Goal: Task Accomplishment & Management: Manage account settings

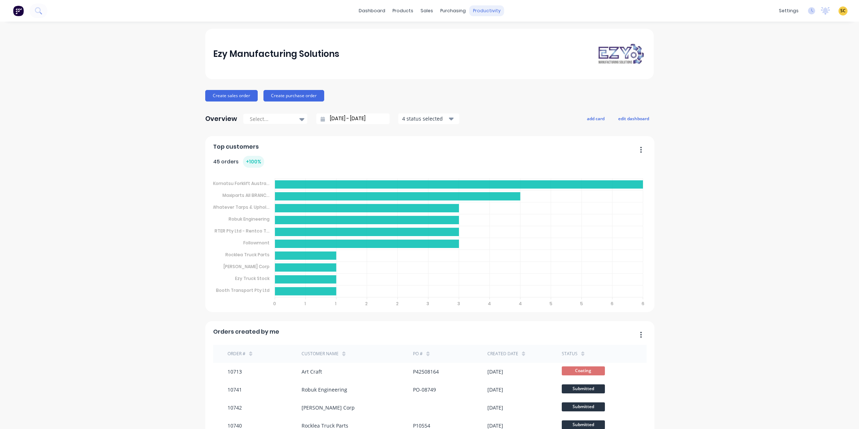
click at [474, 6] on div "productivity" at bounding box center [487, 10] width 35 height 11
click at [482, 82] on link "Timesheets" at bounding box center [511, 78] width 95 height 14
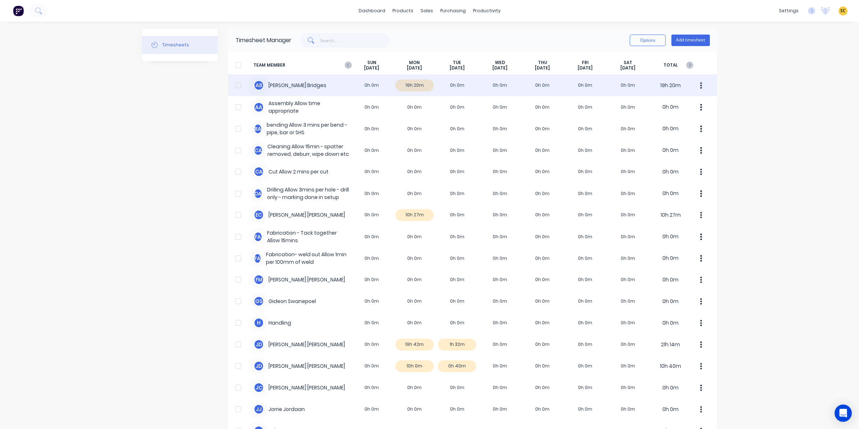
click at [412, 86] on div "A B [PERSON_NAME] 0h 0m 19h 20m 0h 0m 0h 0m 0h 0m 0h 0m 0h 0m 19h 20m" at bounding box center [472, 85] width 489 height 22
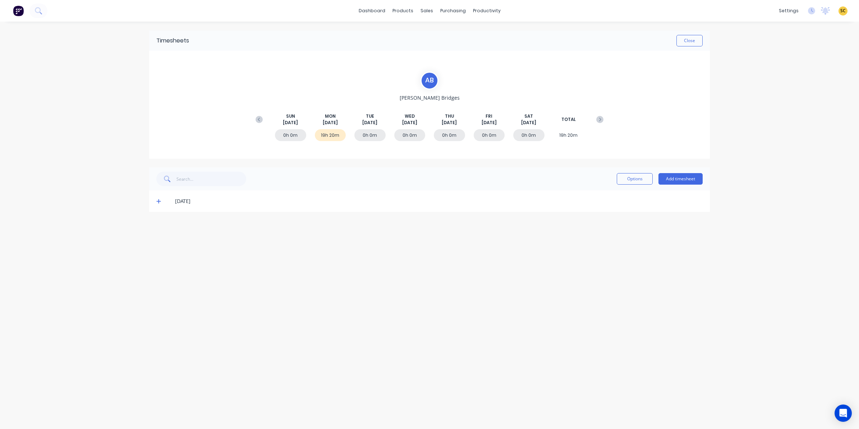
click at [157, 200] on icon at bounding box center [158, 200] width 5 height 5
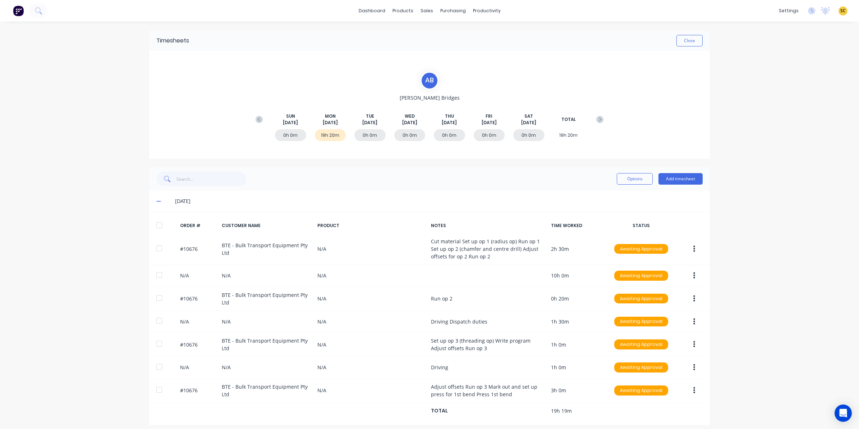
click at [701, 39] on div "Timesheets Close" at bounding box center [429, 41] width 561 height 20
click at [685, 39] on button "Close" at bounding box center [690, 41] width 26 height 12
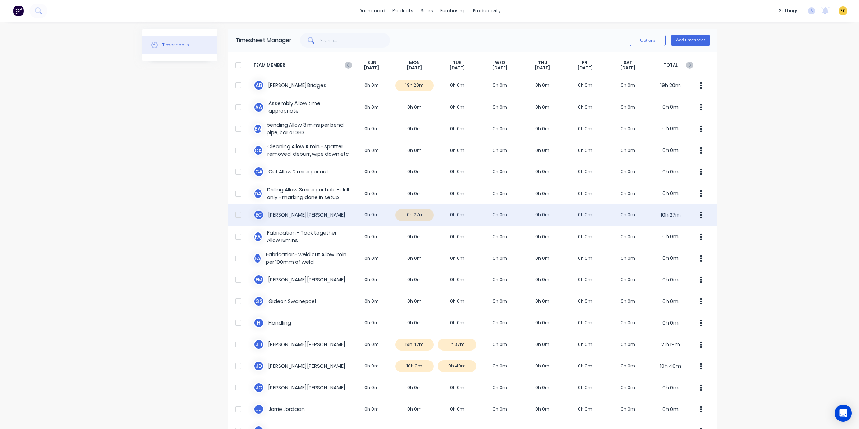
click at [412, 215] on div "E C Erik Coetzee 0h 0m 10h 27m 0h 0m 0h 0m 0h 0m 0h 0m 0h 0m 10h 27m" at bounding box center [472, 215] width 489 height 22
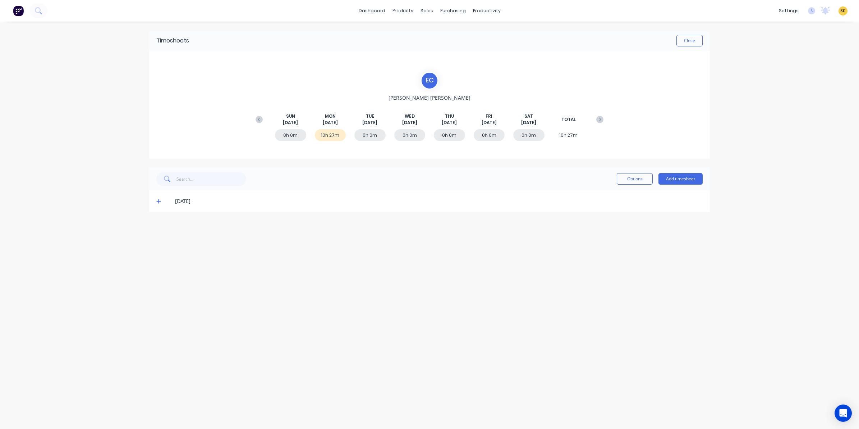
click at [159, 200] on icon at bounding box center [158, 200] width 5 height 5
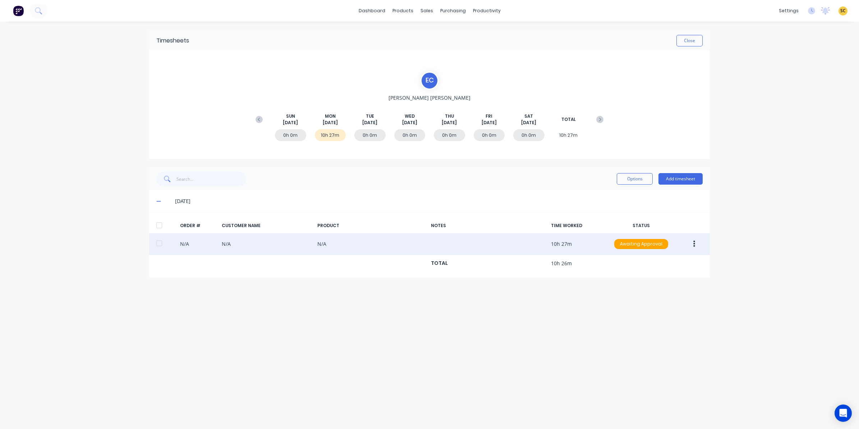
click at [692, 244] on button "button" at bounding box center [694, 243] width 17 height 13
click at [669, 285] on button "Edit" at bounding box center [669, 291] width 68 height 14
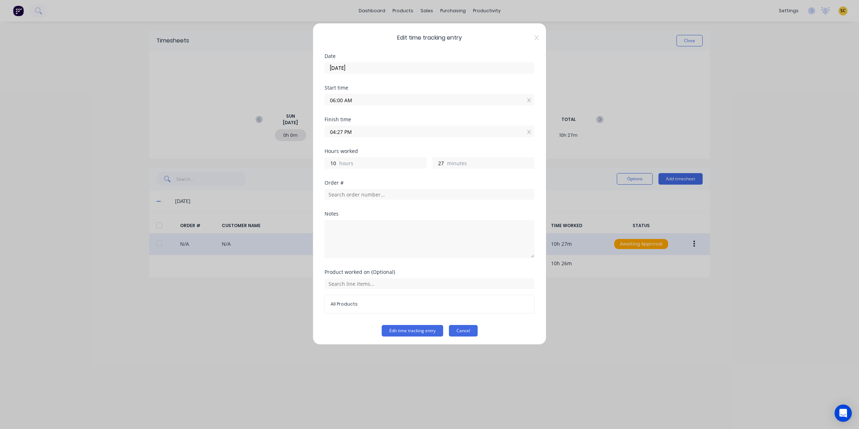
click at [471, 329] on button "Cancel" at bounding box center [463, 331] width 29 height 12
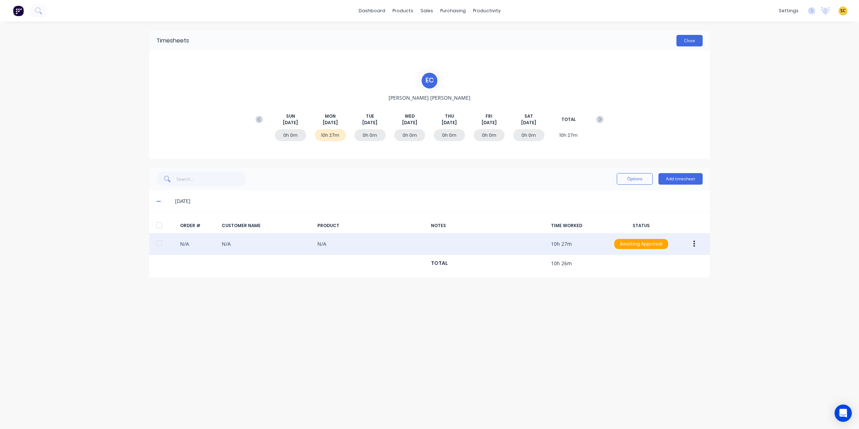
click at [693, 44] on button "Close" at bounding box center [690, 41] width 26 height 12
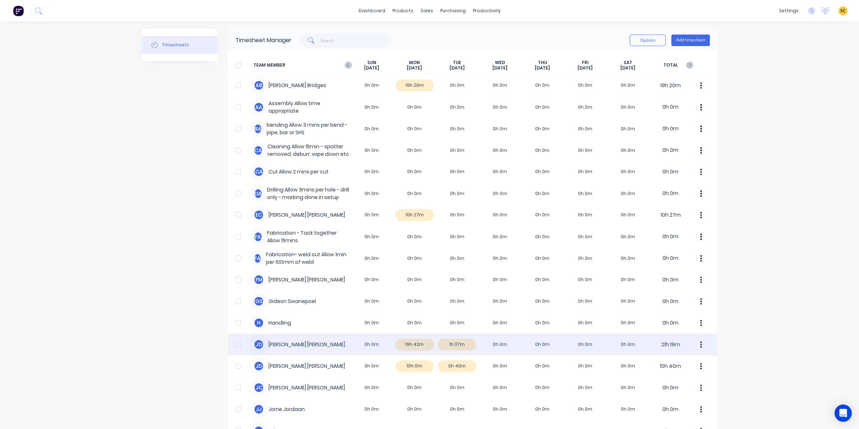
click at [413, 347] on div "J D Joel De Vries 0h 0m 19h 42m 1h 37m 0h 0m 0h 0m 0h 0m 0h 0m 21h 19m" at bounding box center [472, 344] width 489 height 22
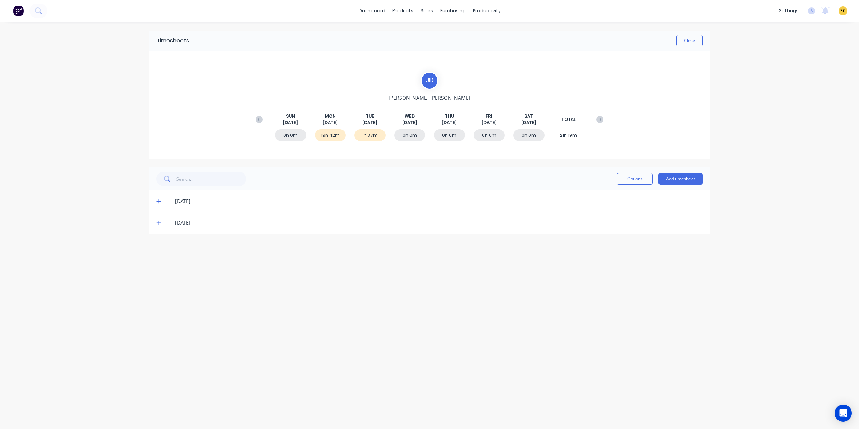
click at [160, 200] on icon at bounding box center [158, 200] width 5 height 5
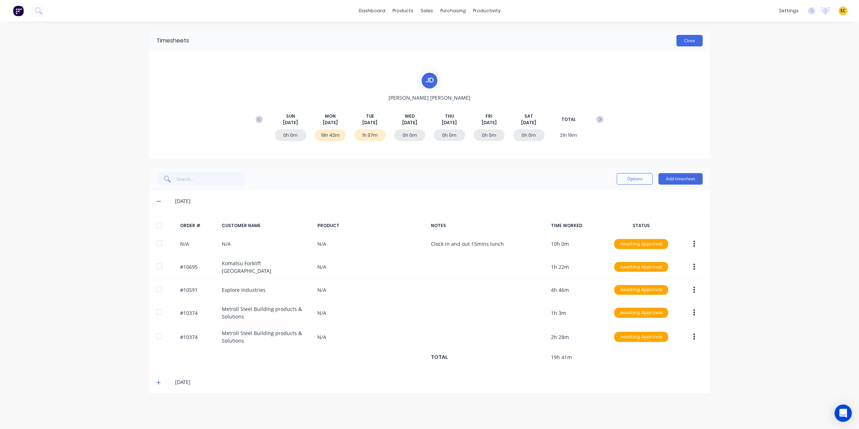
click at [680, 42] on button "Close" at bounding box center [690, 41] width 26 height 12
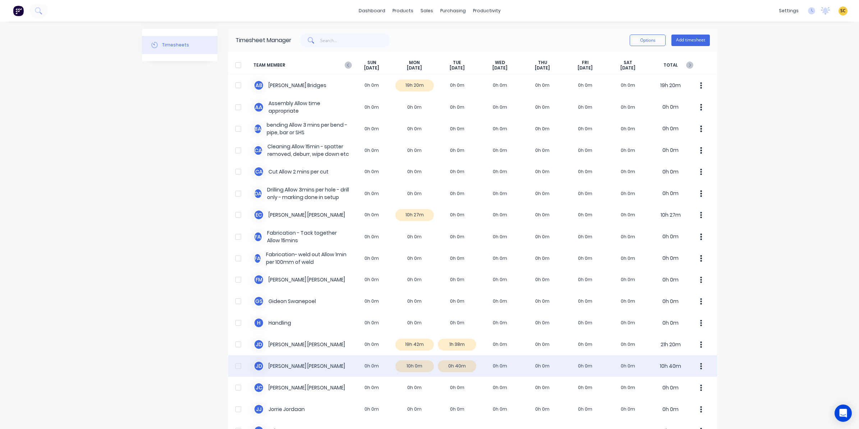
click at [403, 365] on div "J d Johan de Lange 0h 0m 10h 0m 0h 40m 0h 0m 0h 0m 0h 0m 0h 0m 10h 40m" at bounding box center [472, 366] width 489 height 22
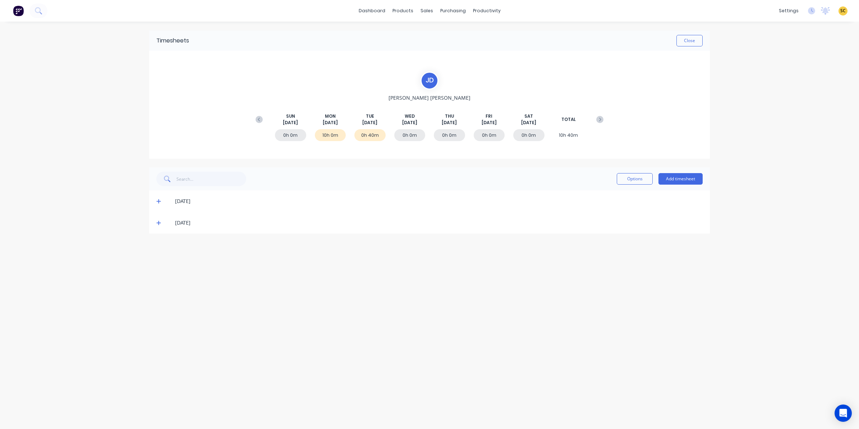
click at [156, 199] on div "[DATE]" at bounding box center [429, 201] width 561 height 22
click at [160, 200] on icon at bounding box center [158, 200] width 5 height 5
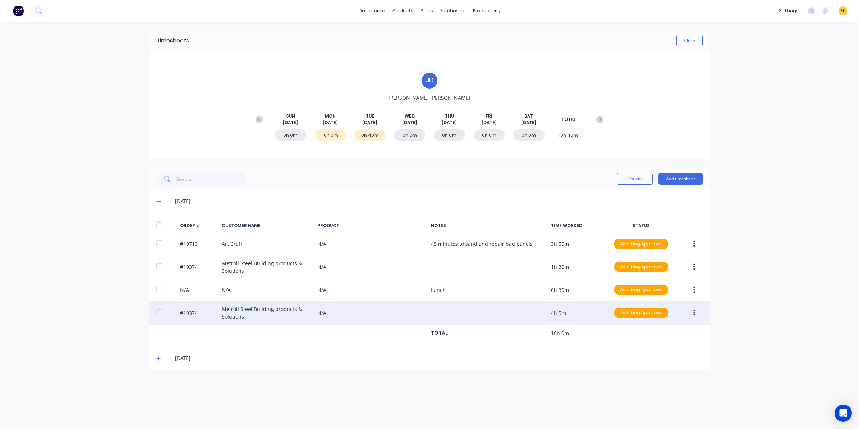
click at [695, 310] on button "button" at bounding box center [694, 312] width 17 height 13
click at [678, 359] on div "Edit" at bounding box center [668, 360] width 55 height 10
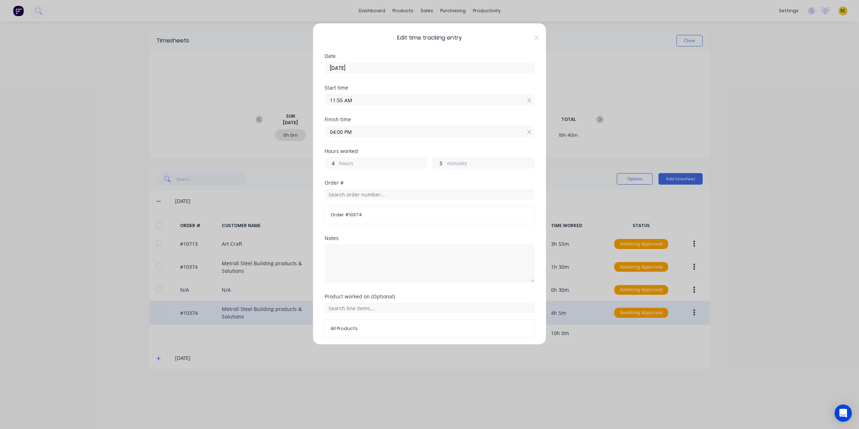
click at [528, 45] on div "Edit time tracking entry Date 01/09/2025 Start time 11:55 AM Finish time 04:00 …" at bounding box center [430, 183] width 234 height 321
click at [535, 40] on icon at bounding box center [537, 38] width 4 height 6
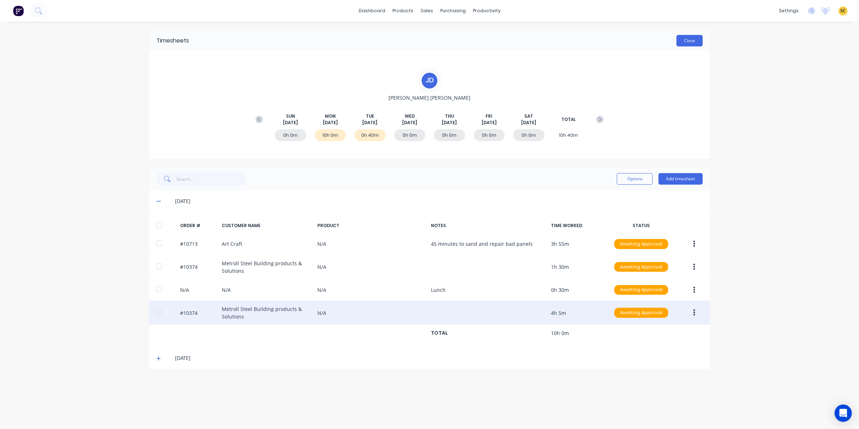
click at [694, 40] on button "Close" at bounding box center [690, 41] width 26 height 12
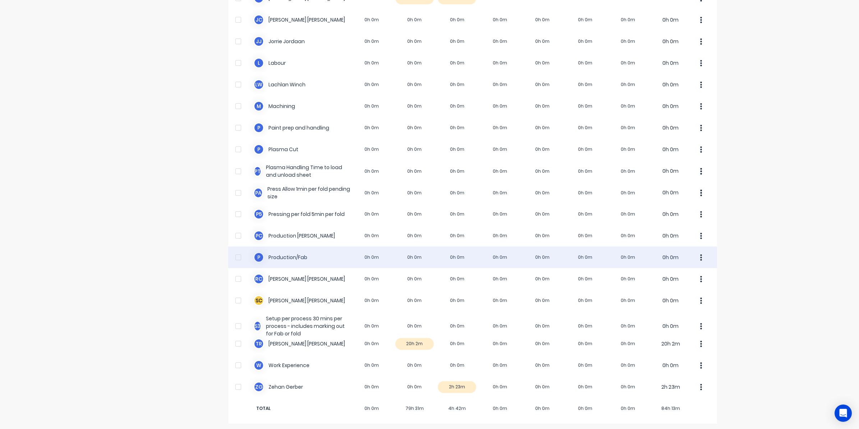
scroll to position [369, 0]
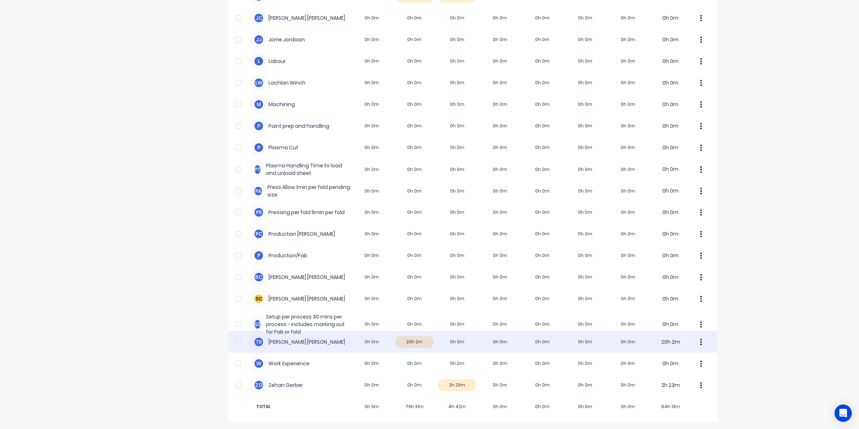
click at [405, 339] on div "T R Timothy Rademacher 0h 0m 20h 2m 0h 0m 0h 0m 0h 0m 0h 0m 0h 0m 20h 2m" at bounding box center [472, 342] width 489 height 22
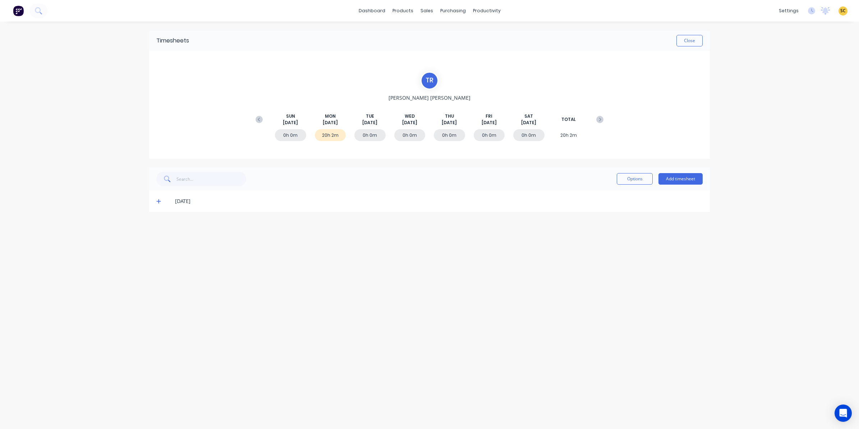
click at [156, 202] on div "[DATE]" at bounding box center [429, 201] width 561 height 22
click at [159, 201] on icon at bounding box center [158, 201] width 4 height 4
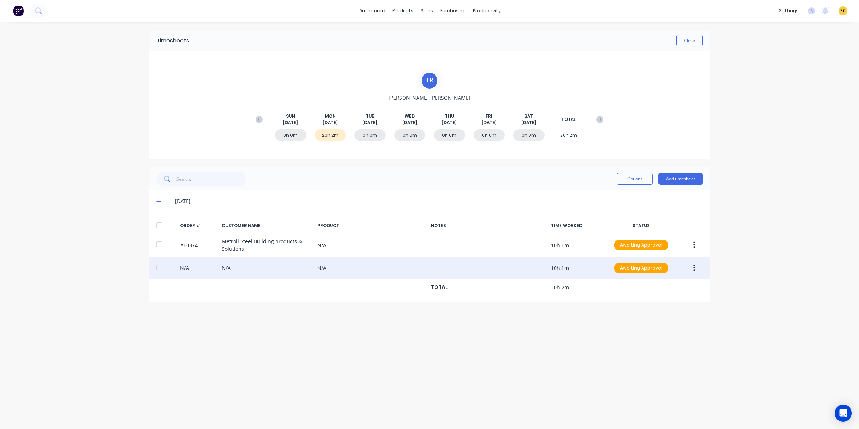
click at [691, 265] on button "button" at bounding box center [694, 267] width 17 height 13
click at [658, 317] on div "Edit" at bounding box center [668, 315] width 55 height 10
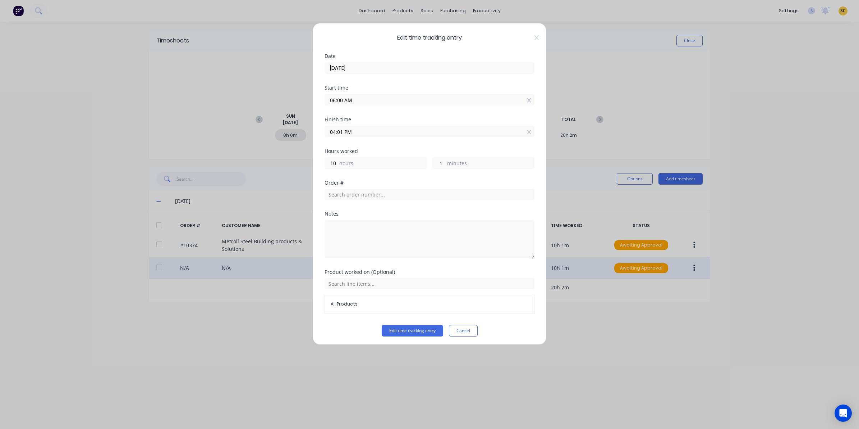
click at [360, 136] on input "04:01 PM" at bounding box center [429, 131] width 209 height 11
click at [360, 172] on div "00" at bounding box center [360, 170] width 18 height 12
type input "04:00 PM"
type input "0"
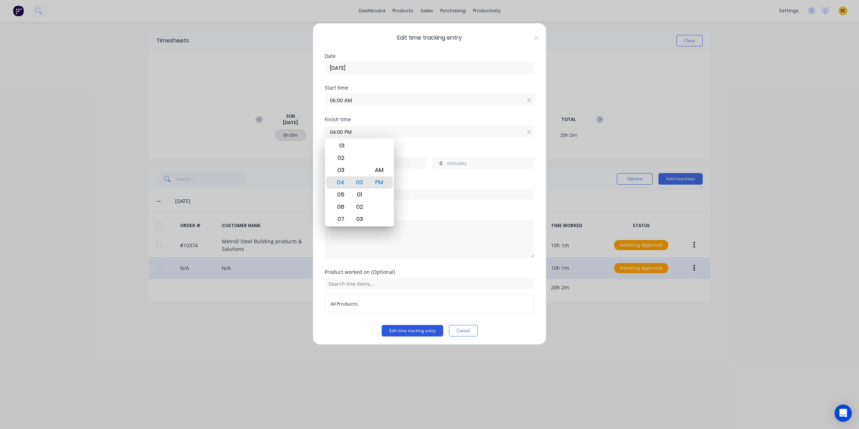
click at [421, 330] on button "Edit time tracking entry" at bounding box center [412, 331] width 61 height 12
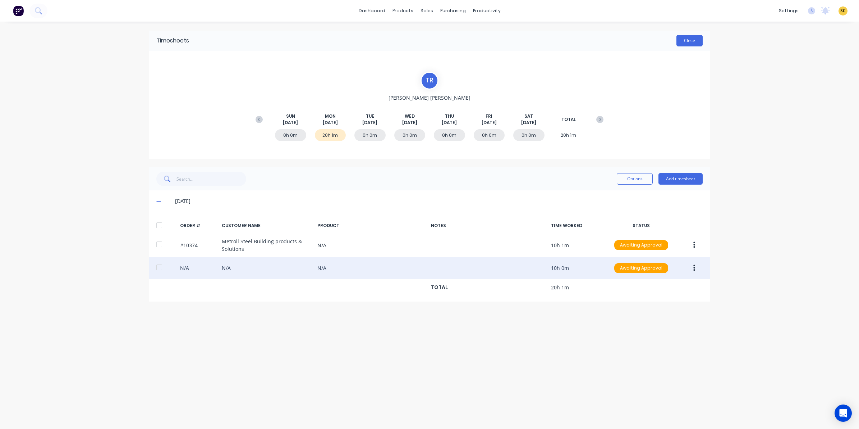
click at [684, 41] on button "Close" at bounding box center [690, 41] width 26 height 12
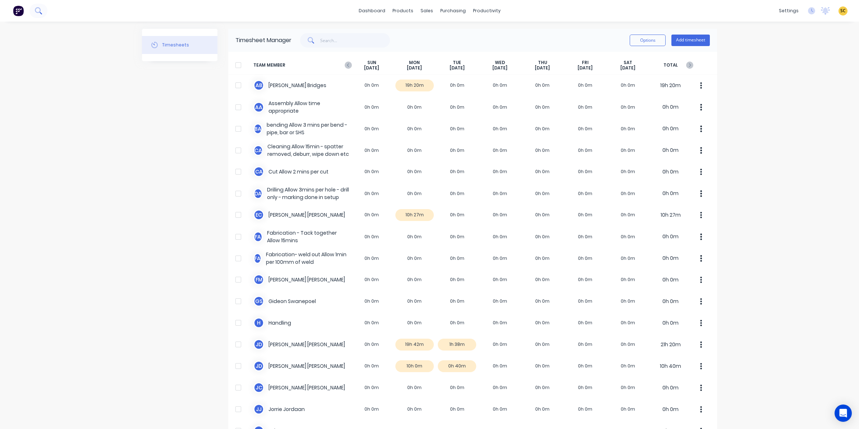
click at [45, 8] on div "dashboard products sales purchasing productivity dashboard products Product Cat…" at bounding box center [429, 11] width 859 height 22
click at [42, 6] on button at bounding box center [38, 11] width 18 height 14
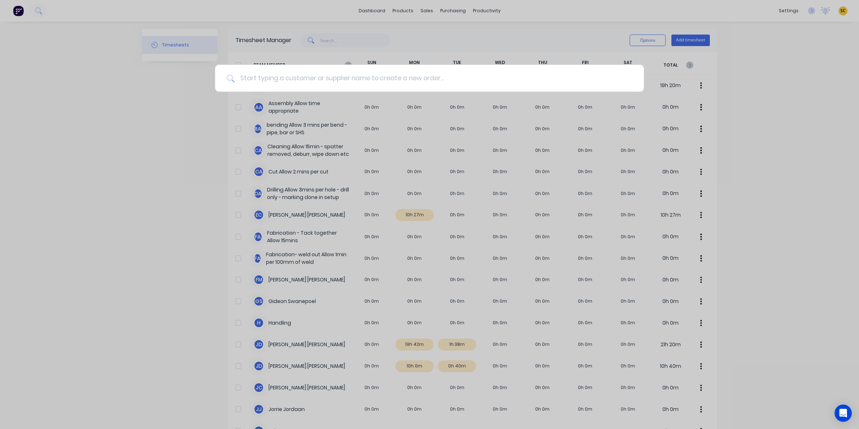
click at [252, 83] on input at bounding box center [433, 78] width 398 height 27
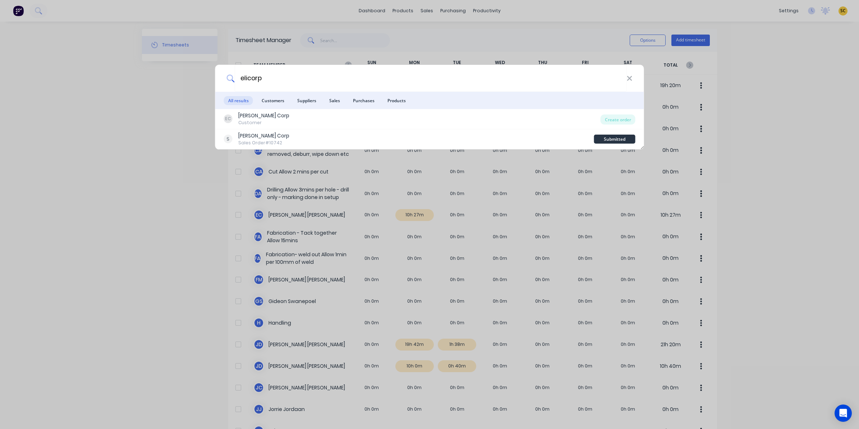
type input "elicorp"
click at [140, 237] on div "elicorp All results Customers Suppliers Sales Purchases Products EC Eli Corp Cu…" at bounding box center [429, 214] width 859 height 429
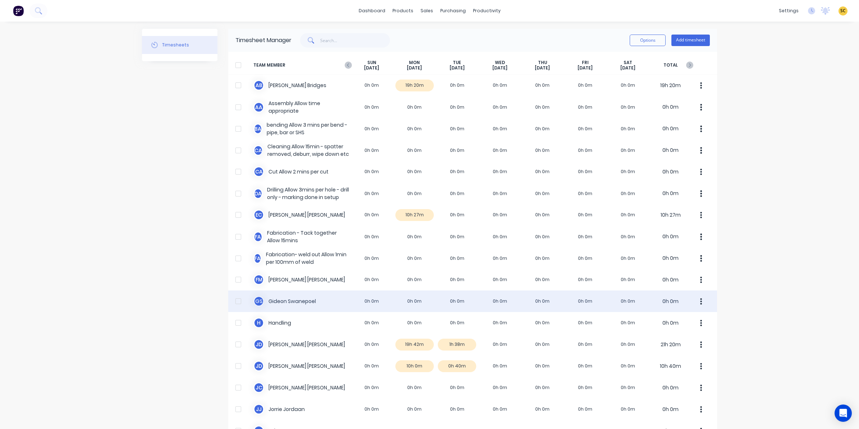
click at [406, 297] on div "G S Gideon Swanepoel 0h 0m 0h 0m 0h 0m 0h 0m 0h 0m 0h 0m 0h 0m 0h 0m" at bounding box center [472, 301] width 489 height 22
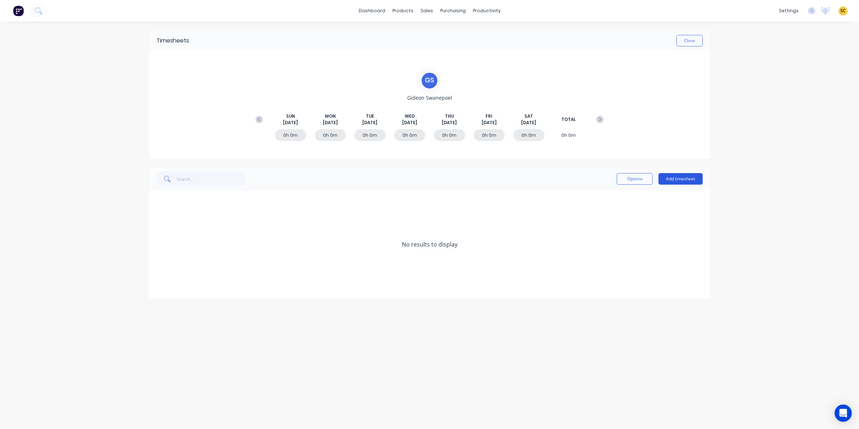
click at [682, 182] on button "Add timesheet" at bounding box center [681, 179] width 44 height 12
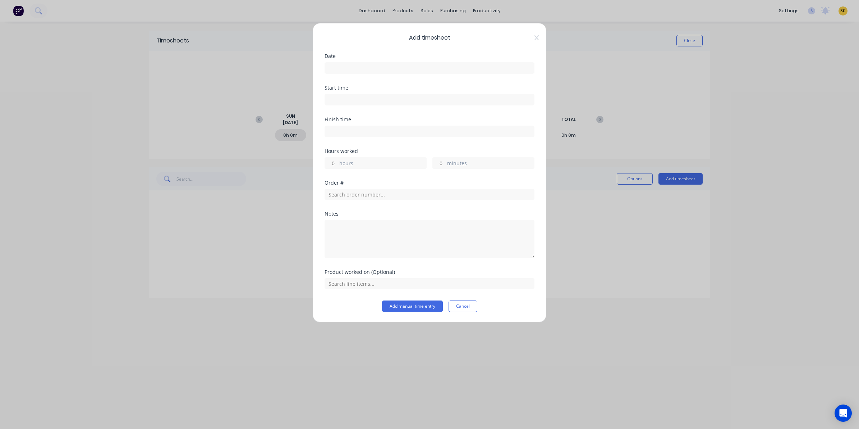
click at [364, 71] on input at bounding box center [429, 68] width 209 height 11
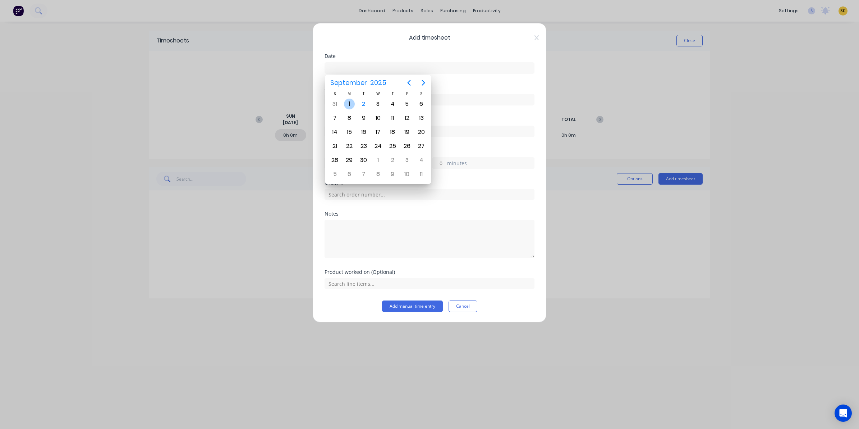
click at [349, 103] on div "1" at bounding box center [349, 104] width 11 height 11
type input "01/09/2025"
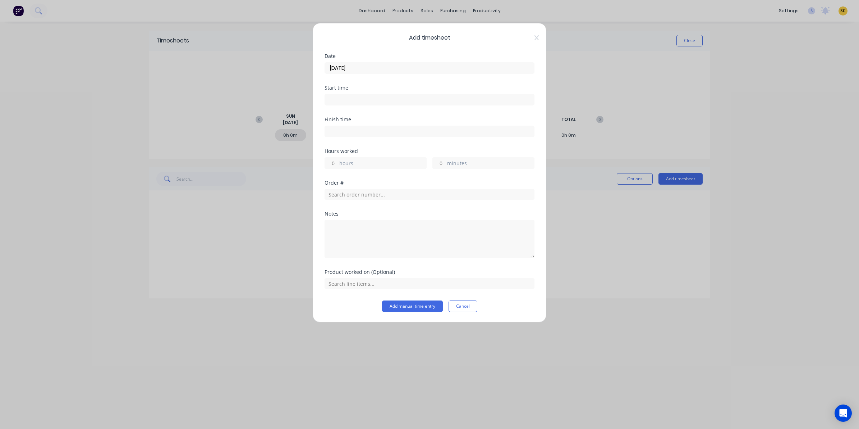
click at [346, 99] on input at bounding box center [429, 99] width 209 height 11
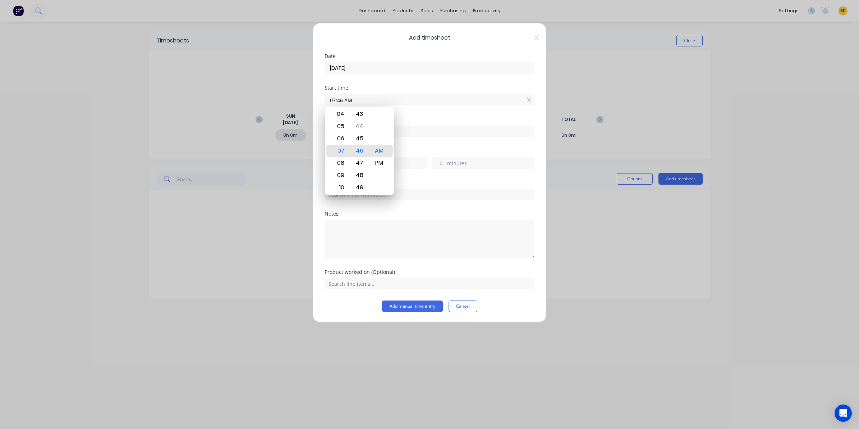
drag, startPoint x: 353, startPoint y: 102, endPoint x: 265, endPoint y: 118, distance: 89.7
click at [271, 116] on div "Add timesheet Date 01/09/2025 Start time 07:46 AM Finish time Hours worked hour…" at bounding box center [429, 214] width 859 height 429
type input "06:00 AM"
click at [438, 135] on input at bounding box center [429, 131] width 209 height 11
type input "07:46 AM"
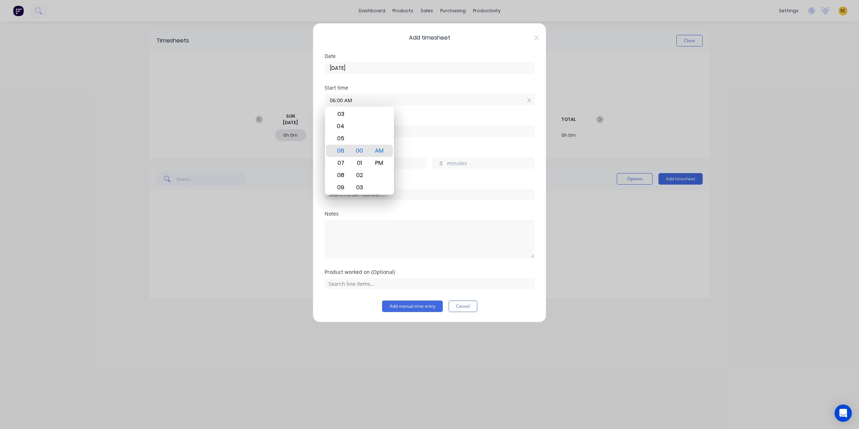
type input "1"
type input "46"
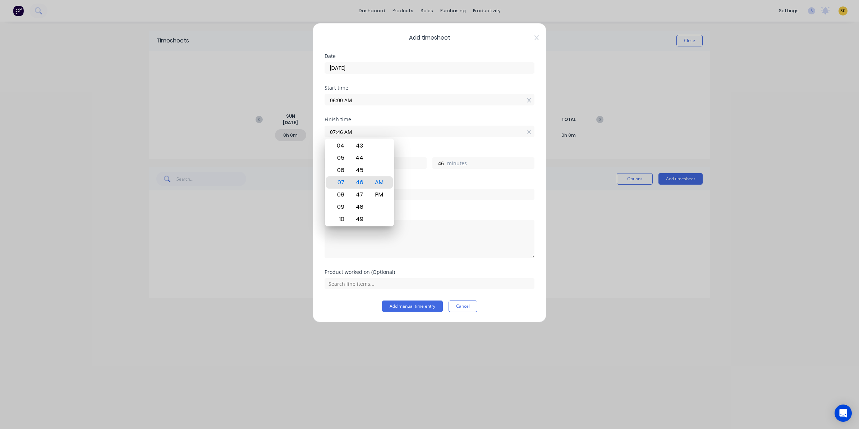
drag, startPoint x: 438, startPoint y: 136, endPoint x: 238, endPoint y: 140, distance: 199.6
click at [238, 139] on div "Add timesheet Date 01/09/2025 Start time 06:00 AM Finish time 07:46 AM Hours wo…" at bounding box center [429, 214] width 859 height 429
type input "04:30 PM"
type input "10"
type input "30"
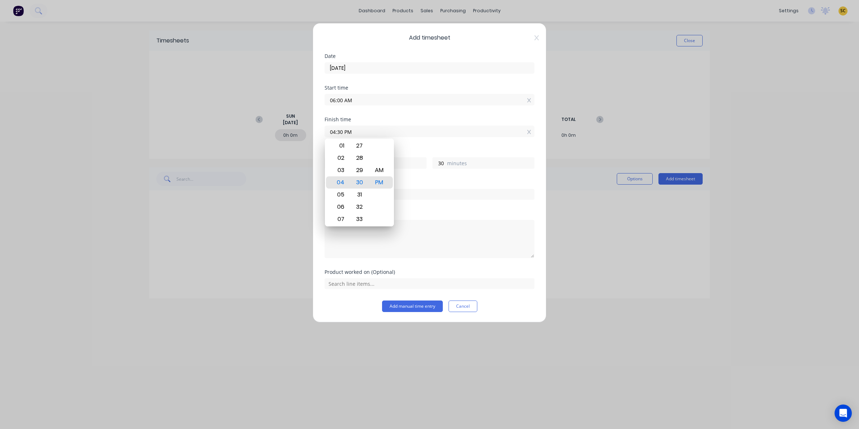
click at [504, 216] on div "Notes" at bounding box center [430, 213] width 210 height 5
click at [396, 225] on textarea at bounding box center [430, 239] width 210 height 38
type textarea "clock in/out - 30 mins lunch"
click at [402, 309] on button "Add manual time entry" at bounding box center [412, 306] width 61 height 12
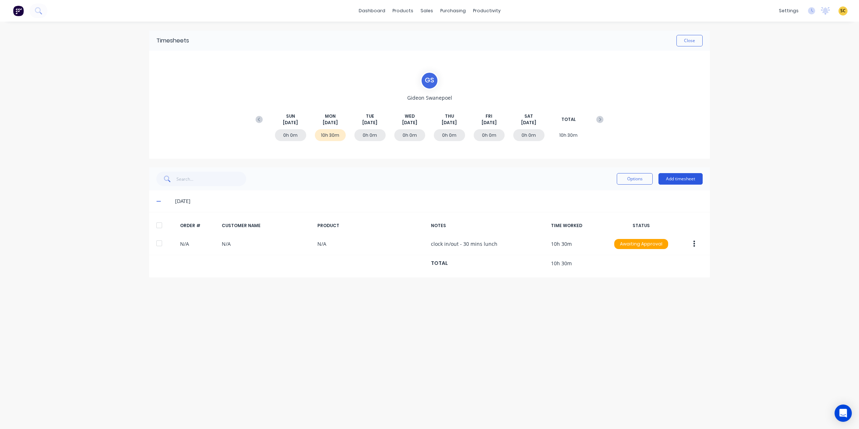
click at [672, 182] on button "Add timesheet" at bounding box center [681, 179] width 44 height 12
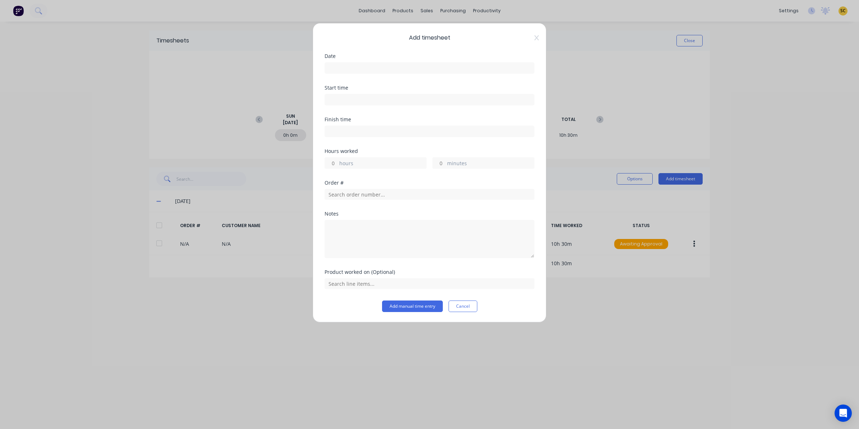
click at [338, 64] on input at bounding box center [429, 68] width 209 height 11
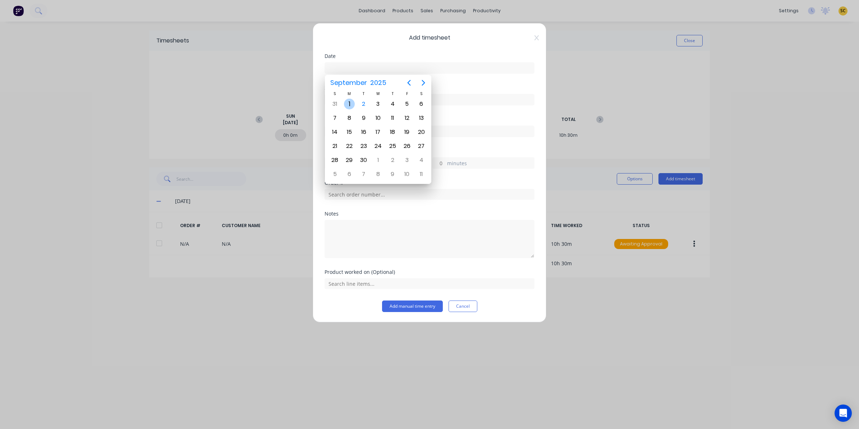
click at [351, 102] on div "1" at bounding box center [349, 104] width 11 height 11
type input "01/09/2025"
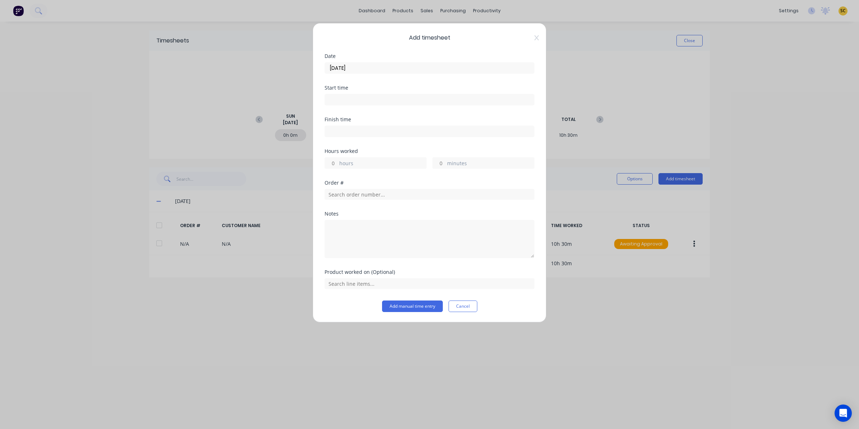
click at [357, 97] on input at bounding box center [429, 99] width 209 height 11
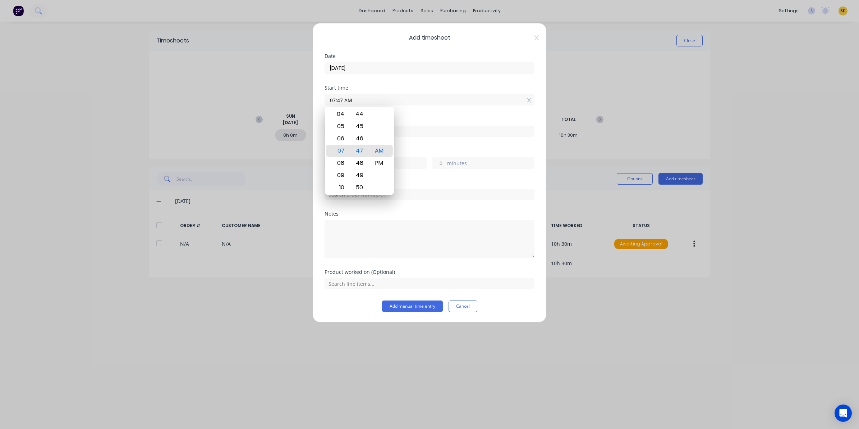
drag, startPoint x: 335, startPoint y: 97, endPoint x: 276, endPoint y: 96, distance: 59.0
click at [276, 96] on div "Add timesheet Date 01/09/2025 Start time 07:47 AM Finish time Hours worked hour…" at bounding box center [429, 214] width 859 height 429
type input "06:00 AM"
click at [418, 127] on input at bounding box center [429, 131] width 209 height 11
type input "07:47 AM"
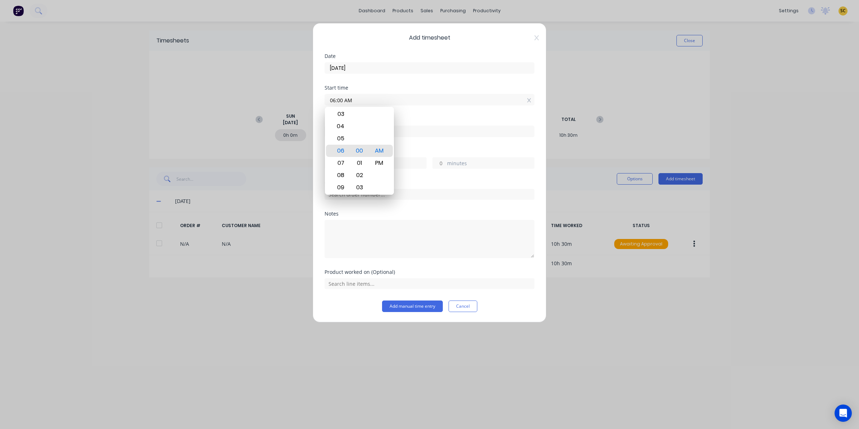
type input "1"
type input "47"
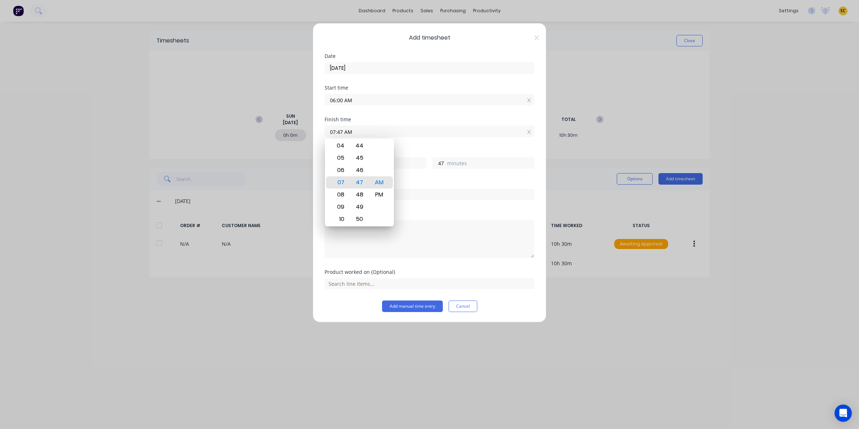
drag, startPoint x: 418, startPoint y: 134, endPoint x: 250, endPoint y: 141, distance: 168.4
click at [250, 140] on div "Add timesheet Date 01/09/2025 Start time 06:00 AM Finish time 07:47 AM Hours wo…" at bounding box center [429, 214] width 859 height 429
type input "01:30 AM"
type input "19"
type input "30"
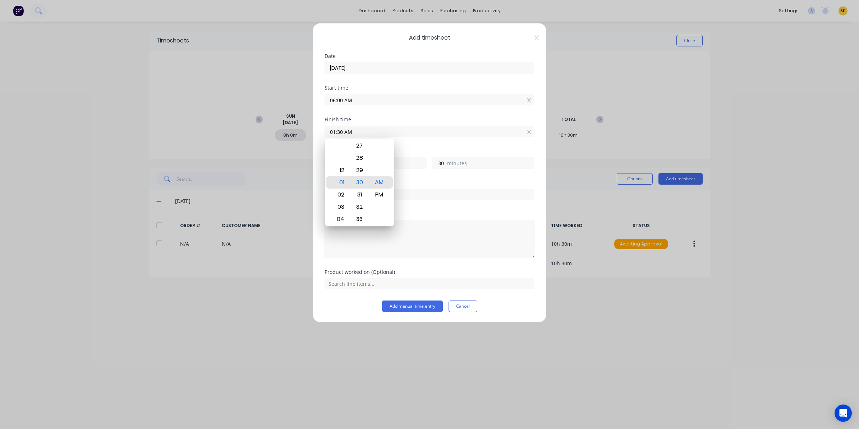
click at [452, 234] on textarea at bounding box center [430, 239] width 210 height 38
drag, startPoint x: 357, startPoint y: 131, endPoint x: 360, endPoint y: 134, distance: 4.6
click at [360, 134] on input "01:30 AM" at bounding box center [429, 131] width 209 height 11
click at [382, 192] on div "PM" at bounding box center [380, 194] width 18 height 12
type input "01:30 PM"
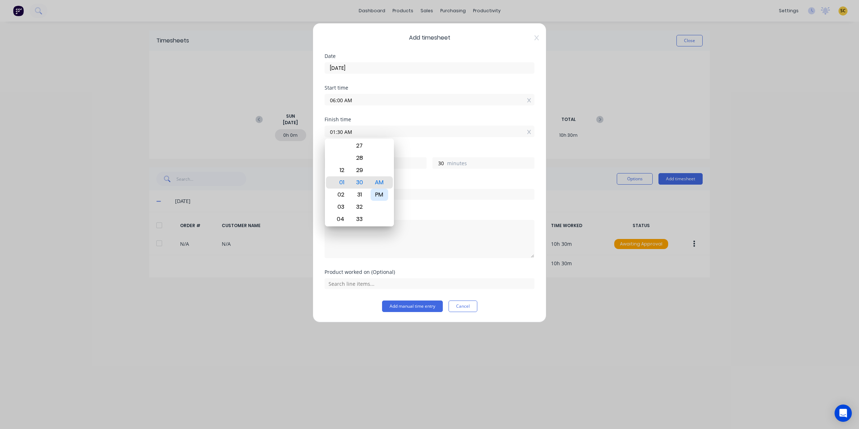
type input "7"
click at [425, 197] on input "text" at bounding box center [430, 194] width 210 height 11
click at [355, 196] on input "text" at bounding box center [430, 194] width 210 height 11
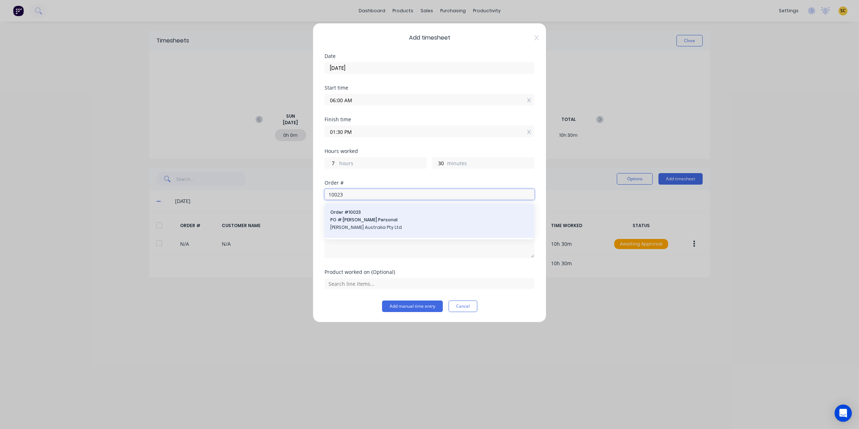
type input "10023"
click at [362, 213] on span "Order # 10023" at bounding box center [429, 212] width 198 height 6
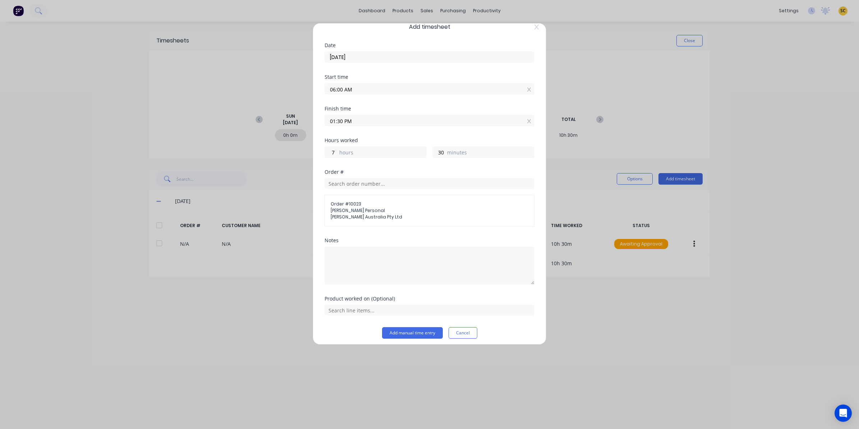
scroll to position [15, 0]
drag, startPoint x: 401, startPoint y: 324, endPoint x: 396, endPoint y: 317, distance: 8.4
click at [401, 324] on button "Add manual time entry" at bounding box center [412, 329] width 61 height 12
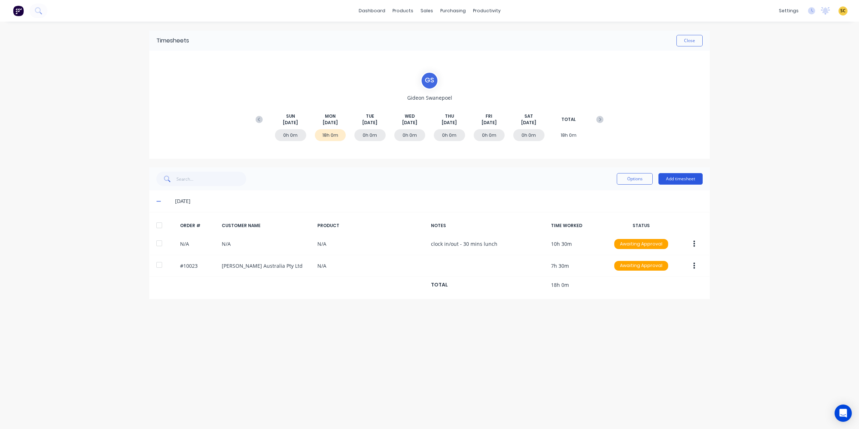
click at [673, 175] on button "Add timesheet" at bounding box center [681, 179] width 44 height 12
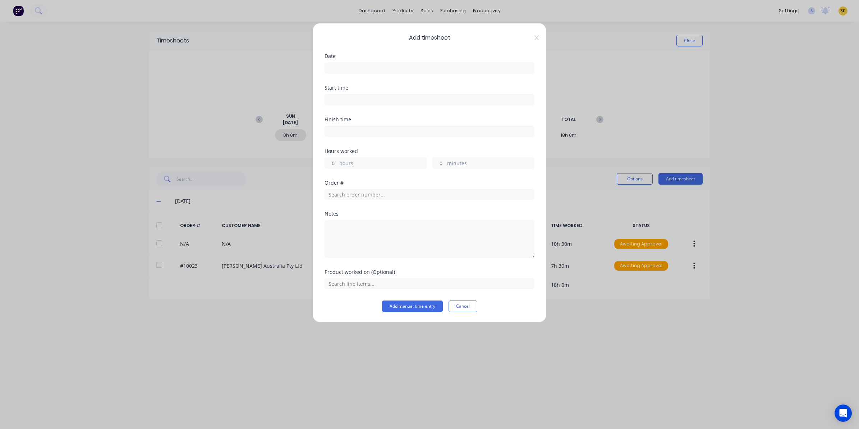
click at [338, 71] on input at bounding box center [429, 68] width 209 height 11
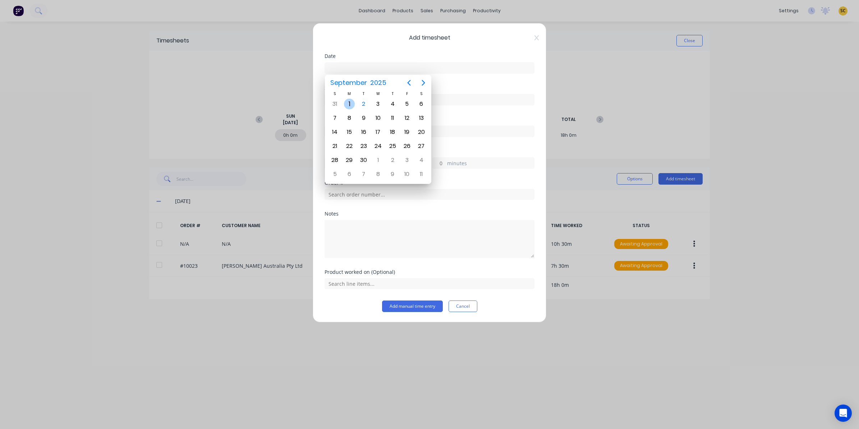
click at [351, 103] on div "1" at bounding box center [349, 104] width 11 height 11
type input "01/09/2025"
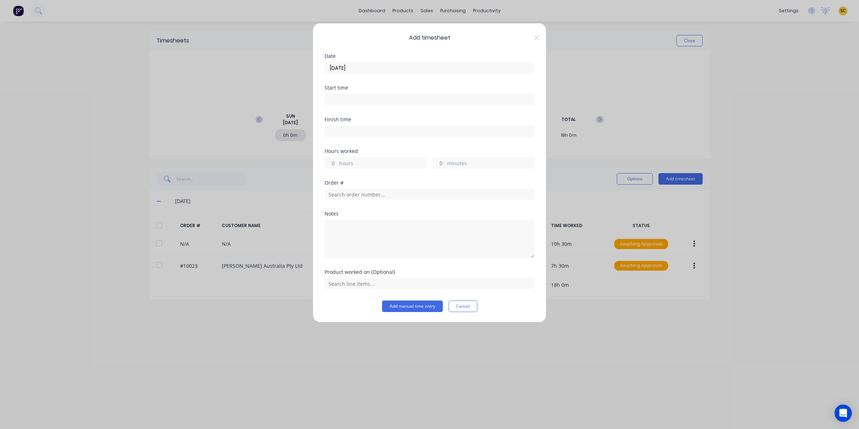
click at [348, 88] on div "Start time" at bounding box center [430, 87] width 210 height 5
click at [355, 97] on input at bounding box center [429, 99] width 209 height 11
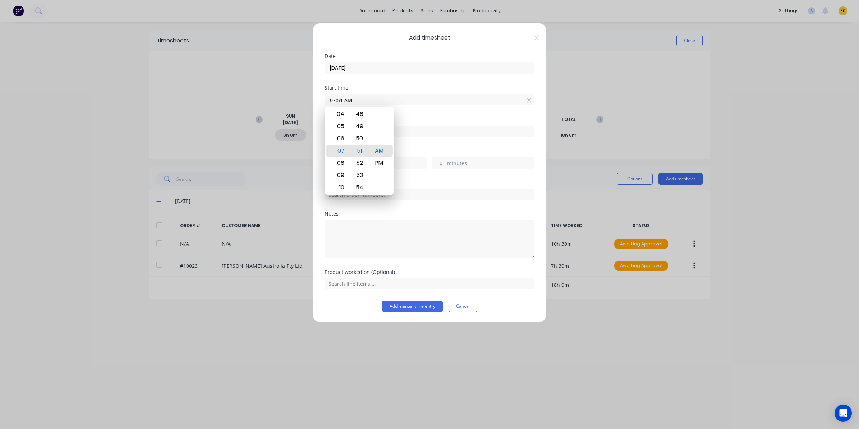
drag, startPoint x: 351, startPoint y: 102, endPoint x: 269, endPoint y: 120, distance: 83.4
click at [269, 119] on div "Add timesheet Date 01/09/2025 Start time 07:51 AM Finish time Hours worked hour…" at bounding box center [429, 214] width 859 height 429
click at [378, 159] on div "PM" at bounding box center [380, 163] width 18 height 12
type input "02:00 PM"
click at [422, 200] on input "text" at bounding box center [430, 194] width 210 height 11
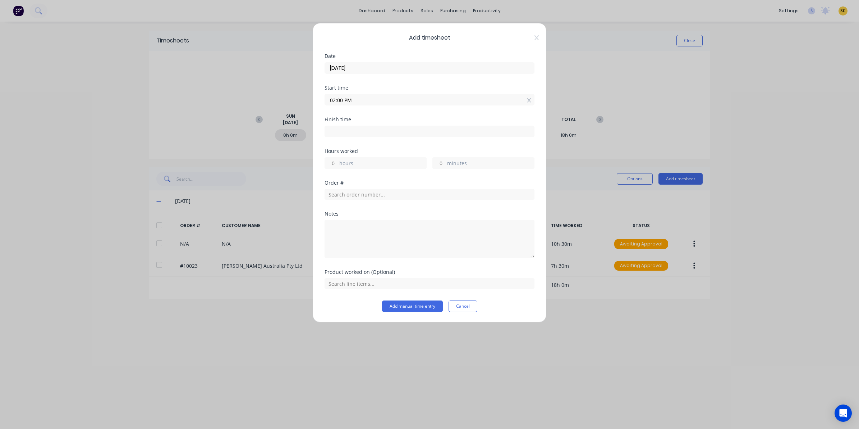
click at [328, 135] on input at bounding box center [429, 131] width 209 height 11
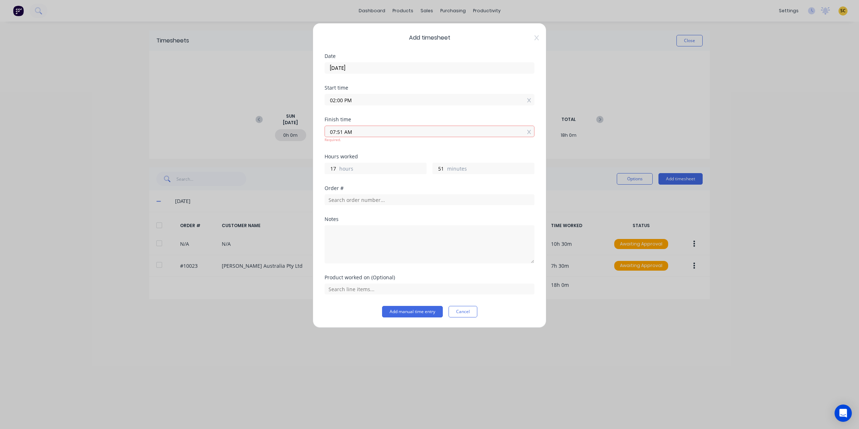
type input "07:51 AM"
type input "17"
type input "51"
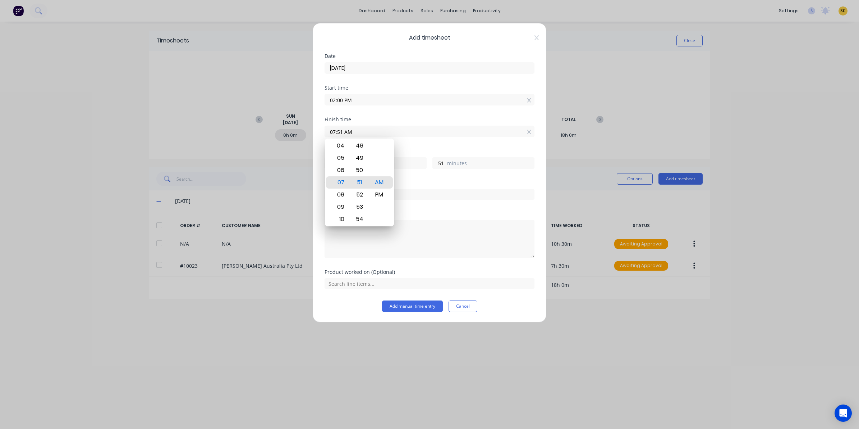
drag, startPoint x: 371, startPoint y: 134, endPoint x: 127, endPoint y: 171, distance: 247.3
click at [146, 166] on div "Add timesheet Date 01/09/2025 Start time 02:00 PM Finish time 07:51 AM Hours wo…" at bounding box center [429, 214] width 859 height 429
type input "04:30 AM"
type input "14"
type input "30"
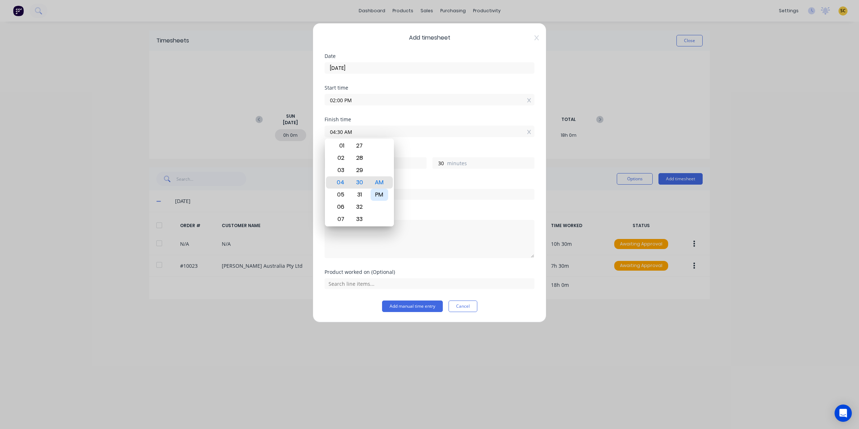
click at [381, 191] on div "PM" at bounding box center [380, 194] width 18 height 12
type input "04:30 PM"
type input "2"
click at [418, 213] on div "Notes" at bounding box center [430, 213] width 210 height 5
click at [410, 198] on input "text" at bounding box center [430, 194] width 210 height 11
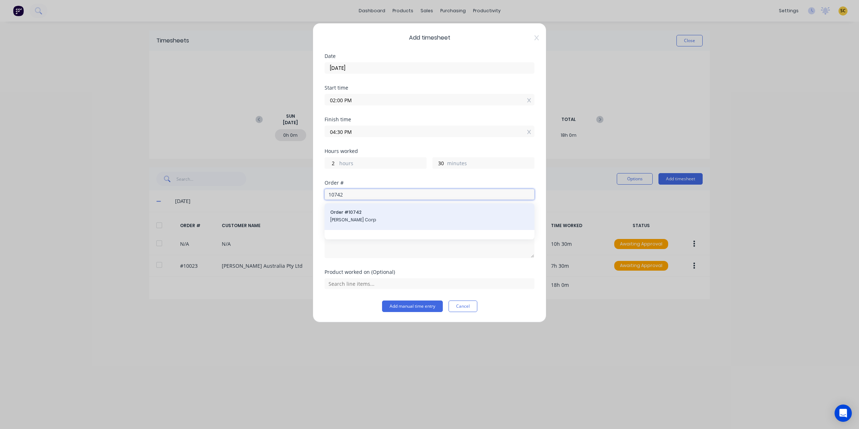
type input "10742"
click at [410, 213] on span "Order # 10742" at bounding box center [429, 212] width 198 height 6
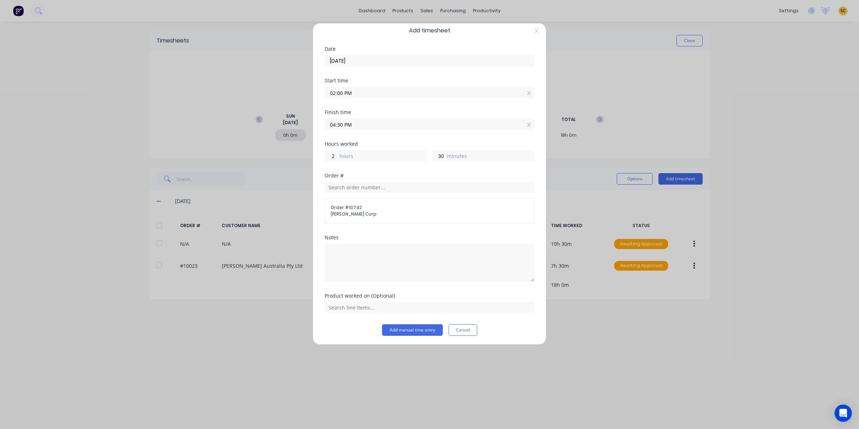
scroll to position [9, 0]
click at [369, 311] on div "Product worked on (Optional)" at bounding box center [430, 307] width 210 height 31
click at [365, 306] on input "text" at bounding box center [430, 305] width 210 height 11
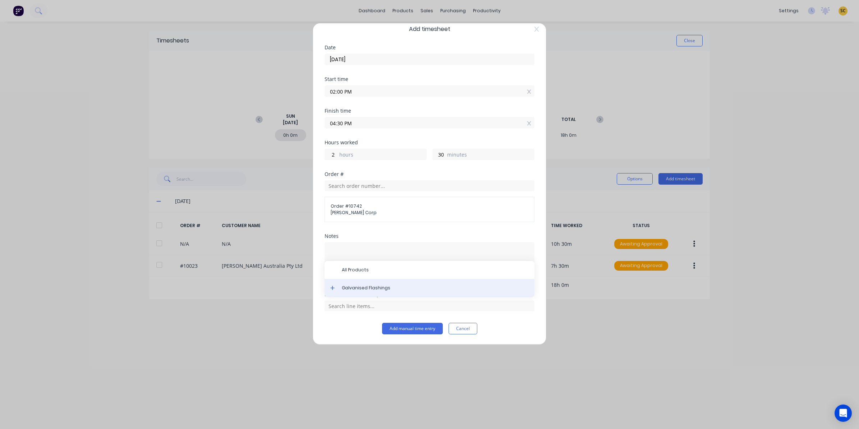
click at [371, 287] on span "Galvanised Flashings" at bounding box center [435, 287] width 187 height 6
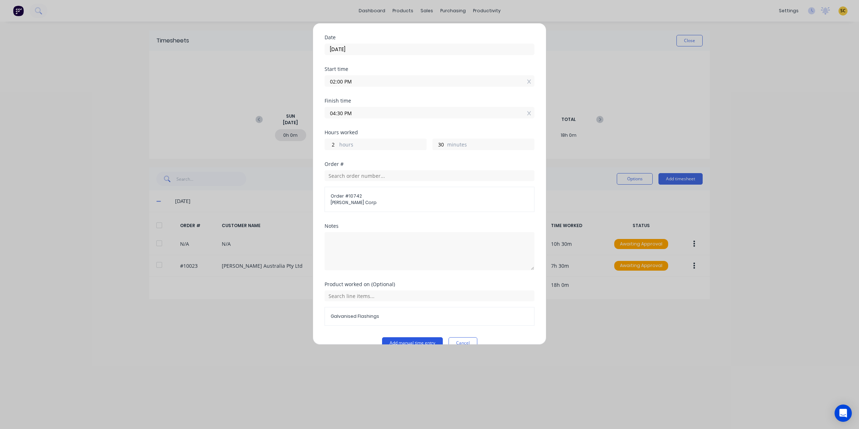
scroll to position [34, 0]
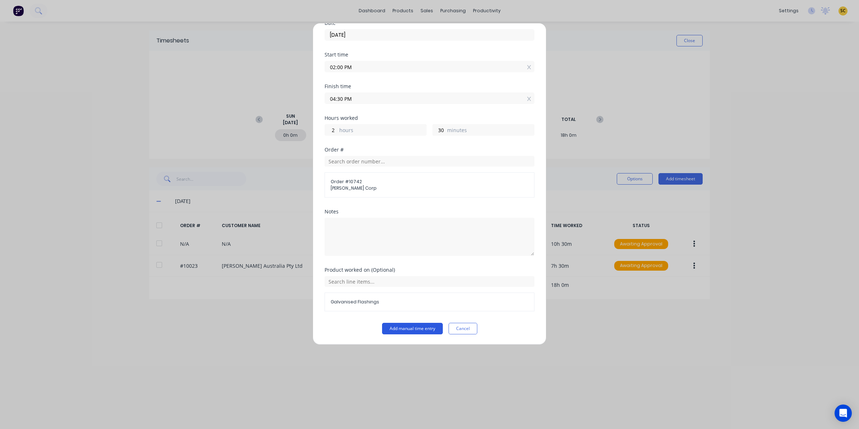
click at [399, 332] on button "Add manual time entry" at bounding box center [412, 329] width 61 height 12
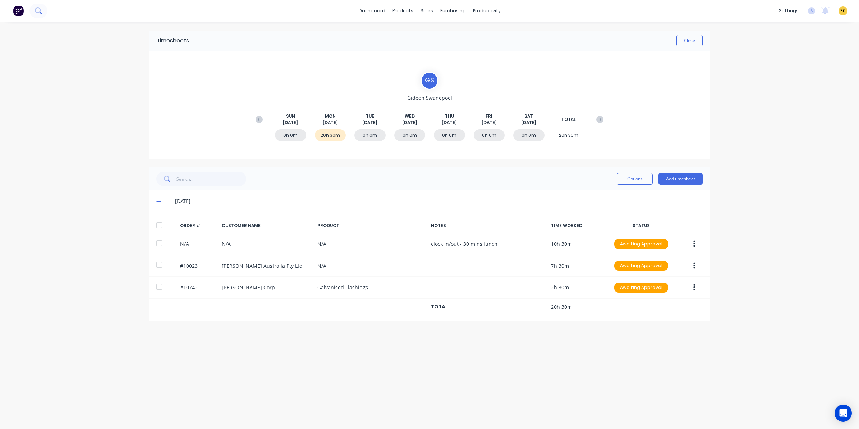
click at [37, 13] on icon at bounding box center [38, 10] width 7 height 7
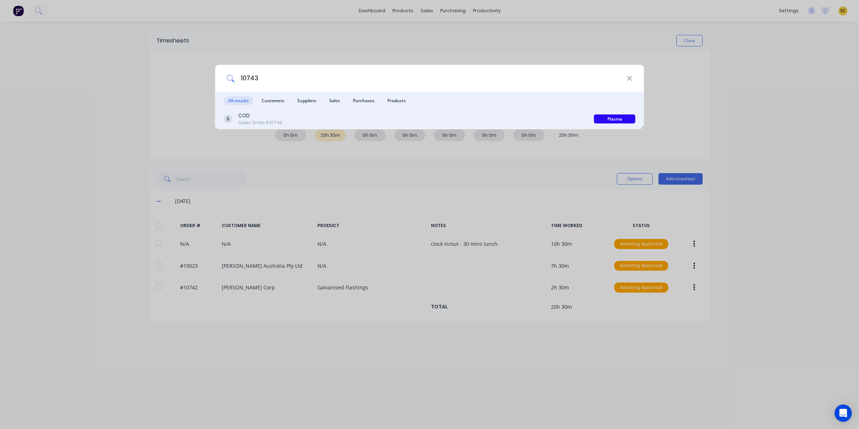
type input "10743"
click at [274, 123] on div "Sales Order #10743" at bounding box center [260, 122] width 44 height 6
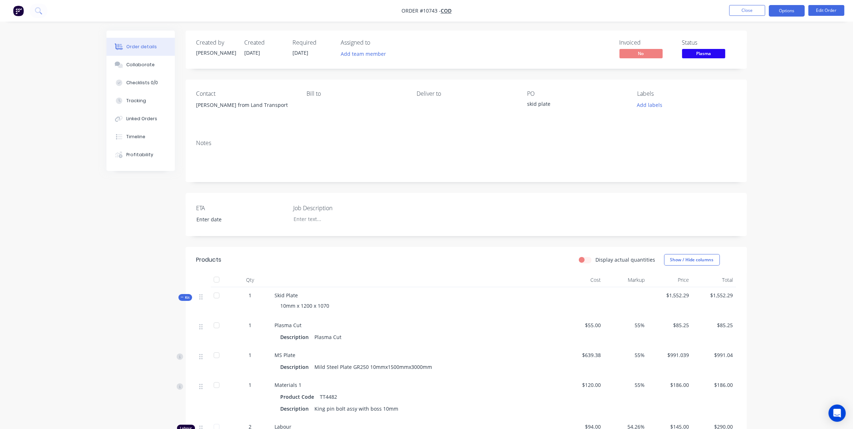
click at [781, 6] on button "Options" at bounding box center [786, 11] width 36 height 12
click at [749, 86] on div "Work Order" at bounding box center [765, 87] width 66 height 10
click at [740, 77] on div "Without pricing" at bounding box center [765, 72] width 66 height 10
click at [747, 10] on button "Close" at bounding box center [747, 10] width 36 height 11
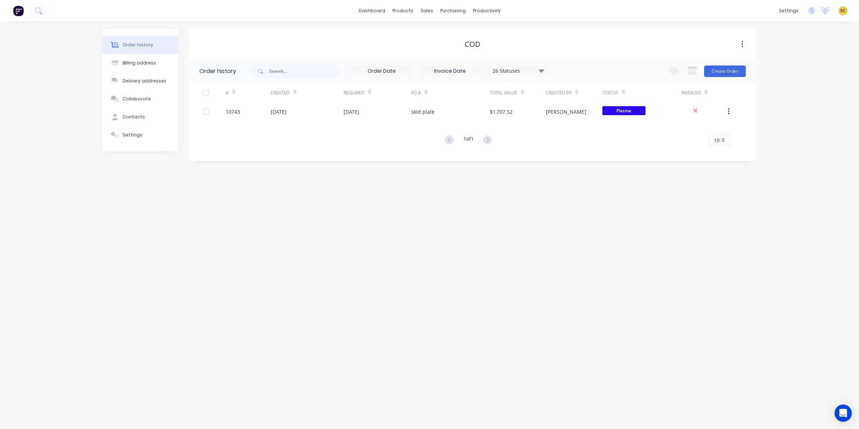
click at [14, 16] on button at bounding box center [18, 11] width 15 height 14
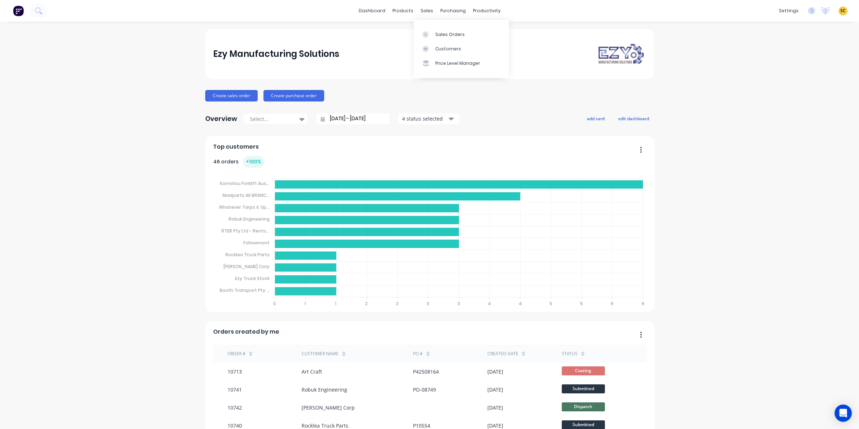
drag, startPoint x: 426, startPoint y: 10, endPoint x: 432, endPoint y: 25, distance: 16.3
click at [426, 13] on div "sales" at bounding box center [427, 10] width 20 height 11
click at [439, 35] on div "Sales Orders" at bounding box center [449, 34] width 29 height 6
click at [38, 15] on button at bounding box center [38, 11] width 18 height 14
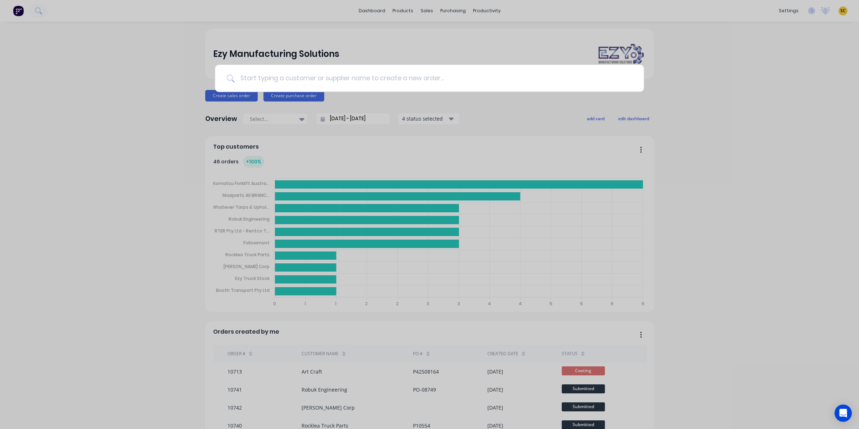
click at [397, 78] on input at bounding box center [433, 78] width 398 height 27
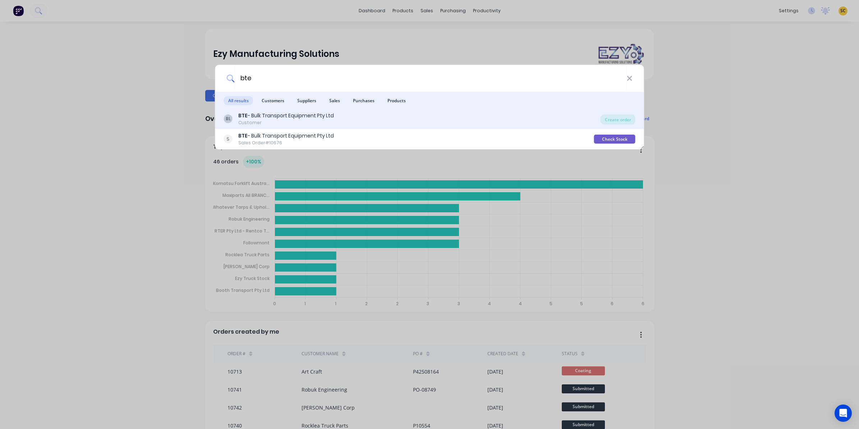
type input "bte"
click at [289, 119] on div "Customer" at bounding box center [286, 122] width 96 height 6
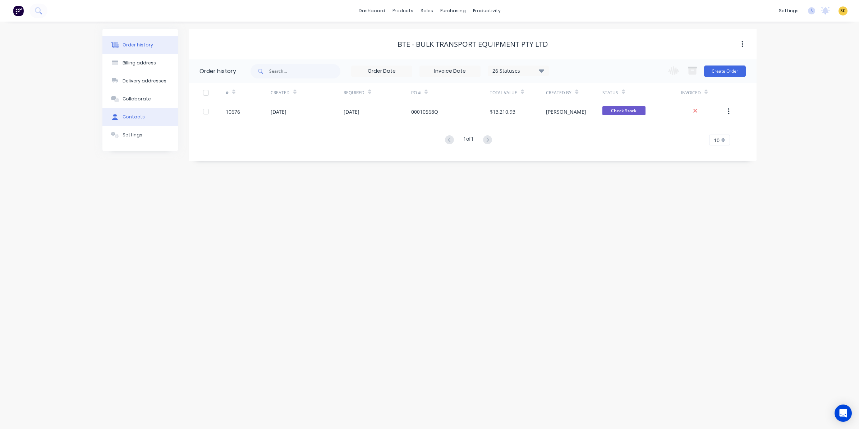
click at [141, 111] on button "Contacts" at bounding box center [140, 117] width 76 height 18
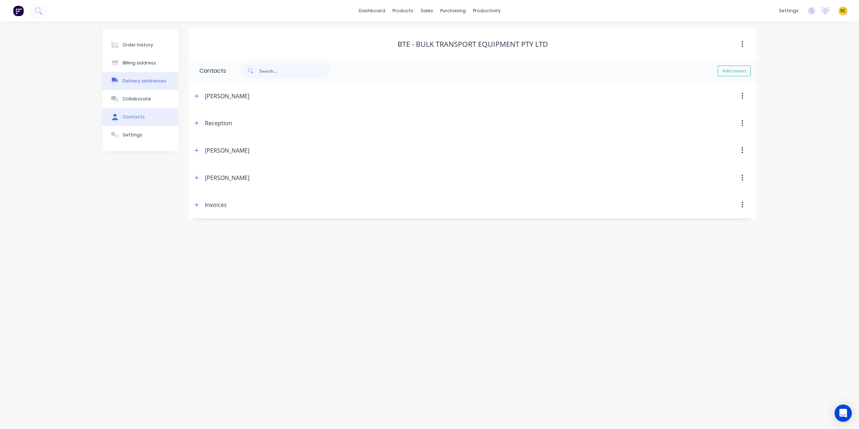
click at [136, 78] on div "Delivery addresses" at bounding box center [145, 81] width 44 height 6
drag, startPoint x: 114, startPoint y: 39, endPoint x: 117, endPoint y: 44, distance: 6.2
click at [115, 41] on button "Order history" at bounding box center [140, 45] width 76 height 18
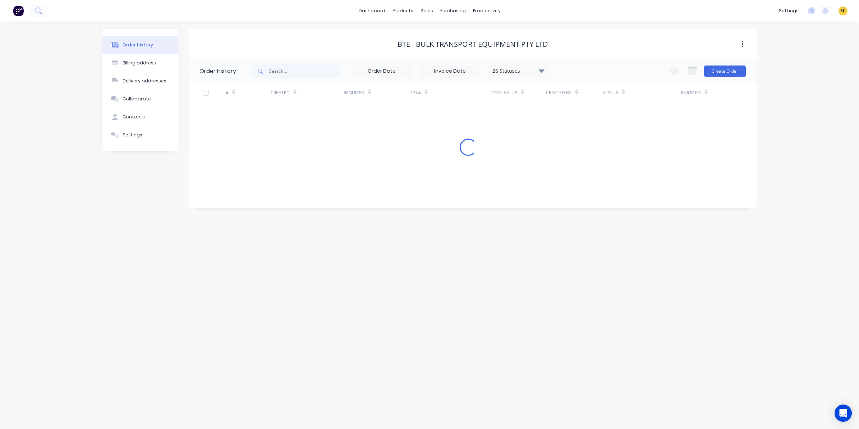
click at [118, 44] on icon at bounding box center [115, 45] width 8 height 6
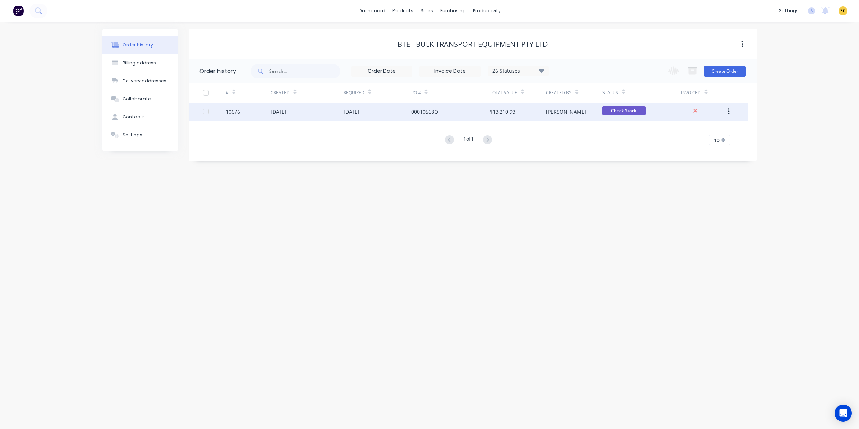
click at [437, 113] on div "00010568Q" at bounding box center [424, 112] width 27 height 8
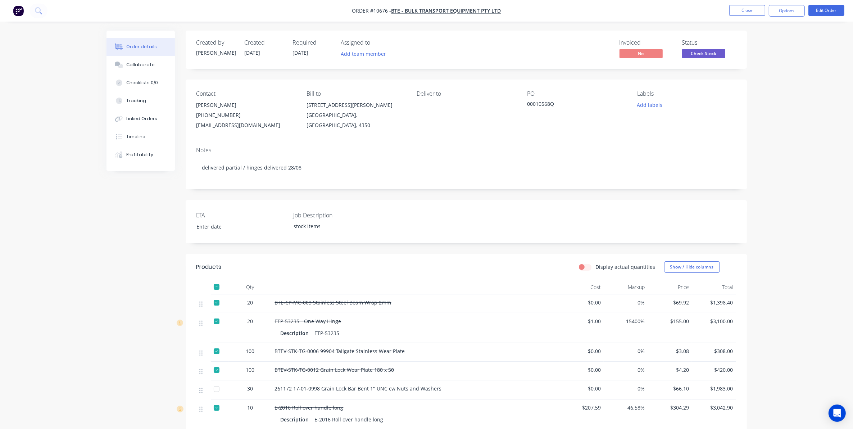
drag, startPoint x: 437, startPoint y: 113, endPoint x: 115, endPoint y: 256, distance: 352.5
click at [115, 256] on div "Created by Renee Created 29/07/25 Required 29/07/25 Assigned to Add team member…" at bounding box center [426, 324] width 640 height 586
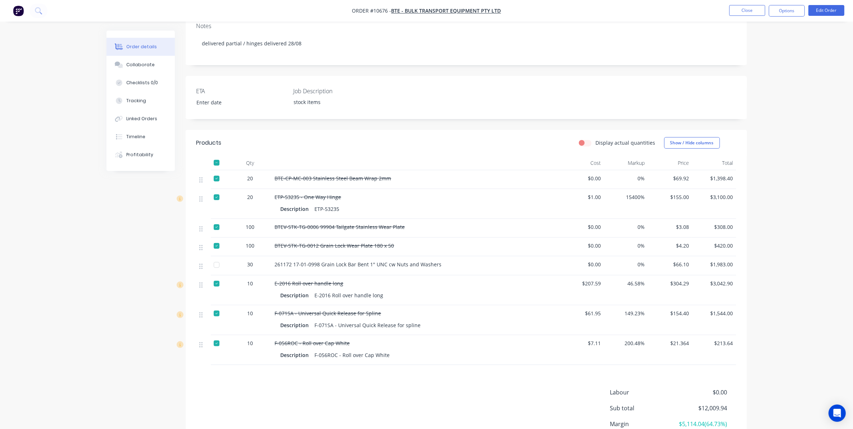
scroll to position [135, 0]
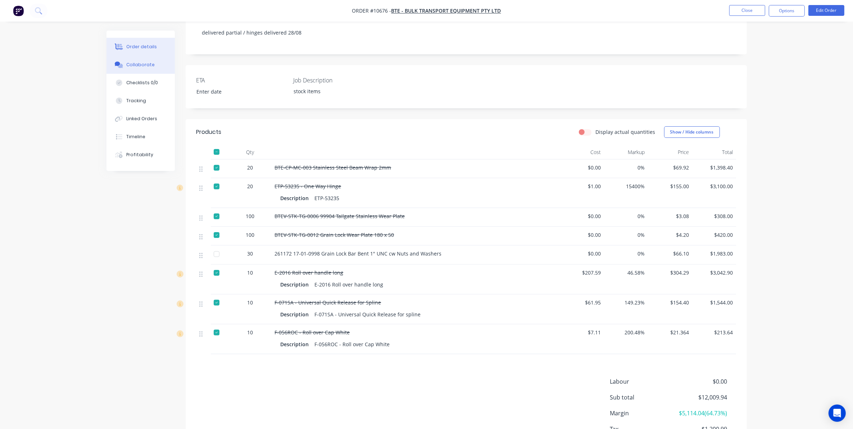
click at [132, 61] on div "Collaborate" at bounding box center [140, 64] width 28 height 6
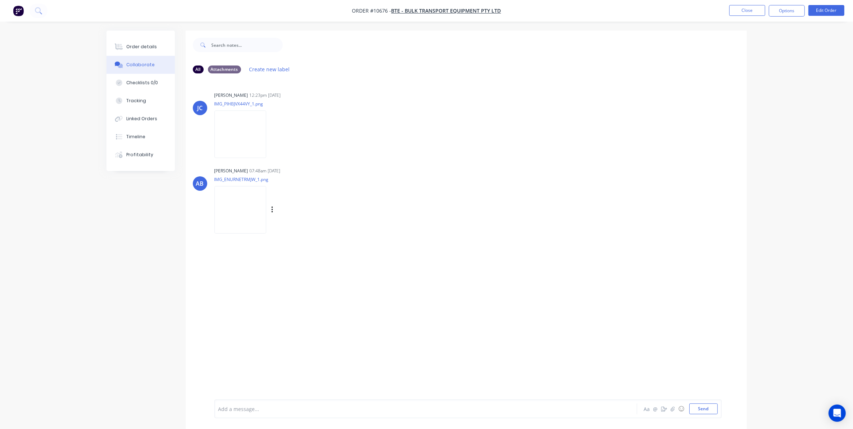
click at [244, 208] on img at bounding box center [240, 209] width 52 height 47
click at [274, 208] on div "Labels Download Delete" at bounding box center [309, 210] width 81 height 10
click at [272, 208] on icon "button" at bounding box center [272, 210] width 2 height 8
click at [297, 236] on button "Download" at bounding box center [319, 229] width 81 height 16
click at [135, 51] on button "Order details" at bounding box center [140, 47] width 68 height 18
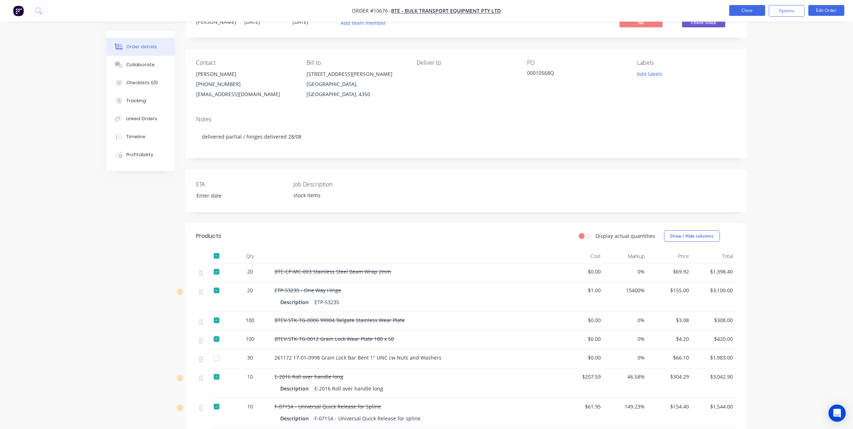
scroll to position [45, 0]
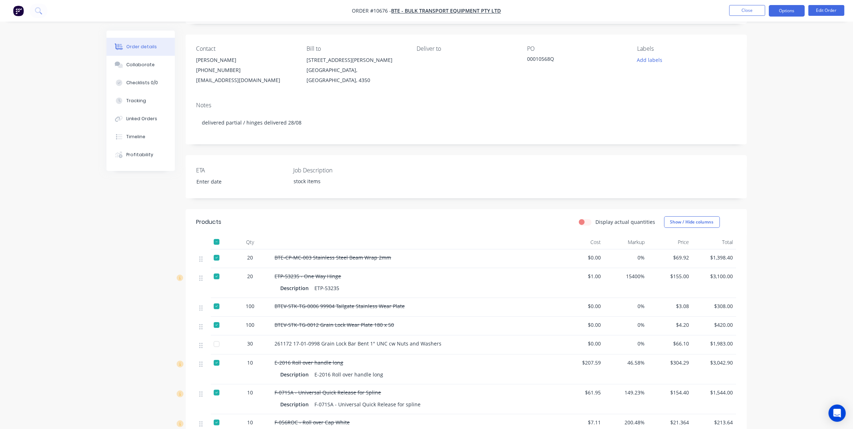
click at [783, 14] on button "Options" at bounding box center [786, 11] width 36 height 12
click at [754, 102] on div "Delivery Docket" at bounding box center [765, 101] width 66 height 10
click at [750, 90] on div "Custom" at bounding box center [765, 87] width 66 height 10
click at [748, 72] on div "Without pricing" at bounding box center [765, 72] width 66 height 10
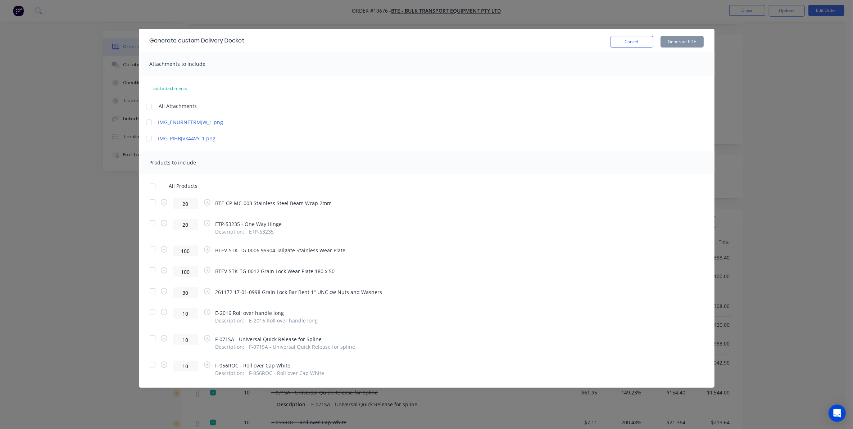
click at [148, 292] on div at bounding box center [152, 291] width 14 height 14
click at [687, 40] on button "Generate PDF" at bounding box center [681, 42] width 43 height 12
click at [628, 42] on button "Cancel" at bounding box center [631, 42] width 43 height 12
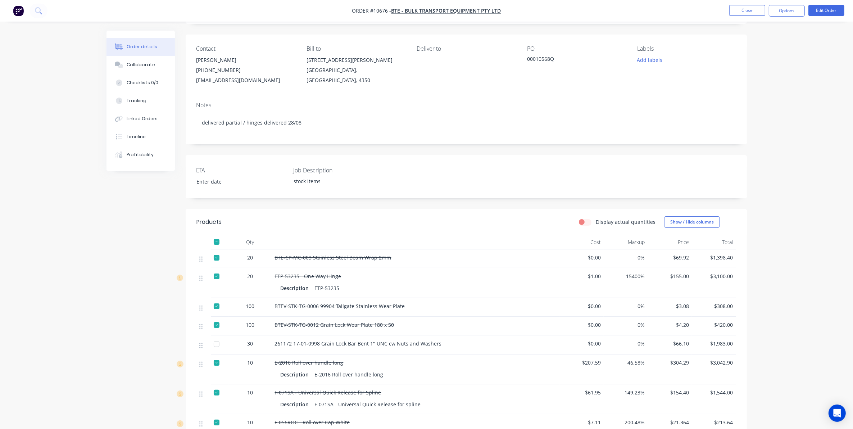
scroll to position [0, 0]
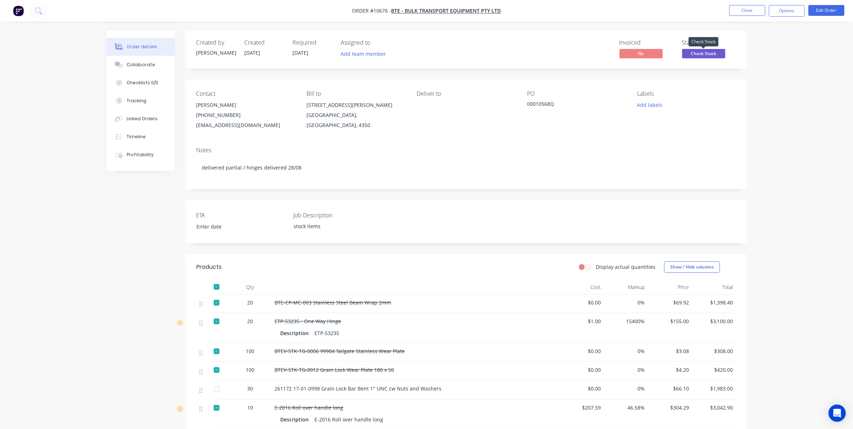
click at [706, 52] on span "Check Stock" at bounding box center [703, 53] width 43 height 9
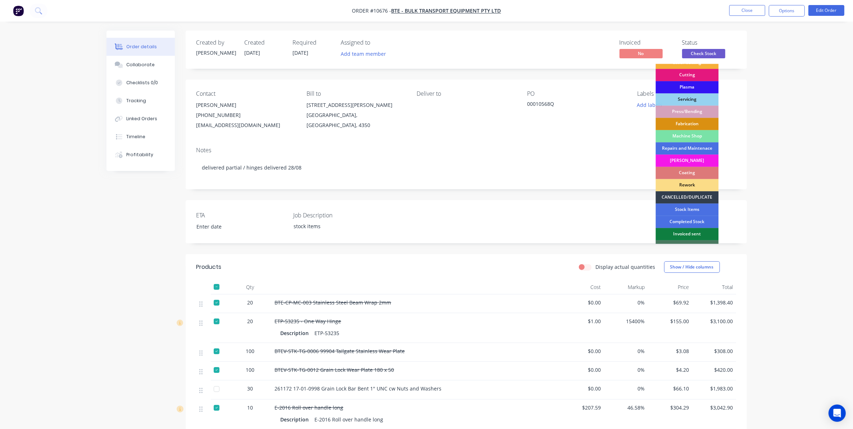
scroll to position [65, 0]
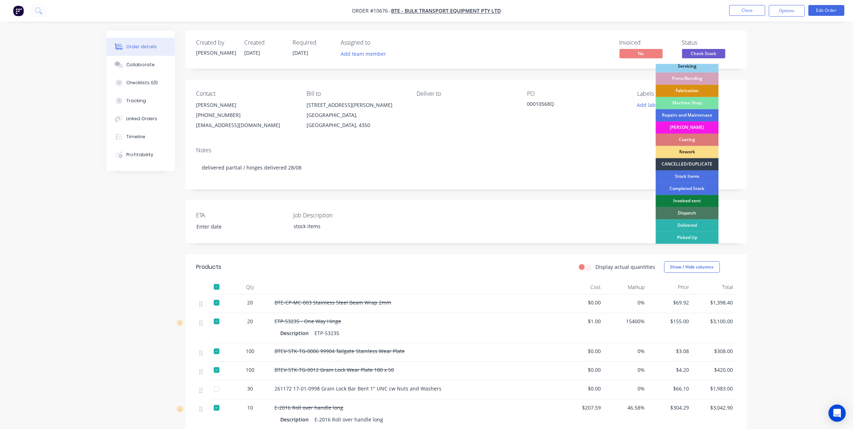
click at [682, 210] on div "Dispatch" at bounding box center [686, 213] width 63 height 12
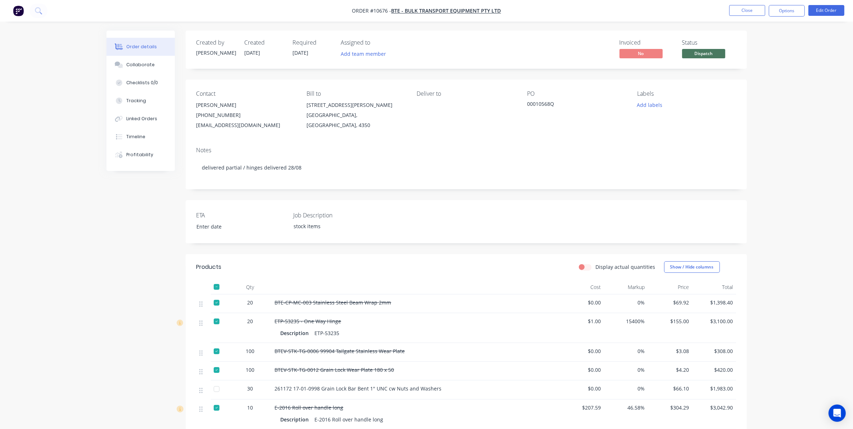
click at [215, 392] on div at bounding box center [216, 388] width 14 height 14
click at [739, 6] on button "Close" at bounding box center [747, 10] width 36 height 11
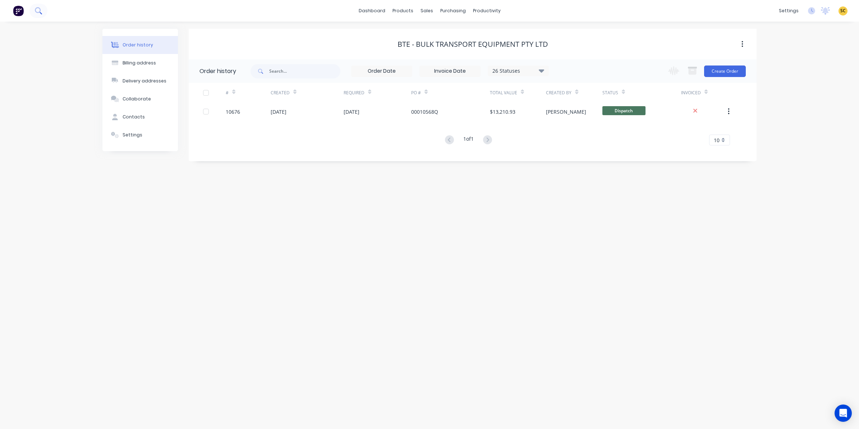
click at [38, 13] on icon at bounding box center [38, 10] width 7 height 7
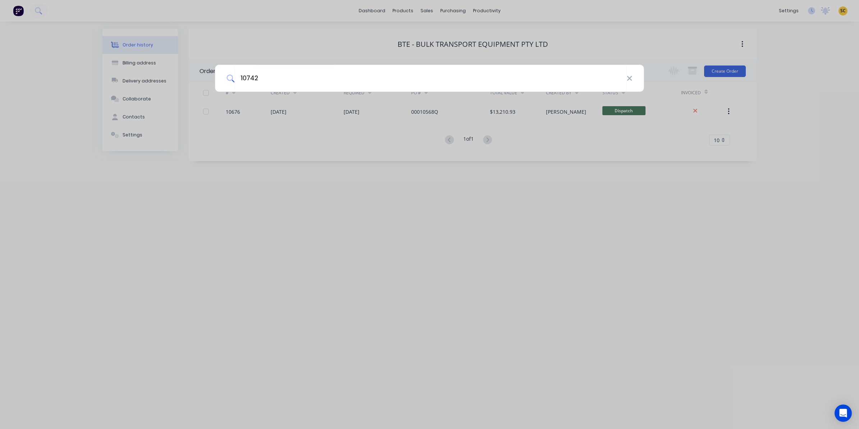
type input "10742"
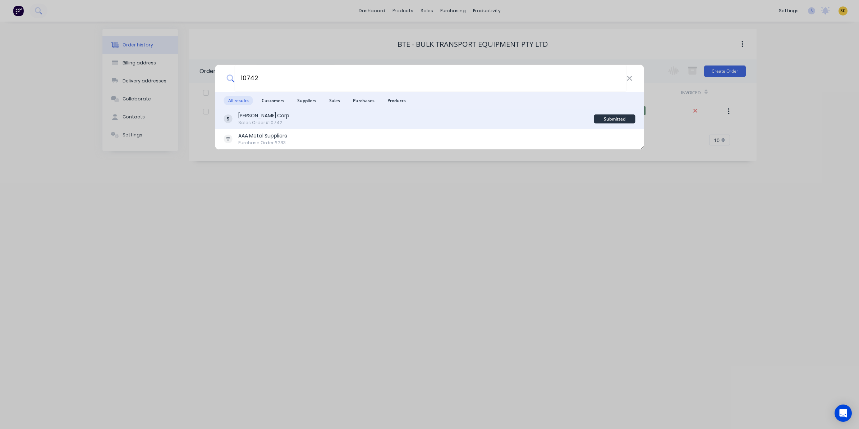
click at [279, 122] on div "Eli Corp Sales Order #10742" at bounding box center [409, 119] width 370 height 14
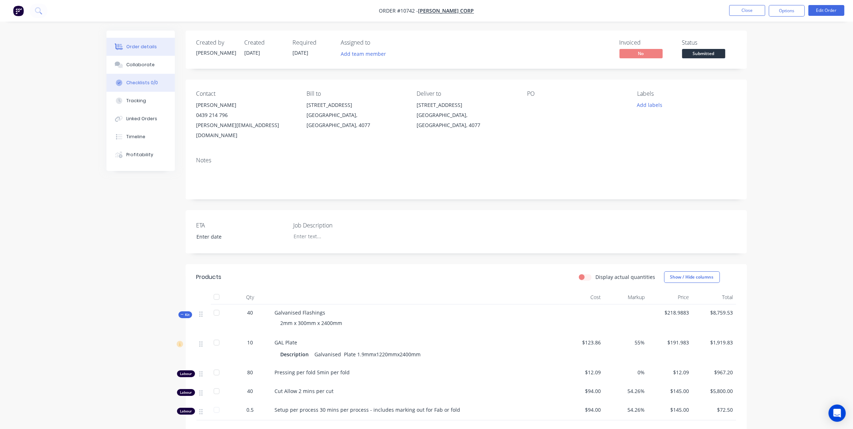
drag, startPoint x: 150, startPoint y: 61, endPoint x: 166, endPoint y: 79, distance: 24.5
click at [150, 61] on div "Collaborate" at bounding box center [140, 64] width 28 height 6
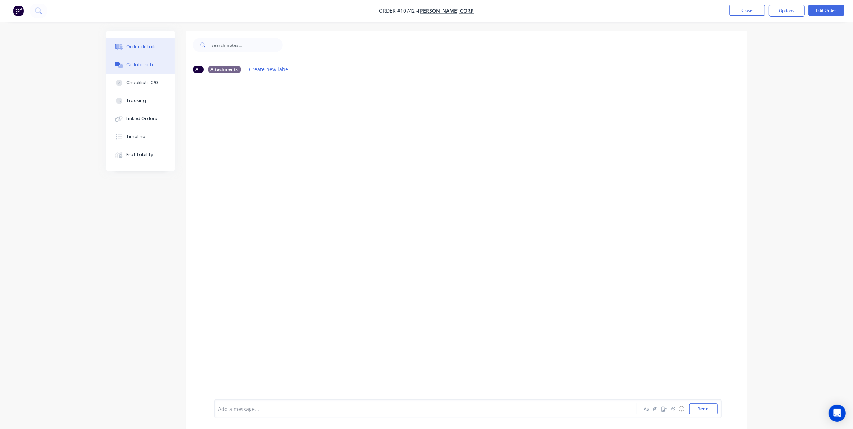
click at [140, 47] on div "Order details" at bounding box center [141, 47] width 31 height 6
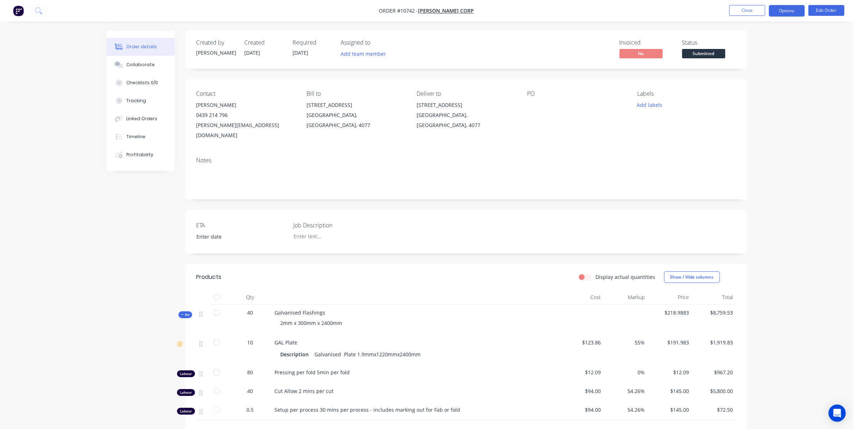
click at [787, 11] on button "Options" at bounding box center [786, 11] width 36 height 12
click at [746, 101] on div "Delivery Docket" at bounding box center [765, 101] width 66 height 10
click at [741, 85] on div "Custom" at bounding box center [765, 87] width 66 height 10
click at [744, 74] on div "Without pricing" at bounding box center [765, 72] width 66 height 10
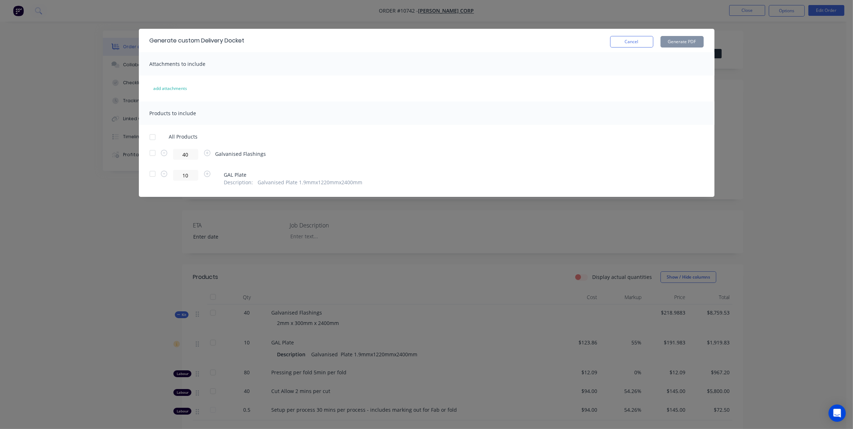
click at [148, 156] on div at bounding box center [152, 153] width 14 height 14
click at [691, 39] on button "Generate PDF" at bounding box center [681, 42] width 43 height 12
click at [615, 41] on button "Cancel" at bounding box center [631, 42] width 43 height 12
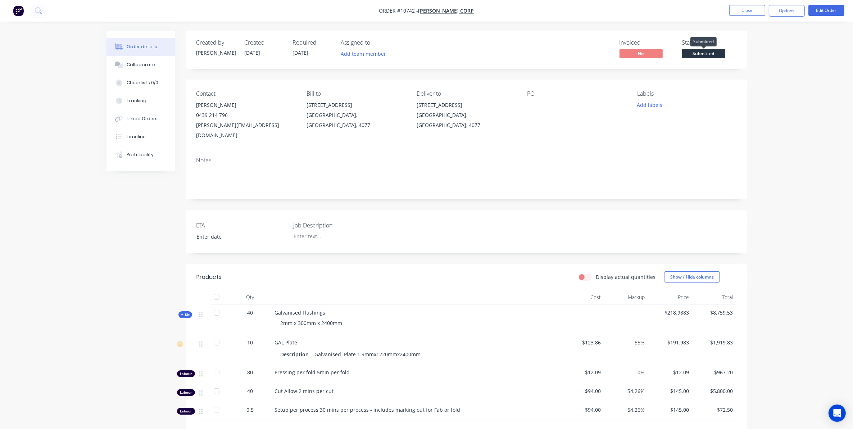
drag, startPoint x: 709, startPoint y: 54, endPoint x: 709, endPoint y: 61, distance: 7.2
click at [709, 54] on span "Submitted" at bounding box center [703, 53] width 43 height 9
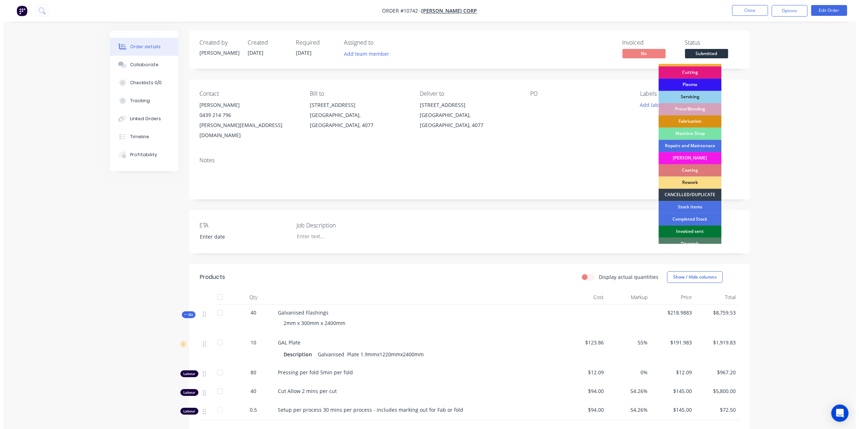
scroll to position [65, 0]
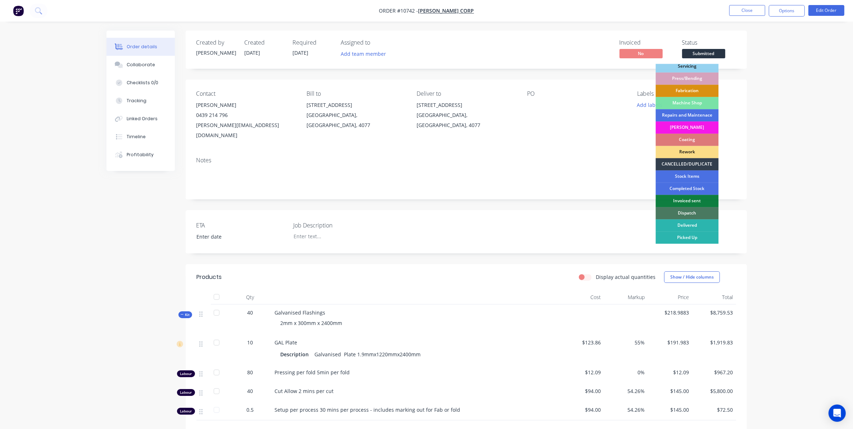
click at [681, 210] on div "Dispatch" at bounding box center [686, 213] width 63 height 12
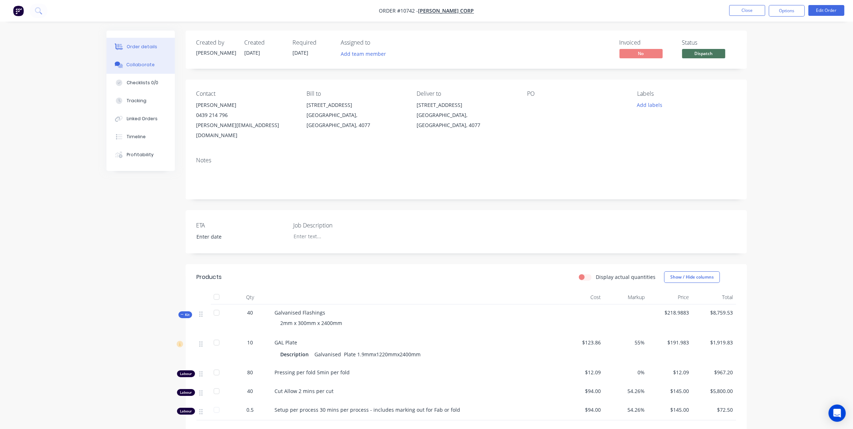
click at [148, 61] on div "Collaborate" at bounding box center [140, 64] width 28 height 6
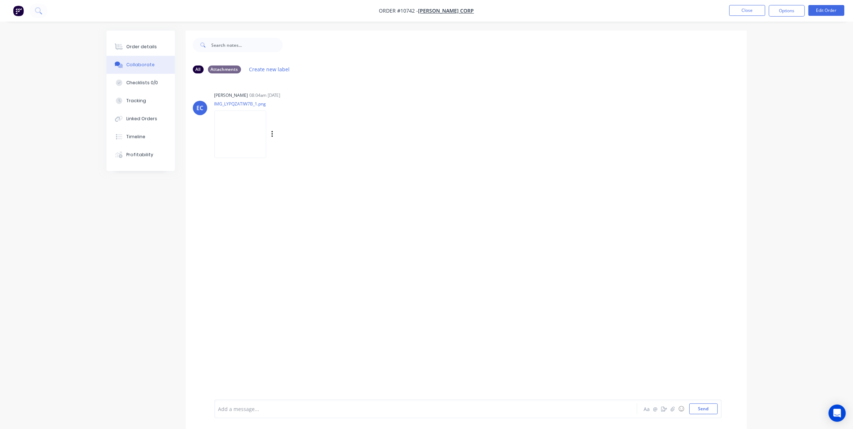
click at [284, 134] on div "Labels Download Delete" at bounding box center [309, 134] width 81 height 10
click at [273, 132] on icon "button" at bounding box center [271, 134] width 1 height 6
click at [307, 155] on button "Download" at bounding box center [319, 153] width 81 height 16
click at [157, 50] on button "Order details" at bounding box center [140, 47] width 68 height 18
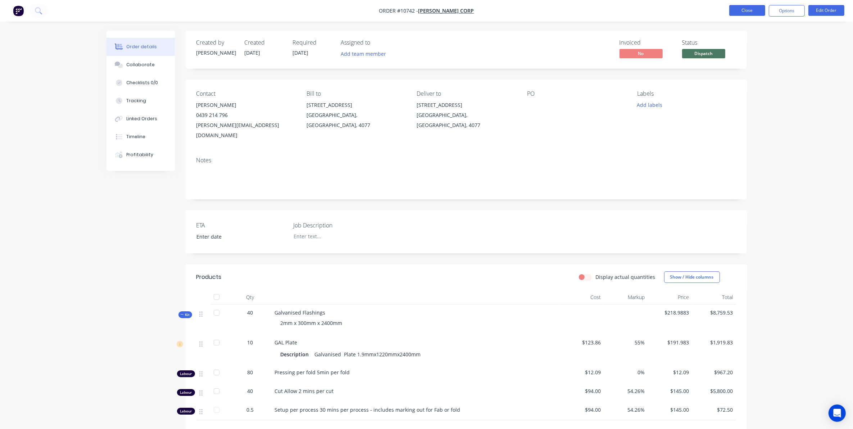
click at [729, 9] on ul "Close Options Edit Order" at bounding box center [786, 11] width 132 height 12
click at [735, 11] on button "Close" at bounding box center [747, 10] width 36 height 11
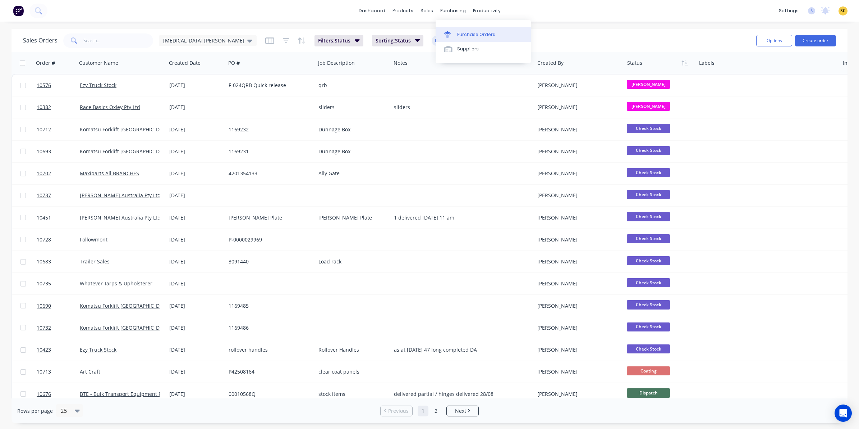
click at [451, 31] on link "Purchase Orders" at bounding box center [483, 34] width 95 height 14
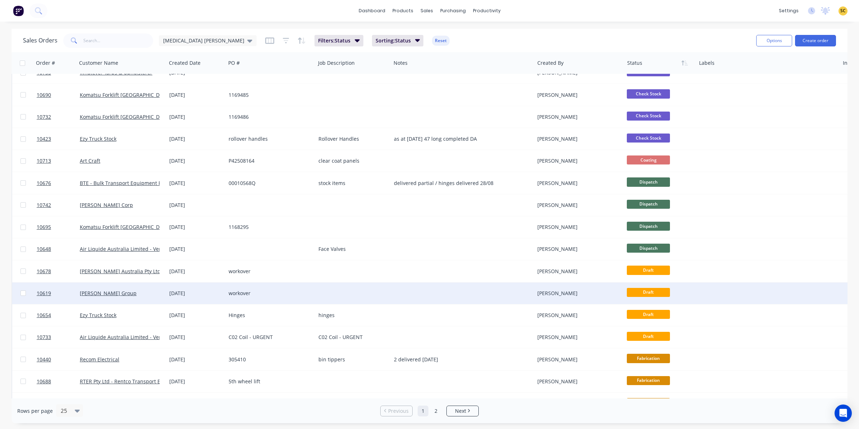
scroll to position [229, 0]
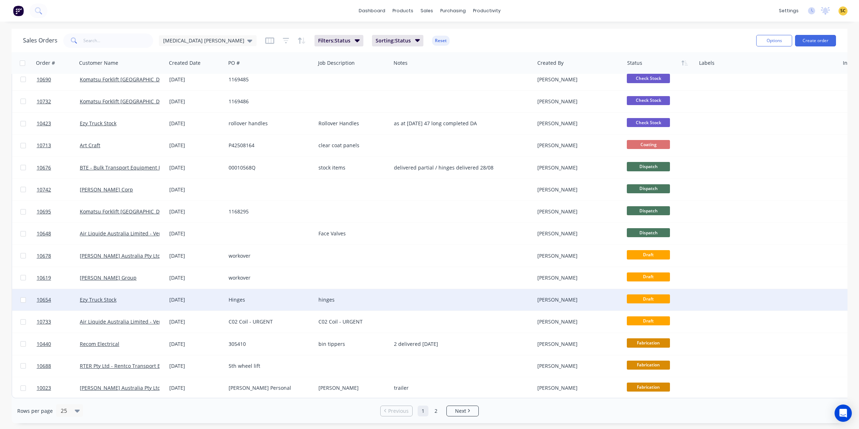
click at [836, 304] on div at bounding box center [767, 300] width 143 height 22
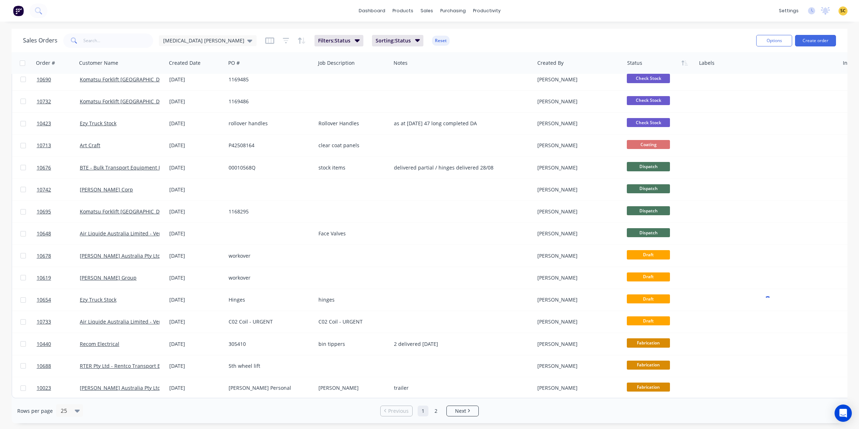
click at [859, 60] on html "dashboard products sales purchasing productivity dashboard products Product Cat…" at bounding box center [429, 214] width 859 height 429
click at [431, 412] on link "2" at bounding box center [436, 410] width 11 height 11
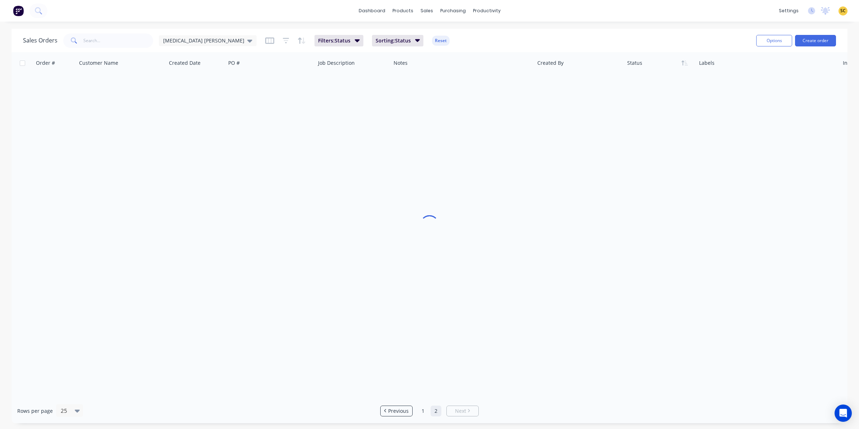
scroll to position [0, 0]
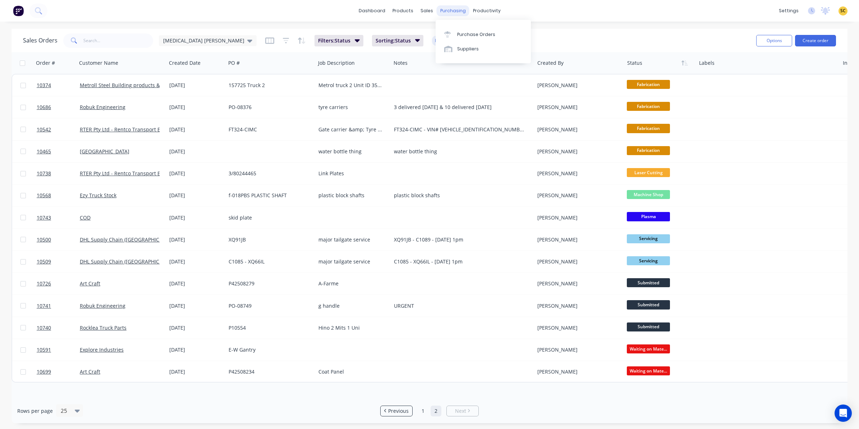
click at [462, 8] on div "purchasing" at bounding box center [453, 10] width 33 height 11
click at [477, 31] on div "Purchase Orders" at bounding box center [476, 34] width 38 height 6
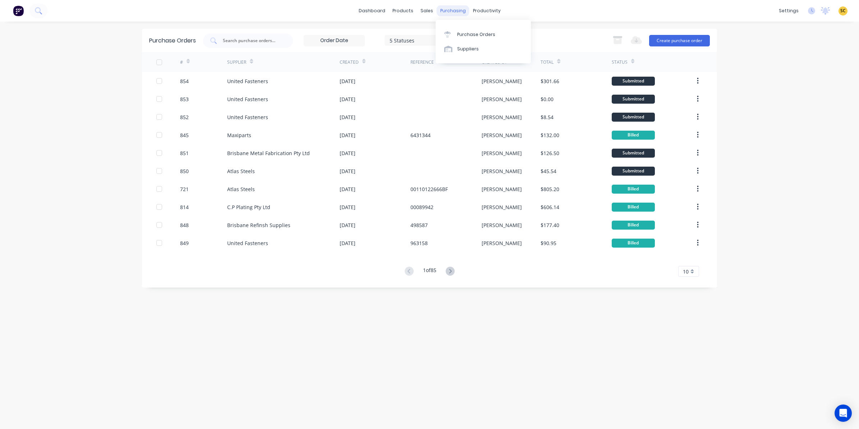
click at [455, 11] on div "purchasing" at bounding box center [453, 10] width 33 height 11
click at [470, 32] on div "Purchase Orders" at bounding box center [476, 34] width 38 height 6
click at [272, 41] on input "text" at bounding box center [252, 40] width 60 height 7
type input "jj"
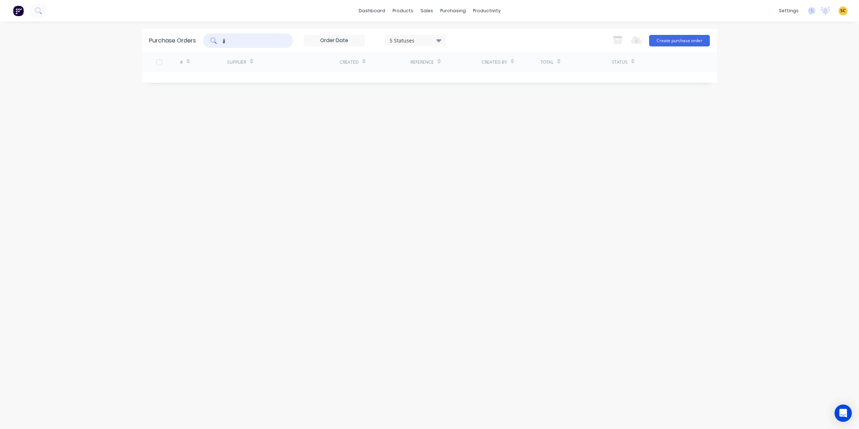
drag, startPoint x: 262, startPoint y: 39, endPoint x: 56, endPoint y: 53, distance: 206.5
click at [56, 53] on div "dashboard products sales purchasing productivity dashboard products Product Cat…" at bounding box center [429, 214] width 859 height 429
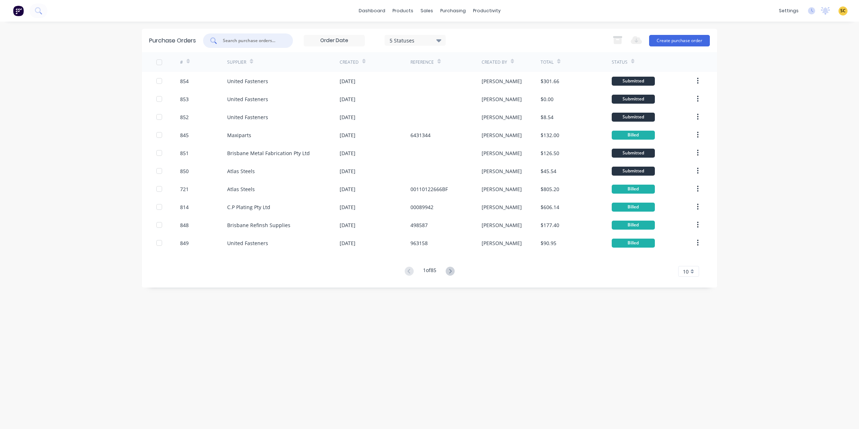
click at [249, 37] on input "text" at bounding box center [252, 40] width 60 height 7
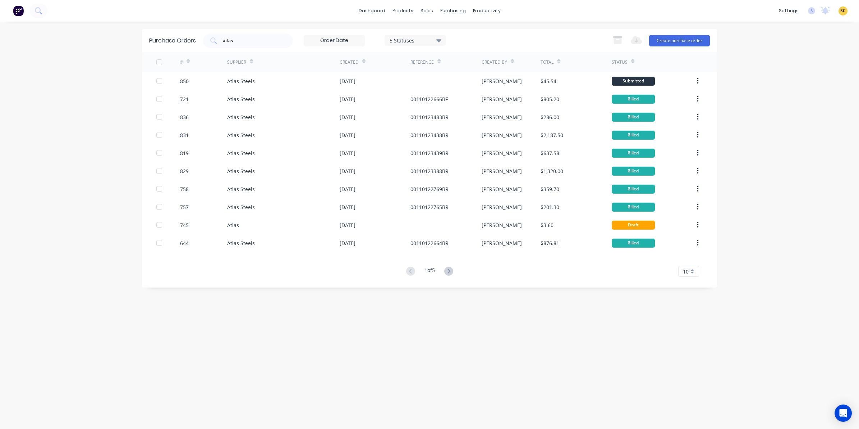
click at [187, 57] on div at bounding box center [188, 61] width 3 height 11
click at [448, 272] on icon at bounding box center [448, 270] width 9 height 9
drag, startPoint x: 238, startPoint y: 41, endPoint x: 73, endPoint y: 44, distance: 165.1
click at [73, 44] on div "dashboard products sales purchasing productivity dashboard products Product Cat…" at bounding box center [429, 214] width 859 height 429
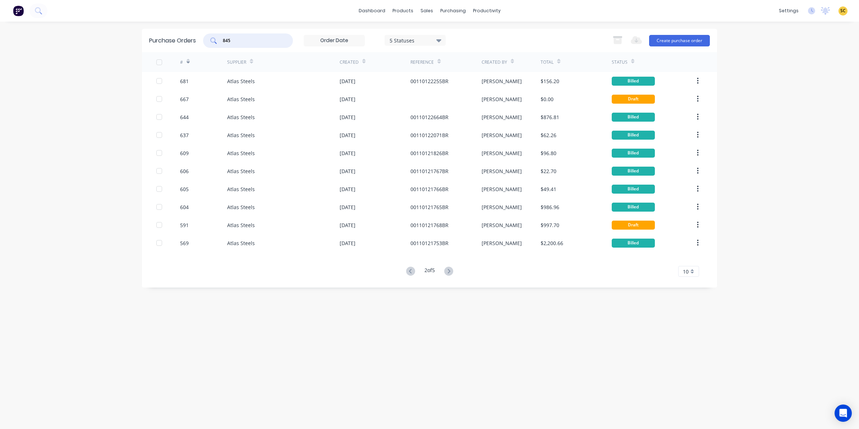
type input "845"
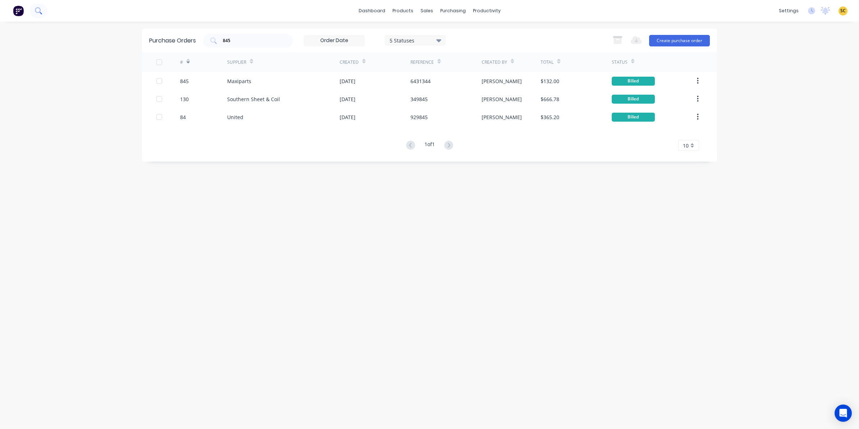
click at [42, 13] on button at bounding box center [38, 11] width 18 height 14
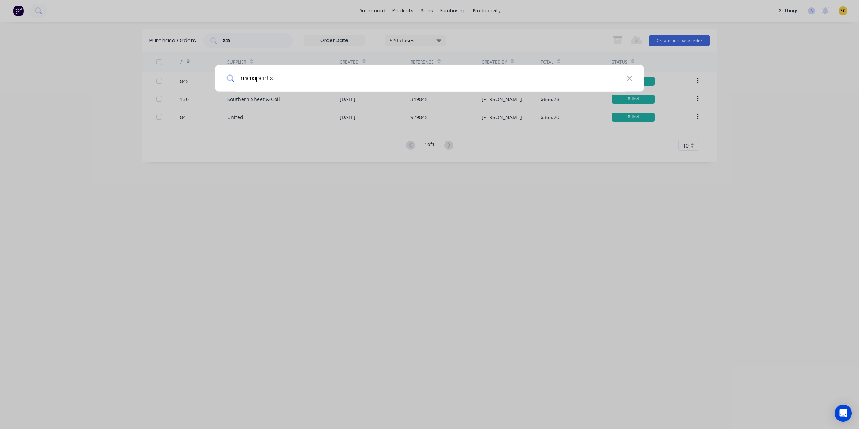
type input "maxiparts"
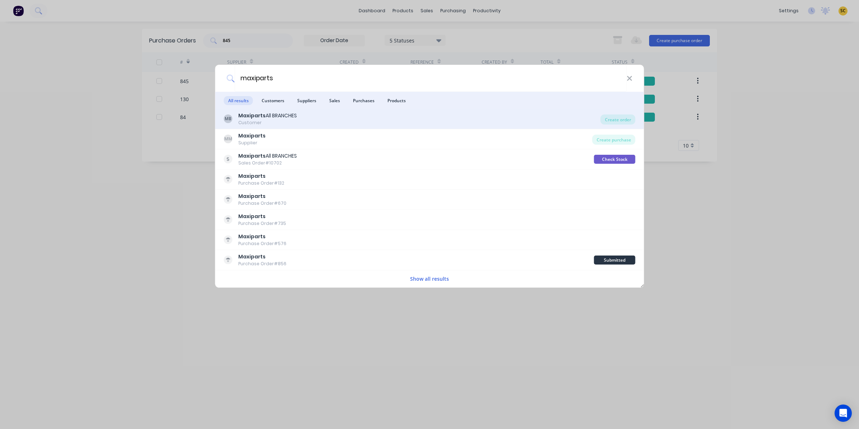
click at [303, 117] on div "MB Maxiparts All BRANCHES Customer" at bounding box center [412, 119] width 377 height 14
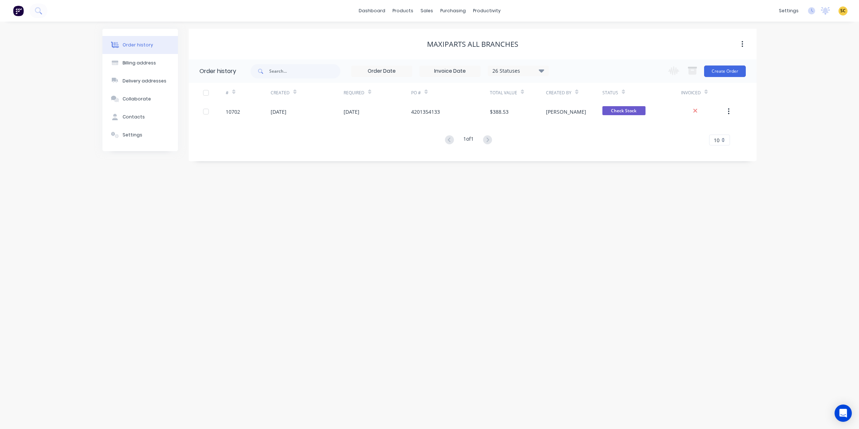
click at [544, 70] on icon at bounding box center [541, 70] width 5 height 3
click at [578, 154] on label at bounding box center [578, 154] width 0 height 0
click at [578, 156] on input "checkbox" at bounding box center [581, 157] width 6 height 7
checkbox input "true"
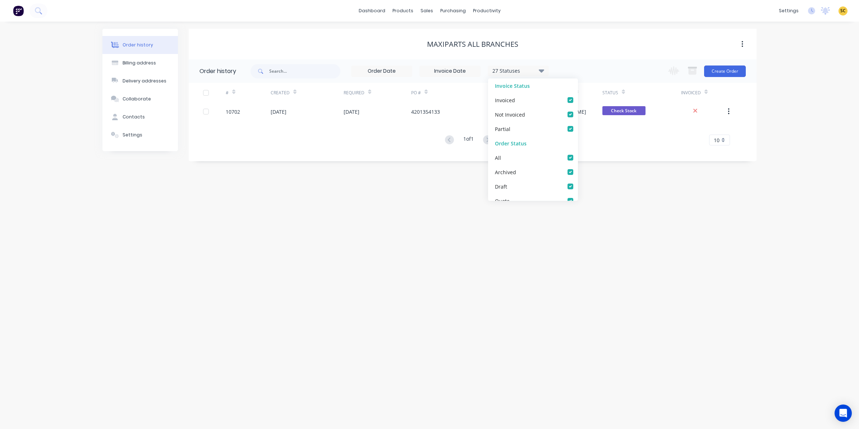
click at [469, 237] on div "Order history Billing address Delivery addresses Collaborate Contacts Settings …" at bounding box center [429, 225] width 859 height 407
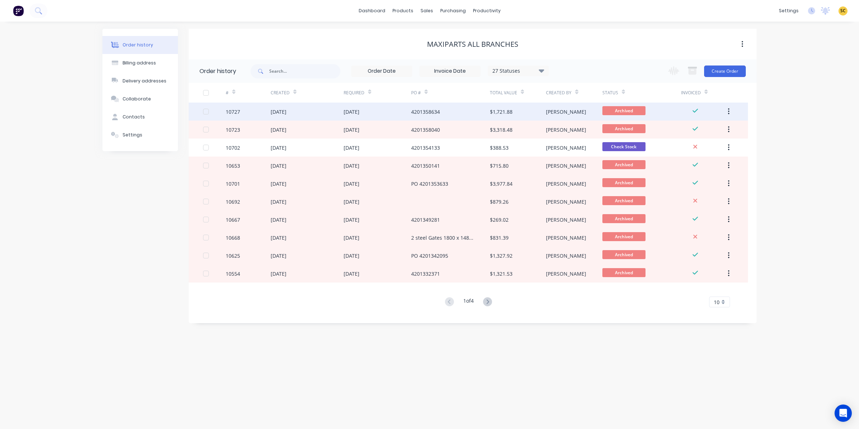
click at [373, 116] on div "22 Aug 2025" at bounding box center [378, 111] width 68 height 18
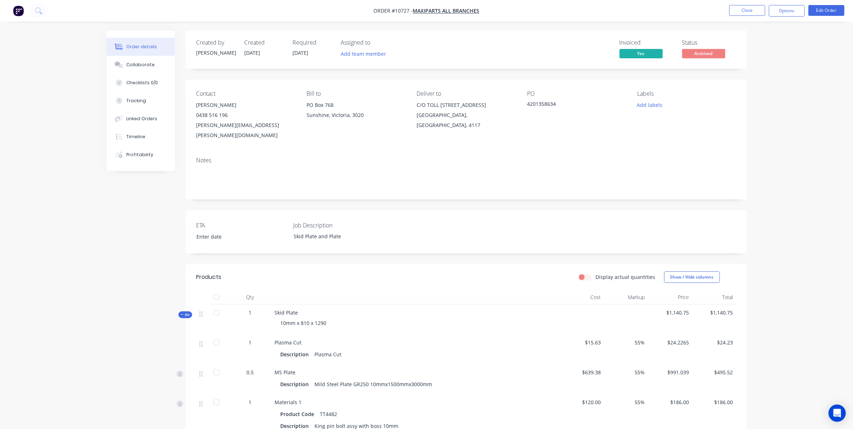
click at [40, 326] on div "Order details Collaborate Checklists 0/0 Tracking Linked Orders Timeline Profit…" at bounding box center [426, 349] width 853 height 699
click at [749, 5] on button "Close" at bounding box center [747, 10] width 36 height 11
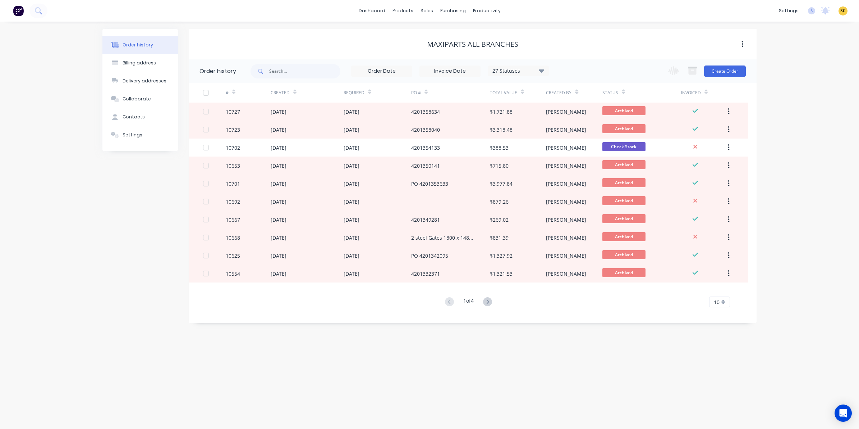
click at [19, 12] on img at bounding box center [18, 10] width 11 height 11
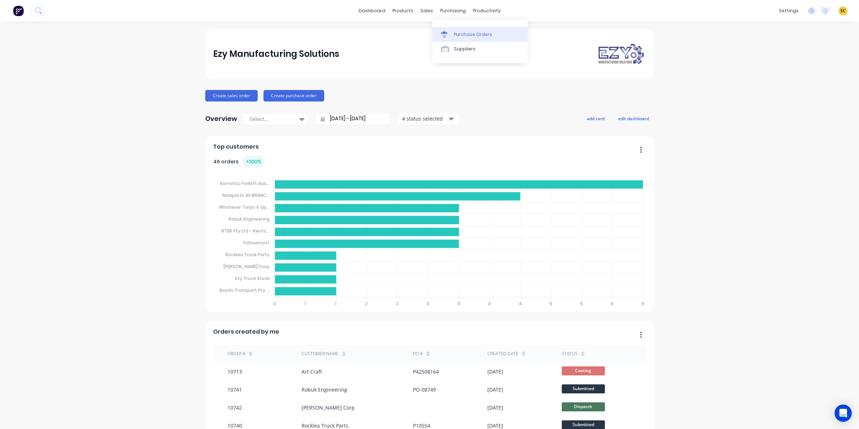
click at [453, 32] on link "Purchase Orders" at bounding box center [480, 34] width 95 height 14
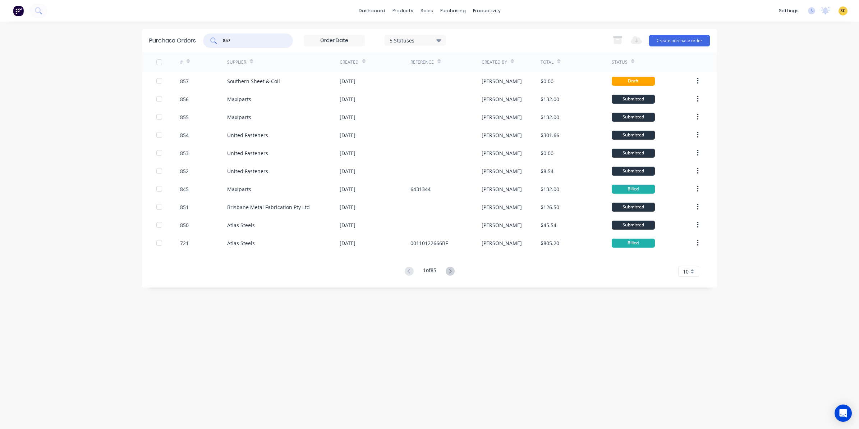
type input "857"
click at [252, 78] on div "# Supplier Created Reference Created By Total Status 857 Southern Sheet & Coil …" at bounding box center [429, 164] width 575 height 224
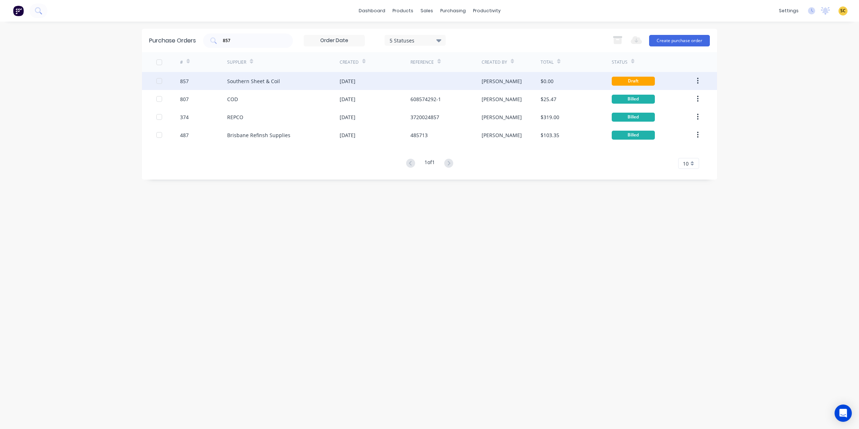
click at [428, 76] on div at bounding box center [446, 81] width 71 height 18
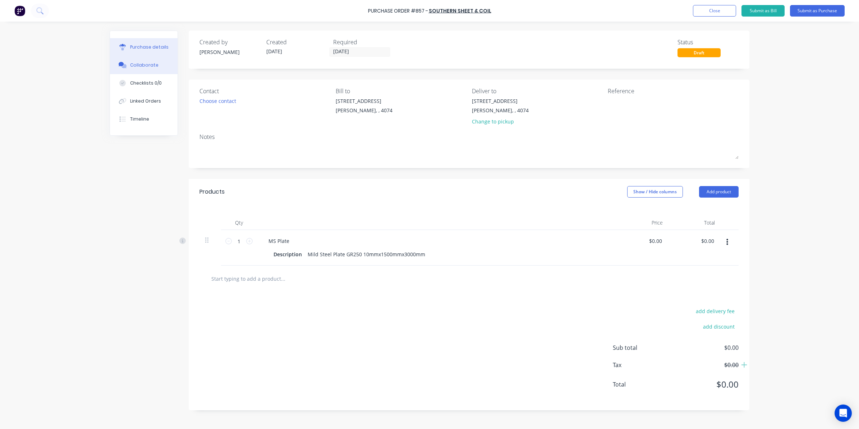
click at [136, 62] on div "Collaborate" at bounding box center [144, 65] width 28 height 6
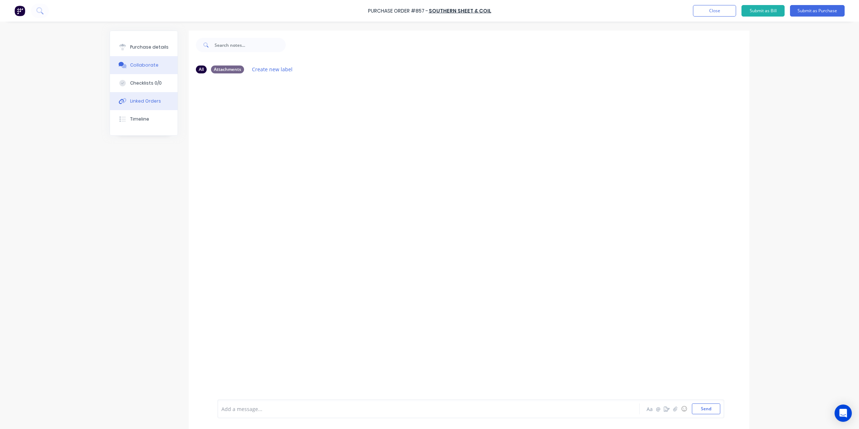
click at [149, 102] on div "Linked Orders" at bounding box center [145, 101] width 31 height 6
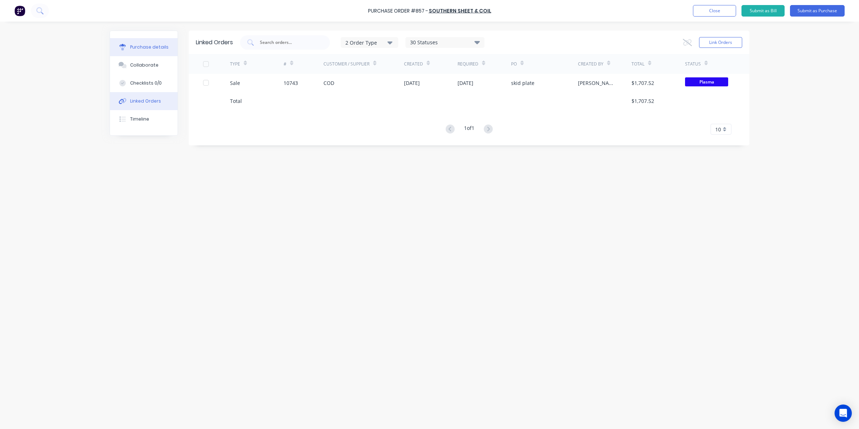
click at [141, 47] on div "Purchase details" at bounding box center [149, 47] width 38 height 6
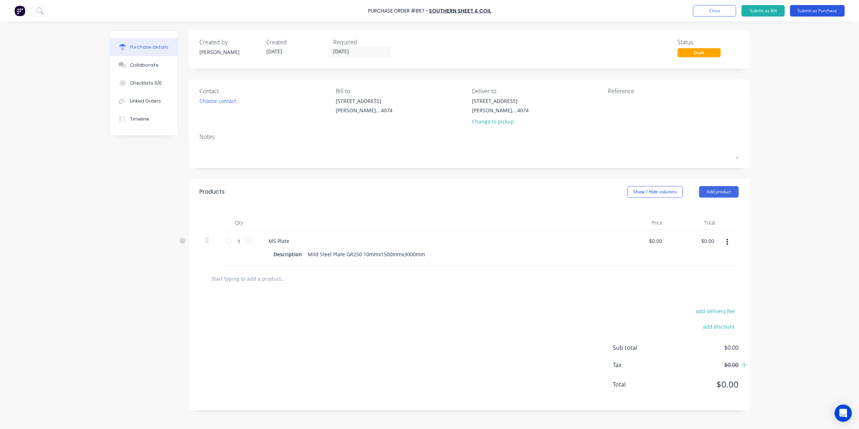
click at [817, 12] on button "Submit as Purchase" at bounding box center [817, 11] width 55 height 12
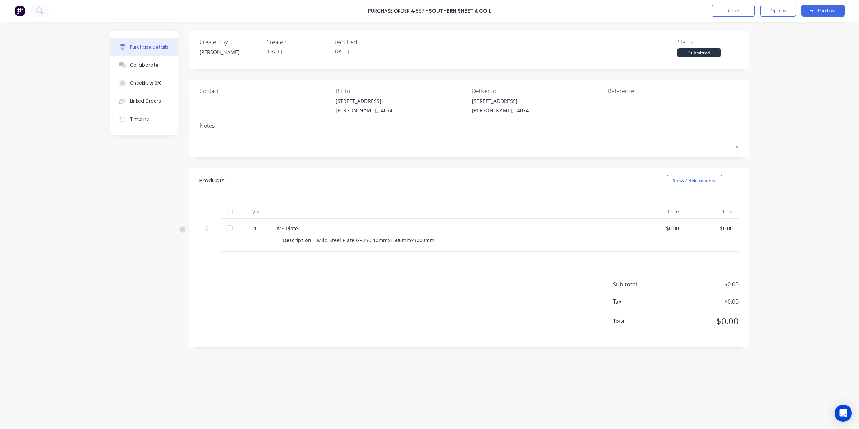
click at [738, 3] on div "Purchase Order #857 - Southern Sheet & Coil Close Options Edit Purchase" at bounding box center [429, 11] width 859 height 22
click at [739, 7] on button "Close" at bounding box center [733, 11] width 43 height 12
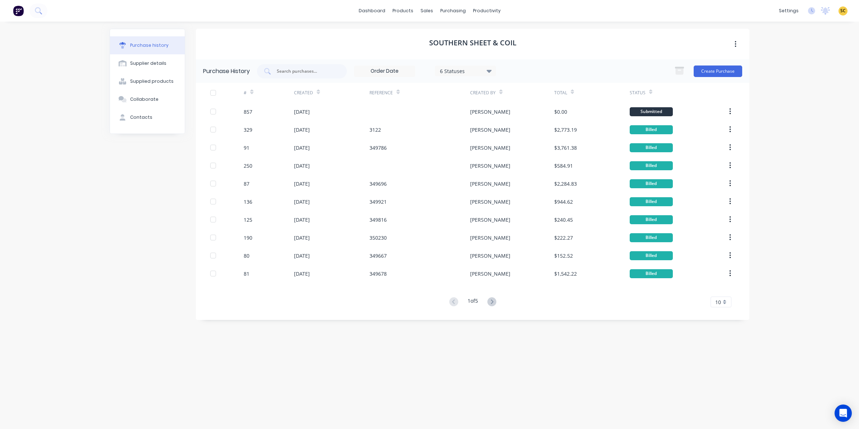
click at [18, 14] on img at bounding box center [18, 10] width 11 height 11
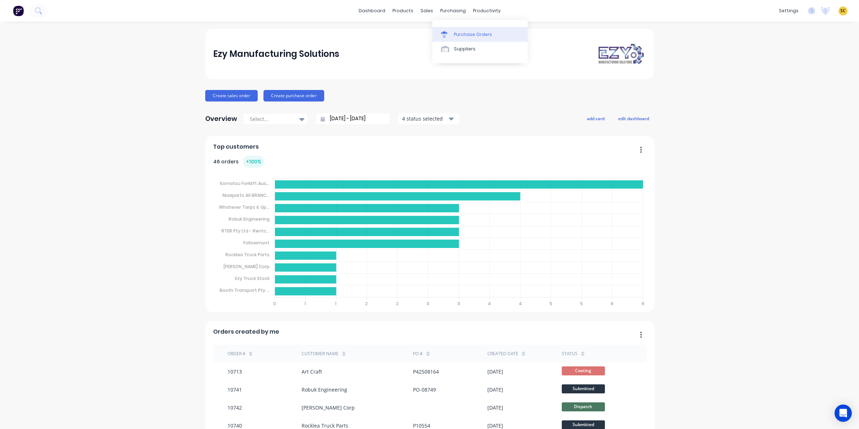
click at [453, 32] on link "Purchase Orders" at bounding box center [480, 34] width 95 height 14
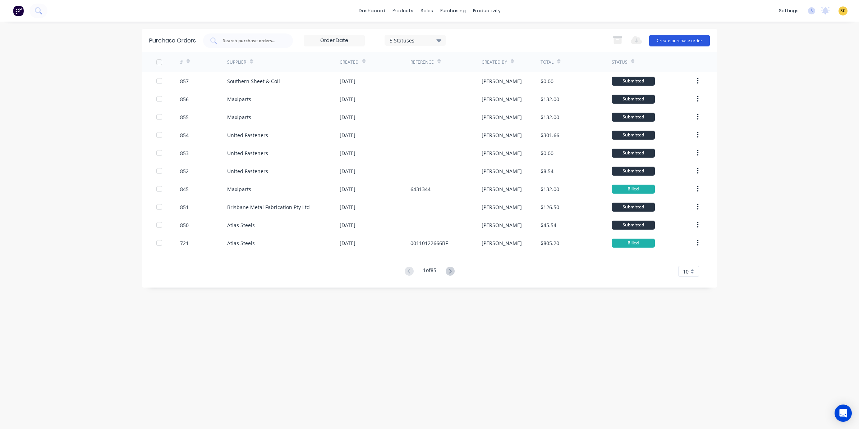
click at [682, 42] on button "Create purchase order" at bounding box center [679, 41] width 61 height 12
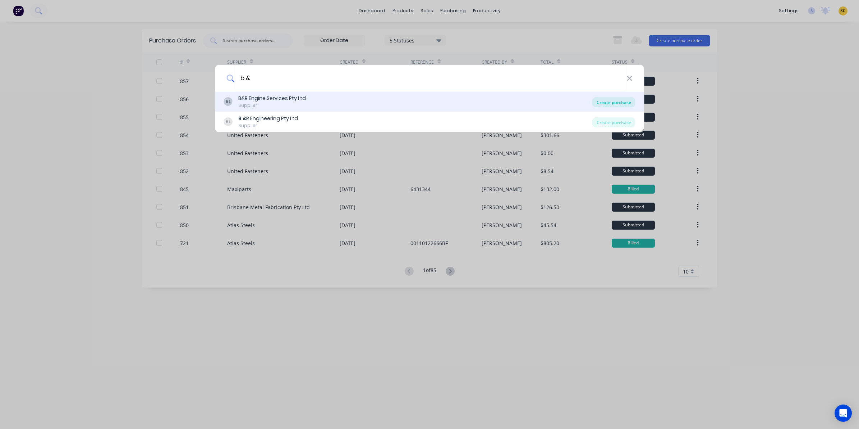
type input "b &"
click at [614, 102] on div "Create purchase" at bounding box center [614, 102] width 43 height 10
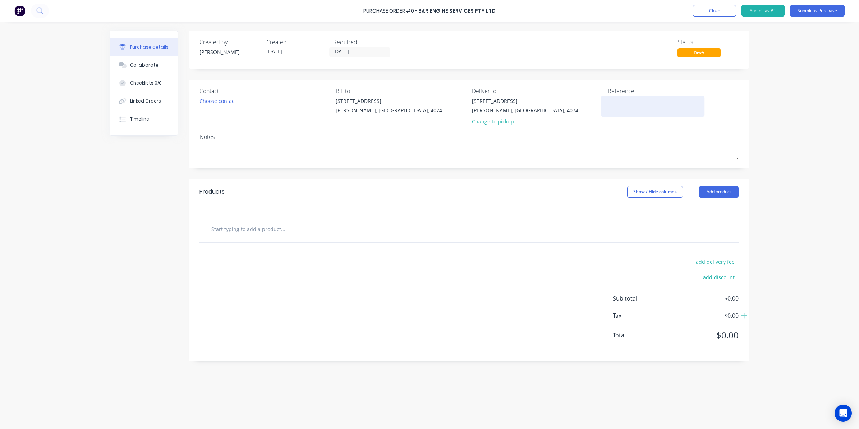
click at [624, 98] on textarea at bounding box center [653, 105] width 90 height 16
type textarea "2508011"
type textarea "x"
type textarea "25080118"
type textarea "x"
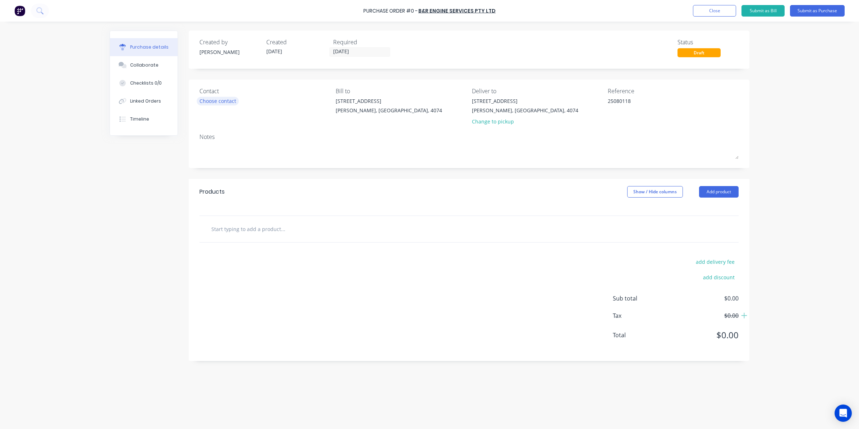
type textarea "25080118"
click at [231, 97] on div "Choose contact" at bounding box center [218, 101] width 37 height 8
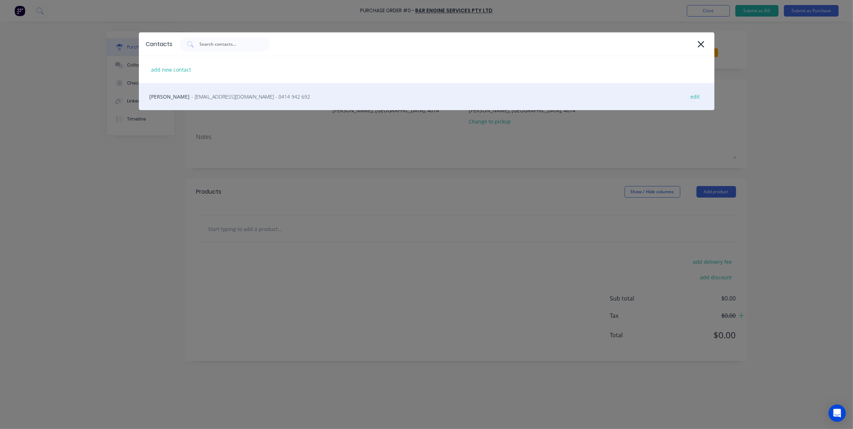
click at [241, 102] on div "Richard - elviram25@hotmail.com - 0414 942 692 edit" at bounding box center [426, 96] width 575 height 27
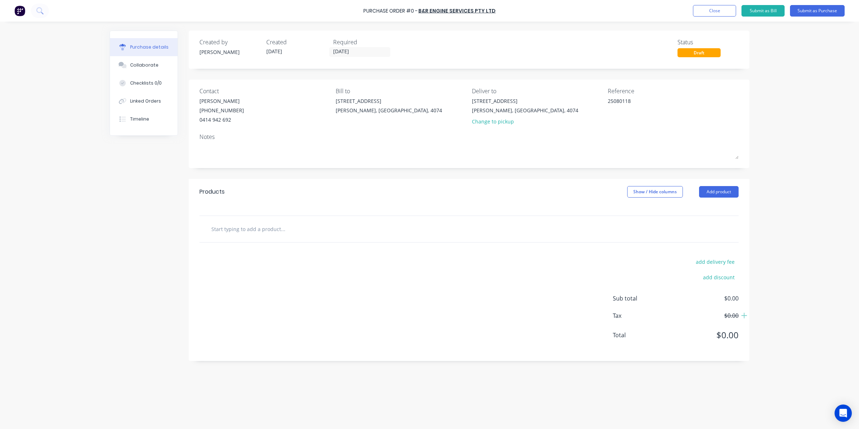
drag, startPoint x: 266, startPoint y: 218, endPoint x: 263, endPoint y: 224, distance: 6.6
click at [266, 219] on div at bounding box center [469, 229] width 539 height 26
click at [263, 225] on input "text" at bounding box center [283, 228] width 144 height 14
type textarea "x"
type input "s"
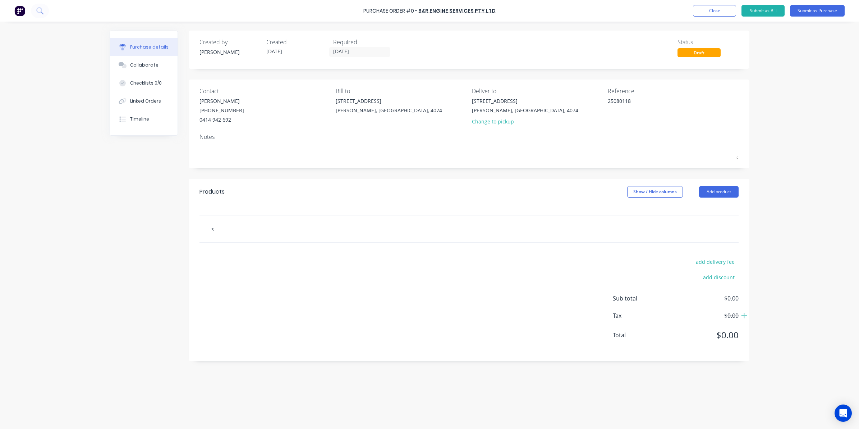
type textarea "x"
type input "sa"
type textarea "x"
type input "saf"
type textarea "x"
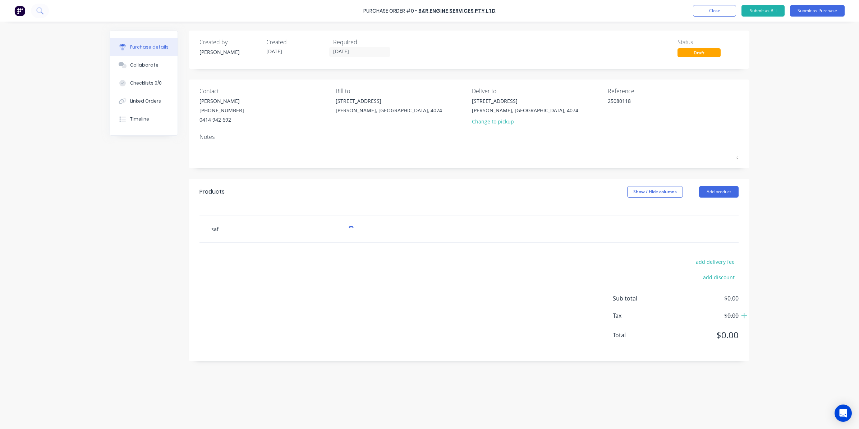
type input "safe"
type textarea "x"
type input "safet"
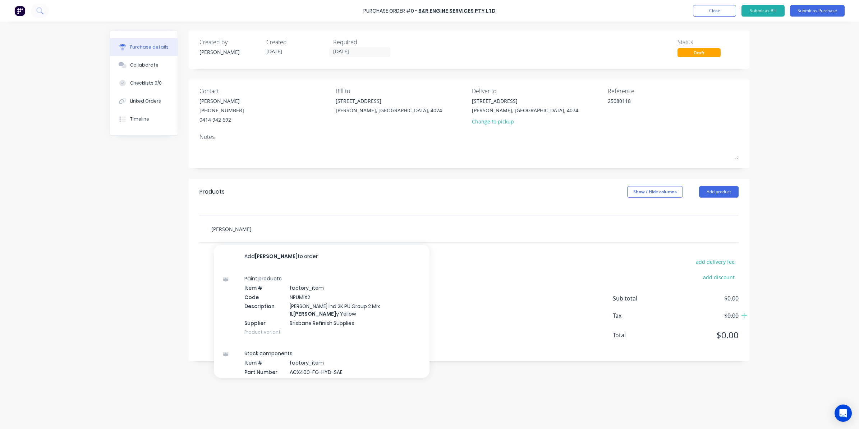
type textarea "x"
type input "safety"
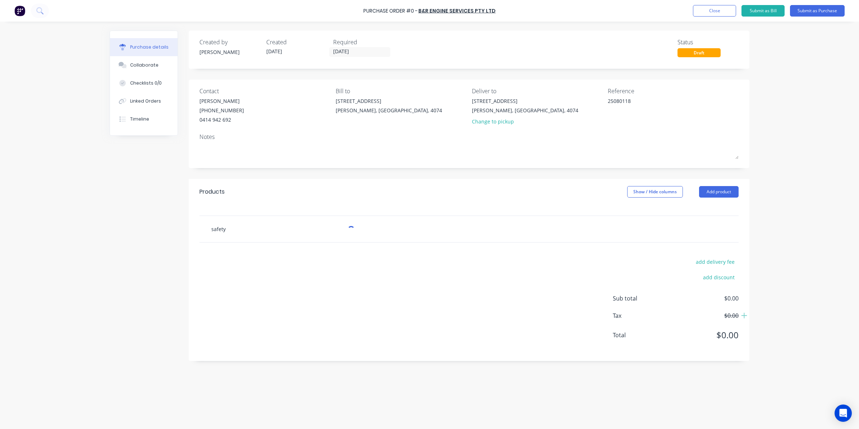
type textarea "x"
type input "safety"
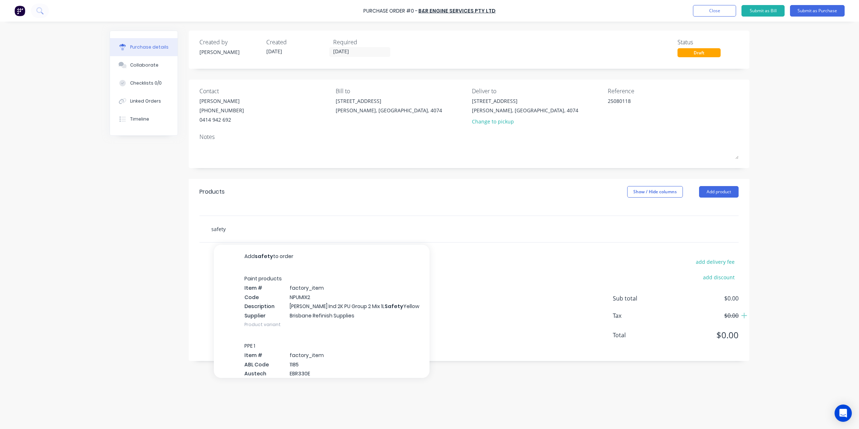
type textarea "x"
type input "safety c"
type textarea "x"
type input "safety ce"
type textarea "x"
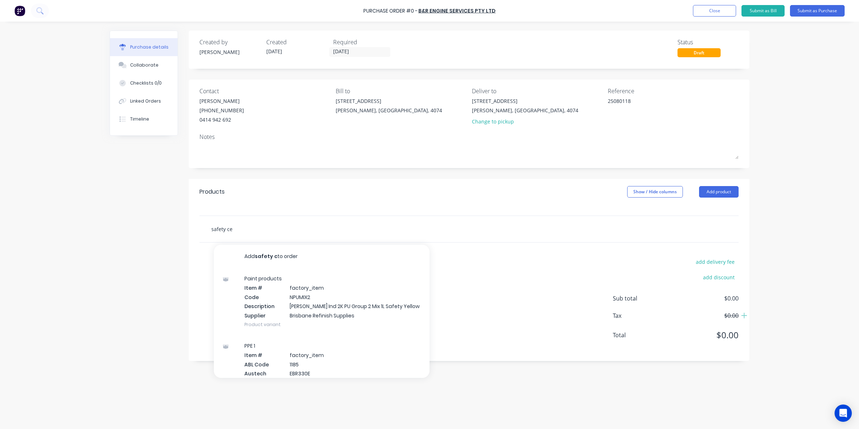
type input "safety cer"
type textarea "x"
type input "safety cert"
type textarea "x"
type input "safety certi"
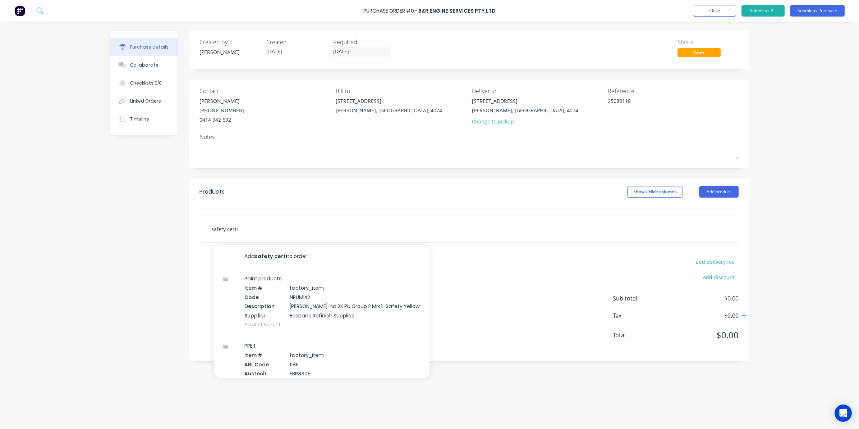
type textarea "x"
type input "safety certif"
type textarea "x"
type input "safety certifi"
type textarea "x"
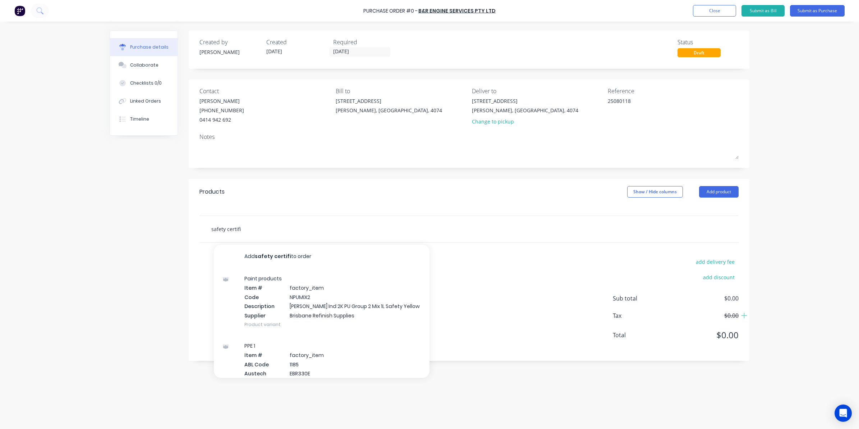
type input "safety certific"
type textarea "x"
type input "safety certifica"
type textarea "x"
type input "safety certificat"
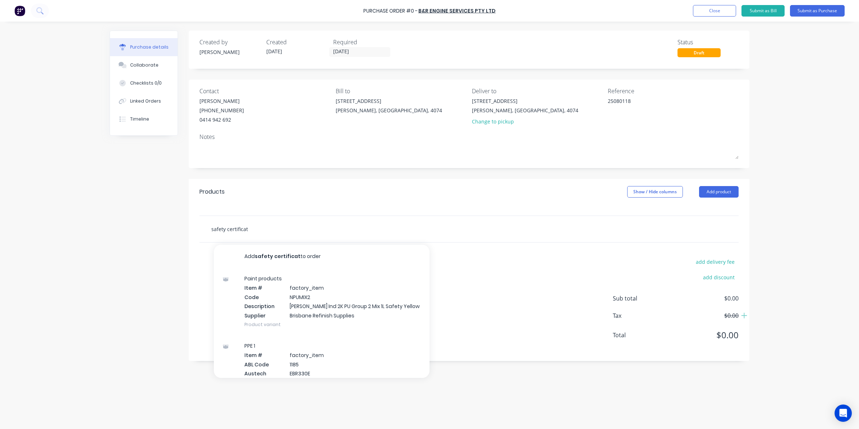
type textarea "x"
type input "safety certificate"
type textarea "x"
type input "safety certificate"
type textarea "x"
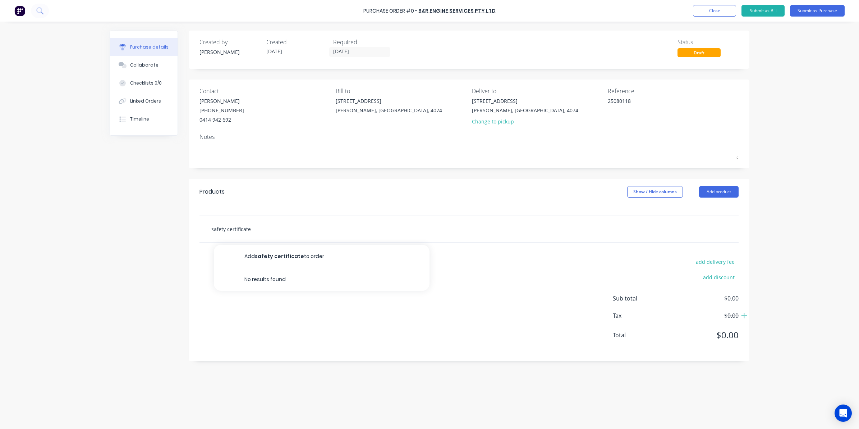
type input "safety certificate t"
type textarea "x"
type input "safety certificate to"
type textarea "x"
type input "safety certificate to"
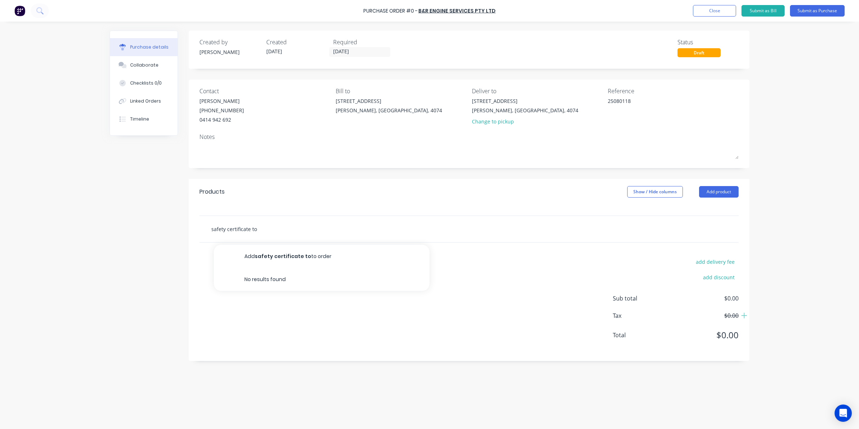
type textarea "x"
type input "safety certificate to h"
type textarea "x"
type input "safety certificate to hy"
type textarea "x"
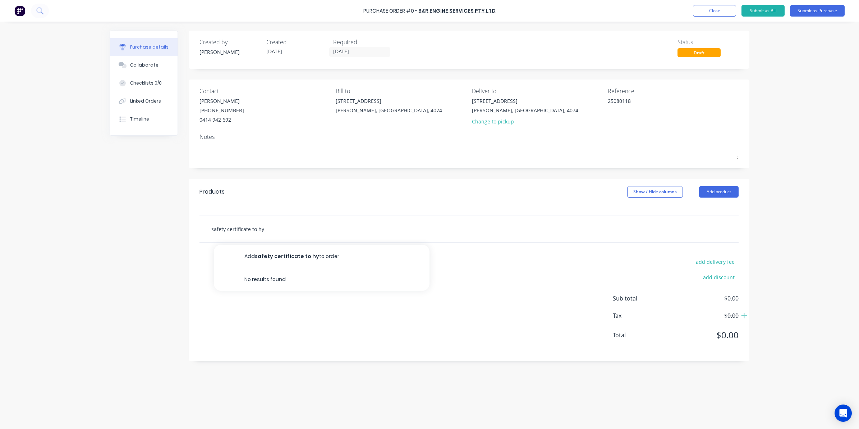
type input "safety certificate to hyu"
type textarea "x"
type input "safety certificate to hyun"
type textarea "x"
type input "safety certificate to hyuns"
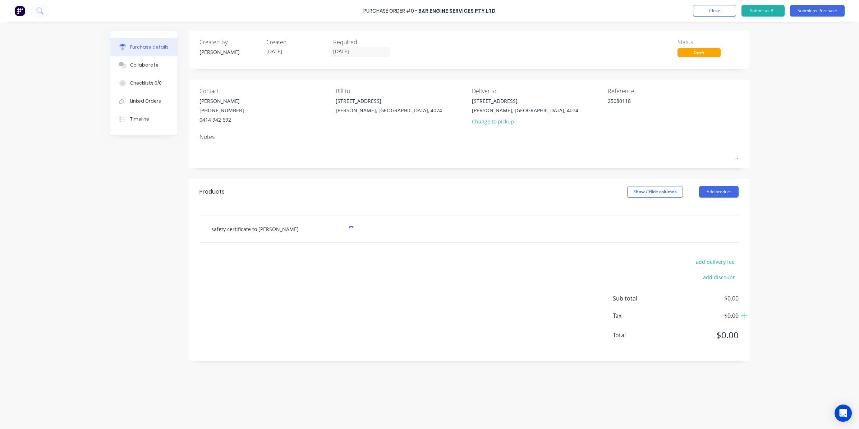
type textarea "x"
type input "safety certificate to hyun"
type textarea "x"
type input "safety certificate to hyund"
type textarea "x"
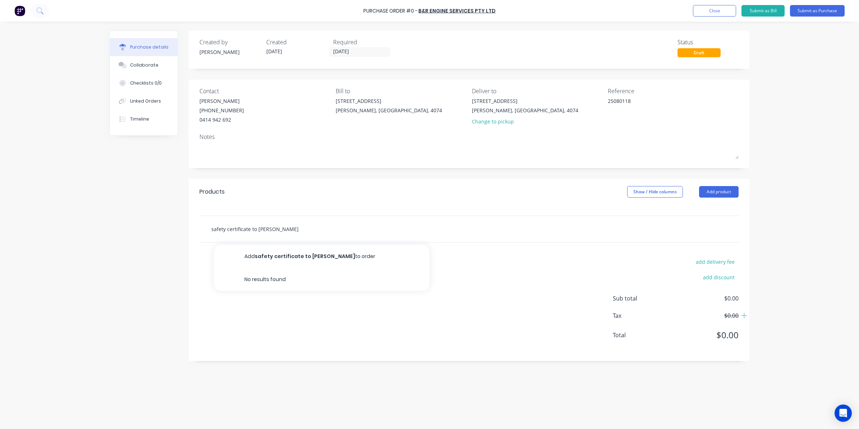
type input "safety certificate to hyundi"
type textarea "x"
type input "safety certificate to hyundi"
type textarea "x"
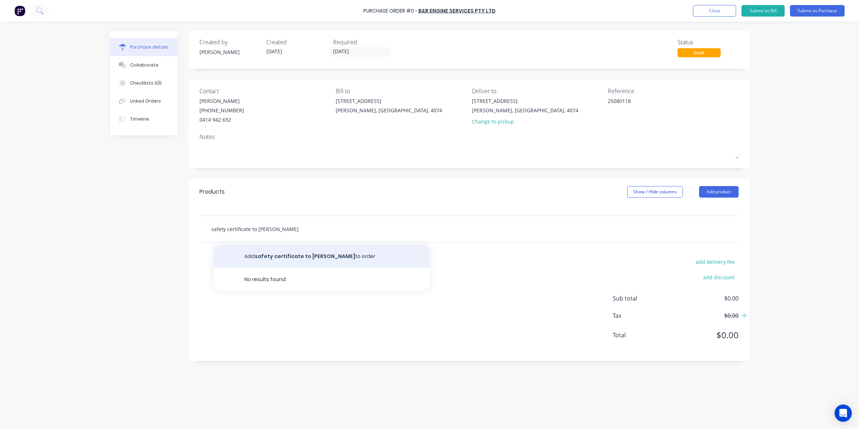
type input "safety certificate to hyundi"
click at [270, 250] on button "Add safety certificate to hyundi to order" at bounding box center [322, 255] width 216 height 23
type textarea "x"
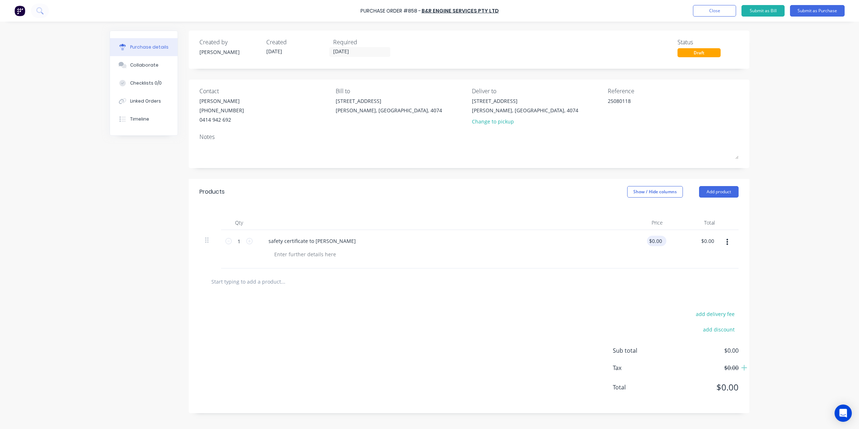
type textarea "x"
click at [650, 239] on input "0.0000" at bounding box center [653, 241] width 19 height 10
type input "0"
type input "95"
type textarea "x"
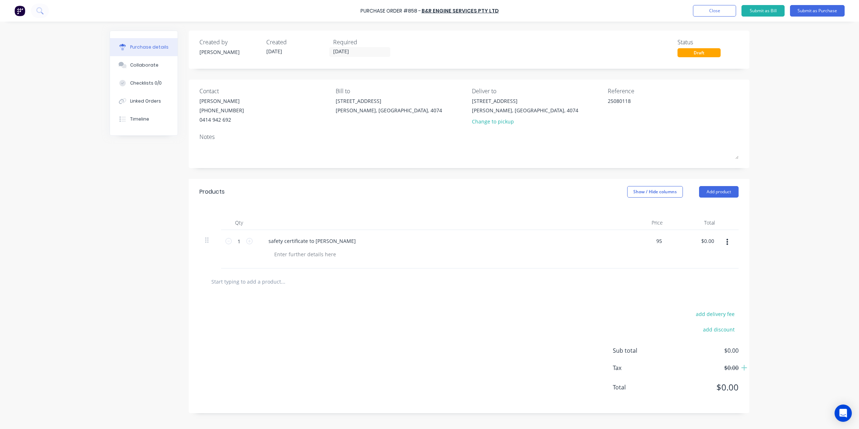
type input "$95.00"
click at [325, 347] on div "add delivery fee add discount Sub total $0.00 Tax $0.00 Total $0.00" at bounding box center [469, 353] width 561 height 118
click at [251, 279] on input "text" at bounding box center [283, 281] width 144 height 14
type textarea "x"
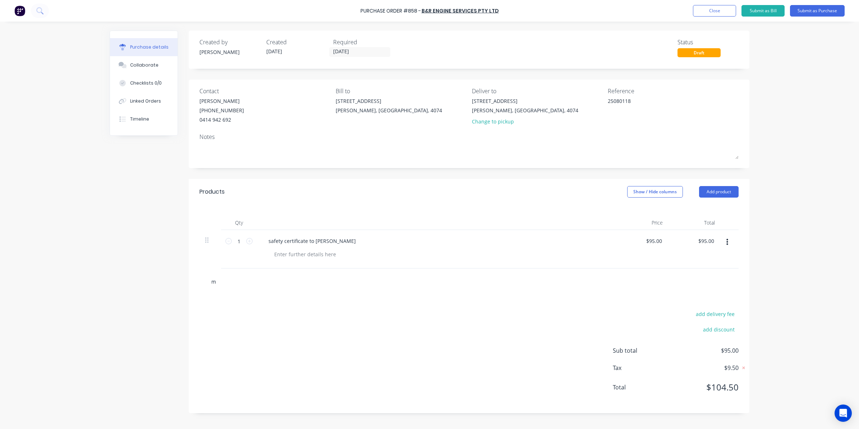
type input "mo"
type textarea "x"
type input "mob"
type textarea "x"
type input "mobi"
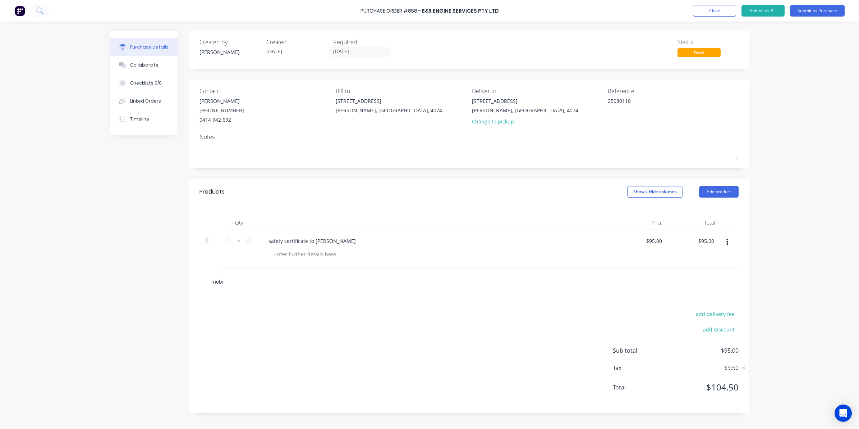
type textarea "x"
type input "mobil"
type textarea "x"
type input "mobile"
type textarea "x"
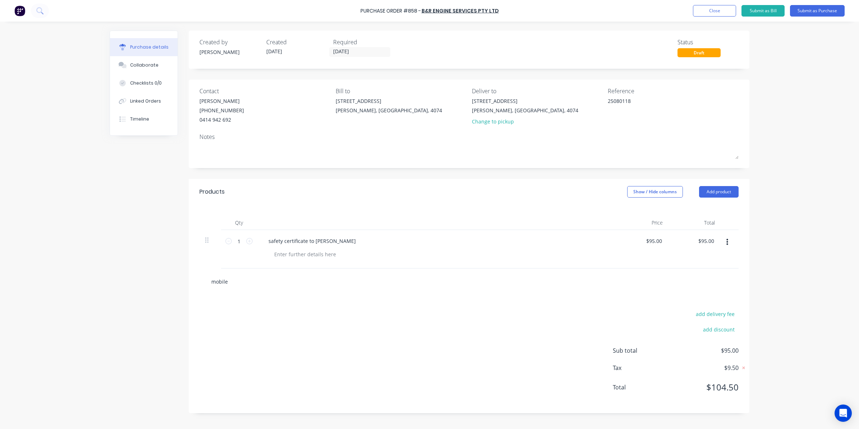
type input "mobile"
type textarea "x"
type input "mobile i"
type textarea "x"
type input "mobile in"
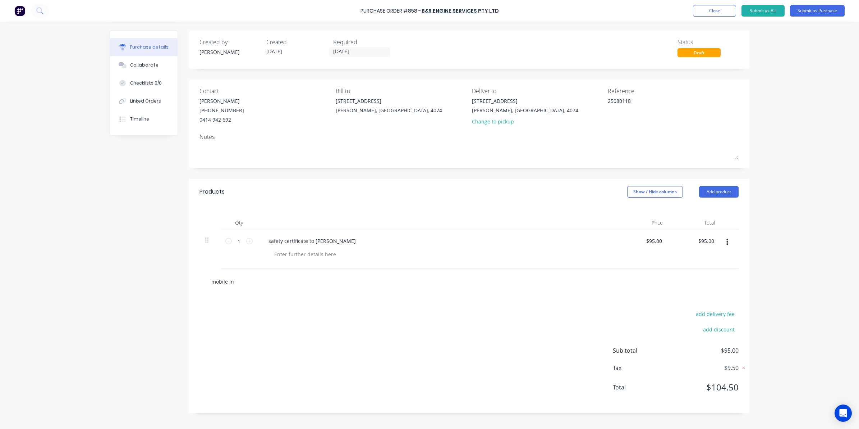
type textarea "x"
type input "mobile ins"
type textarea "x"
type input "mobile insp"
type textarea "x"
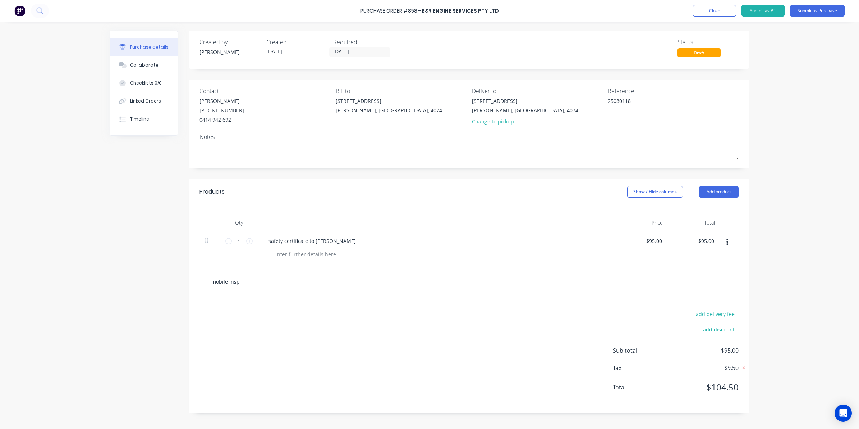
type input "mobile inspe"
type textarea "x"
type input "mobile inspec"
type textarea "x"
type input "mobile inspect"
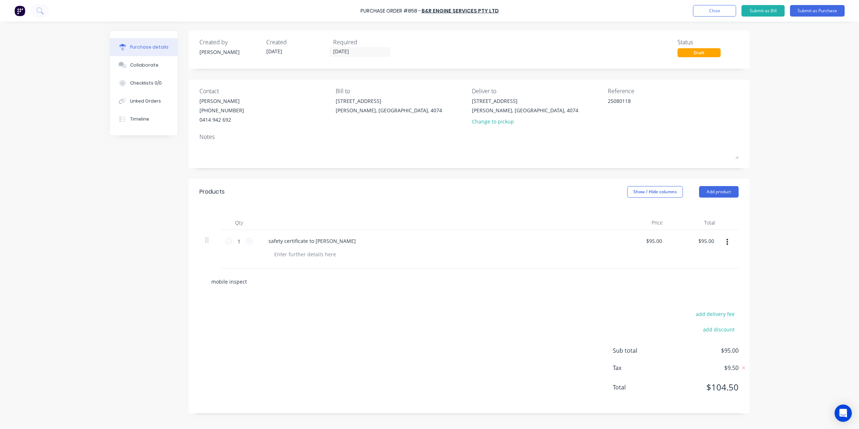
type textarea "x"
type input "mobile inspecti"
type textarea "x"
type input "mobile inspectio"
type textarea "x"
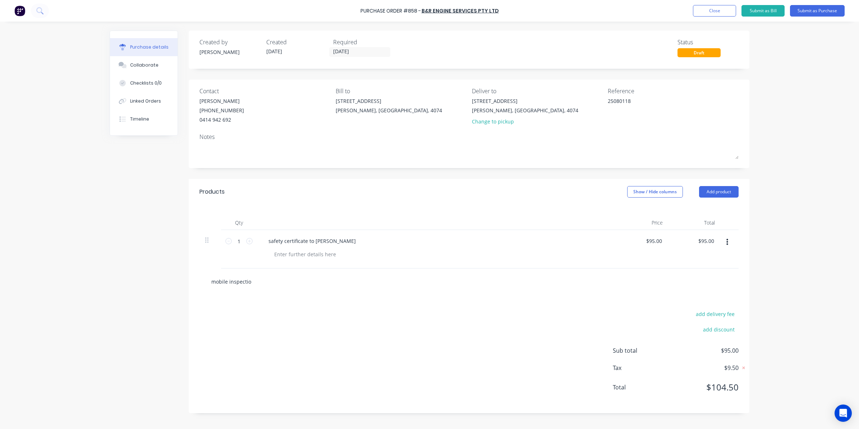
type input "mobile inspection"
type textarea "x"
type input "mobile inspection"
type textarea "x"
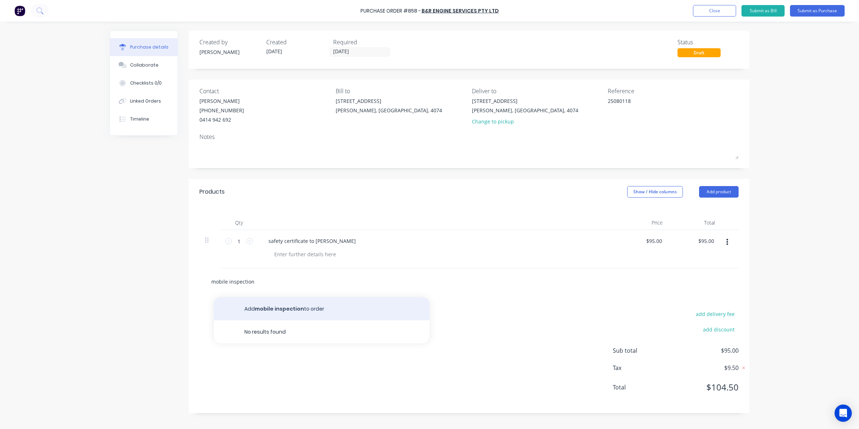
type input "mobile inspection"
click at [273, 312] on button "Add mobile inspection to order" at bounding box center [322, 308] width 216 height 23
type textarea "x"
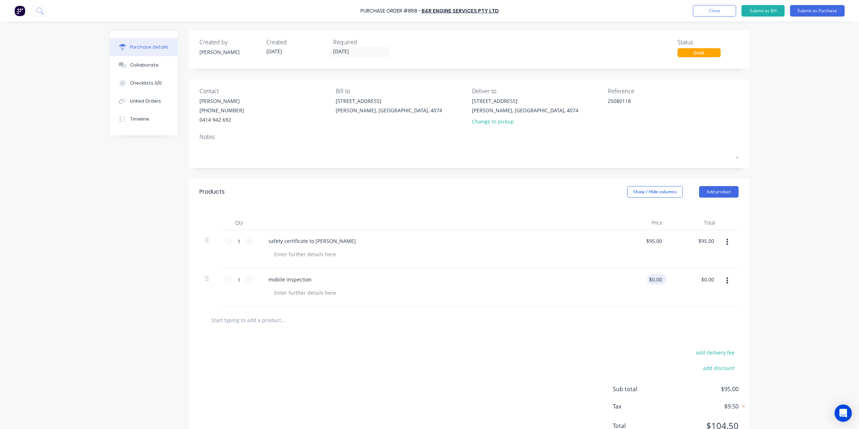
type textarea "x"
type input "0.00"
click at [654, 277] on input "0.00" at bounding box center [657, 279] width 14 height 10
drag, startPoint x: 650, startPoint y: 278, endPoint x: 680, endPoint y: 274, distance: 30.5
click at [680, 274] on div "1 1 mobile inspection 0.00 0.00 $0.00 $0.00" at bounding box center [469, 287] width 539 height 38
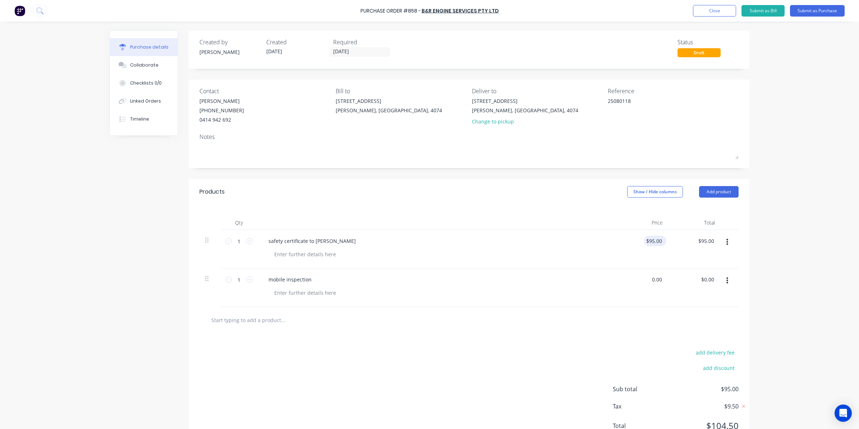
type textarea "x"
type input "95"
type input "$0.00"
click at [641, 242] on div "95 95" at bounding box center [643, 249] width 52 height 38
type input "5"
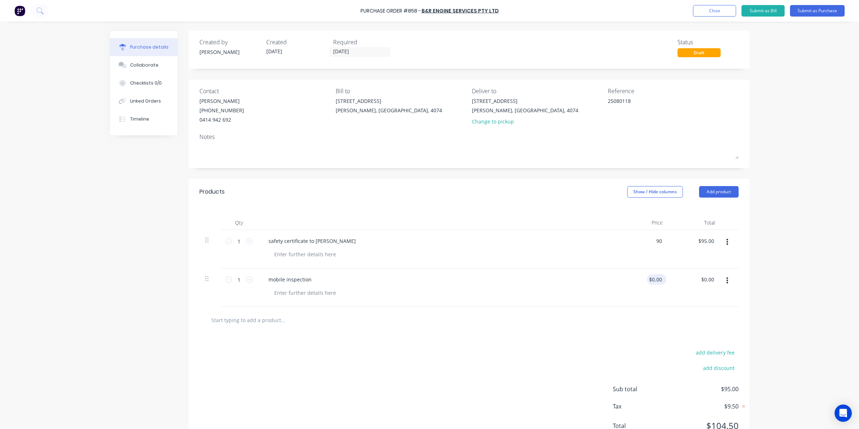
type input "90"
type textarea "x"
type input "$90.00"
click at [652, 278] on input "0" at bounding box center [655, 279] width 17 height 10
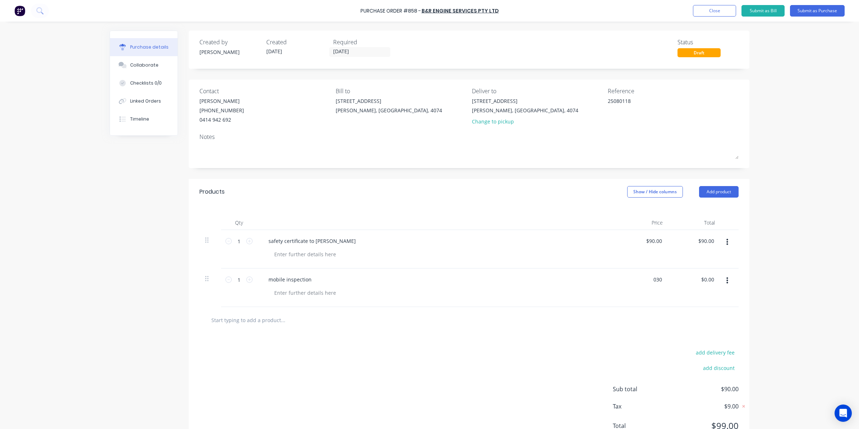
type input "030"
type textarea "x"
type input "$30.00"
click at [642, 334] on div "add delivery fee add discount Sub total $120.00 Tax $12.00 Total $132.00" at bounding box center [469, 392] width 561 height 118
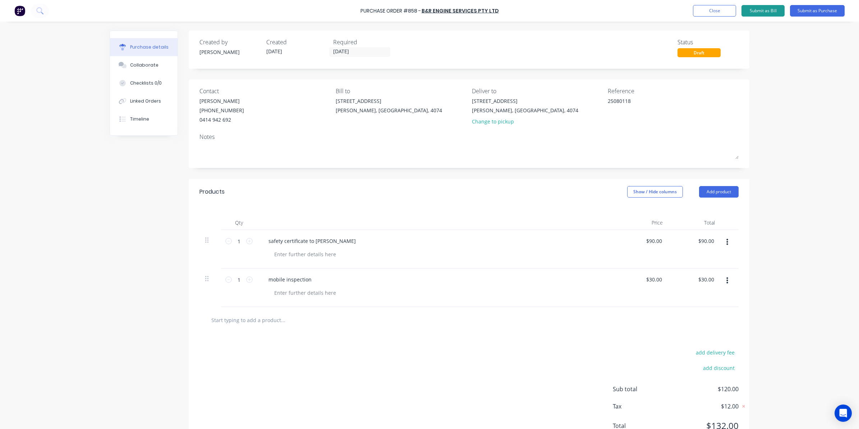
click at [763, 13] on button "Submit as Bill" at bounding box center [763, 11] width 43 height 12
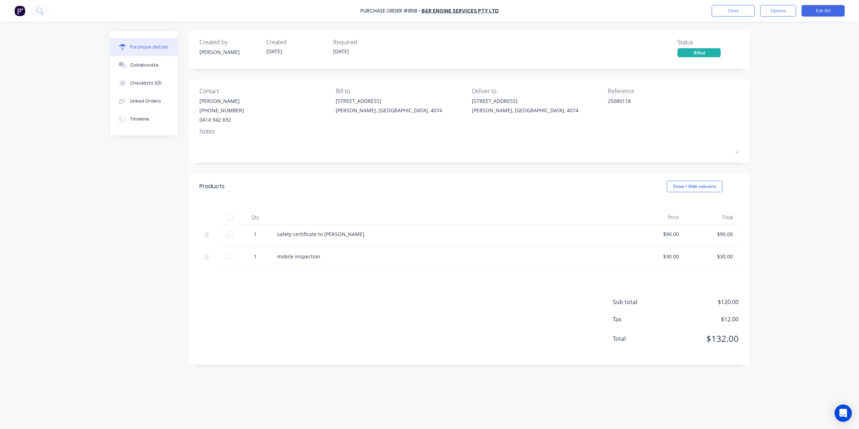
click at [228, 220] on div at bounding box center [230, 217] width 14 height 14
type textarea "x"
click at [732, 11] on button "Close" at bounding box center [733, 11] width 43 height 12
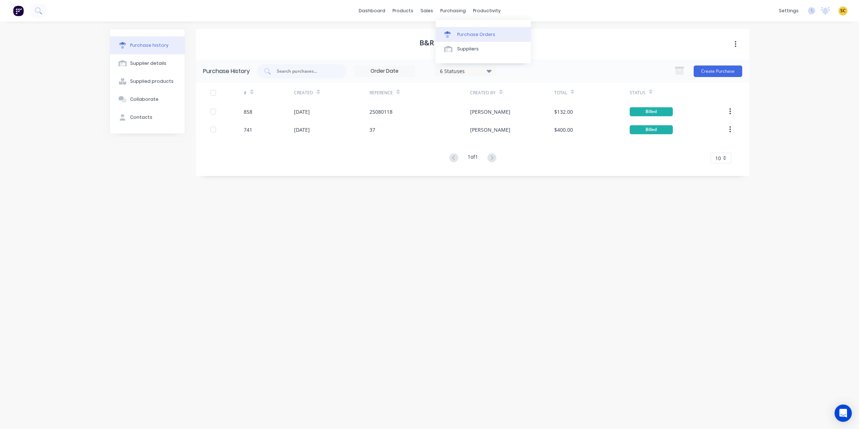
click at [453, 36] on div at bounding box center [449, 34] width 11 height 6
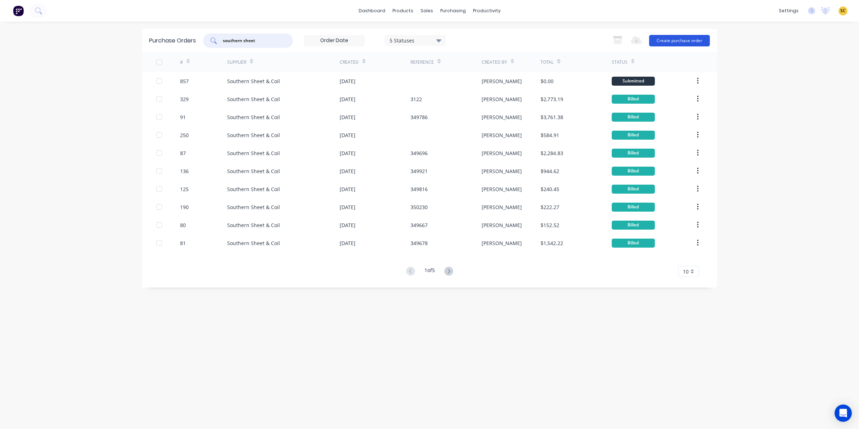
type input "southern sheet"
click at [694, 42] on button "Create purchase order" at bounding box center [679, 41] width 61 height 12
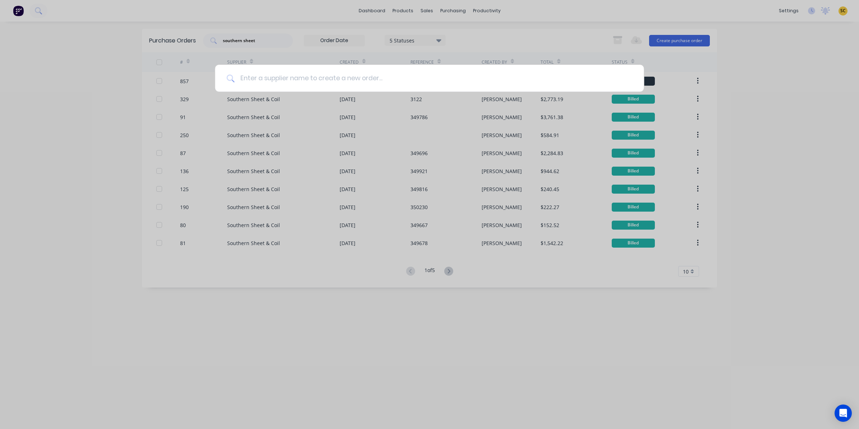
click at [261, 81] on input at bounding box center [433, 78] width 398 height 27
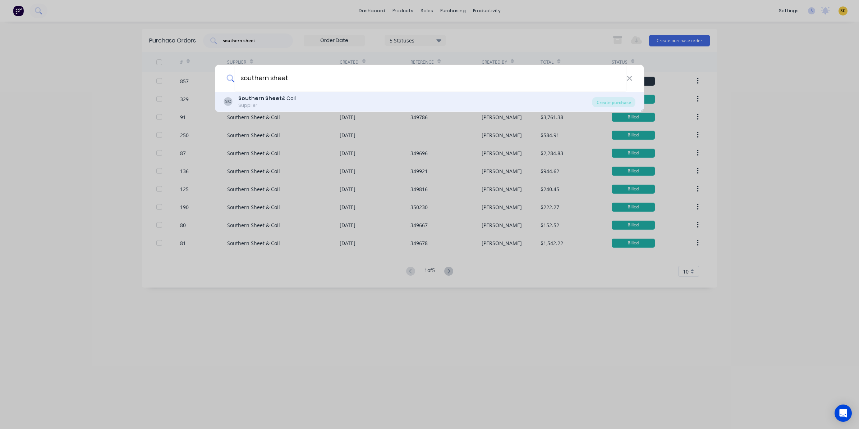
type input "southern sheet"
click at [287, 102] on div "Southern Sheet & Coil" at bounding box center [267, 99] width 58 height 8
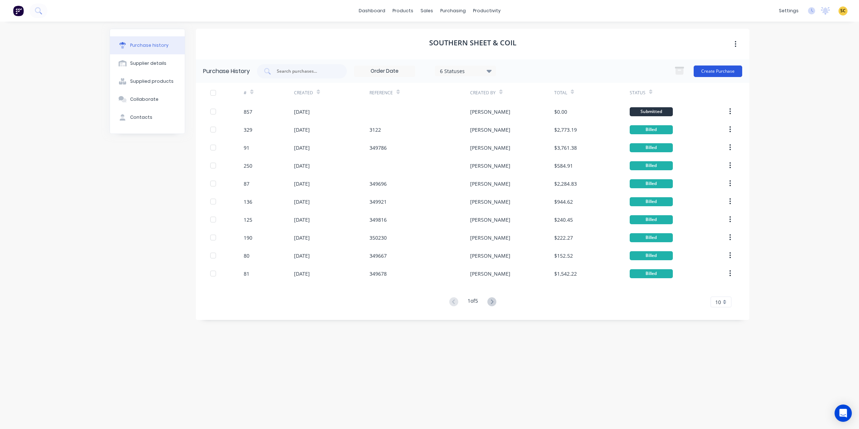
click at [724, 68] on button "Create Purchase" at bounding box center [718, 71] width 49 height 12
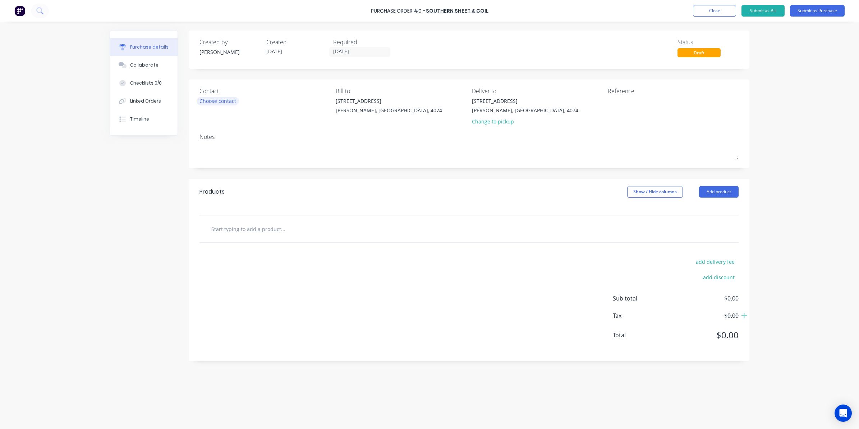
click at [207, 103] on div "Choose contact" at bounding box center [218, 101] width 37 height 8
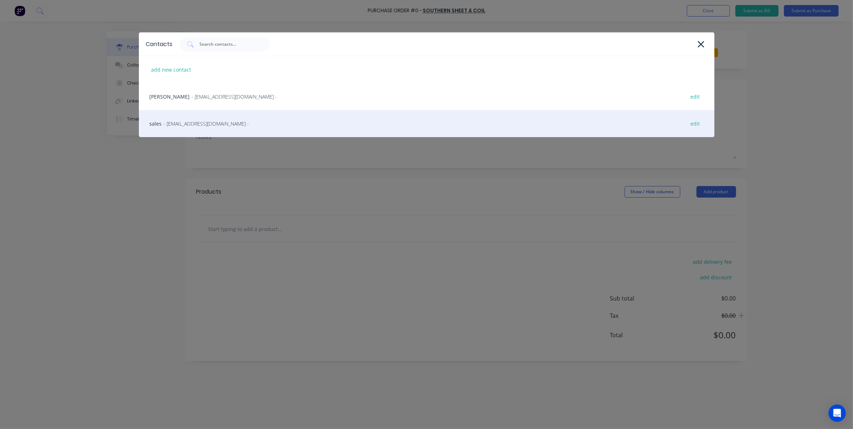
click at [213, 119] on div "sales - [EMAIL_ADDRESS][DOMAIN_NAME] - edit" at bounding box center [426, 123] width 575 height 27
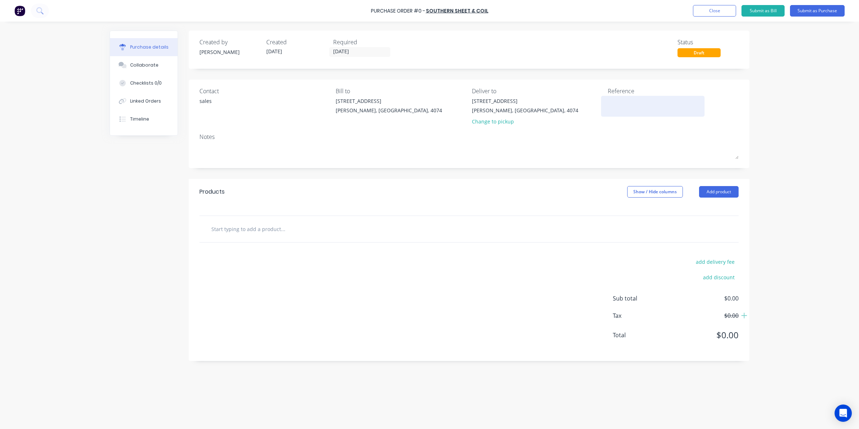
click at [633, 102] on textarea at bounding box center [653, 105] width 90 height 16
drag, startPoint x: 495, startPoint y: 124, endPoint x: 556, endPoint y: 115, distance: 61.5
click at [495, 125] on div "Change to pickup" at bounding box center [525, 122] width 106 height 8
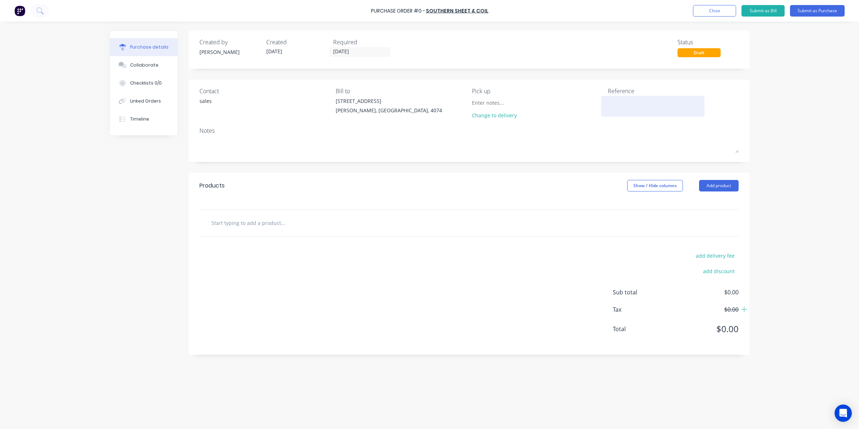
click at [615, 100] on textarea at bounding box center [653, 105] width 90 height 16
type textarea "3179"
type textarea "x"
type textarea "3179"
click at [623, 98] on textarea "3179" at bounding box center [653, 105] width 90 height 16
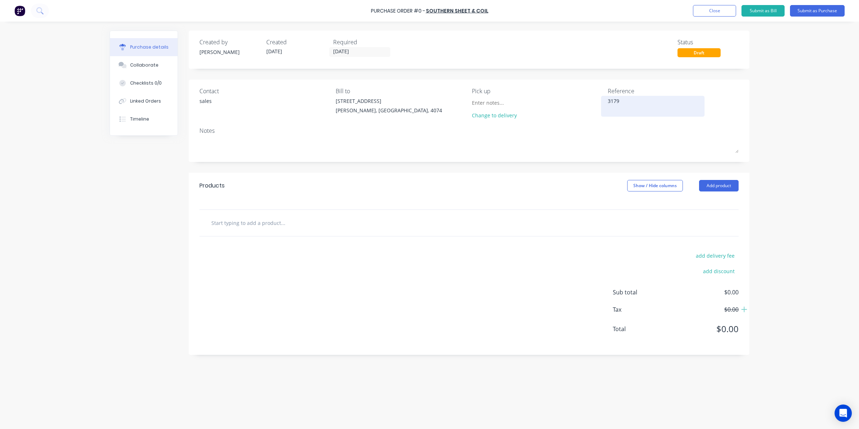
type textarea "x"
type textarea "3179a"
type textarea "x"
type textarea "3179a"
click at [261, 222] on input "text" at bounding box center [283, 222] width 144 height 14
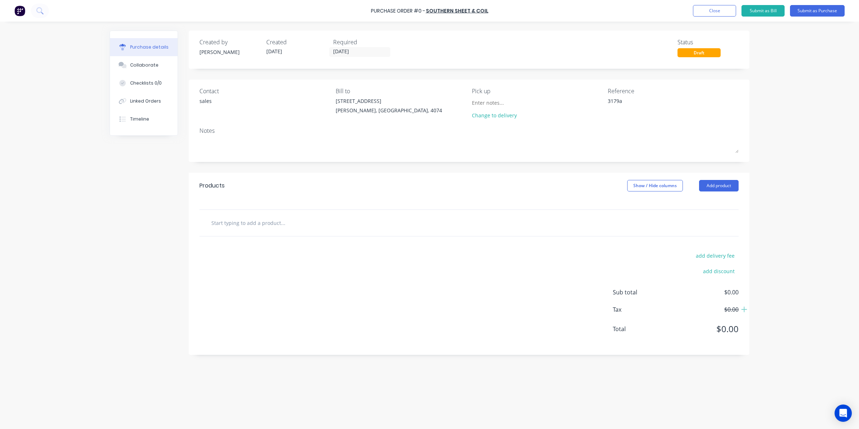
type textarea "x"
type input "4"
type textarea "x"
type input "4m"
type textarea "x"
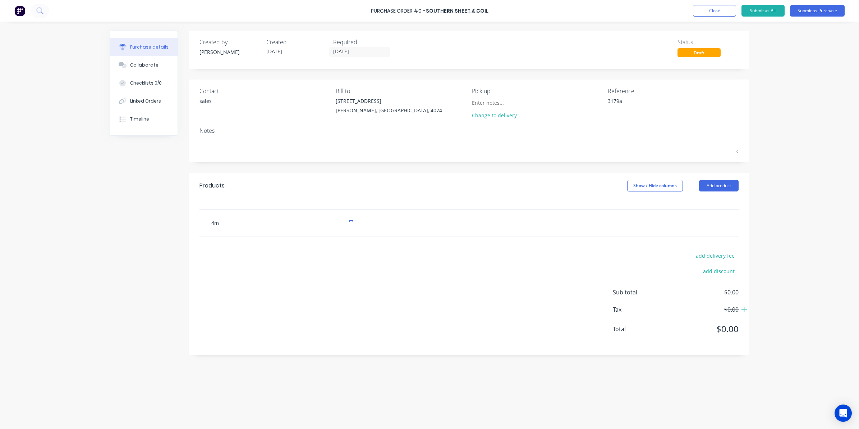
type input "4mm"
type textarea "x"
type input "4mmx"
type textarea "x"
type input "4mmx1"
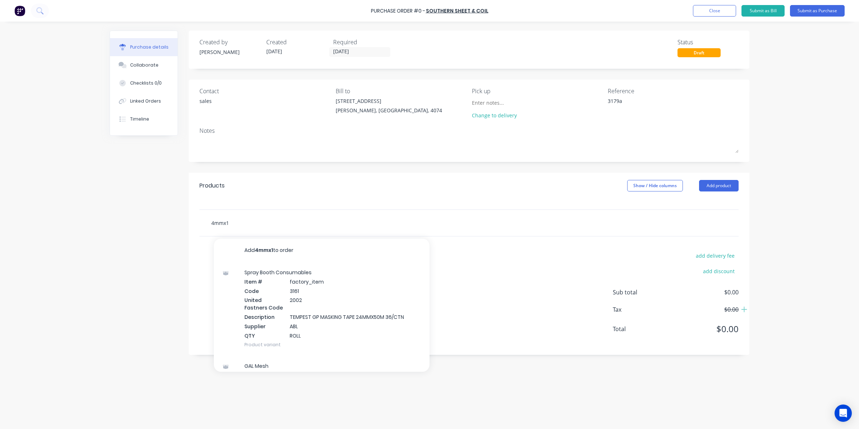
type textarea "x"
type input "4mmx15"
type textarea "x"
type input "4mmx150"
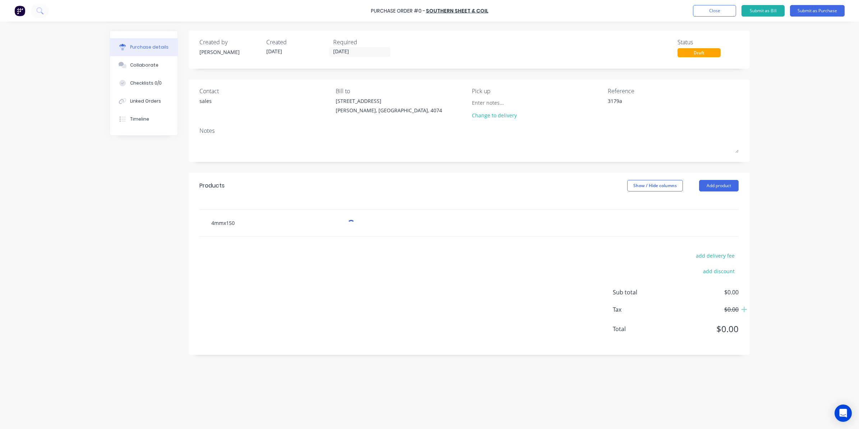
type textarea "x"
type input "4mmx1500"
type textarea "x"
type input "4mmx1500m"
type textarea "x"
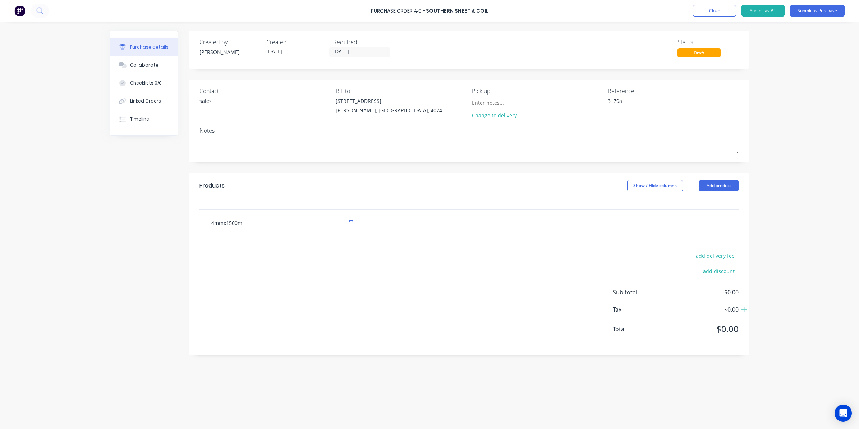
type input "4mmx1500mm"
type textarea "x"
type input "4mmx1500mmx"
type textarea "x"
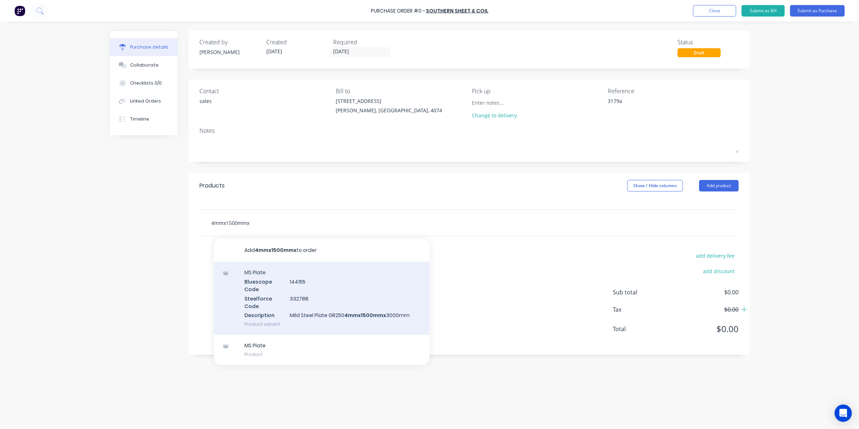
type input "4mmx1500mmx"
click at [407, 299] on div "MS Plate Bluescope Code 144155 Steelforce Code 332788 Description Mild Steel Pl…" at bounding box center [322, 297] width 216 height 73
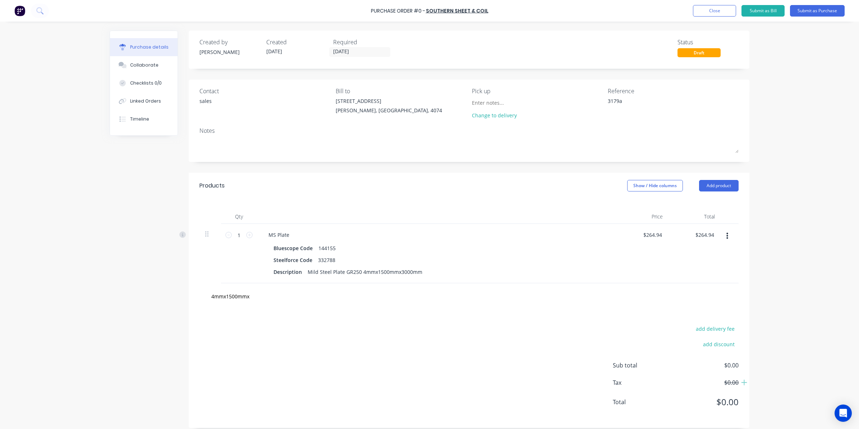
type textarea "x"
click at [232, 235] on input "1" at bounding box center [239, 234] width 14 height 11
type textarea "x"
type input "4"
type input "$1,059.76"
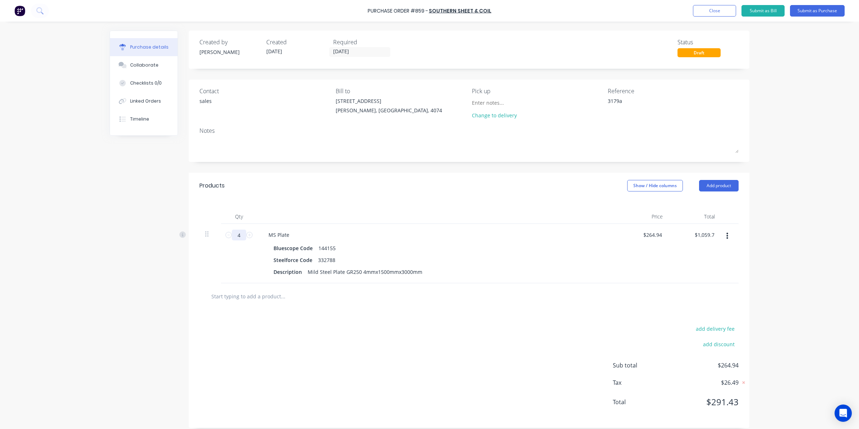
type textarea "x"
type input "4"
type textarea "x"
click at [653, 234] on input "264.9400" at bounding box center [652, 234] width 22 height 10
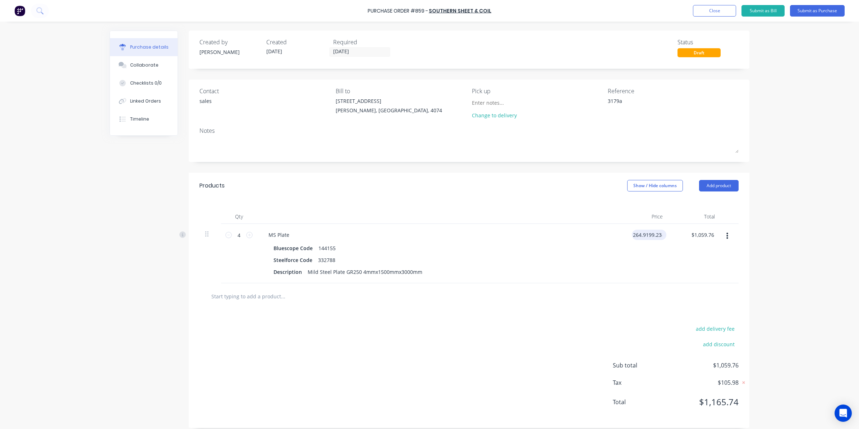
type input "264.9199.23400"
type textarea "x"
drag, startPoint x: 659, startPoint y: 230, endPoint x: 640, endPoint y: 236, distance: 19.2
click at [641, 236] on div "$264.94 $264.94" at bounding box center [652, 234] width 22 height 10
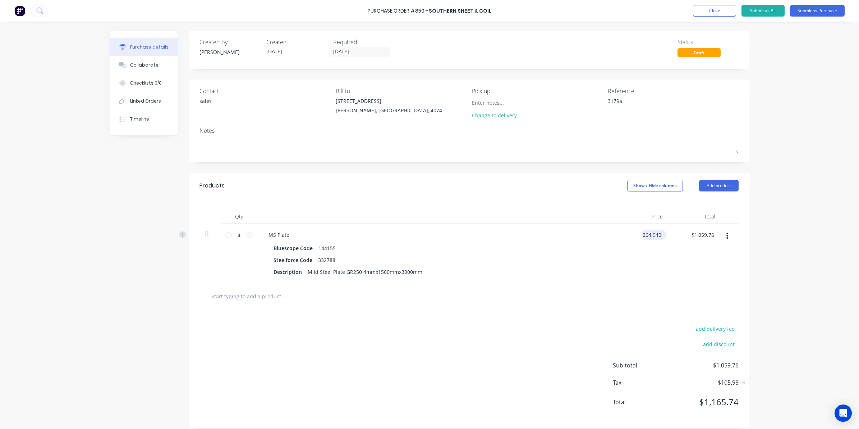
click at [649, 234] on input "264.9400" at bounding box center [652, 234] width 22 height 10
drag, startPoint x: 660, startPoint y: 234, endPoint x: 627, endPoint y: 239, distance: 33.5
click at [627, 239] on div "$264.94 $264.94" at bounding box center [643, 253] width 52 height 59
click at [650, 234] on input "264.94" at bounding box center [653, 234] width 19 height 10
type input "2"
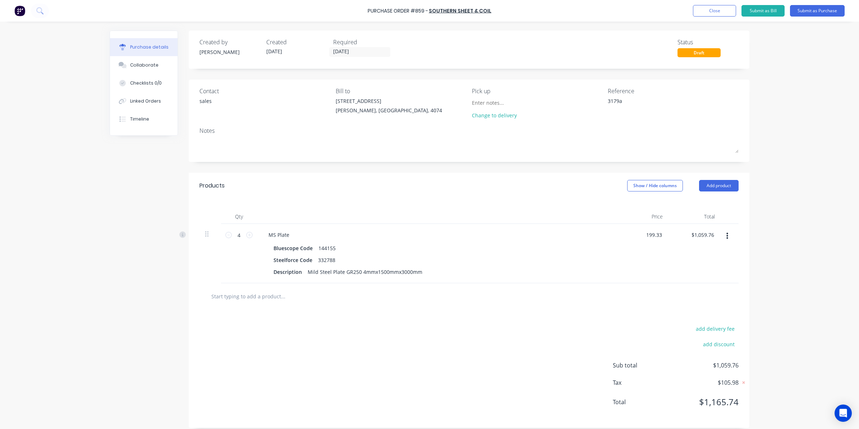
type input "$199.33"
type input "$797.32"
click at [647, 288] on div at bounding box center [469, 296] width 539 height 26
click at [141, 100] on div "Linked Orders" at bounding box center [145, 101] width 31 height 6
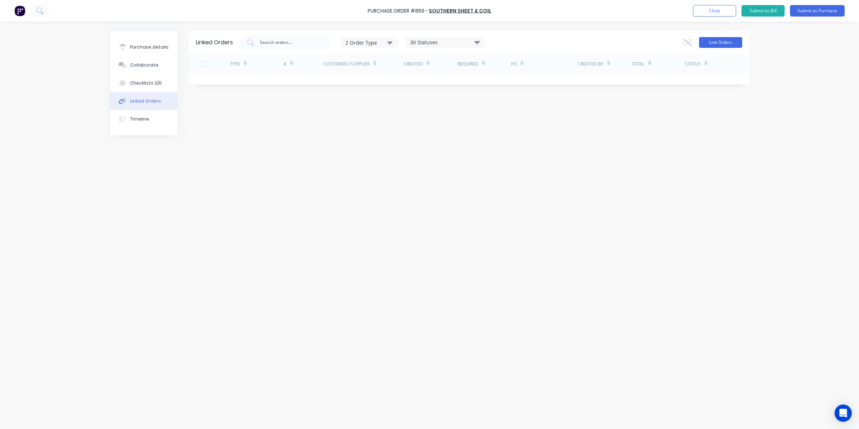
click at [719, 40] on button "Link Orders" at bounding box center [720, 42] width 43 height 11
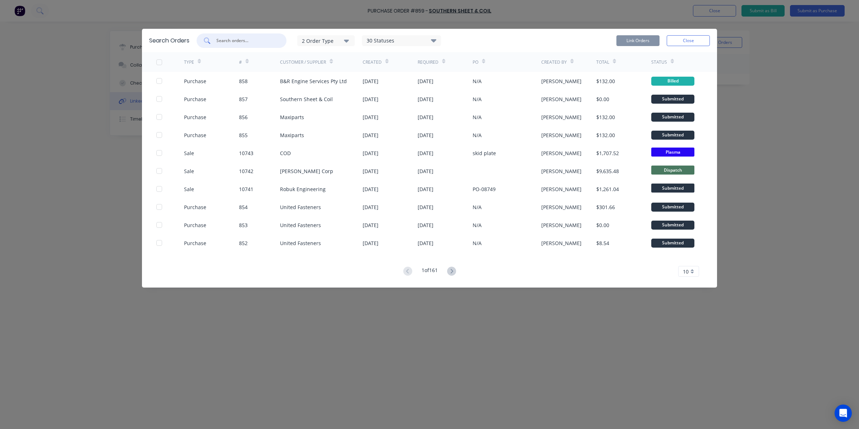
click at [253, 44] on input "text" at bounding box center [246, 40] width 60 height 7
type input "rocklea"
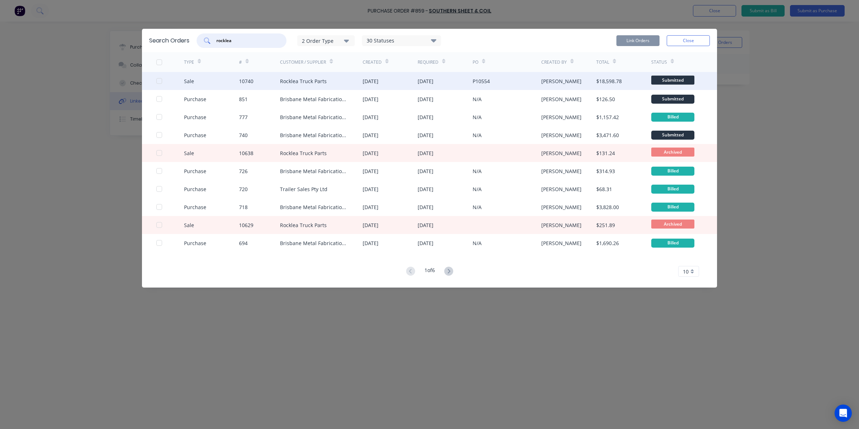
click at [157, 78] on div at bounding box center [159, 81] width 14 height 14
click at [630, 41] on button "Link Orders" at bounding box center [638, 40] width 43 height 11
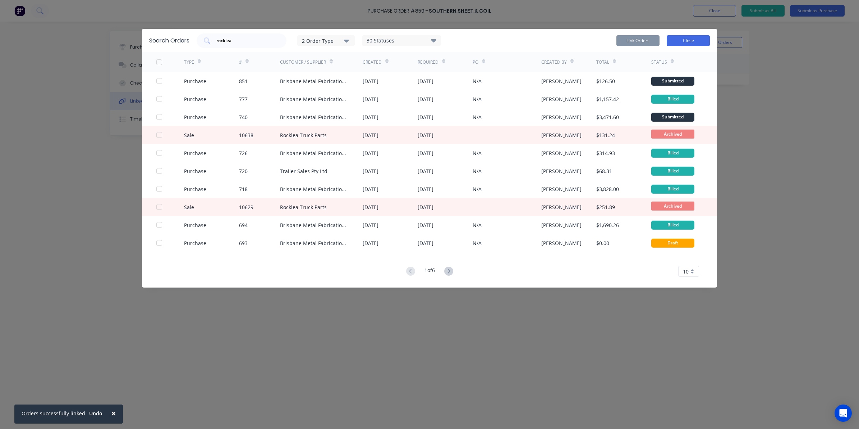
click at [699, 40] on button "Close" at bounding box center [688, 40] width 43 height 11
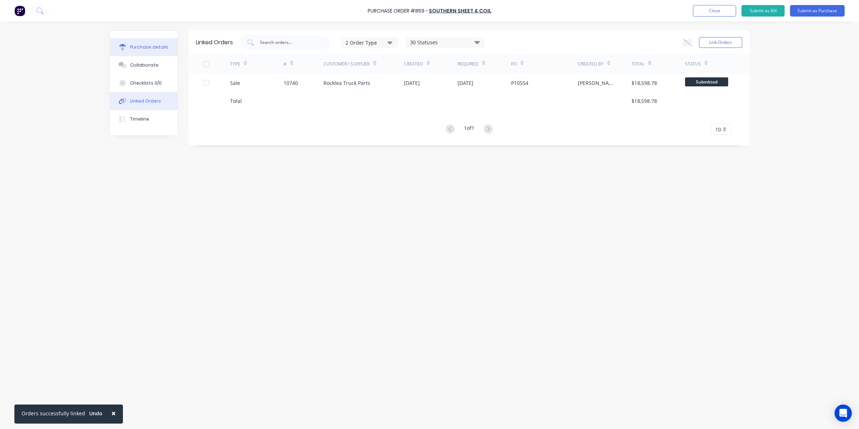
click at [151, 45] on div "Purchase details" at bounding box center [149, 47] width 38 height 6
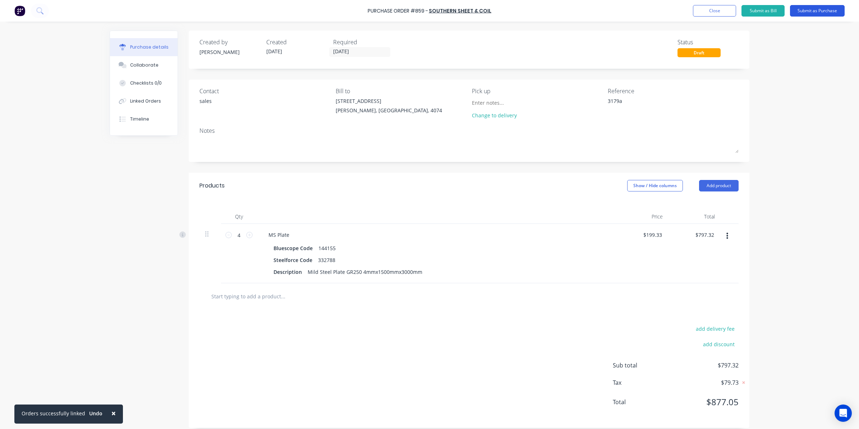
click at [817, 9] on button "Submit as Purchase" at bounding box center [817, 11] width 55 height 12
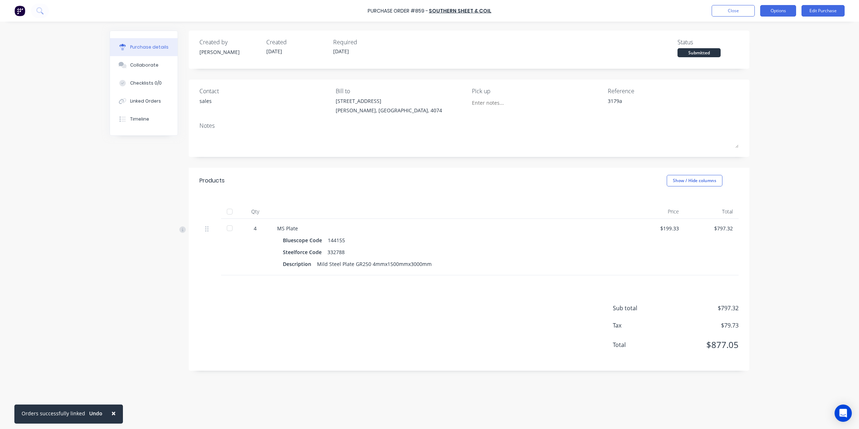
click at [778, 14] on button "Options" at bounding box center [778, 11] width 36 height 12
click at [756, 44] on div "Convert to Bill" at bounding box center [762, 43] width 55 height 10
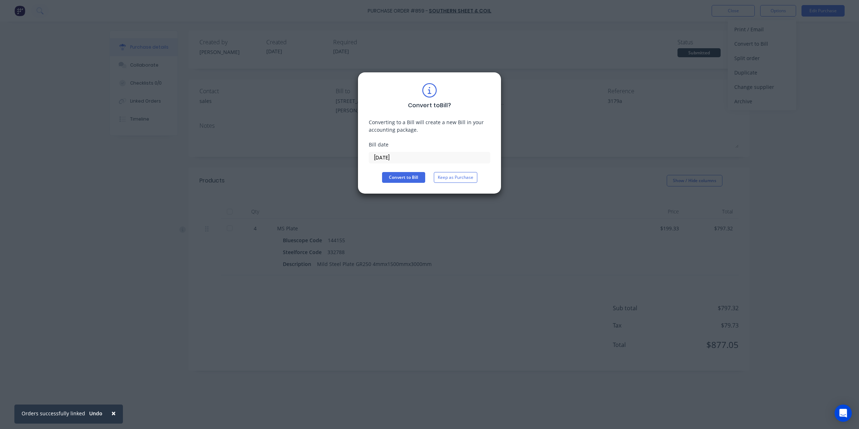
click at [392, 157] on input "[DATE]" at bounding box center [429, 157] width 121 height 11
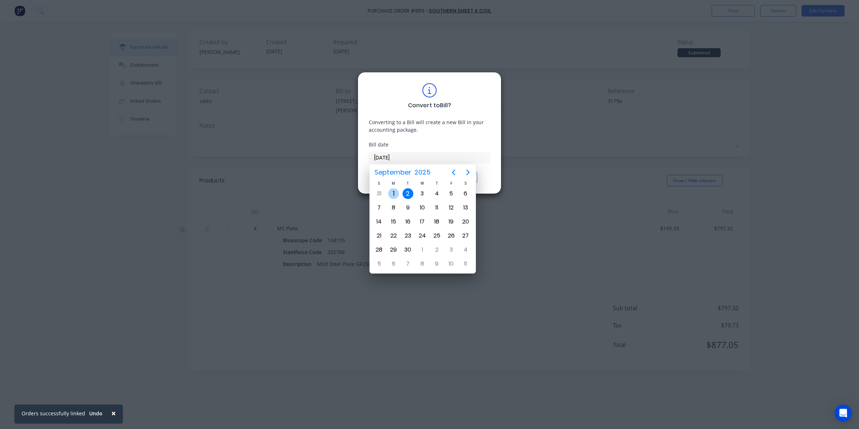
click at [389, 195] on div "1" at bounding box center [393, 193] width 11 height 11
type input "01/09/25"
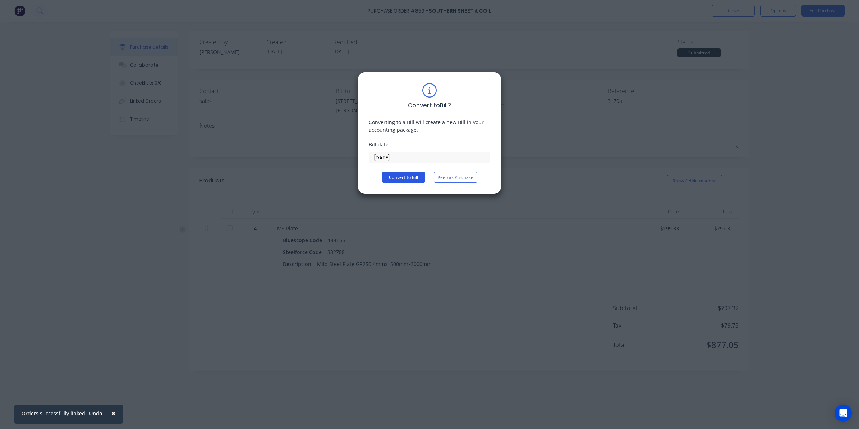
click at [389, 177] on button "Convert to Bill" at bounding box center [403, 177] width 43 height 11
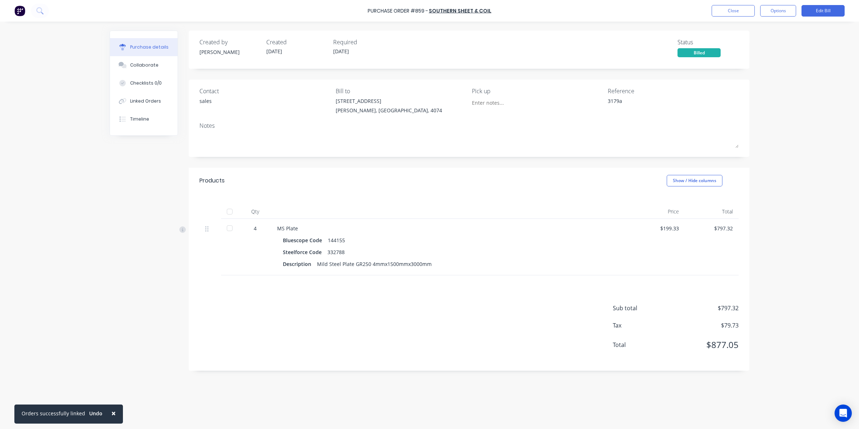
click at [227, 228] on div at bounding box center [230, 228] width 14 height 14
click at [719, 15] on button "Close" at bounding box center [733, 11] width 43 height 12
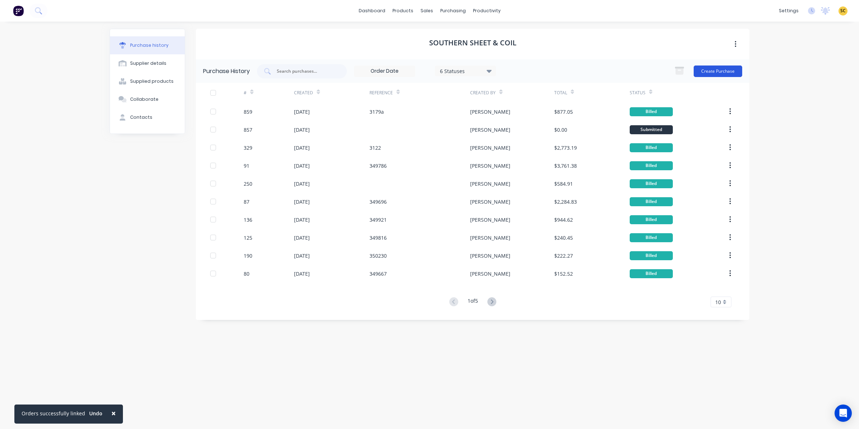
click at [712, 68] on button "Create Purchase" at bounding box center [718, 71] width 49 height 12
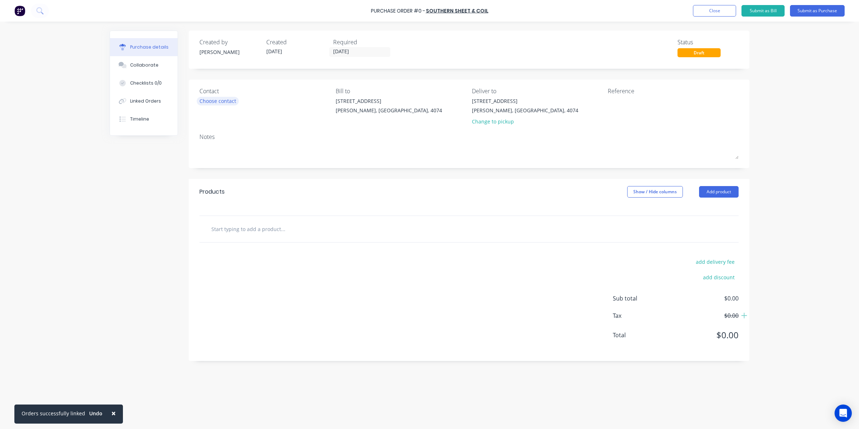
click at [208, 101] on div "Choose contact" at bounding box center [218, 101] width 37 height 8
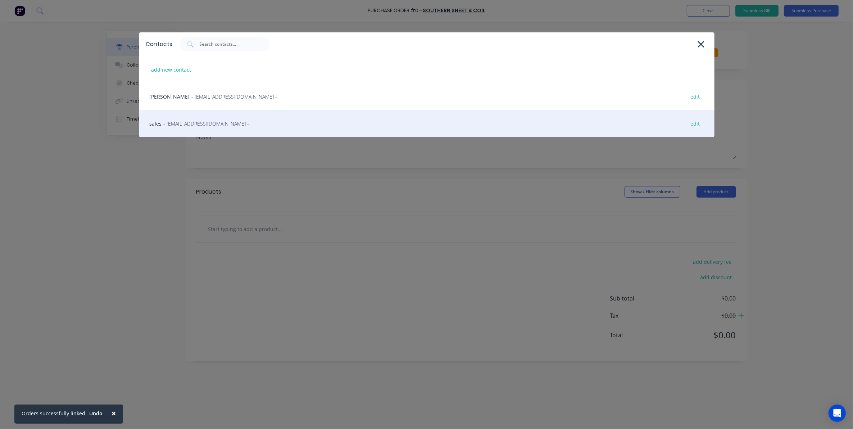
click at [216, 124] on span "- salesqld@southernsheetandcoil.com.au -" at bounding box center [207, 124] width 86 height 8
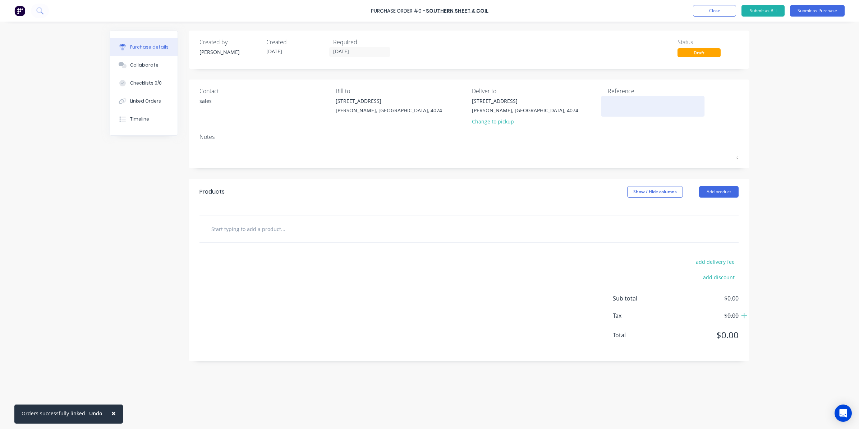
click at [623, 101] on textarea at bounding box center [653, 105] width 90 height 16
type textarea "3179b"
click at [243, 234] on input "text" at bounding box center [283, 228] width 144 height 14
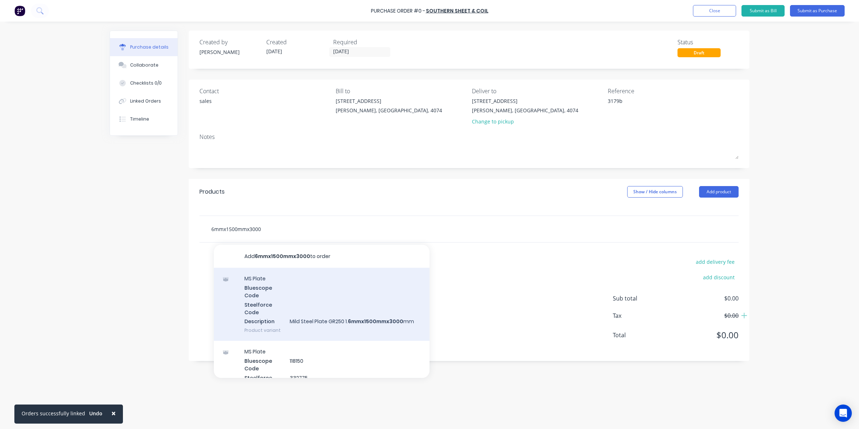
type input "6mmx1500mmx3000"
click at [367, 322] on div "MS Plate Bluescope Code Steelforce Code Description Mild Steel Plate GR250 1. 6…" at bounding box center [322, 304] width 216 height 73
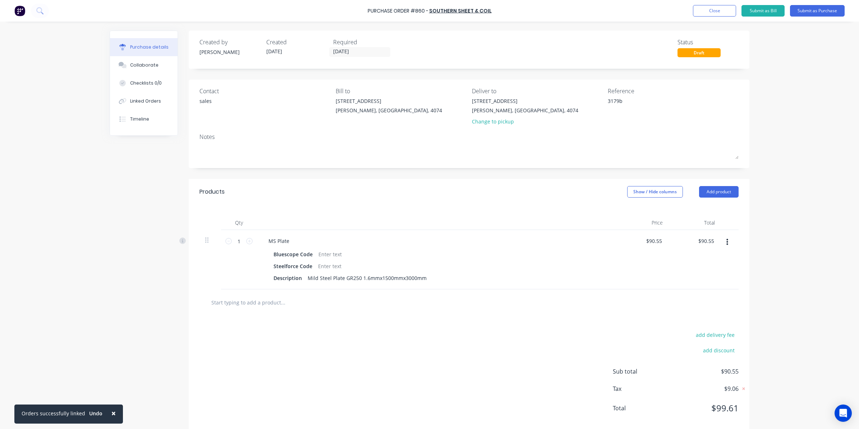
click at [727, 244] on icon "button" at bounding box center [728, 242] width 2 height 6
click at [687, 303] on button "Delete" at bounding box center [705, 304] width 61 height 14
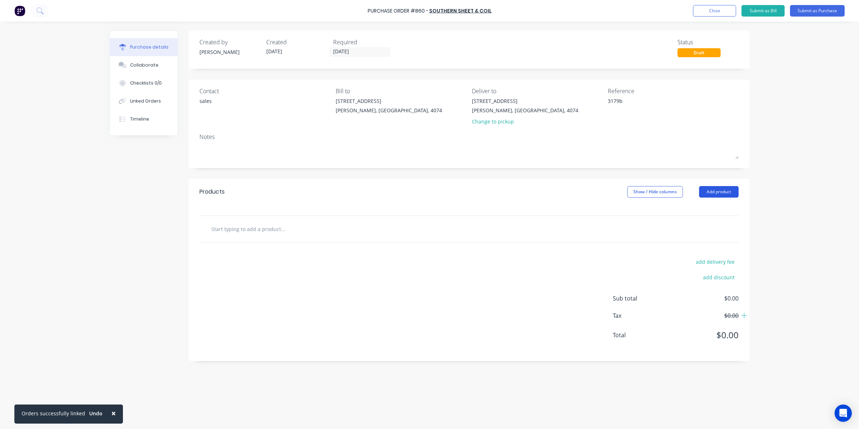
click at [724, 191] on button "Add product" at bounding box center [719, 192] width 40 height 12
click at [720, 202] on div "Product catalogue Basic product Lineal metre product Square metre product Notes…" at bounding box center [705, 246] width 68 height 90
click at [719, 204] on button "Product catalogue" at bounding box center [705, 210] width 68 height 14
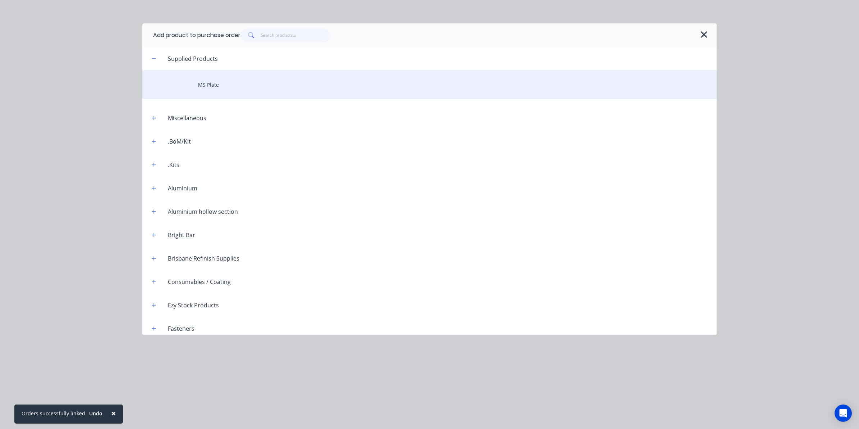
click at [191, 92] on div "MS Plate" at bounding box center [429, 84] width 575 height 29
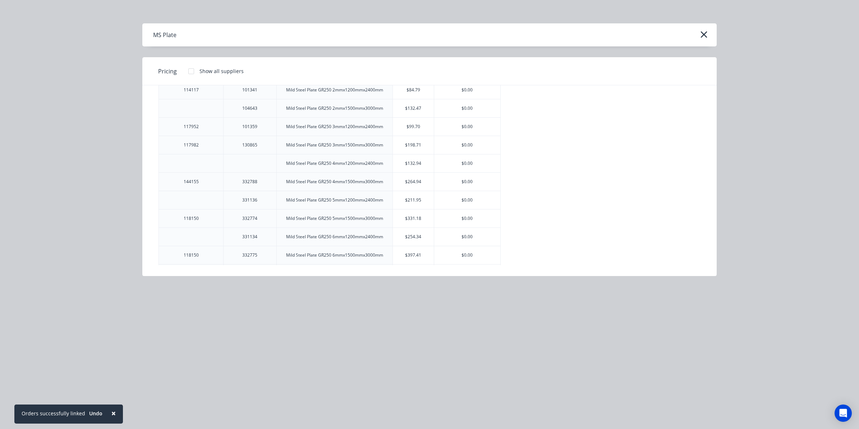
scroll to position [90, 0]
click at [419, 214] on div "$254.34" at bounding box center [413, 215] width 41 height 18
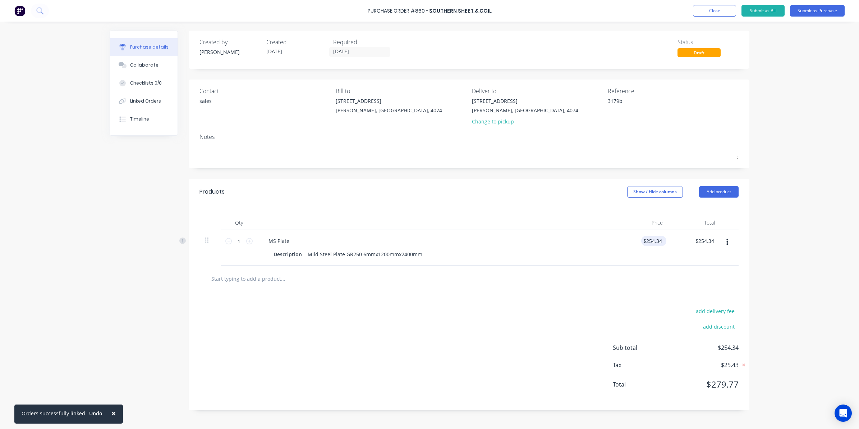
click at [664, 241] on div "$254.34 $254.34" at bounding box center [653, 241] width 25 height 10
click at [656, 241] on input "254.34" at bounding box center [652, 241] width 22 height 10
type input "2"
type input "$299.00"
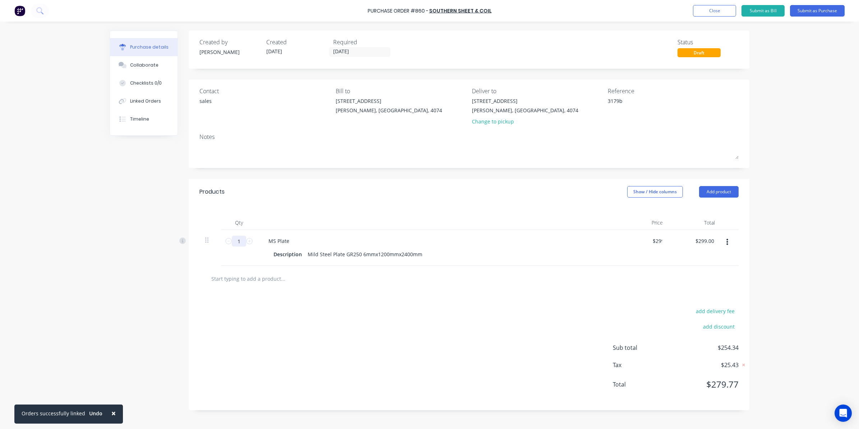
click at [243, 241] on input "1" at bounding box center [239, 241] width 14 height 11
click at [237, 380] on div "add delivery fee add discount Sub total $299.00 Tax $29.90 Total $328.90" at bounding box center [469, 351] width 561 height 118
click at [152, 93] on button "Linked Orders" at bounding box center [144, 101] width 68 height 18
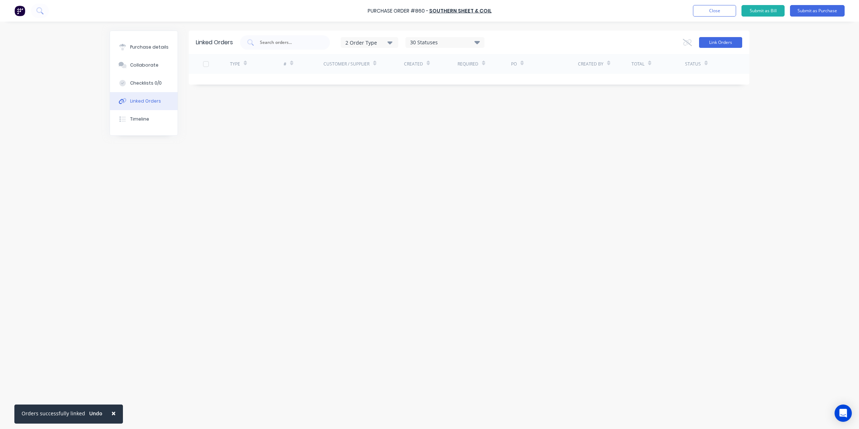
click at [723, 45] on button "Link Orders" at bounding box center [720, 42] width 43 height 11
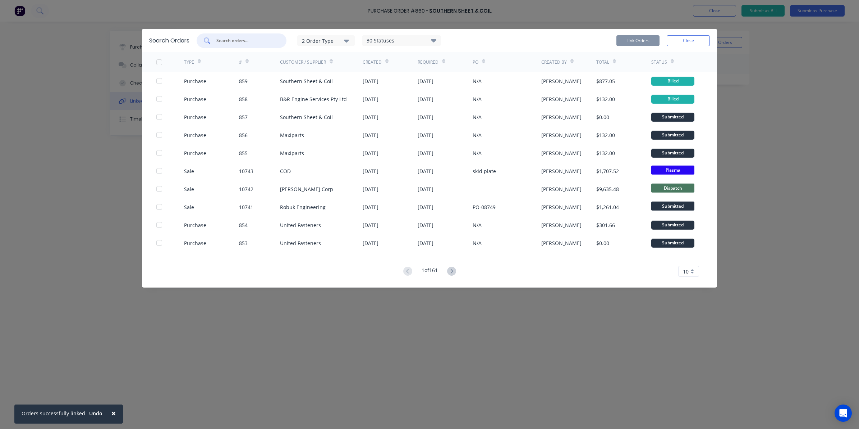
click at [258, 37] on input "text" at bounding box center [246, 40] width 60 height 7
type input "vawdrey"
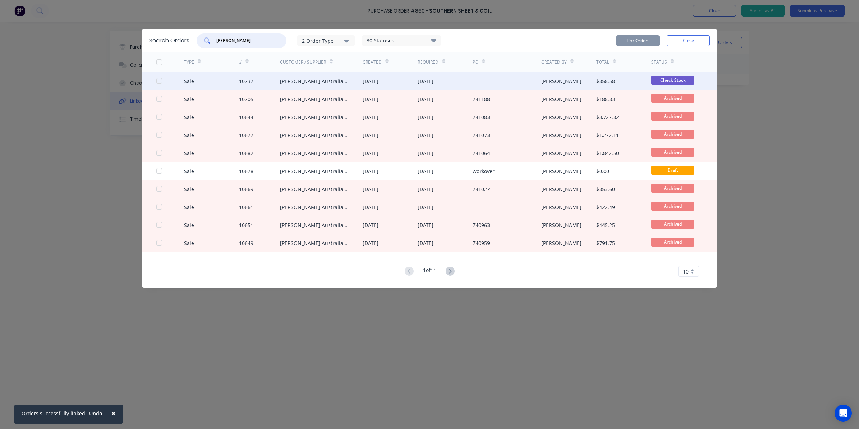
click at [157, 80] on div at bounding box center [159, 81] width 14 height 14
click at [626, 44] on button "Link Orders" at bounding box center [638, 40] width 43 height 11
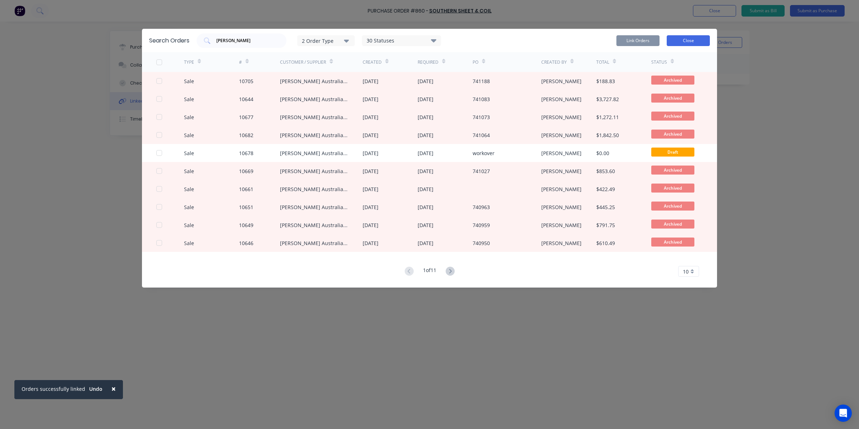
click at [694, 42] on button "Close" at bounding box center [688, 40] width 43 height 11
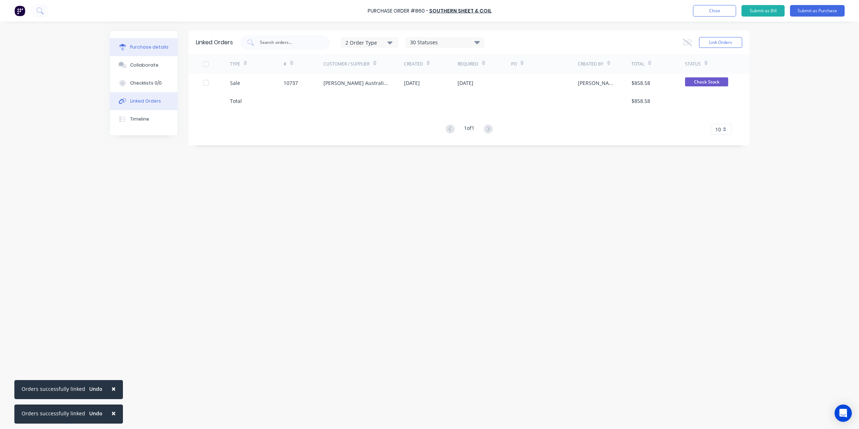
click at [144, 50] on button "Purchase details" at bounding box center [144, 47] width 68 height 18
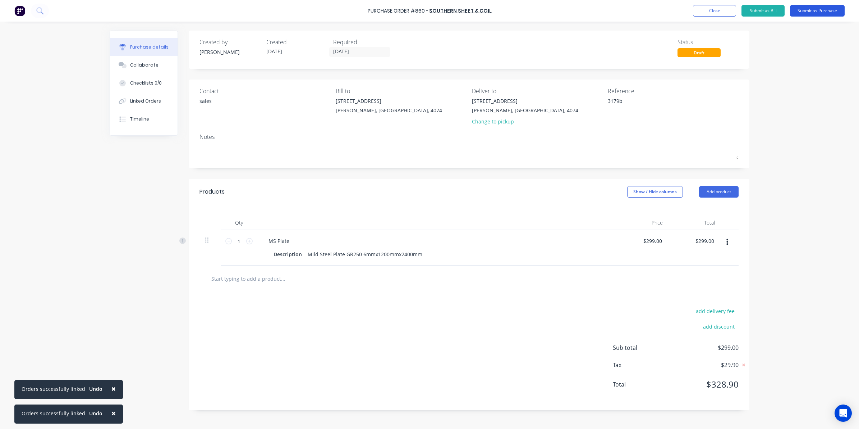
click at [824, 12] on button "Submit as Purchase" at bounding box center [817, 11] width 55 height 12
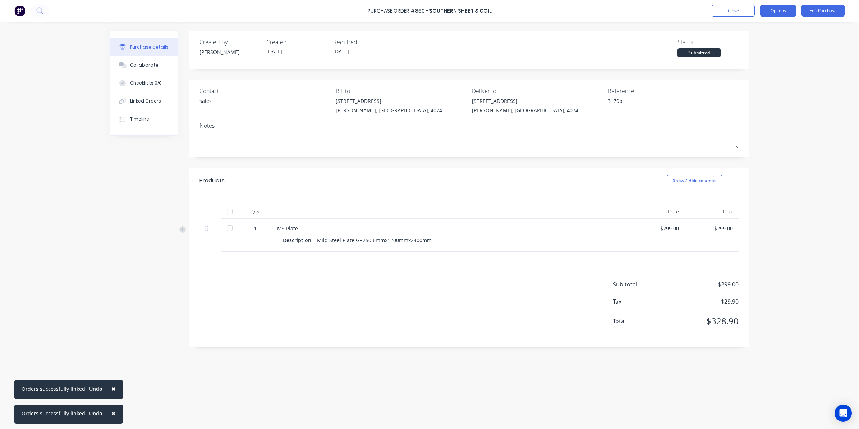
click at [778, 6] on button "Options" at bounding box center [778, 11] width 36 height 12
click at [759, 46] on div "Convert to Bill" at bounding box center [762, 43] width 55 height 10
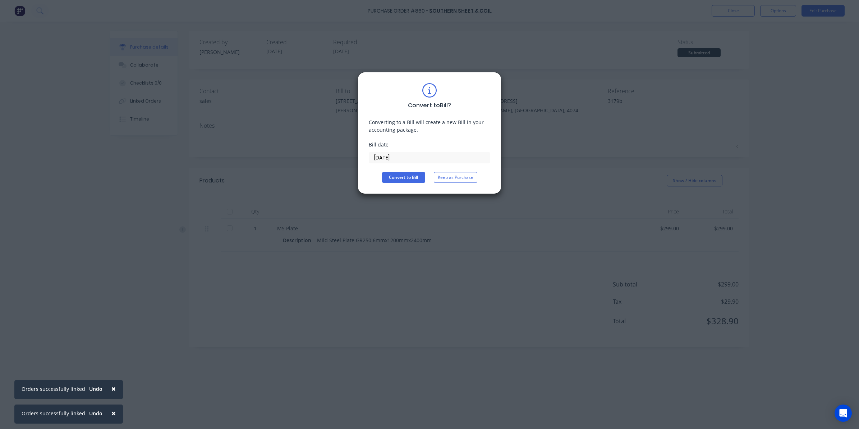
click at [388, 155] on input "[DATE]" at bounding box center [429, 157] width 121 height 11
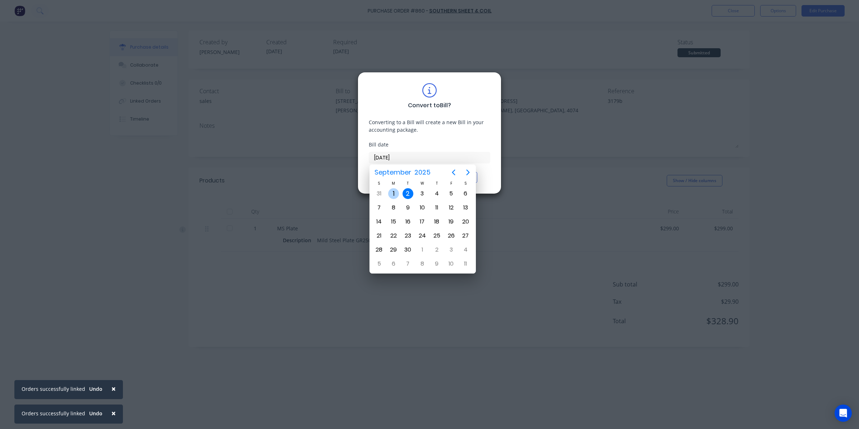
click at [395, 193] on div "1" at bounding box center [393, 193] width 11 height 11
type input "01/09/25"
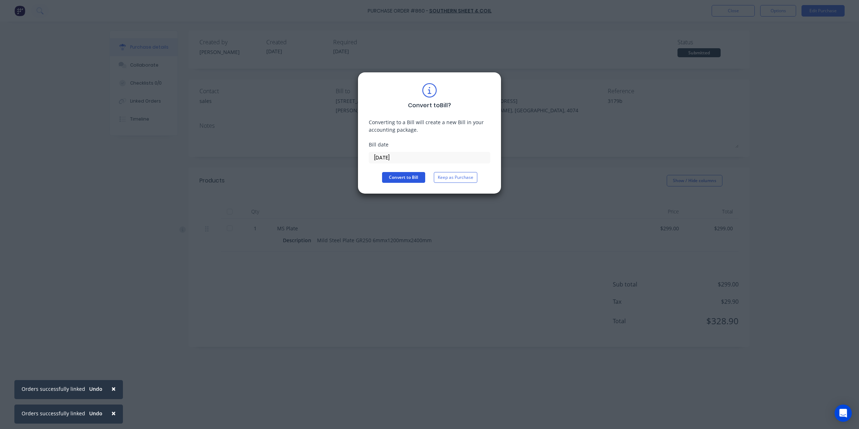
click at [391, 177] on button "Convert to Bill" at bounding box center [403, 177] width 43 height 11
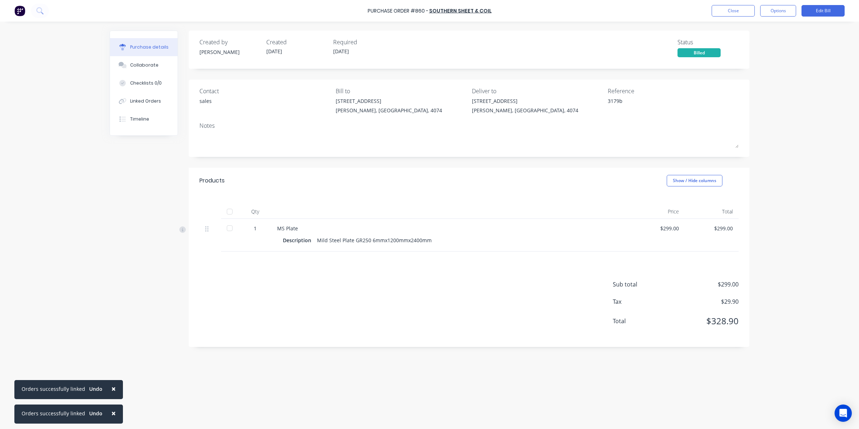
click at [225, 230] on div at bounding box center [230, 228] width 14 height 14
click at [731, 13] on button "Close" at bounding box center [733, 11] width 43 height 12
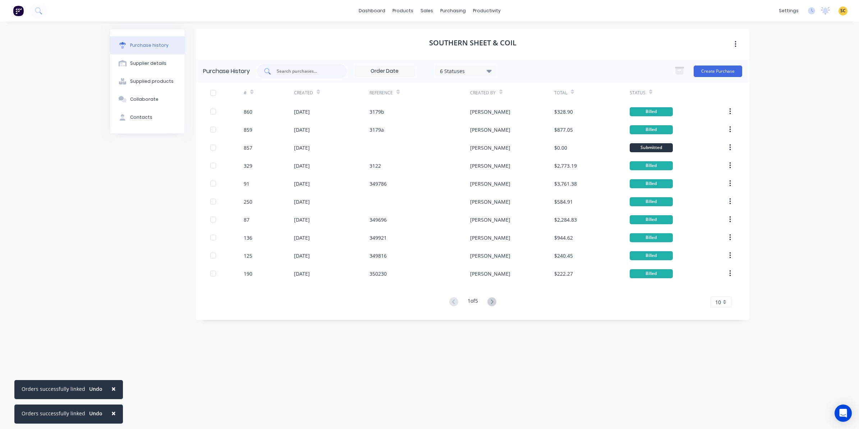
click at [289, 68] on input "text" at bounding box center [306, 71] width 60 height 7
click at [710, 71] on button "Create Purchase" at bounding box center [718, 71] width 49 height 12
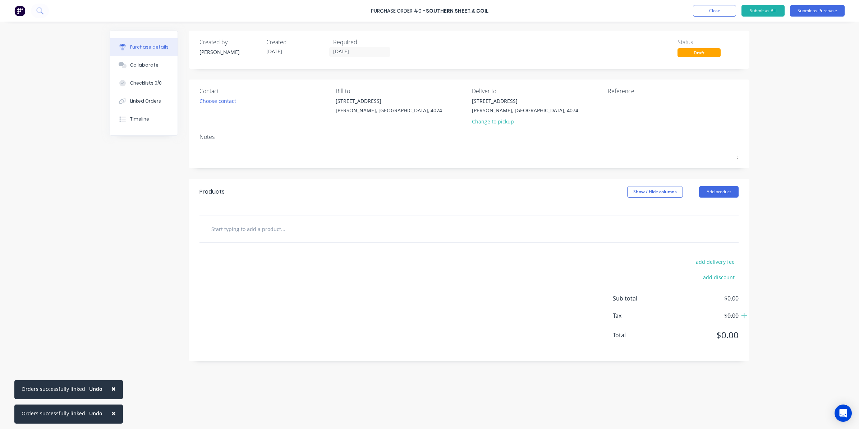
click at [201, 107] on div "Contact Choose contact" at bounding box center [265, 108] width 131 height 42
click at [205, 100] on div "Choose contact" at bounding box center [218, 101] width 37 height 8
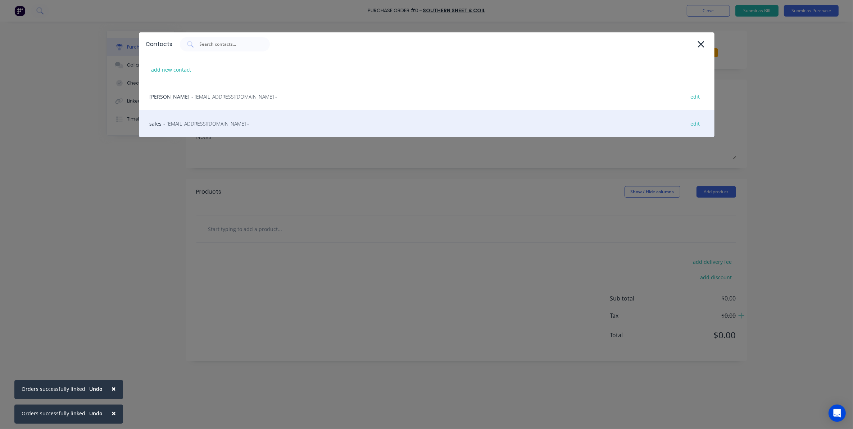
drag, startPoint x: 209, startPoint y: 130, endPoint x: 212, endPoint y: 126, distance: 5.2
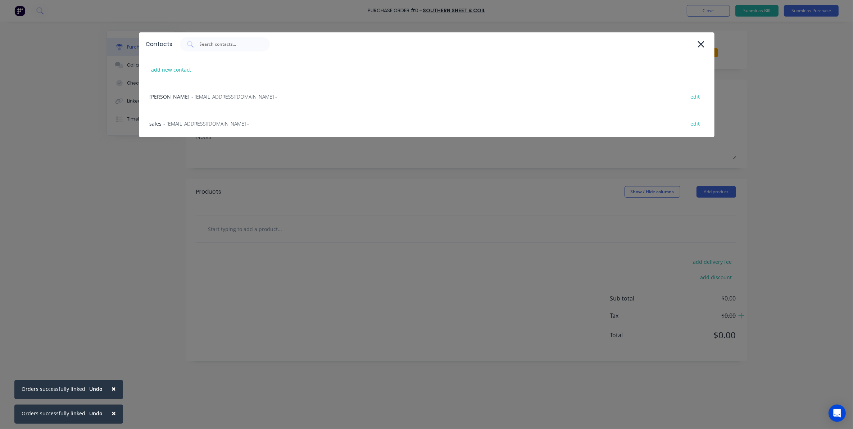
click at [209, 130] on div "sales - salesqld@southernsheetandcoil.com.au - edit" at bounding box center [426, 123] width 575 height 27
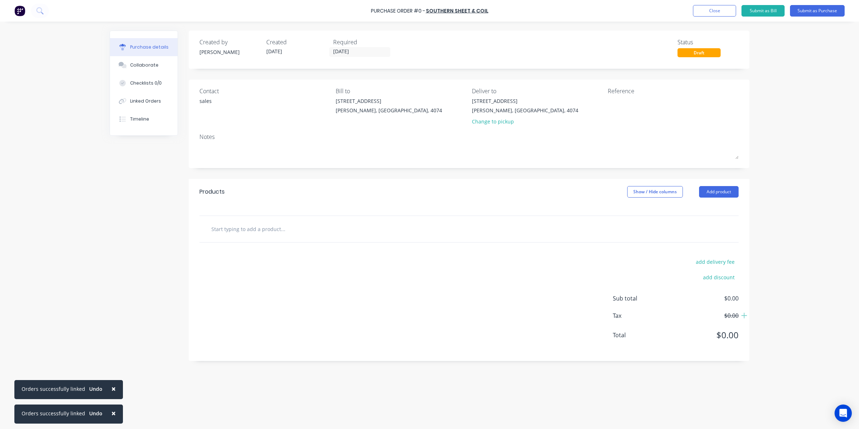
click at [637, 94] on div "Reference" at bounding box center [673, 91] width 131 height 9
click at [635, 101] on textarea at bounding box center [653, 105] width 90 height 16
type textarea "3179c"
click at [294, 237] on div at bounding box center [469, 229] width 539 height 26
click at [234, 216] on div at bounding box center [469, 229] width 539 height 26
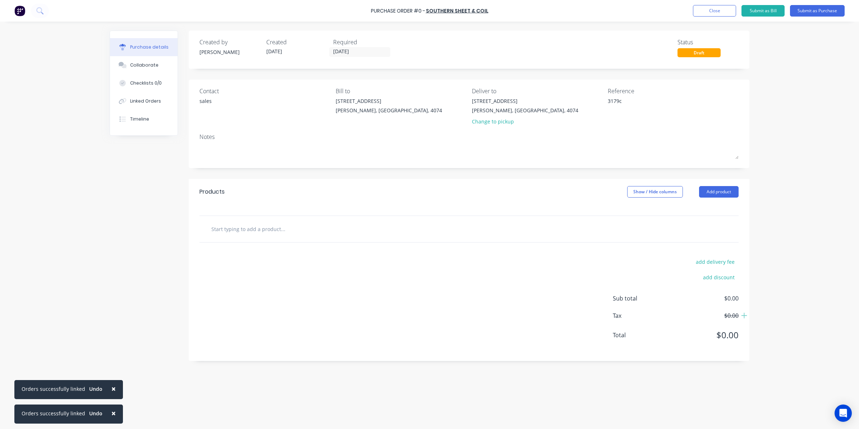
click at [254, 230] on input "text" at bounding box center [283, 228] width 144 height 14
click at [267, 232] on input "text" at bounding box center [283, 228] width 144 height 14
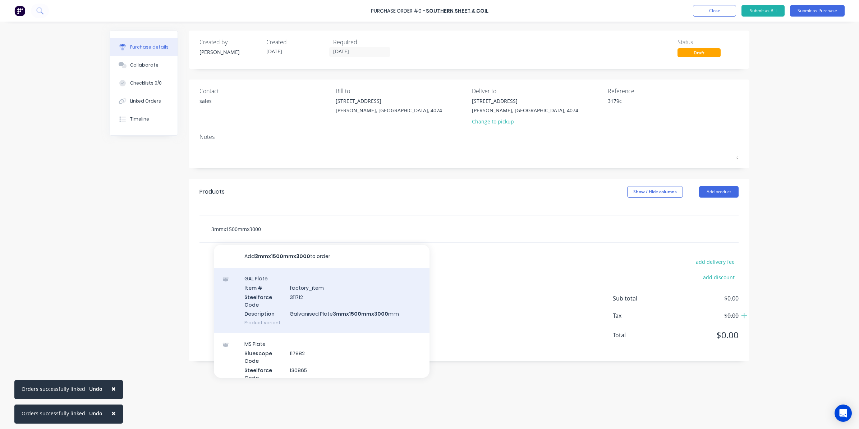
scroll to position [45, 0]
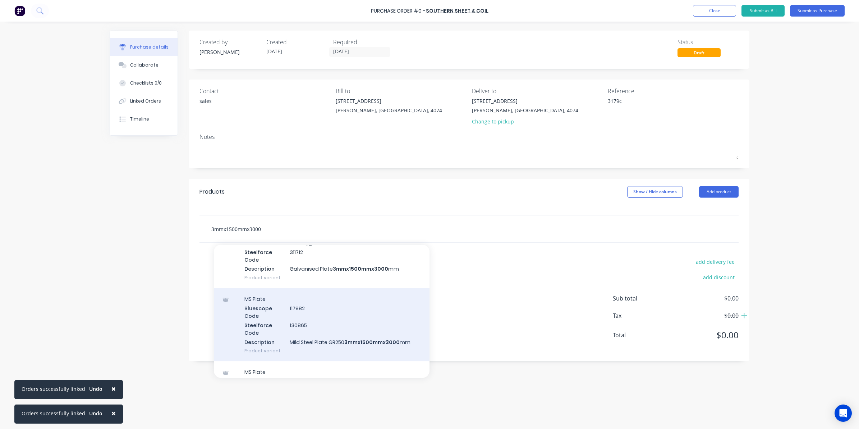
type input "3mmx1500mmx3000"
click at [365, 343] on div "MS Plate Bluescope Code 117982 Steelforce Code 130865 Description Mild Steel Pl…" at bounding box center [322, 324] width 216 height 73
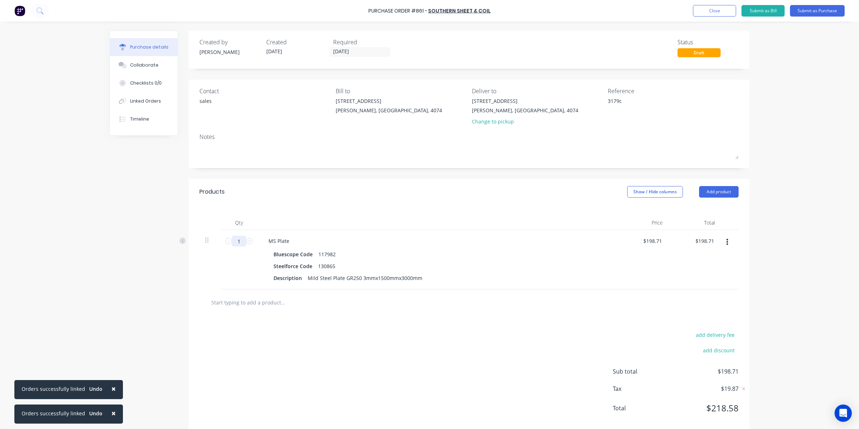
click at [235, 243] on input "1" at bounding box center [239, 241] width 14 height 11
type input "3"
type input "$596.13"
type input "3"
click at [644, 241] on input "198.7100" at bounding box center [651, 241] width 25 height 10
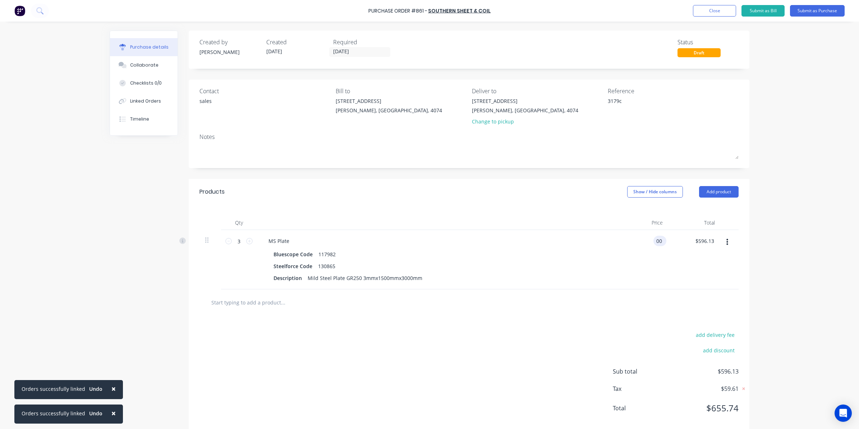
type input "0"
type input "$149.42"
type input "$448.26"
click at [500, 303] on div at bounding box center [469, 302] width 528 height 14
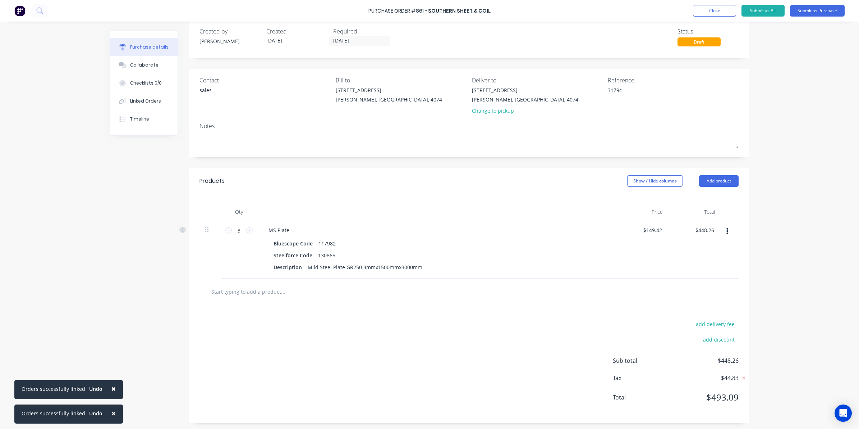
scroll to position [13, 0]
click at [147, 101] on div "Linked Orders" at bounding box center [145, 101] width 31 height 6
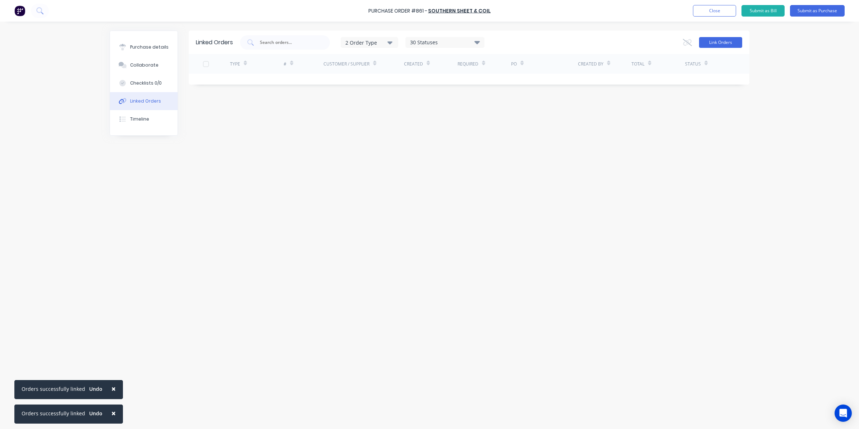
click at [711, 38] on button "Link Orders" at bounding box center [720, 42] width 43 height 11
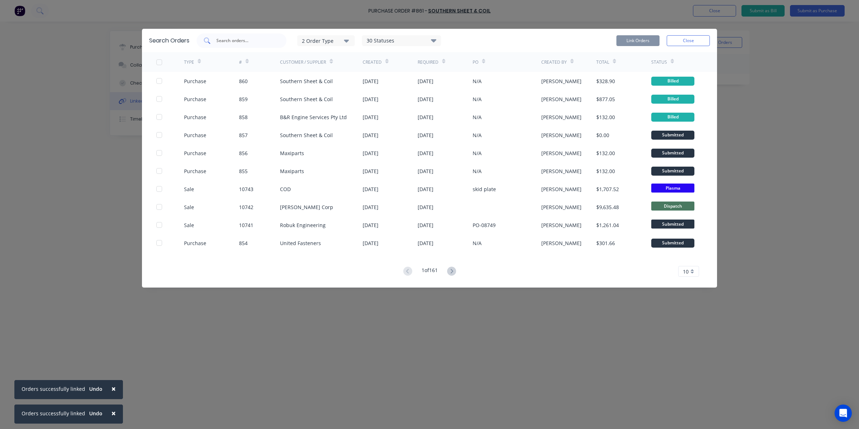
click at [232, 41] on input "text" at bounding box center [246, 40] width 60 height 7
type input "10440"
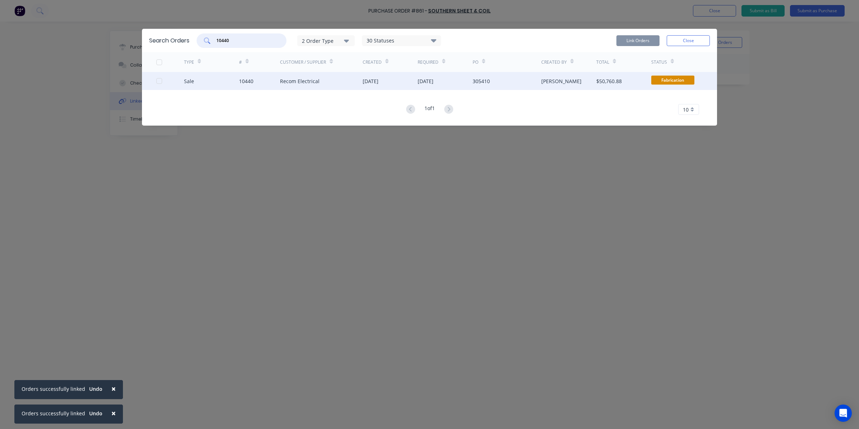
click at [157, 82] on div at bounding box center [159, 81] width 14 height 14
click at [620, 35] on button "Link Orders" at bounding box center [638, 40] width 43 height 11
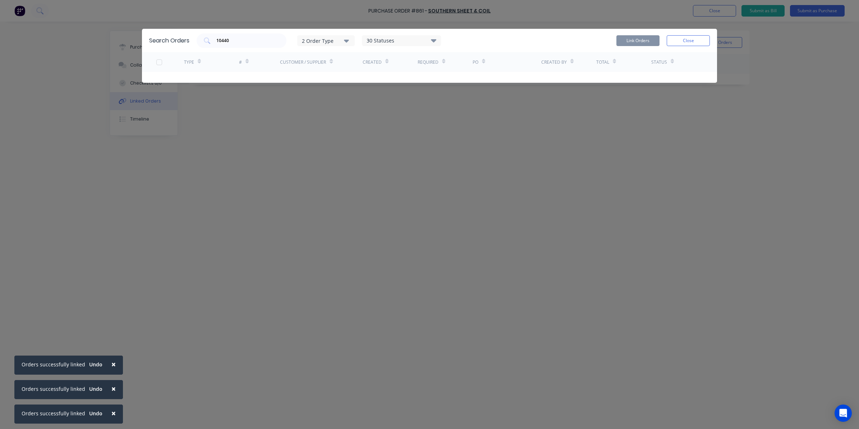
click at [684, 37] on button "Close" at bounding box center [688, 40] width 43 height 11
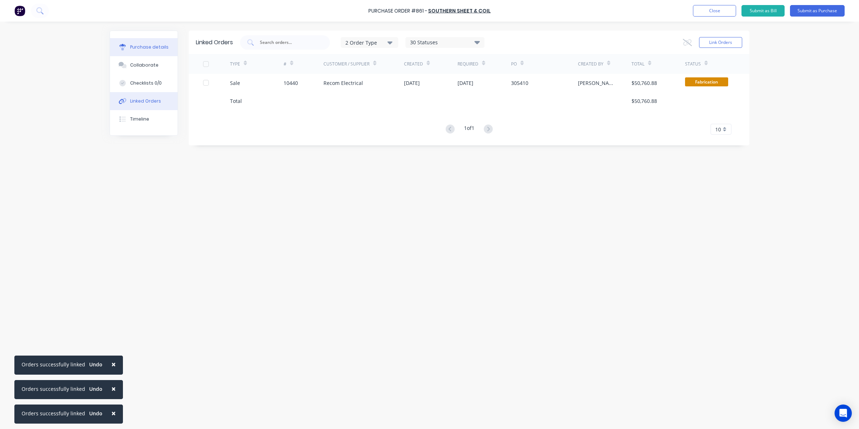
click at [141, 45] on div "Purchase details" at bounding box center [149, 47] width 38 height 6
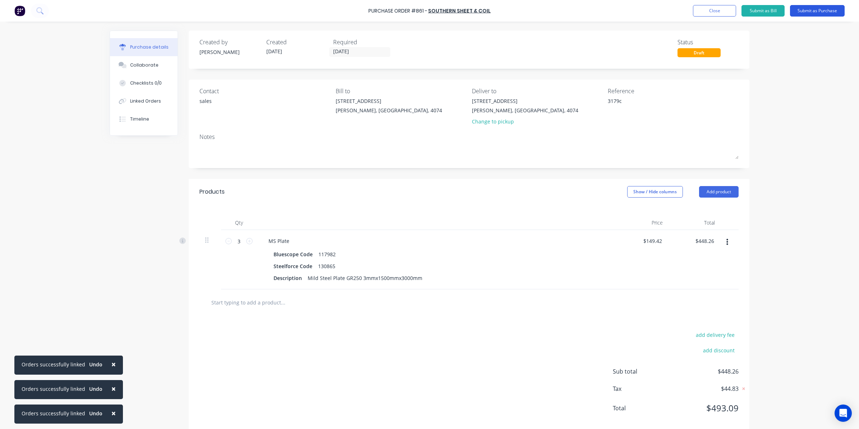
click at [817, 9] on button "Submit as Purchase" at bounding box center [817, 11] width 55 height 12
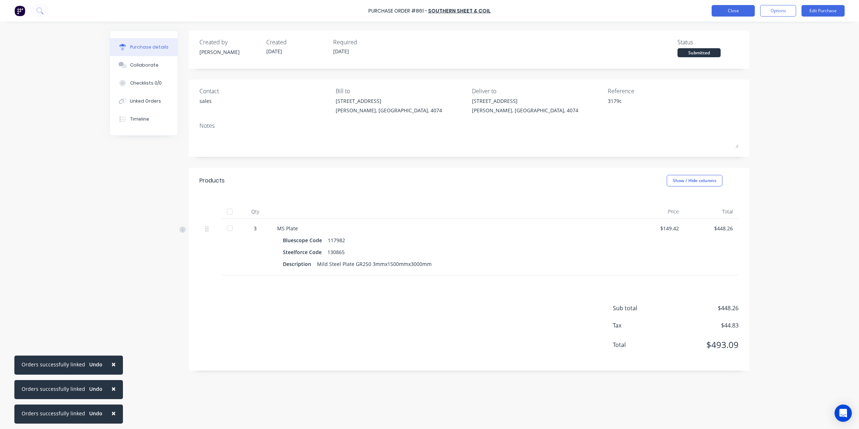
click at [751, 10] on button "Close" at bounding box center [733, 11] width 43 height 12
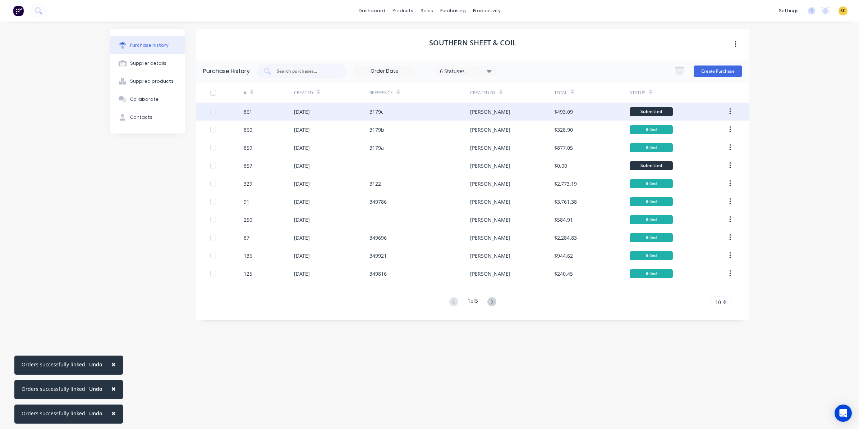
click at [398, 112] on div "3179c" at bounding box center [420, 111] width 101 height 18
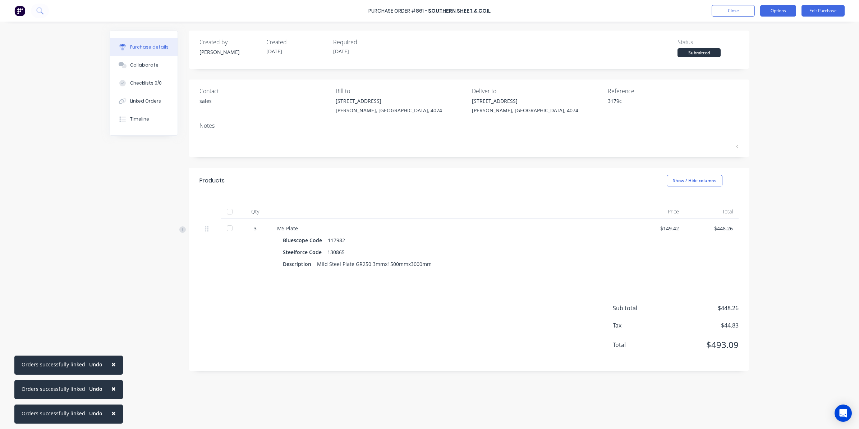
click at [776, 7] on button "Options" at bounding box center [778, 11] width 36 height 12
click at [742, 44] on div "Convert to Bill" at bounding box center [762, 43] width 55 height 10
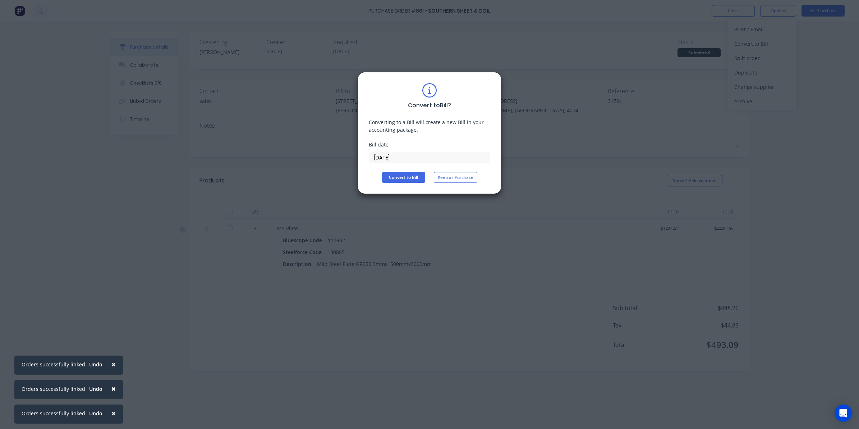
click at [401, 161] on input "[DATE]" at bounding box center [429, 157] width 121 height 11
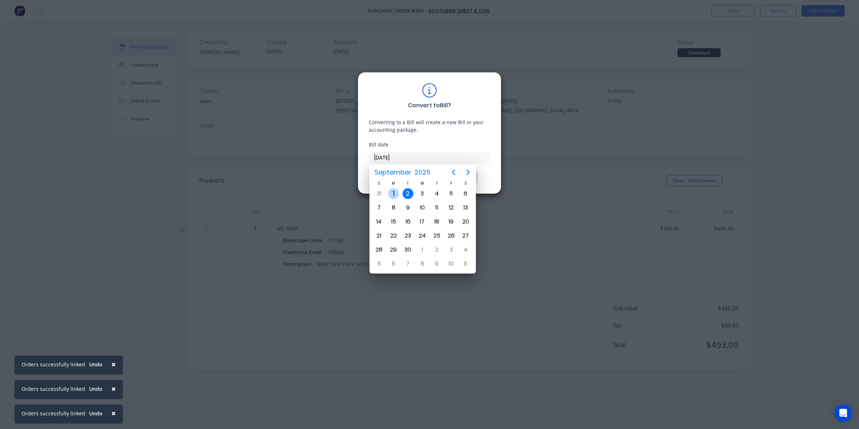
click at [389, 195] on div "1" at bounding box center [393, 193] width 11 height 11
type input "[DATE]"
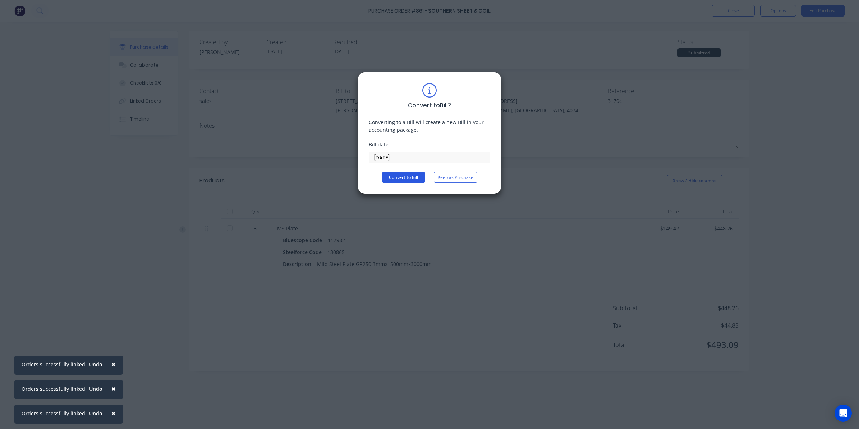
click at [386, 172] on button "Convert to Bill" at bounding box center [403, 177] width 43 height 11
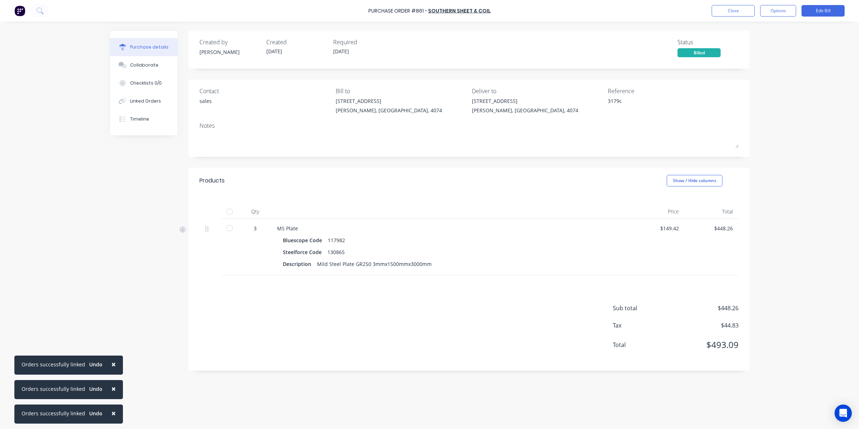
drag, startPoint x: 229, startPoint y: 229, endPoint x: 238, endPoint y: 224, distance: 10.5
click at [228, 229] on div at bounding box center [230, 228] width 14 height 14
click at [713, 13] on button "Close" at bounding box center [733, 11] width 43 height 12
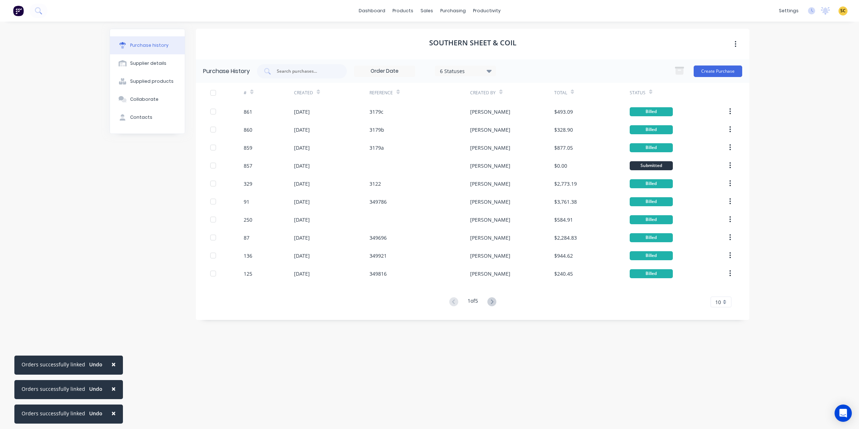
click at [736, 64] on div "Create Purchase" at bounding box center [707, 71] width 72 height 14
click at [734, 68] on button "Create Purchase" at bounding box center [718, 71] width 49 height 12
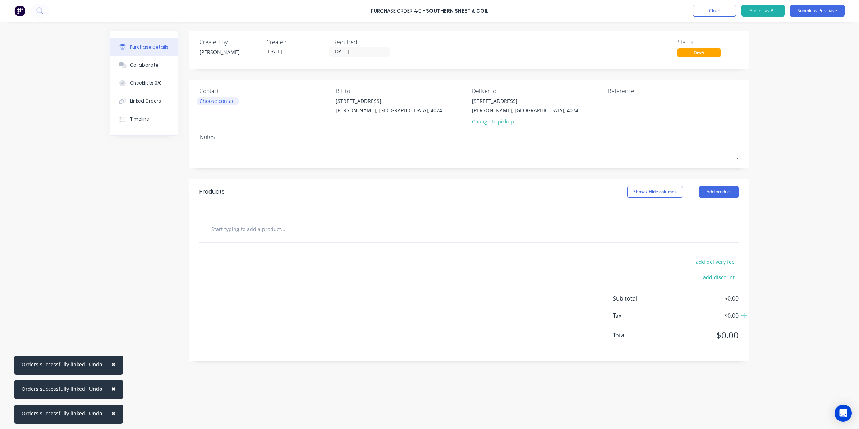
click at [232, 102] on div "Choose contact" at bounding box center [218, 101] width 37 height 8
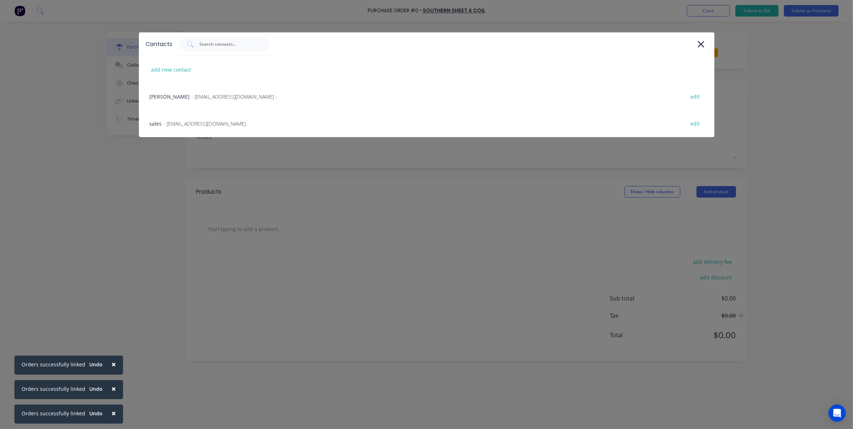
drag, startPoint x: 232, startPoint y: 102, endPoint x: 210, endPoint y: 118, distance: 27.0
click at [210, 118] on div "sales - salesqld@southernsheetandcoil.com.au - edit" at bounding box center [426, 123] width 575 height 27
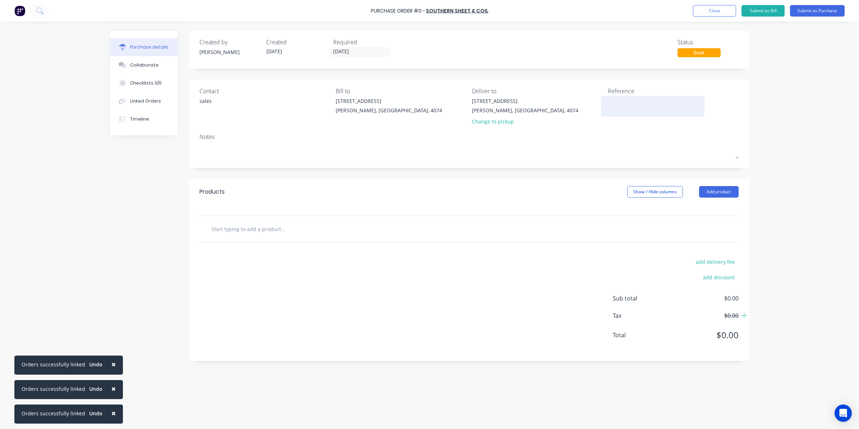
click at [640, 98] on textarea at bounding box center [653, 105] width 90 height 16
click at [609, 105] on textarea at bounding box center [653, 105] width 90 height 16
click at [225, 229] on input "text" at bounding box center [283, 228] width 144 height 14
click at [623, 101] on textarea "3179b" at bounding box center [653, 105] width 90 height 16
type textarea "3179d"
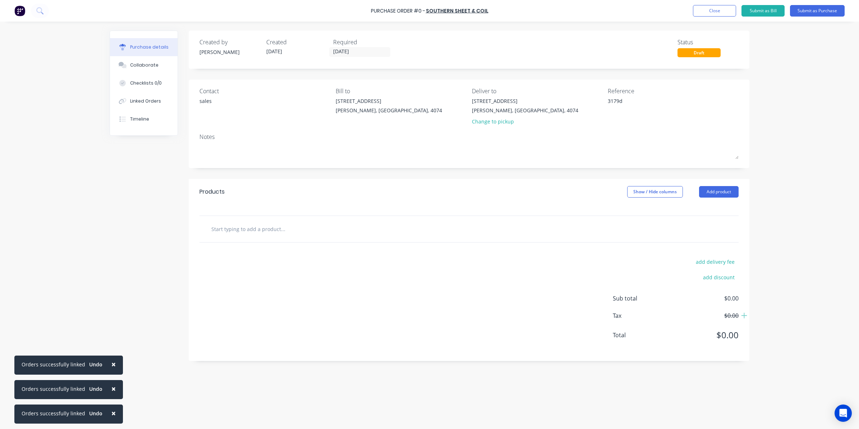
click at [245, 233] on input "text" at bounding box center [283, 228] width 144 height 14
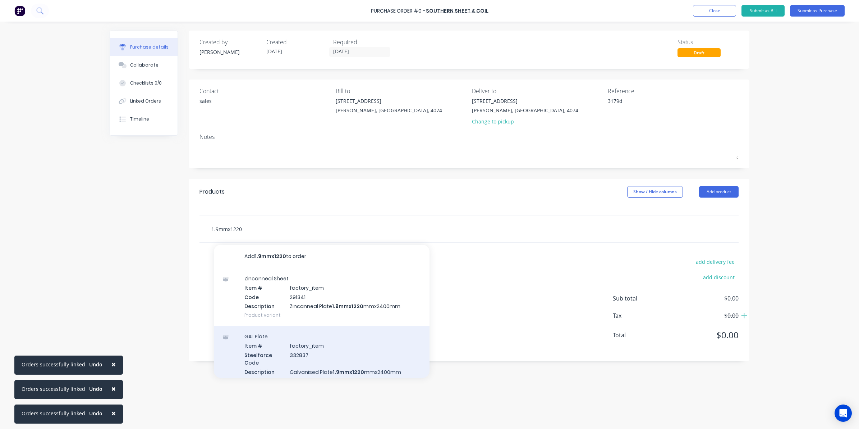
type input "1.9mmx1220"
click at [369, 363] on div "GAL Plate Item # factory_item Steelforce Code 332837 Description Galvanised Pla…" at bounding box center [322, 357] width 216 height 65
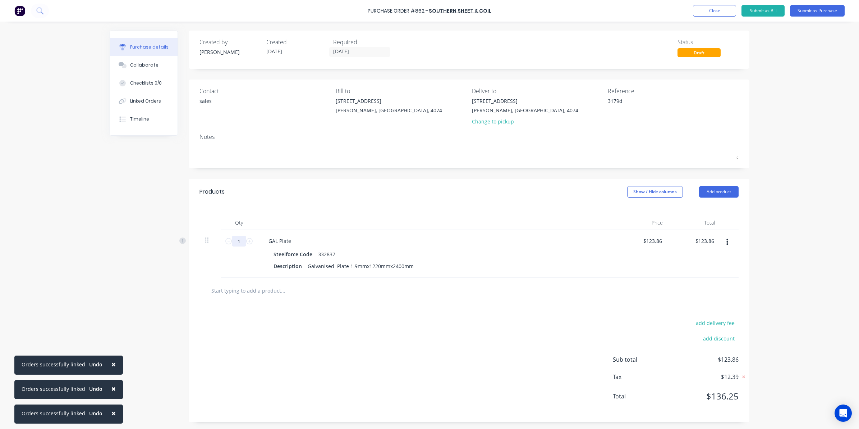
click at [239, 238] on input "1" at bounding box center [239, 241] width 14 height 11
type input "4"
type input "$495.44"
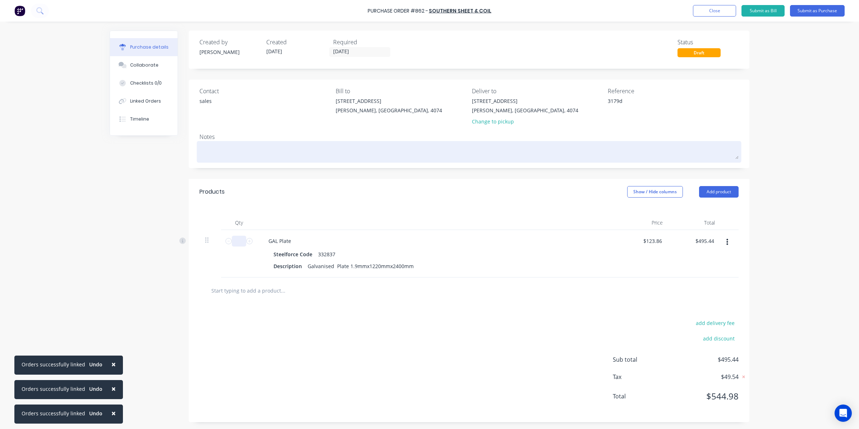
type input "1"
type input "$123.86"
type input "14"
type input "$1,734.04"
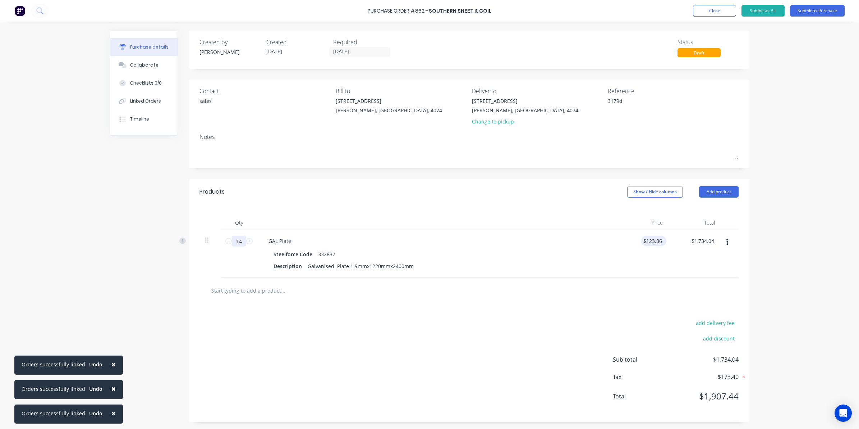
type input "14"
click at [650, 238] on input "123.8600" at bounding box center [651, 241] width 25 height 10
drag, startPoint x: 640, startPoint y: 240, endPoint x: 708, endPoint y: 232, distance: 68.5
click at [708, 232] on div "14 14 GAL Plate Steelforce Code 332837 Description Galvanised Plate 1.9mmx1220m…" at bounding box center [469, 253] width 539 height 47
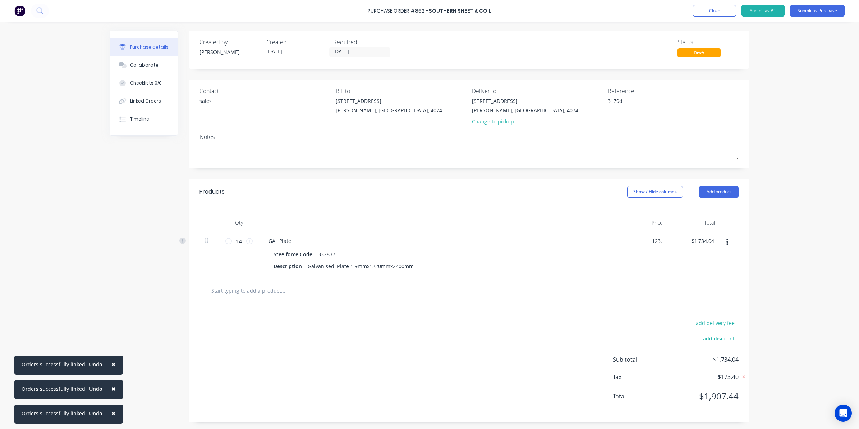
scroll to position [0, 0]
type input "1"
type input "$84.59"
type input "$1,184.26"
click at [658, 275] on div "$84.59 84.59" at bounding box center [643, 253] width 52 height 47
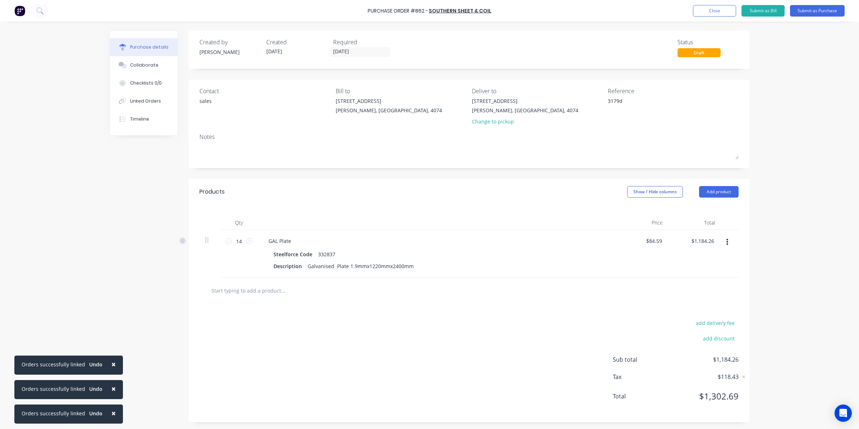
scroll to position [1, 0]
click at [132, 99] on div "Linked Orders" at bounding box center [145, 101] width 31 height 6
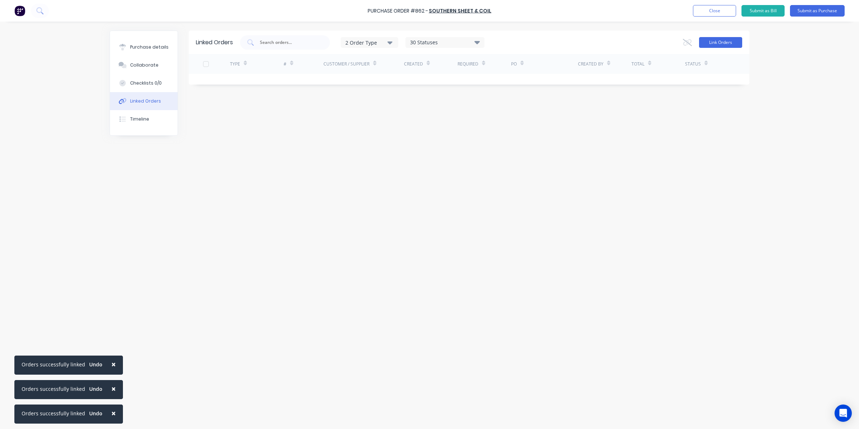
click at [721, 41] on button "Link Orders" at bounding box center [720, 42] width 43 height 11
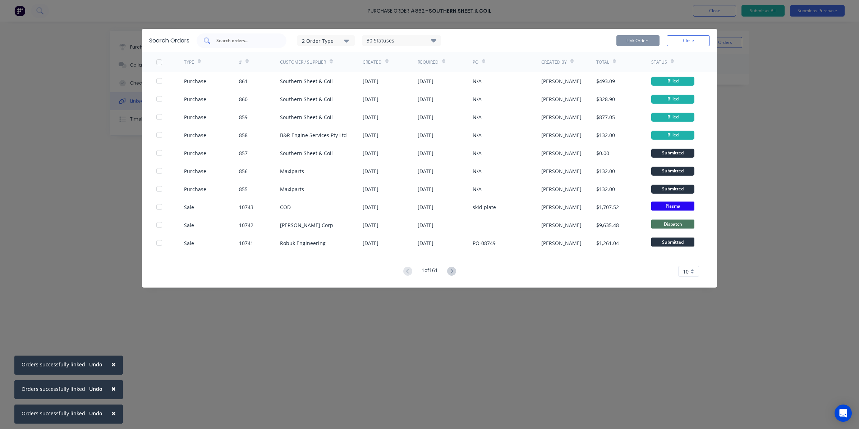
click at [260, 37] on input "text" at bounding box center [246, 40] width 60 height 7
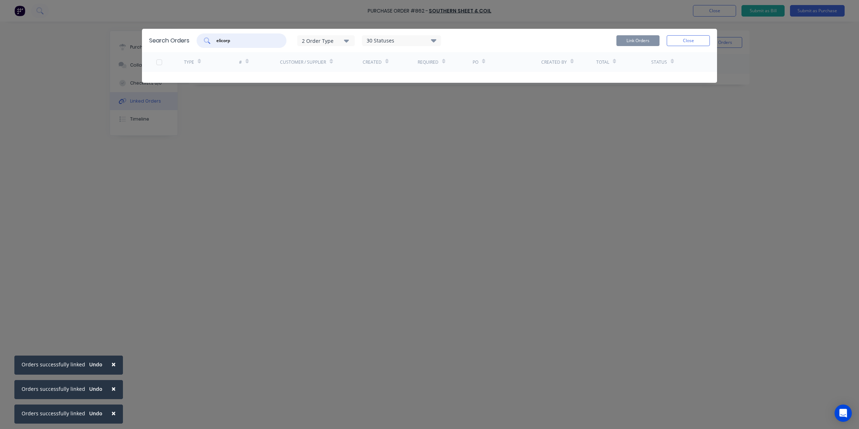
click at [223, 42] on input "elicorp" at bounding box center [246, 40] width 60 height 7
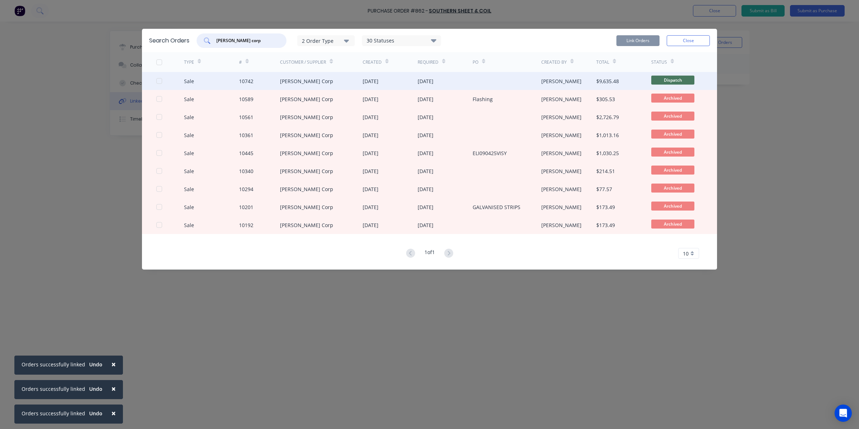
click at [157, 78] on div at bounding box center [159, 81] width 14 height 14
type input "eli corp"
click at [625, 42] on button "Link Orders" at bounding box center [638, 40] width 43 height 11
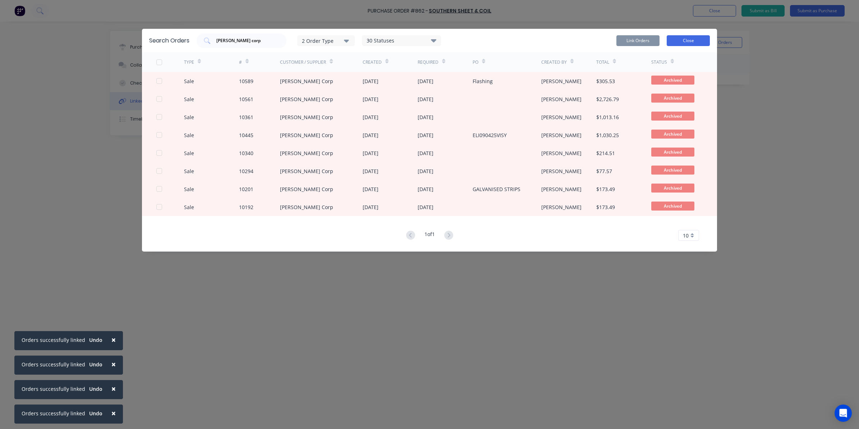
click at [683, 37] on button "Close" at bounding box center [688, 40] width 43 height 11
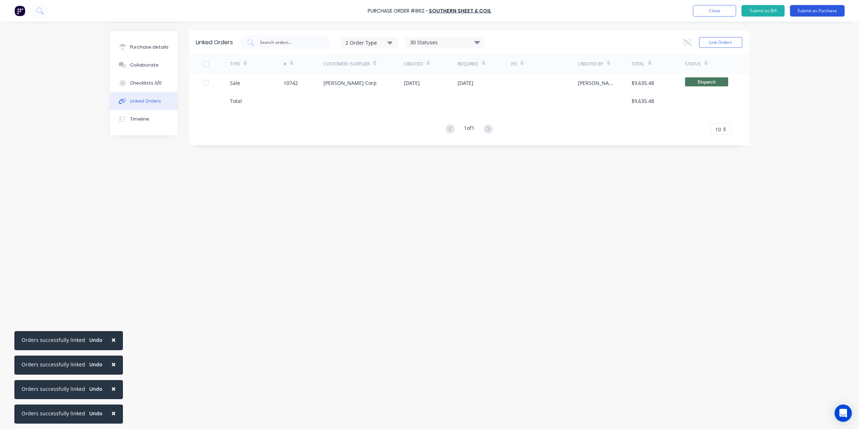
click at [814, 8] on button "Submit as Purchase" at bounding box center [817, 11] width 55 height 12
click at [785, 12] on button "Options" at bounding box center [778, 11] width 36 height 12
click at [765, 36] on button "Convert to Bill" at bounding box center [762, 43] width 68 height 14
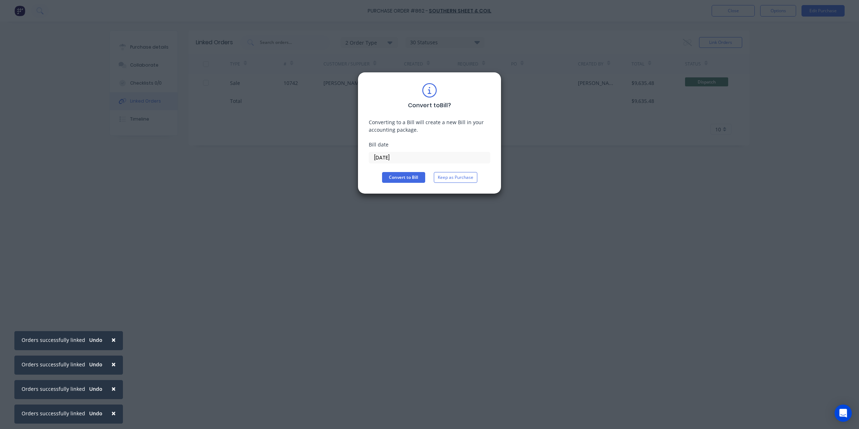
drag, startPoint x: 437, startPoint y: 154, endPoint x: 435, endPoint y: 161, distance: 7.4
click at [437, 154] on input "[DATE]" at bounding box center [429, 157] width 121 height 11
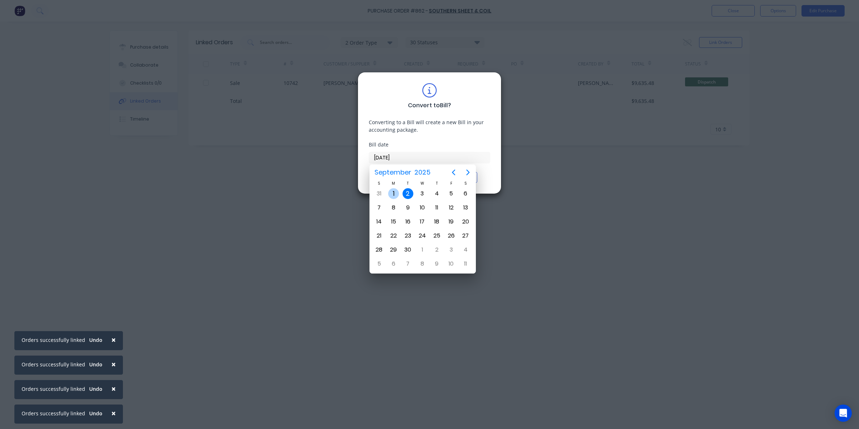
click at [396, 194] on div "1" at bounding box center [393, 193] width 11 height 11
type input "01/09/25"
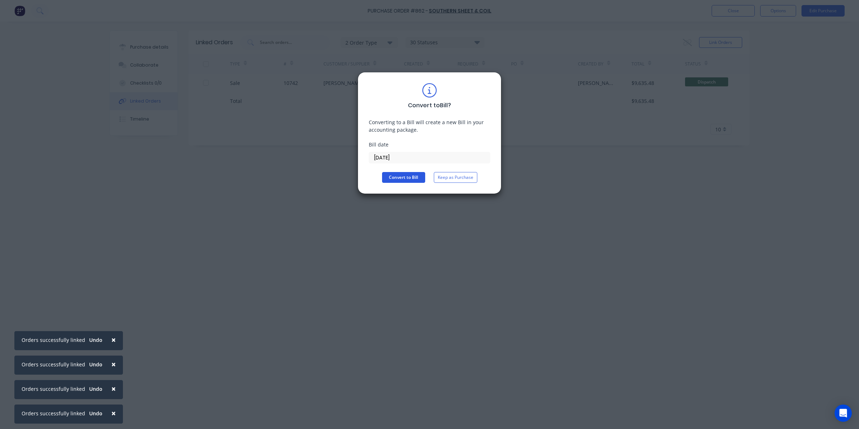
click at [394, 180] on button "Convert to Bill" at bounding box center [403, 177] width 43 height 11
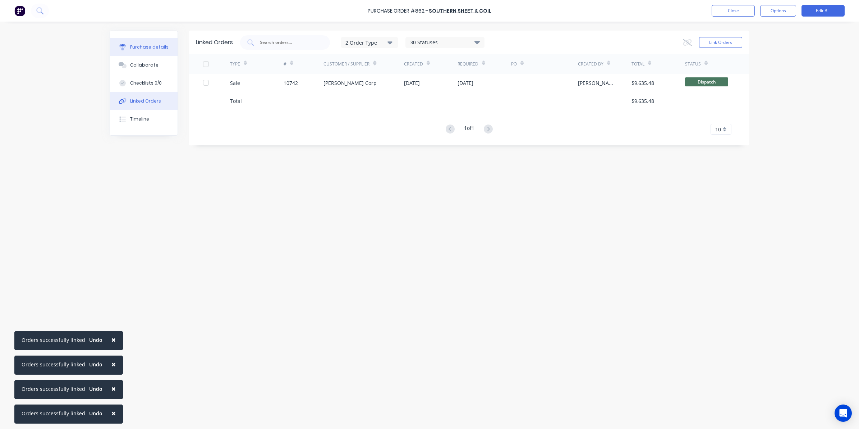
drag, startPoint x: 175, startPoint y: 49, endPoint x: 175, endPoint y: 53, distance: 4.0
click at [175, 49] on button "Purchase details" at bounding box center [144, 47] width 68 height 18
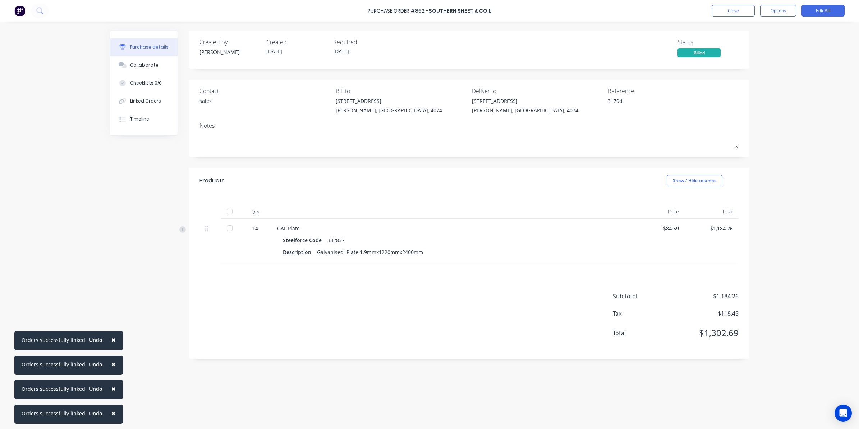
click at [225, 228] on div at bounding box center [230, 228] width 14 height 14
click at [742, 12] on button "Close" at bounding box center [733, 11] width 43 height 12
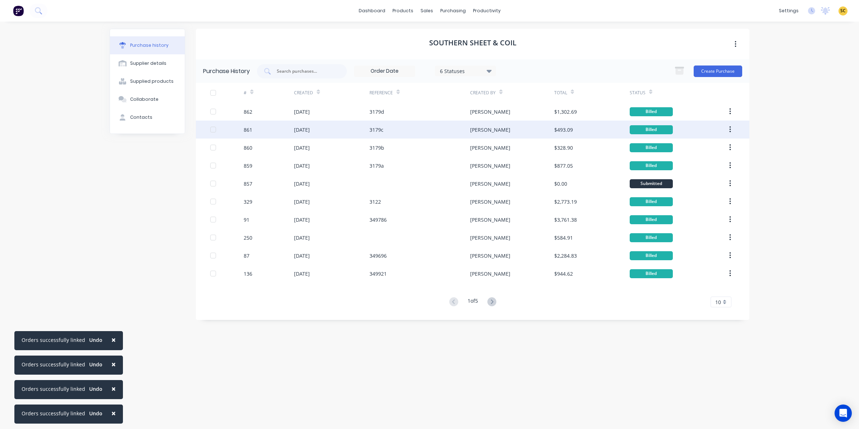
click at [305, 126] on div "[DATE]" at bounding box center [302, 130] width 16 height 8
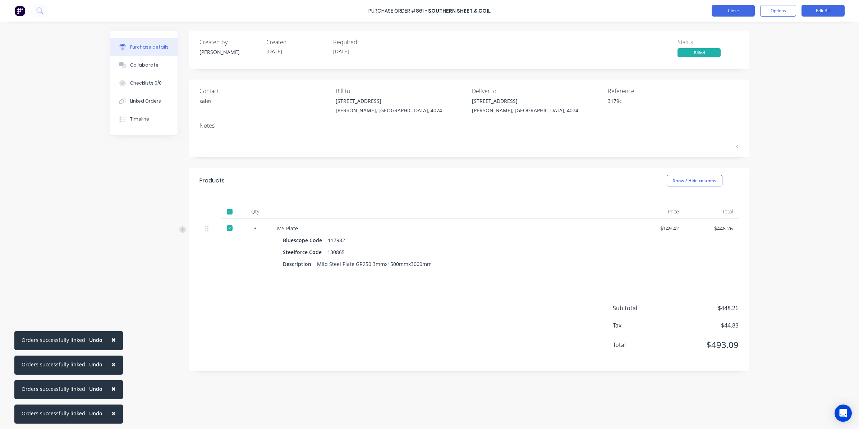
click at [739, 9] on button "Close" at bounding box center [733, 11] width 43 height 12
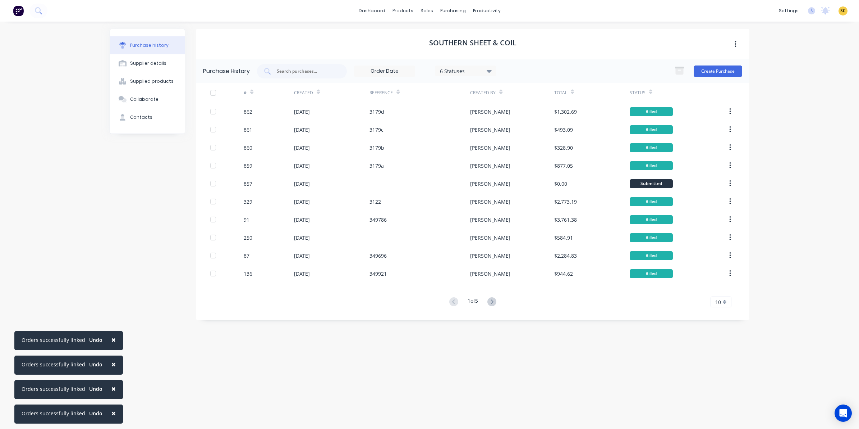
click at [309, 152] on div "[DATE]" at bounding box center [332, 147] width 76 height 18
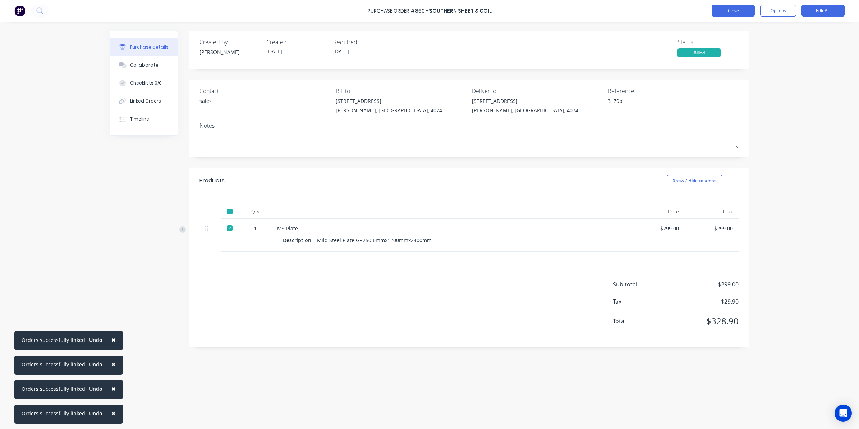
click at [723, 10] on button "Close" at bounding box center [733, 11] width 43 height 12
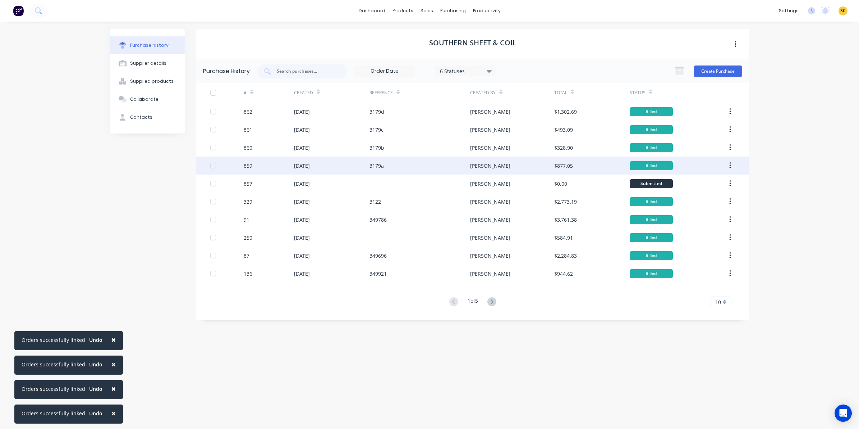
click at [328, 168] on div "[DATE]" at bounding box center [332, 165] width 76 height 18
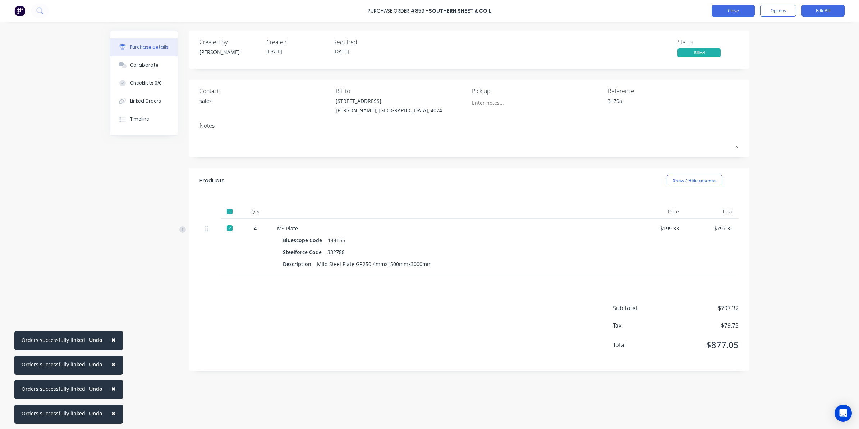
click at [736, 15] on button "Close" at bounding box center [733, 11] width 43 height 12
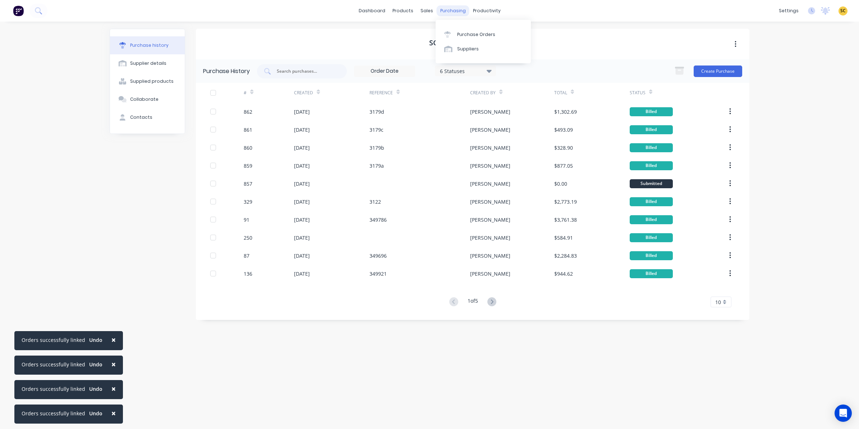
click at [456, 10] on div "purchasing" at bounding box center [453, 10] width 33 height 11
click at [465, 31] on div "Purchase Orders" at bounding box center [476, 34] width 38 height 6
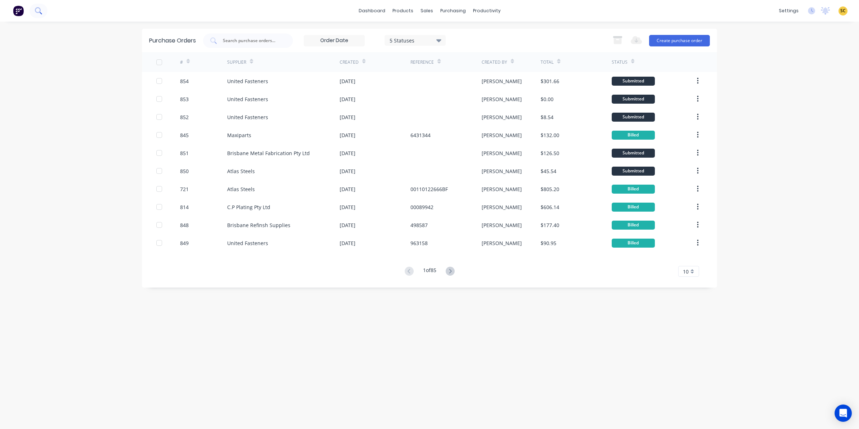
click at [33, 8] on button at bounding box center [38, 11] width 18 height 14
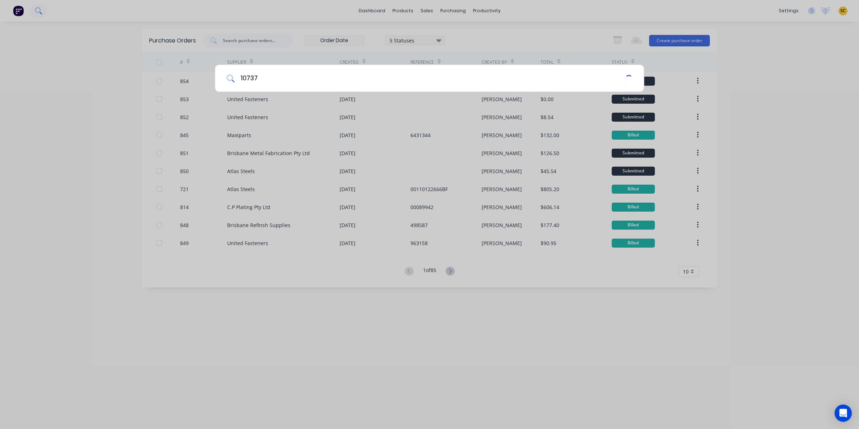
type input "10737"
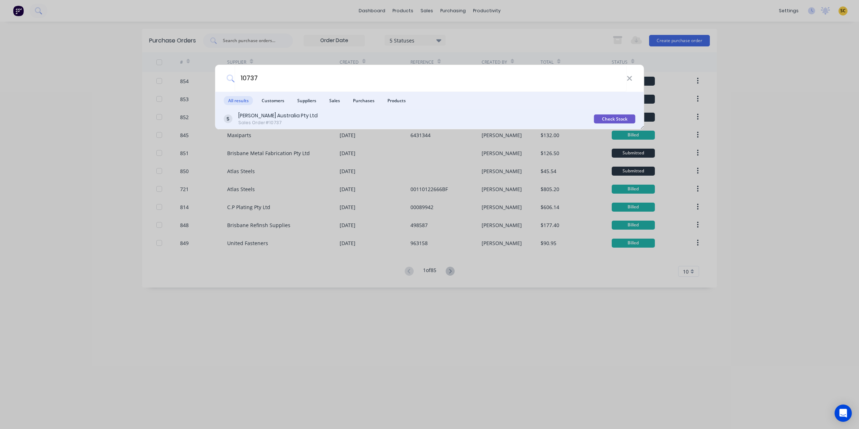
click at [318, 128] on div "[PERSON_NAME] Australia Pty Ltd Sales Order #10737 Check Stock" at bounding box center [429, 119] width 429 height 20
click at [312, 121] on div "[PERSON_NAME] Australia Pty Ltd Sales Order #10737" at bounding box center [409, 119] width 370 height 14
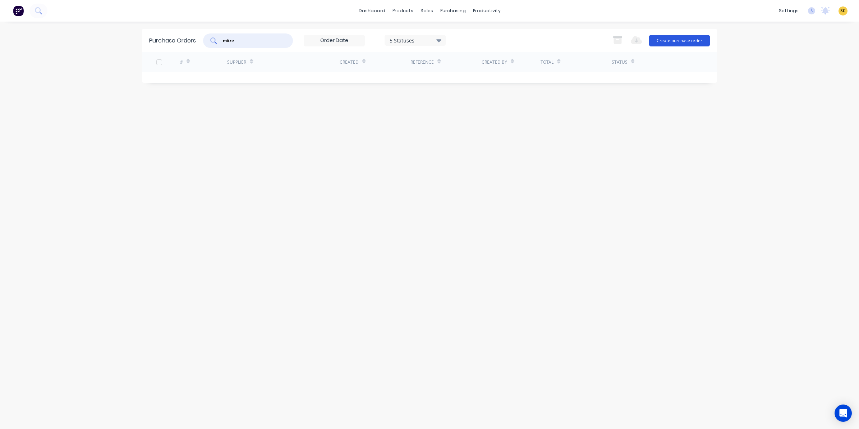
type input "mitre"
click at [658, 41] on button "Create purchase order" at bounding box center [679, 41] width 61 height 12
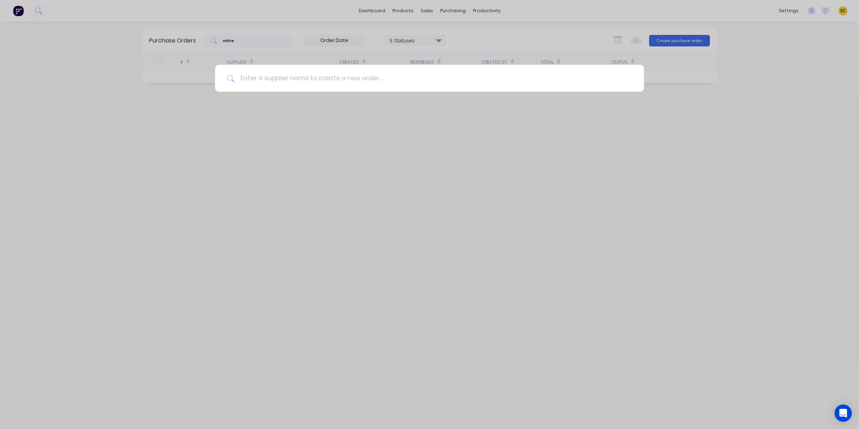
click at [335, 69] on div at bounding box center [429, 214] width 859 height 429
click at [337, 73] on input at bounding box center [433, 78] width 398 height 27
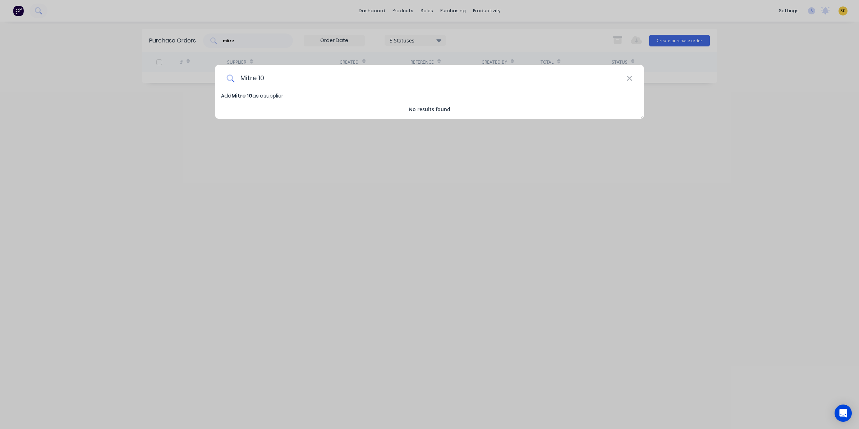
type input "Mitre 10"
click at [243, 98] on span "Mitre 10" at bounding box center [242, 95] width 21 height 7
select select "AU"
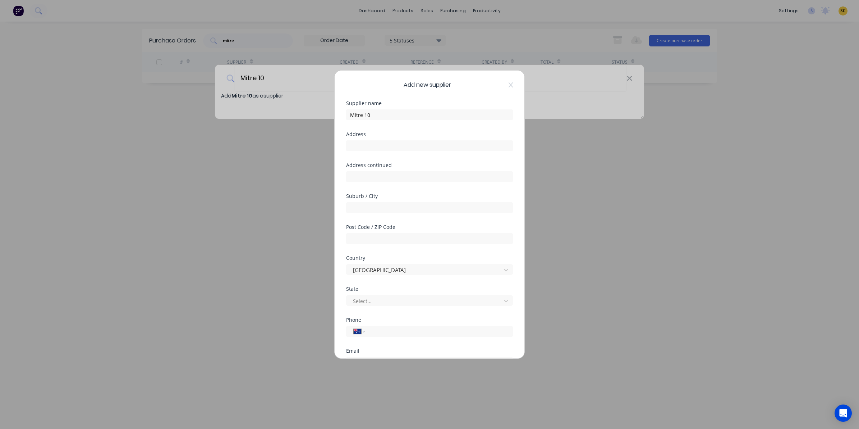
click at [380, 152] on div "Address" at bounding box center [429, 147] width 167 height 31
click at [379, 150] on input "text" at bounding box center [429, 145] width 167 height 11
click at [374, 147] on input "text" at bounding box center [429, 145] width 167 height 11
type input "[STREET_ADDRESS]"
click at [385, 180] on input "text" at bounding box center [429, 176] width 167 height 11
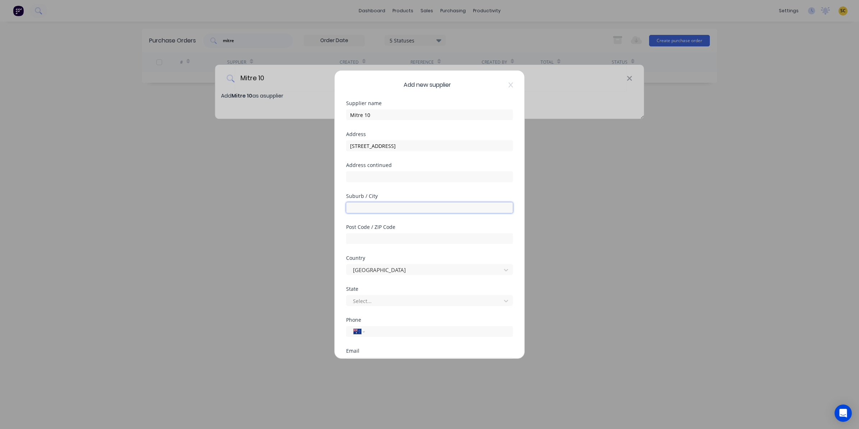
click at [355, 204] on input "text" at bounding box center [429, 207] width 167 height 11
type input "Boonah"
type input "4310"
type input "Q"
type input "[PHONE_NUMBER]"
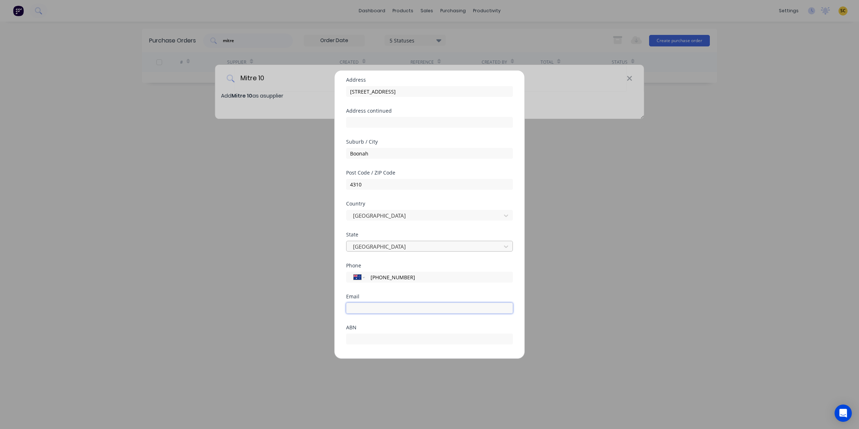
scroll to position [85, 0]
click at [362, 306] on input "text" at bounding box center [429, 308] width 167 height 11
type input "77096157274"
click at [398, 342] on button "Save" at bounding box center [407, 343] width 40 height 12
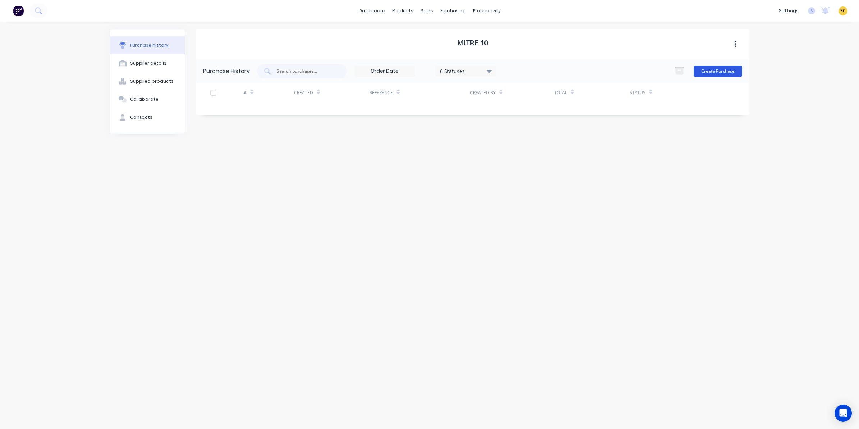
click at [710, 68] on button "Create Purchase" at bounding box center [718, 71] width 49 height 12
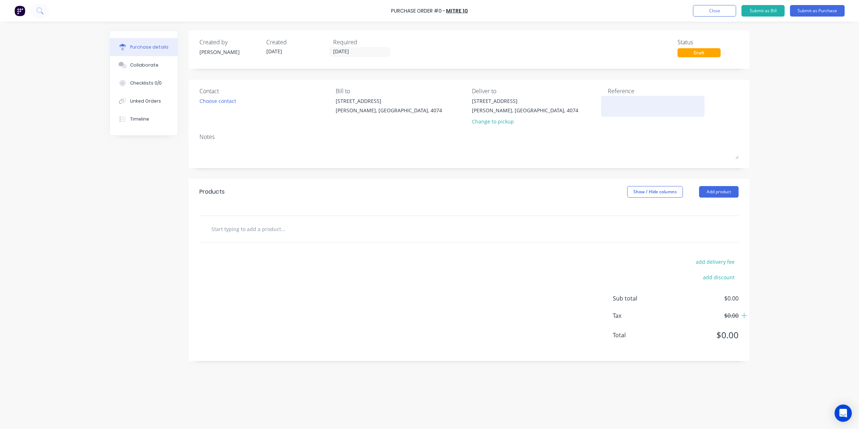
click at [635, 106] on textarea at bounding box center [653, 105] width 90 height 16
type textarea "101400909"
type textarea "x"
type textarea "101400909"
click at [229, 225] on input "text" at bounding box center [283, 228] width 144 height 14
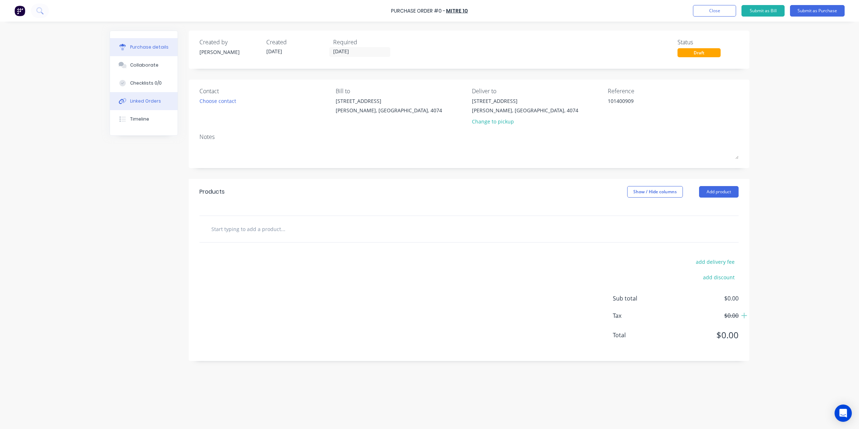
type textarea "x"
drag, startPoint x: 229, startPoint y: 225, endPoint x: 143, endPoint y: 98, distance: 154.1
click at [143, 98] on div "Linked Orders" at bounding box center [145, 101] width 31 height 6
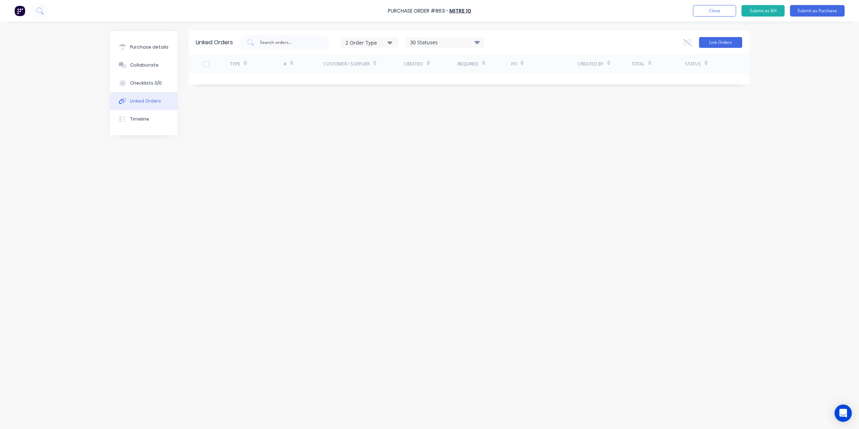
click at [725, 45] on button "Link Orders" at bounding box center [720, 42] width 43 height 11
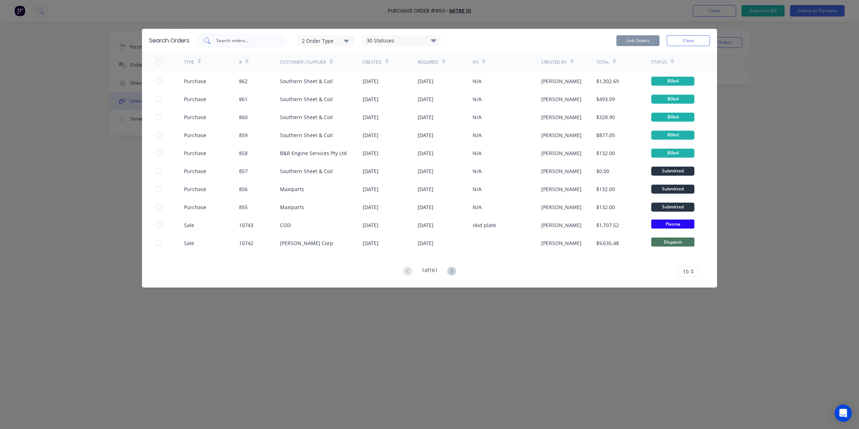
click at [243, 42] on input "text" at bounding box center [246, 40] width 60 height 7
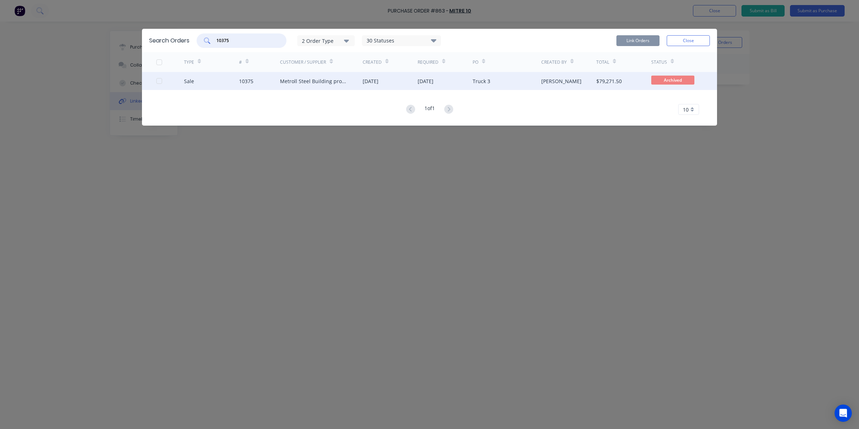
click at [160, 80] on div at bounding box center [159, 81] width 14 height 14
click at [634, 37] on button "Link Orders" at bounding box center [638, 40] width 43 height 11
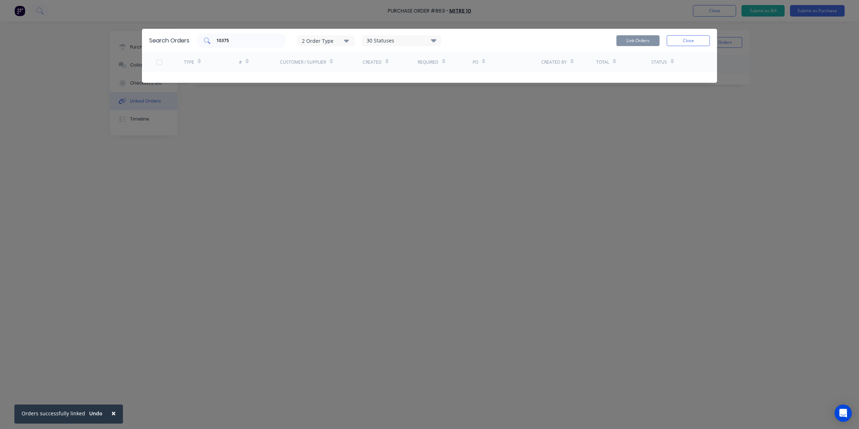
click at [236, 42] on input "10375" at bounding box center [246, 40] width 60 height 7
drag, startPoint x: 235, startPoint y: 42, endPoint x: 161, endPoint y: 44, distance: 73.8
click at [162, 44] on div "Search Orders 10375 2 Order Type 30 Statuses Sales Order Status All Archived Dr…" at bounding box center [429, 40] width 575 height 23
type input "metrol"
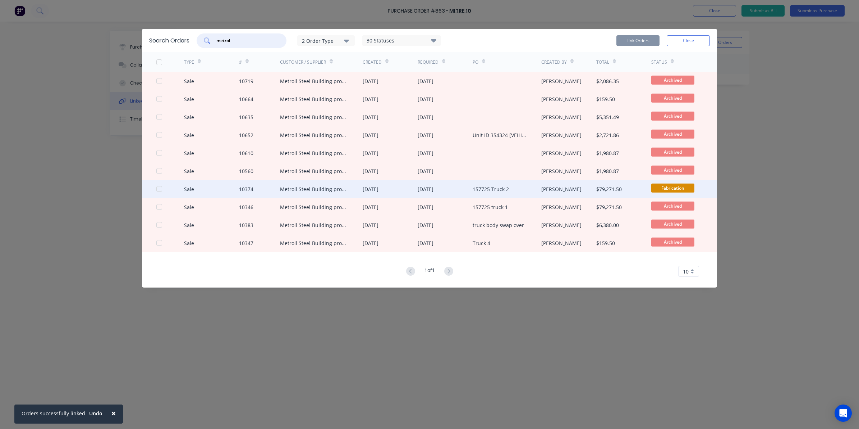
click at [159, 189] on div at bounding box center [159, 189] width 14 height 14
click at [628, 38] on button "Link Orders" at bounding box center [638, 40] width 43 height 11
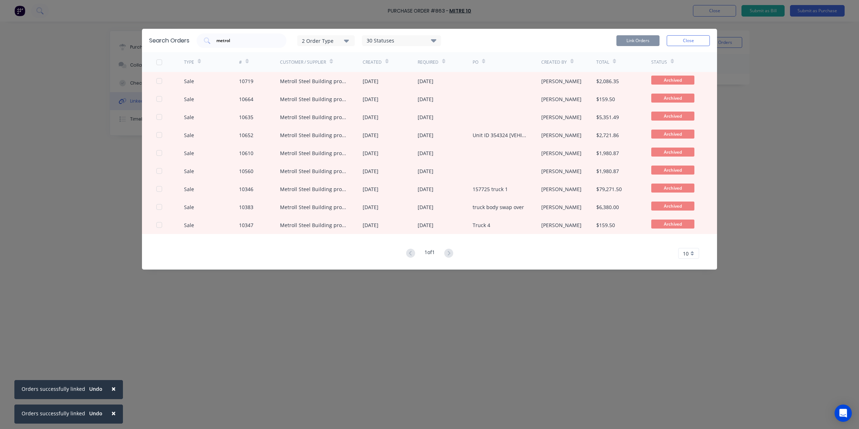
click at [684, 37] on button "Close" at bounding box center [688, 40] width 43 height 11
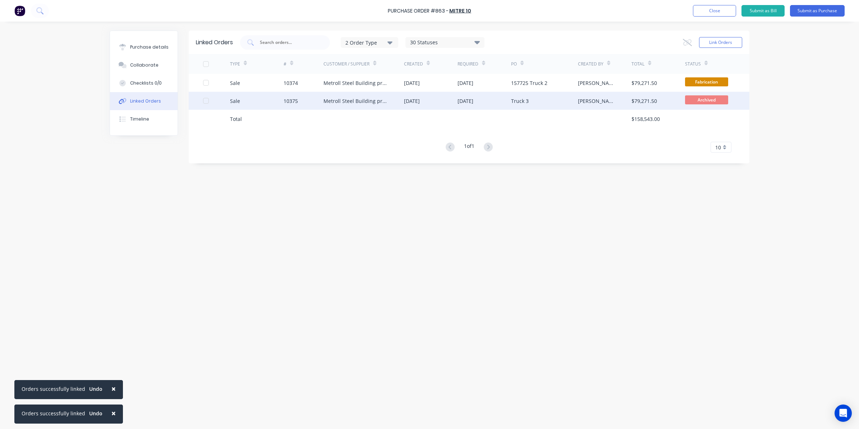
click at [207, 101] on div at bounding box center [206, 100] width 14 height 14
click at [684, 40] on icon at bounding box center [687, 42] width 9 height 7
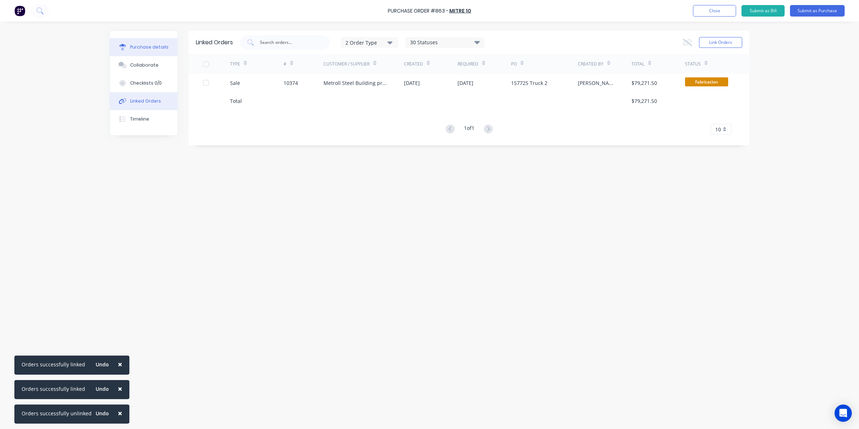
click at [168, 47] on button "Purchase details" at bounding box center [144, 47] width 68 height 18
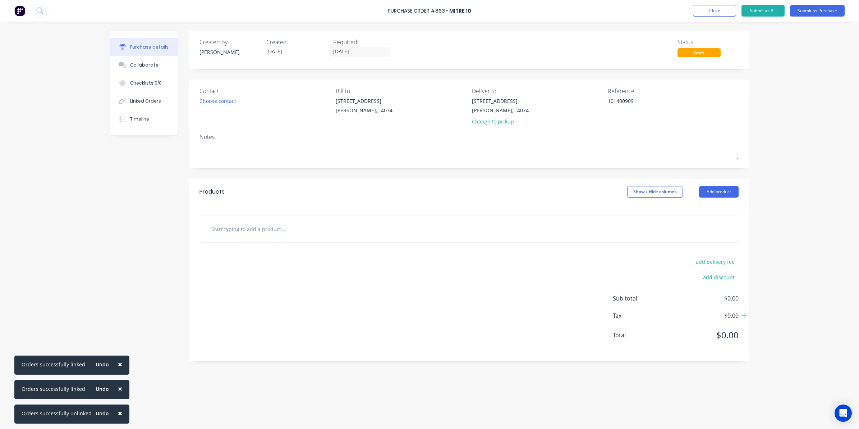
click at [258, 235] on input "text" at bounding box center [283, 228] width 144 height 14
click at [251, 225] on input "text" at bounding box center [283, 228] width 144 height 14
click at [715, 196] on button "Add product" at bounding box center [719, 192] width 40 height 12
click at [705, 211] on div "Product catalogue" at bounding box center [704, 210] width 55 height 10
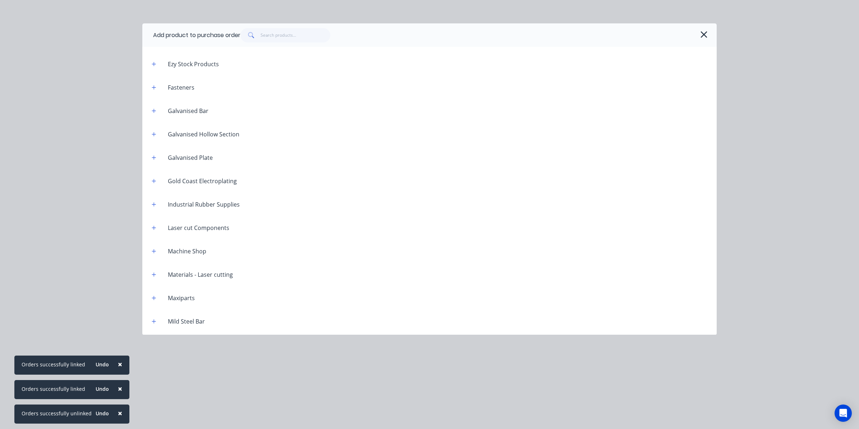
scroll to position [225, 0]
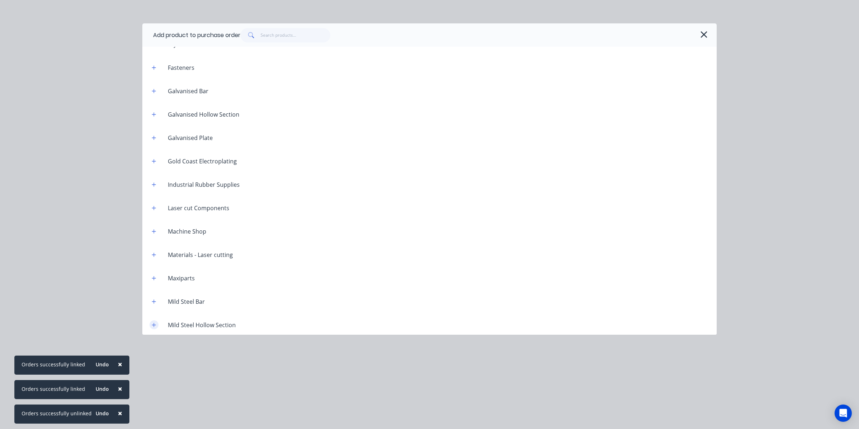
click at [154, 323] on icon "button" at bounding box center [154, 324] width 4 height 5
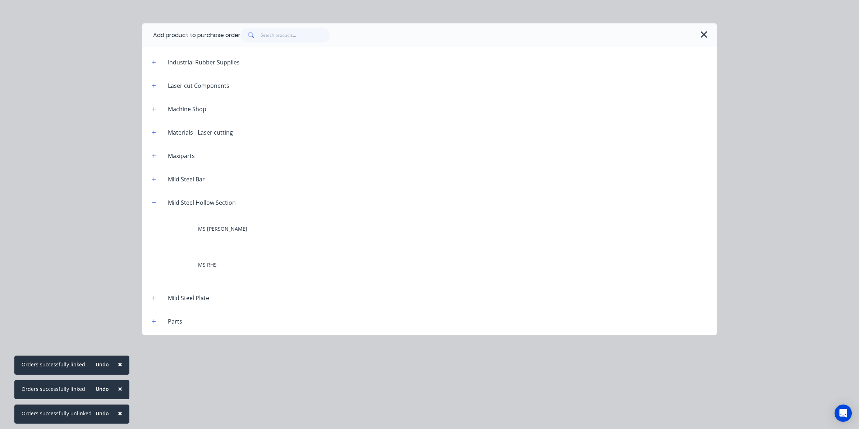
scroll to position [360, 0]
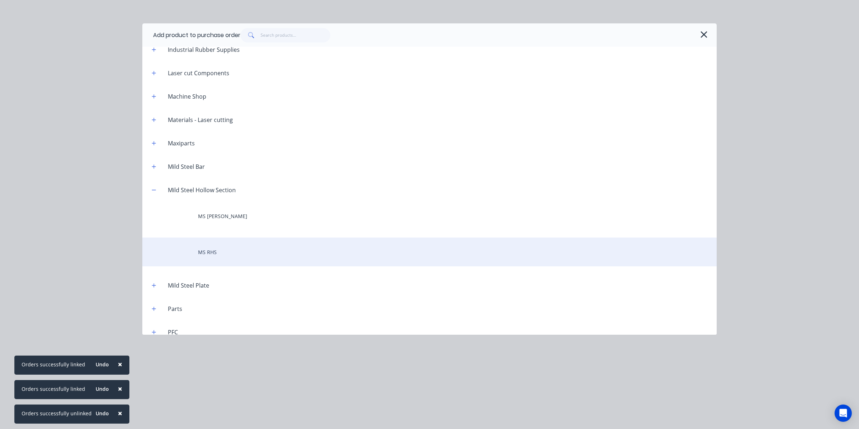
click at [221, 253] on div "MS RHS" at bounding box center [429, 251] width 575 height 29
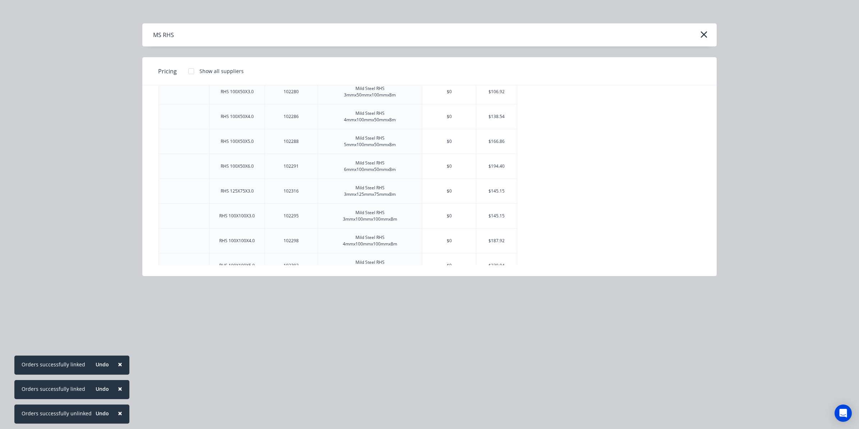
scroll to position [1258, 0]
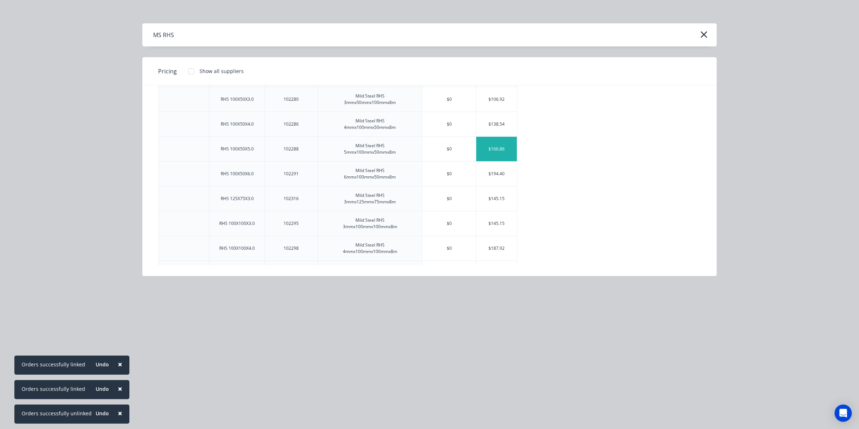
click at [490, 160] on div "$166.86" at bounding box center [496, 149] width 41 height 24
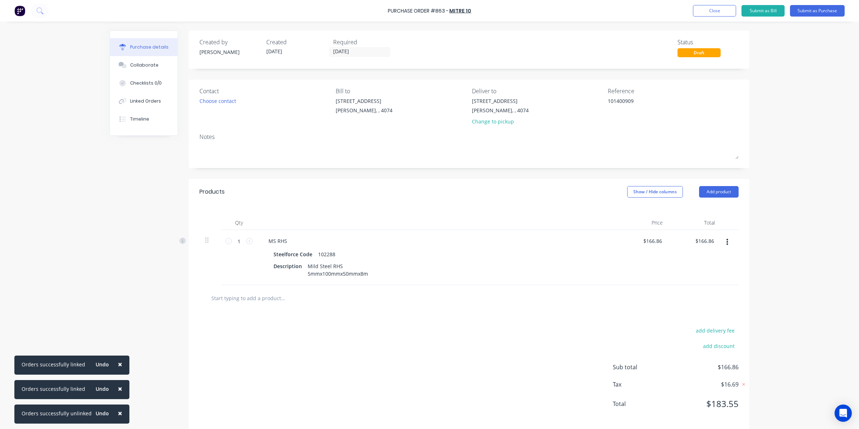
click at [241, 295] on input "text" at bounding box center [283, 298] width 144 height 14
click at [718, 193] on button "Add product" at bounding box center [719, 192] width 40 height 12
click at [689, 212] on div "Product catalogue" at bounding box center [704, 210] width 55 height 10
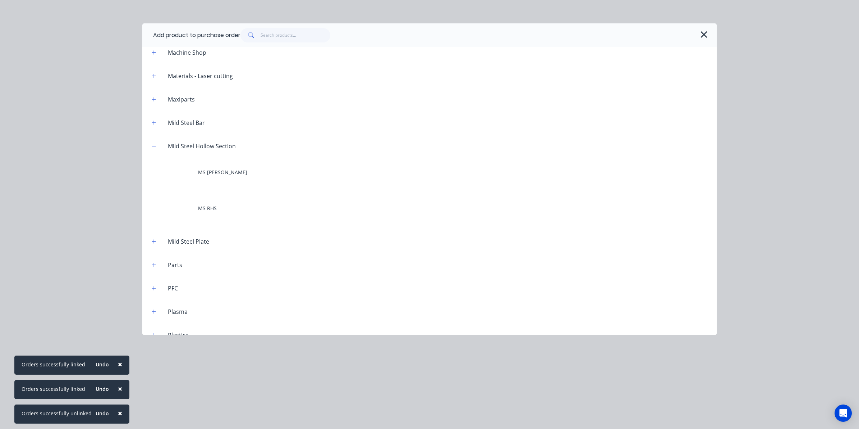
scroll to position [404, 0]
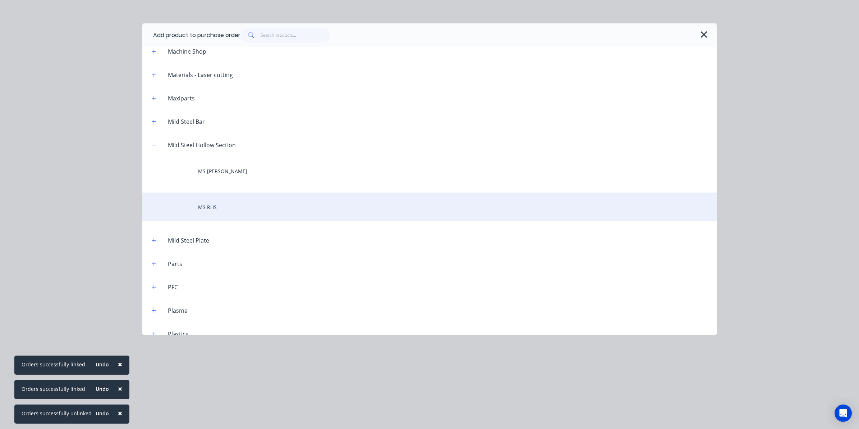
click at [204, 212] on div "MS RHS" at bounding box center [429, 206] width 575 height 29
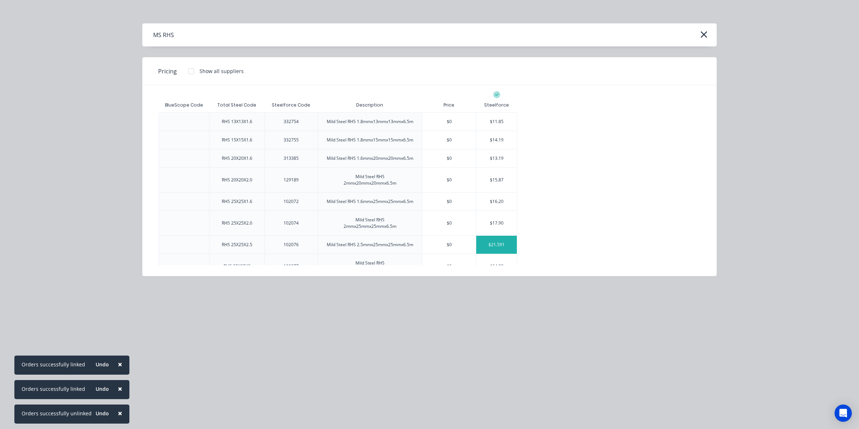
click at [497, 239] on div "$21.591" at bounding box center [496, 245] width 41 height 18
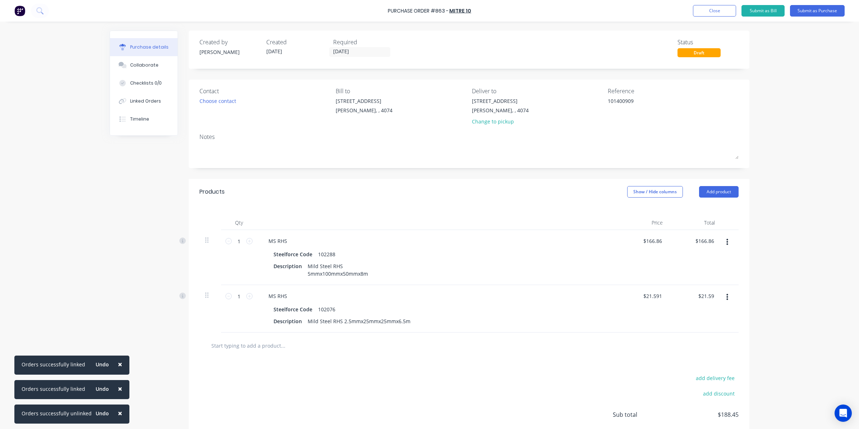
click at [250, 355] on div at bounding box center [469, 345] width 539 height 26
click at [250, 352] on input "text" at bounding box center [283, 345] width 144 height 14
type textarea "x"
type input "2"
type textarea "x"
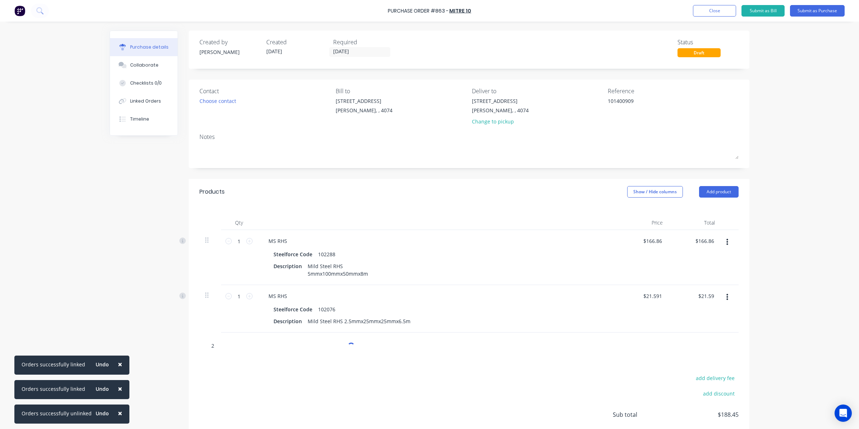
type input "2m"
type textarea "x"
type input "2mm"
type textarea "x"
type input "2mmx"
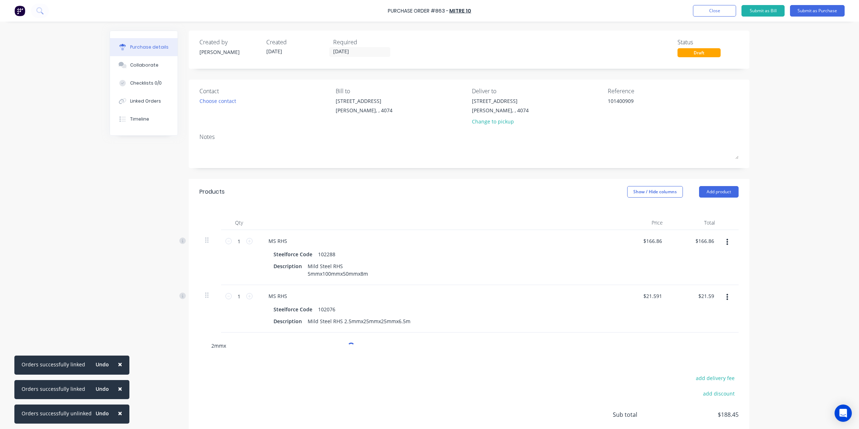
type textarea "x"
type input "2mmx3"
type textarea "x"
type input "2mmx30"
type textarea "x"
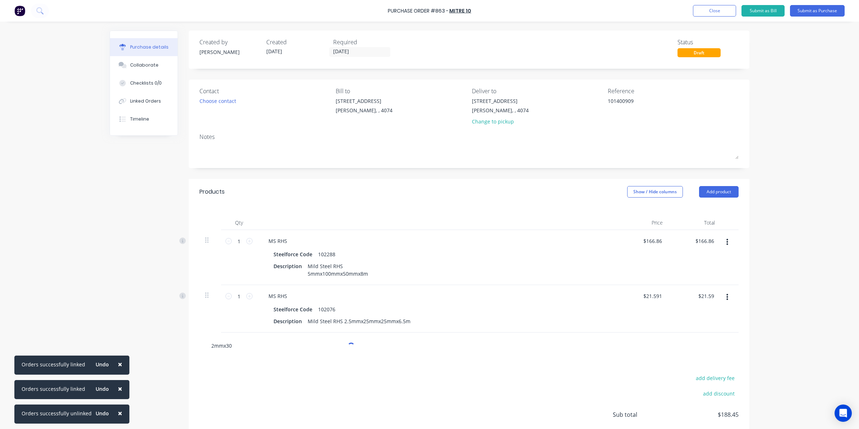
type input "2mmx30m"
type textarea "x"
type input "2mmx30mm"
type textarea "x"
type input "2mmx30mmx"
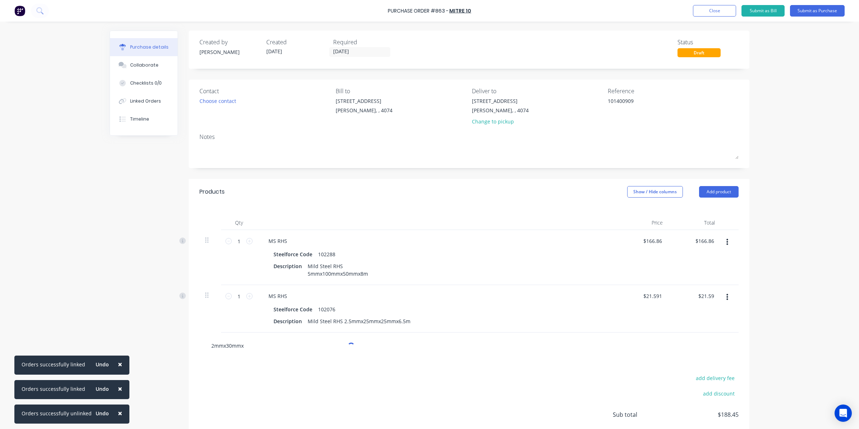
type textarea "x"
type input "2mmx30mmx3"
type textarea "x"
type input "2mmx30mmx30"
type textarea "x"
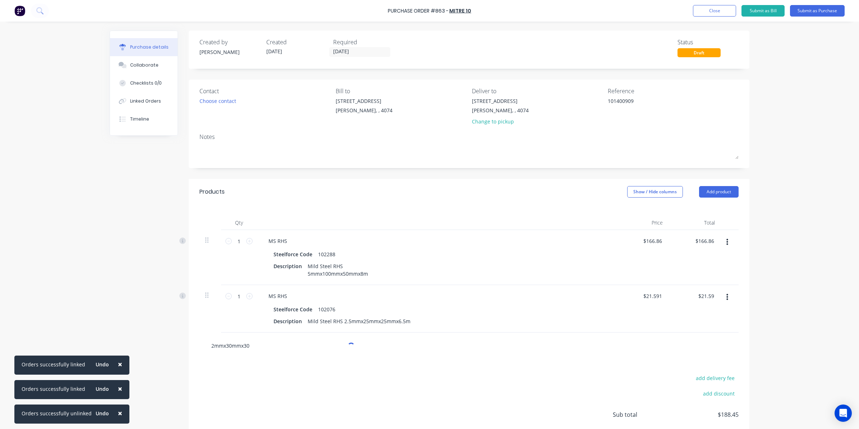
type input "2mmx30mmx30m"
type textarea "x"
type input "2mmx30mmx30mm"
type textarea "x"
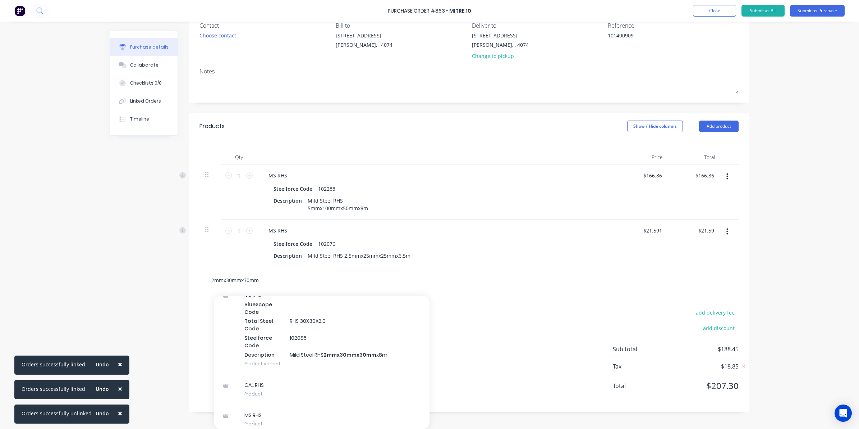
scroll to position [135, 0]
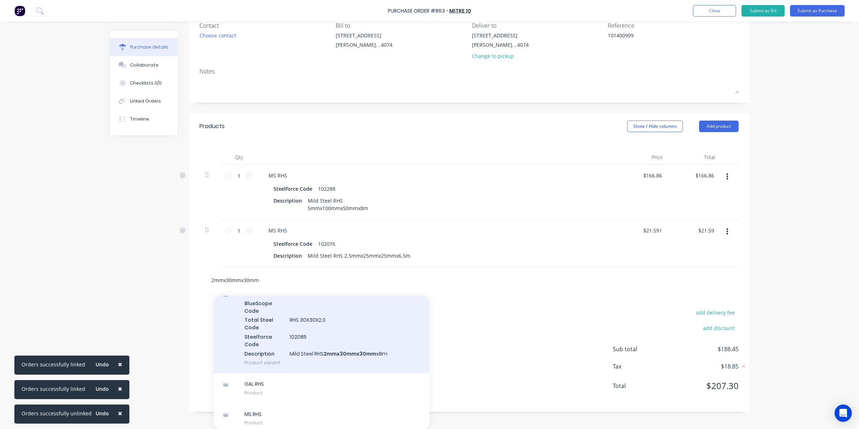
type input "2mmx30mmx30mm"
click at [299, 334] on div "MS RHS BlueScope Code Total Steel Code RHS 30X30X2.0 Steelforce Code 102085 Des…" at bounding box center [322, 328] width 216 height 90
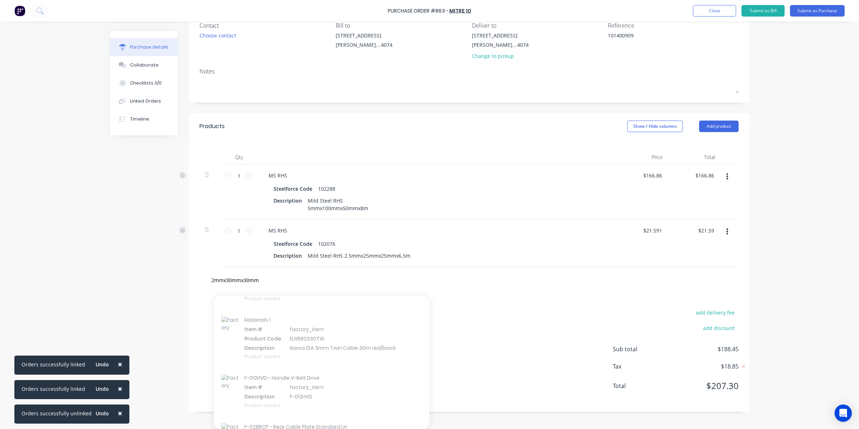
scroll to position [62113, 0]
type textarea "x"
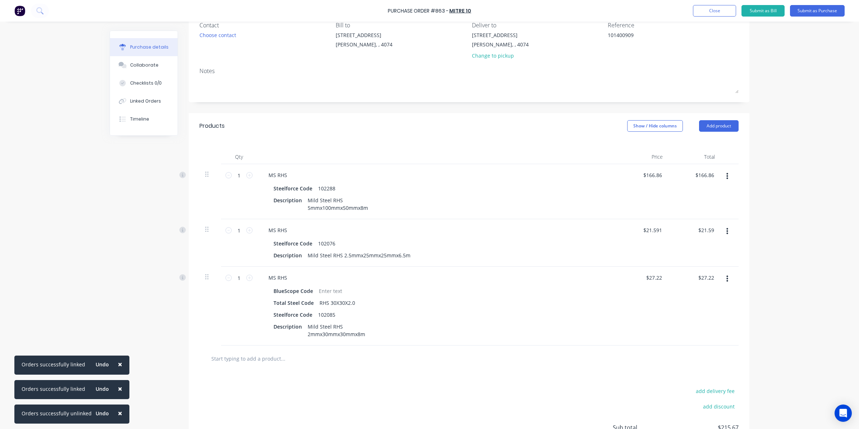
click at [242, 355] on input "text" at bounding box center [283, 358] width 144 height 14
type textarea "x"
type input "2"
type textarea "x"
type input "2."
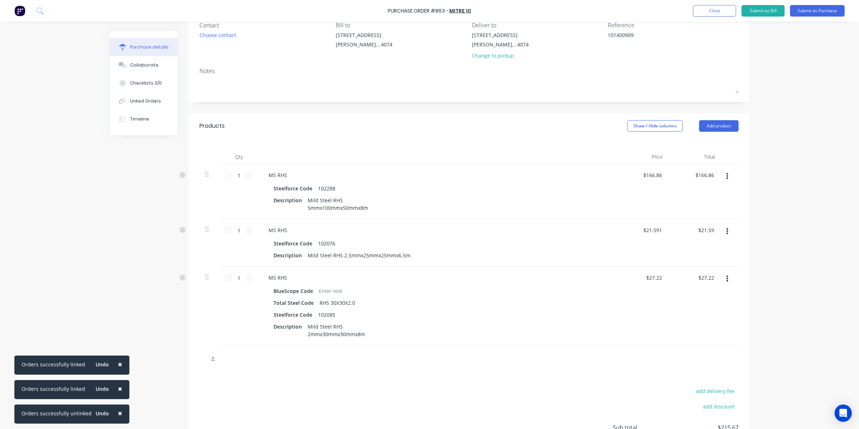
type textarea "x"
type input "2.5"
type textarea "x"
type input "2.5m"
type textarea "x"
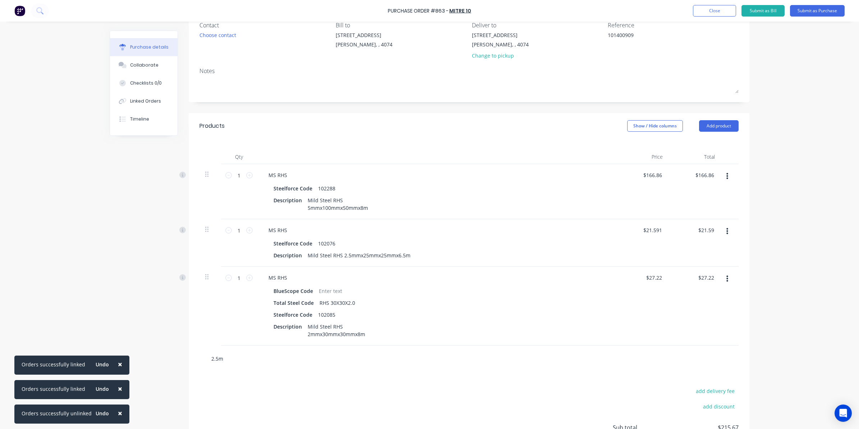
type input "2.5mm"
type textarea "x"
type input "2.5mmx"
type textarea "x"
type input "2.5mmx4"
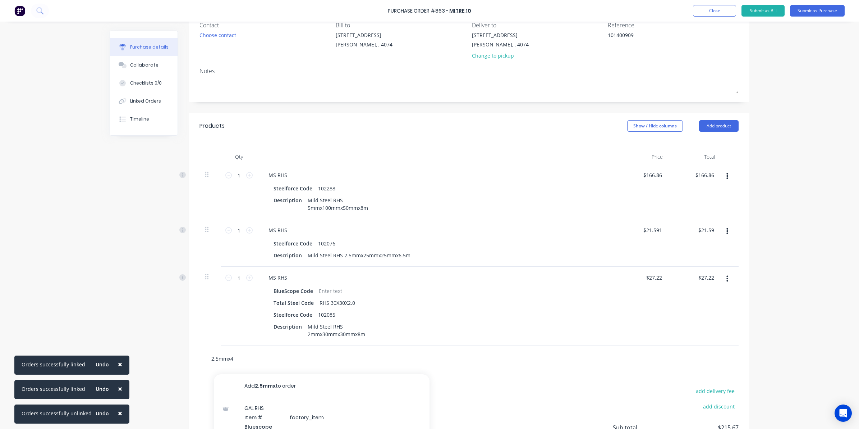
type textarea "x"
type input "2.5mmx40"
type textarea "x"
type input "2.5mmx40m"
type textarea "x"
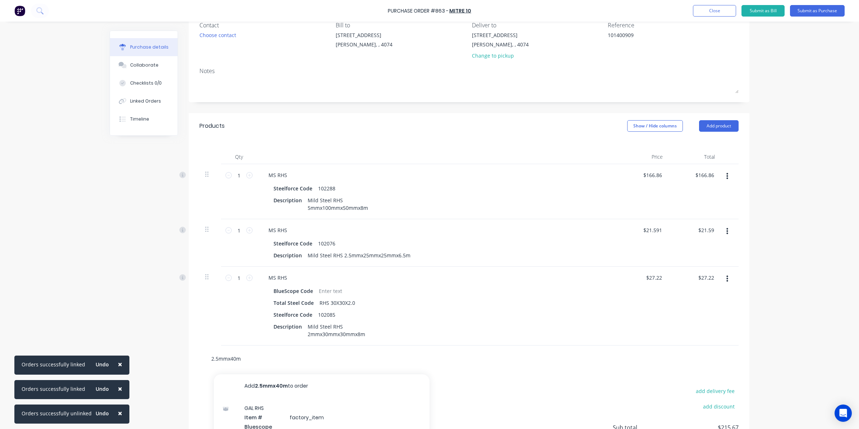
type input "2.5mmx40mm"
type textarea "x"
type input "2.5mmx40mmx"
type textarea "x"
type input "2.5mmx40mmx4"
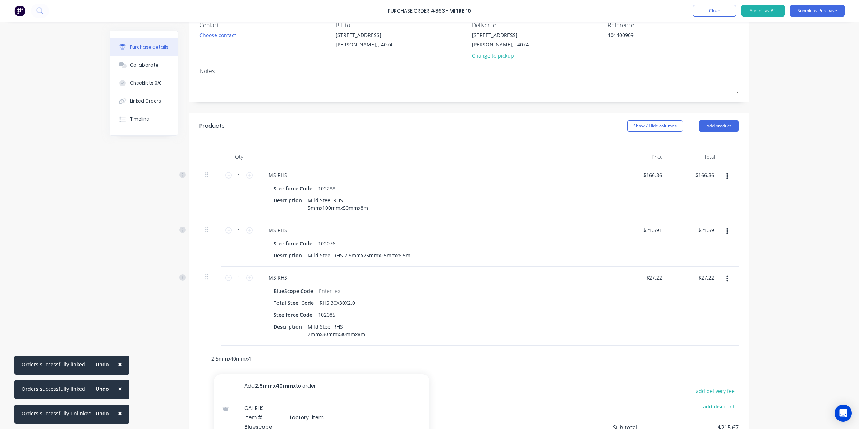
type textarea "x"
type input "2.5mmx40mmx40"
type textarea "x"
type input "2.5mmx40mmx40m"
type textarea "x"
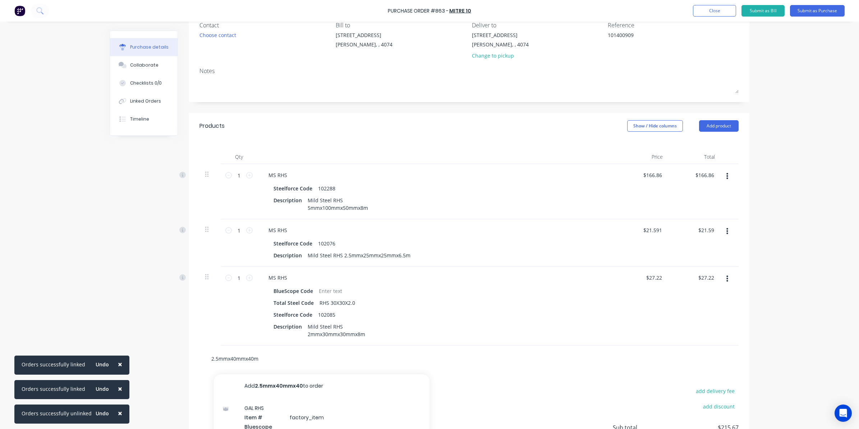
type input "2.5mmx40mmx40mm"
type textarea "x"
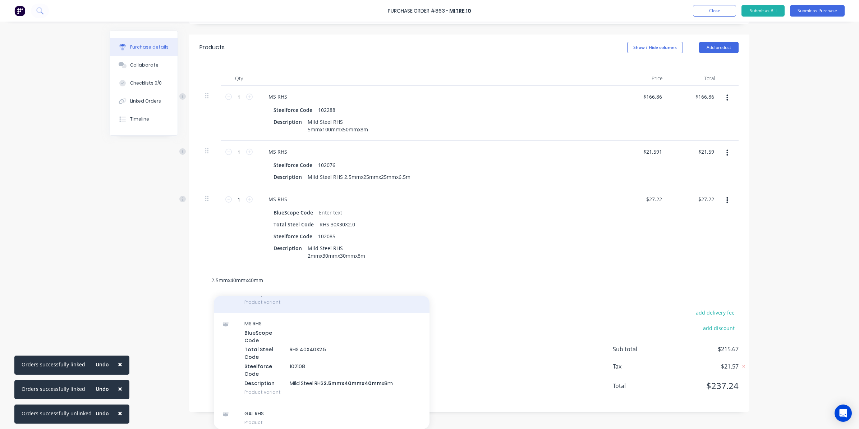
scroll to position [90, 0]
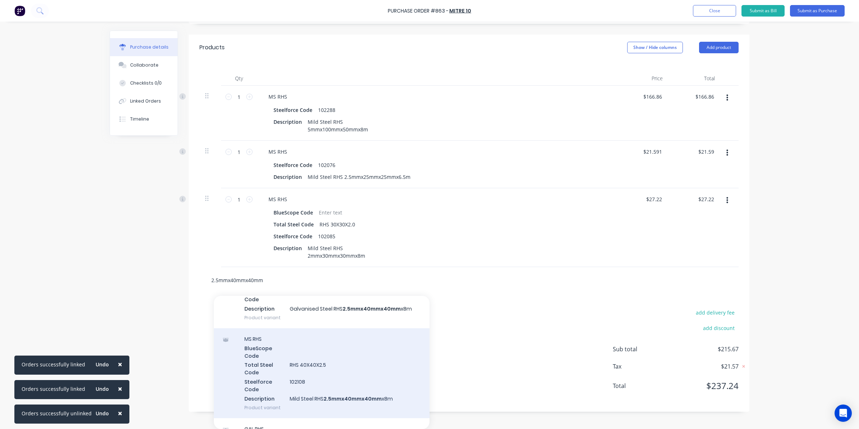
type input "2.5mmx40mmx40mm"
click at [275, 371] on div "MS RHS BlueScope Code Total Steel Code RHS 40X40X2.5 Steelforce Code 102108 Des…" at bounding box center [322, 373] width 216 height 90
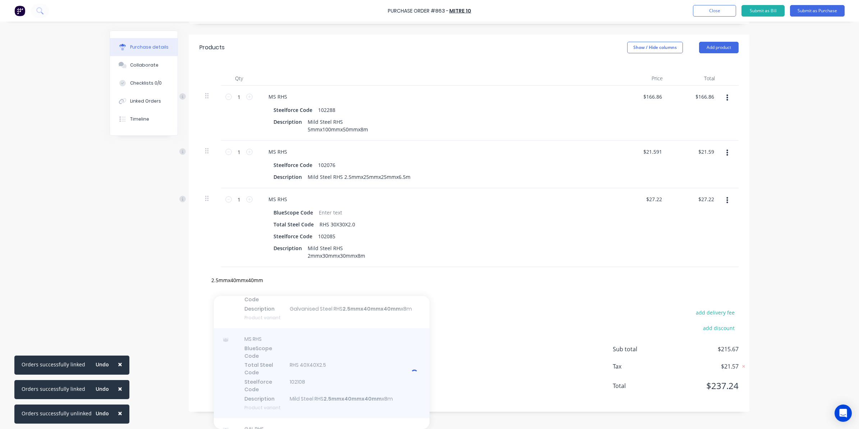
type textarea "x"
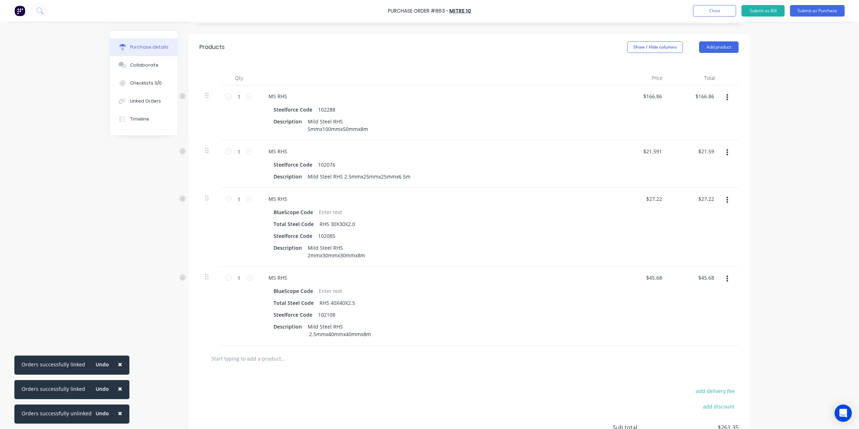
click at [267, 364] on input "text" at bounding box center [283, 358] width 144 height 14
type textarea "x"
type input "3"
type textarea "x"
type input "3m"
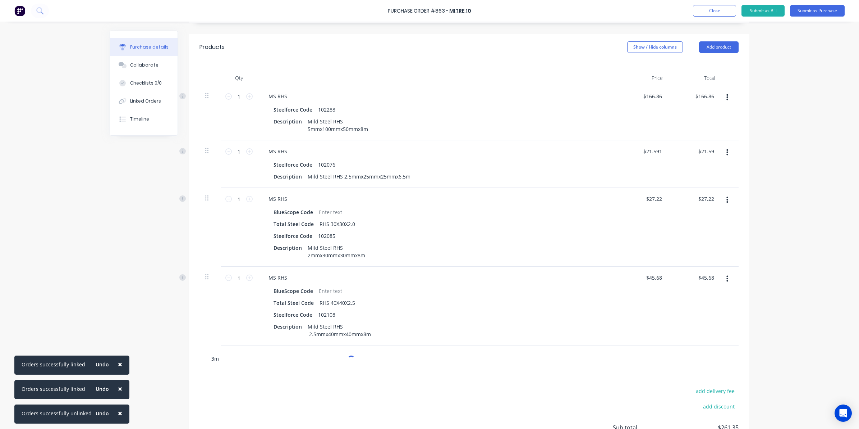
type textarea "x"
type input "3mm"
type textarea "x"
type input "3mmx"
type textarea "x"
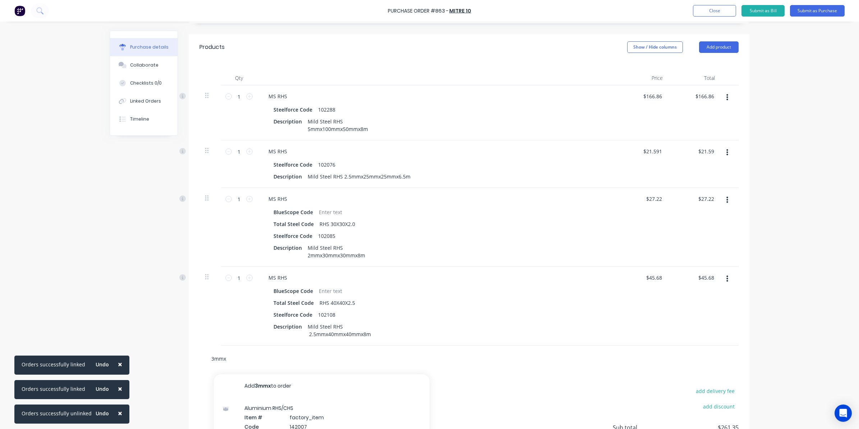
type input "3mmx4"
type textarea "x"
type input "3mmx40"
type textarea "x"
type input "3mmx40m"
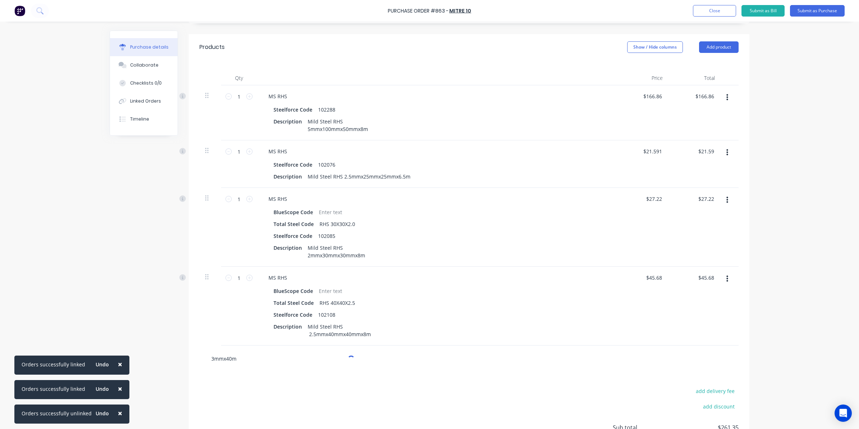
type textarea "x"
type input "3mmx40mm"
type textarea "x"
type input "3mmx40mmx"
type textarea "x"
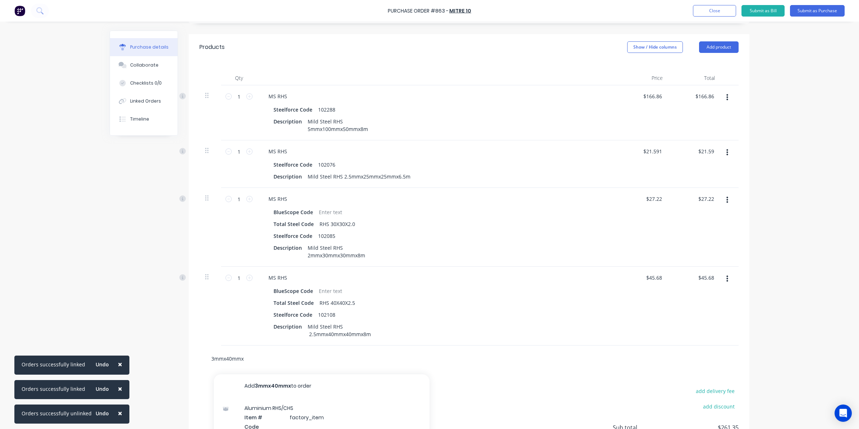
type input "3mmx40mmx4"
type textarea "x"
type input "3mmx40mmx40"
type textarea "x"
type input "3mmx40mmx40m"
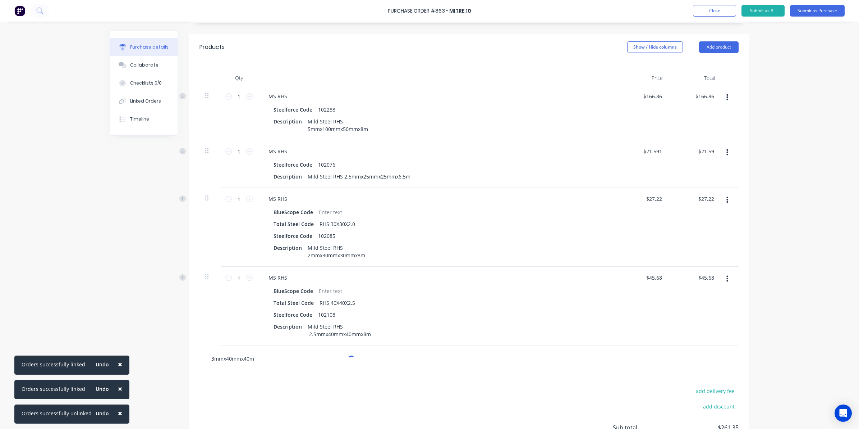
type textarea "x"
type input "3mmx40mmx40mm"
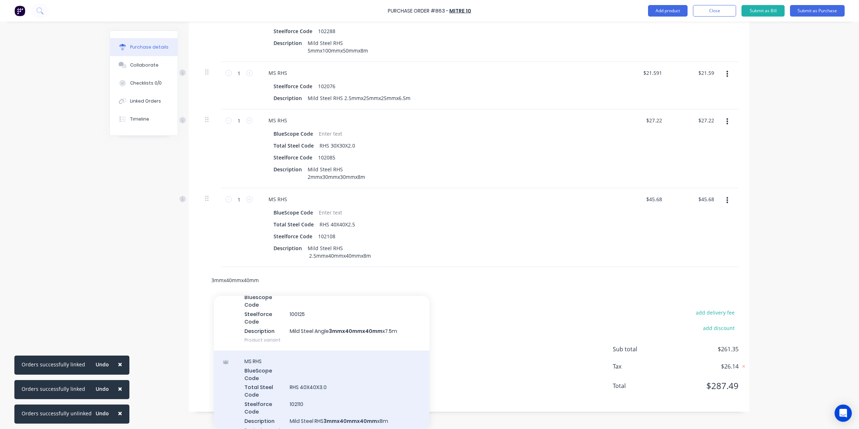
scroll to position [180, 0]
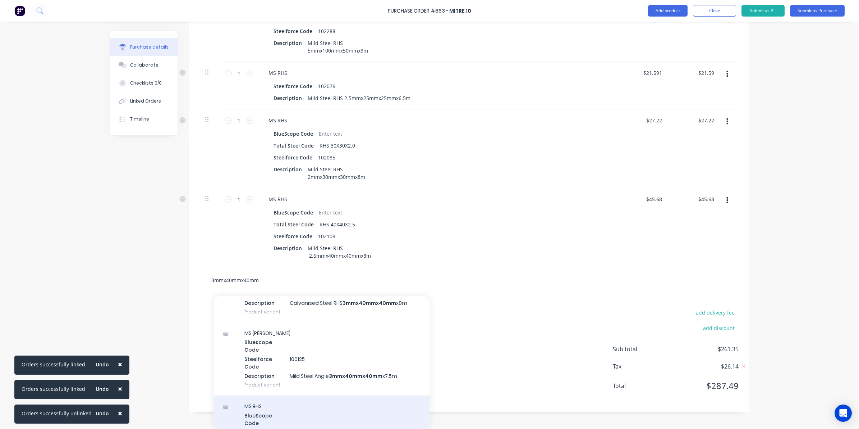
type textarea "x"
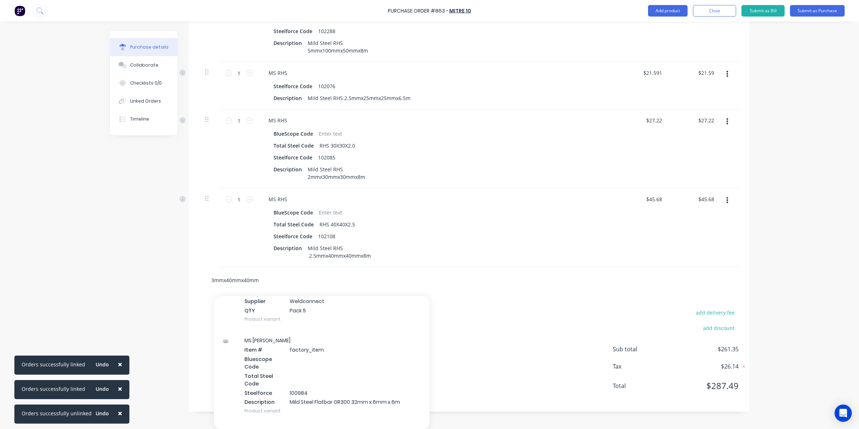
scroll to position [24057, 0]
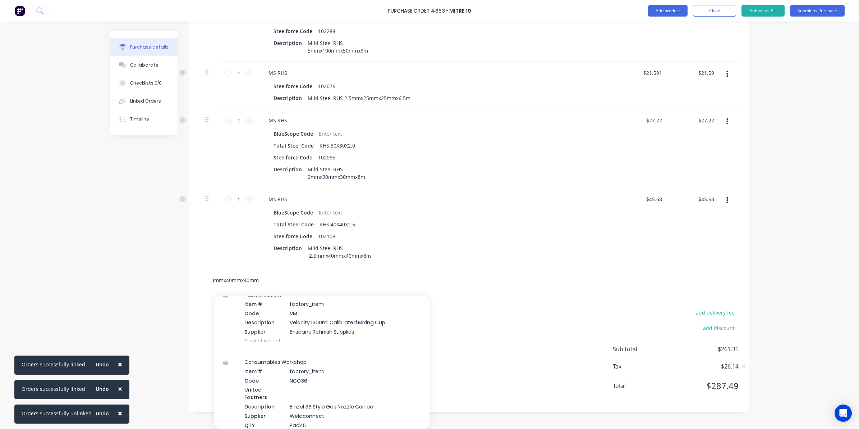
click at [279, 277] on input "3mmx40mmx40mm" at bounding box center [283, 280] width 144 height 14
type input "3mmx40mmx40m"
type textarea "x"
type input "3mmx40mmx40mm"
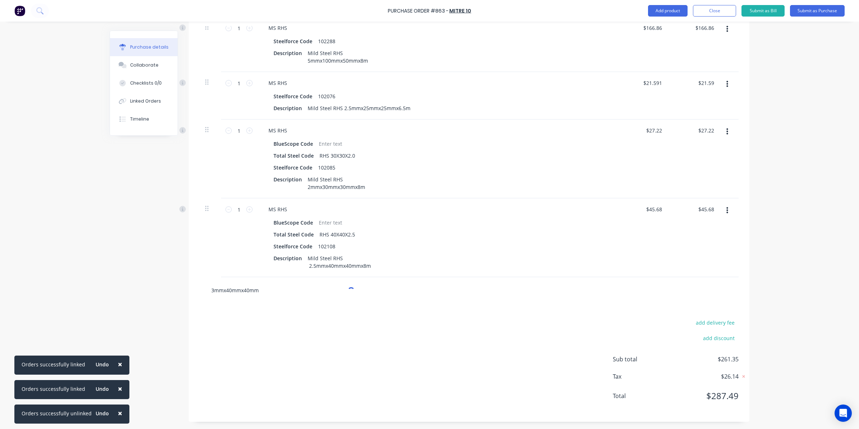
type textarea "x"
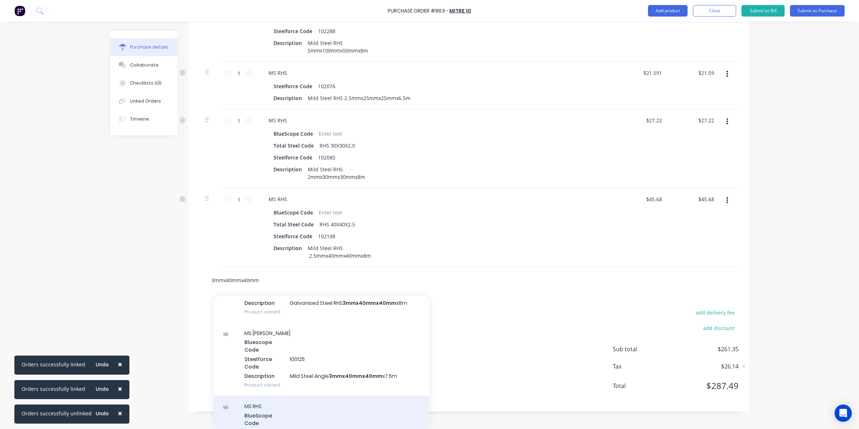
scroll to position [225, 0]
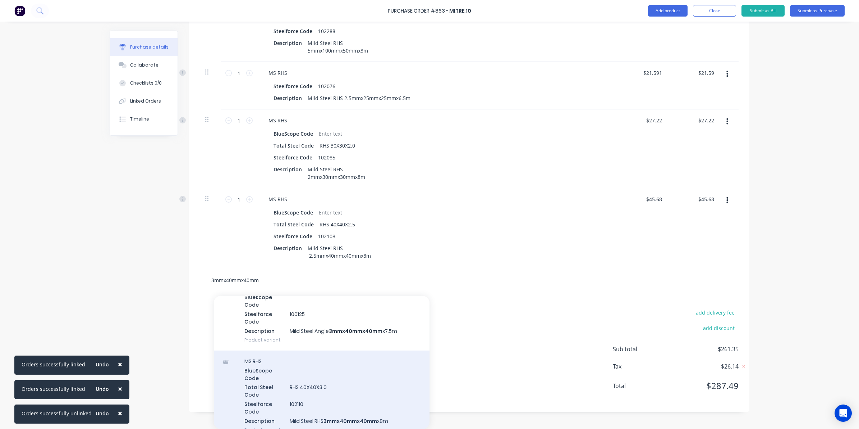
type input "3mmx40mmx40mm"
click at [328, 394] on div "MS RHS BlueScope Code Total Steel Code RHS 40X40X3.0 Steelforce Code 102110 Des…" at bounding box center [322, 395] width 216 height 90
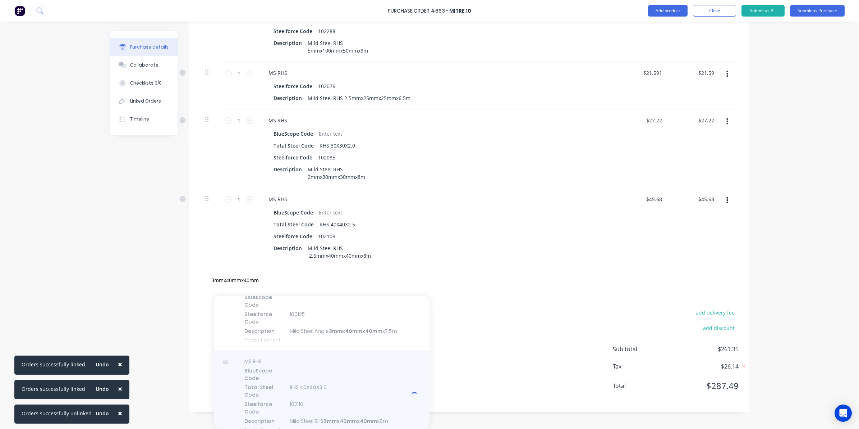
type textarea "x"
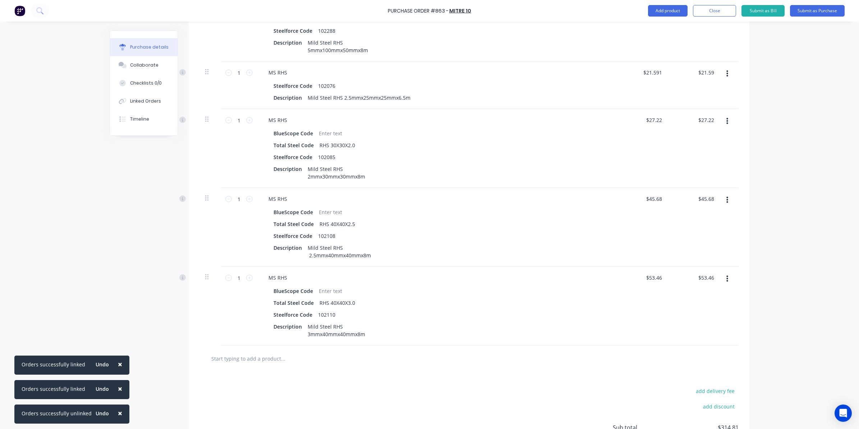
click at [300, 367] on div at bounding box center [469, 358] width 539 height 26
click at [292, 362] on input "text" at bounding box center [283, 358] width 144 height 14
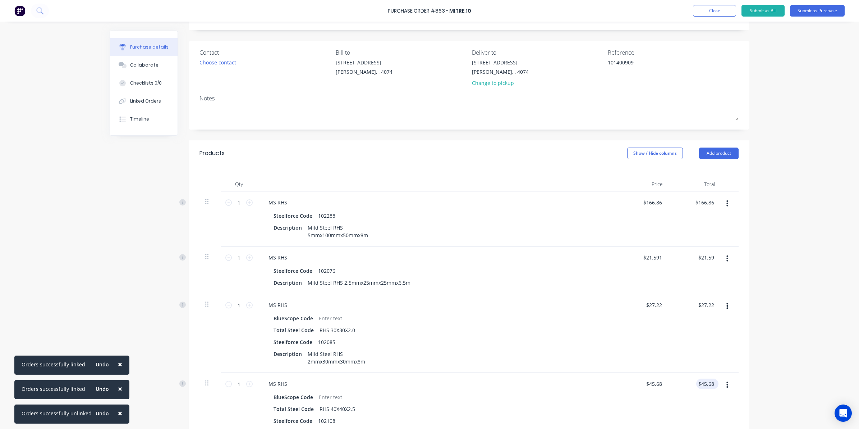
scroll to position [0, 0]
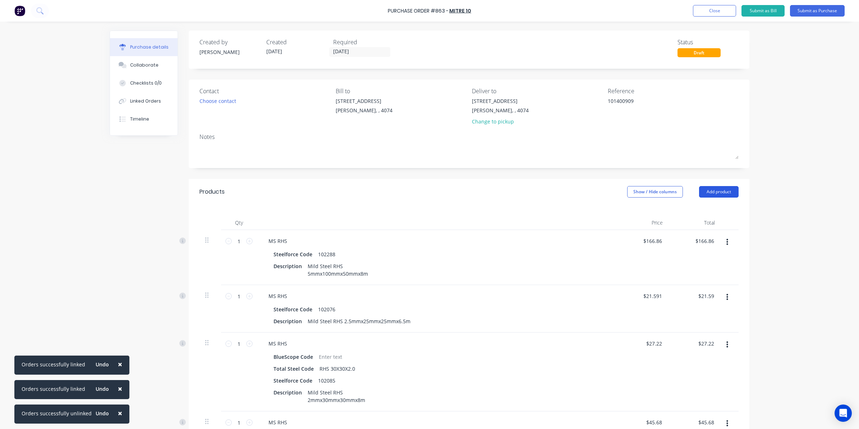
click at [715, 195] on button "Add product" at bounding box center [719, 192] width 40 height 12
click at [709, 212] on div "Product catalogue" at bounding box center [704, 210] width 55 height 10
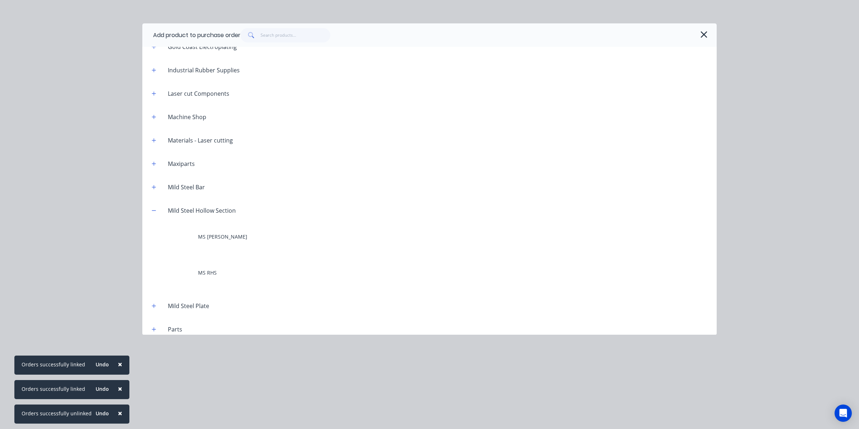
scroll to position [360, 0]
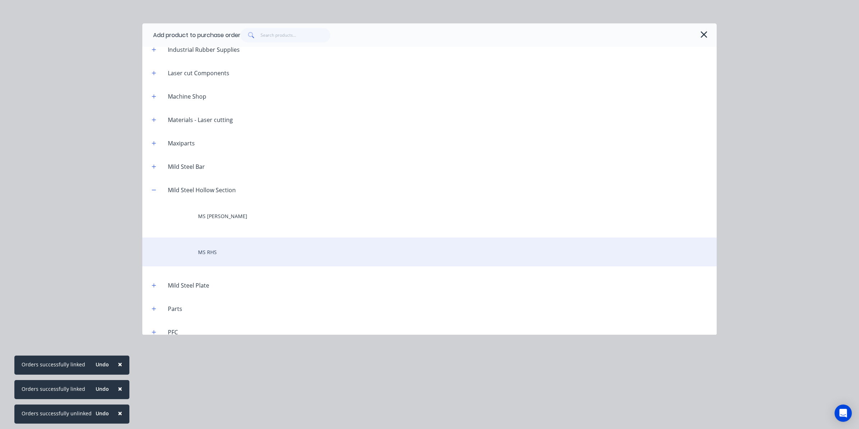
click at [218, 245] on div "MS RHS" at bounding box center [429, 251] width 575 height 29
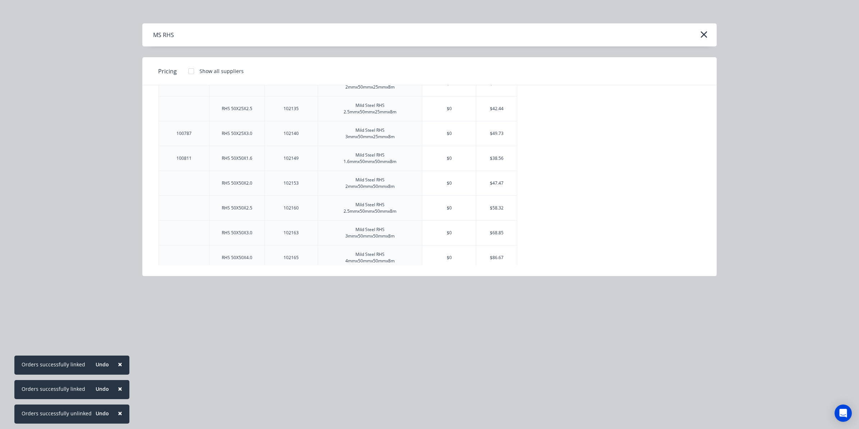
scroll to position [539, 0]
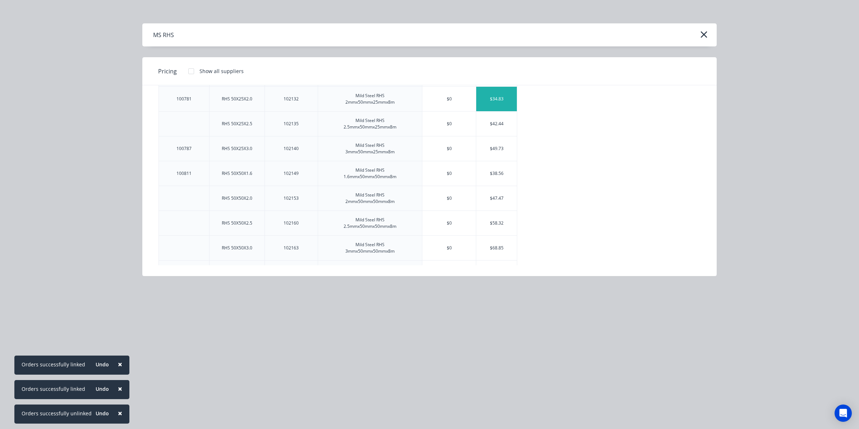
click at [488, 104] on div "$34.83" at bounding box center [496, 99] width 41 height 24
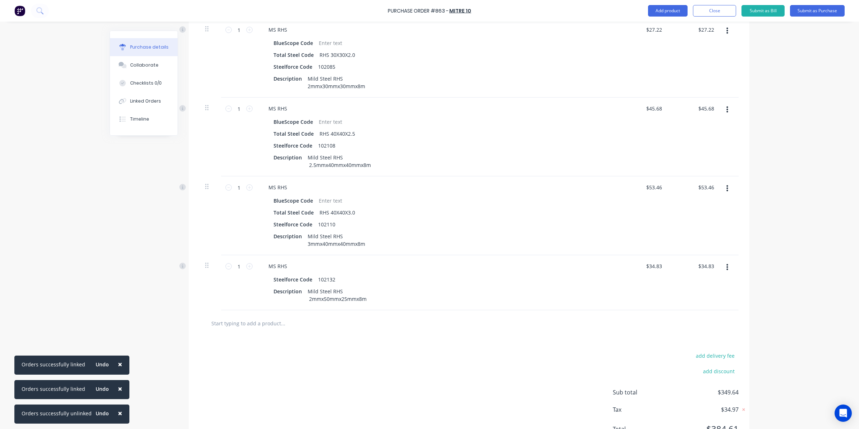
scroll to position [315, 0]
drag, startPoint x: 312, startPoint y: 425, endPoint x: 228, endPoint y: 321, distance: 133.7
click at [228, 321] on input "text" at bounding box center [283, 322] width 144 height 14
type textarea "x"
type input "2"
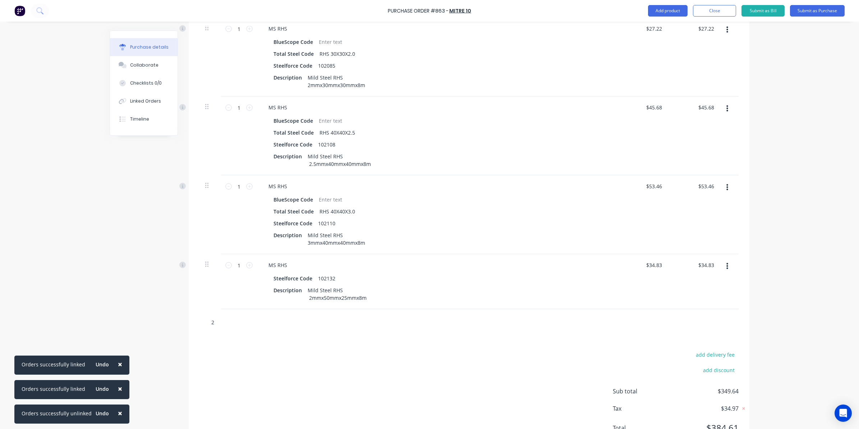
type textarea "x"
type input "2m"
type textarea "x"
type input "2mm"
type textarea "x"
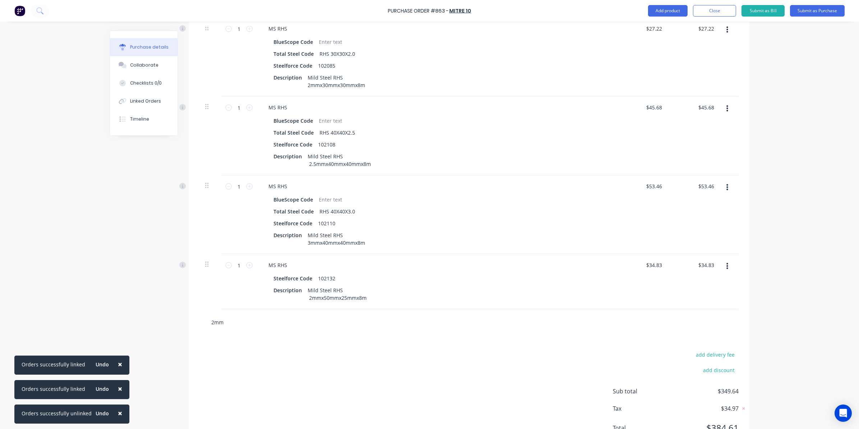
type input "2mmx"
type textarea "x"
type input "2mmx5"
type textarea "x"
type input "2mmx50"
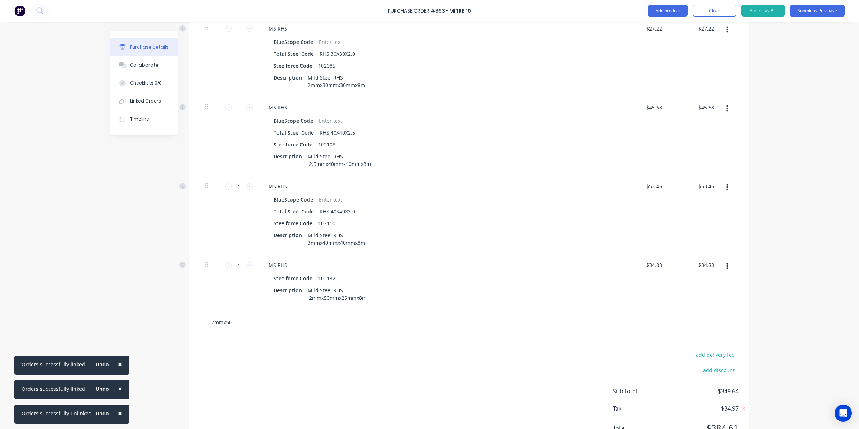
type textarea "x"
type input "2mmx50m"
type textarea "x"
type input "2mmx50mm"
type textarea "x"
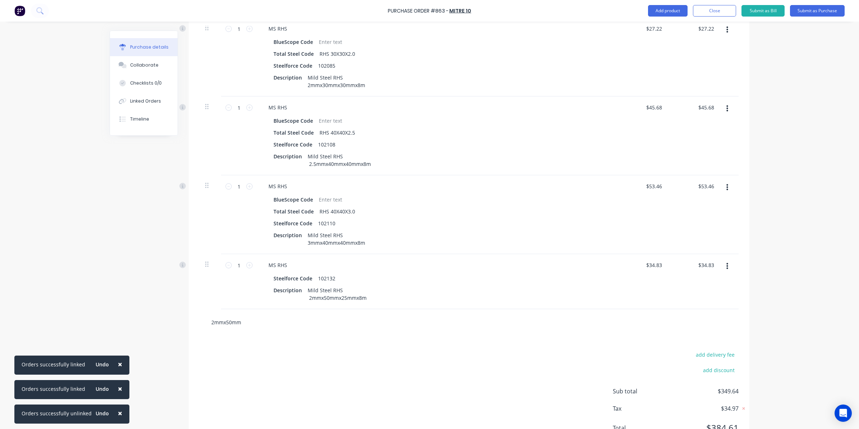
type input "2mmx50mmx"
type textarea "x"
type input "2mmx50mmx5"
type textarea "x"
type input "2mmx50mmx50"
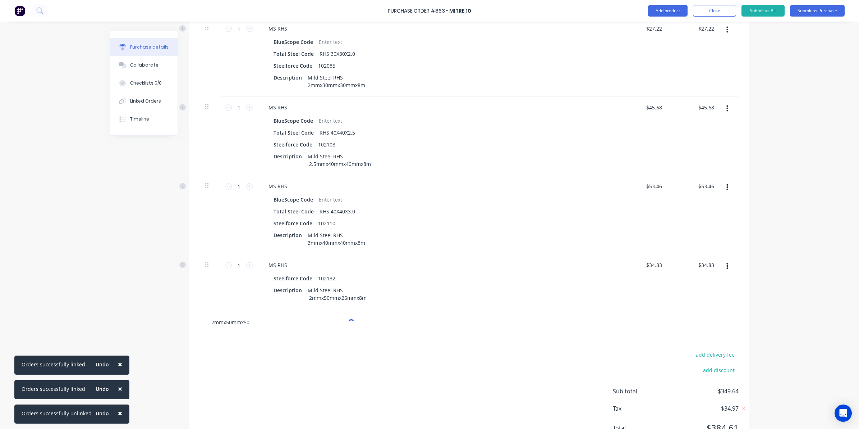
type textarea "x"
type input "2mmx50mmx50m"
type textarea "x"
type input "2mmx50mmx50mm"
type textarea "x"
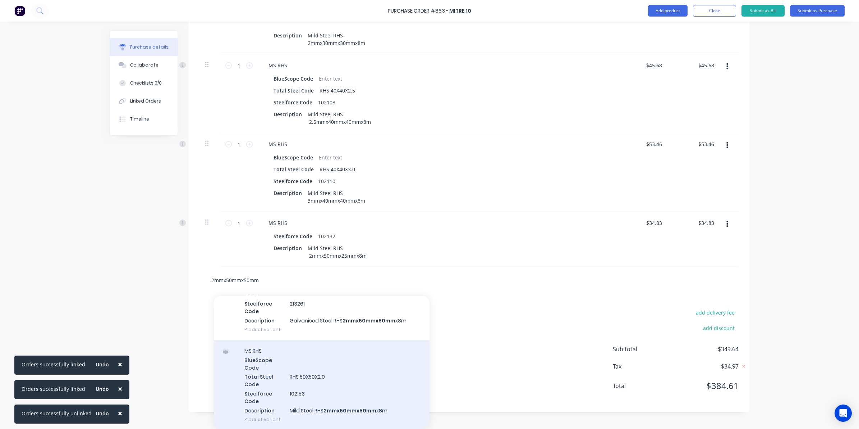
scroll to position [90, 0]
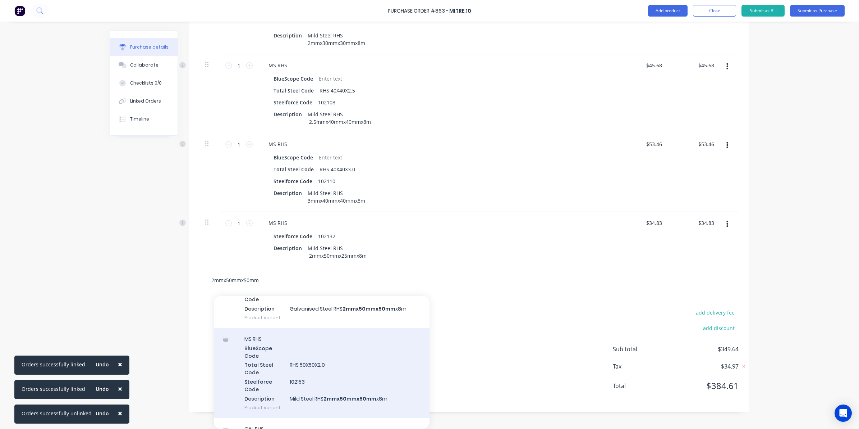
type input "2mmx50mmx50mm"
click at [298, 392] on div "MS RHS BlueScope Code Total Steel Code RHS 50X50X2.0 Steelforce Code 102153 Des…" at bounding box center [322, 373] width 216 height 90
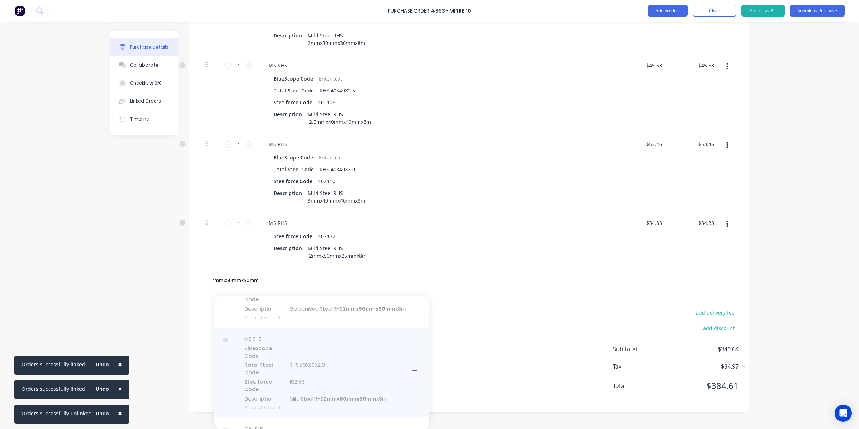
type textarea "x"
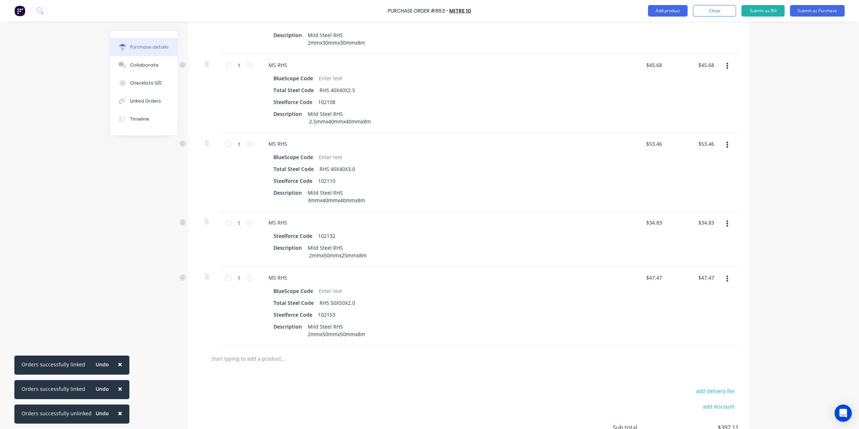
click at [274, 360] on input "text" at bounding box center [283, 358] width 144 height 14
type textarea "x"
type input "2"
type textarea "x"
type input "2."
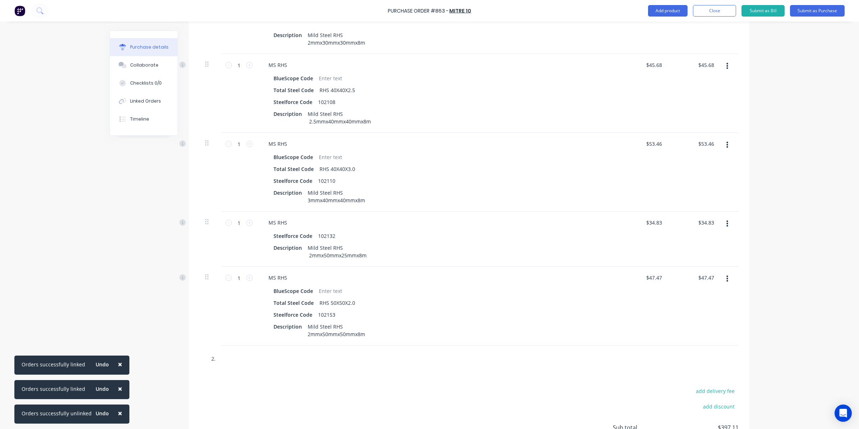
type textarea "x"
type input "2.5"
type textarea "x"
type input "2.5m"
type textarea "x"
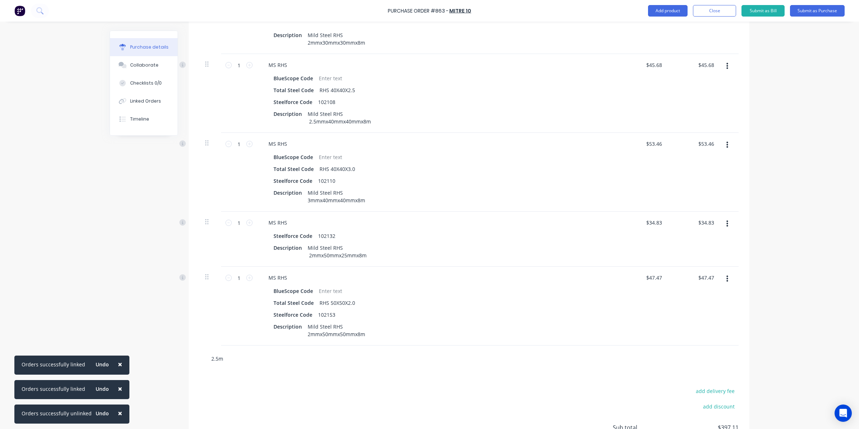
type input "2.5mm"
type textarea "x"
type input "2.5mmx"
type textarea "x"
type input "2.5mmx5"
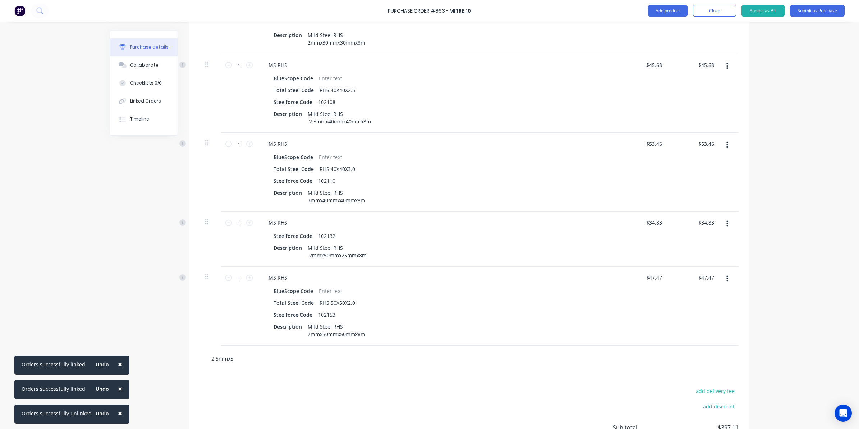
type textarea "x"
type input "2.5mmx50"
type textarea "x"
type input "2.5mmx50m"
type textarea "x"
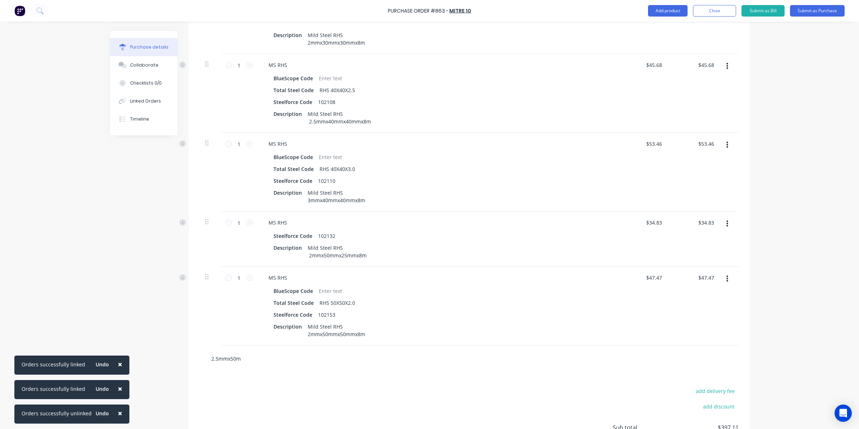
type input "2.5mmx50mm"
type textarea "x"
type input "2.5mmx50mmx"
type textarea "x"
type input "2.5mmx50mmx5"
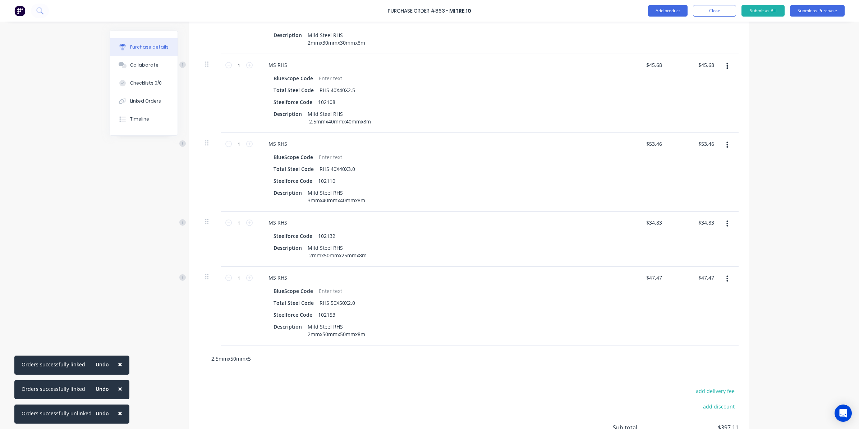
type textarea "x"
type input "2.5mmx50mmx50"
type textarea "x"
type input "2.5mmx50mmx50m"
type textarea "x"
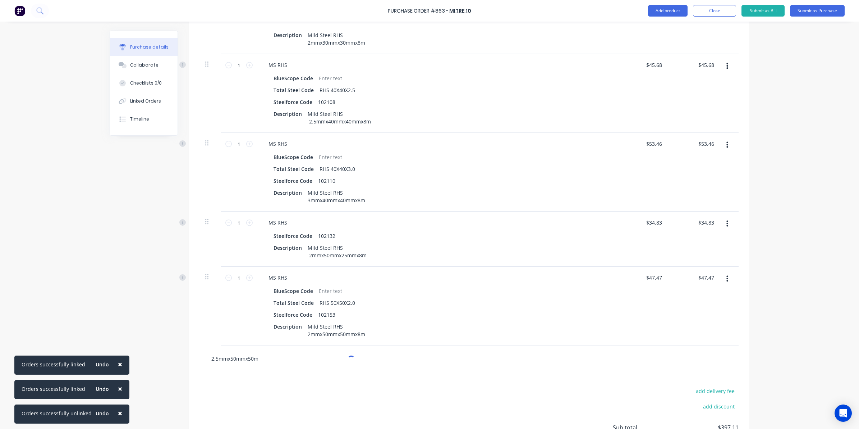
type input "2.5mmx50mmx50mm"
type textarea "x"
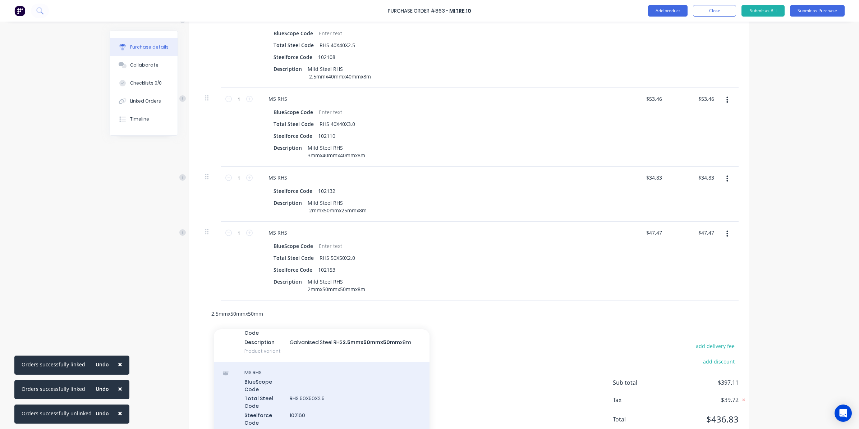
type input "2.5mmx50mmx50mm"
click at [316, 394] on div "MS RHS BlueScope Code Total Steel Code RHS 50X50X2.5 Steelforce Code 102160 Des…" at bounding box center [322, 406] width 216 height 90
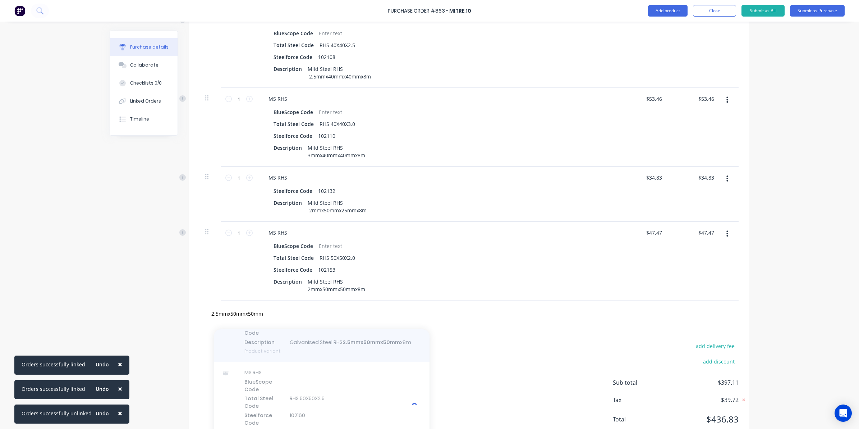
type textarea "x"
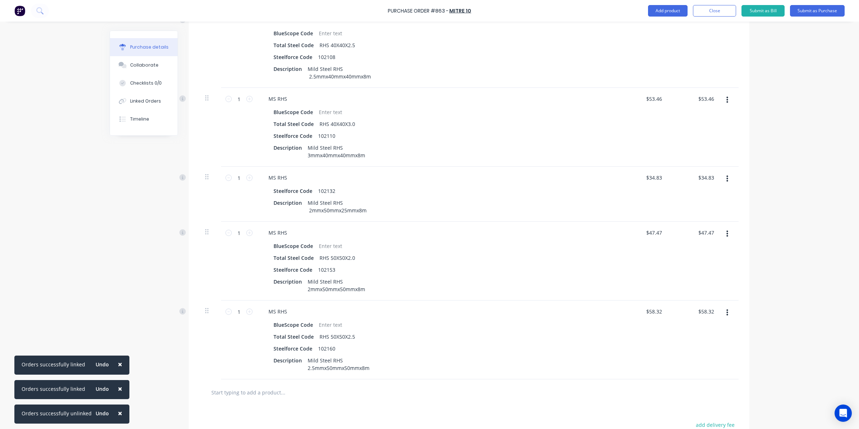
click at [227, 393] on input "text" at bounding box center [283, 392] width 144 height 14
type textarea "x"
type input "3"
type textarea "x"
type input "3m"
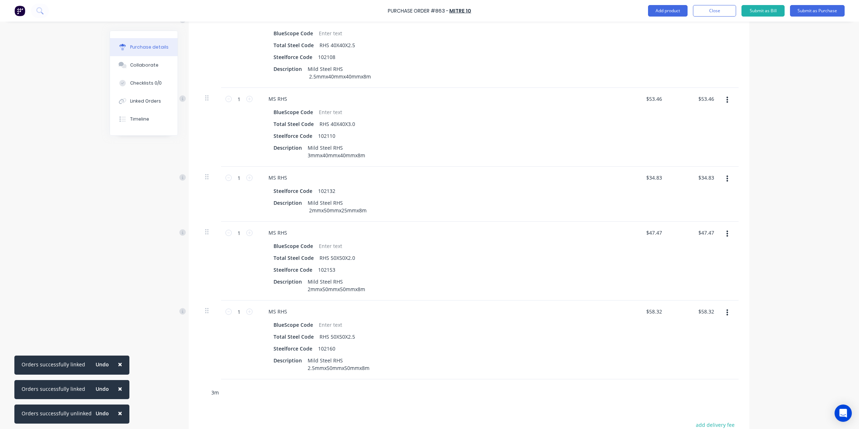
type textarea "x"
type input "3mm"
type textarea "x"
type input "3mmx"
type textarea "x"
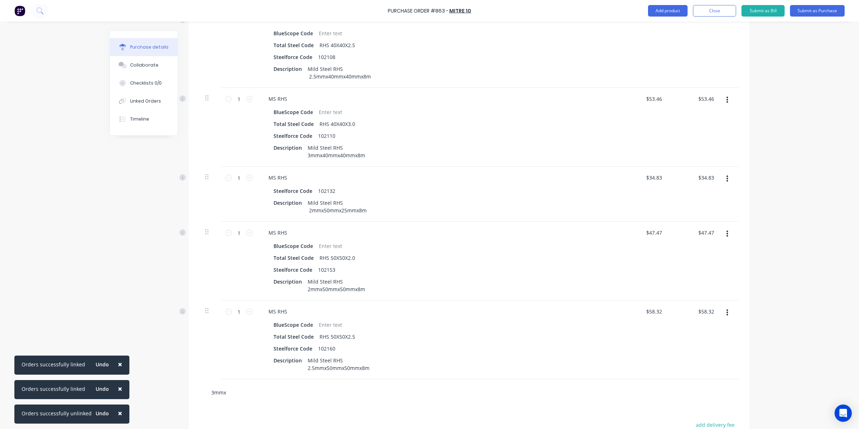
type input "3mmx5"
type textarea "x"
type input "3mmx50"
type textarea "x"
type input "3mmx50m"
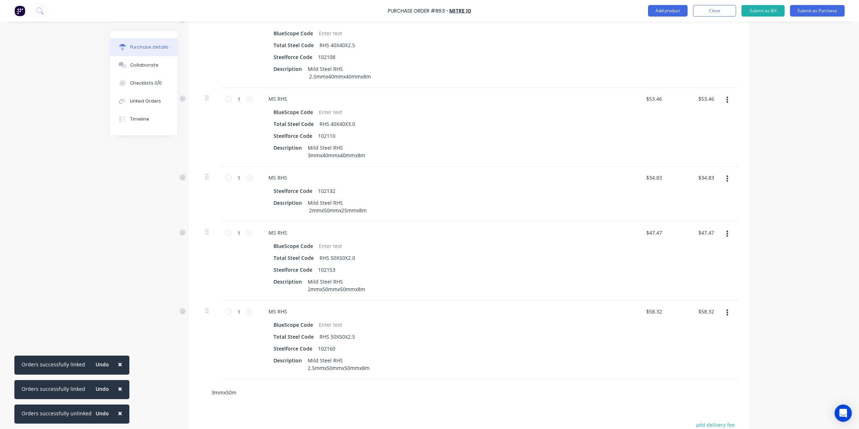
type textarea "x"
type input "3mmx50mm"
type textarea "x"
type input "3mmx50mmx"
type textarea "x"
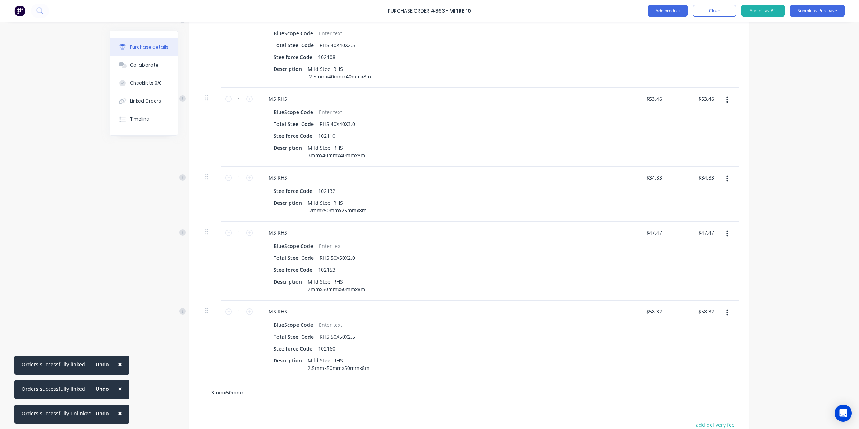
type input "3mmx50mmx5"
type textarea "x"
type input "3mmx50mmx50"
type textarea "x"
type input "3mmx50mmx50m"
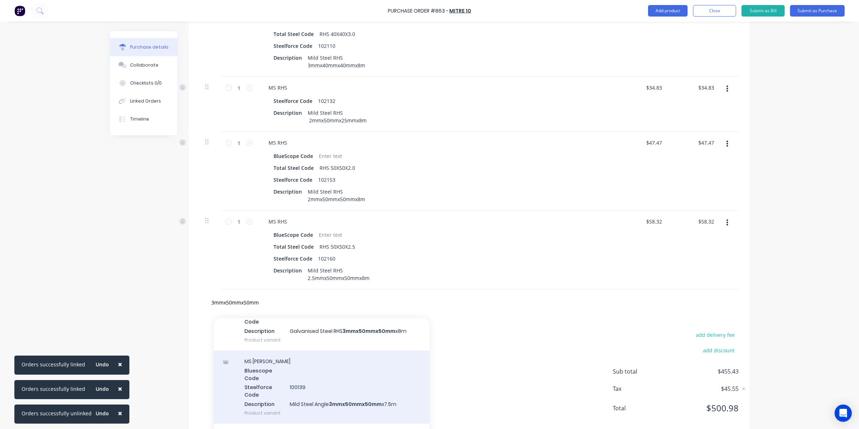
click at [310, 396] on div "MS Angle Bluescope Code Steelforce Code 100139 Description Mild Steel Angle 3mm…" at bounding box center [322, 386] width 216 height 73
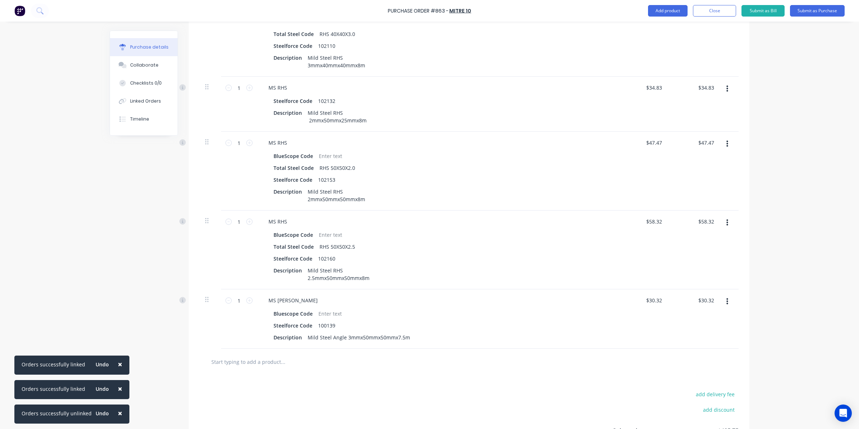
click at [729, 299] on button "button" at bounding box center [727, 301] width 17 height 13
click at [691, 367] on button "Delete" at bounding box center [705, 363] width 61 height 14
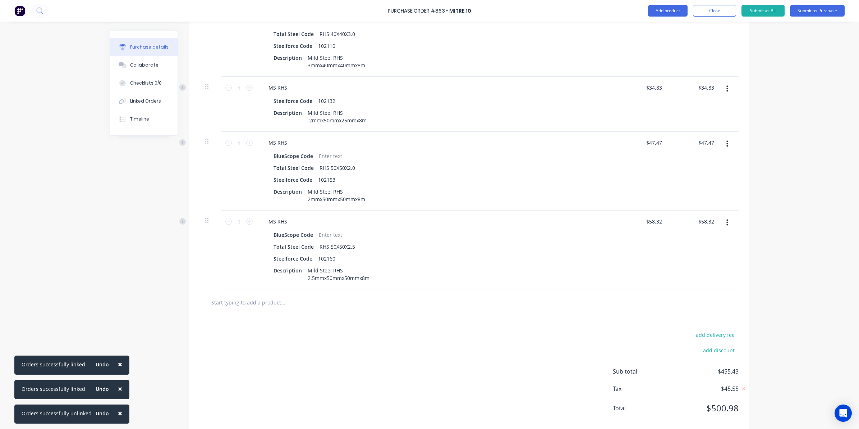
click at [259, 302] on input "text" at bounding box center [283, 302] width 144 height 14
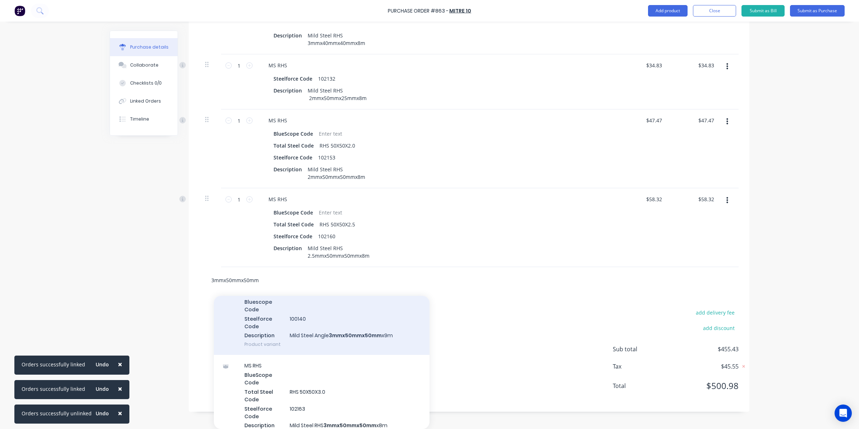
scroll to position [225, 0]
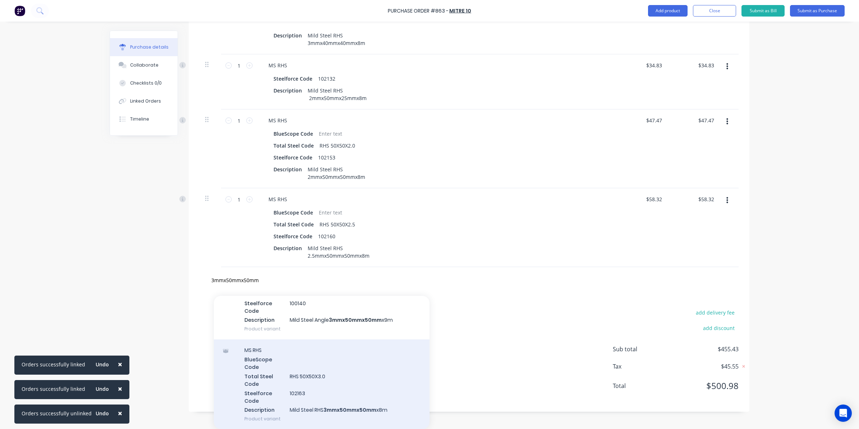
click at [304, 387] on div "MS RHS BlueScope Code Total Steel Code RHS 50X50X3.0 Steelforce Code 102163 Des…" at bounding box center [322, 384] width 216 height 90
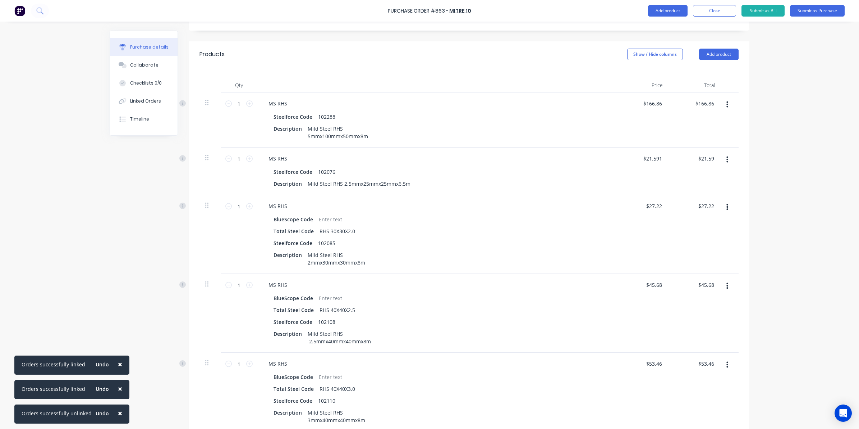
scroll to position [0, 0]
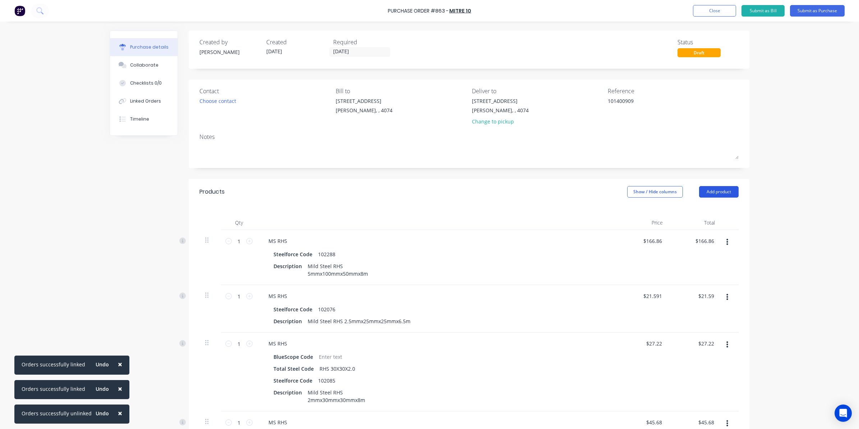
click at [703, 195] on button "Add product" at bounding box center [719, 192] width 40 height 12
click at [682, 214] on div "Product catalogue" at bounding box center [704, 210] width 55 height 10
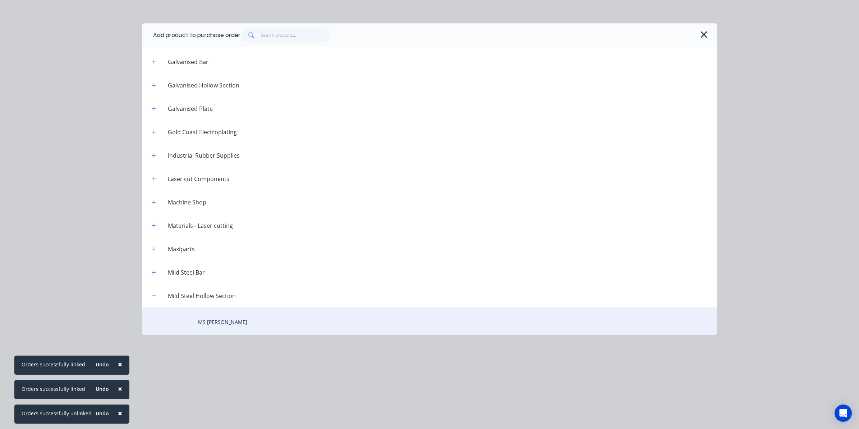
scroll to position [270, 0]
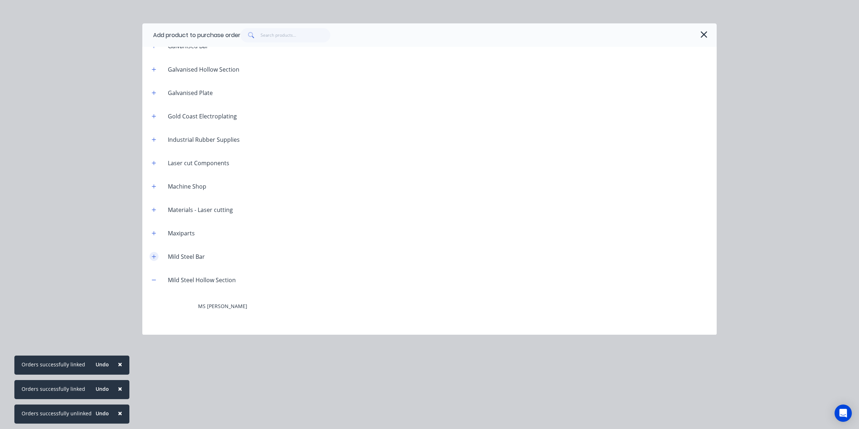
click at [156, 255] on icon "button" at bounding box center [154, 256] width 4 height 5
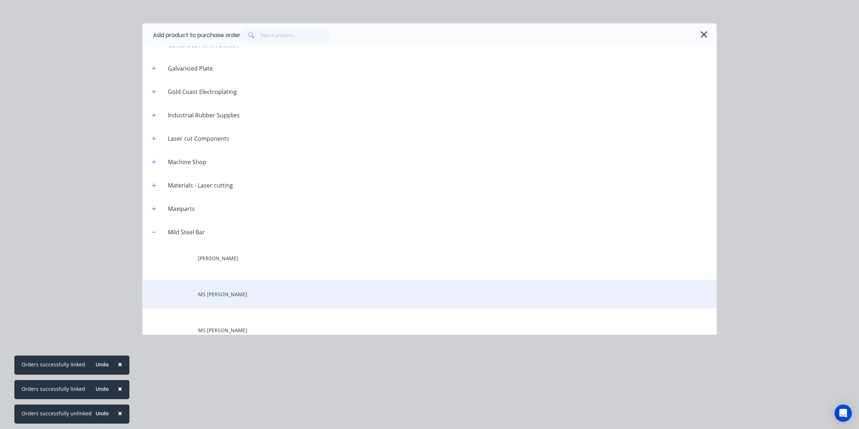
scroll to position [315, 0]
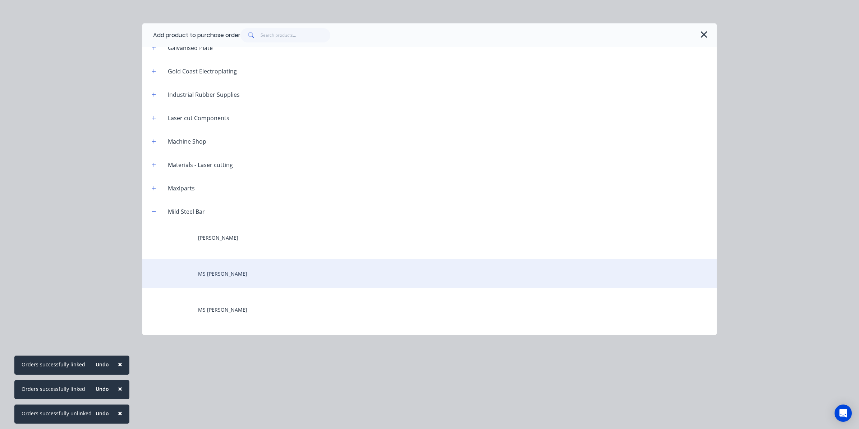
click at [213, 282] on div "MS Flatbar" at bounding box center [429, 273] width 575 height 29
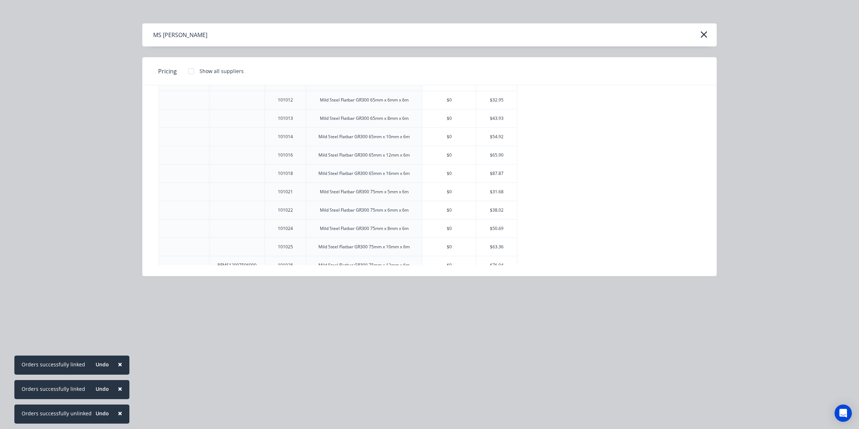
scroll to position [719, 0]
click at [493, 235] on div "$50.69" at bounding box center [496, 228] width 41 height 18
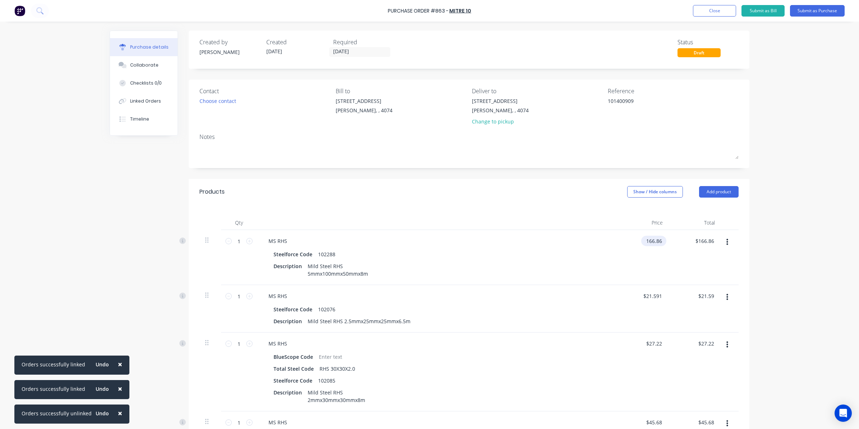
click at [639, 243] on div "166.86 $166.86" at bounding box center [643, 257] width 52 height 55
click at [639, 242] on div "$166.86 166.86" at bounding box center [643, 257] width 52 height 55
drag, startPoint x: 645, startPoint y: 239, endPoint x: 685, endPoint y: 237, distance: 40.3
click at [685, 237] on div "1 1 MS RHS Steelforce Code 102288 Description Mild Steel RHS 5mmx100mmx50mmx8m …" at bounding box center [469, 257] width 539 height 55
click at [653, 290] on div "$21.591 $21.591" at bounding box center [643, 308] width 52 height 47
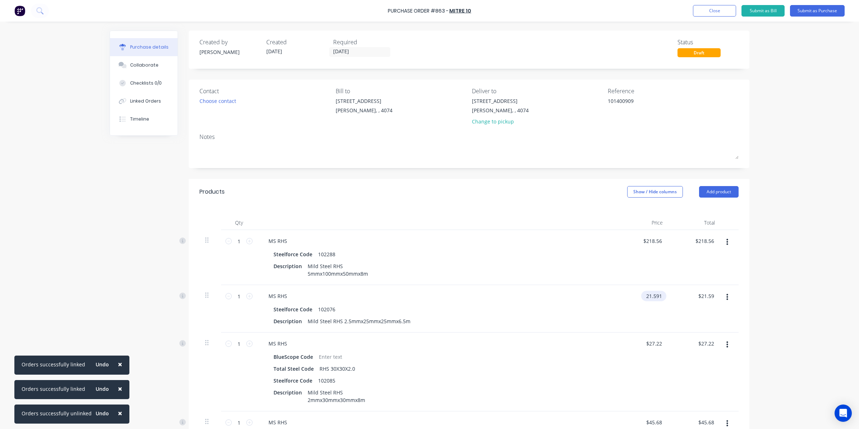
click at [655, 298] on input "21.591" at bounding box center [652, 296] width 22 height 10
click at [233, 300] on input "1" at bounding box center [239, 296] width 14 height 11
click at [702, 292] on input "172.72" at bounding box center [705, 296] width 22 height 10
drag, startPoint x: 697, startPoint y: 296, endPoint x: 732, endPoint y: 298, distance: 35.7
click at [732, 298] on div "8 8 MS RHS Steelforce Code 102076 Description Mild Steel RHS 2.5mmx25mmx25mmx6.…" at bounding box center [469, 308] width 539 height 47
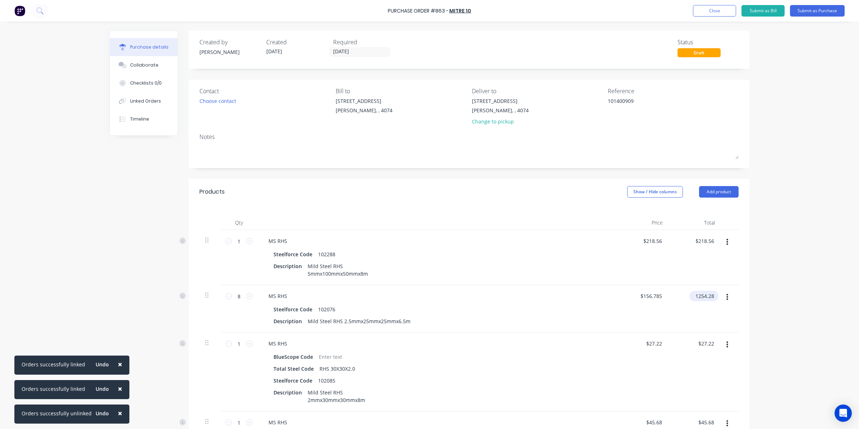
click at [692, 293] on input "1254.28" at bounding box center [703, 296] width 26 height 10
drag, startPoint x: 692, startPoint y: 293, endPoint x: 729, endPoint y: 292, distance: 37.1
click at [729, 292] on div "8 8 MS RHS Steelforce Code 102076 Description Mild Steel RHS 2.5mmx25mmx25mmx6.…" at bounding box center [469, 308] width 539 height 47
click at [777, 323] on div "× Orders successfully linked Undo × Orders successfully linked Undo × Orders su…" at bounding box center [429, 214] width 859 height 429
click at [699, 343] on input "27.22" at bounding box center [707, 343] width 17 height 10
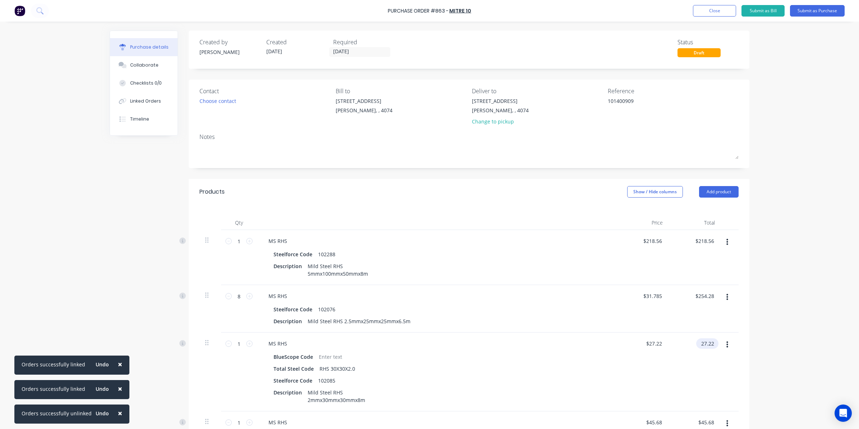
click at [698, 344] on div "27.22 $27.22" at bounding box center [705, 343] width 19 height 10
drag, startPoint x: 698, startPoint y: 344, endPoint x: 716, endPoint y: 344, distance: 17.3
click at [716, 344] on div "1 1 MS RHS BlueScope Code Total Steel Code RHS 30X30X2.0 Steelforce Code 102085…" at bounding box center [469, 371] width 539 height 79
click at [237, 343] on input "1" at bounding box center [239, 343] width 14 height 11
click at [716, 385] on div "$81.66 $81.66" at bounding box center [695, 371] width 52 height 79
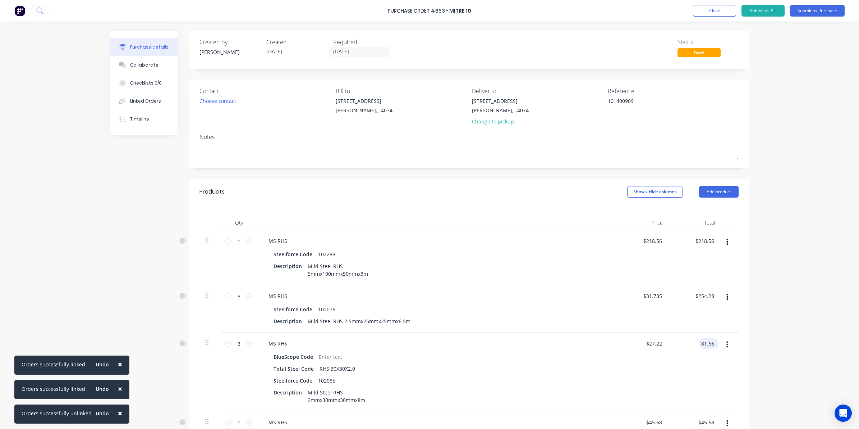
drag, startPoint x: 699, startPoint y: 346, endPoint x: 709, endPoint y: 344, distance: 10.6
click at [709, 344] on input "81.66" at bounding box center [707, 343] width 17 height 10
click at [811, 373] on div "× Orders successfully linked Undo × Orders successfully linked Undo × Orders su…" at bounding box center [429, 214] width 859 height 429
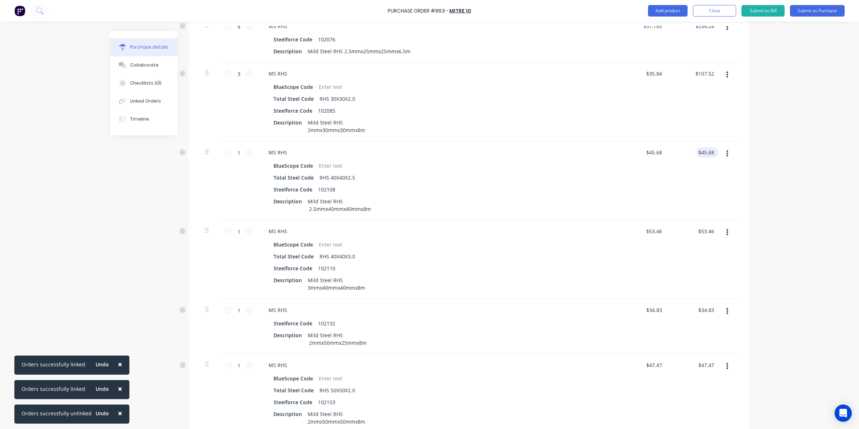
scroll to position [225, 0]
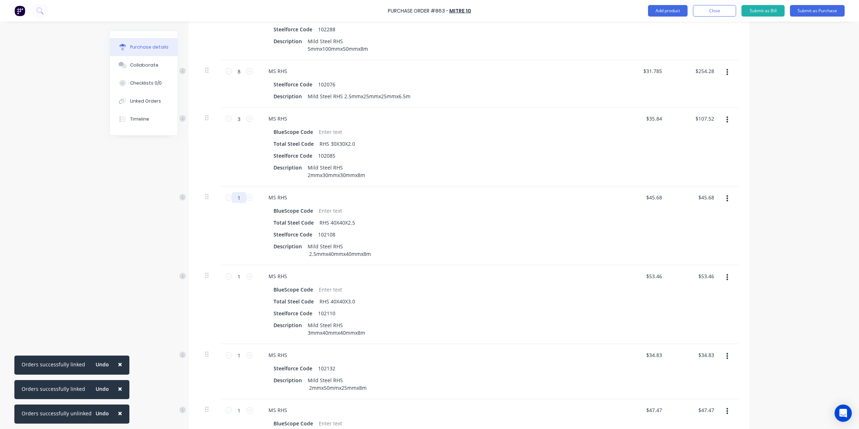
click at [238, 198] on input "1" at bounding box center [239, 197] width 14 height 11
click at [698, 200] on input "91.36" at bounding box center [705, 197] width 19 height 10
drag, startPoint x: 696, startPoint y: 198, endPoint x: 713, endPoint y: 197, distance: 17.3
click at [713, 197] on div "91.36 91.36" at bounding box center [708, 197] width 19 height 10
click at [794, 234] on div "× Orders successfully linked Undo × Orders successfully linked Undo × Orders su…" at bounding box center [429, 214] width 859 height 429
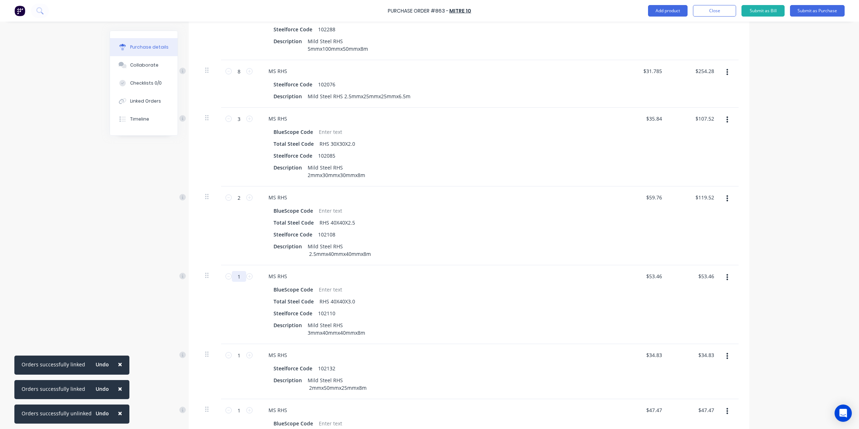
click at [234, 276] on input "1" at bounding box center [239, 276] width 14 height 11
click at [709, 274] on input "267.30" at bounding box center [705, 276] width 19 height 10
click at [766, 290] on div "× Orders successfully linked Undo × Orders successfully linked Undo × Orders su…" at bounding box center [429, 214] width 859 height 429
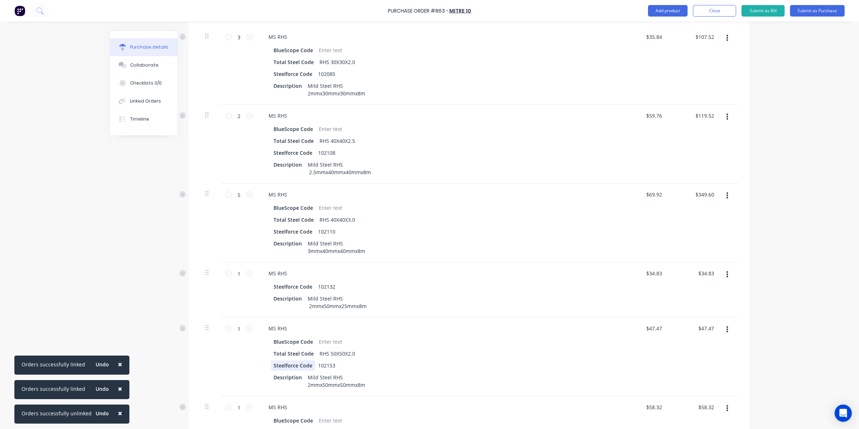
scroll to position [315, 0]
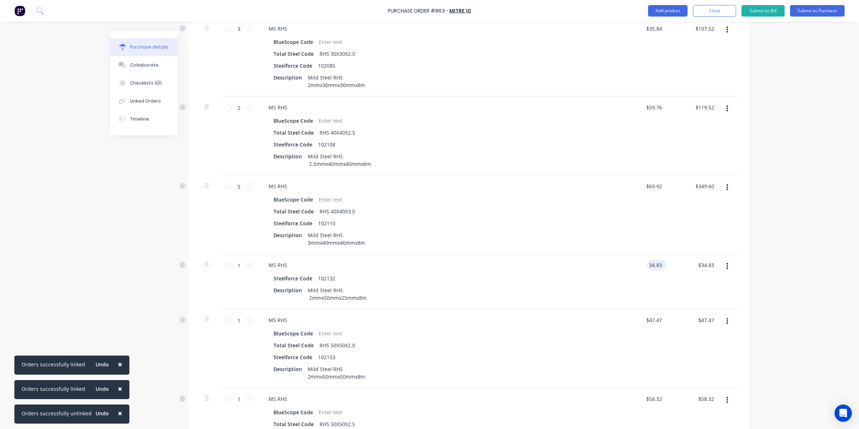
click at [651, 265] on input "34.83" at bounding box center [655, 265] width 17 height 10
drag, startPoint x: 646, startPoint y: 263, endPoint x: 658, endPoint y: 263, distance: 11.9
click at [658, 263] on input "34.83" at bounding box center [655, 265] width 17 height 10
click at [246, 319] on icon at bounding box center [249, 320] width 6 height 6
click at [236, 319] on input "2" at bounding box center [239, 320] width 14 height 11
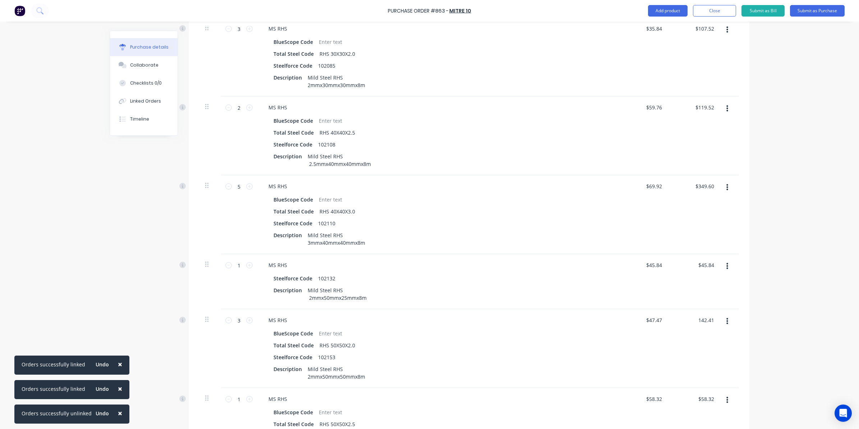
drag, startPoint x: 691, startPoint y: 319, endPoint x: 729, endPoint y: 320, distance: 37.8
click at [729, 320] on div "3 3 MS RHS BlueScope Code Total Steel Code RHS 50X50X2.0 Steelforce Code 102153…" at bounding box center [469, 348] width 539 height 79
click at [732, 321] on button "button" at bounding box center [727, 321] width 17 height 13
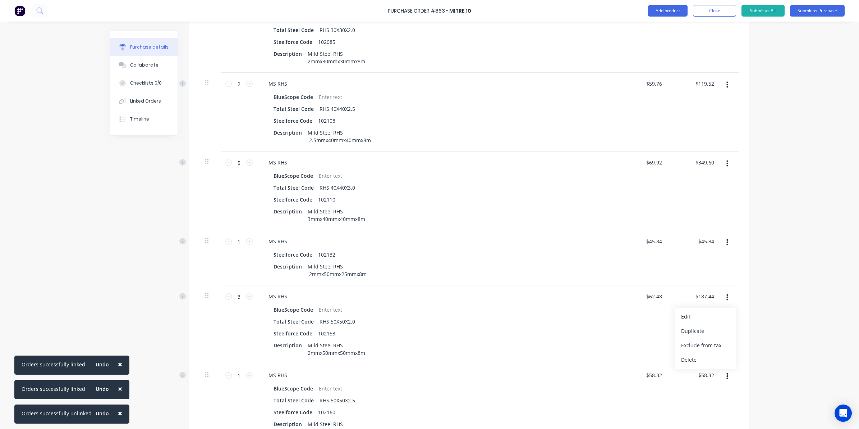
scroll to position [360, 0]
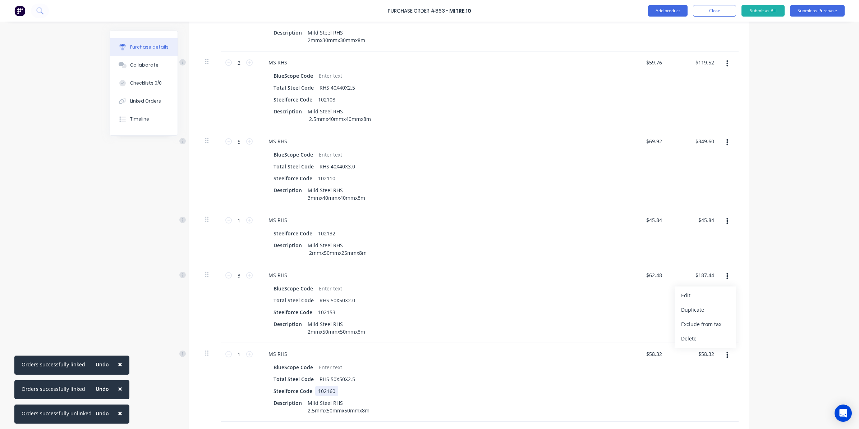
click at [600, 396] on div "BlueScope Code Total Steel Code RHS 50X50X2.5 Steelforce Code 102160 Descriptio…" at bounding box center [437, 389] width 348 height 54
click at [700, 354] on input "58.32" at bounding box center [707, 353] width 17 height 10
drag, startPoint x: 699, startPoint y: 353, endPoint x: 713, endPoint y: 356, distance: 14.7
click at [713, 356] on div "58.32 58.32" at bounding box center [708, 353] width 19 height 10
click at [618, 410] on div "$76.40 $58.32" at bounding box center [643, 382] width 52 height 79
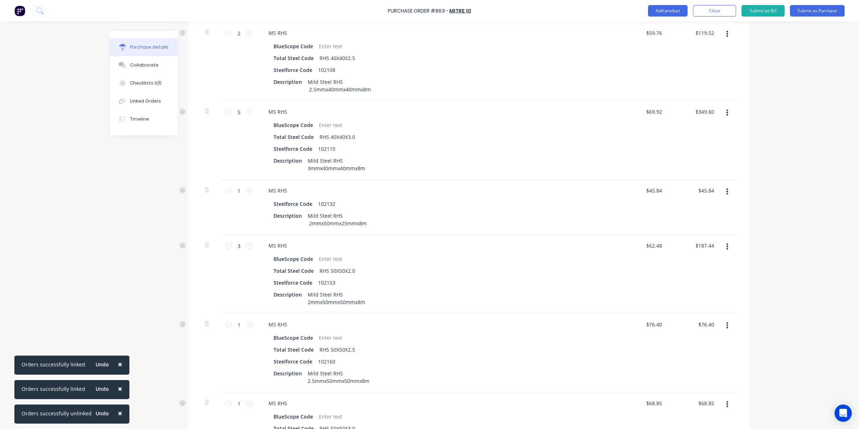
scroll to position [404, 0]
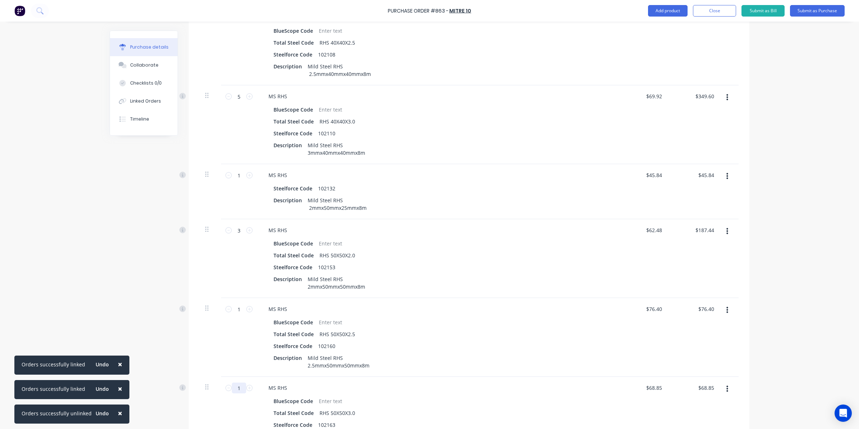
click at [237, 389] on input "1" at bounding box center [239, 387] width 14 height 11
drag, startPoint x: 695, startPoint y: 383, endPoint x: 724, endPoint y: 388, distance: 30.2
click at [724, 388] on div "5 5 MS RHS BlueScope Code Total Steel Code RHS 50X50X3.0 Steelforce Code 102163…" at bounding box center [469, 415] width 539 height 79
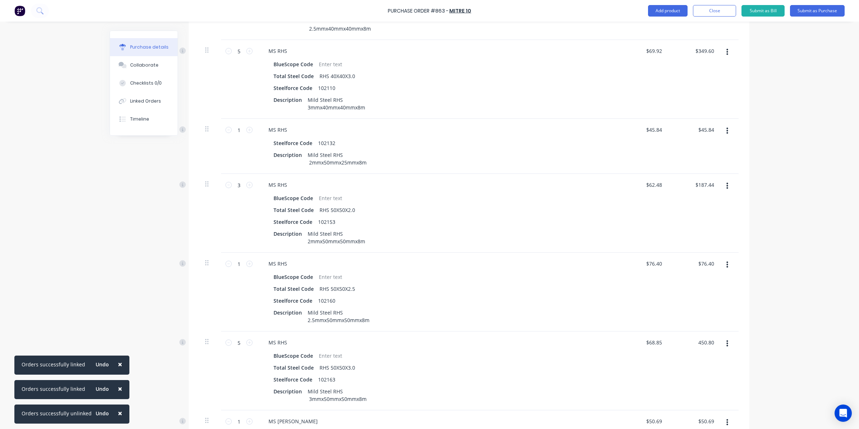
scroll to position [584, 0]
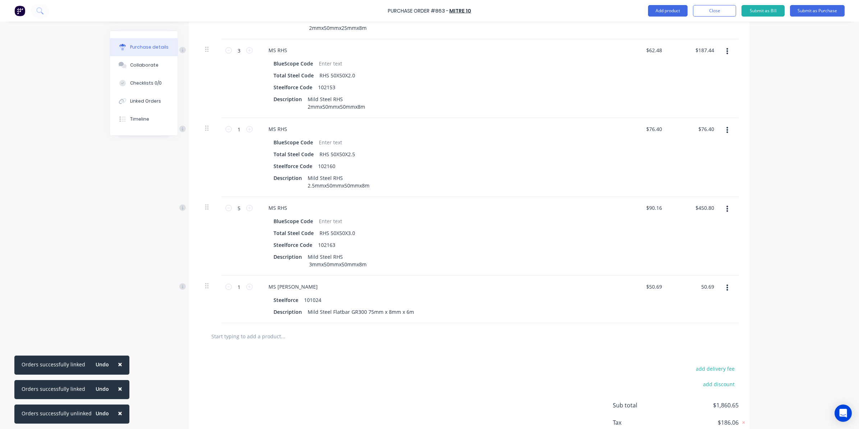
drag, startPoint x: 698, startPoint y: 285, endPoint x: 754, endPoint y: 285, distance: 56.1
click at [754, 285] on div "× Orders successfully linked Undo × Orders successfully linked Undo × Orders su…" at bounding box center [429, 214] width 859 height 429
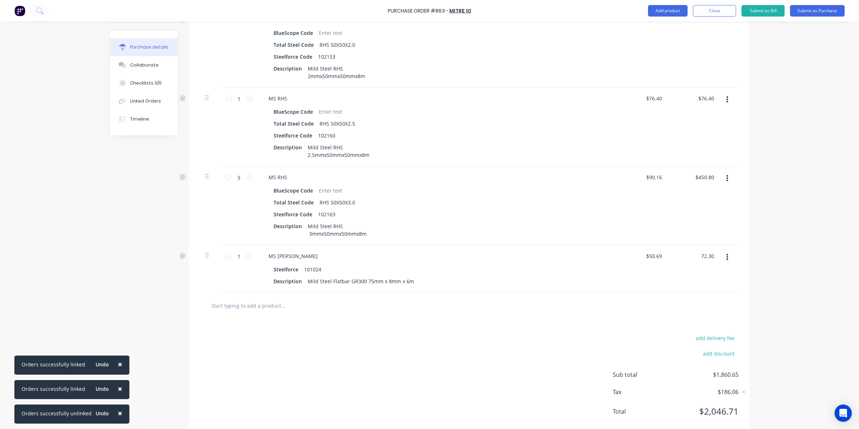
scroll to position [631, 0]
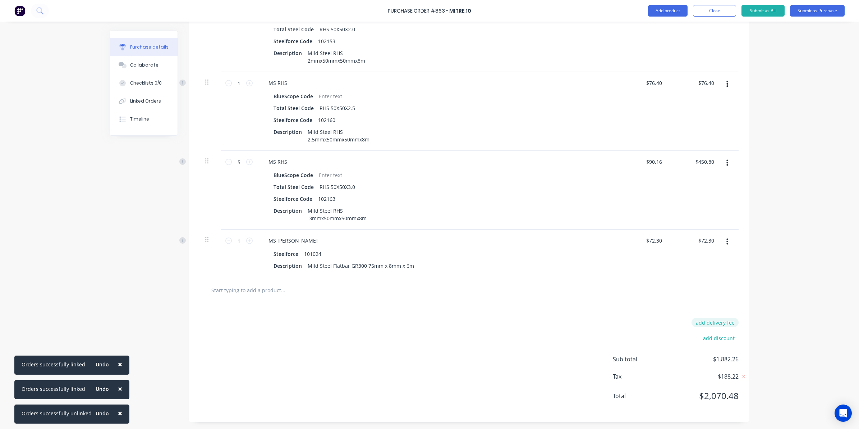
click at [715, 323] on button "add delivery fee" at bounding box center [715, 321] width 47 height 9
click at [754, 306] on div "× Orders successfully linked Undo × Orders successfully linked Undo × Orders su…" at bounding box center [429, 214] width 859 height 429
drag, startPoint x: 709, startPoint y: 240, endPoint x: 680, endPoint y: 241, distance: 29.2
click at [680, 241] on div "72.30 72.30" at bounding box center [695, 251] width 52 height 47
click at [805, 216] on div "× Orders successfully linked Undo × Orders successfully linked Undo × Orders su…" at bounding box center [429, 214] width 859 height 429
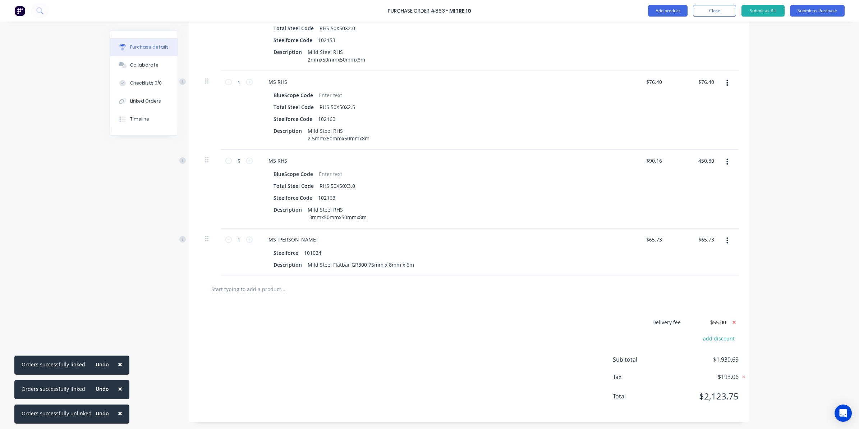
drag, startPoint x: 698, startPoint y: 158, endPoint x: 725, endPoint y: 159, distance: 27.3
click at [725, 158] on div "5 5 MS RHS BlueScope Code Total Steel Code RHS 50X50X3.0 Steelforce Code 102163…" at bounding box center [469, 189] width 539 height 79
click at [786, 170] on div "× Orders successfully linked Undo × Orders successfully linked Undo × Orders su…" at bounding box center [429, 214] width 859 height 429
click at [699, 78] on input "76.40" at bounding box center [707, 82] width 17 height 10
drag, startPoint x: 698, startPoint y: 83, endPoint x: 736, endPoint y: 73, distance: 39.4
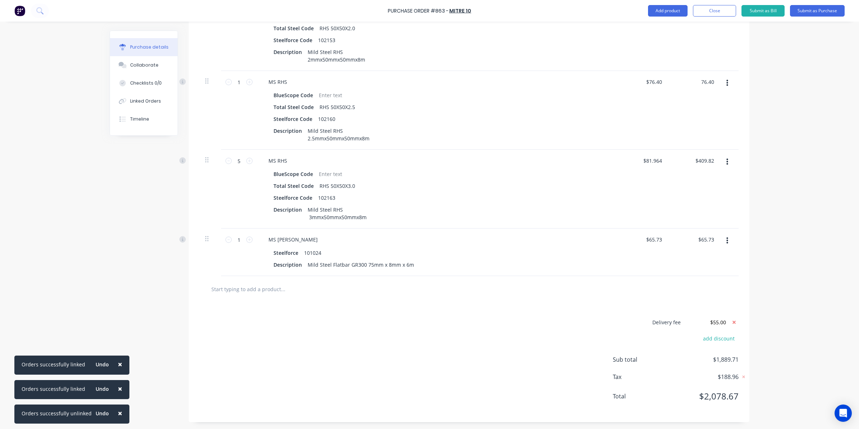
click at [735, 73] on div "1 1 MS RHS BlueScope Code Total Steel Code RHS 50X50X2.5 Steelforce Code 102160…" at bounding box center [469, 110] width 539 height 79
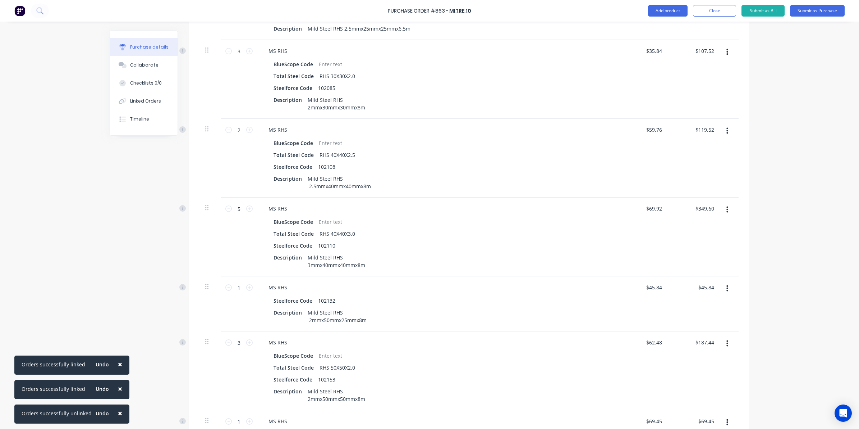
scroll to position [272, 0]
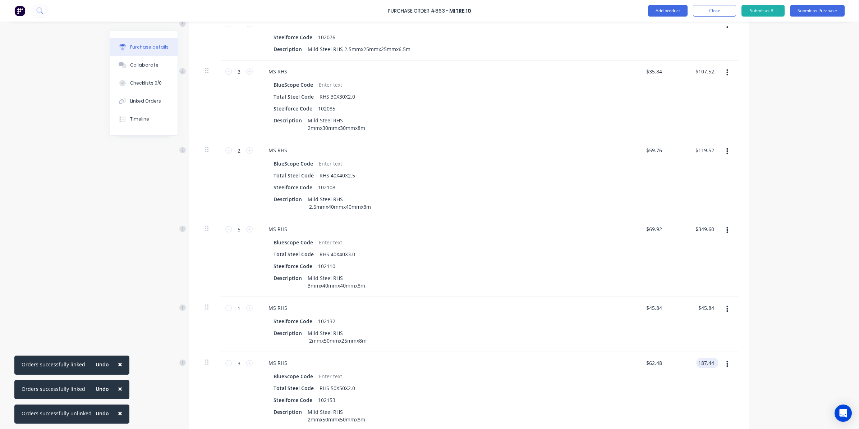
click at [696, 362] on input "187.44" at bounding box center [705, 362] width 19 height 10
drag, startPoint x: 698, startPoint y: 363, endPoint x: 781, endPoint y: 354, distance: 83.9
click at [778, 354] on div "× Orders successfully linked Undo × Orders successfully linked Undo × Orders su…" at bounding box center [429, 214] width 859 height 429
click at [784, 352] on div "× Orders successfully linked Undo × Orders successfully linked Undo × Orders su…" at bounding box center [429, 214] width 859 height 429
click at [713, 310] on div "$45.84 $45.84" at bounding box center [707, 307] width 22 height 10
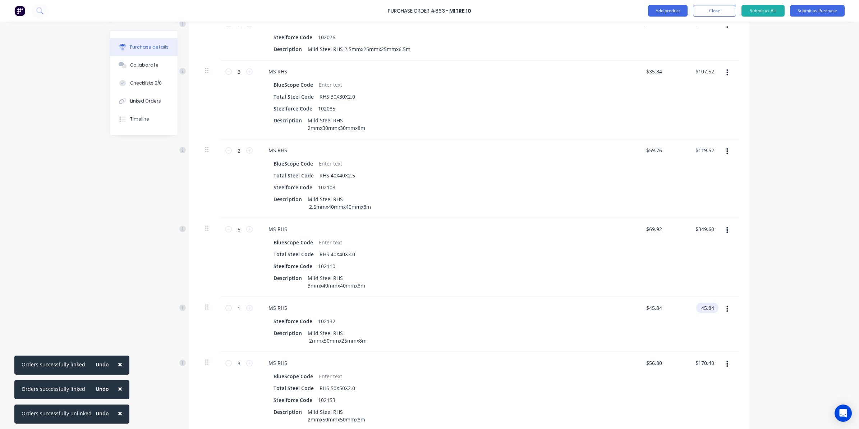
click at [702, 306] on input "45.84" at bounding box center [705, 307] width 19 height 10
drag, startPoint x: 700, startPoint y: 306, endPoint x: 724, endPoint y: 307, distance: 24.1
click at [724, 307] on div "1 1 MS RHS Steelforce Code 102132 Description Mild Steel RHS 2mmx50mmx25mmx8m $…" at bounding box center [469, 324] width 539 height 55
click at [780, 264] on div "× Orders successfully linked Undo × Orders successfully linked Undo × Orders su…" at bounding box center [429, 214] width 859 height 429
click at [703, 227] on input "349.60" at bounding box center [705, 229] width 22 height 10
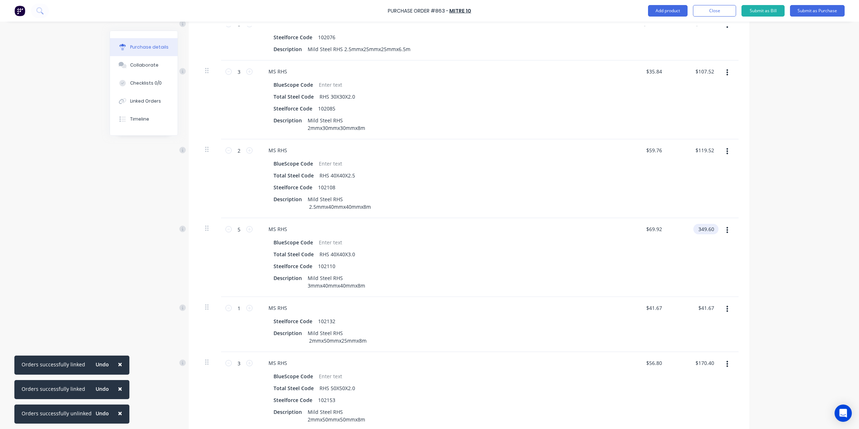
click at [700, 231] on input "349.60" at bounding box center [705, 229] width 22 height 10
click at [753, 244] on div "× Orders successfully linked Undo × Orders successfully linked Undo × Orders su…" at bounding box center [429, 214] width 859 height 429
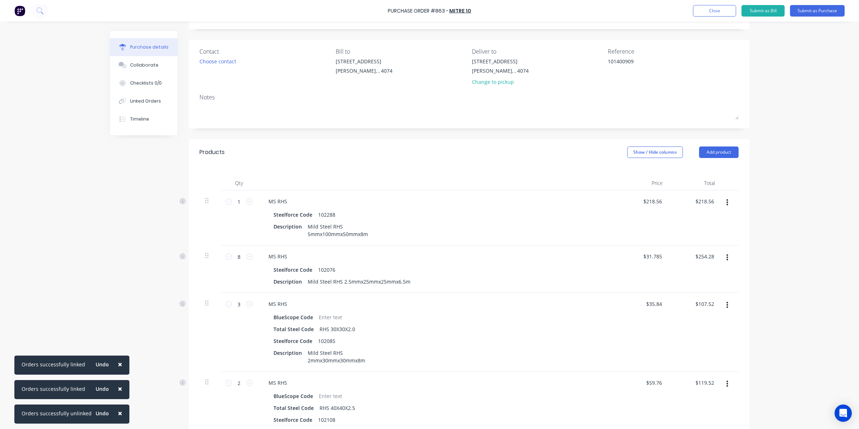
scroll to position [0, 0]
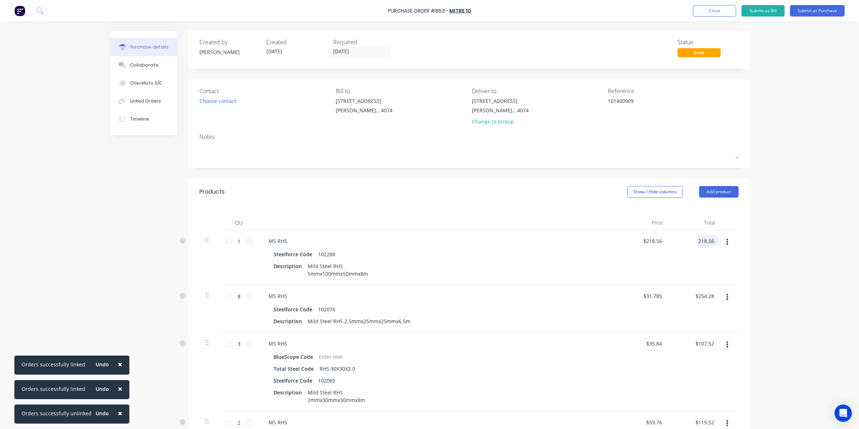
click at [707, 242] on input "218.56" at bounding box center [705, 241] width 19 height 10
drag, startPoint x: 274, startPoint y: 182, endPoint x: 248, endPoint y: 197, distance: 30.0
drag, startPoint x: 698, startPoint y: 239, endPoint x: 714, endPoint y: 240, distance: 15.8
click at [714, 239] on div "218.56 218.56" at bounding box center [707, 241] width 22 height 10
click at [707, 295] on input "254.28" at bounding box center [705, 296] width 19 height 10
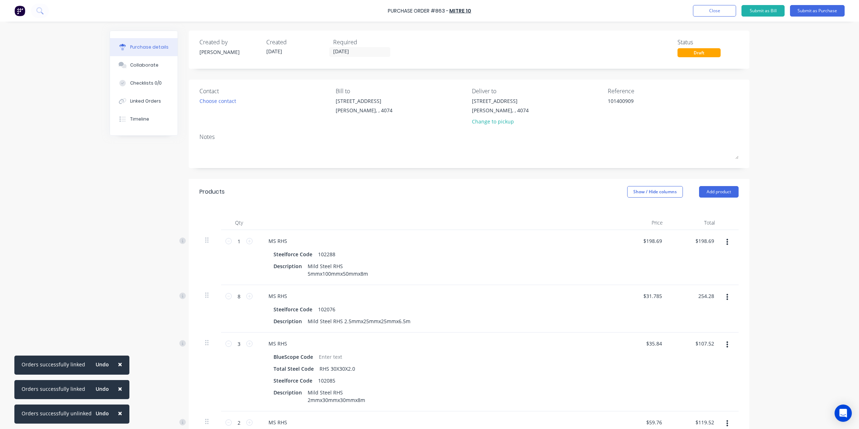
drag, startPoint x: 708, startPoint y: 296, endPoint x: 666, endPoint y: 298, distance: 42.2
click at [669, 298] on div "254.28 254.28" at bounding box center [695, 308] width 52 height 47
drag, startPoint x: 703, startPoint y: 294, endPoint x: 739, endPoint y: 290, distance: 36.2
click at [696, 338] on div "$107.52 $107.52" at bounding box center [695, 371] width 52 height 79
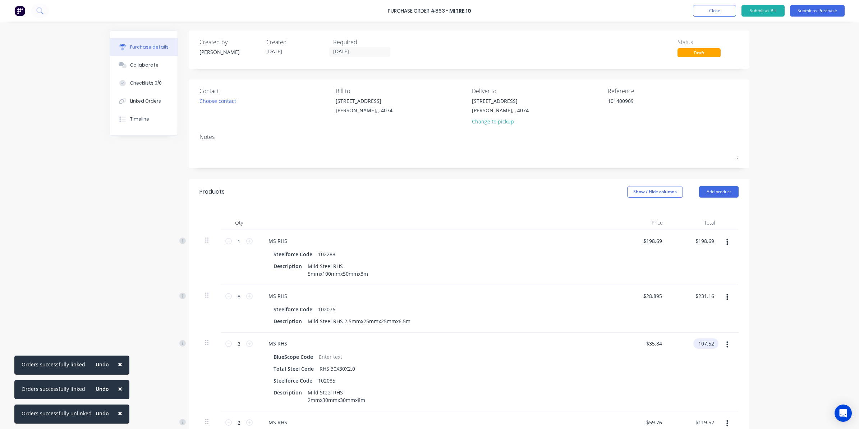
click at [700, 346] on input "107.52" at bounding box center [705, 343] width 22 height 10
drag, startPoint x: 699, startPoint y: 344, endPoint x: 725, endPoint y: 341, distance: 26.4
click at [725, 341] on div "3 3 MS RHS BlueScope Code Total Steel Code RHS 30X30X2.0 Steelforce Code 102085…" at bounding box center [469, 371] width 539 height 79
drag, startPoint x: 697, startPoint y: 346, endPoint x: 724, endPoint y: 343, distance: 27.1
click at [724, 343] on div "3 3 MS RHS BlueScope Code Total Steel Code RHS 30X30X2.0 Steelforce Code 102085…" at bounding box center [469, 371] width 539 height 79
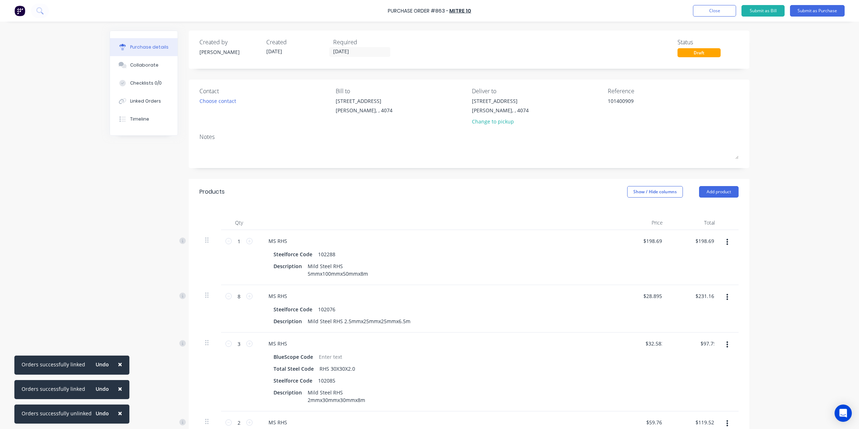
click at [727, 343] on icon "button" at bounding box center [728, 344] width 2 height 6
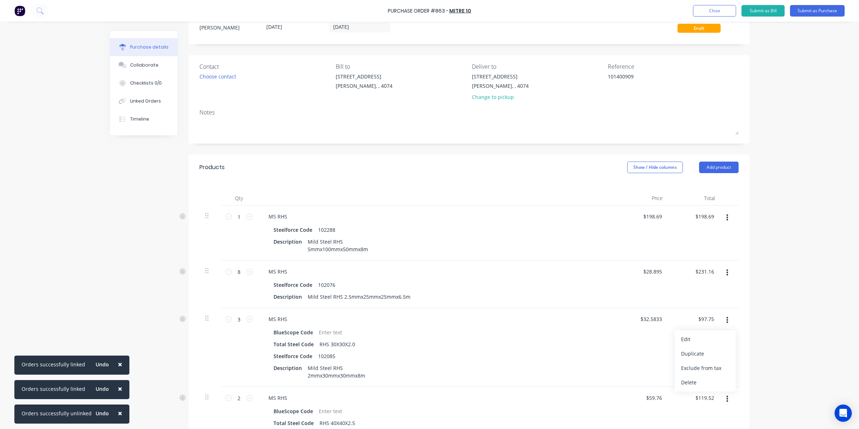
scroll to position [45, 0]
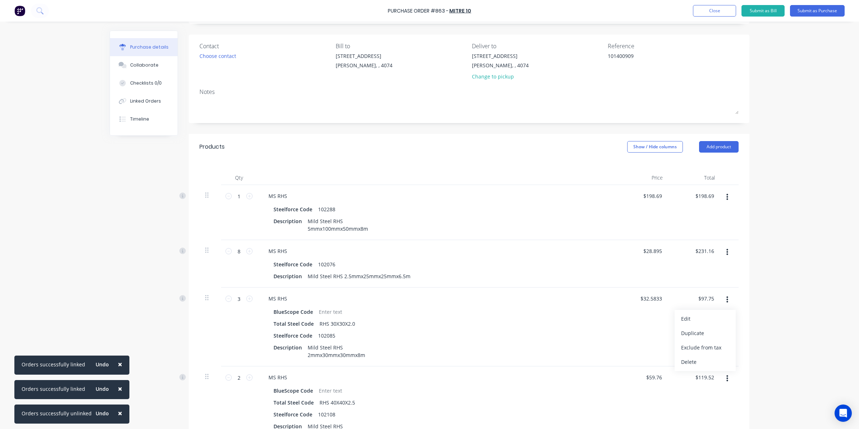
click at [775, 349] on div "× Orders successfully linked Undo × Orders successfully linked Undo × Orders su…" at bounding box center [429, 214] width 859 height 429
click at [695, 381] on input "119.52" at bounding box center [705, 377] width 22 height 10
drag, startPoint x: 698, startPoint y: 378, endPoint x: 736, endPoint y: 371, distance: 39.4
click at [763, 373] on div "× Orders successfully linked Undo × Orders successfully linked Undo × Orders su…" at bounding box center [429, 214] width 859 height 429
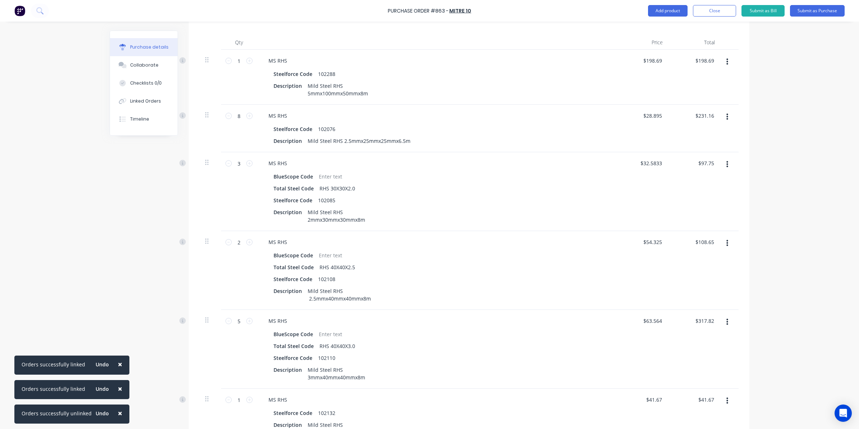
scroll to position [180, 0]
click at [705, 317] on input "317.82" at bounding box center [705, 321] width 19 height 10
click at [782, 301] on div "× Orders successfully linked Undo × Orders successfully linked Undo × Orders su…" at bounding box center [429, 214] width 859 height 429
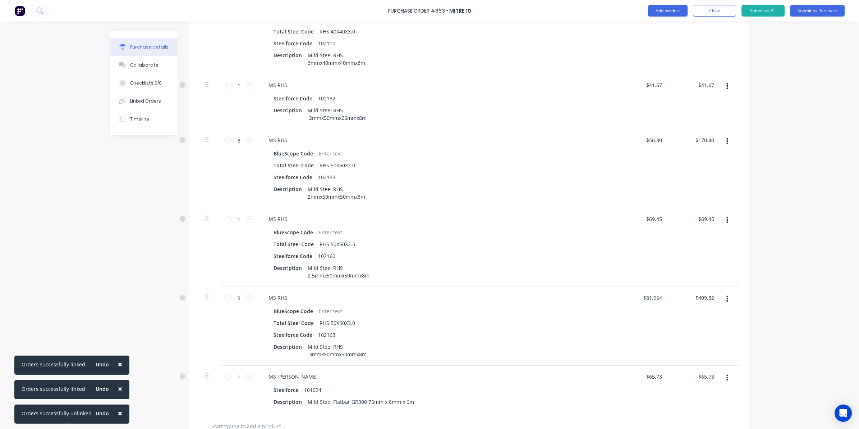
scroll to position [632, 0]
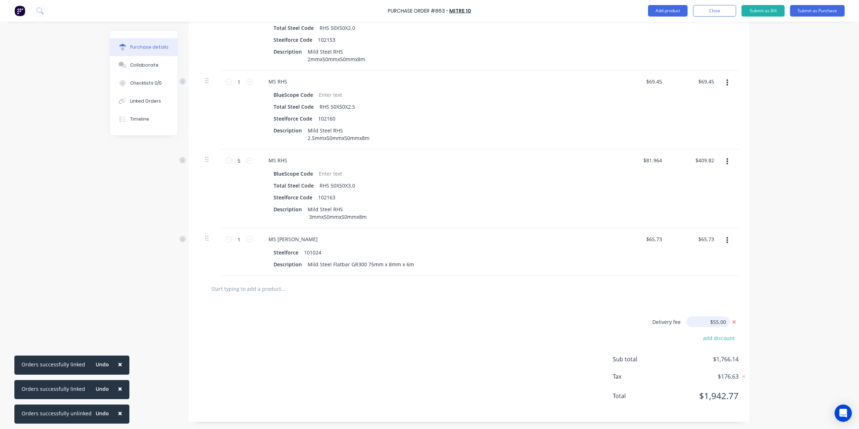
click at [714, 323] on input "$55.00" at bounding box center [708, 321] width 43 height 11
click at [713, 321] on input "$55.00" at bounding box center [708, 321] width 43 height 11
click at [817, 298] on div "× Orders successfully linked Undo × Orders successfully linked Undo × Orders su…" at bounding box center [429, 214] width 859 height 429
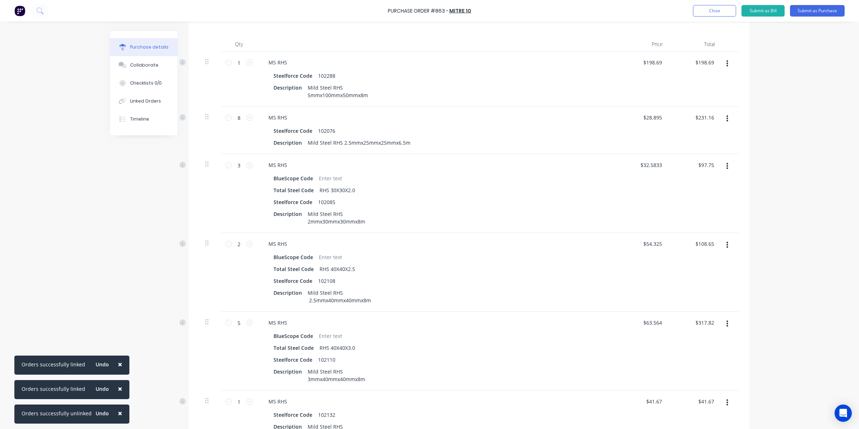
scroll to position [138, 0]
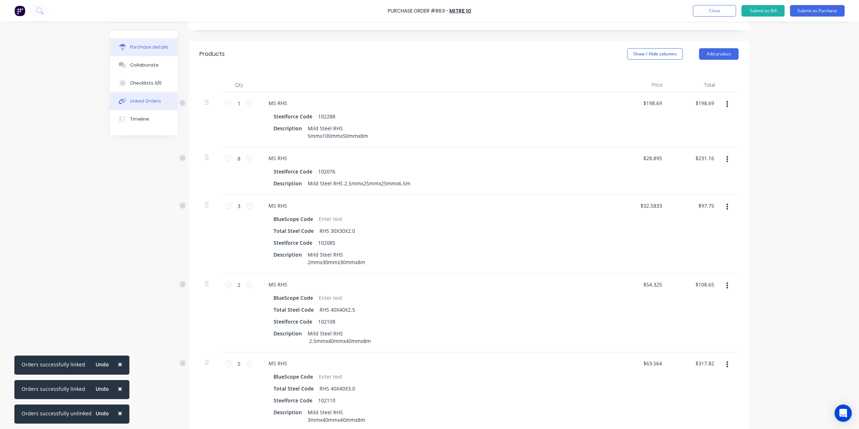
click at [123, 101] on icon at bounding box center [123, 101] width 8 height 6
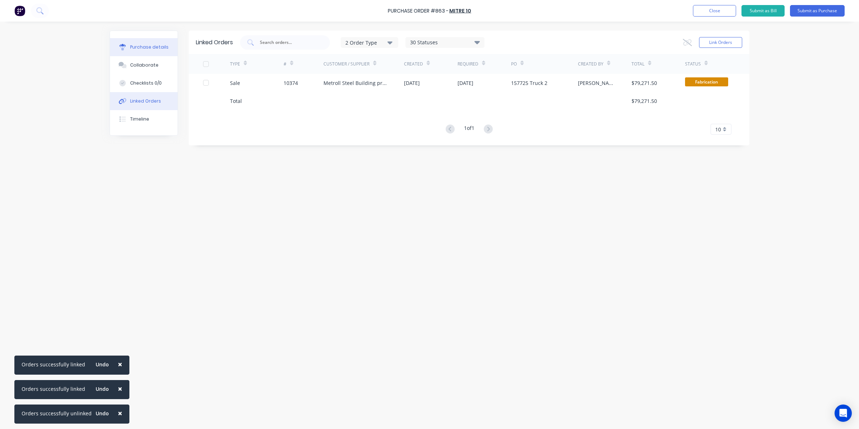
click at [128, 47] on div at bounding box center [122, 47] width 11 height 6
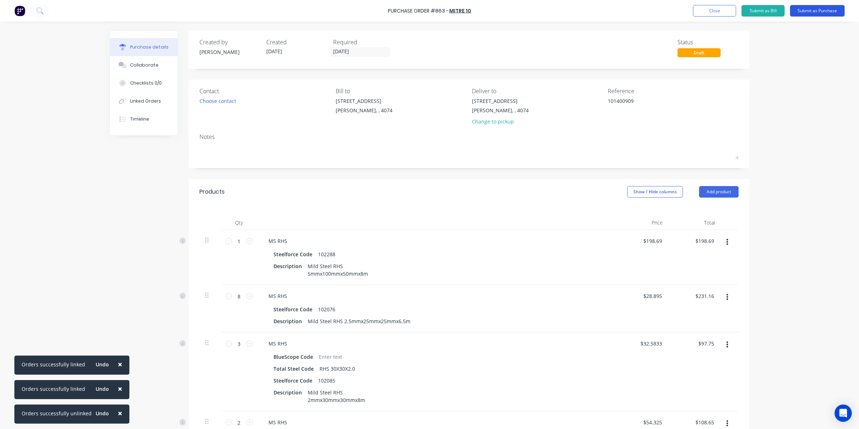
click at [826, 5] on button "Submit as Purchase" at bounding box center [817, 11] width 55 height 12
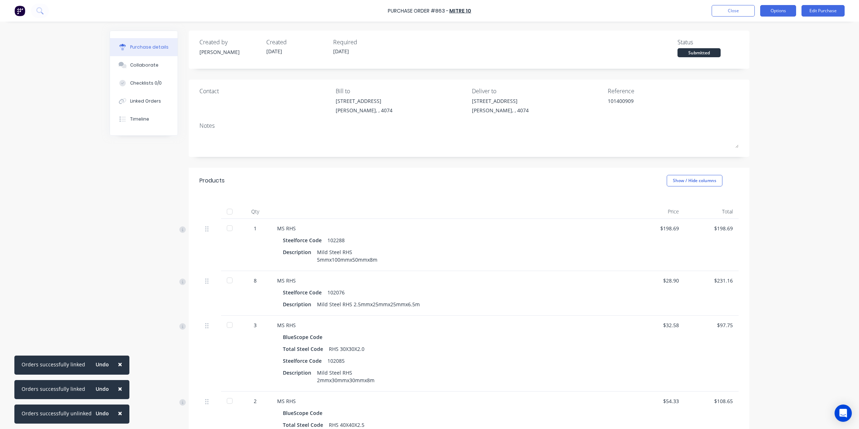
click at [782, 9] on button "Options" at bounding box center [778, 11] width 36 height 12
click at [747, 29] on div "Print / Email" at bounding box center [762, 29] width 55 height 10
click at [735, 31] on div "Back" at bounding box center [762, 29] width 55 height 10
click at [735, 42] on div "Convert to Bill" at bounding box center [762, 43] width 55 height 10
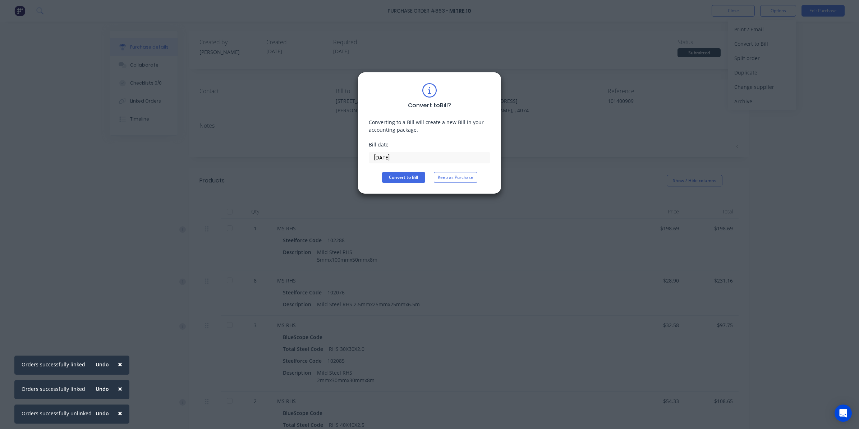
click at [407, 159] on input "02/09/25" at bounding box center [429, 157] width 121 height 11
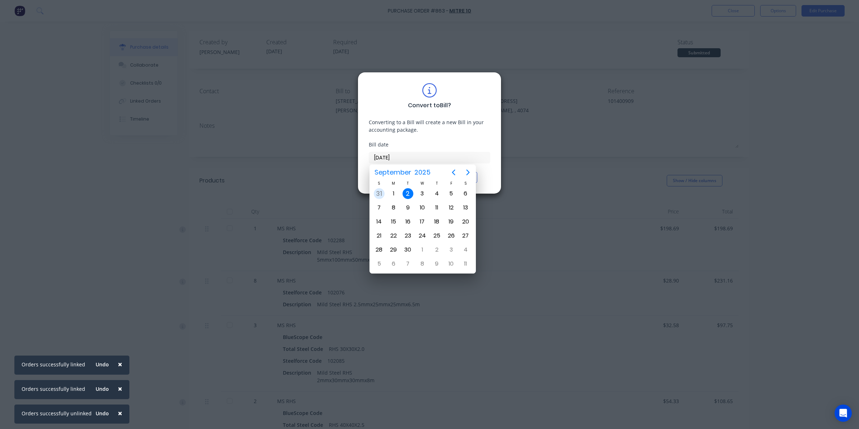
click at [385, 191] on div "31" at bounding box center [379, 194] width 14 height 14
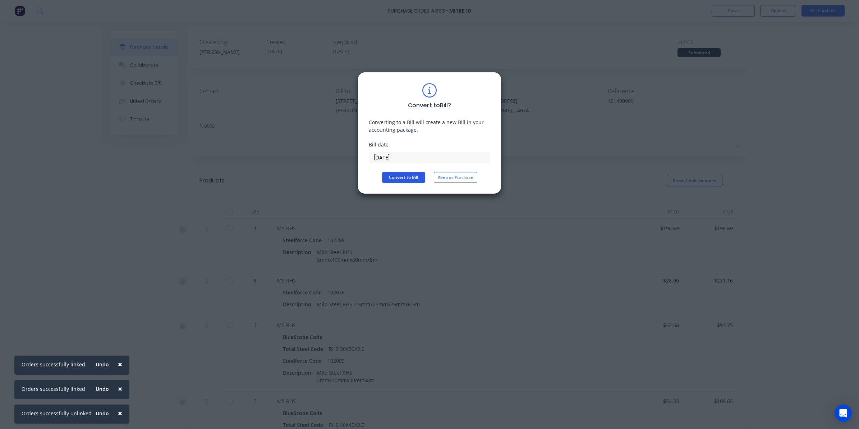
click at [400, 179] on button "Convert to Bill" at bounding box center [403, 177] width 43 height 11
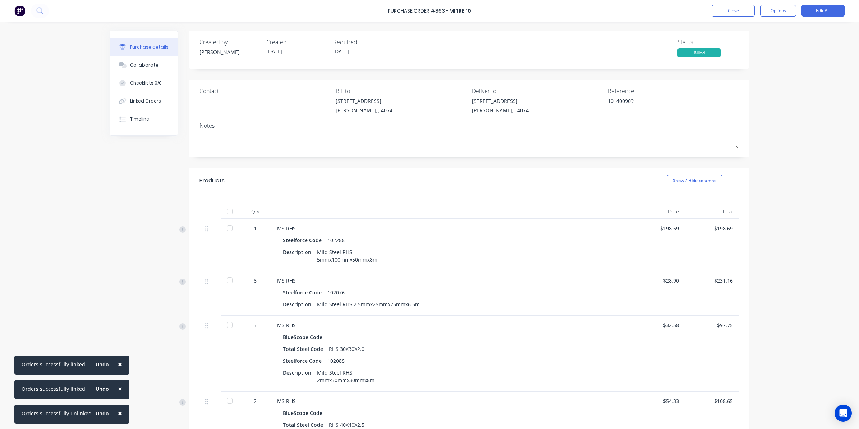
click at [225, 213] on div at bounding box center [230, 211] width 14 height 14
click at [730, 11] on button "Close" at bounding box center [733, 11] width 43 height 12
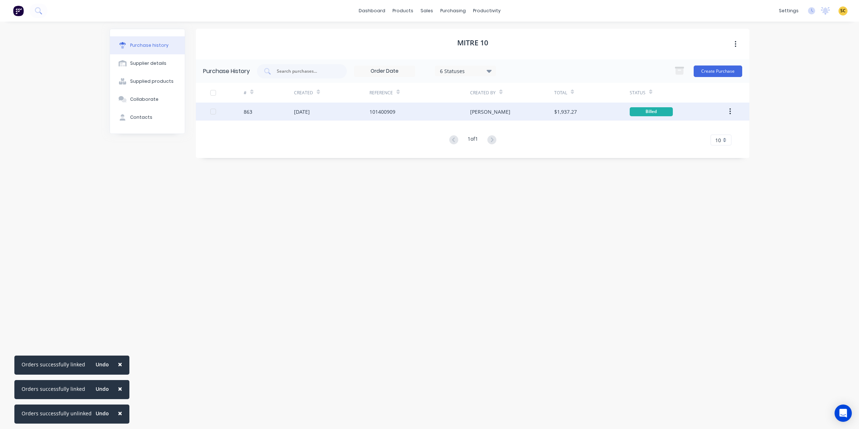
click at [534, 114] on div "Sarah" at bounding box center [512, 111] width 84 height 18
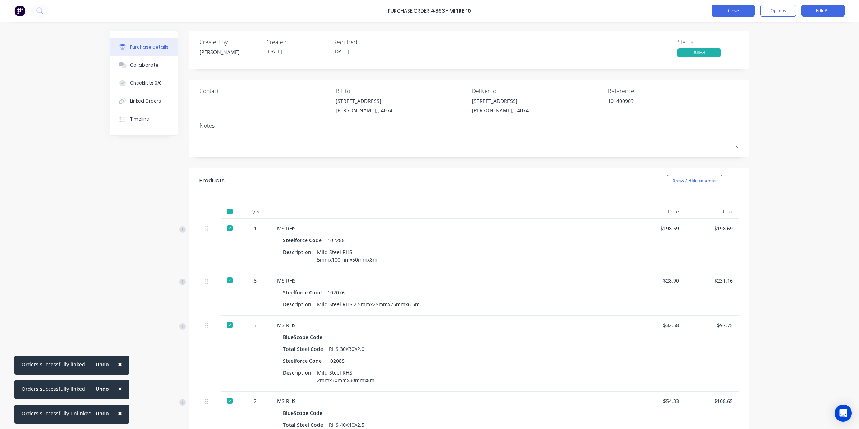
click at [730, 6] on button "Close" at bounding box center [733, 11] width 43 height 12
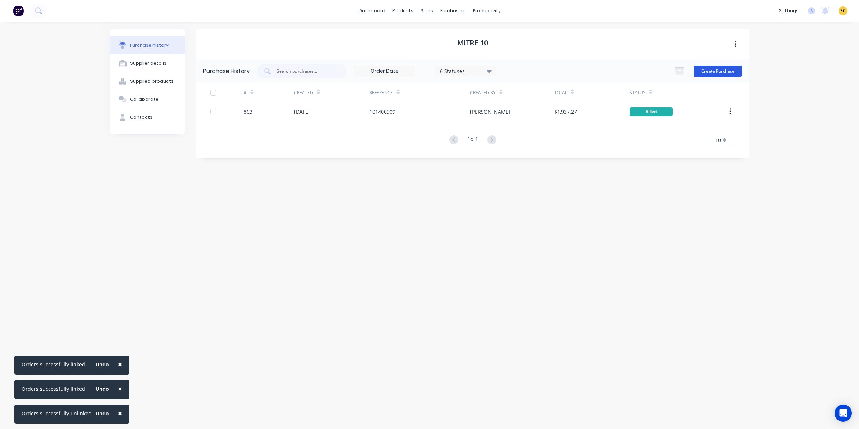
click at [711, 68] on button "Create Purchase" at bounding box center [718, 71] width 49 height 12
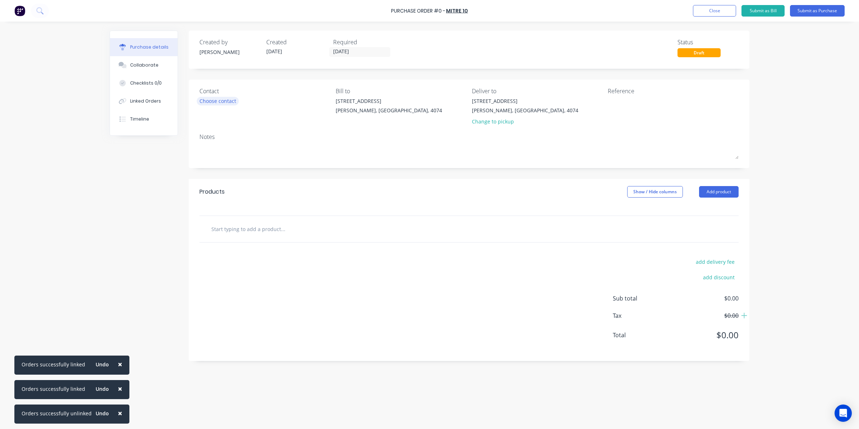
click at [225, 97] on div "Choose contact" at bounding box center [218, 101] width 37 height 8
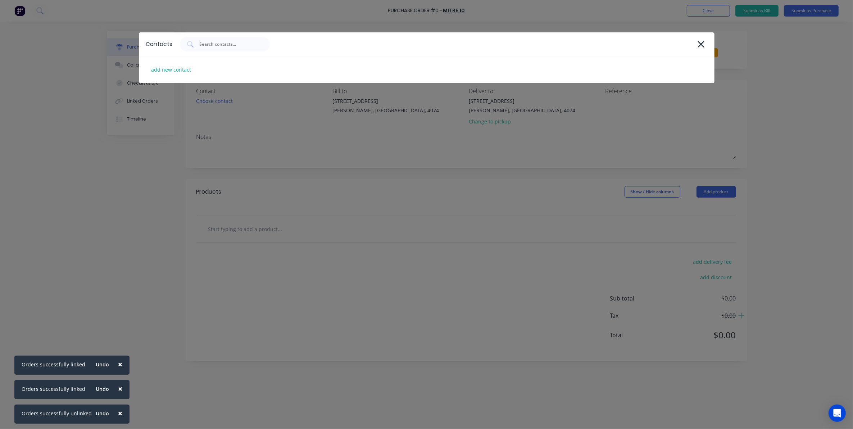
drag, startPoint x: 554, startPoint y: 123, endPoint x: 617, endPoint y: 111, distance: 64.5
click at [554, 123] on div "Contacts add new contact" at bounding box center [426, 214] width 853 height 429
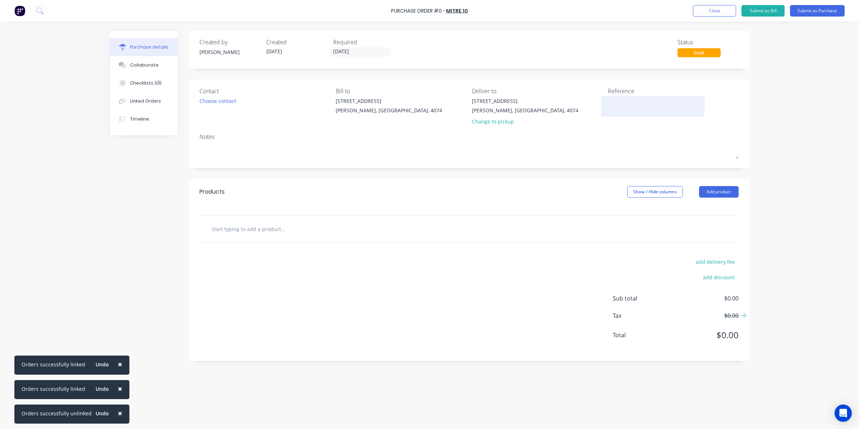
click at [618, 103] on textarea at bounding box center [653, 105] width 90 height 16
click at [232, 102] on div "Choose contact" at bounding box center [218, 101] width 37 height 8
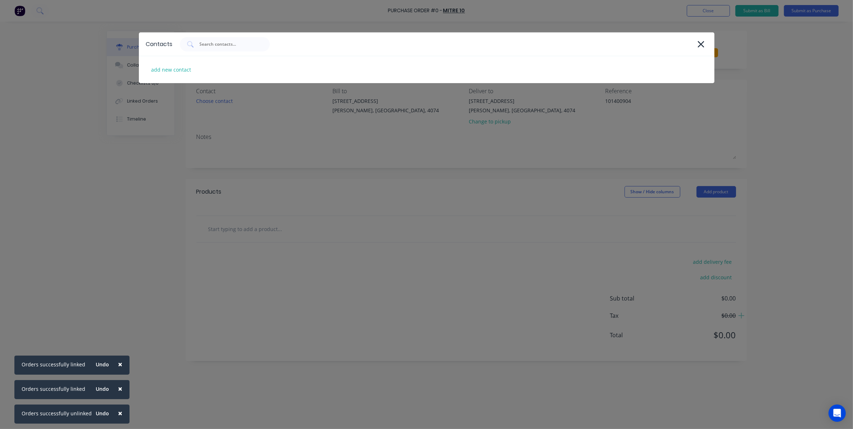
click at [261, 148] on div "Contacts add new contact" at bounding box center [426, 214] width 853 height 429
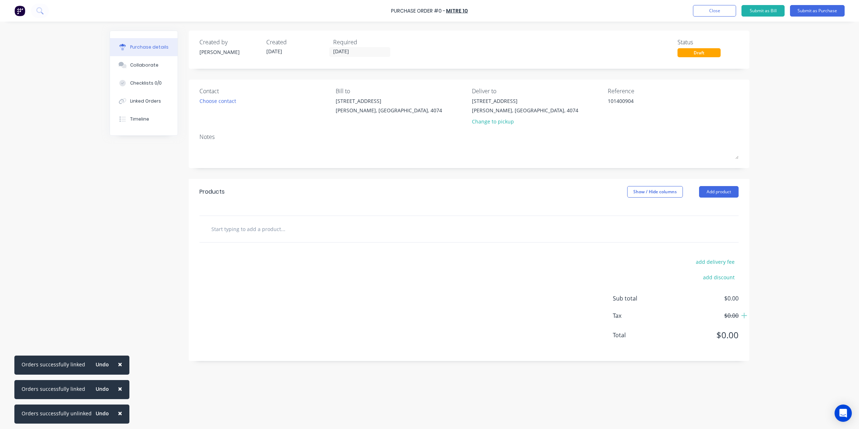
click at [261, 228] on input "text" at bounding box center [283, 228] width 144 height 14
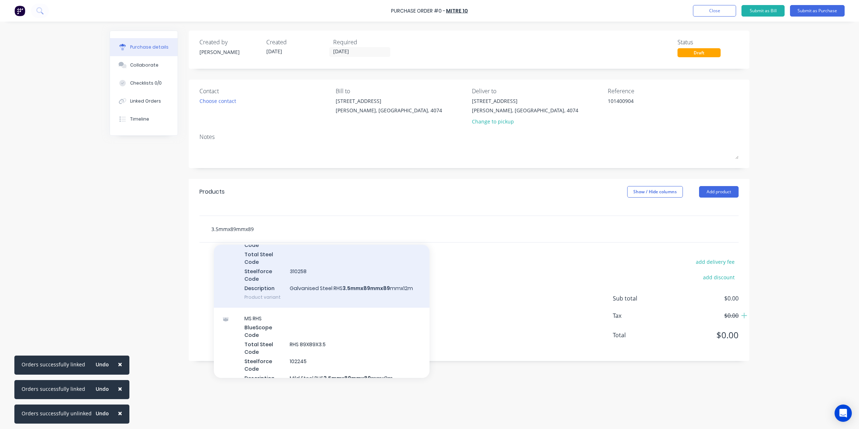
scroll to position [180, 0]
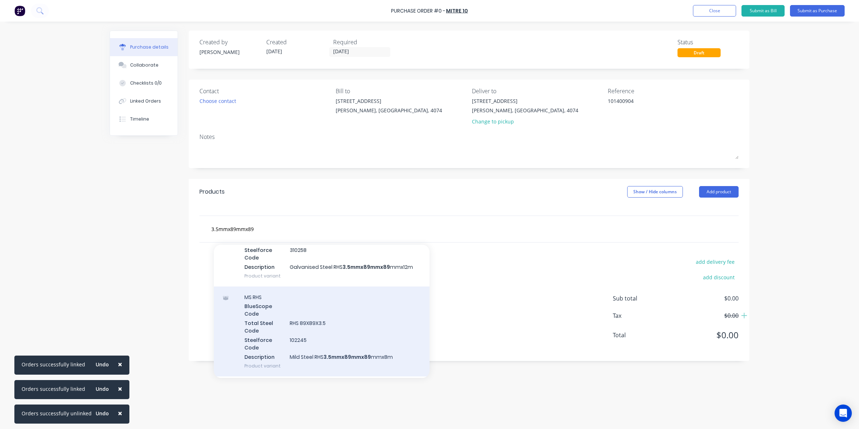
click at [349, 343] on div "MS RHS BlueScope Code Total Steel Code RHS 89X89X3.5 Steelforce Code 102245 Des…" at bounding box center [322, 331] width 216 height 90
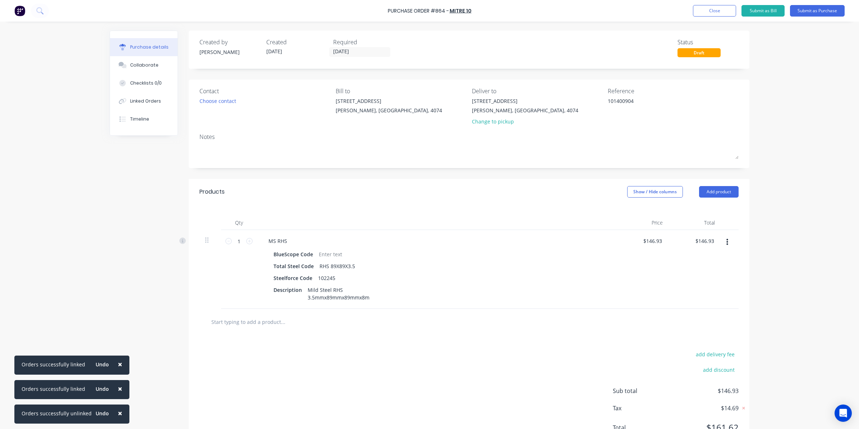
click at [273, 317] on input "text" at bounding box center [283, 321] width 144 height 14
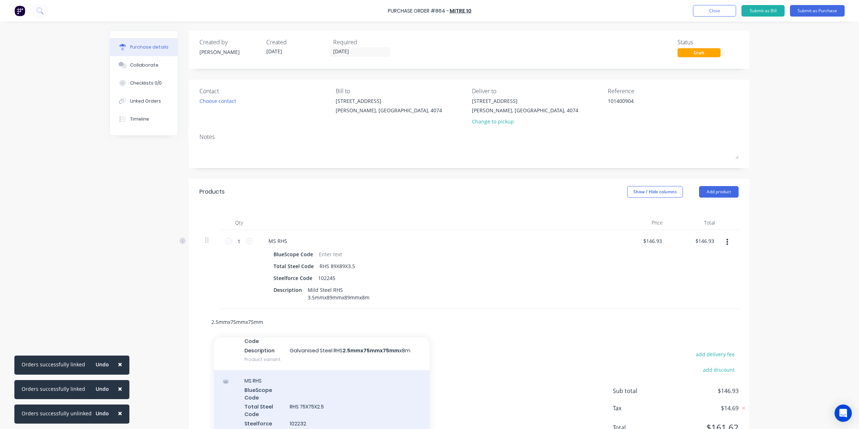
scroll to position [135, 0]
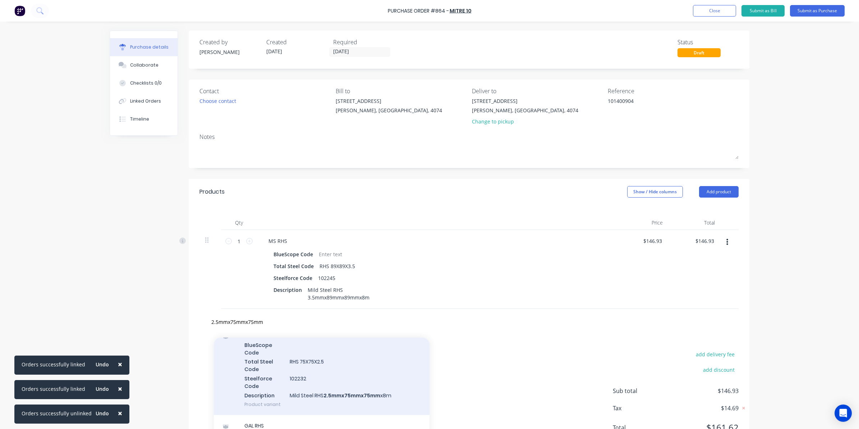
click at [284, 389] on div "MS RHS BlueScope Code Total Steel Code RHS 75X75X2.5 Steelforce Code 102232 Des…" at bounding box center [322, 370] width 216 height 90
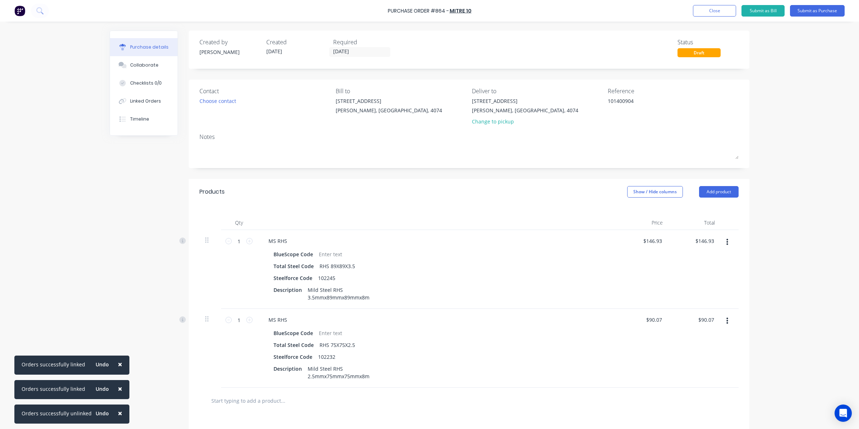
click at [244, 409] on div at bounding box center [469, 400] width 539 height 26
click at [241, 403] on input "text" at bounding box center [283, 400] width 144 height 14
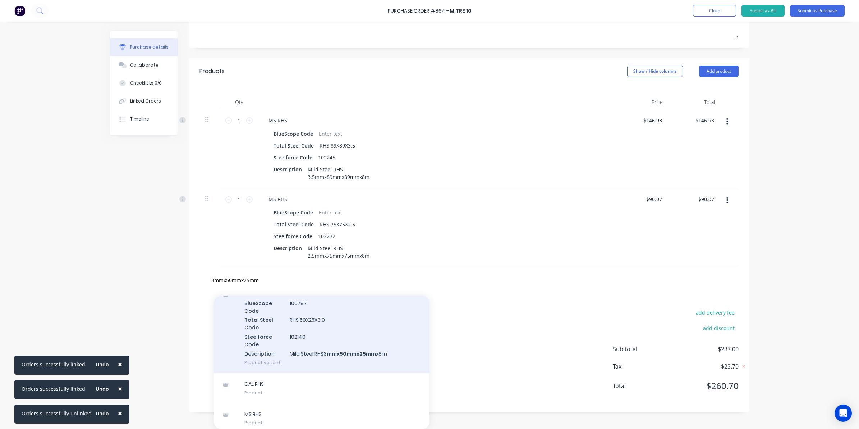
click at [306, 349] on div "MS RHS BlueScope Code 100787 Total Steel Code RHS 50X25X3.0 Steelforce Code 102…" at bounding box center [322, 328] width 216 height 90
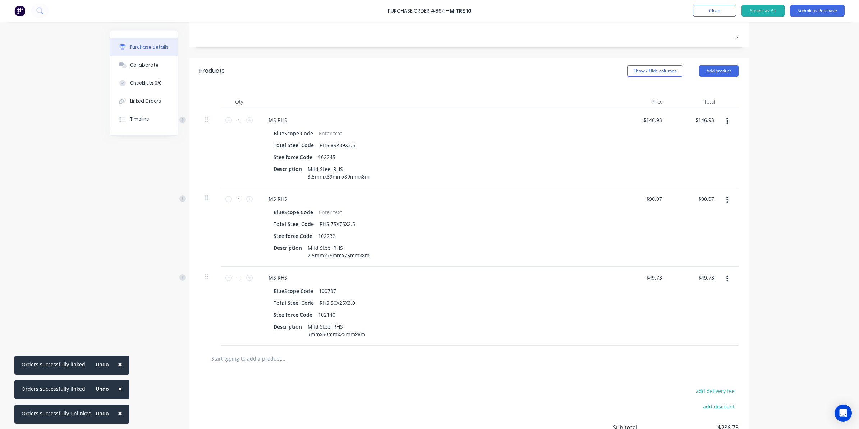
click at [248, 358] on input "text" at bounding box center [283, 358] width 144 height 14
click at [707, 70] on button "Add product" at bounding box center [719, 71] width 40 height 12
click at [700, 90] on div "Product catalogue" at bounding box center [704, 89] width 55 height 10
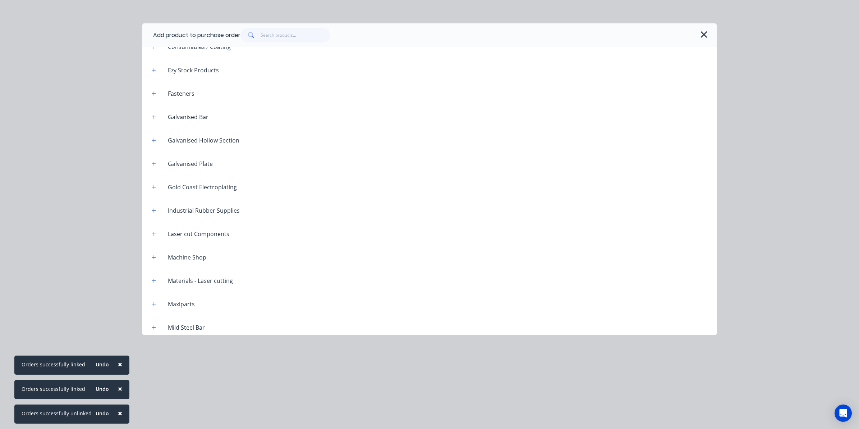
scroll to position [270, 0]
click at [156, 301] on icon "button" at bounding box center [154, 303] width 4 height 5
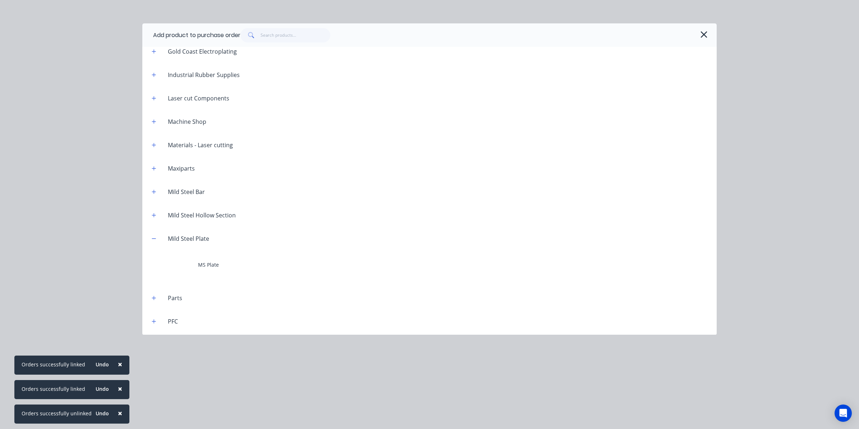
scroll to position [360, 0]
click at [155, 166] on icon "button" at bounding box center [154, 166] width 4 height 5
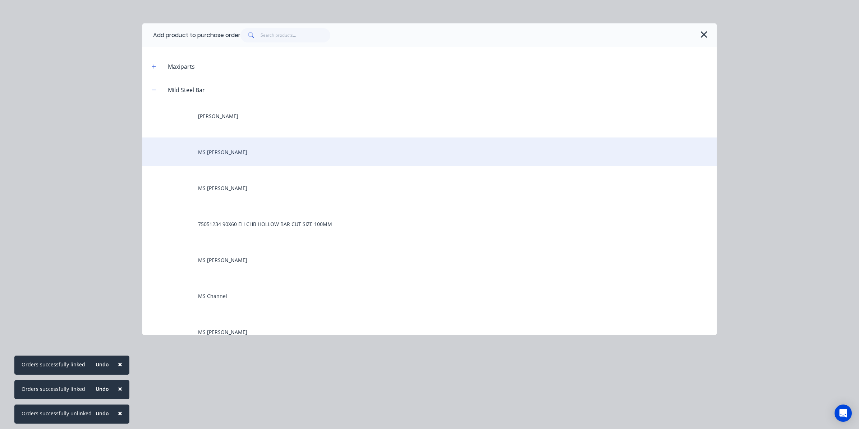
scroll to position [449, 0]
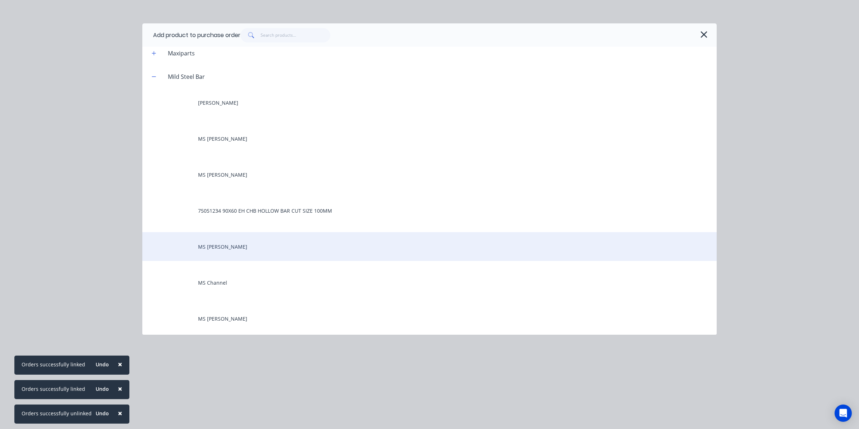
click at [218, 246] on div "MS Angle" at bounding box center [429, 246] width 575 height 29
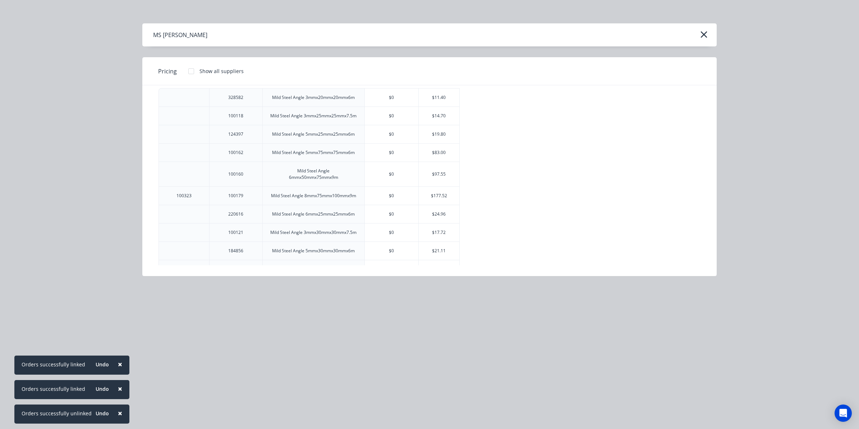
scroll to position [45, 0]
click at [423, 210] on div "$17.72" at bounding box center [439, 211] width 41 height 18
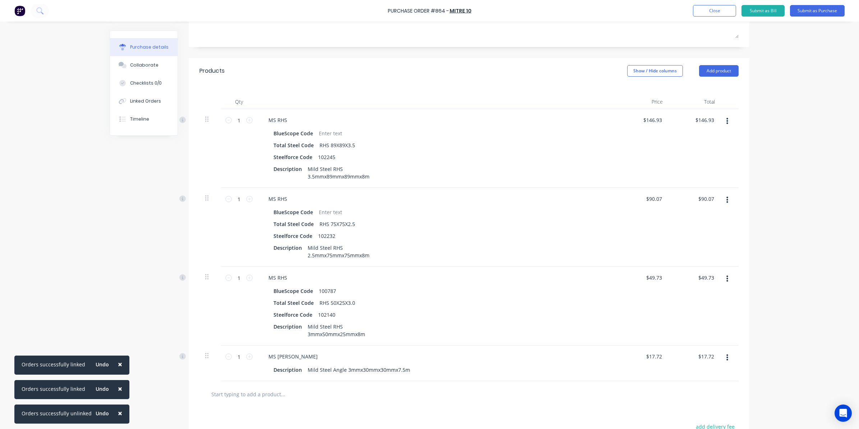
click at [258, 395] on input "text" at bounding box center [283, 394] width 144 height 14
click at [731, 72] on button "Add product" at bounding box center [719, 71] width 40 height 12
click at [711, 85] on div "Product catalogue" at bounding box center [704, 89] width 55 height 10
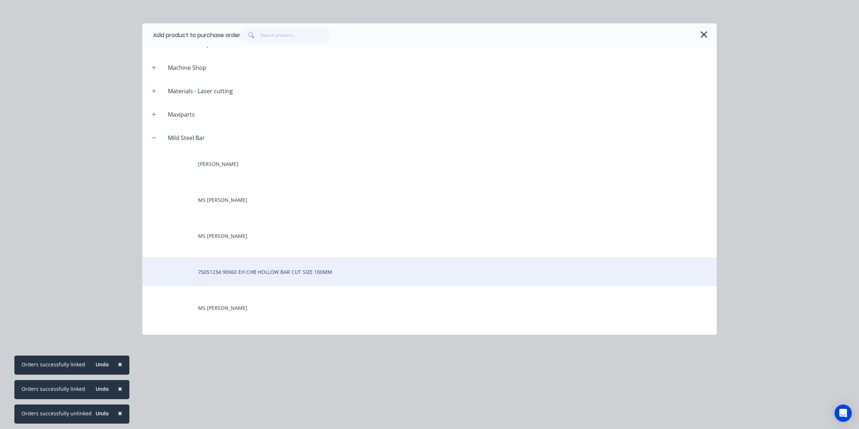
scroll to position [404, 0]
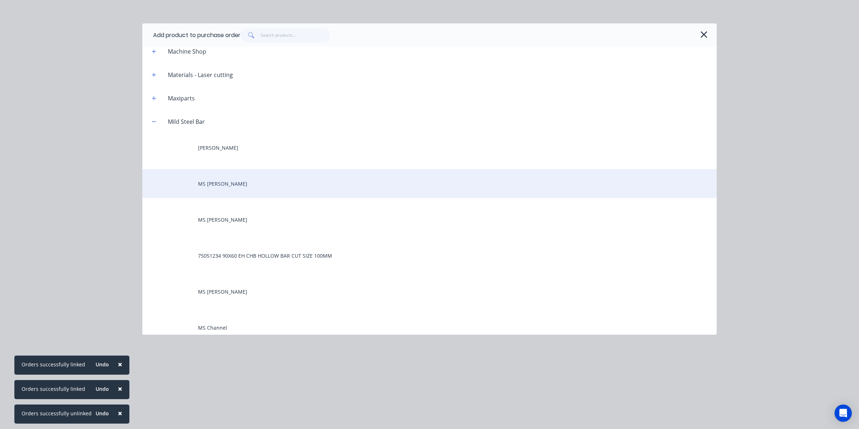
click at [225, 182] on div "MS Flatbar" at bounding box center [429, 183] width 575 height 29
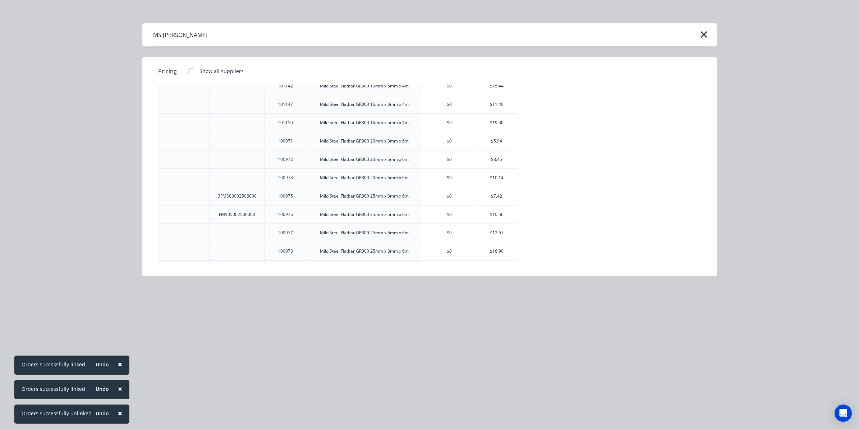
scroll to position [90, 0]
click at [500, 197] on div "$10.56" at bounding box center [496, 197] width 41 height 18
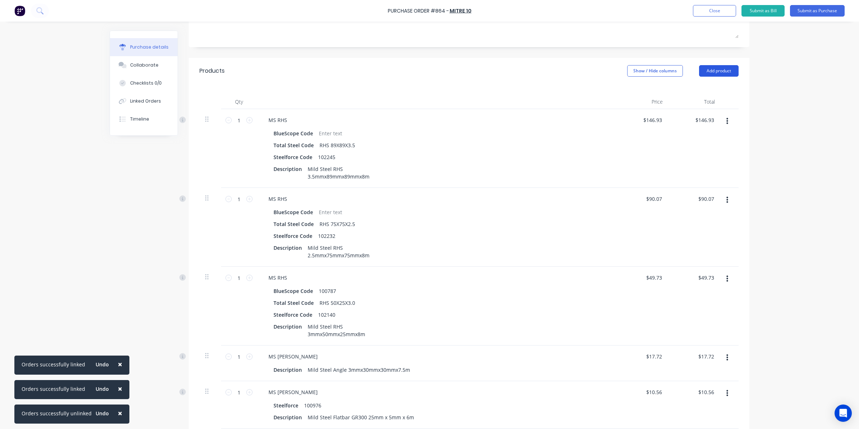
click at [724, 73] on button "Add product" at bounding box center [719, 71] width 40 height 12
click at [713, 86] on div "Product catalogue" at bounding box center [704, 89] width 55 height 10
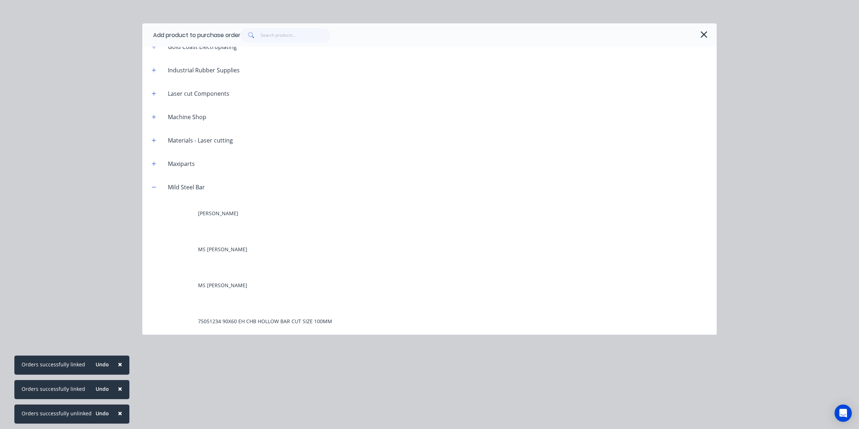
scroll to position [360, 0]
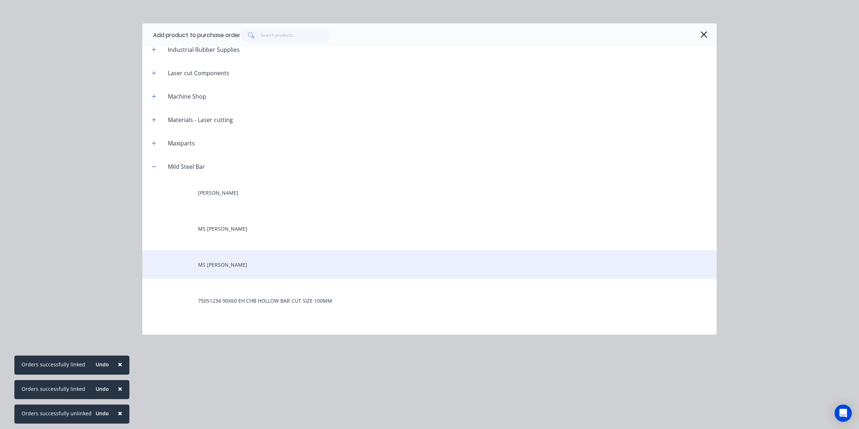
click at [209, 270] on div "MS Roundbar" at bounding box center [429, 264] width 575 height 29
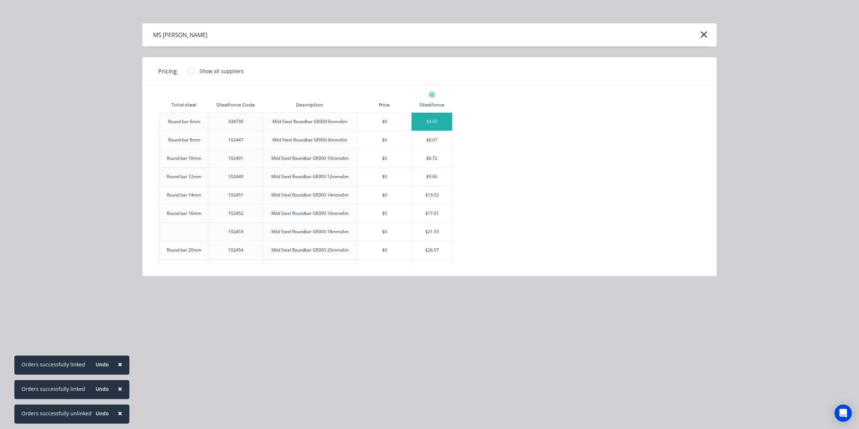
click at [419, 117] on div "$4.92" at bounding box center [432, 122] width 41 height 18
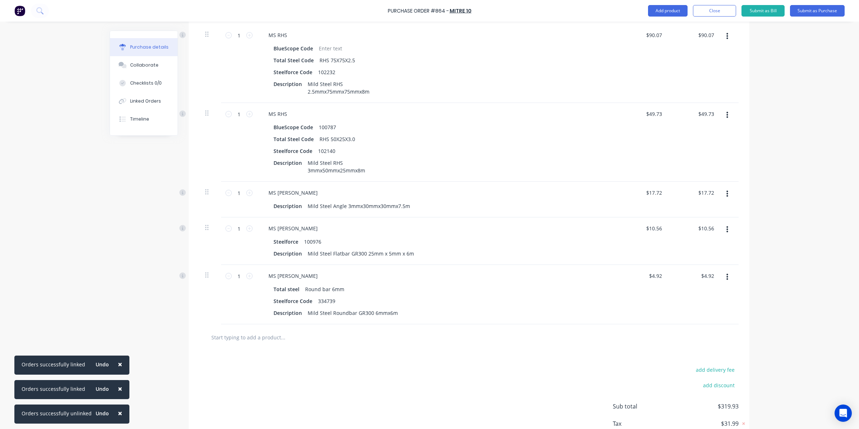
scroll to position [333, 0]
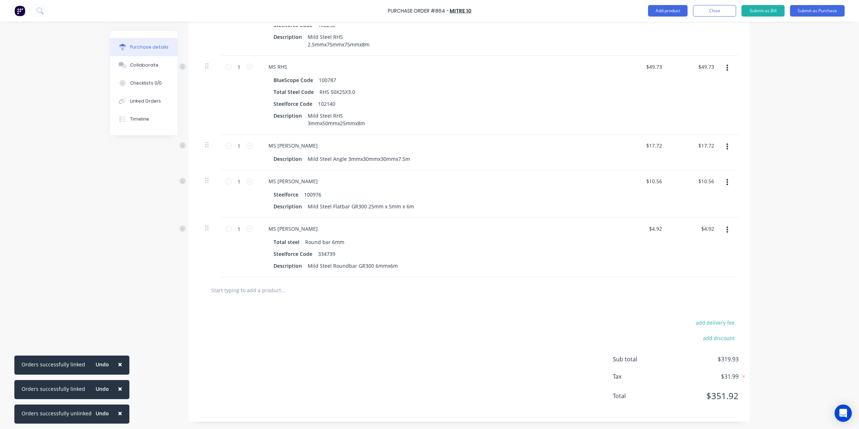
click at [224, 297] on div at bounding box center [469, 290] width 539 height 26
click at [217, 291] on input "text" at bounding box center [283, 290] width 144 height 14
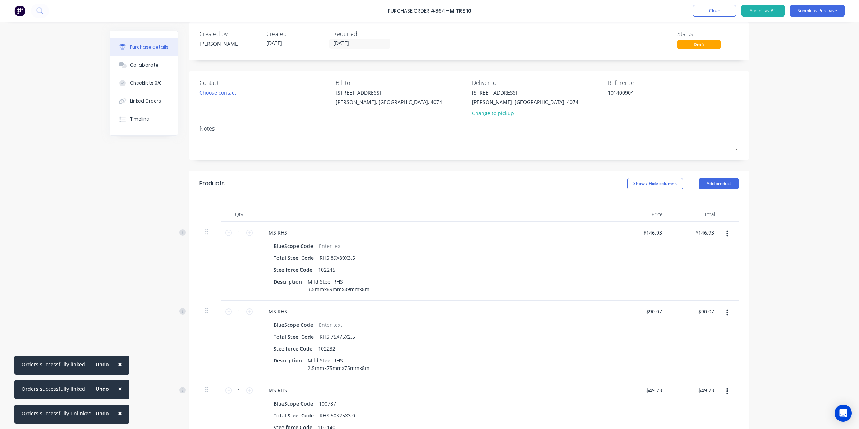
scroll to position [0, 0]
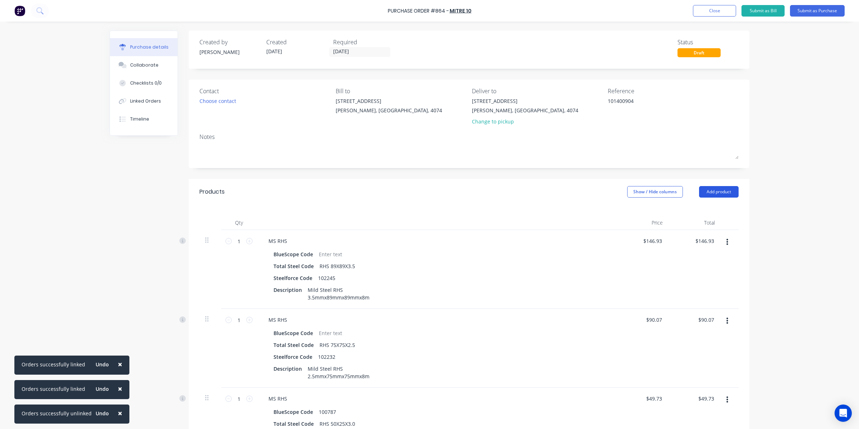
click at [725, 191] on button "Add product" at bounding box center [719, 192] width 40 height 12
click at [699, 214] on div "Product catalogue" at bounding box center [704, 210] width 55 height 10
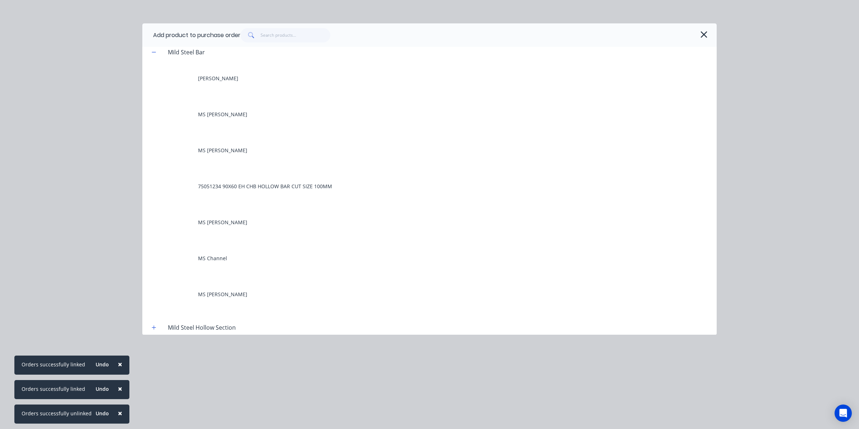
scroll to position [494, 0]
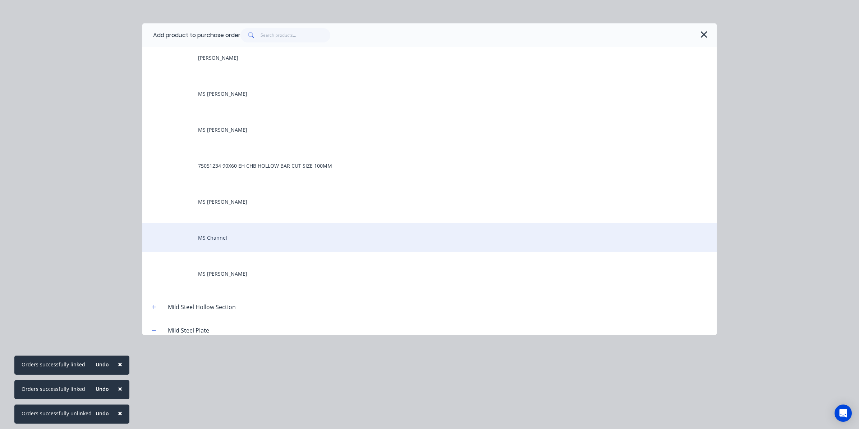
click at [217, 238] on div "MS Channel" at bounding box center [429, 237] width 575 height 29
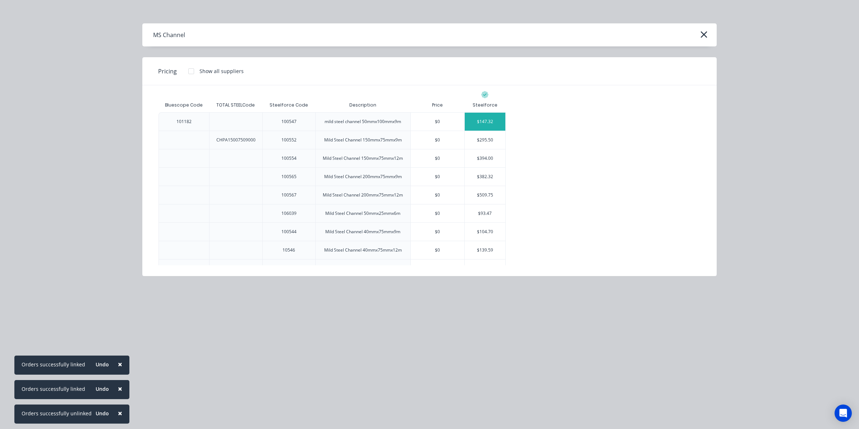
click at [473, 122] on div "$147.32" at bounding box center [485, 122] width 41 height 18
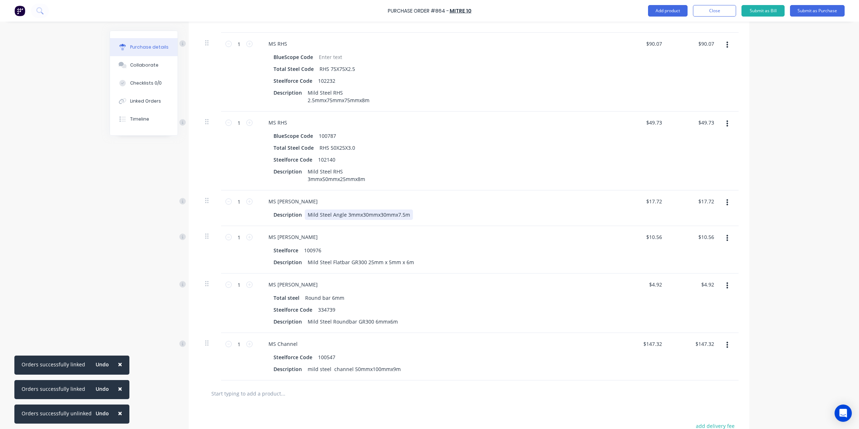
scroll to position [315, 0]
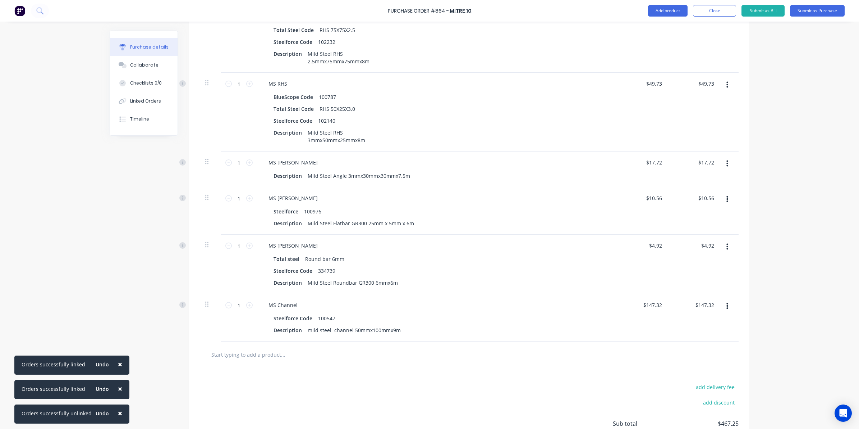
click at [227, 351] on input "text" at bounding box center [283, 354] width 144 height 14
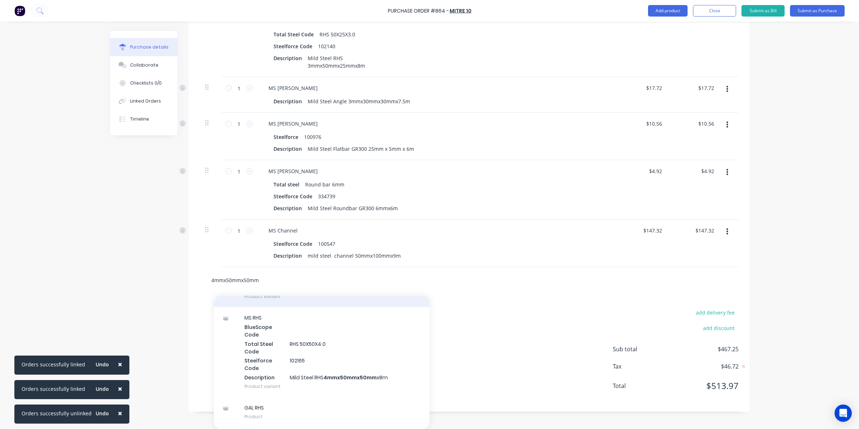
scroll to position [180, 0]
click at [299, 357] on div "MS RHS BlueScope Code Total Steel Code RHS 50X50X4.0 Steelforce Code 102165 Des…" at bounding box center [322, 348] width 216 height 90
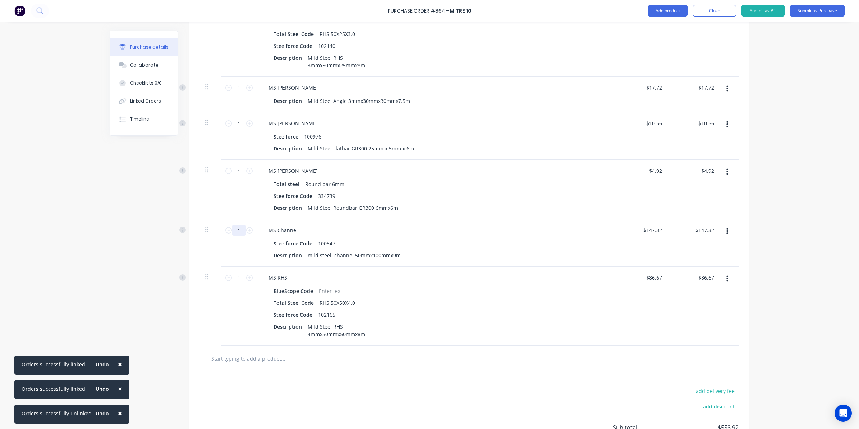
click at [242, 231] on input "1" at bounding box center [239, 230] width 14 height 11
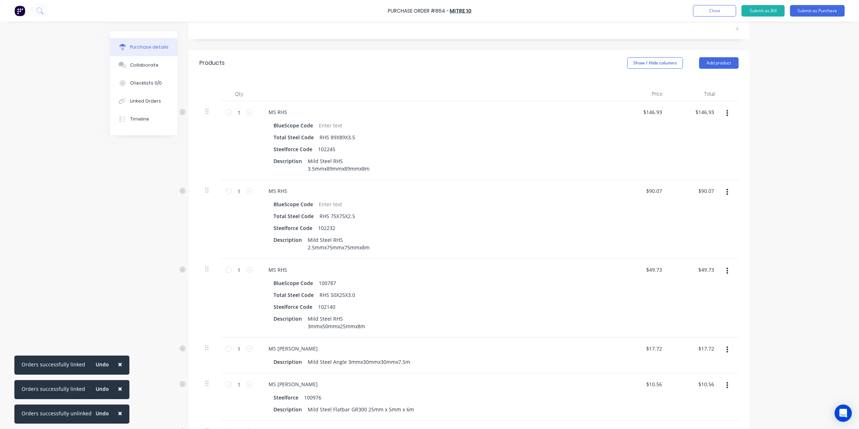
scroll to position [75, 0]
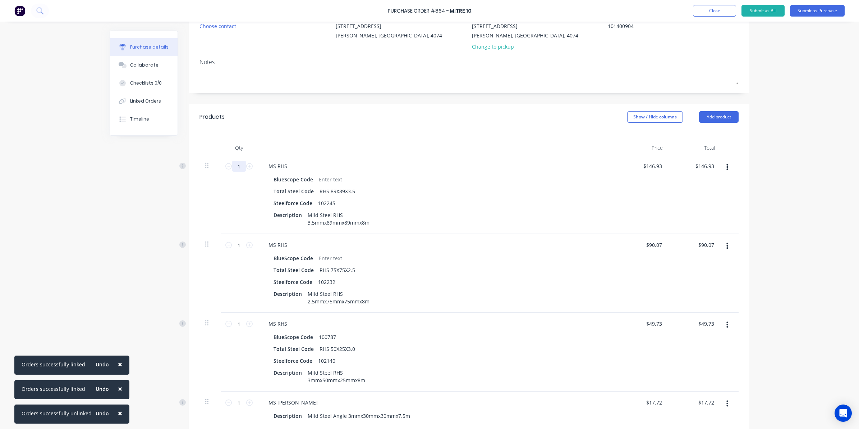
click at [240, 168] on input "1" at bounding box center [239, 166] width 14 height 11
click at [146, 266] on div "Created by Sarah Created 02/09/25 Required 02/09/25 Status Draft Contact Choose…" at bounding box center [430, 380] width 640 height 849
click at [691, 166] on input "1469.30" at bounding box center [703, 166] width 26 height 10
drag, startPoint x: 693, startPoint y: 166, endPoint x: 728, endPoint y: 164, distance: 35.7
click at [728, 164] on div "10 10 MS RHS BlueScope Code Total Steel Code RHS 89X89X3.5 Steelforce Code 1022…" at bounding box center [469, 194] width 539 height 79
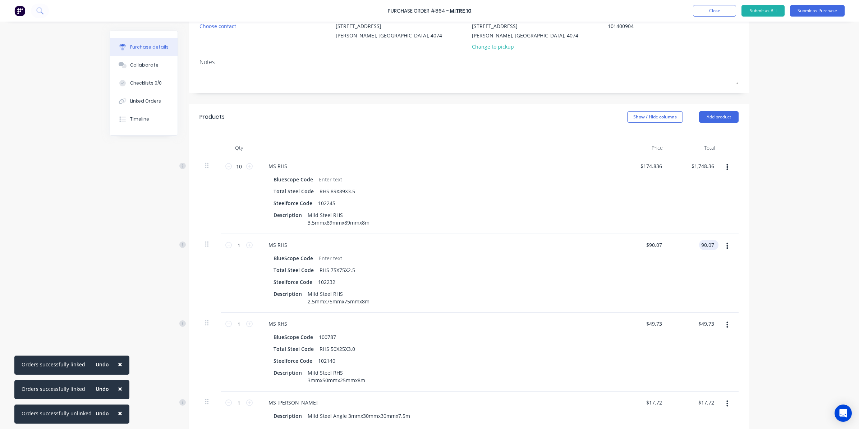
click at [700, 243] on input "90.07" at bounding box center [707, 244] width 17 height 10
drag, startPoint x: 698, startPoint y: 245, endPoint x: 766, endPoint y: 238, distance: 68.3
click at [763, 240] on div "× Orders successfully linked Undo × Orders successfully linked Undo × Orders su…" at bounding box center [429, 214] width 859 height 429
click at [768, 236] on div "× Orders successfully linked Undo × Orders successfully linked Undo × Orders su…" at bounding box center [429, 214] width 859 height 429
click at [701, 322] on input "49.73" at bounding box center [705, 323] width 19 height 10
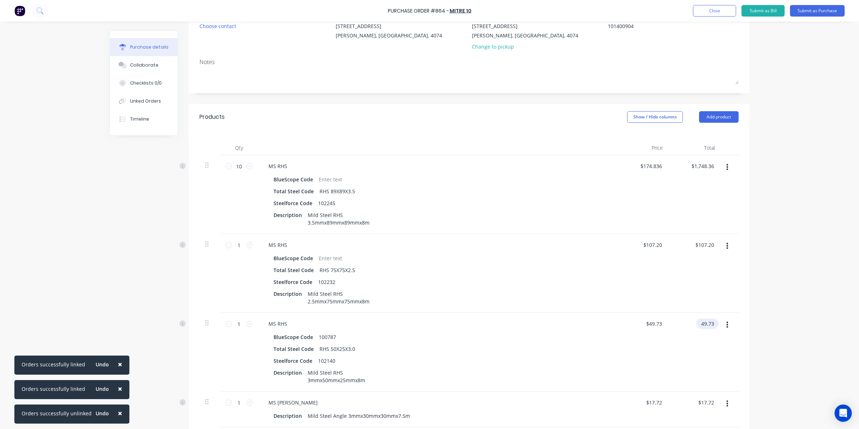
click at [698, 326] on input "49.73" at bounding box center [705, 323] width 19 height 10
drag, startPoint x: 698, startPoint y: 326, endPoint x: 730, endPoint y: 323, distance: 32.5
click at [730, 323] on div "1 1 MS RHS BlueScope Code 100787 Total Steel Code RHS 50X25X3.0 Steelforce Code…" at bounding box center [469, 351] width 539 height 79
click at [820, 322] on div "× Orders successfully linked Undo × Orders successfully linked Undo × Orders su…" at bounding box center [429, 214] width 859 height 429
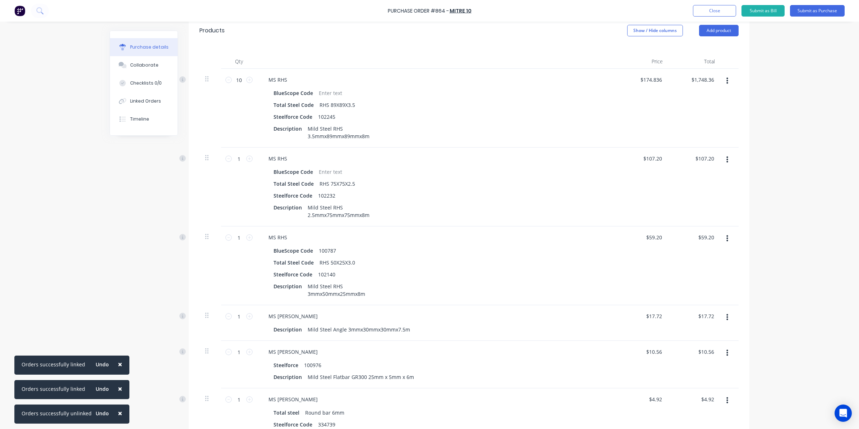
scroll to position [165, 0]
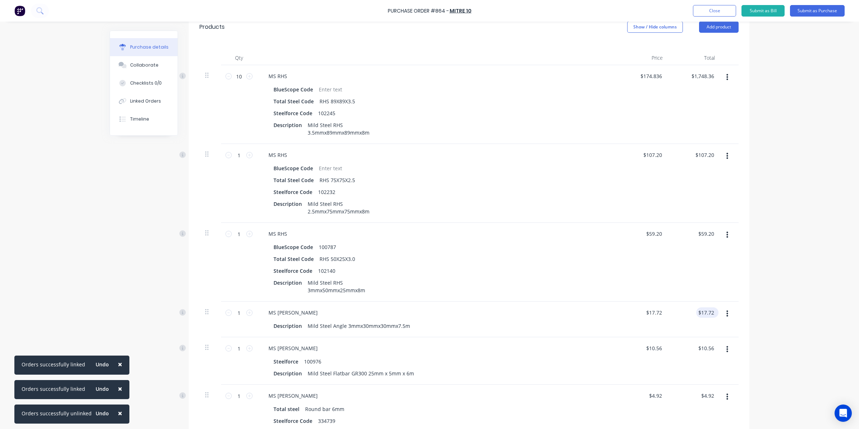
click at [696, 307] on div "$17.72 $17.72" at bounding box center [705, 312] width 19 height 10
drag, startPoint x: 698, startPoint y: 310, endPoint x: 781, endPoint y: 304, distance: 83.2
click at [781, 304] on div "× Orders successfully linked Undo × Orders successfully linked Undo × Orders su…" at bounding box center [429, 214] width 859 height 429
drag, startPoint x: 785, startPoint y: 301, endPoint x: 758, endPoint y: 319, distance: 32.2
click at [758, 319] on div "× Orders successfully linked Undo × Orders successfully linked Undo × Orders su…" at bounding box center [429, 214] width 859 height 429
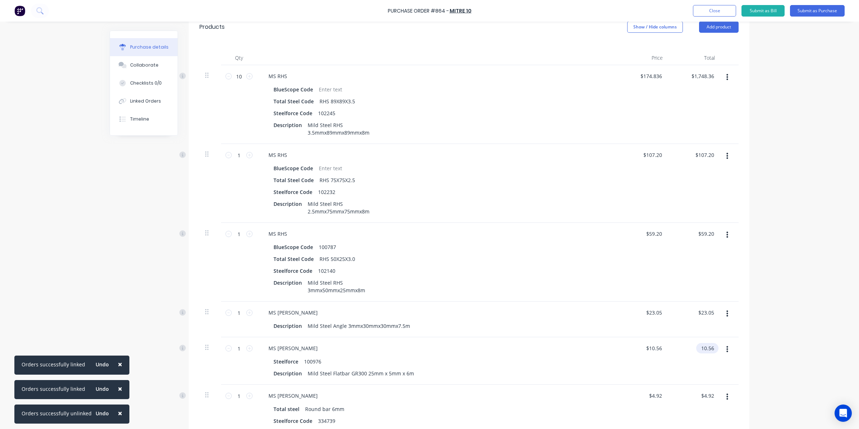
drag, startPoint x: 758, startPoint y: 319, endPoint x: 700, endPoint y: 349, distance: 65.9
click at [700, 349] on input "10.56" at bounding box center [705, 348] width 19 height 10
click at [699, 349] on input "10.56" at bounding box center [707, 348] width 17 height 10
drag, startPoint x: 698, startPoint y: 349, endPoint x: 717, endPoint y: 347, distance: 19.1
click at [717, 347] on div "1 1 MS Flatbar Steelforce 100976 Description Mild Steel Flatbar GR300 25mm x 5m…" at bounding box center [469, 360] width 539 height 47
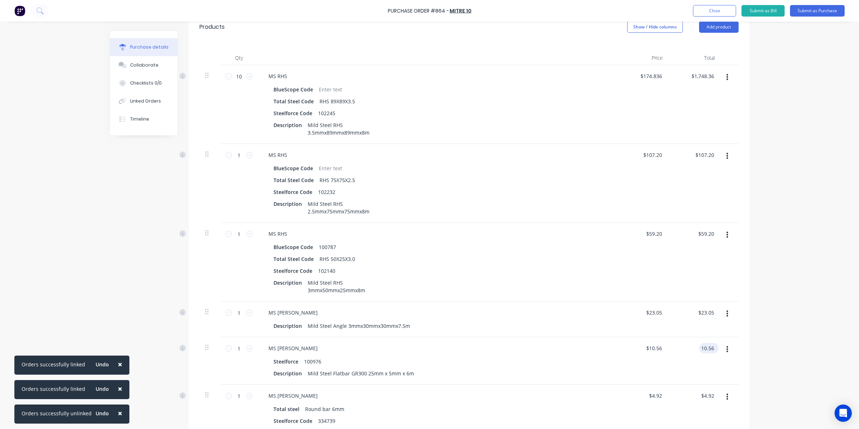
drag, startPoint x: 698, startPoint y: 346, endPoint x: 714, endPoint y: 344, distance: 16.3
click at [714, 344] on div "10.56 10.56" at bounding box center [708, 348] width 19 height 10
click at [742, 344] on div "Qty Price Total 10 10 MS RHS BlueScope Code Total Steel Code RHS 89X89X3.5 Stee…" at bounding box center [469, 305] width 561 height 530
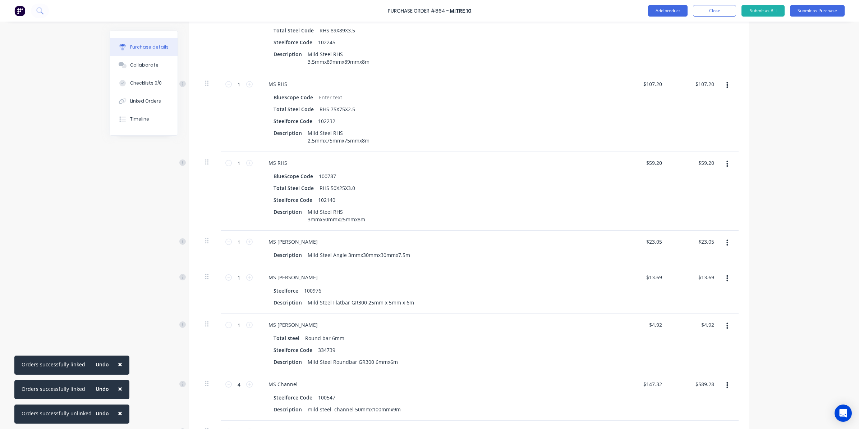
scroll to position [255, 0]
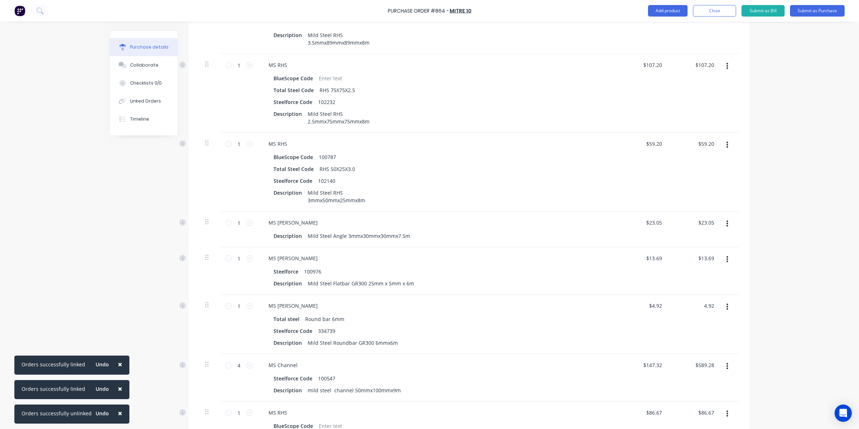
click at [698, 307] on div "4.92 4.92" at bounding box center [695, 323] width 52 height 59
drag, startPoint x: 698, startPoint y: 307, endPoint x: 724, endPoint y: 304, distance: 26.4
click at [724, 304] on div "1 1 MS Roundbar Total steel Round bar 6mm Steelforce Code 334739 Description Mi…" at bounding box center [469, 323] width 539 height 59
drag, startPoint x: 704, startPoint y: 305, endPoint x: 716, endPoint y: 306, distance: 12.6
click at [716, 306] on div "1 1 MS Roundbar Total steel Round bar 6mm Steelforce Code 334739 Description Mi…" at bounding box center [469, 323] width 539 height 59
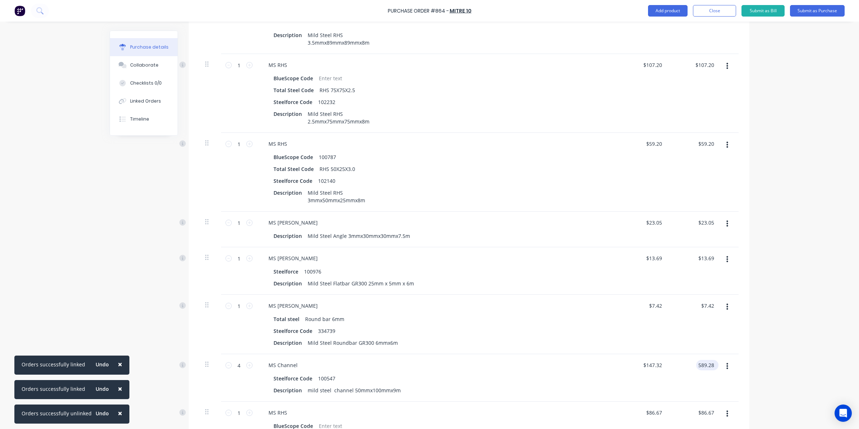
click at [703, 364] on input "589.28" at bounding box center [705, 365] width 19 height 10
drag, startPoint x: 695, startPoint y: 365, endPoint x: 773, endPoint y: 357, distance: 79.1
click at [773, 357] on div "× Orders successfully linked Undo × Orders successfully linked Undo × Orders su…" at bounding box center [429, 214] width 859 height 429
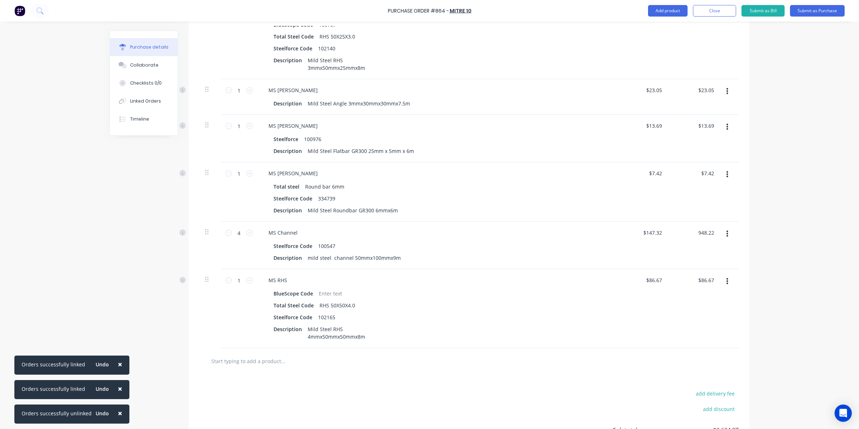
scroll to position [389, 0]
click at [696, 280] on div "$86.67 $86.67" at bounding box center [705, 277] width 19 height 10
click at [696, 279] on div "86.67 $86.67" at bounding box center [705, 277] width 19 height 10
drag, startPoint x: 696, startPoint y: 278, endPoint x: 741, endPoint y: 270, distance: 45.9
click at [741, 270] on div "Qty Price Total 10 10 MS RHS BlueScope Code Total Steel Code RHS 89X89X3.5 Stee…" at bounding box center [469, 80] width 561 height 530
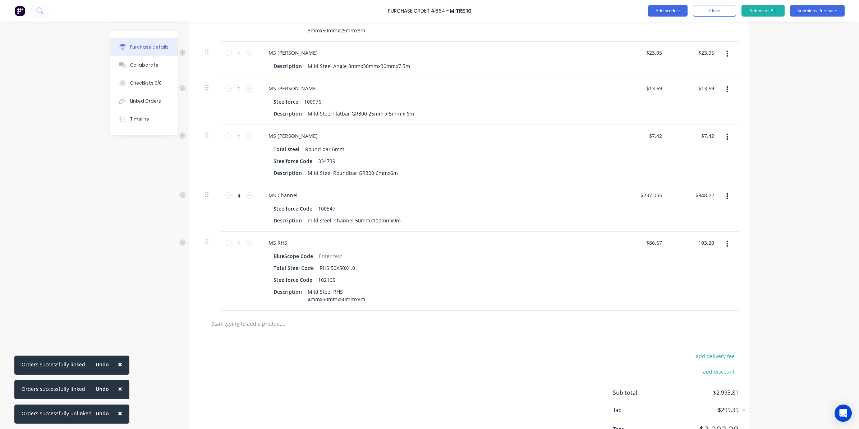
scroll to position [459, 0]
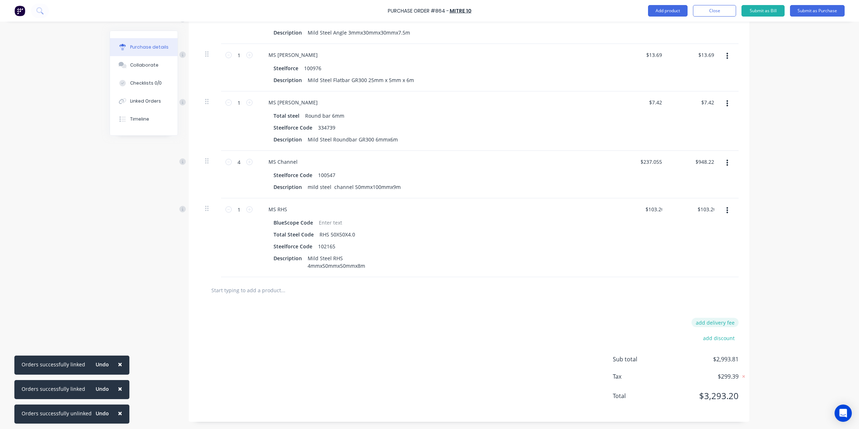
click at [730, 319] on button "add delivery fee" at bounding box center [715, 321] width 47 height 9
click at [772, 300] on div "× Orders successfully linked Undo × Orders successfully linked Undo × Orders su…" at bounding box center [429, 214] width 859 height 429
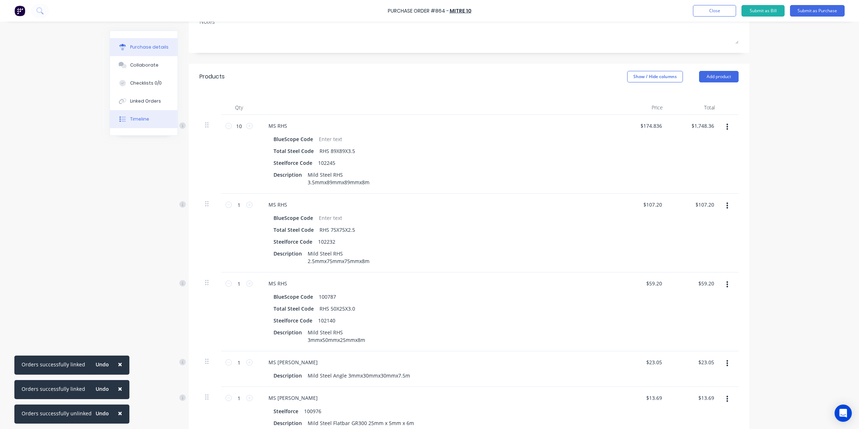
scroll to position [99, 0]
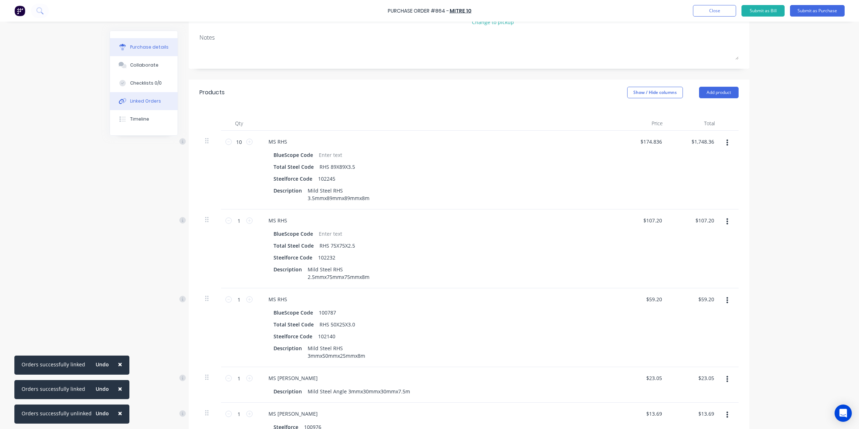
click at [148, 100] on div "Linked Orders" at bounding box center [145, 101] width 31 height 6
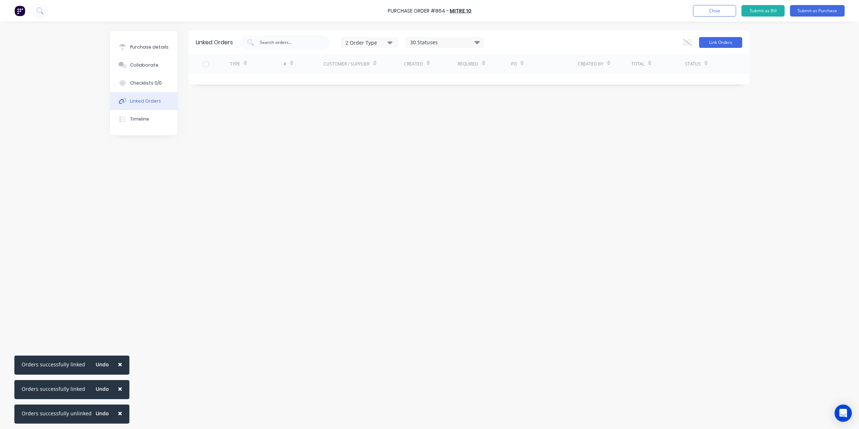
click at [723, 45] on button "Link Orders" at bounding box center [720, 42] width 43 height 11
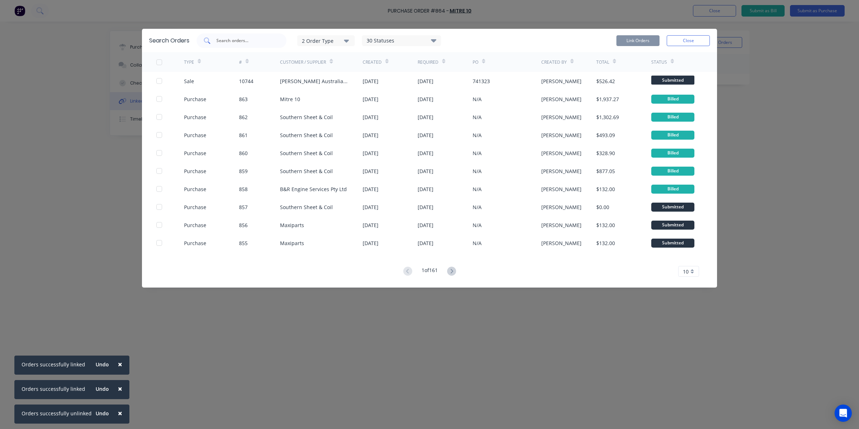
click at [239, 37] on input "text" at bounding box center [246, 40] width 60 height 7
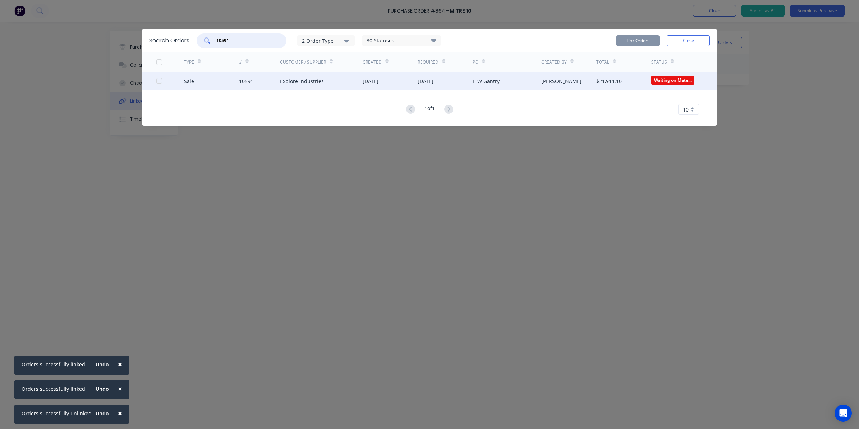
click at [158, 79] on div at bounding box center [159, 81] width 14 height 14
click at [635, 44] on button "Link Orders" at bounding box center [638, 40] width 43 height 11
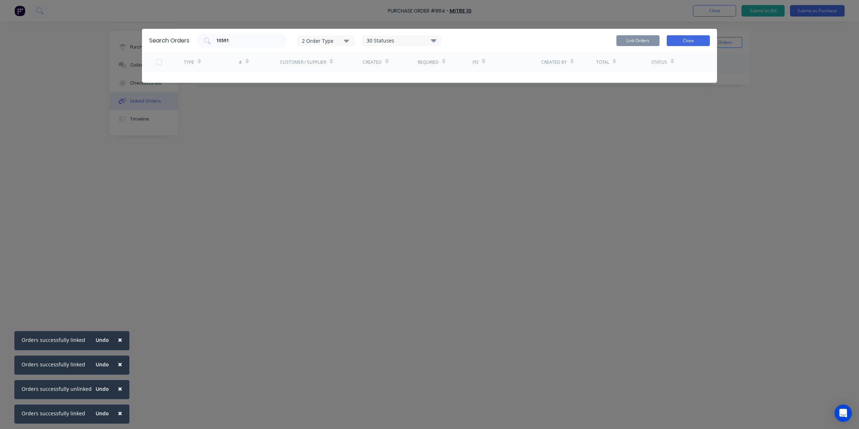
click at [692, 40] on button "Close" at bounding box center [688, 40] width 43 height 11
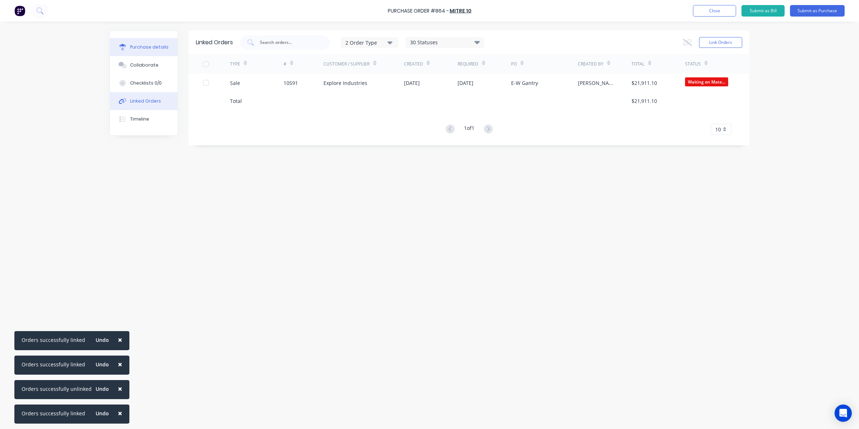
click at [171, 53] on button "Purchase details" at bounding box center [144, 47] width 68 height 18
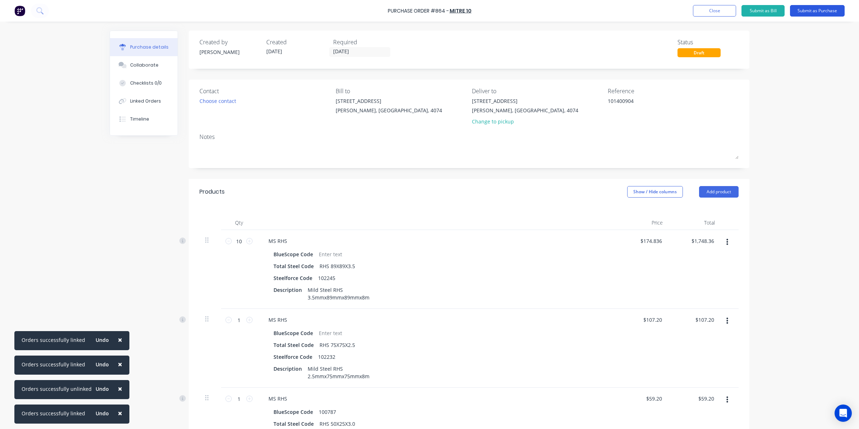
click at [832, 12] on button "Submit as Purchase" at bounding box center [817, 11] width 55 height 12
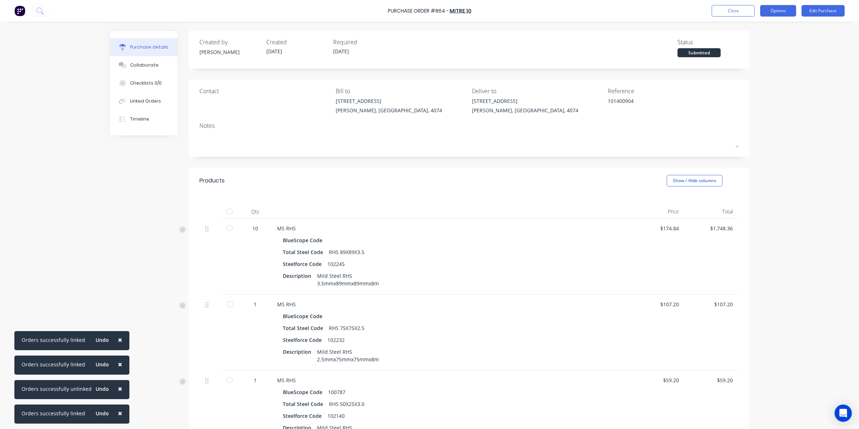
click at [768, 15] on button "Options" at bounding box center [778, 11] width 36 height 12
click at [755, 42] on div "Convert to Bill" at bounding box center [762, 43] width 55 height 10
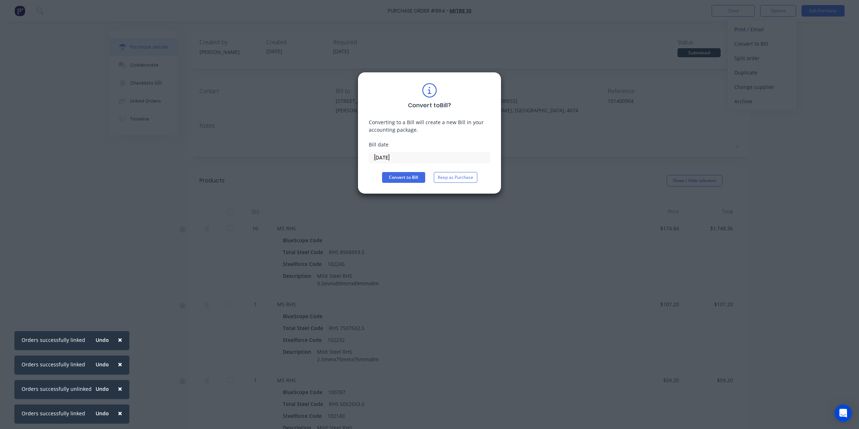
click at [411, 158] on input "02/09/25" at bounding box center [429, 157] width 121 height 11
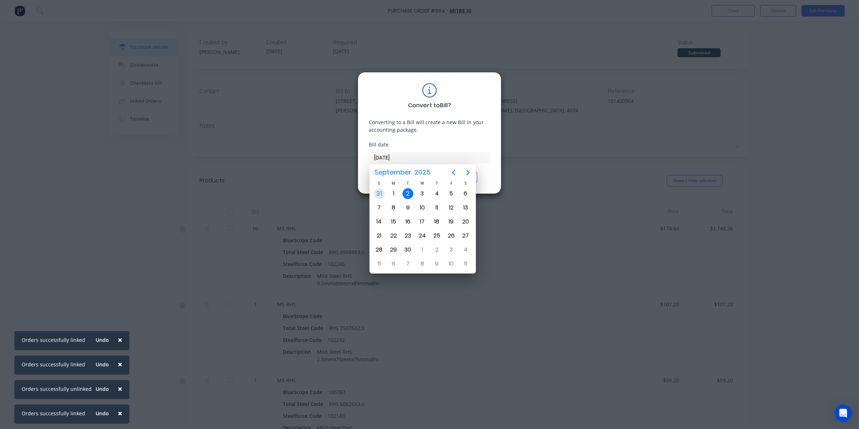
click at [378, 191] on div "31" at bounding box center [379, 193] width 11 height 11
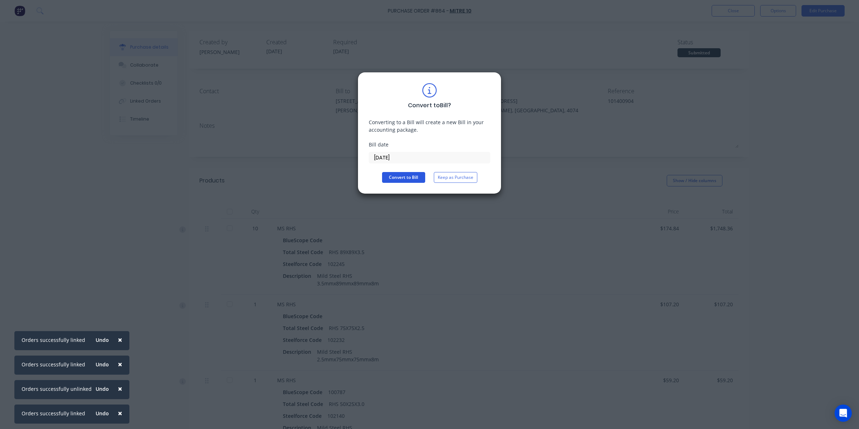
click at [388, 175] on button "Convert to Bill" at bounding box center [403, 177] width 43 height 11
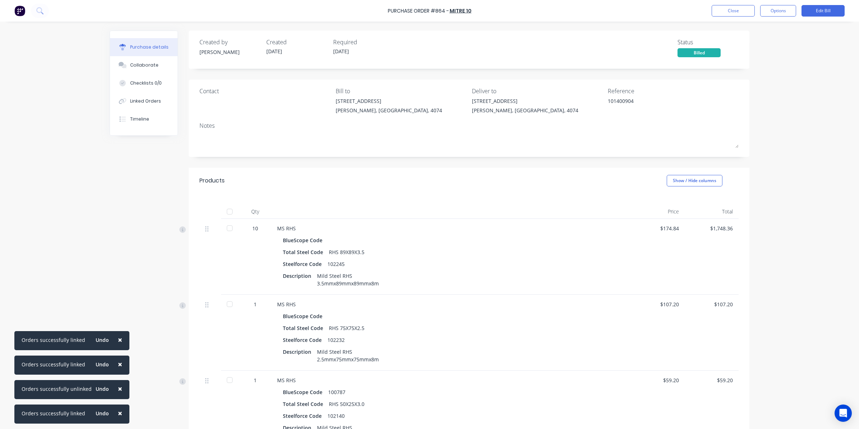
click at [225, 212] on div at bounding box center [230, 211] width 14 height 14
click at [735, 13] on button "Close" at bounding box center [733, 11] width 43 height 12
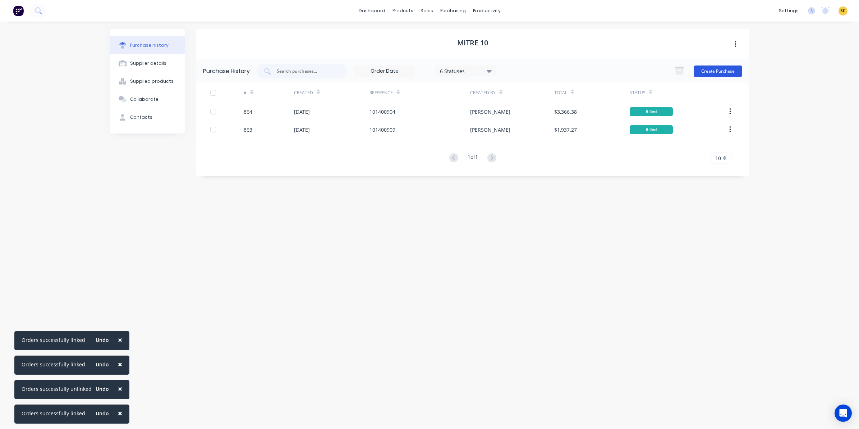
click at [730, 69] on button "Create Purchase" at bounding box center [718, 71] width 49 height 12
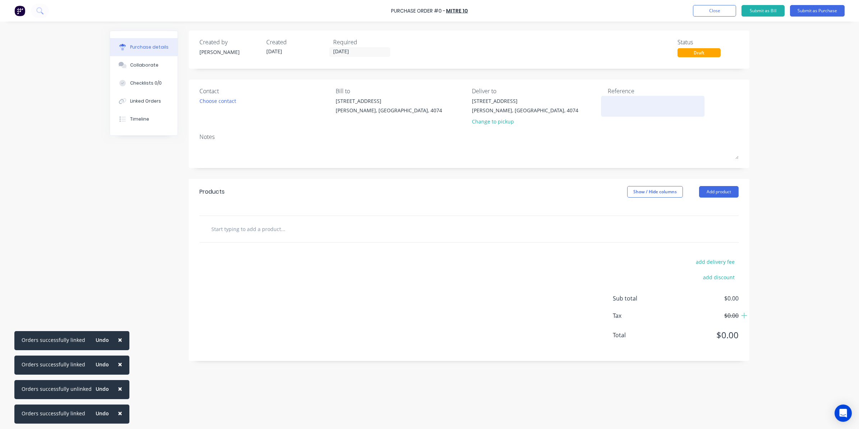
click at [616, 100] on textarea at bounding box center [653, 105] width 90 height 16
click at [242, 230] on input "text" at bounding box center [283, 228] width 144 height 14
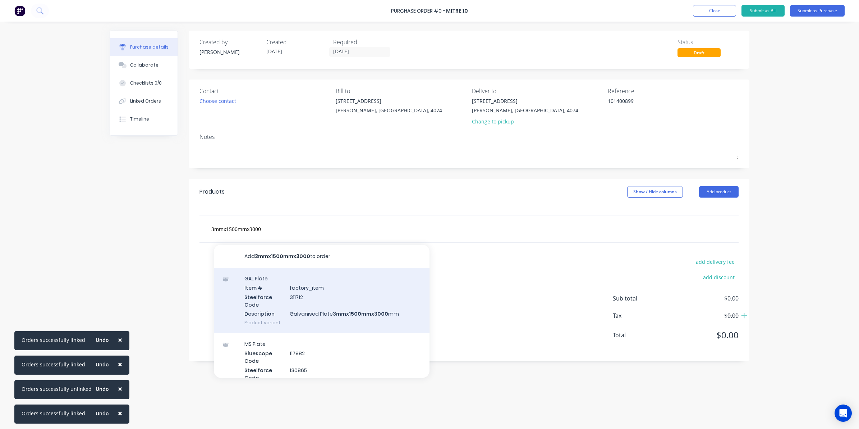
click at [349, 308] on div "GAL Plate Item # factory_item Steelforce Code 311712 Description Galvanised Pla…" at bounding box center [322, 300] width 216 height 65
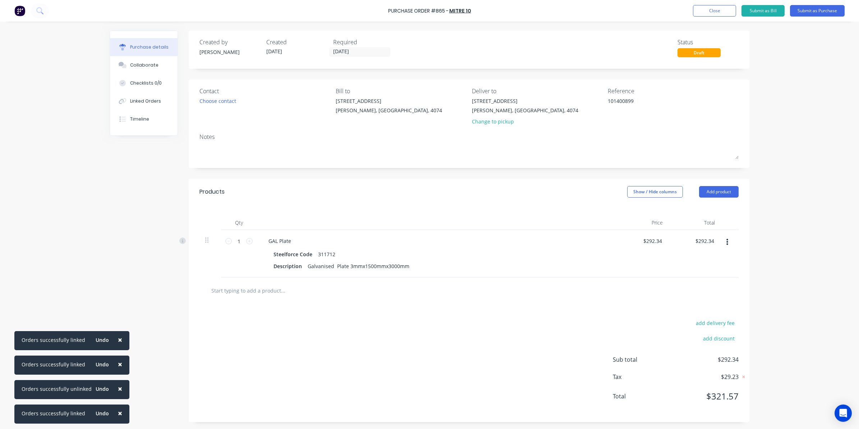
click at [727, 243] on icon "button" at bounding box center [728, 242] width 2 height 8
click at [704, 306] on button "Delete" at bounding box center [705, 304] width 61 height 14
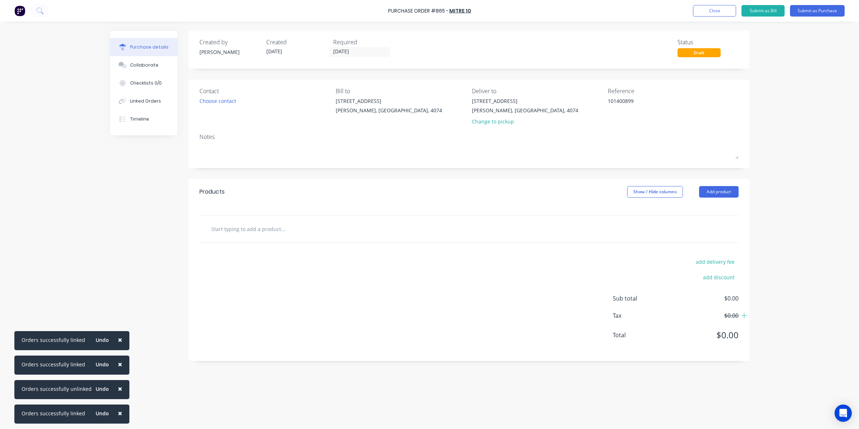
click at [262, 230] on input "text" at bounding box center [283, 228] width 144 height 14
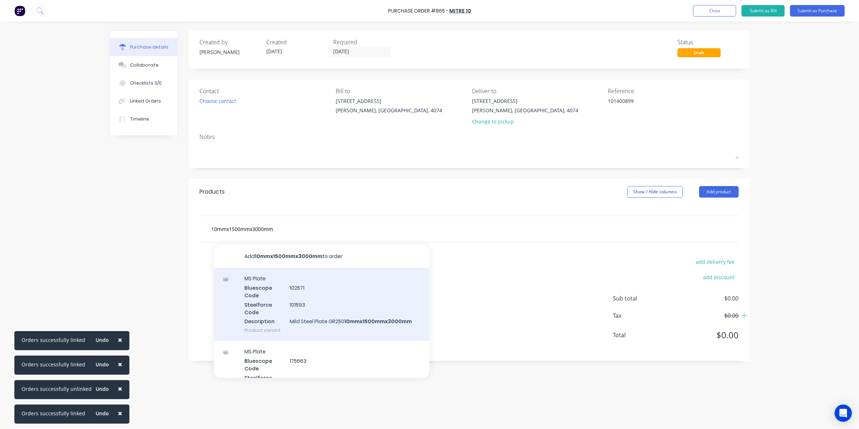
click at [333, 322] on div "MS Plate Bluescope Code 102571 Steelforce Code 101593 Description Mild Steel Pl…" at bounding box center [322, 304] width 216 height 73
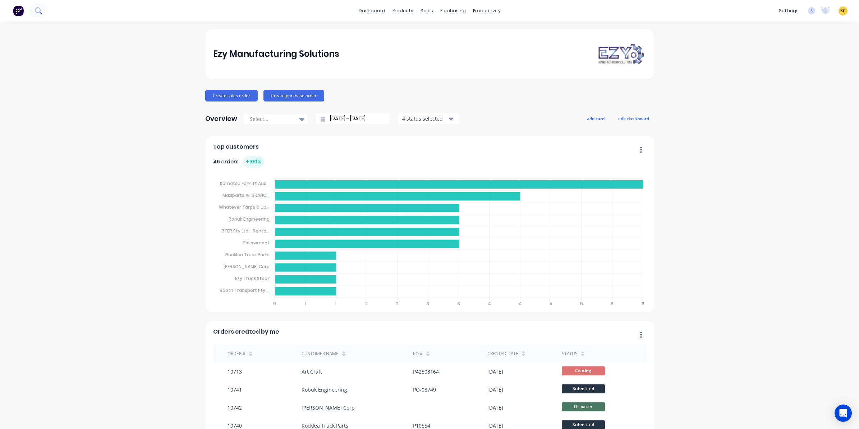
click at [42, 8] on icon at bounding box center [38, 10] width 7 height 7
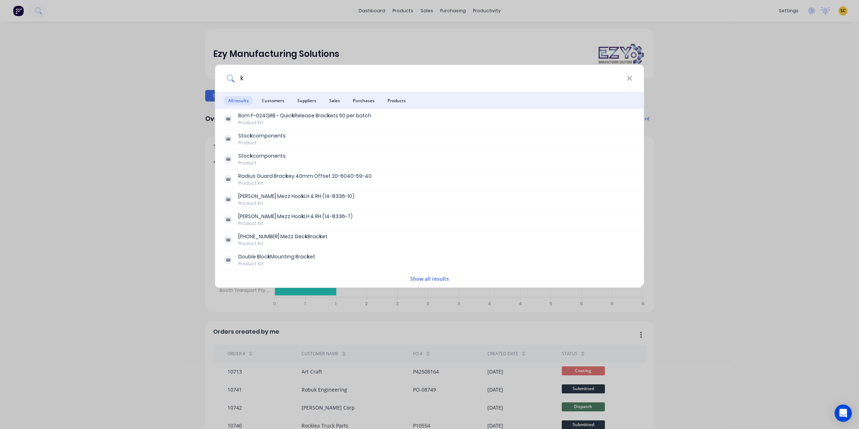
type input "k"
click at [430, 29] on div "k All results Customers Suppliers Sales Purchases Products Bom F-024QRB - Quic …" at bounding box center [429, 214] width 859 height 429
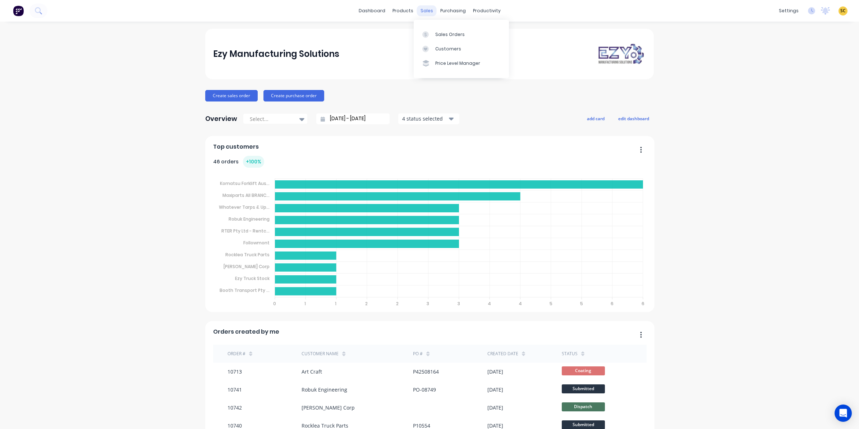
click at [425, 15] on div "sales" at bounding box center [427, 10] width 20 height 11
click at [430, 35] on div at bounding box center [427, 34] width 11 height 6
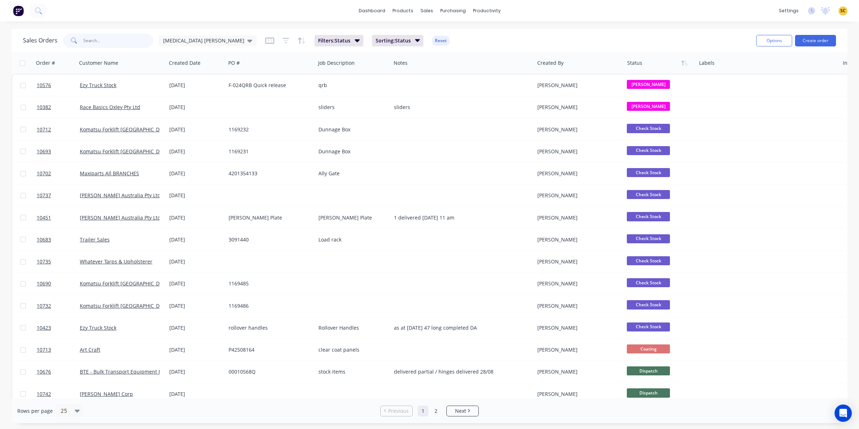
click at [101, 36] on input "text" at bounding box center [118, 40] width 70 height 14
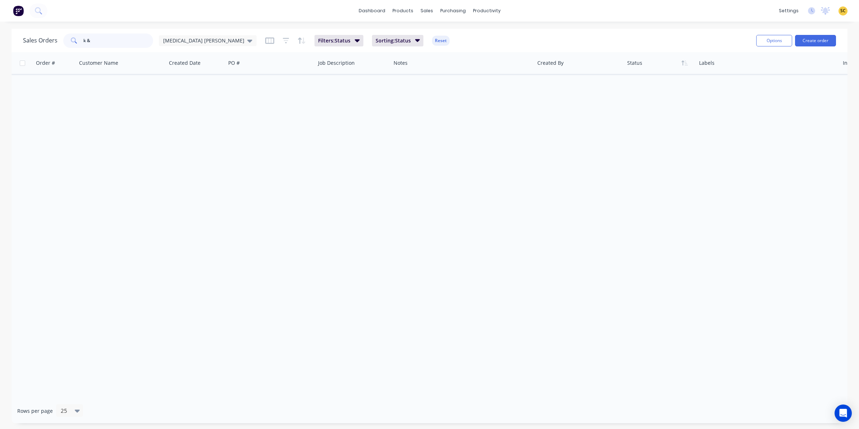
click at [108, 38] on input "k &" at bounding box center [118, 40] width 70 height 14
click at [87, 41] on input "k &" at bounding box center [118, 40] width 70 height 14
click at [94, 45] on input "k&" at bounding box center [118, 40] width 70 height 14
drag, startPoint x: 92, startPoint y: 44, endPoint x: 83, endPoint y: 44, distance: 9.0
click at [83, 44] on input "k&" at bounding box center [118, 40] width 70 height 14
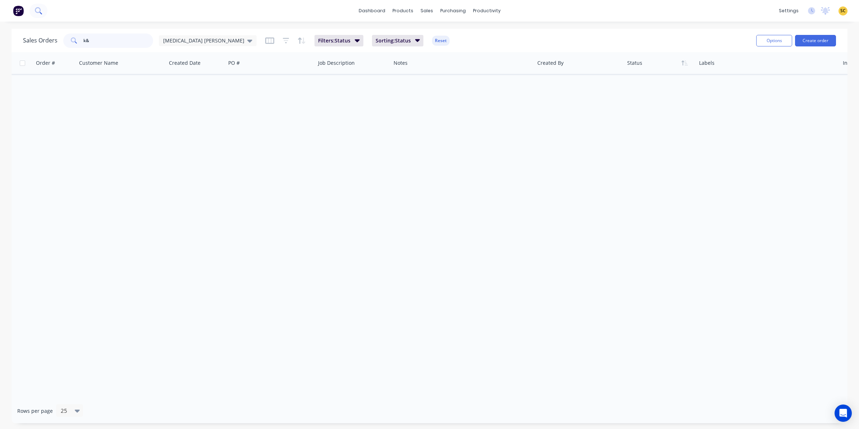
type input "k&"
click at [44, 13] on button at bounding box center [38, 11] width 18 height 14
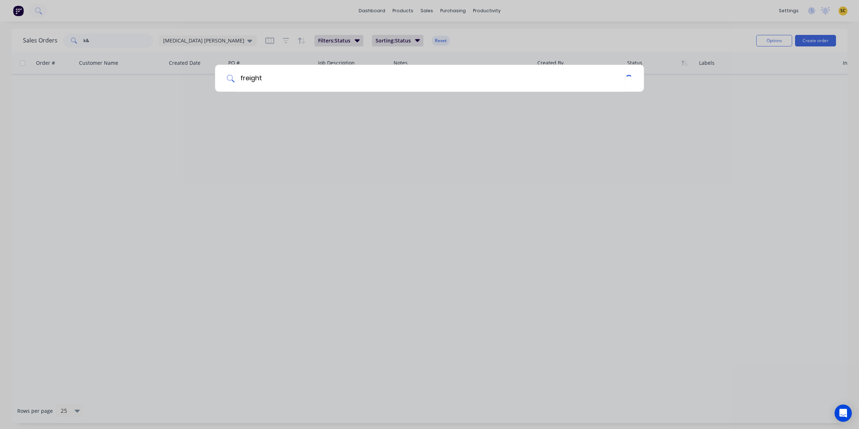
type input "freight"
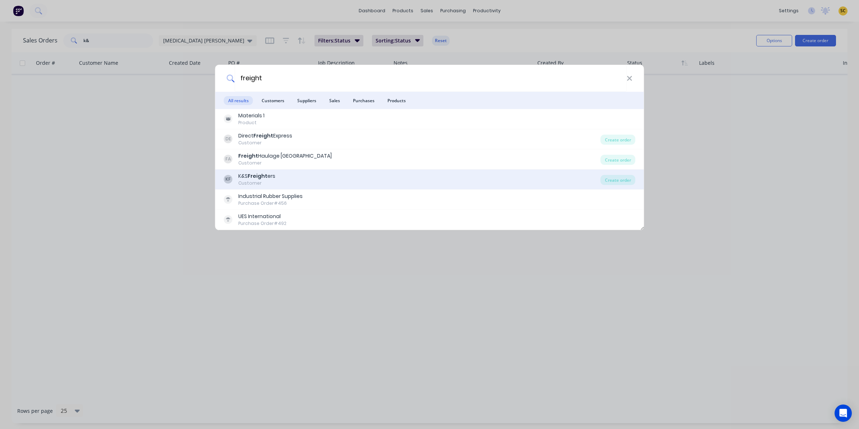
click at [275, 182] on div "KF K&S Freight ers Customer" at bounding box center [412, 179] width 377 height 14
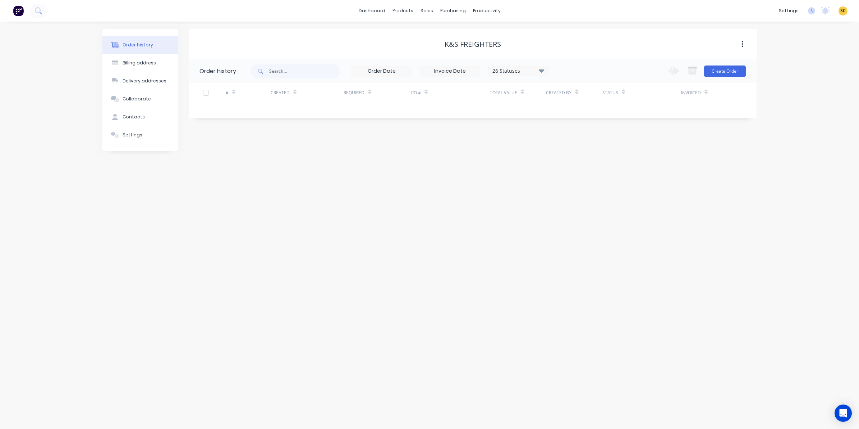
click at [540, 66] on icon at bounding box center [541, 70] width 5 height 9
click at [578, 154] on label at bounding box center [578, 154] width 0 height 0
click at [578, 156] on input "checkbox" at bounding box center [581, 157] width 6 height 7
checkbox input "true"
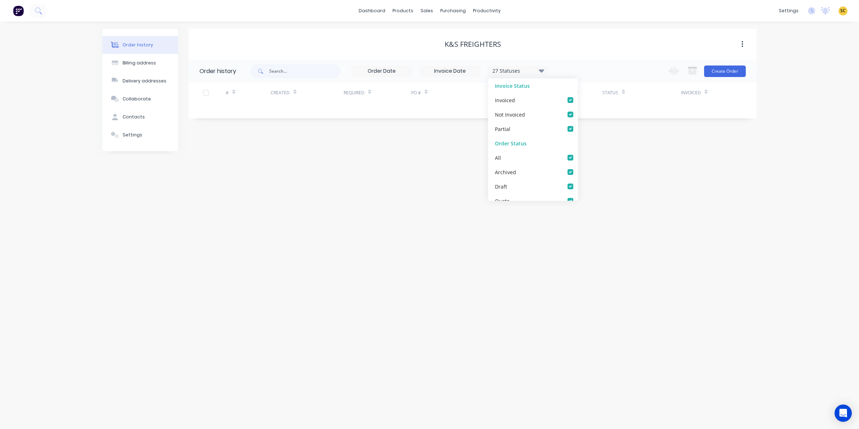
click at [369, 193] on div "Order history Billing address Delivery addresses Collaborate Contacts Settings …" at bounding box center [429, 225] width 859 height 407
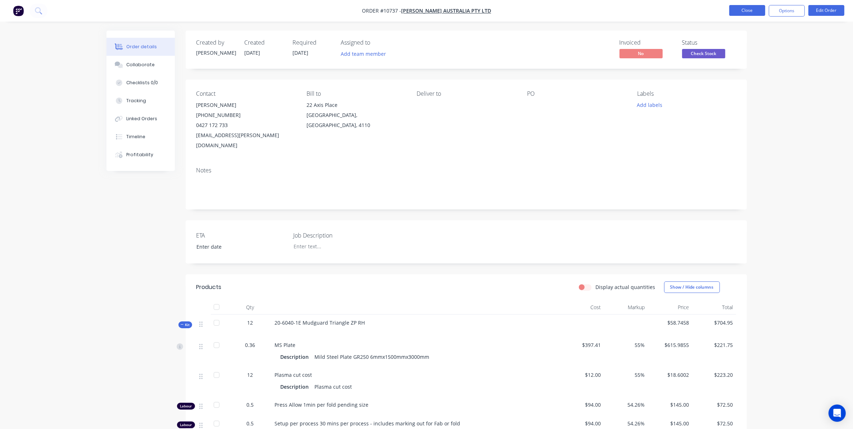
click at [741, 11] on button "Close" at bounding box center [747, 10] width 36 height 11
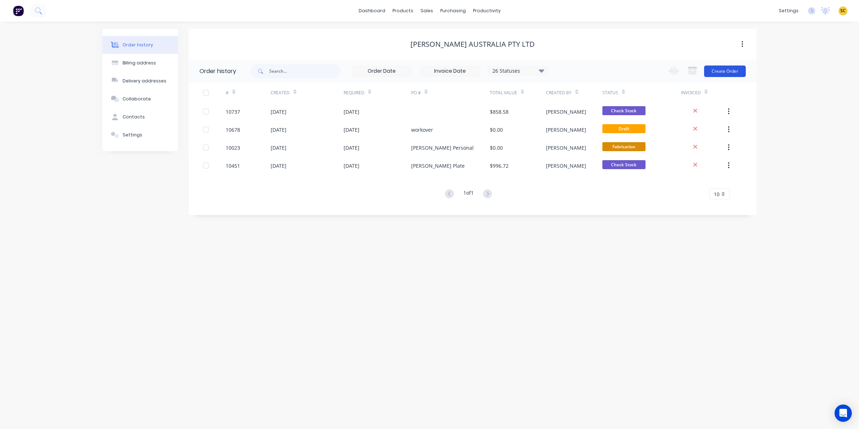
click at [722, 69] on button "Create Order" at bounding box center [725, 71] width 42 height 12
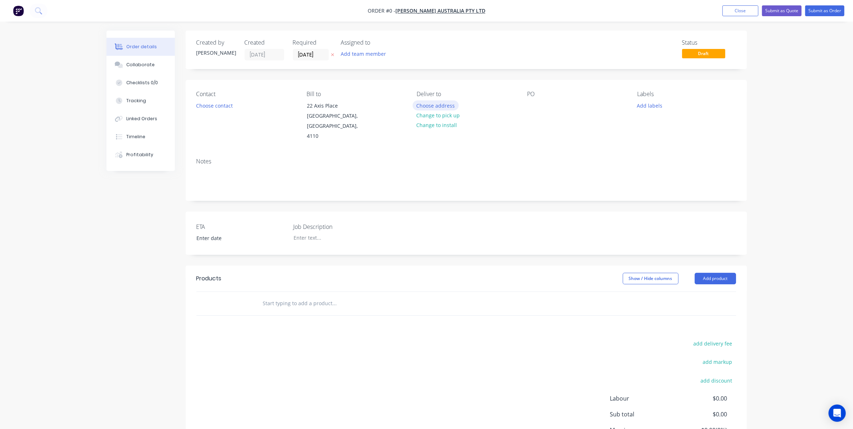
click at [445, 105] on button "Choose address" at bounding box center [435, 105] width 46 height 10
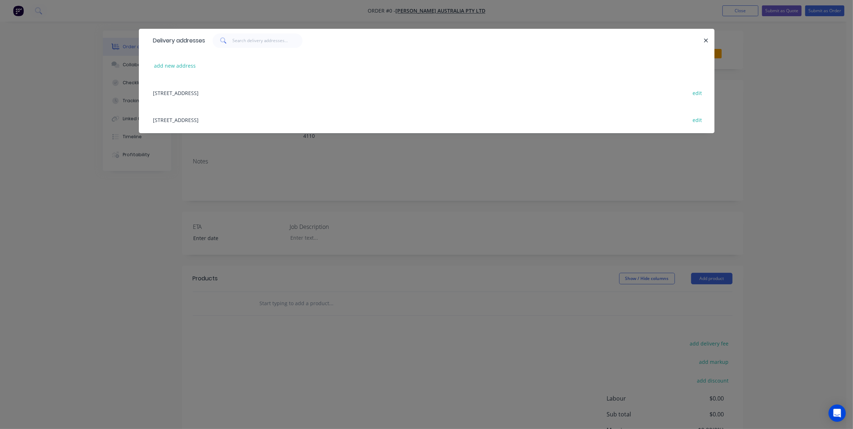
click at [252, 98] on div "[STREET_ADDRESS] edit" at bounding box center [427, 92] width 554 height 27
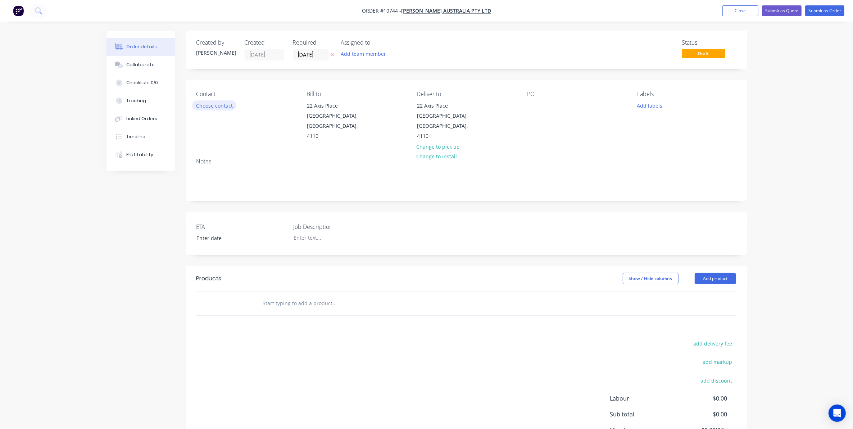
click at [209, 105] on button "Choose contact" at bounding box center [214, 105] width 44 height 10
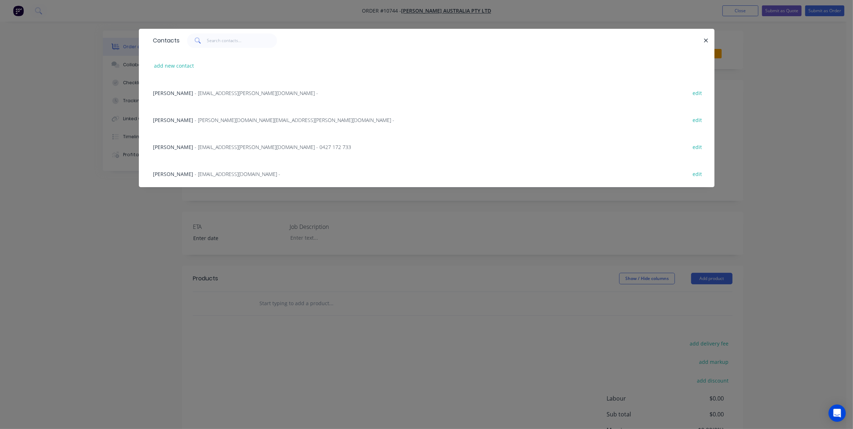
click at [204, 141] on div "[PERSON_NAME] - [EMAIL_ADDRESS][PERSON_NAME][DOMAIN_NAME] - 0427 172 733 edit" at bounding box center [427, 146] width 554 height 27
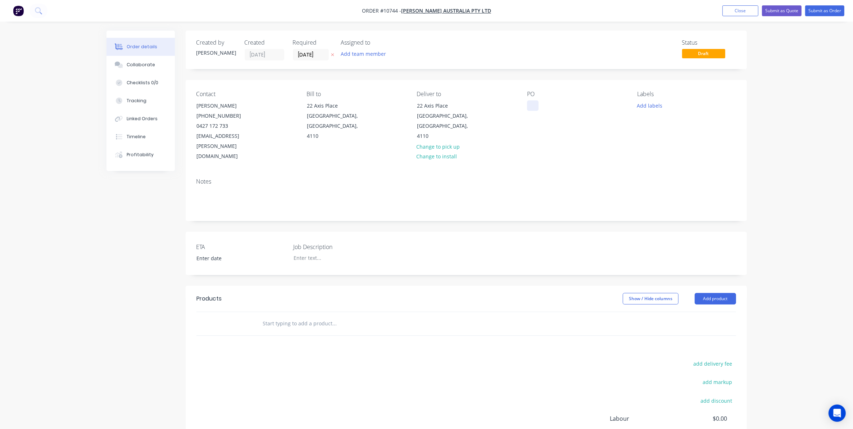
click at [533, 106] on div at bounding box center [533, 105] width 12 height 10
click at [299, 252] on div at bounding box center [333, 257] width 90 height 10
click at [301, 316] on input "text" at bounding box center [334, 323] width 144 height 14
type input "[PHONE_NUMBER]"
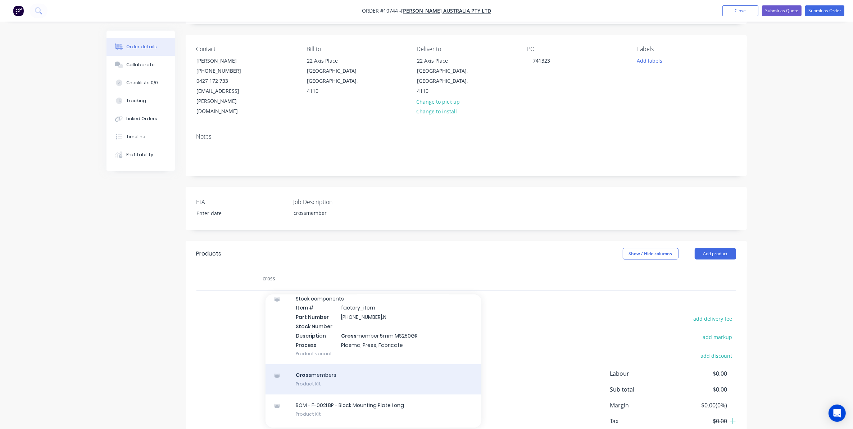
scroll to position [90, 0]
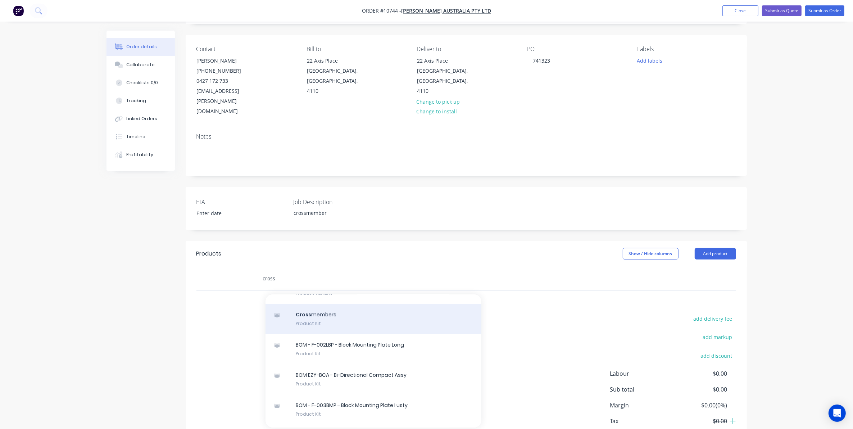
type input "cross"
click at [305, 303] on div "Cross members Product Kit" at bounding box center [373, 318] width 216 height 30
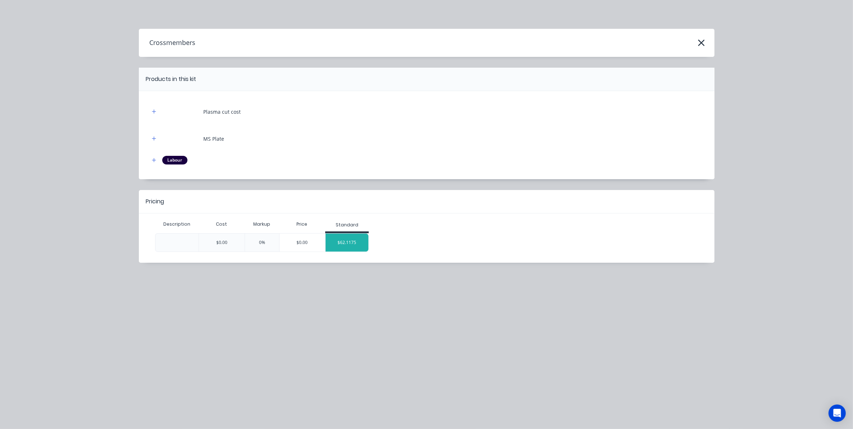
click at [355, 248] on div "$62.1175" at bounding box center [346, 242] width 43 height 18
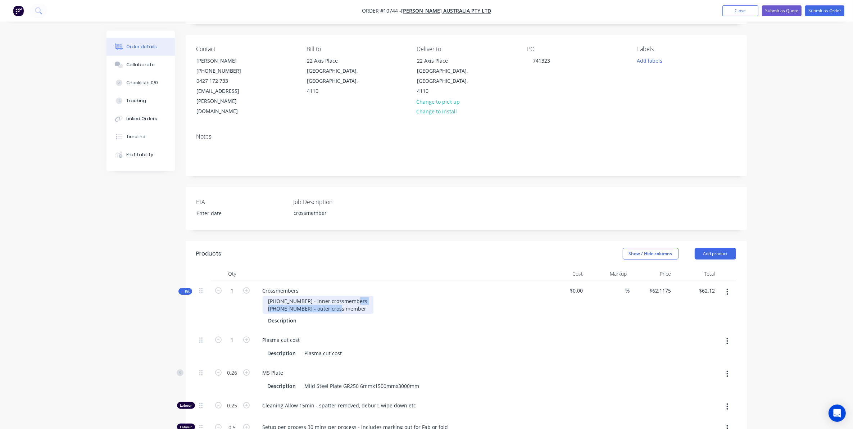
drag, startPoint x: 347, startPoint y: 288, endPoint x: 246, endPoint y: 295, distance: 101.3
click at [246, 295] on div "Kit 1 Crossmembers 16-7067-21 - inner crossmembers 16-7067-31 - outer cross mem…" at bounding box center [465, 305] width 539 height 49
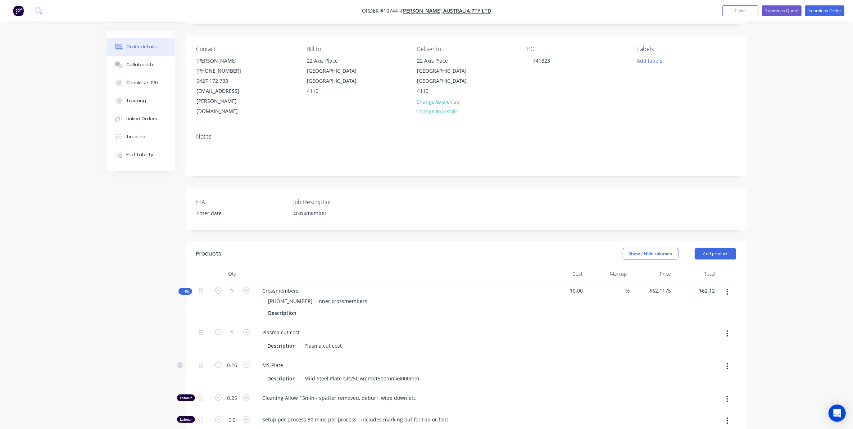
click at [109, 337] on div "Created by Sarah Created 02/09/25 Required 02/09/25 Assigned to Add team member…" at bounding box center [426, 330] width 640 height 689
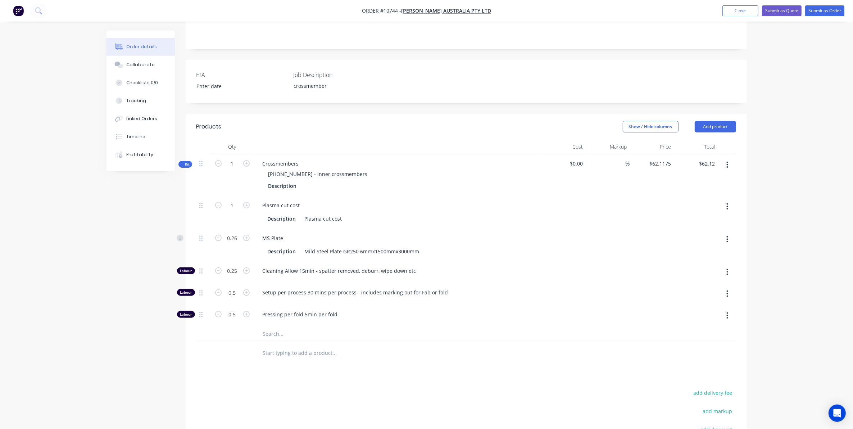
scroll to position [180, 0]
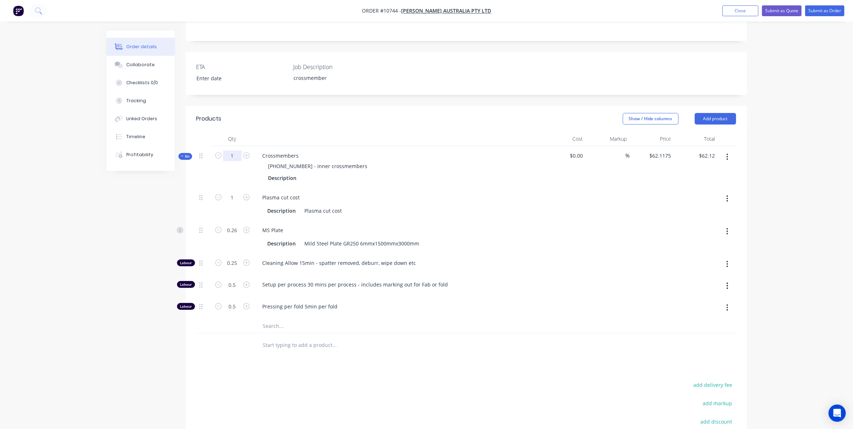
click at [236, 150] on input "1" at bounding box center [232, 155] width 19 height 11
type input "12"
type input "$745.41"
type input "12"
type input "3.12"
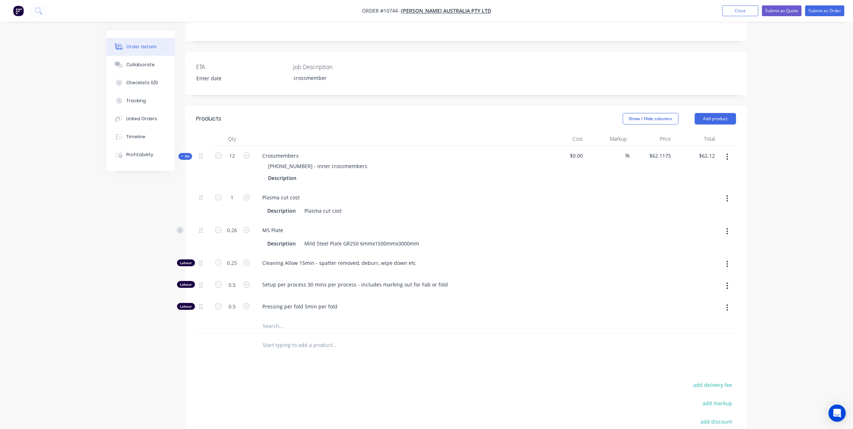
type input "3"
type input "6"
click at [148, 192] on div "Created by Sarah Created 02/09/25 Required 02/09/25 Assigned to Add team member…" at bounding box center [426, 195] width 640 height 689
drag, startPoint x: 566, startPoint y: 132, endPoint x: 575, endPoint y: 134, distance: 9.8
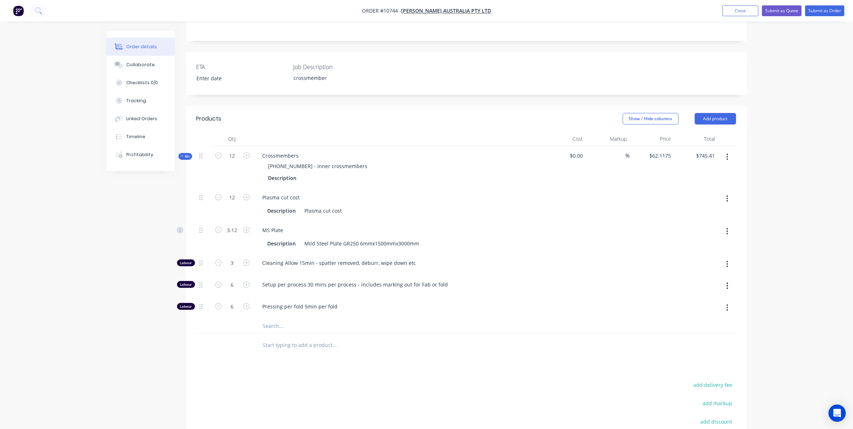
click at [567, 152] on span "$0.00" at bounding box center [563, 156] width 38 height 8
click at [576, 152] on span "$0.00" at bounding box center [563, 156] width 38 height 8
drag, startPoint x: 585, startPoint y: 134, endPoint x: 623, endPoint y: 132, distance: 37.8
click at [586, 146] on div "%" at bounding box center [607, 167] width 44 height 42
drag, startPoint x: 624, startPoint y: 132, endPoint x: 644, endPoint y: 133, distance: 20.5
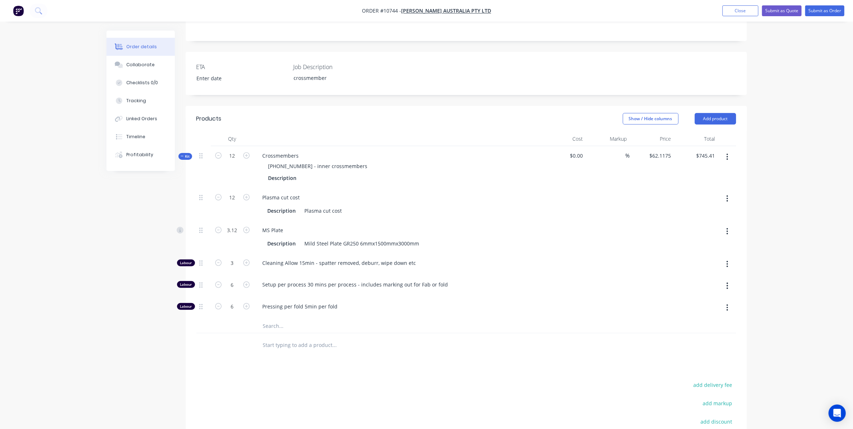
click at [637, 146] on div "Kit 12 Crossmembers 16-7067-21 - inner crossmembers Description $0.00 % $62.117…" at bounding box center [465, 167] width 539 height 42
click at [657, 150] on input "62.1175" at bounding box center [662, 155] width 22 height 10
type input "$39.88"
type input "$478.56"
click at [781, 140] on div "Order details Collaborate Checklists 0/0 Tracking Linked Orders Timeline Profit…" at bounding box center [426, 179] width 853 height 719
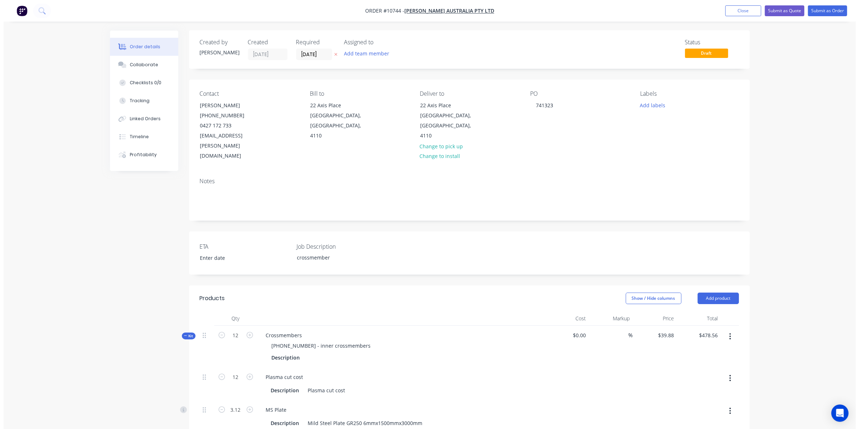
scroll to position [0, 0]
click at [127, 156] on div "Profitability" at bounding box center [139, 154] width 27 height 6
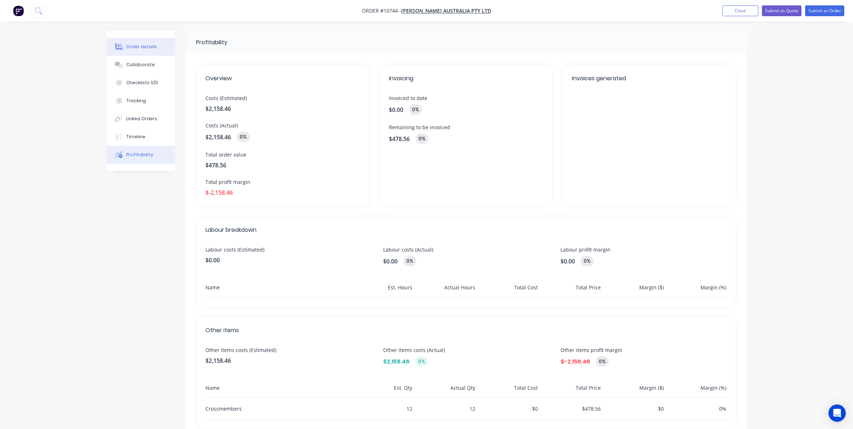
click at [136, 47] on div "Order details" at bounding box center [141, 47] width 31 height 6
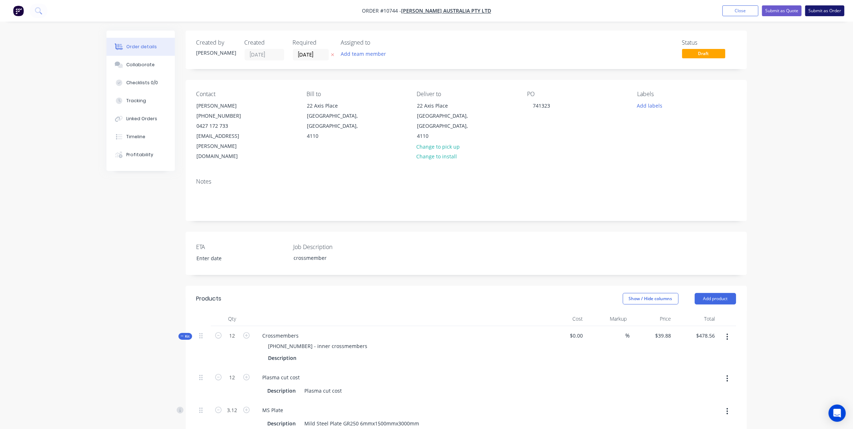
click at [817, 10] on button "Submit as Order" at bounding box center [824, 10] width 39 height 11
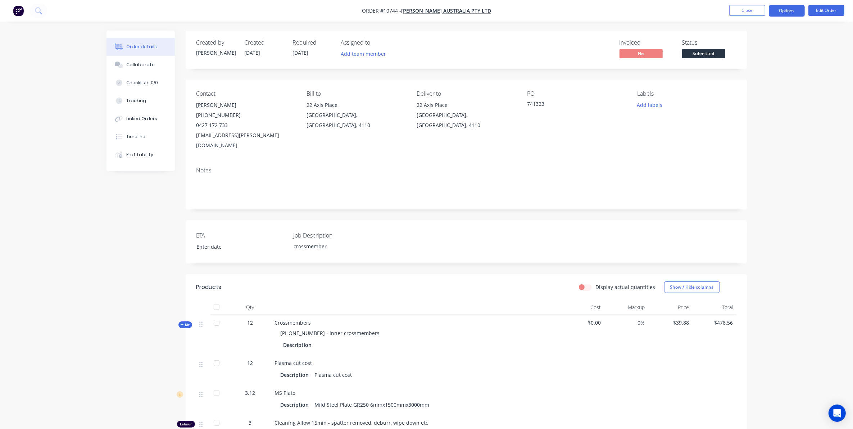
click at [778, 14] on button "Options" at bounding box center [786, 11] width 36 height 12
click at [747, 87] on div "Work Order" at bounding box center [765, 87] width 66 height 10
click at [742, 74] on div "Without pricing" at bounding box center [765, 72] width 66 height 10
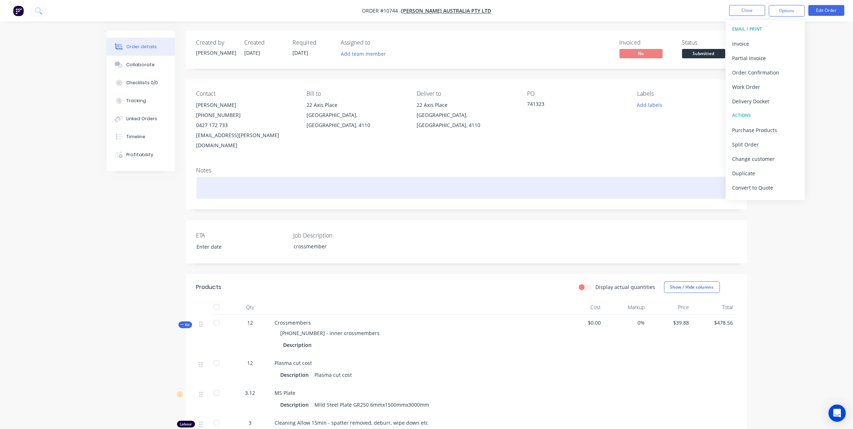
click at [220, 177] on div at bounding box center [465, 188] width 539 height 22
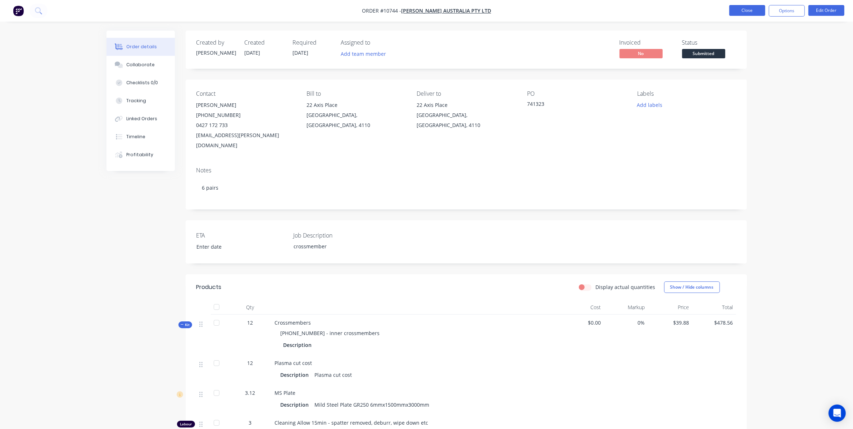
click at [748, 9] on button "Close" at bounding box center [747, 10] width 36 height 11
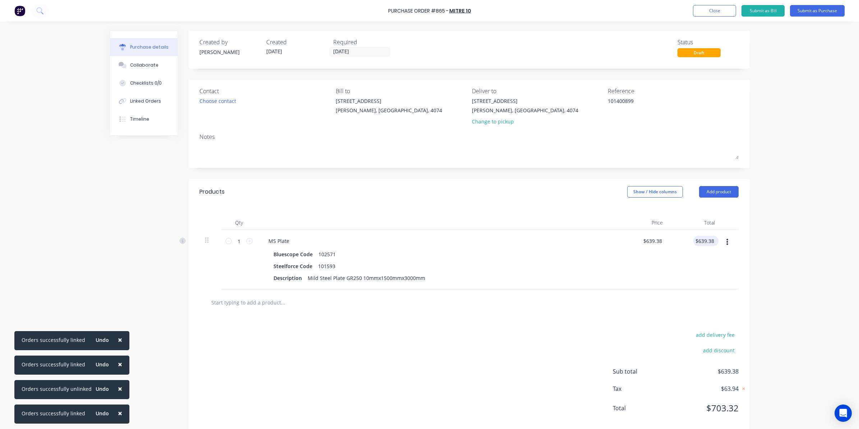
type input "639.38"
click at [699, 241] on input "639.38" at bounding box center [705, 241] width 19 height 10
click at [697, 241] on input "639.38" at bounding box center [705, 241] width 19 height 10
type textarea "x"
drag, startPoint x: 695, startPoint y: 240, endPoint x: 716, endPoint y: 238, distance: 20.9
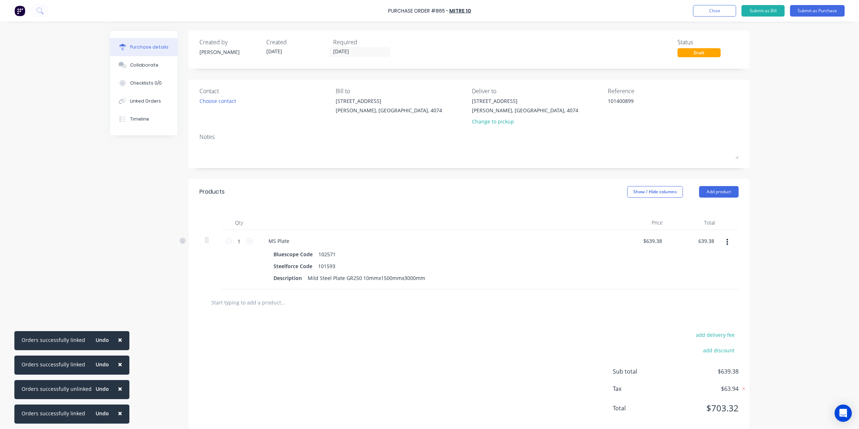
click at [716, 238] on div "1 1 MS Plate Bluescope Code 102571 Steelforce Code 101593 Description Mild Stee…" at bounding box center [469, 259] width 539 height 59
type input "651"
type input "$651.00"
click at [334, 336] on div "add delivery fee add discount Sub total $639.38 Tax $63.94 Total $703.32" at bounding box center [469, 374] width 561 height 118
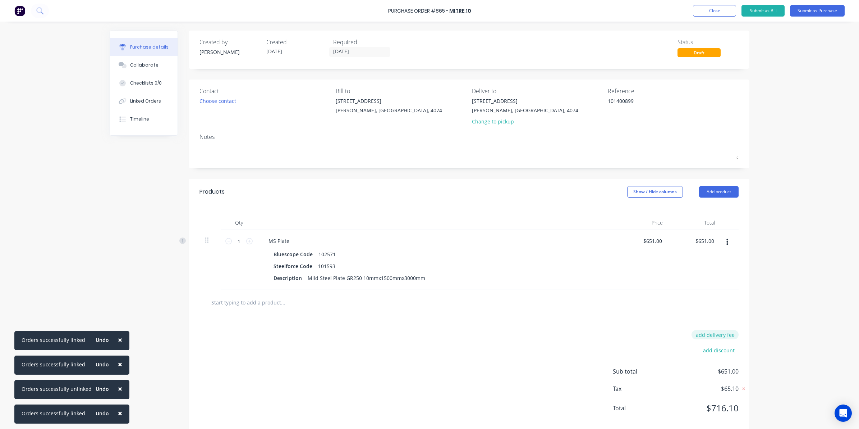
type textarea "x"
click at [696, 334] on button "add delivery fee" at bounding box center [715, 334] width 47 height 9
type input "50"
type textarea "x"
type input "$50.00"
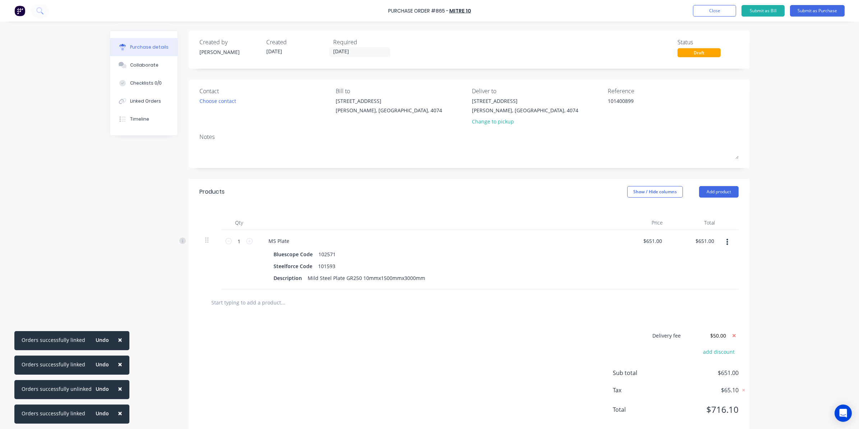
click at [584, 322] on div "Delivery fee $50.00 add discount Sub total $651.00 Tax $65.10 Total $716.10" at bounding box center [469, 375] width 561 height 120
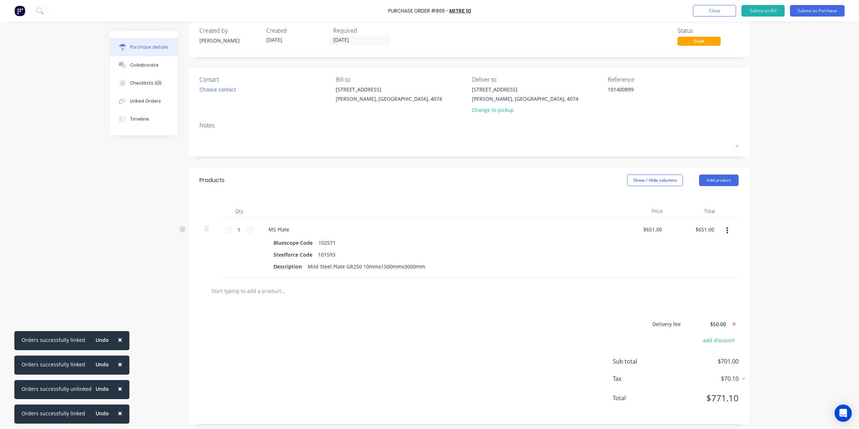
scroll to position [14, 0]
type textarea "x"
click at [131, 98] on div "Linked Orders" at bounding box center [145, 101] width 31 height 6
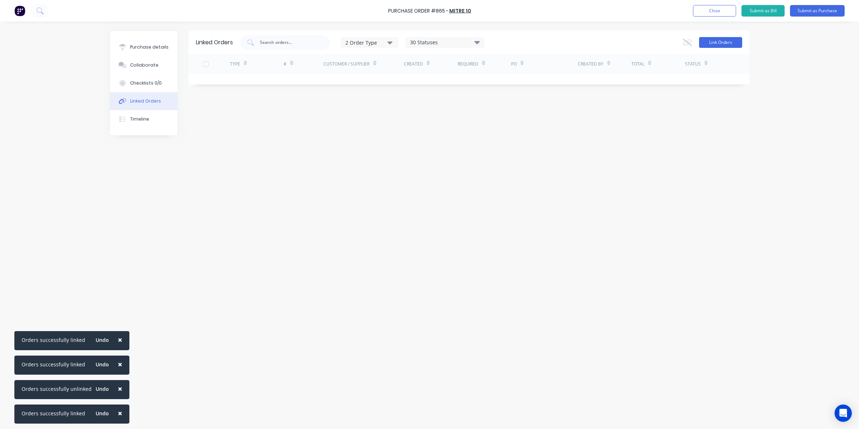
drag, startPoint x: 744, startPoint y: 40, endPoint x: 738, endPoint y: 41, distance: 6.2
click at [742, 40] on div "Linked Orders 2 Order Type 30 Statuses Sales Order Status All Archived Draft Qu…" at bounding box center [469, 42] width 561 height 23
click at [738, 41] on button "Link Orders" at bounding box center [720, 42] width 43 height 11
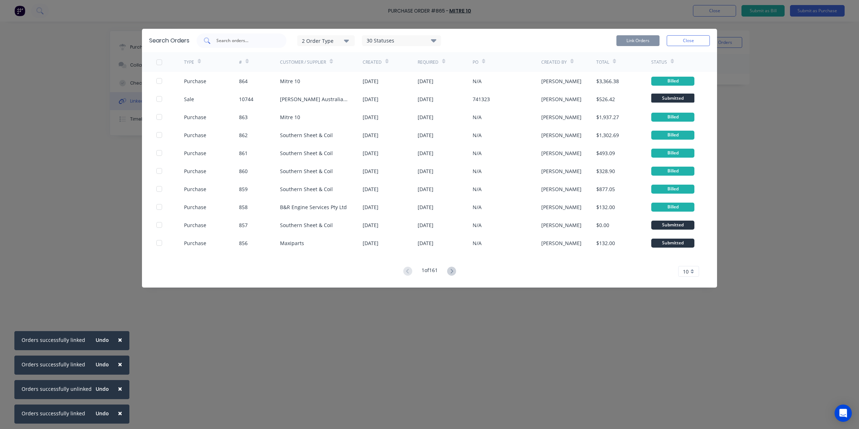
click at [222, 41] on input "text" at bounding box center [246, 40] width 60 height 7
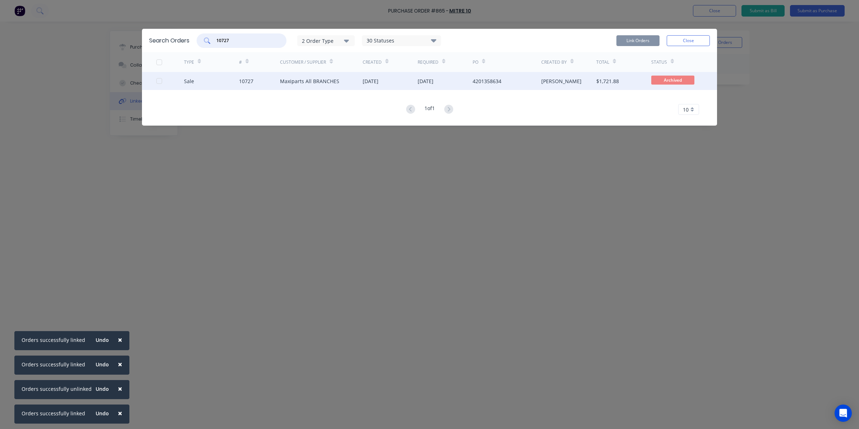
click at [160, 81] on div at bounding box center [159, 81] width 14 height 14
type input "10727"
click at [636, 39] on button "Link Orders" at bounding box center [638, 40] width 43 height 11
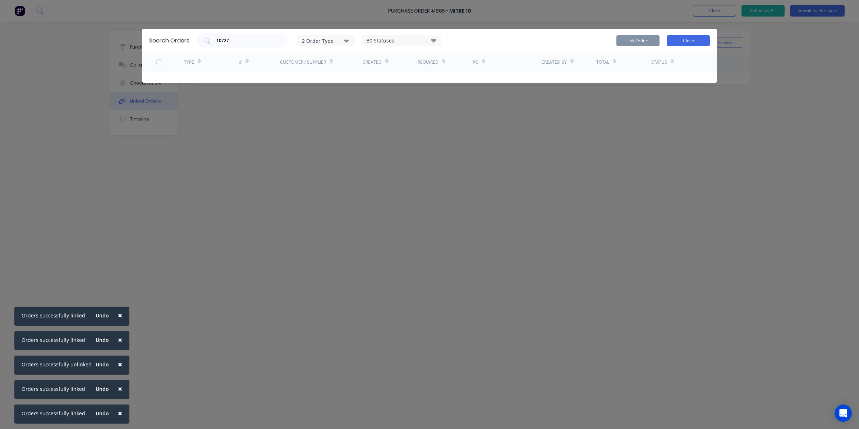
click at [692, 39] on button "Close" at bounding box center [688, 40] width 43 height 11
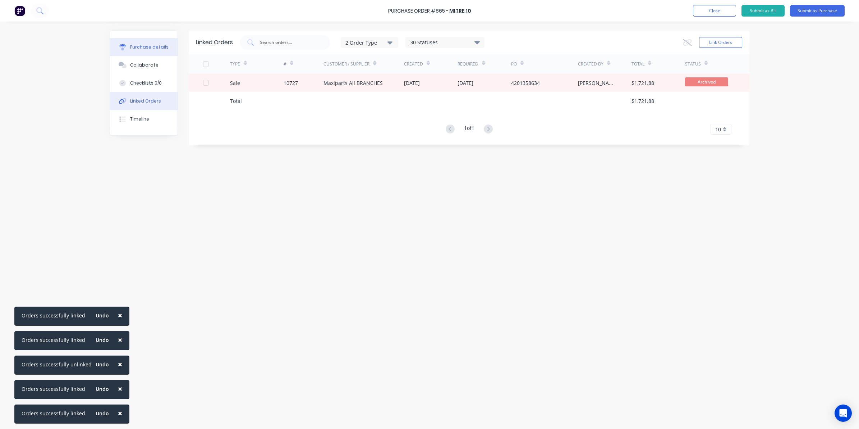
click at [163, 51] on button "Purchase details" at bounding box center [144, 47] width 68 height 18
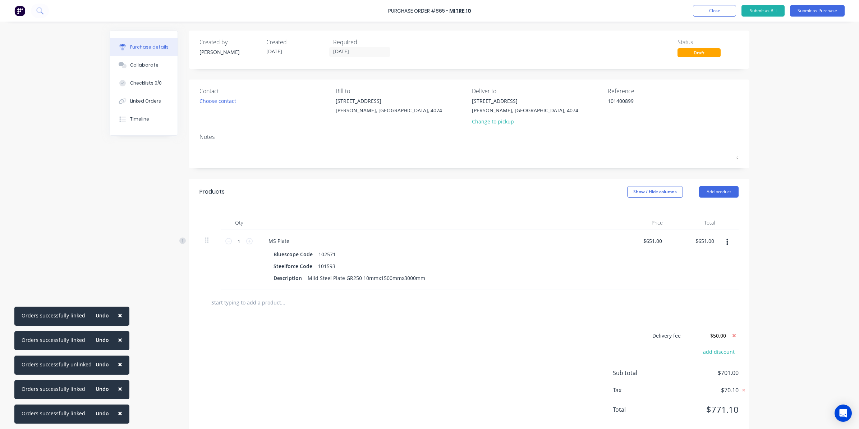
click at [767, 3] on div "Purchase Order #865 - Mitre 10 Add product Close Submit as Bill Submit as Purch…" at bounding box center [429, 11] width 859 height 22
click at [808, 7] on button "Submit as Purchase" at bounding box center [817, 11] width 55 height 12
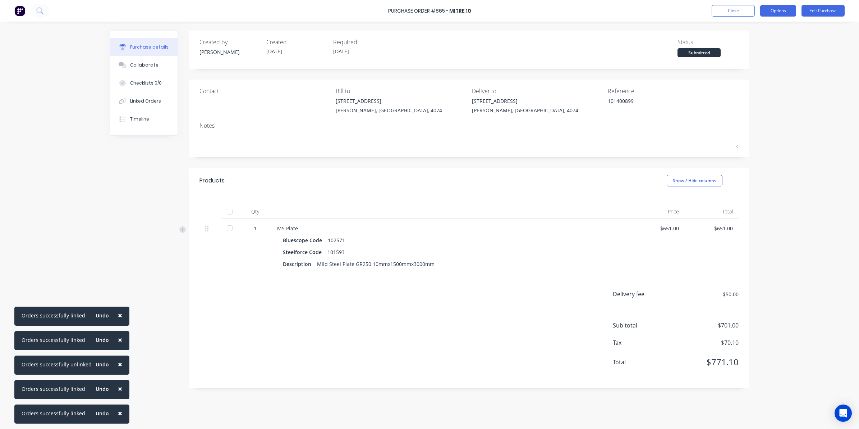
click at [773, 10] on button "Options" at bounding box center [778, 11] width 36 height 12
click at [761, 45] on div "Convert to Bill" at bounding box center [762, 43] width 55 height 10
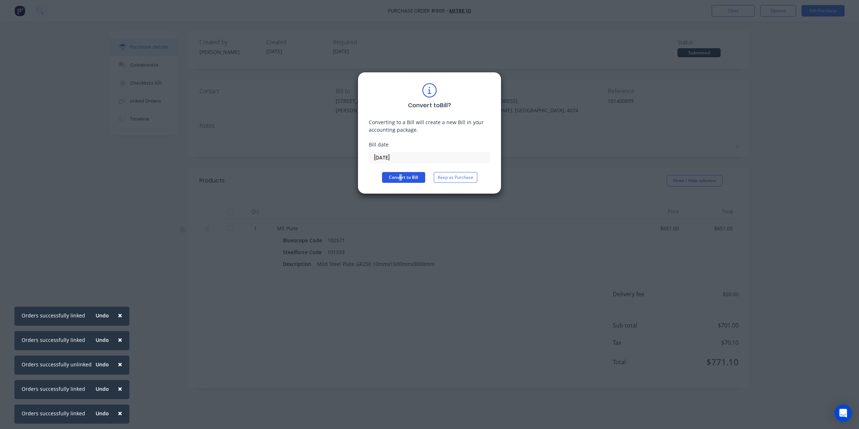
drag, startPoint x: 401, startPoint y: 169, endPoint x: 401, endPoint y: 175, distance: 6.1
click at [401, 175] on div "Convert to Bill ? Converting to a Bill will create a new Bill in your accountin…" at bounding box center [430, 133] width 122 height 100
drag, startPoint x: 401, startPoint y: 175, endPoint x: 398, endPoint y: 177, distance: 3.7
click at [398, 177] on button "Convert to Bill" at bounding box center [403, 177] width 43 height 11
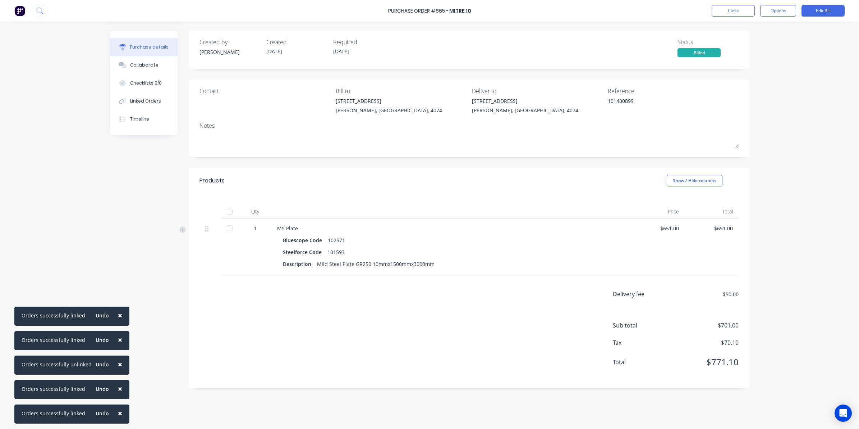
click at [232, 227] on div at bounding box center [230, 228] width 14 height 14
click at [724, 13] on button "Close" at bounding box center [733, 11] width 43 height 12
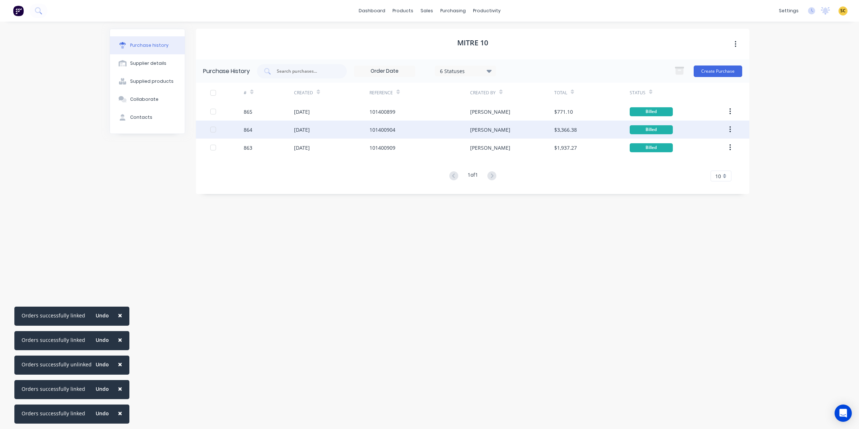
click at [371, 122] on div "101400904" at bounding box center [420, 129] width 101 height 18
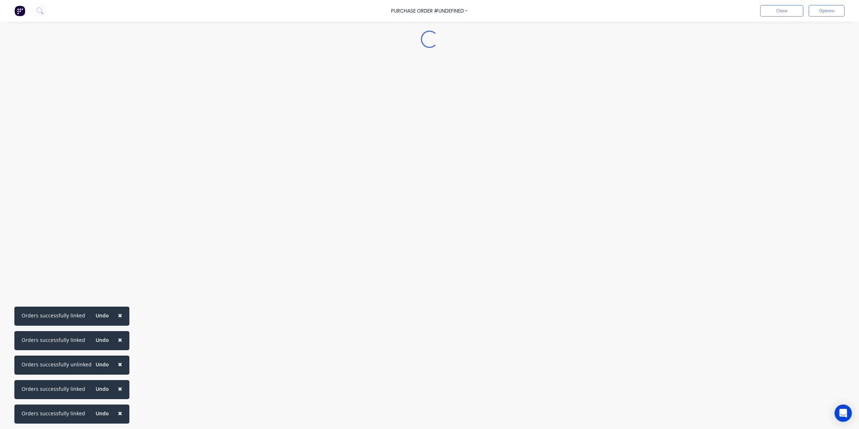
type textarea "x"
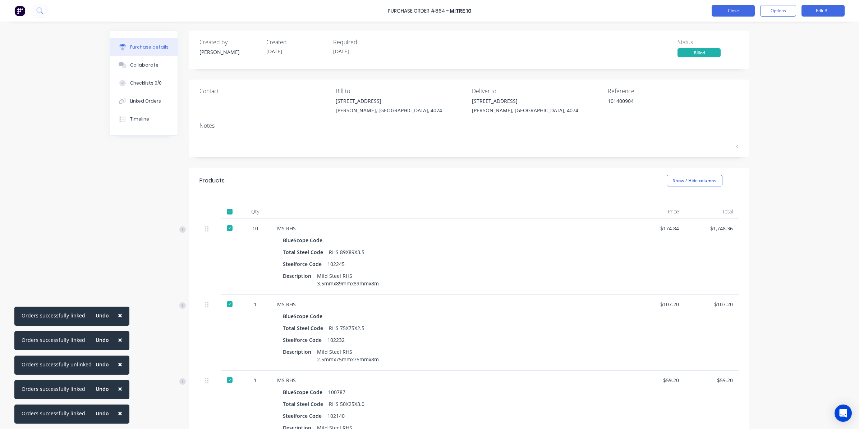
click at [738, 15] on button "Close" at bounding box center [733, 11] width 43 height 12
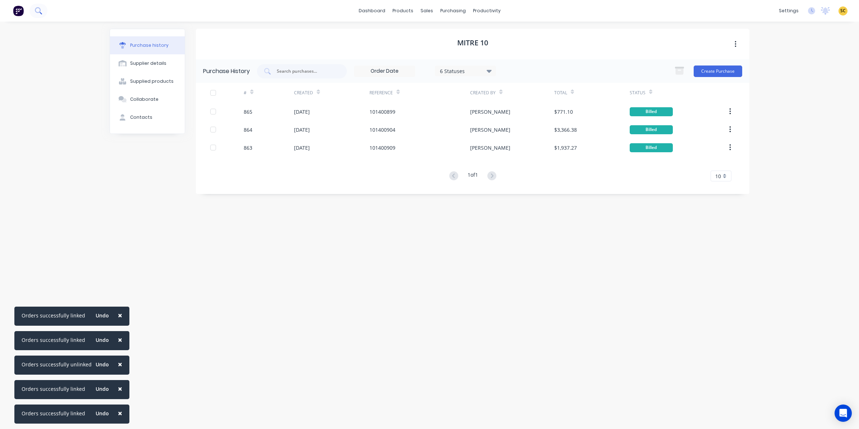
click at [40, 12] on icon at bounding box center [38, 10] width 6 height 6
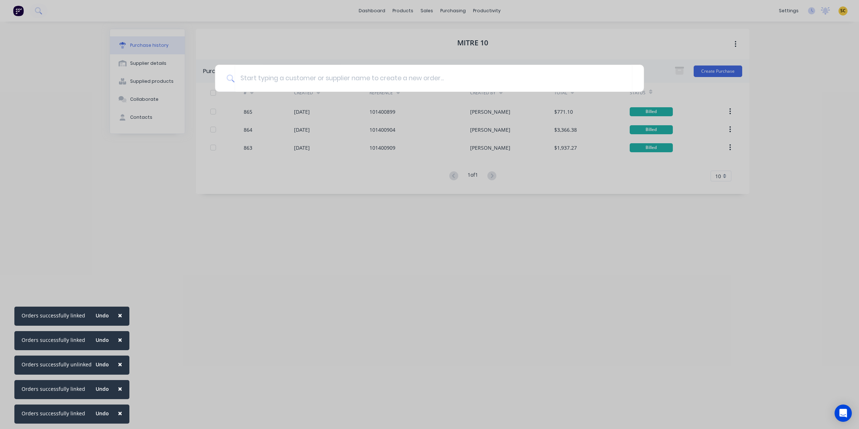
drag, startPoint x: 418, startPoint y: 67, endPoint x: 420, endPoint y: 53, distance: 14.1
click at [418, 67] on input at bounding box center [433, 78] width 398 height 27
click at [444, 11] on div at bounding box center [429, 214] width 859 height 429
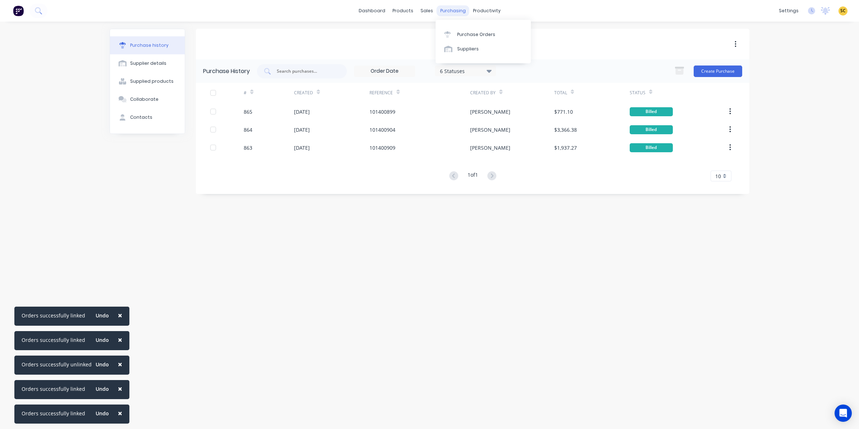
click at [444, 11] on div "purchasing" at bounding box center [453, 10] width 33 height 11
click at [460, 37] on div "Purchase Orders" at bounding box center [476, 34] width 38 height 6
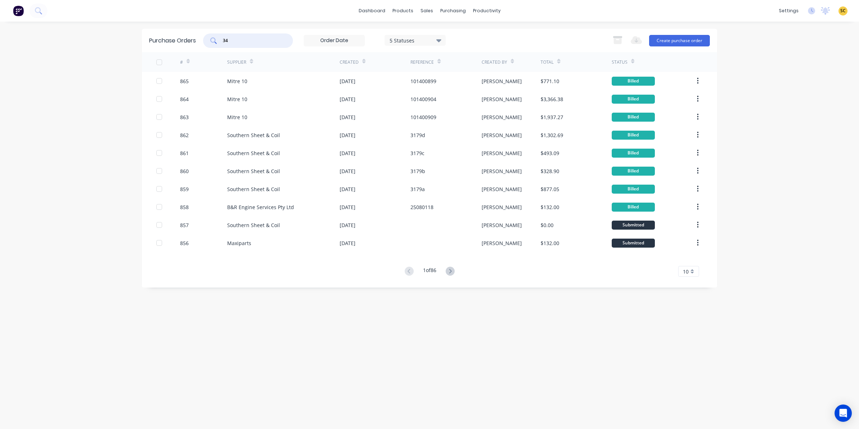
type input "3"
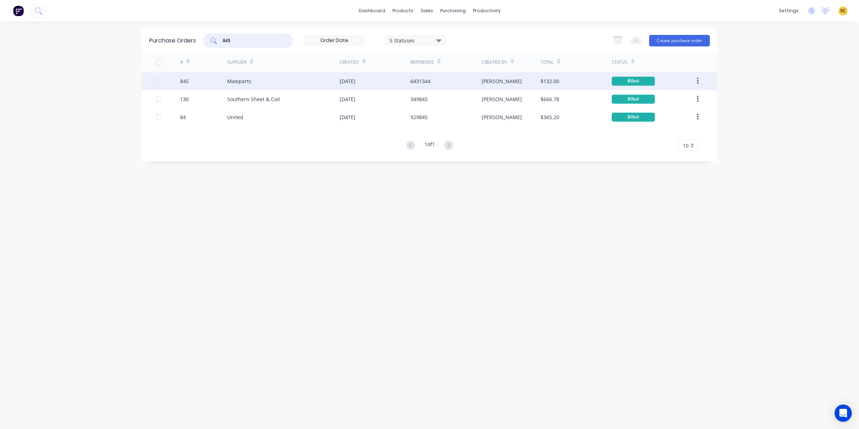
type input "845"
click at [244, 82] on div "Maxiparts" at bounding box center [239, 81] width 24 height 8
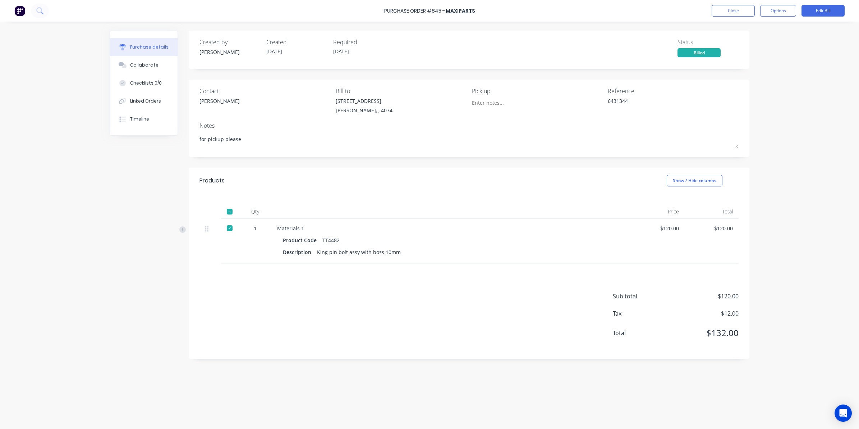
click at [758, 9] on div "Close Options Edit Bill" at bounding box center [778, 11] width 133 height 12
click at [749, 10] on button "Close" at bounding box center [733, 11] width 43 height 12
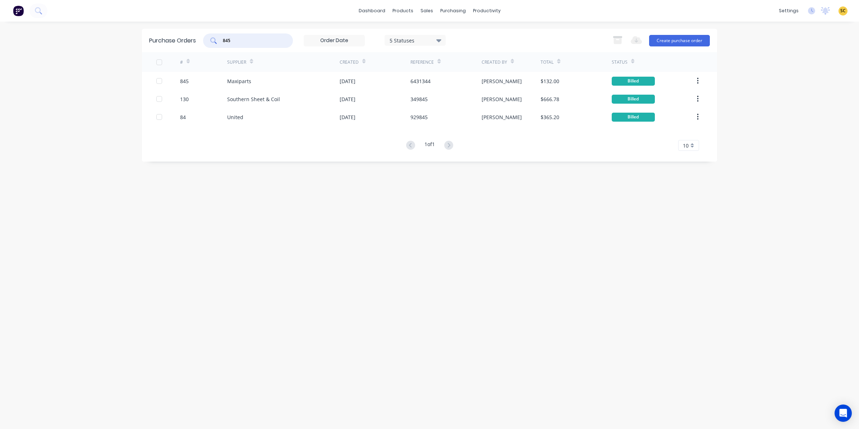
drag, startPoint x: 237, startPoint y: 39, endPoint x: 167, endPoint y: 41, distance: 70.2
click at [168, 41] on div "Purchase Orders 845 5 Statuses 5 Statuses Export to Excel (XLSX) Create purchas…" at bounding box center [429, 40] width 575 height 23
type input "united"
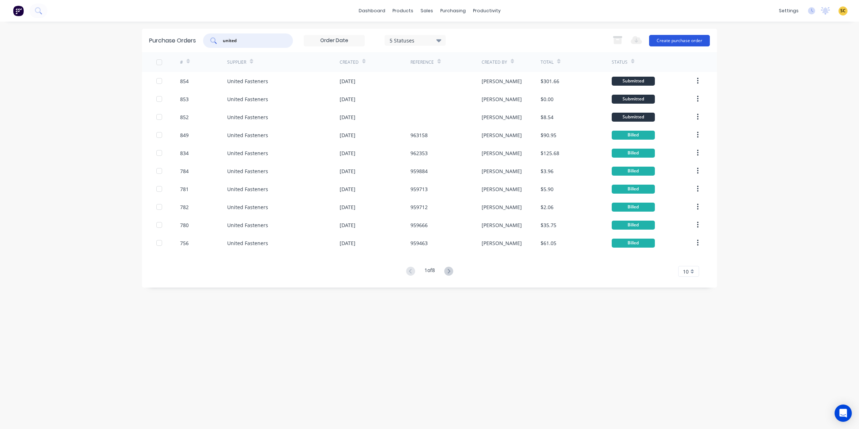
click at [673, 41] on button "Create purchase order" at bounding box center [679, 41] width 61 height 12
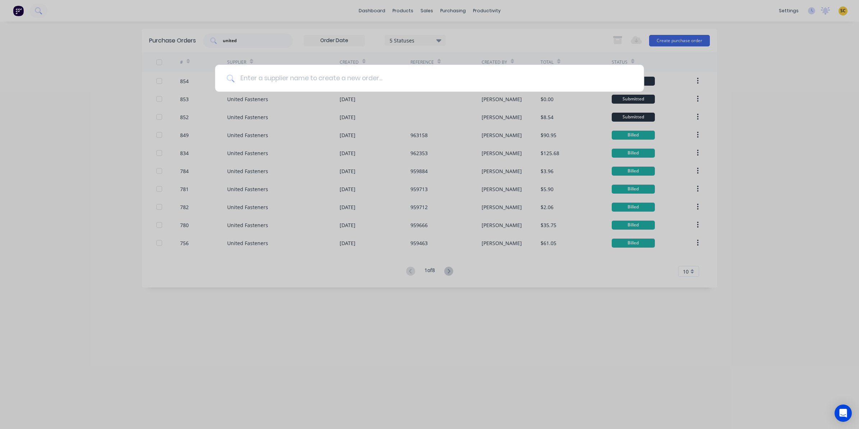
click at [382, 78] on input at bounding box center [433, 78] width 398 height 27
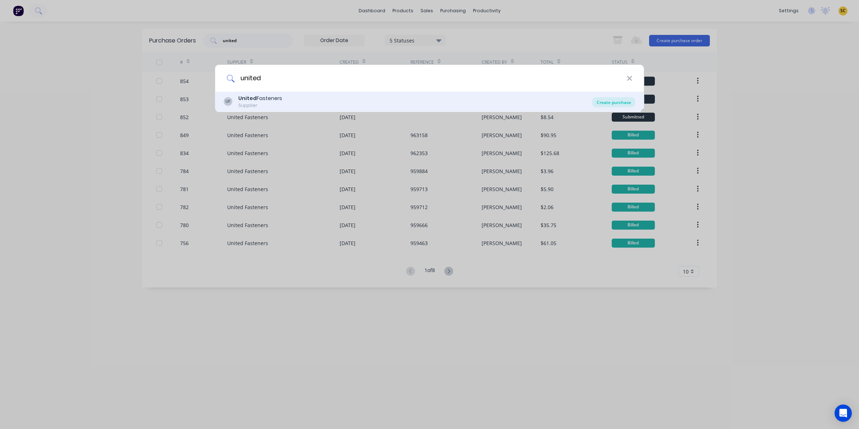
type input "united"
click at [608, 102] on div "Create purchase" at bounding box center [614, 102] width 43 height 10
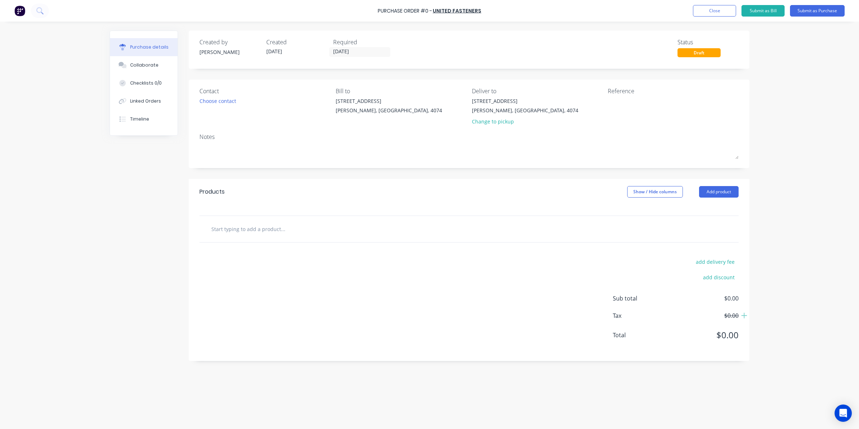
click at [208, 106] on div "Contact Choose contact" at bounding box center [265, 108] width 131 height 42
click at [202, 101] on div "Choose contact" at bounding box center [218, 101] width 37 height 8
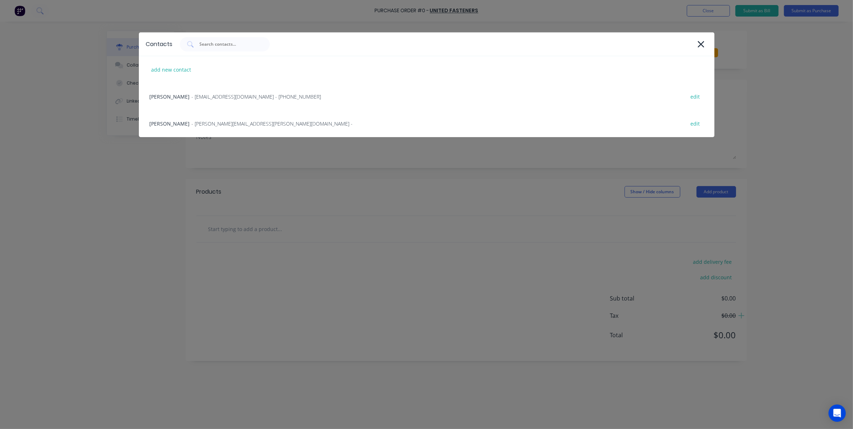
click at [198, 128] on div "Michelle - [EMAIL_ADDRESS][PERSON_NAME][DOMAIN_NAME] - edit" at bounding box center [426, 123] width 575 height 27
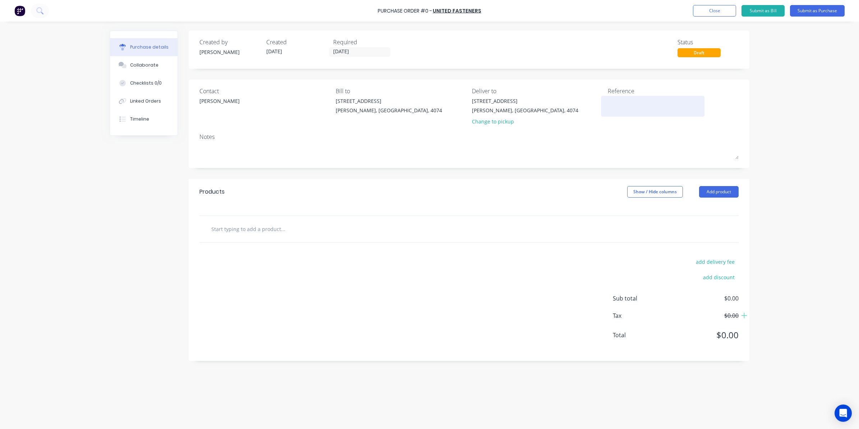
click at [624, 104] on textarea at bounding box center [653, 105] width 90 height 16
type textarea "96"
type textarea "x"
type textarea "963"
type textarea "x"
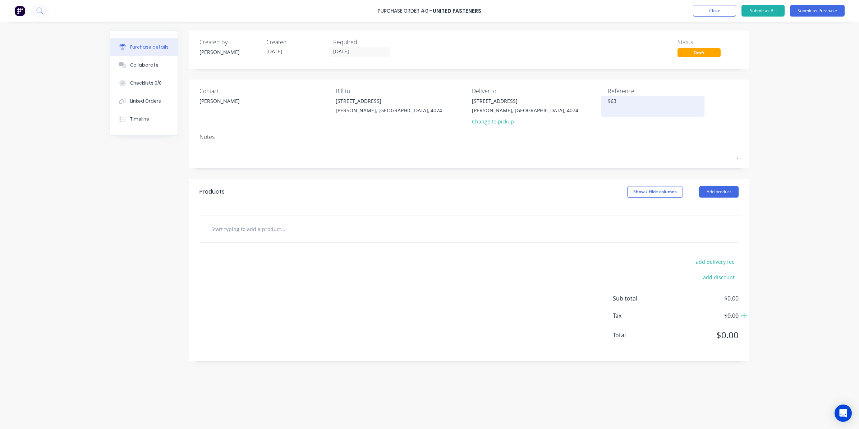
type textarea "9639"
type textarea "x"
type textarea "96390"
type textarea "x"
type textarea "963904"
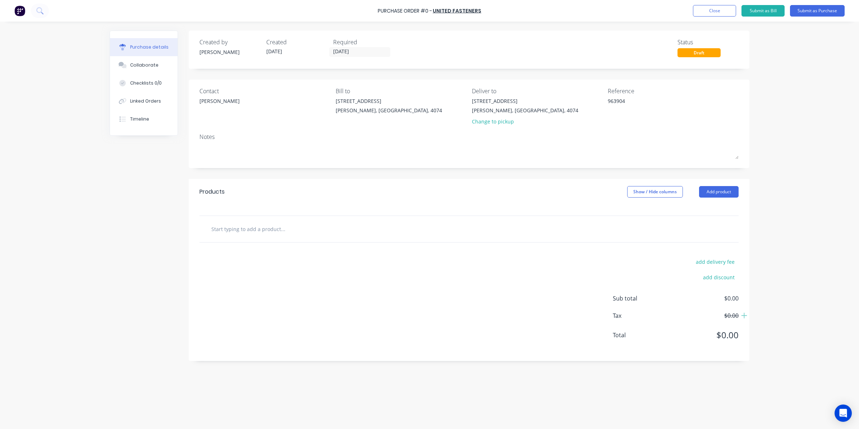
type textarea "x"
type textarea "963904"
click at [278, 227] on input "text" at bounding box center [283, 228] width 144 height 14
type textarea "x"
type input "1"
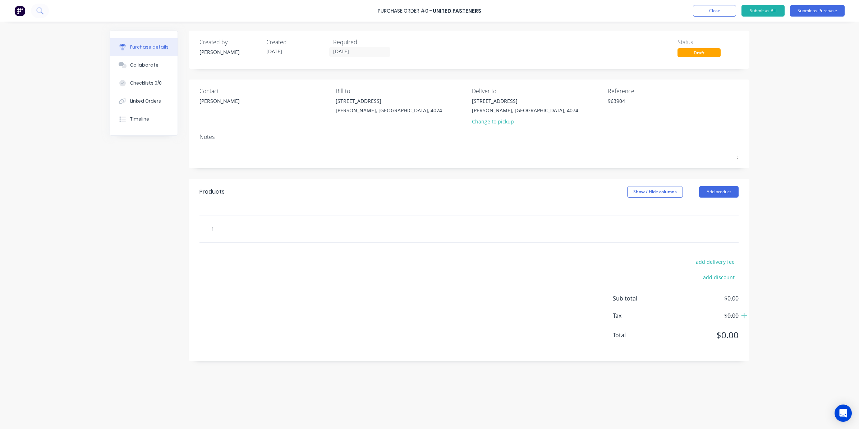
type textarea "x"
type input "10"
type textarea "x"
type input "10m"
type textarea "x"
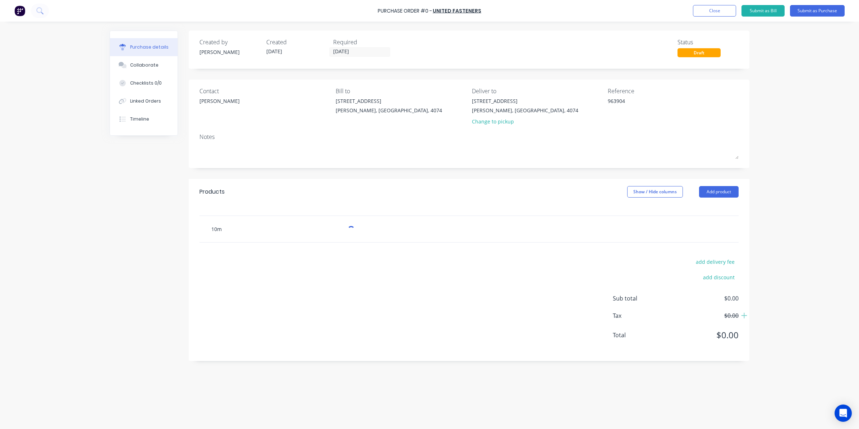
type input "10mg"
type textarea "x"
type input "10mg3"
type textarea "x"
type input "10mg30"
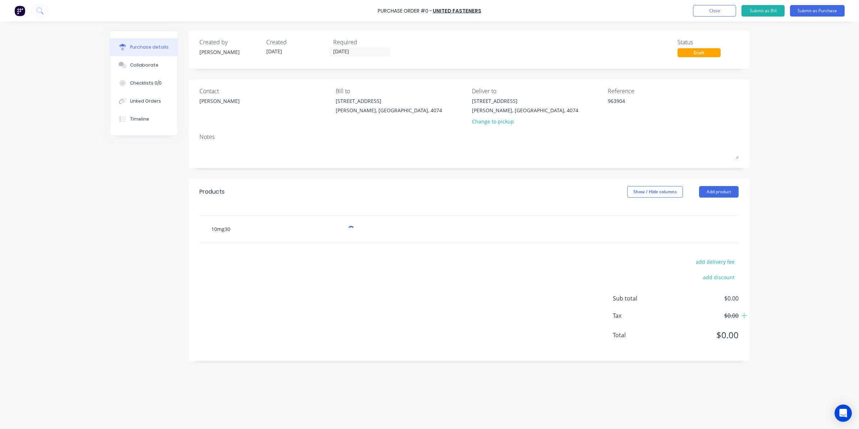
type textarea "x"
type input "10mg304"
type textarea "x"
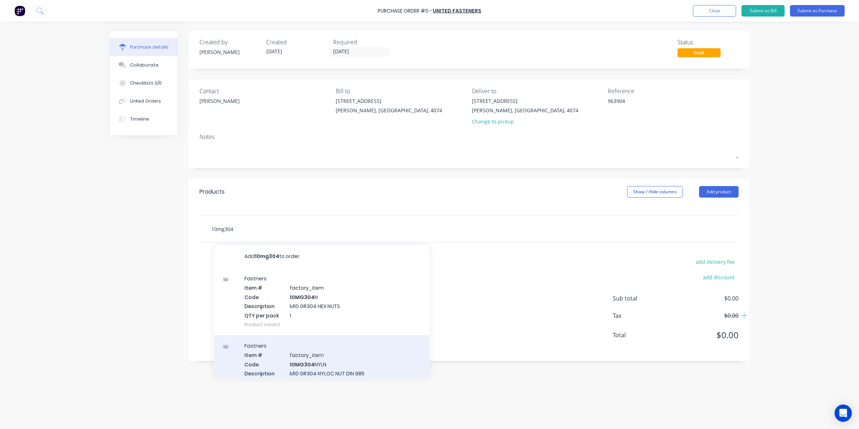
type input "10mg304"
click at [333, 363] on div "Fastners Item # factory_item Code 10MG304 NYLN Description M10 GR304 NYLOC NUT …" at bounding box center [322, 368] width 216 height 67
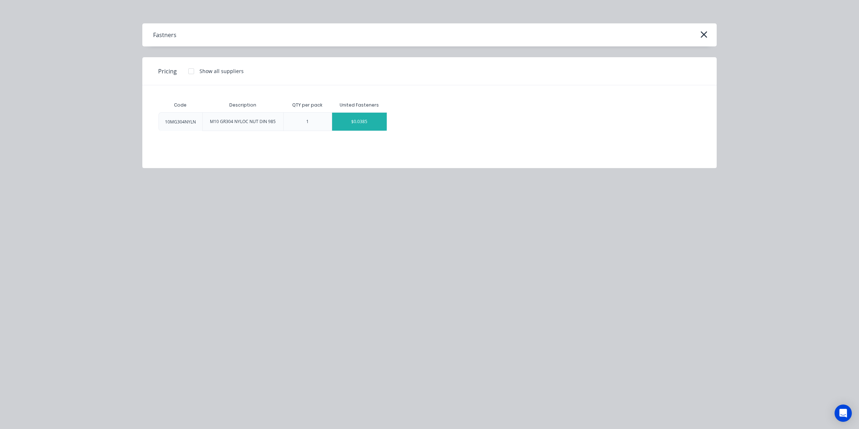
click at [373, 126] on div "$0.0385" at bounding box center [359, 122] width 55 height 18
type textarea "x"
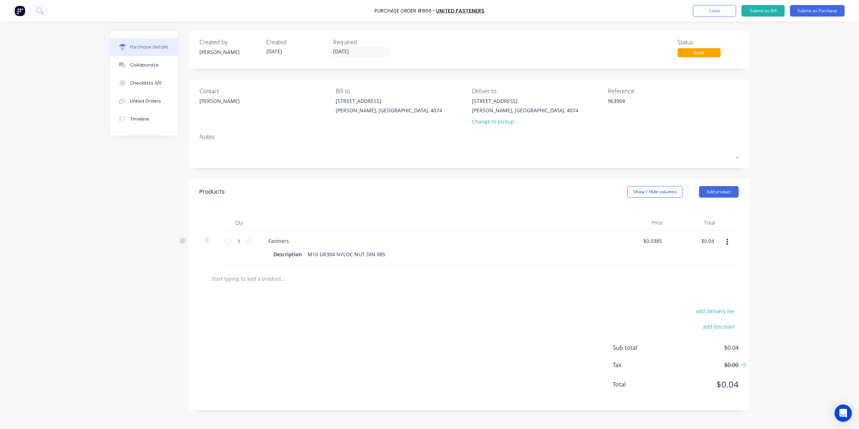
click at [230, 276] on input "text" at bounding box center [283, 278] width 144 height 14
type textarea "x"
type input "1"
type textarea "x"
type input "10"
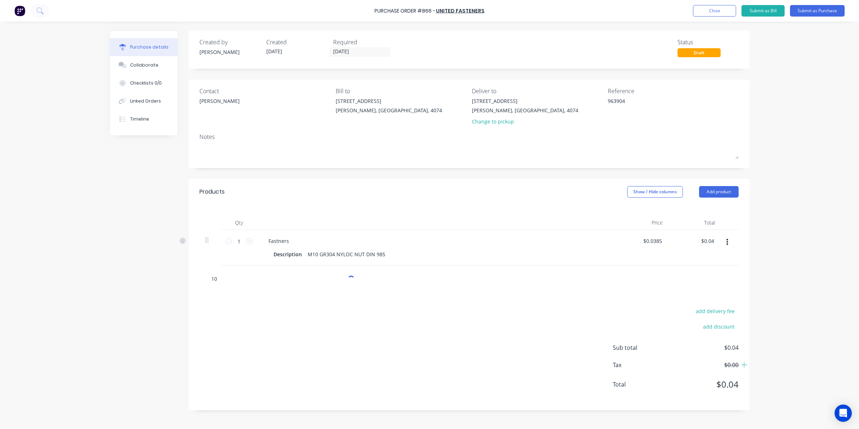
type textarea "x"
type input "10m"
type textarea "x"
type input "10mg"
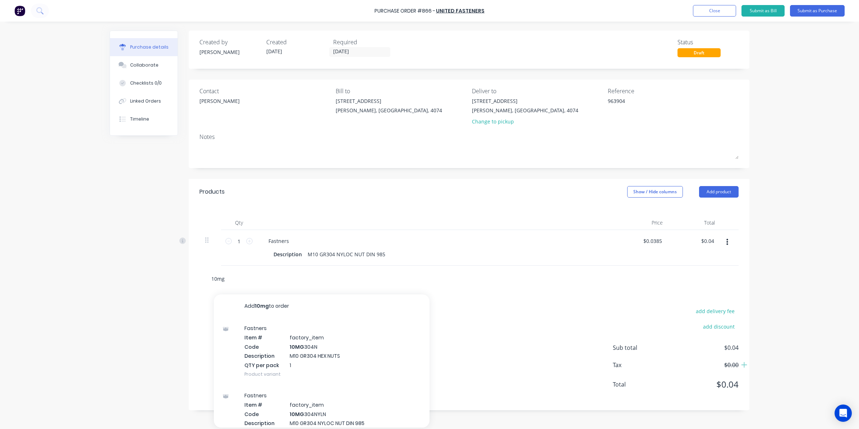
type textarea "x"
type input "10mg3"
type textarea "x"
type input "10mg30"
type textarea "x"
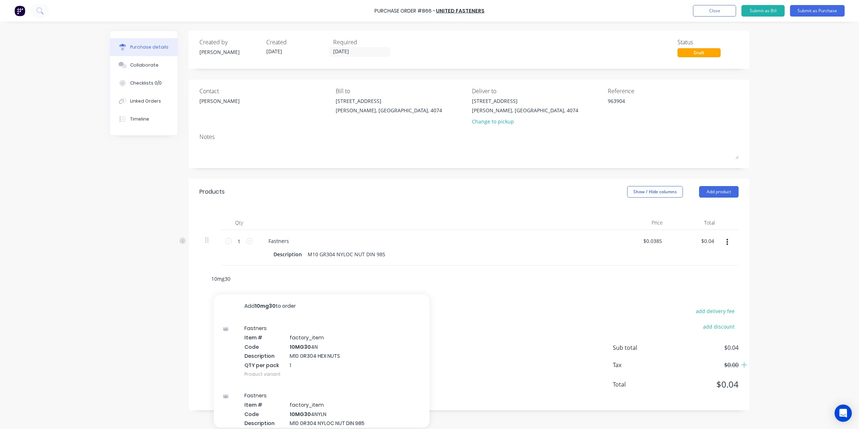
type input "10mg304"
type textarea "x"
type input "10mg304n"
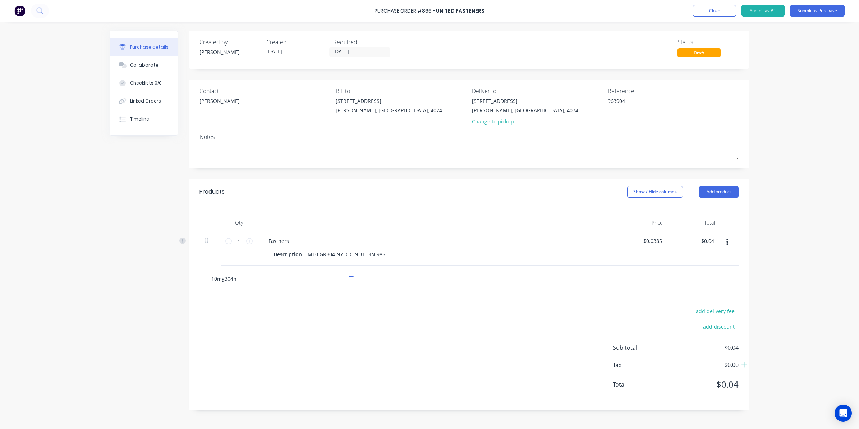
type textarea "x"
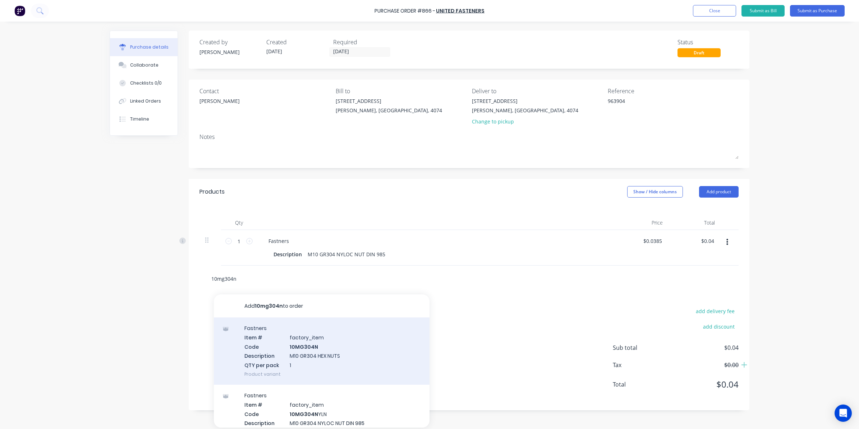
type input "10mg304n"
click at [311, 347] on div "Fastners Item # factory_item Code 10MG304N Description M10 GR304 HEX NUTS QTY p…" at bounding box center [322, 350] width 216 height 67
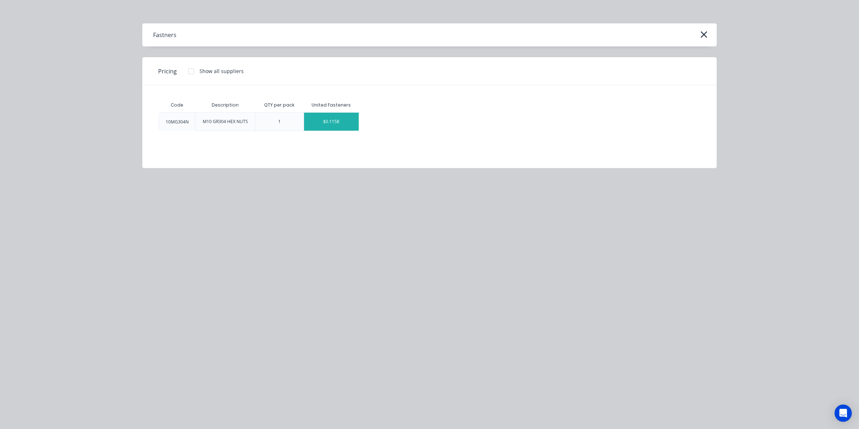
click at [324, 123] on div "$0.1158" at bounding box center [331, 122] width 55 height 18
type textarea "x"
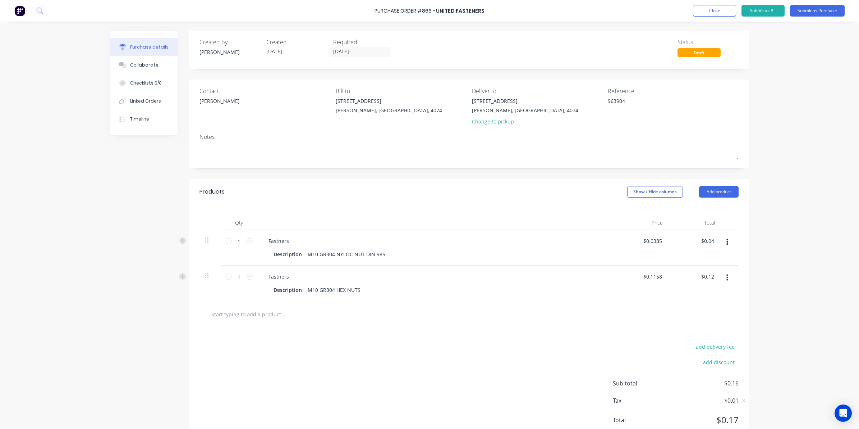
click at [289, 308] on input "text" at bounding box center [283, 314] width 144 height 14
type textarea "x"
type input "1"
type textarea "x"
type input "10"
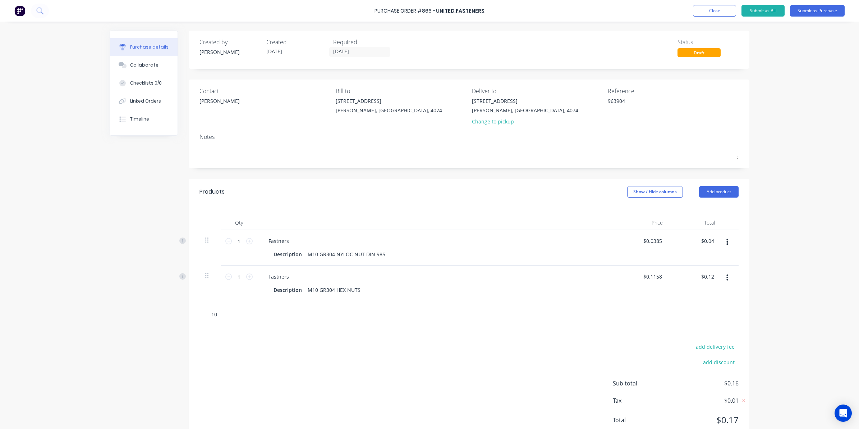
type textarea "x"
type input "10x"
type textarea "x"
type input "10x4"
type textarea "x"
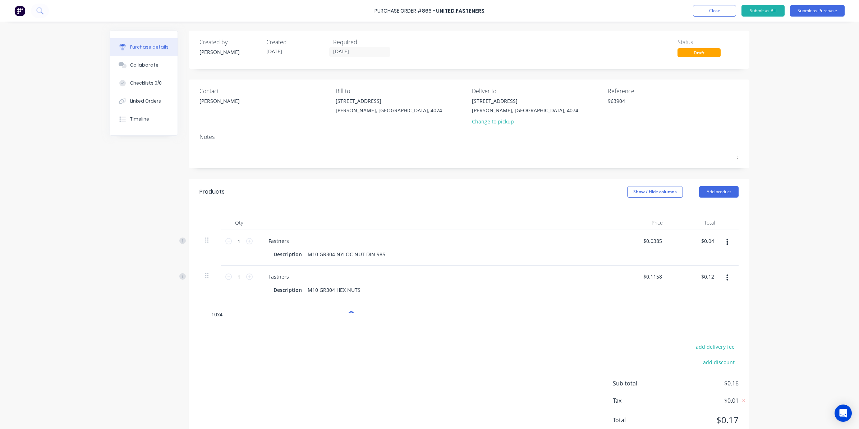
type input "10x40"
type textarea "x"
type input "10x40m"
type textarea "x"
type input "10x40mg"
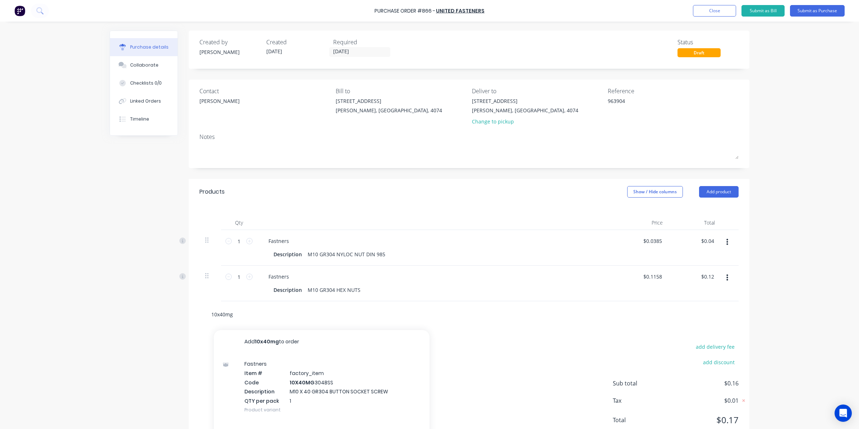
type textarea "x"
type input "10x40mg3"
type textarea "x"
type input "10x40mg30"
type textarea "x"
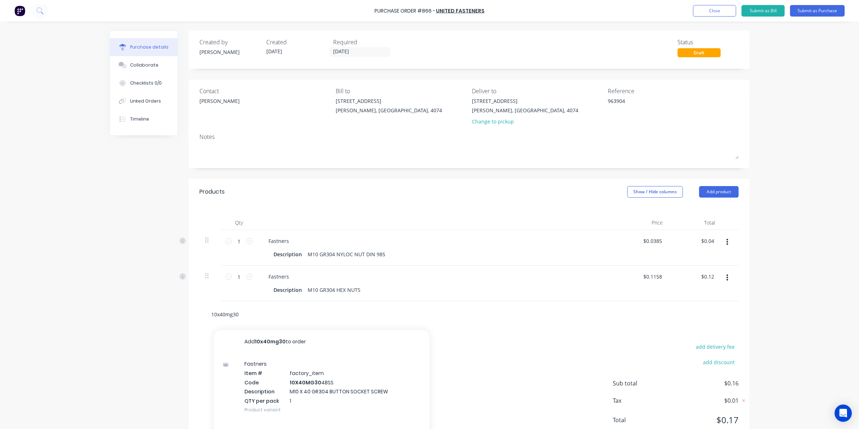
type input "10x40mg304"
type textarea "x"
type input "10x40mg304b"
type textarea "x"
type input "10x40mg304bs"
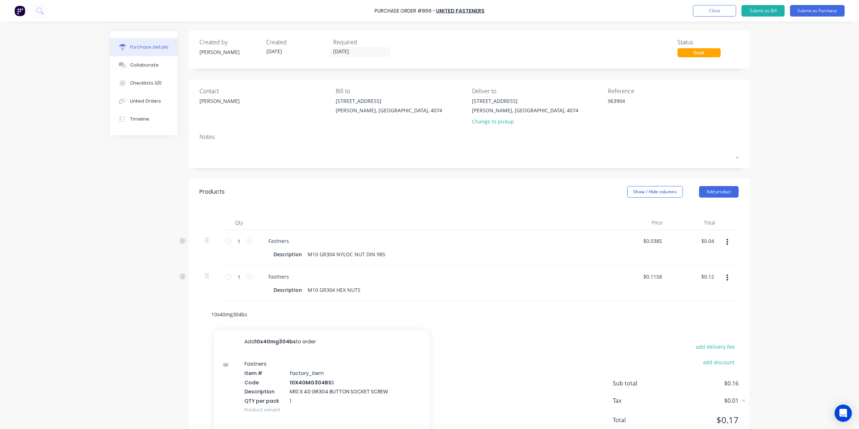
type textarea "x"
type input "10x40mg304bss"
type textarea "x"
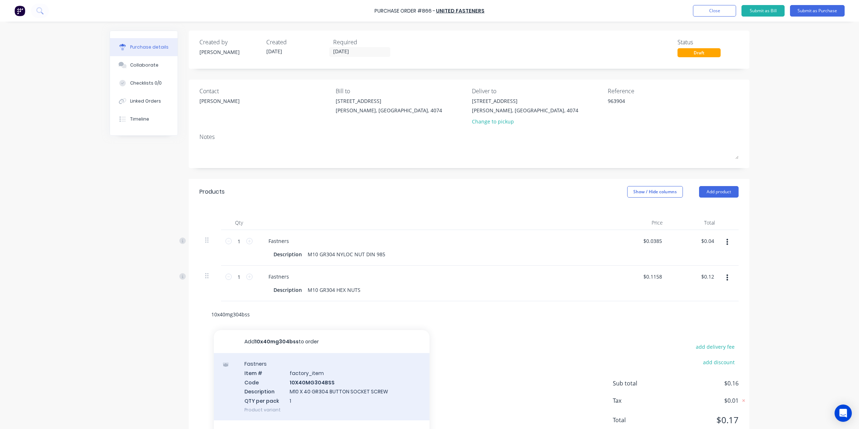
type input "10x40mg304bss"
click at [299, 376] on div "Fastners Item # factory_item Code 10X40MG304BSS Description M10 X 40 GR304 BUTT…" at bounding box center [322, 386] width 216 height 67
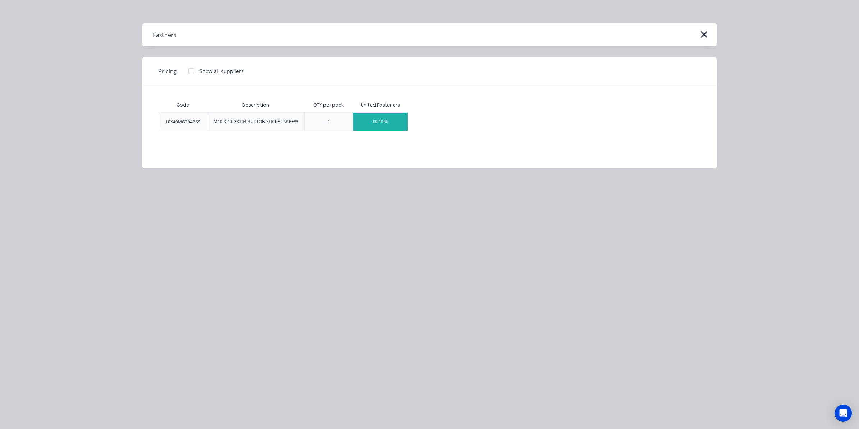
click at [377, 115] on div "$0.1046" at bounding box center [380, 122] width 55 height 18
type textarea "x"
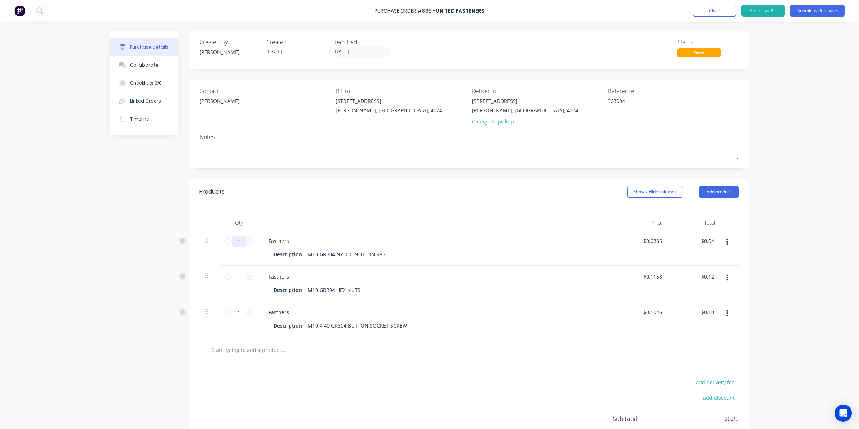
click at [239, 244] on input "1" at bounding box center [239, 241] width 14 height 11
type textarea "x"
type input "5"
type input "$0.19"
type textarea "x"
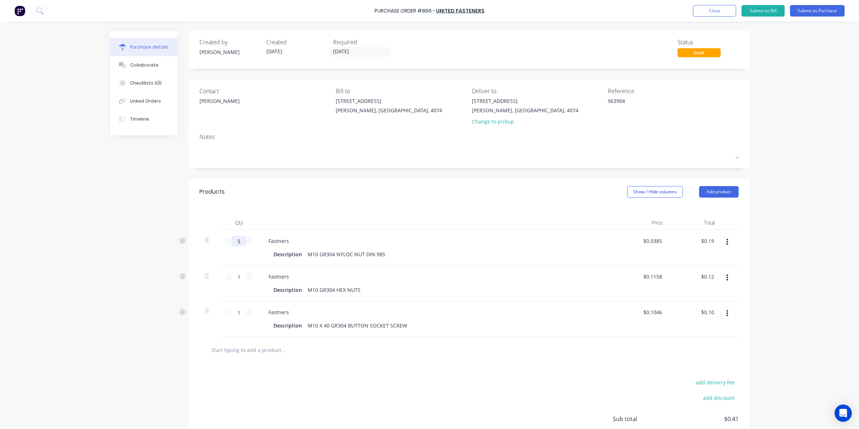
type input "50"
type input "$1.93"
type textarea "x"
type input "50"
click at [239, 278] on input "1" at bounding box center [239, 276] width 14 height 11
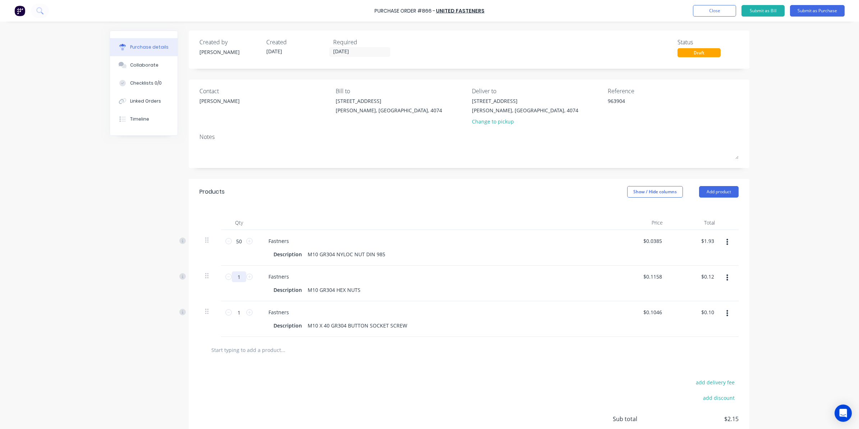
type textarea "x"
type input "5"
type input "$0.58"
type textarea "x"
type input "50"
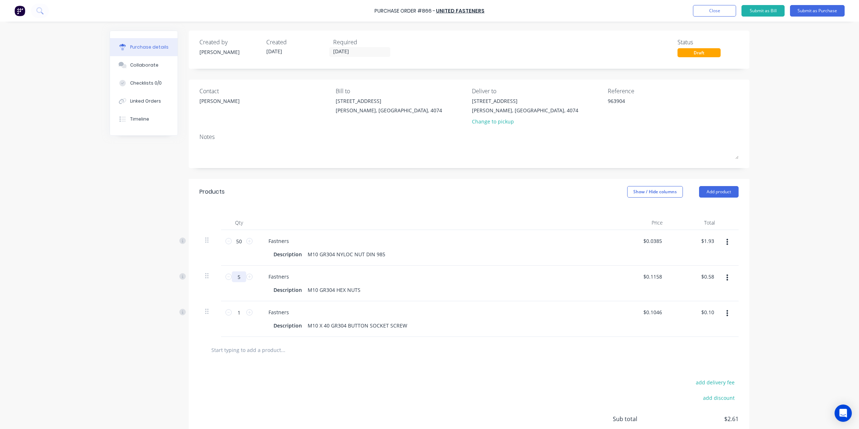
type input "$5.79"
type textarea "x"
type input "50"
click at [239, 317] on input "1" at bounding box center [239, 312] width 14 height 11
type textarea "x"
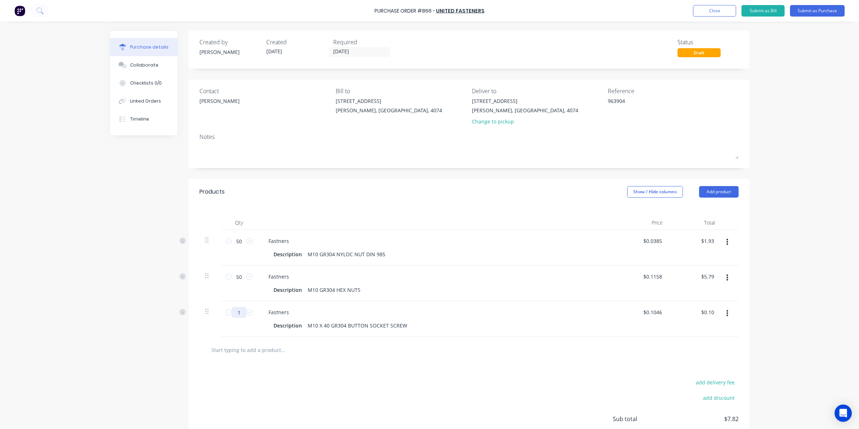
type input "5"
type input "$0.52"
type textarea "x"
type input "50"
type textarea "x"
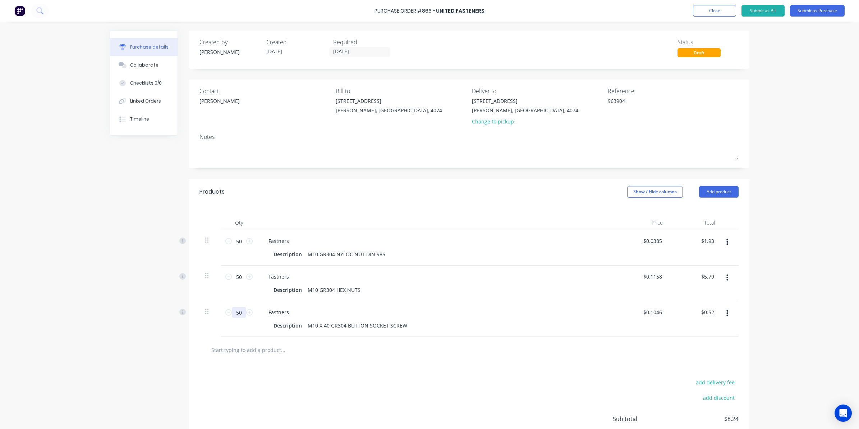
type input "$5.23"
type textarea "x"
type input "50"
click at [681, 262] on div "$1.93 $1.93" at bounding box center [695, 248] width 52 height 36
click at [806, 250] on div "Purchase Order #866 - United Fasteners Add product Close Submit as Bill Submit …" at bounding box center [429, 214] width 859 height 429
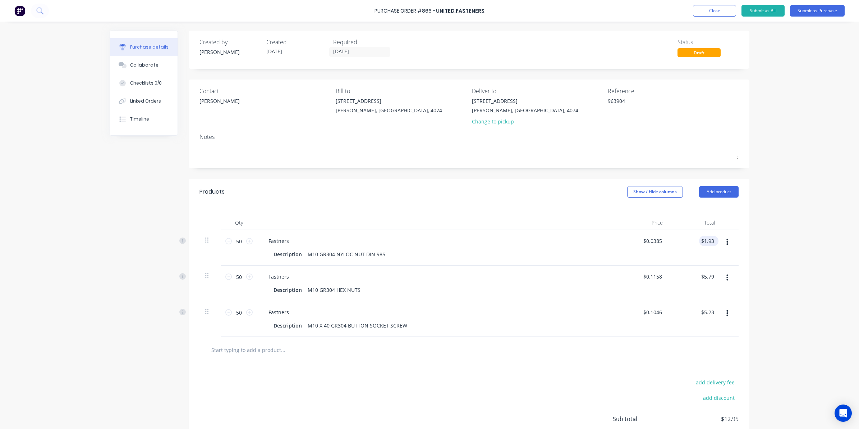
type textarea "x"
drag, startPoint x: 700, startPoint y: 240, endPoint x: 739, endPoint y: 235, distance: 39.2
click at [739, 235] on div "Qty Price Total 50 50 Fastners Description M10 GR304 NYLOC NUT DIN 985 $0.0385 …" at bounding box center [469, 271] width 561 height 132
type input "6.17"
type textarea "x"
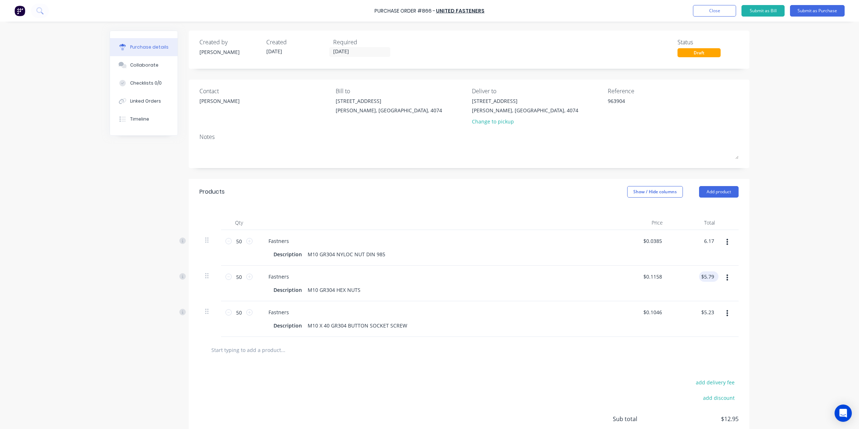
type input "$0.1234"
type input "$6.17"
click at [707, 277] on input "5.79" at bounding box center [707, 276] width 17 height 10
type input "5.50"
type textarea "x"
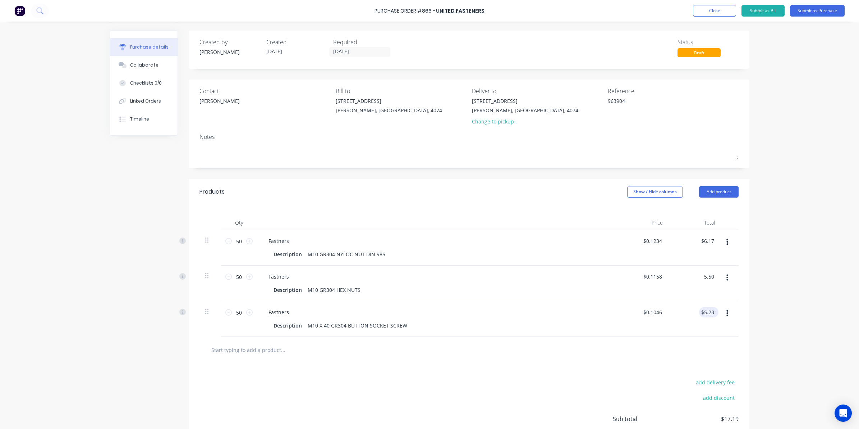
type input "$0.11"
type input "$5.50"
type input "5.23"
click at [698, 310] on div "5.23 5.23" at bounding box center [695, 319] width 52 height 36
type textarea "x"
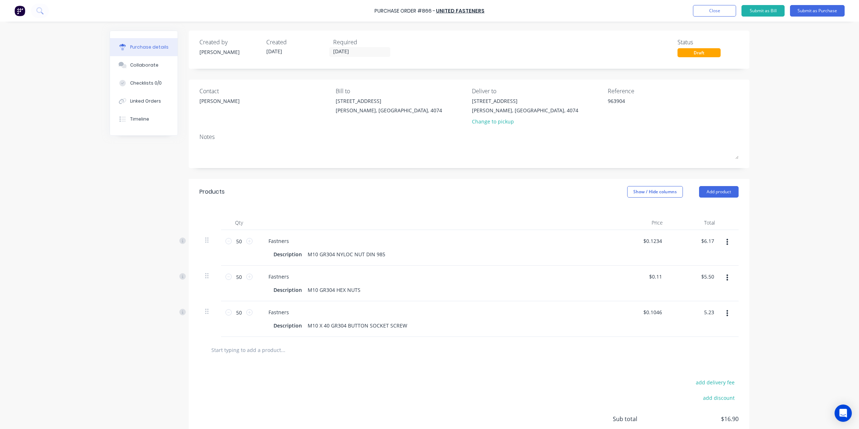
drag, startPoint x: 702, startPoint y: 313, endPoint x: 750, endPoint y: 312, distance: 47.8
click at [750, 312] on div "Purchase details Collaborate Checklists 0/0 Linked Orders Timeline Created by S…" at bounding box center [429, 203] width 654 height 393
type input "21.60"
type textarea "x"
type input "$0.432"
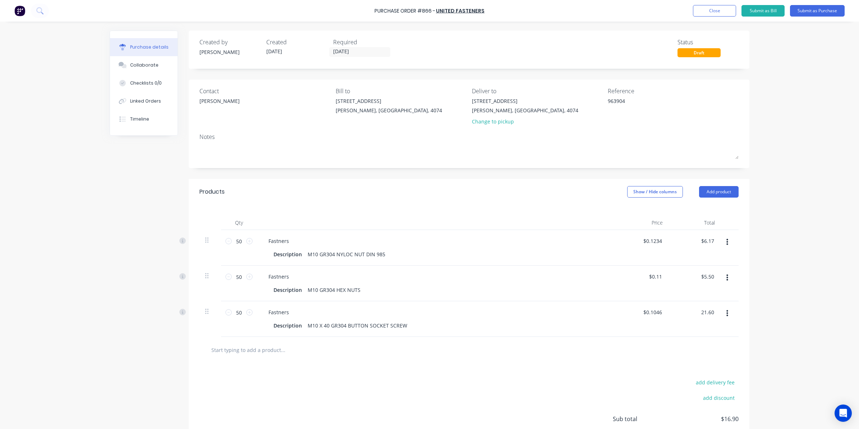
type input "$21.60"
click at [599, 348] on div at bounding box center [469, 349] width 528 height 14
type textarea "x"
click at [146, 100] on div "Linked Orders" at bounding box center [145, 101] width 31 height 6
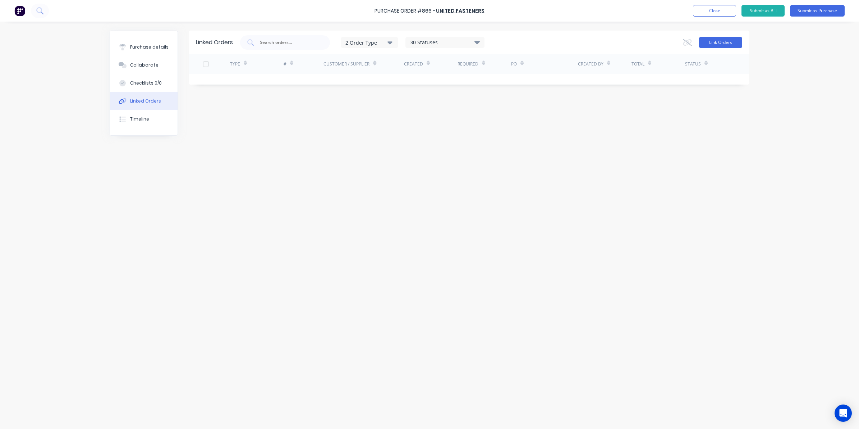
click at [723, 38] on button "Link Orders" at bounding box center [720, 42] width 43 height 11
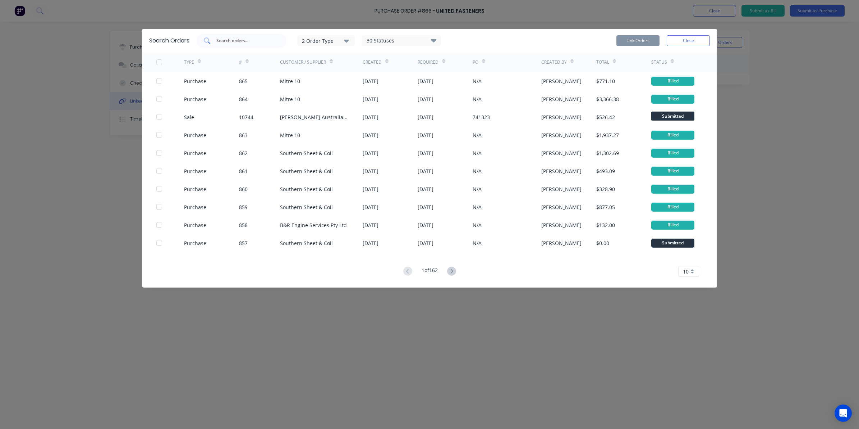
click at [244, 36] on div at bounding box center [242, 40] width 90 height 14
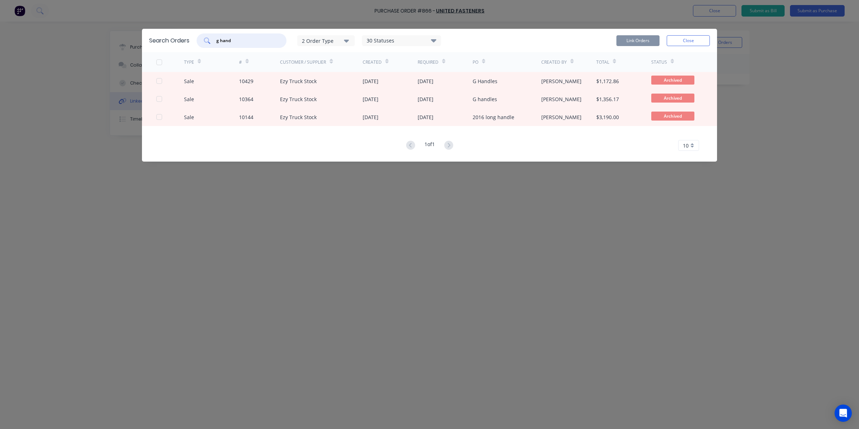
drag, startPoint x: 235, startPoint y: 40, endPoint x: 196, endPoint y: 42, distance: 38.9
click at [200, 42] on div "g hand" at bounding box center [242, 40] width 90 height 14
type input "robuk"
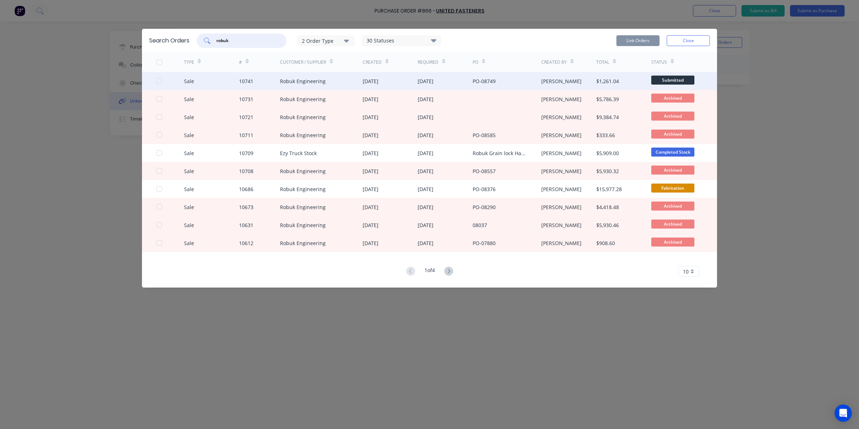
click at [155, 79] on div "Sale 10741 Robuk Engineering 01 Sep 2025 01 Sep 2025 PO-08749 Sarah Coetzee $1,…" at bounding box center [429, 81] width 575 height 18
click at [158, 83] on div at bounding box center [159, 81] width 14 height 14
click at [640, 40] on button "Link Orders" at bounding box center [638, 40] width 43 height 11
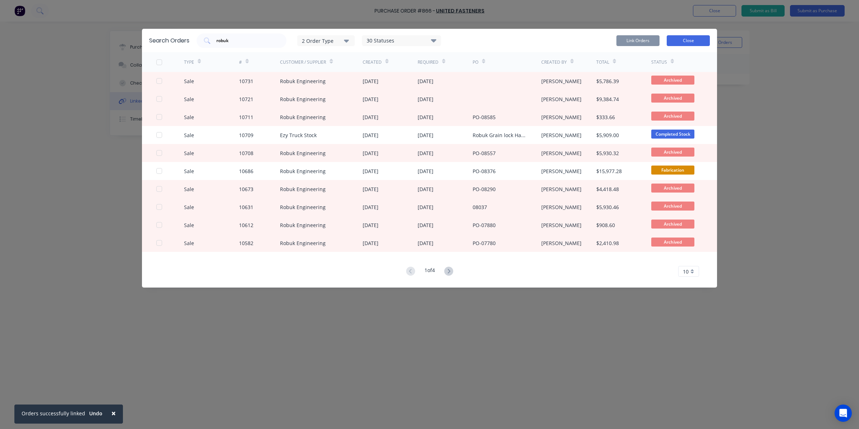
click at [696, 41] on button "Close" at bounding box center [688, 40] width 43 height 11
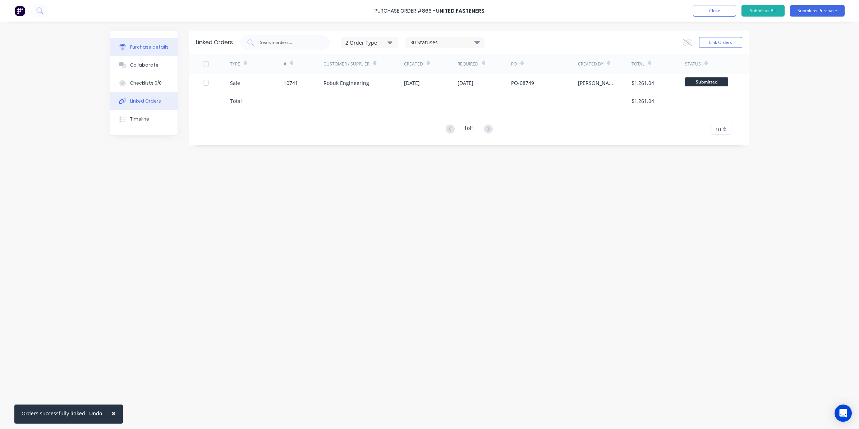
click at [127, 48] on div at bounding box center [122, 47] width 11 height 6
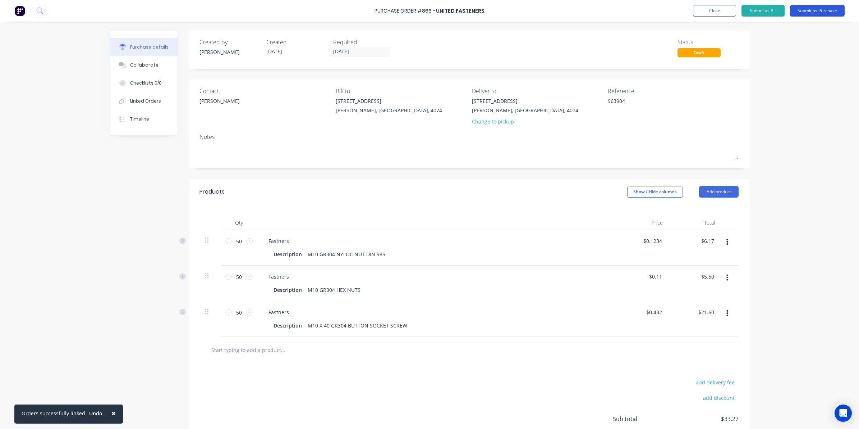
click at [822, 13] on button "Submit as Purchase" at bounding box center [817, 11] width 55 height 12
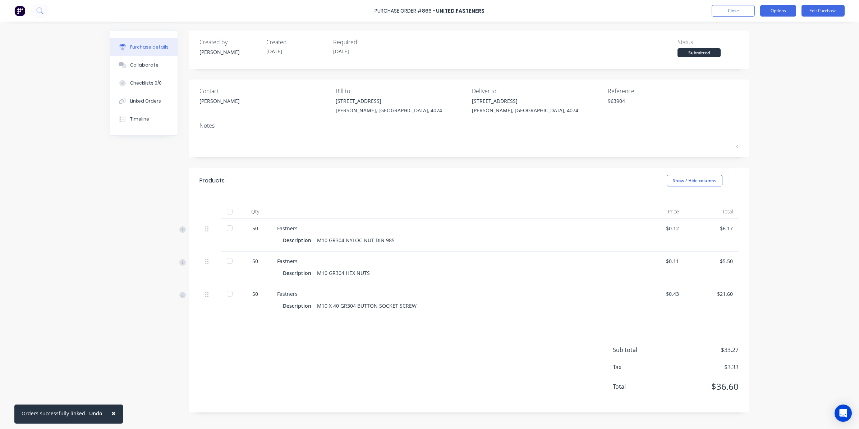
click at [766, 9] on button "Options" at bounding box center [778, 11] width 36 height 12
click at [758, 40] on div "Convert to Bill" at bounding box center [762, 43] width 55 height 10
type textarea "x"
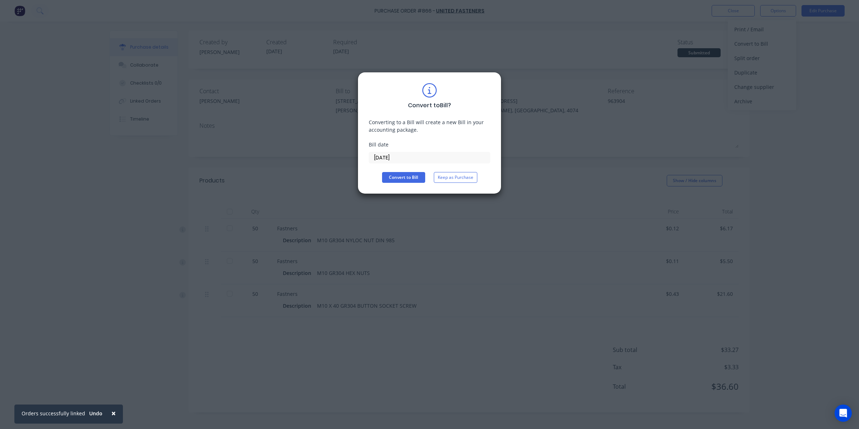
click at [394, 163] on label "[DATE]" at bounding box center [430, 158] width 122 height 12
click at [394, 163] on input "[DATE]" at bounding box center [429, 157] width 121 height 11
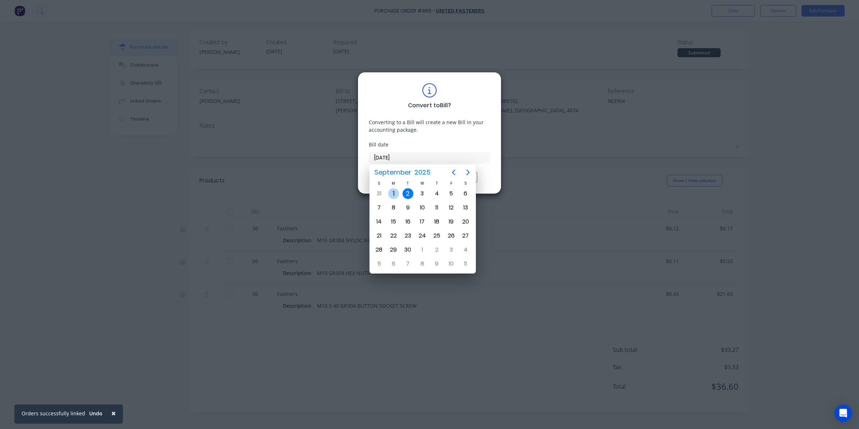
click at [392, 187] on div "Sep 1" at bounding box center [394, 194] width 14 height 14
type input "[DATE]"
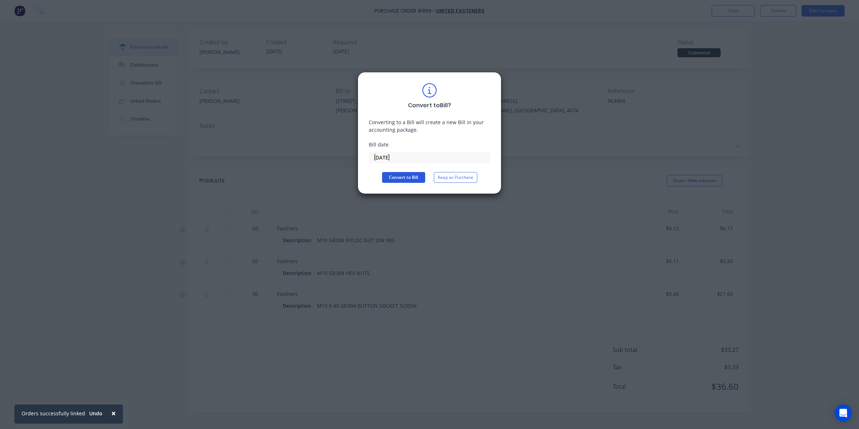
click at [398, 176] on button "Convert to Bill" at bounding box center [403, 177] width 43 height 11
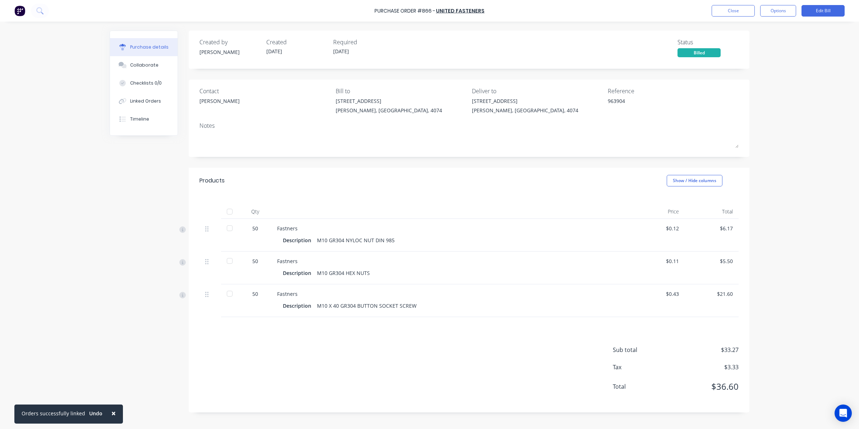
click at [234, 211] on div at bounding box center [230, 211] width 14 height 14
click at [732, 10] on button "Close" at bounding box center [733, 11] width 43 height 12
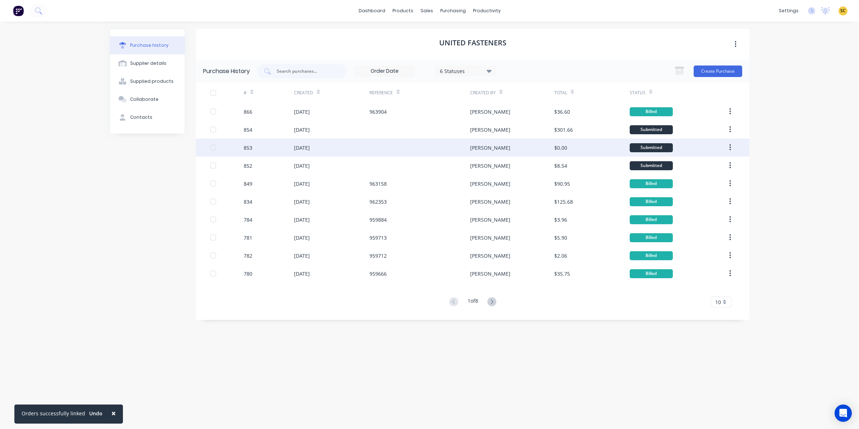
click at [281, 147] on div "853" at bounding box center [269, 147] width 50 height 18
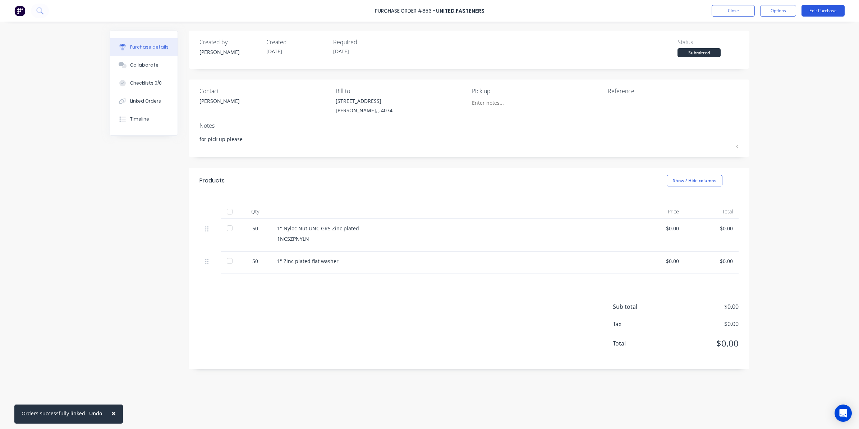
click at [819, 10] on button "Edit Purchase" at bounding box center [823, 11] width 43 height 12
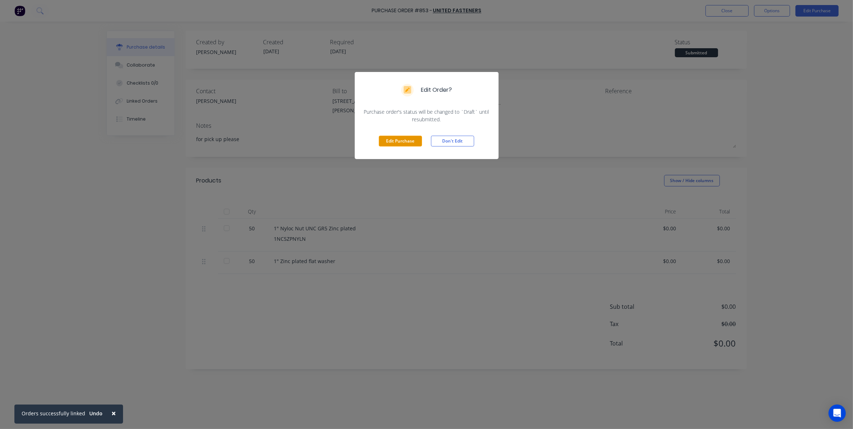
click at [404, 139] on button "Edit Purchase" at bounding box center [400, 141] width 43 height 11
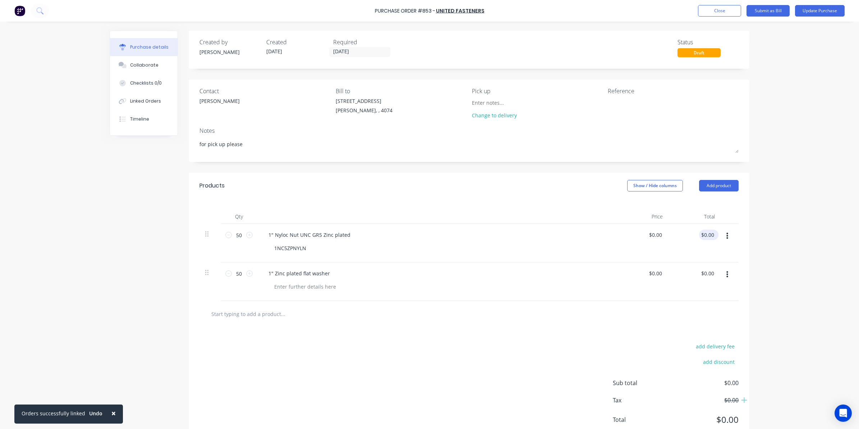
type textarea "x"
click at [703, 237] on input "0.00" at bounding box center [707, 234] width 17 height 10
type input "0.7300"
type textarea "x"
drag, startPoint x: 693, startPoint y: 234, endPoint x: 754, endPoint y: 236, distance: 60.8
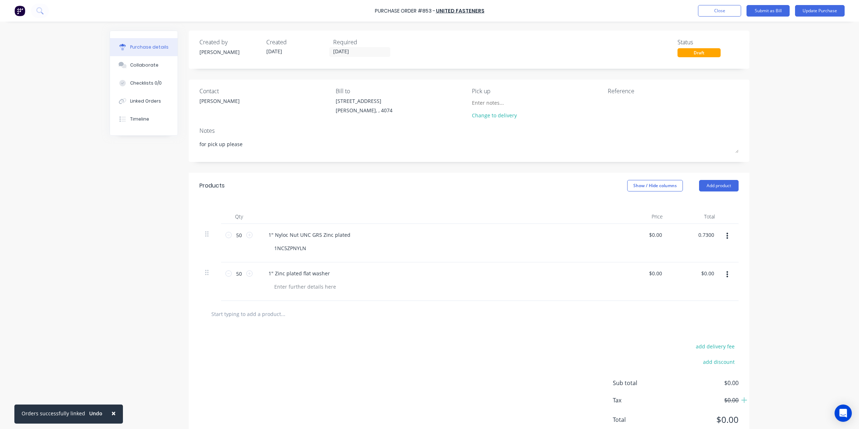
click at [754, 236] on div "× Orders successfully linked Undo Purchase Order #853 - United Fasteners Add pr…" at bounding box center [429, 214] width 859 height 429
type input "73"
type textarea "x"
type input "$1.46"
type input "$73.00"
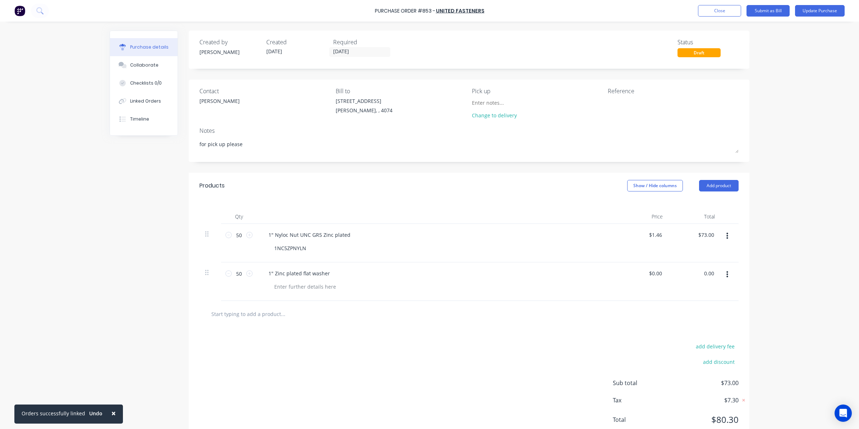
drag, startPoint x: 701, startPoint y: 273, endPoint x: 731, endPoint y: 271, distance: 29.5
click at [731, 273] on div "50 50 1" Zinc plated flat washer $0.00 $0.00 0.00 0.00" at bounding box center [469, 281] width 539 height 38
type input "11"
type textarea "x"
type input "$0.22"
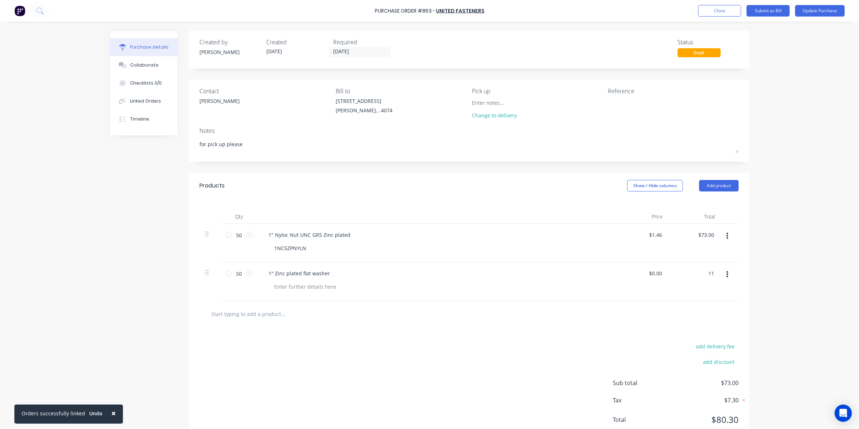
type input "$11.00"
click at [772, 265] on div "× Orders successfully linked Undo Purchase Order #853 - United Fasteners Add pr…" at bounding box center [429, 214] width 859 height 429
click at [135, 104] on div "Linked Orders" at bounding box center [145, 101] width 31 height 6
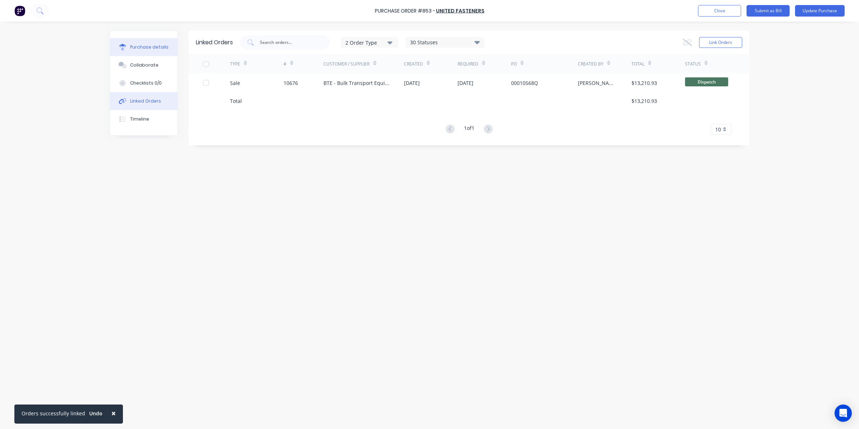
click at [130, 47] on div "Purchase details" at bounding box center [149, 47] width 38 height 6
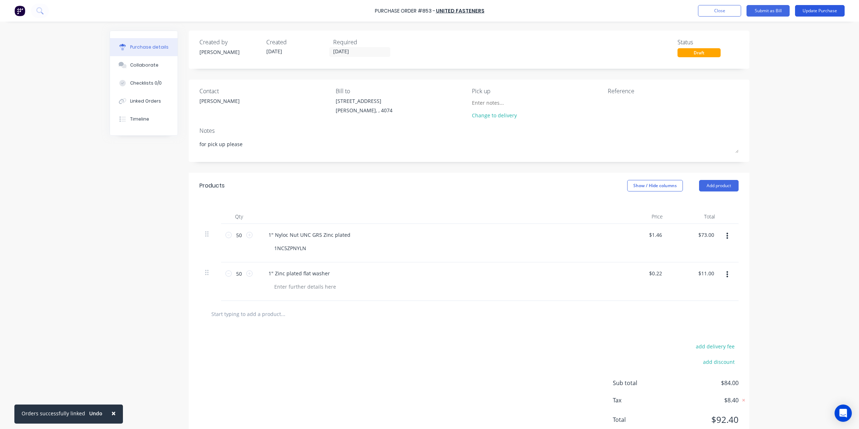
click at [822, 6] on button "Update Purchase" at bounding box center [820, 11] width 50 height 12
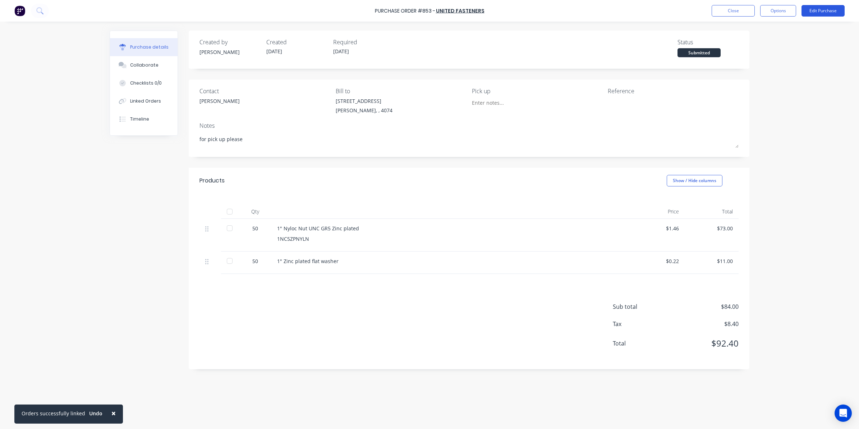
click at [813, 10] on button "Edit Purchase" at bounding box center [823, 11] width 43 height 12
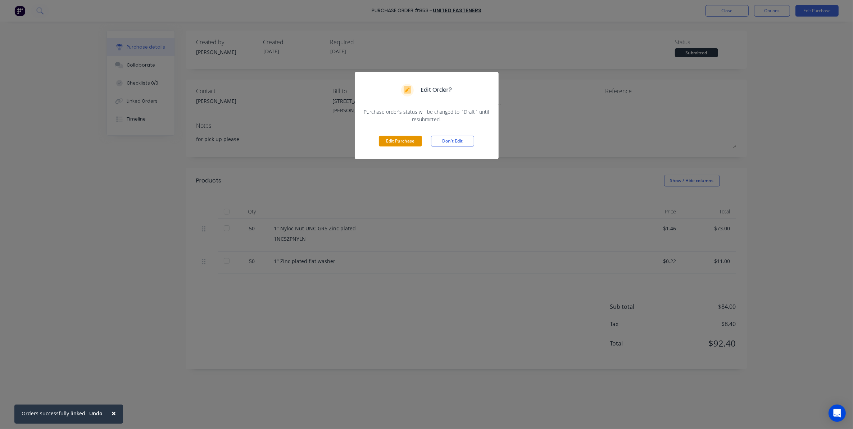
click at [403, 144] on button "Edit Purchase" at bounding box center [400, 141] width 43 height 11
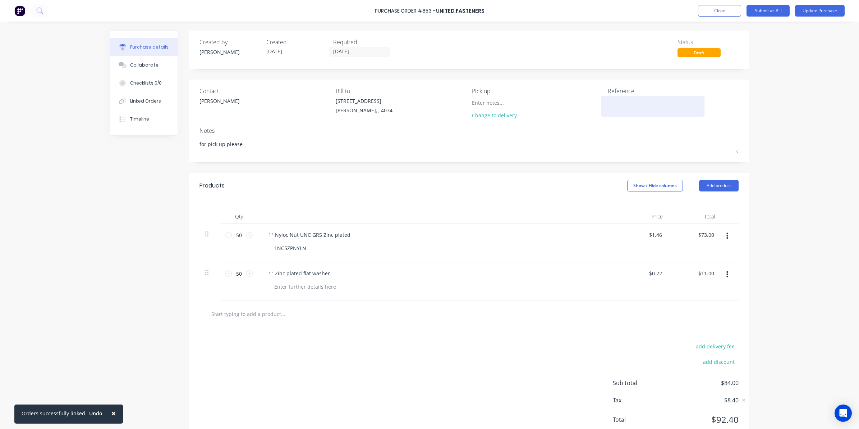
type textarea "x"
click at [608, 114] on div at bounding box center [653, 106] width 90 height 18
click at [614, 107] on textarea at bounding box center [653, 105] width 90 height 16
type textarea "963"
type textarea "x"
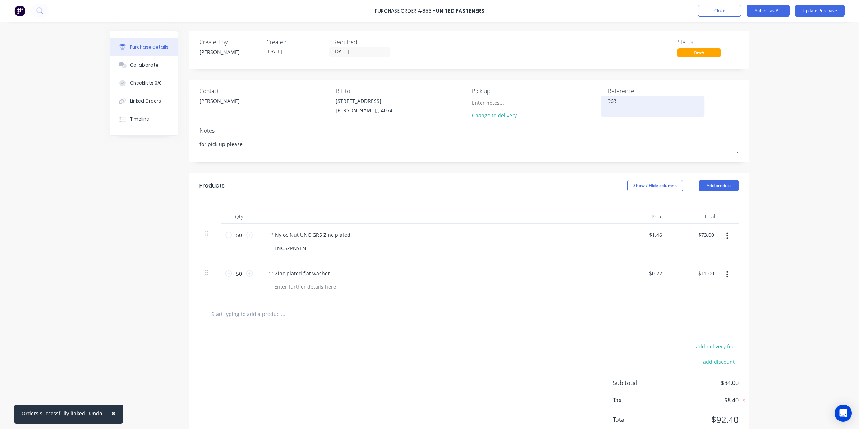
type textarea "9639"
type textarea "x"
type textarea "96390"
type textarea "x"
type textarea "963903"
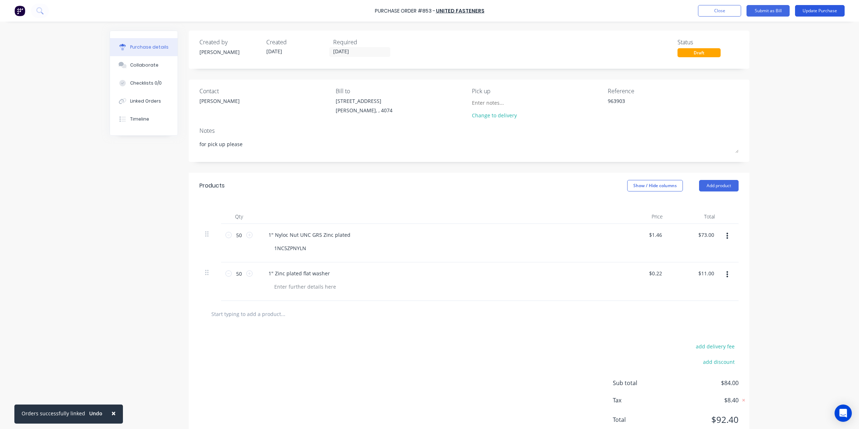
type textarea "x"
type textarea "963903"
click at [809, 9] on button "Update Purchase" at bounding box center [820, 11] width 50 height 12
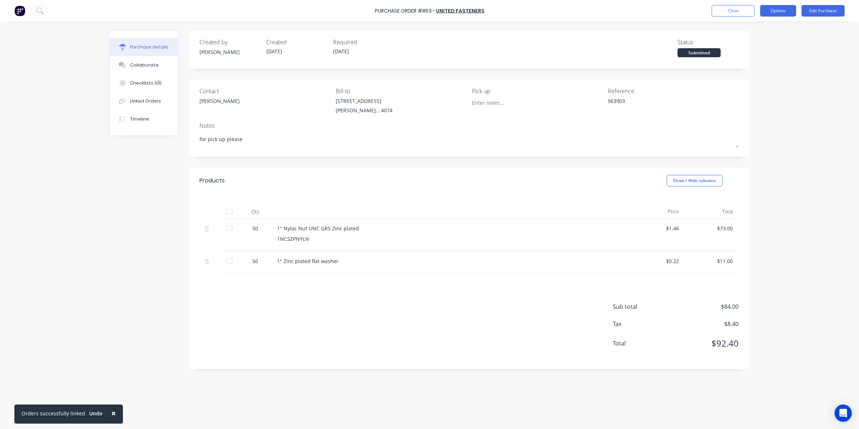
click at [776, 11] on button "Options" at bounding box center [778, 11] width 36 height 12
click at [759, 47] on div "Convert to Bill" at bounding box center [762, 43] width 55 height 10
type textarea "x"
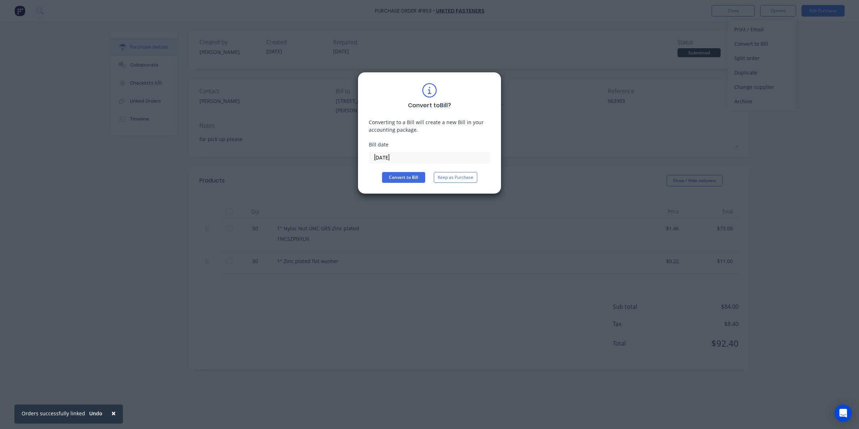
click at [406, 160] on input "[DATE]" at bounding box center [429, 157] width 121 height 11
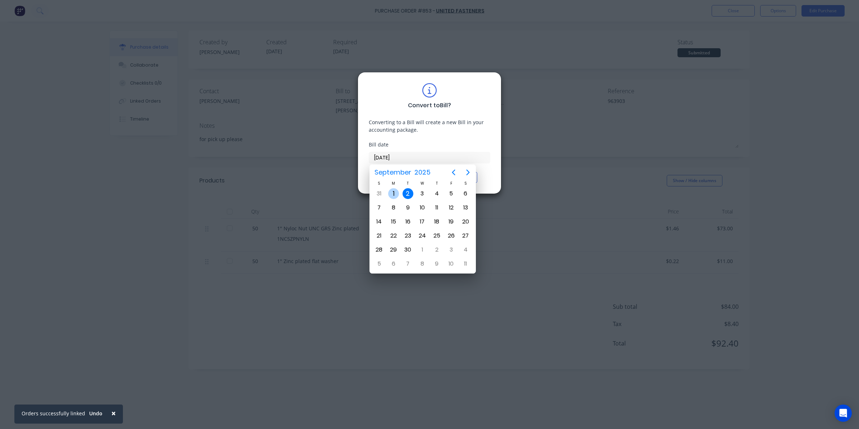
click at [390, 189] on div "Sep 1" at bounding box center [394, 194] width 14 height 14
type input "[DATE]"
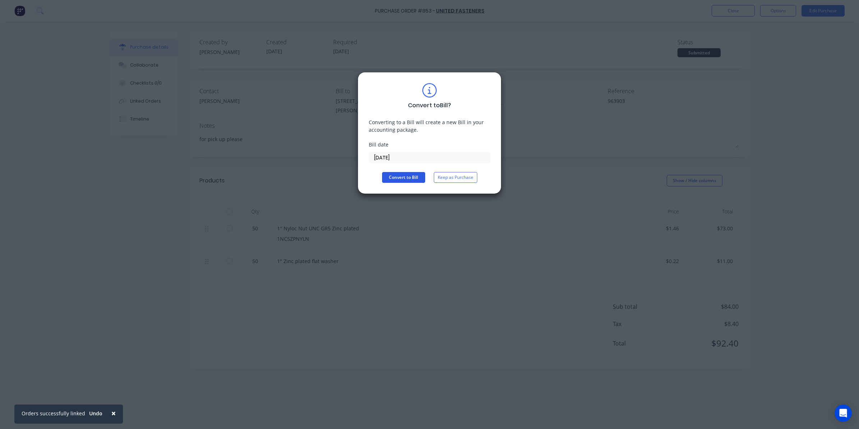
click at [396, 180] on button "Convert to Bill" at bounding box center [403, 177] width 43 height 11
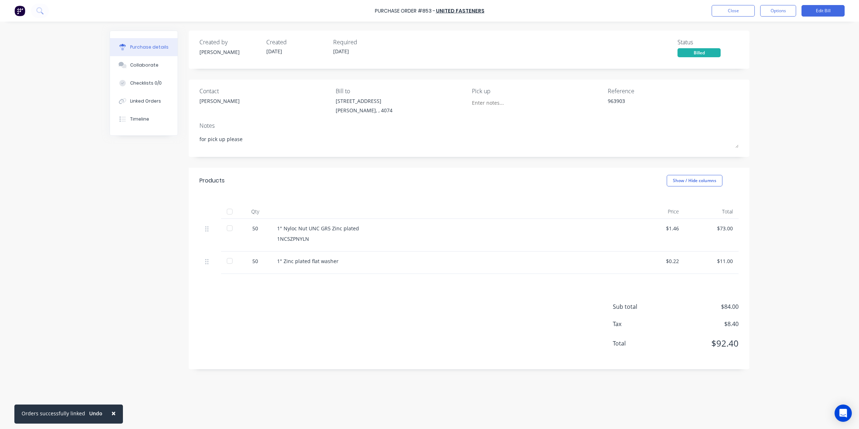
click at [229, 209] on div at bounding box center [230, 211] width 14 height 14
click at [733, 15] on button "Close" at bounding box center [733, 11] width 43 height 12
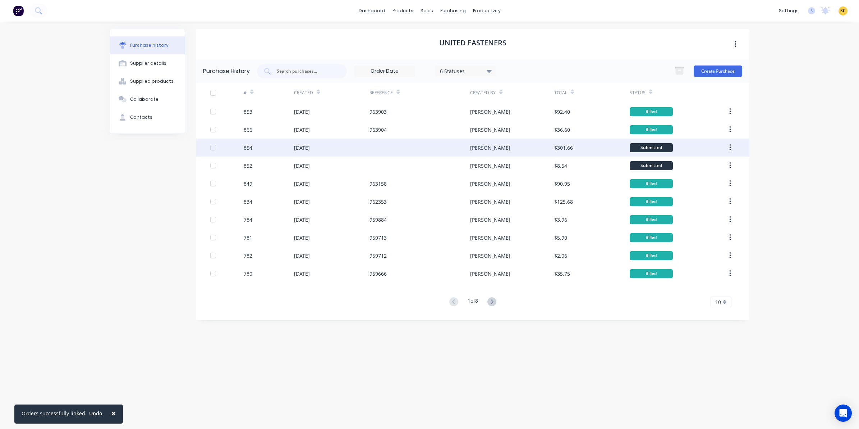
click at [353, 150] on div "01 Sep 2025" at bounding box center [332, 147] width 76 height 18
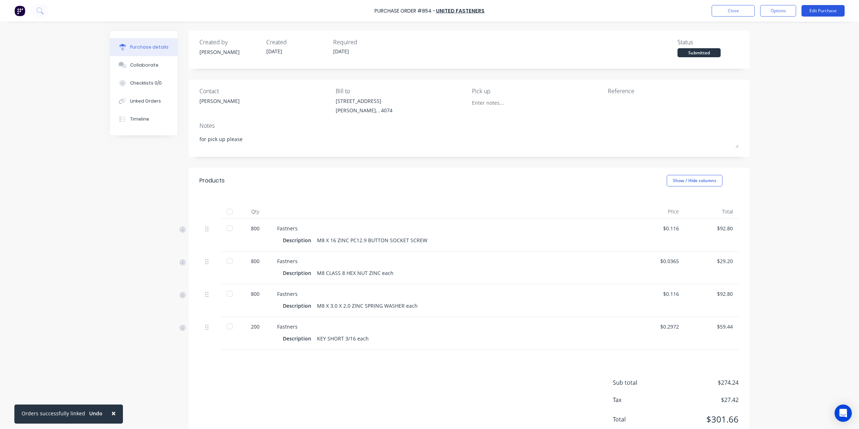
click at [819, 10] on button "Edit Purchase" at bounding box center [823, 11] width 43 height 12
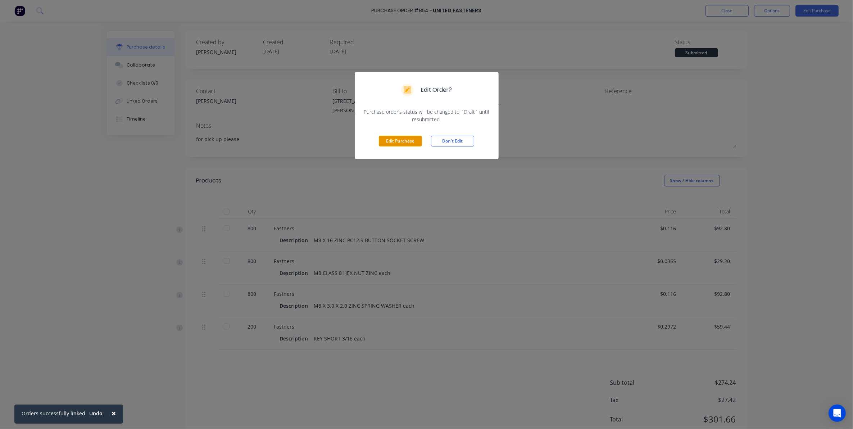
click at [386, 144] on button "Edit Purchase" at bounding box center [400, 141] width 43 height 11
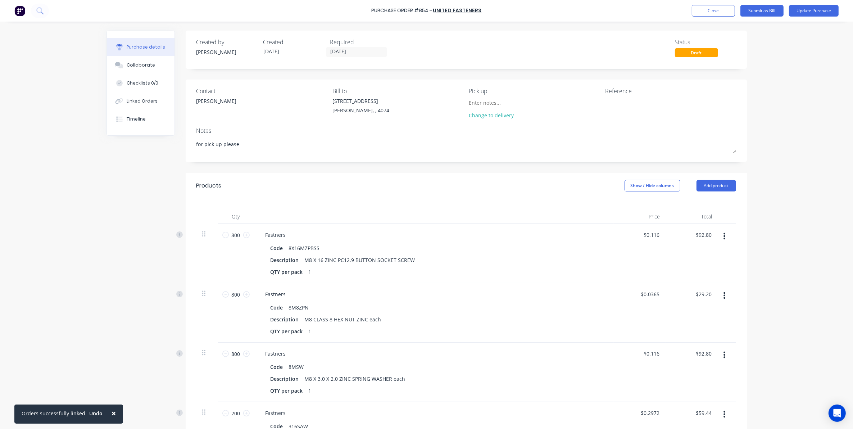
type textarea "x"
click at [612, 105] on textarea at bounding box center [653, 105] width 90 height 16
type textarea "963"
type textarea "x"
type textarea "9639"
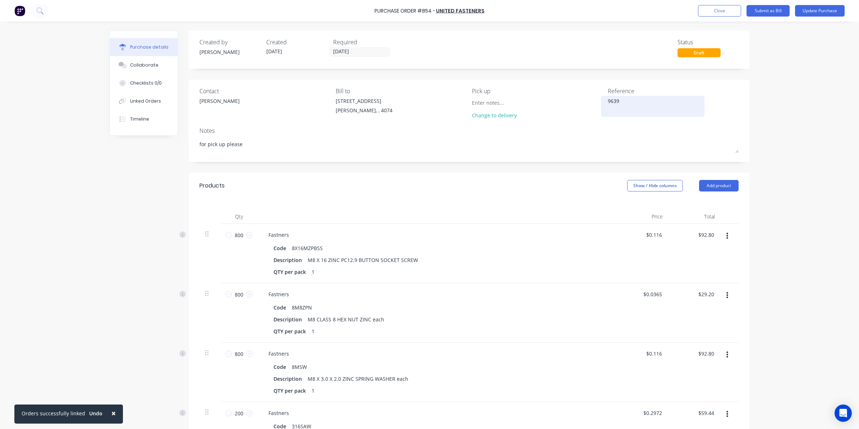
type textarea "x"
type textarea "96391"
type textarea "x"
type textarea "963910"
type textarea "x"
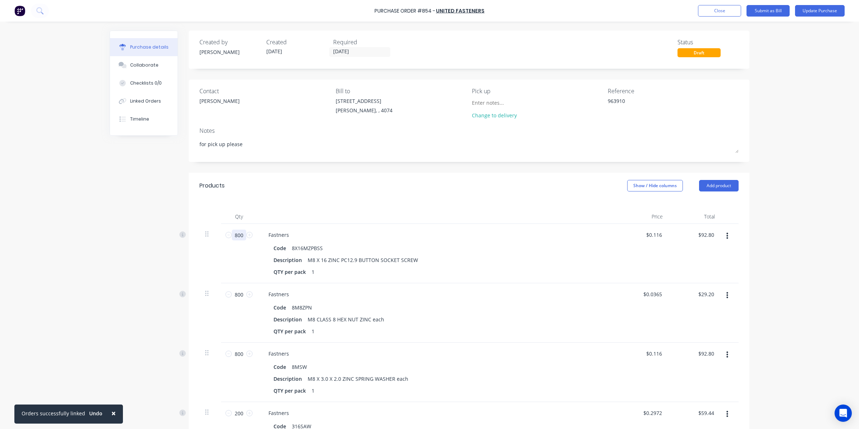
type textarea "963910"
click at [237, 234] on input "800" at bounding box center [239, 234] width 14 height 11
type textarea "x"
type input "3"
type input "$0.35"
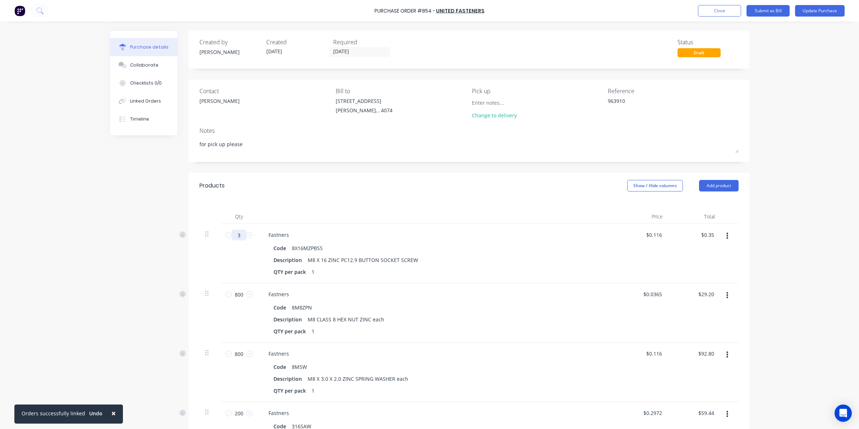
type textarea "x"
type input "30"
type input "$3.48"
type textarea "x"
type input "300"
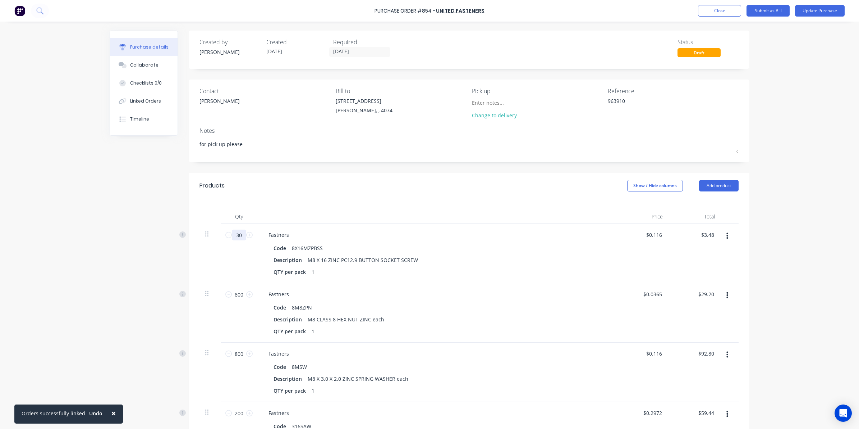
type input "$34.80"
type textarea "x"
type input "300"
click at [818, 250] on div "× Orders successfully linked Undo Purchase Order #854 - United Fasteners Add pr…" at bounding box center [429, 214] width 859 height 429
type textarea "x"
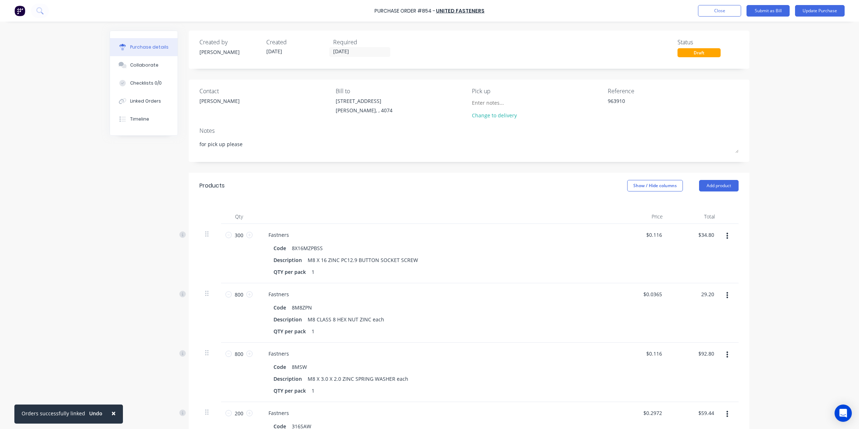
drag, startPoint x: 696, startPoint y: 294, endPoint x: 795, endPoint y: 281, distance: 99.0
click at [795, 281] on div "× Orders successfully linked Undo Purchase Order #854 - United Fasteners Add pr…" at bounding box center [429, 214] width 859 height 429
type input "17.92"
type textarea "x"
type input "$0.0224"
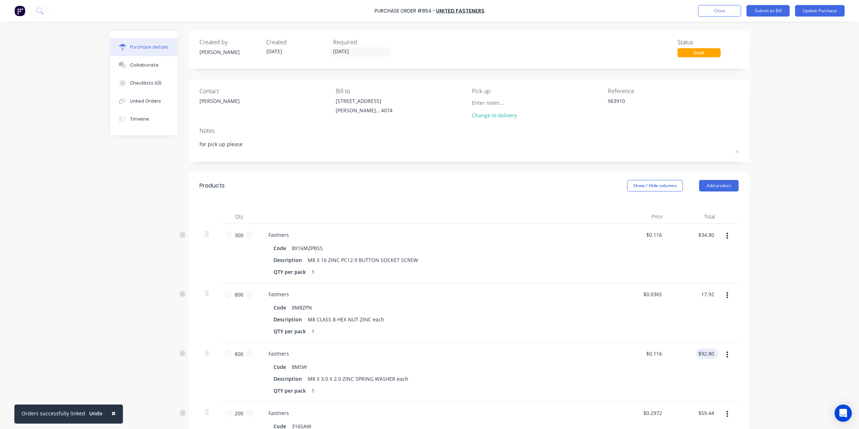
type input "$17.92"
drag, startPoint x: 696, startPoint y: 352, endPoint x: 736, endPoint y: 352, distance: 39.9
click at [736, 352] on div "Qty Price Total 300 300 Fastners Code 8X16MZPBSS Description M8 X 16 ZINC PC12.…" at bounding box center [469, 329] width 561 height 262
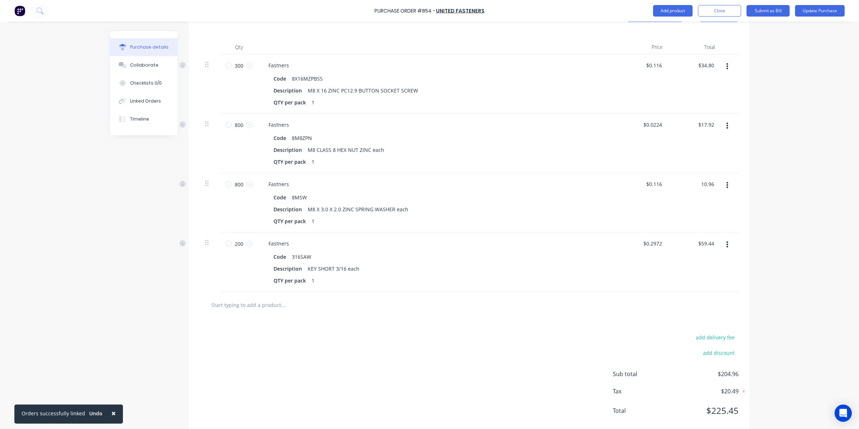
scroll to position [185, 0]
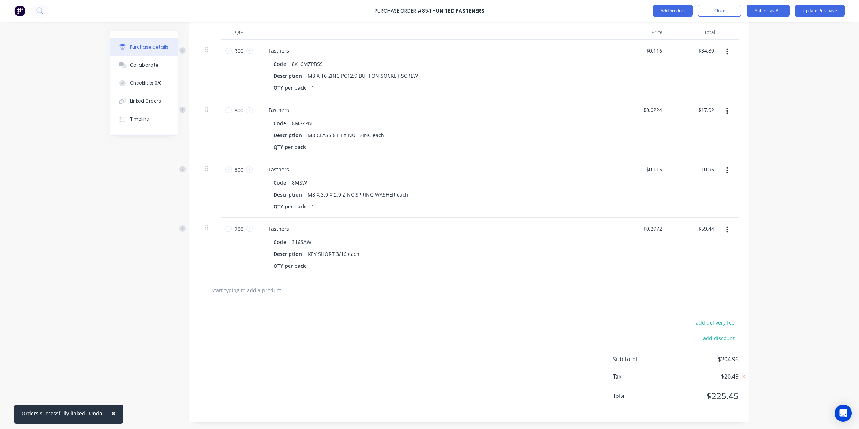
type input "10.96"
type textarea "x"
type input "$0.0137"
type input "$10.96"
click at [798, 342] on div "× Orders successfully linked Undo Purchase Order #854 - United Fasteners Add pr…" at bounding box center [429, 214] width 859 height 429
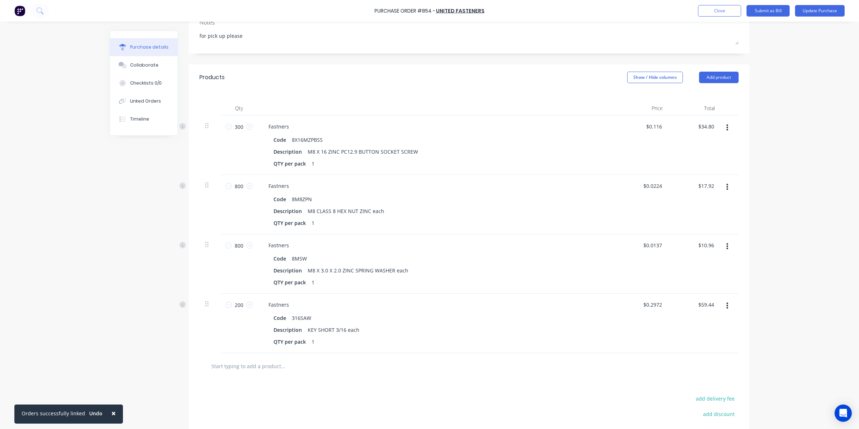
scroll to position [0, 0]
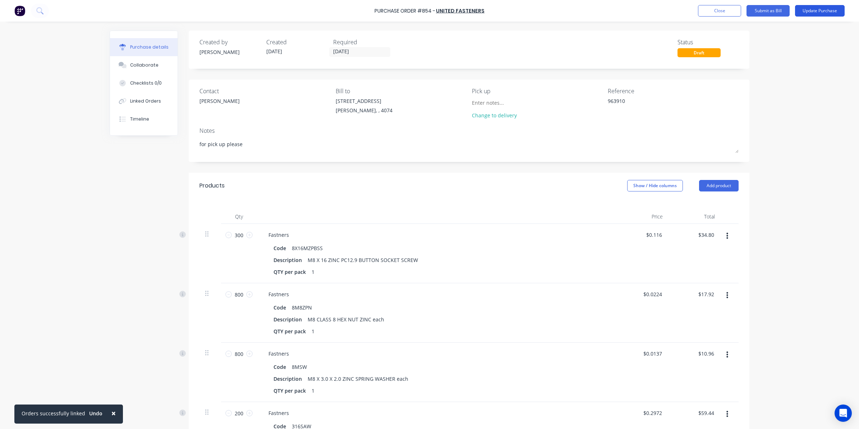
click at [819, 8] on button "Update Purchase" at bounding box center [820, 11] width 50 height 12
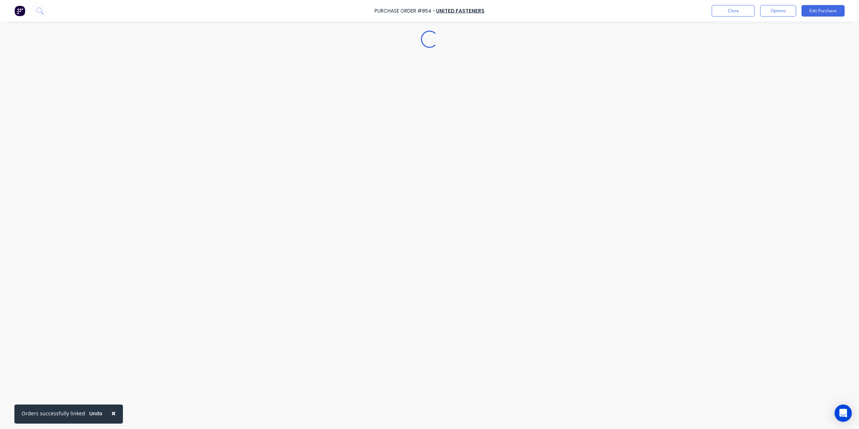
click at [764, 10] on button "Options" at bounding box center [778, 11] width 36 height 12
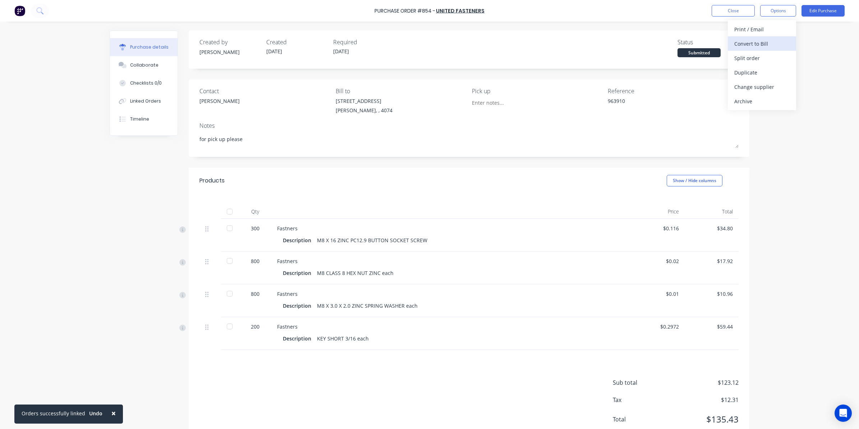
click at [769, 46] on div "Convert to Bill" at bounding box center [762, 43] width 55 height 10
type textarea "x"
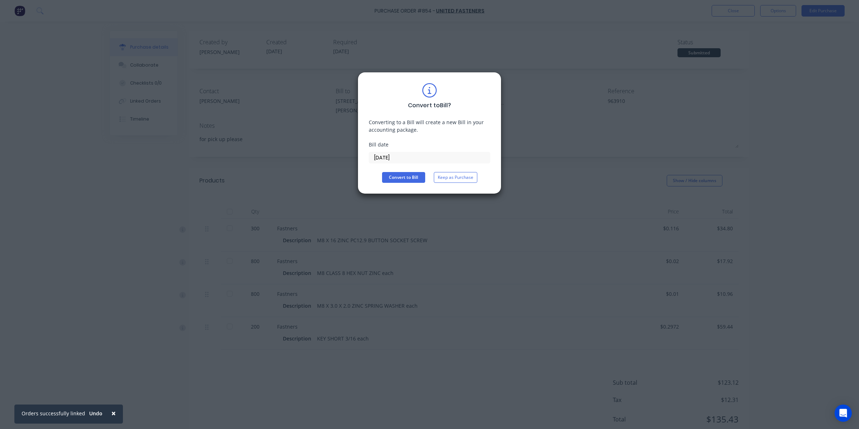
click at [403, 159] on input "02/09/25" at bounding box center [429, 157] width 121 height 11
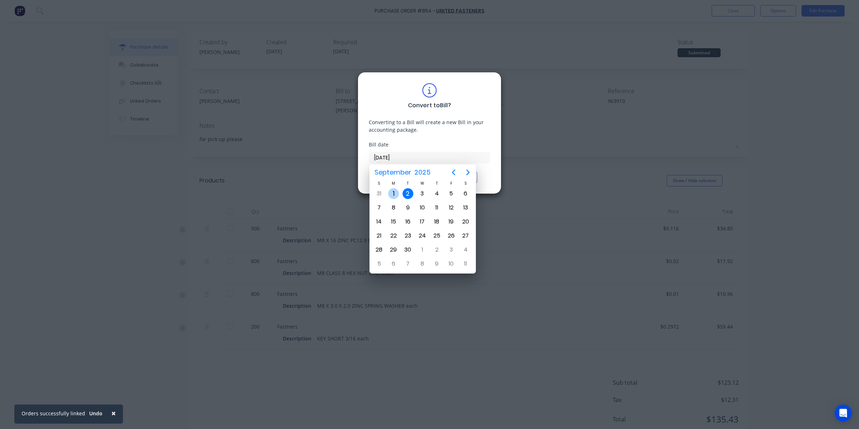
click at [390, 192] on div "1" at bounding box center [393, 193] width 11 height 11
type input "01/09/25"
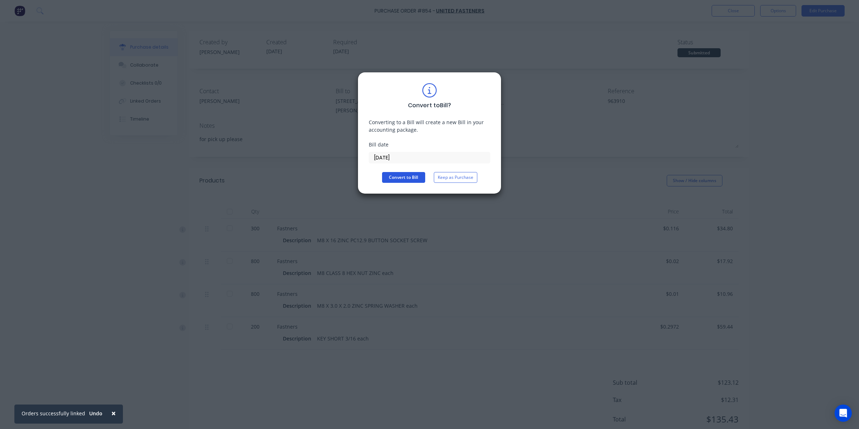
click at [400, 176] on button "Convert to Bill" at bounding box center [403, 177] width 43 height 11
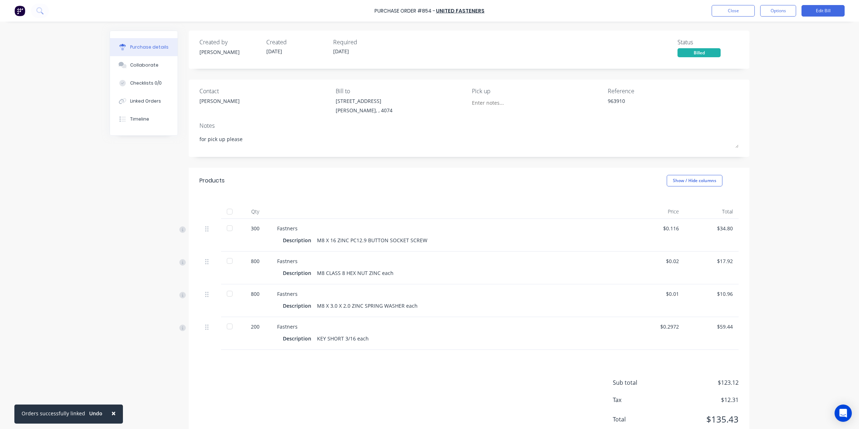
click at [229, 212] on div at bounding box center [230, 211] width 14 height 14
click at [746, 8] on button "Close" at bounding box center [733, 11] width 43 height 12
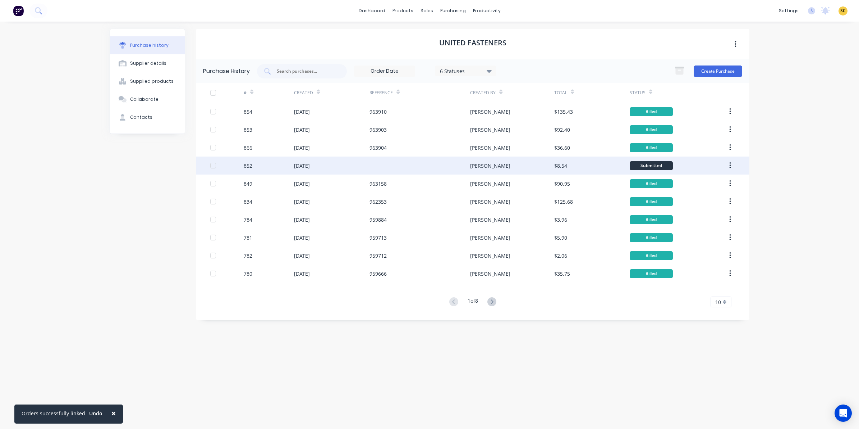
click at [369, 168] on div "[DATE]" at bounding box center [332, 165] width 76 height 18
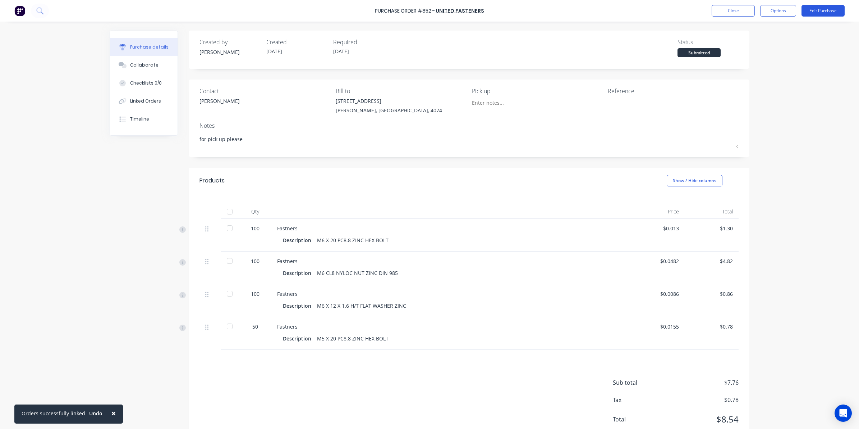
click at [811, 13] on button "Edit Purchase" at bounding box center [823, 11] width 43 height 12
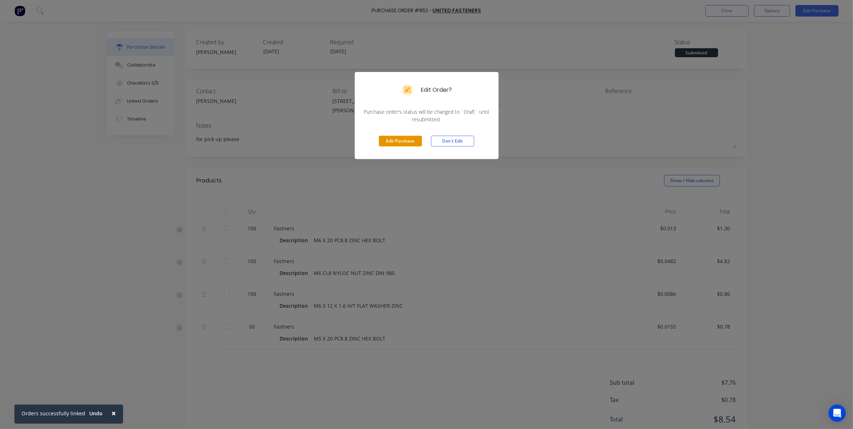
click at [414, 140] on button "Edit Purchase" at bounding box center [400, 141] width 43 height 11
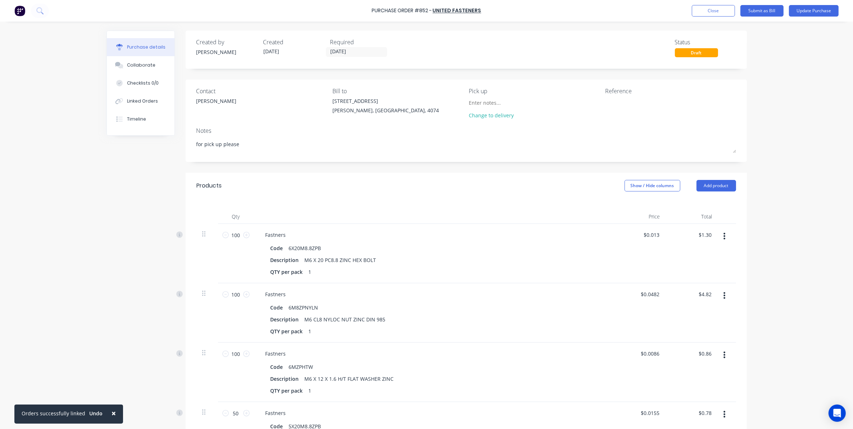
type textarea "x"
click at [637, 101] on textarea at bounding box center [653, 105] width 90 height 16
type textarea "963909"
type textarea "x"
type textarea "963909"
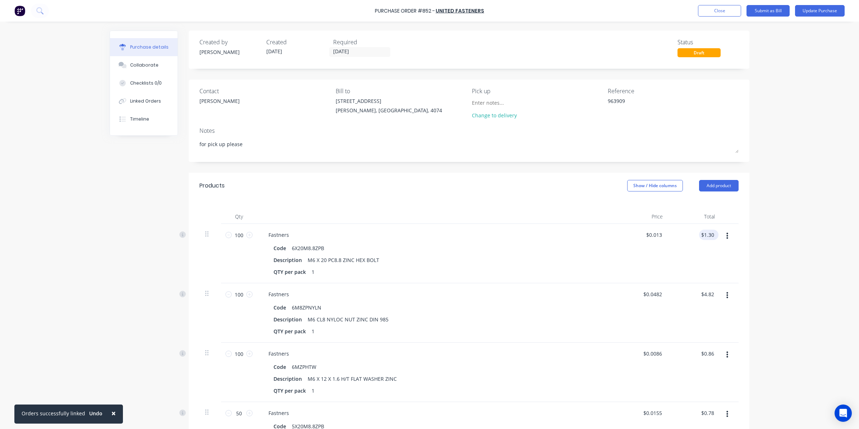
click at [699, 240] on div "$1.30 $1.30" at bounding box center [707, 234] width 17 height 10
type textarea "x"
type input "1.30"
click at [700, 235] on input "1.30" at bounding box center [707, 234] width 17 height 10
type textarea "x"
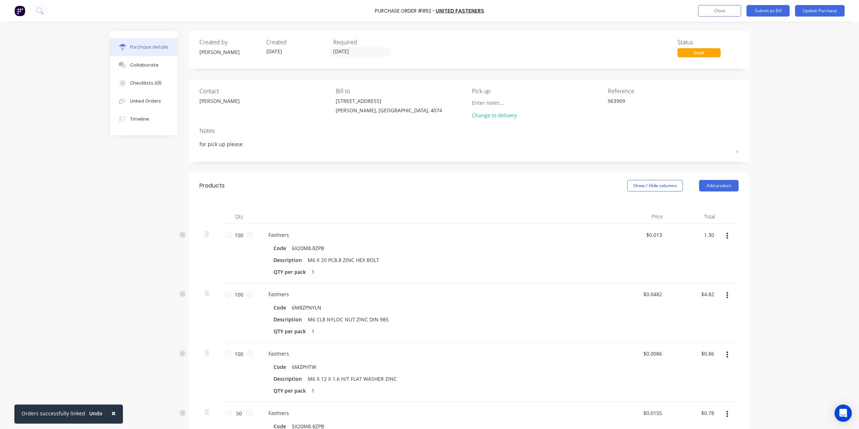
drag, startPoint x: 700, startPoint y: 235, endPoint x: 719, endPoint y: 231, distance: 20.1
click at [719, 231] on div "100 100 Fastners Code 6X20M8.8ZPB Description M6 X 20 PC8.8 ZINC HEX BOLT QTY p…" at bounding box center [469, 253] width 539 height 59
type input "3.45"
type textarea "x"
type input "$0.0345"
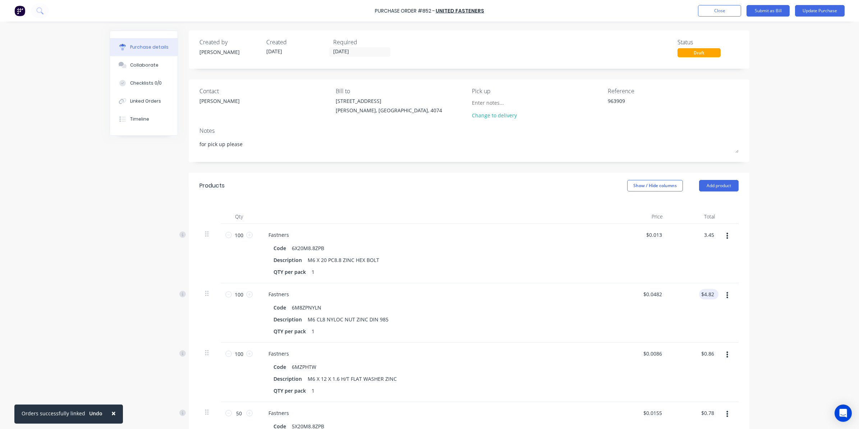
type input "$3.45"
drag, startPoint x: 701, startPoint y: 294, endPoint x: 713, endPoint y: 294, distance: 11.9
click at [713, 294] on div "4.82 4.82" at bounding box center [710, 294] width 17 height 10
type input "2.65"
type textarea "x"
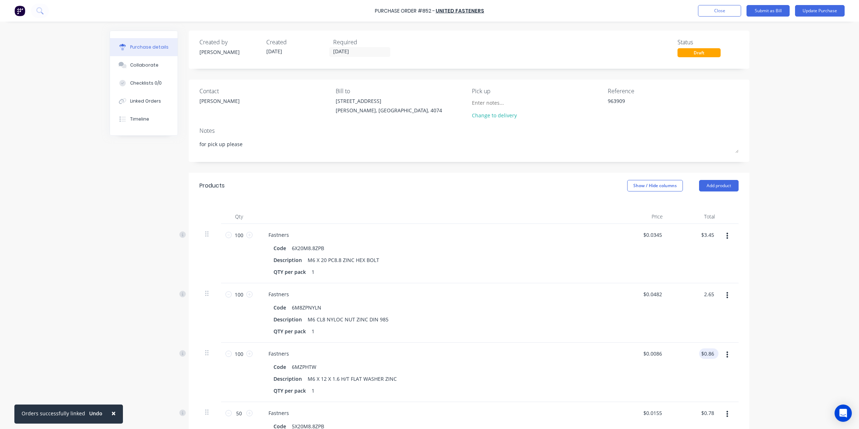
type input "$0.0265"
type input "$2.65"
drag, startPoint x: 698, startPoint y: 353, endPoint x: 762, endPoint y: 346, distance: 63.7
click at [762, 346] on div "× Orders successfully linked Undo Purchase Order #852 - United Fasteners Add pr…" at bounding box center [429, 214] width 859 height 429
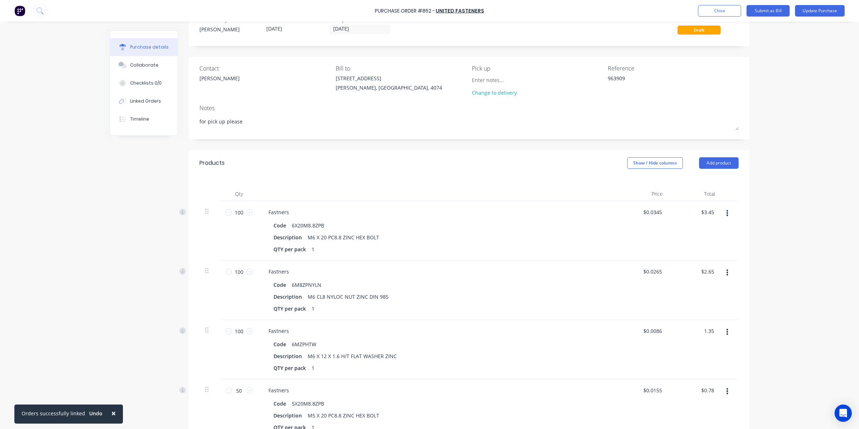
scroll to position [45, 0]
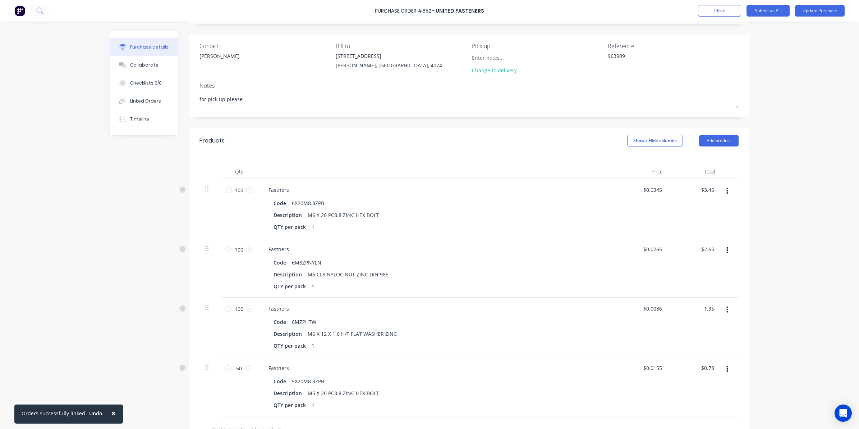
type input "1.35"
type textarea "x"
type input "$0.0135"
click at [696, 368] on div "0.78 $0.78" at bounding box center [695, 386] width 52 height 59
drag, startPoint x: 702, startPoint y: 367, endPoint x: 755, endPoint y: 358, distance: 54.3
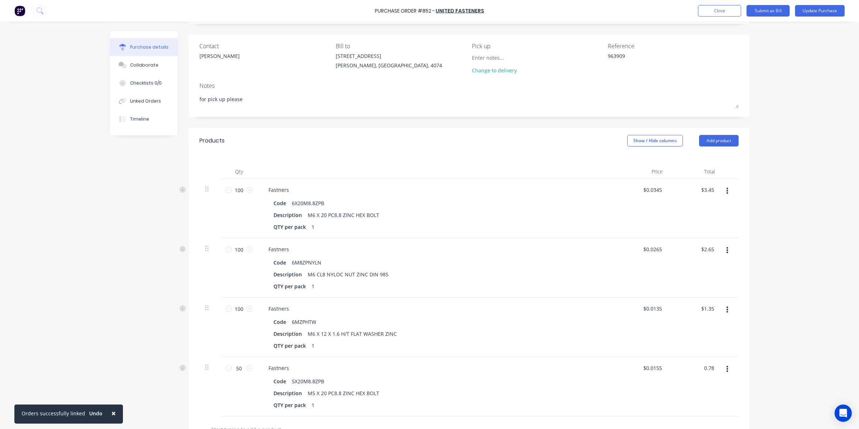
click at [755, 358] on div "× Orders successfully linked Undo Purchase Order #852 - United Fasteners Add pr…" at bounding box center [429, 214] width 859 height 429
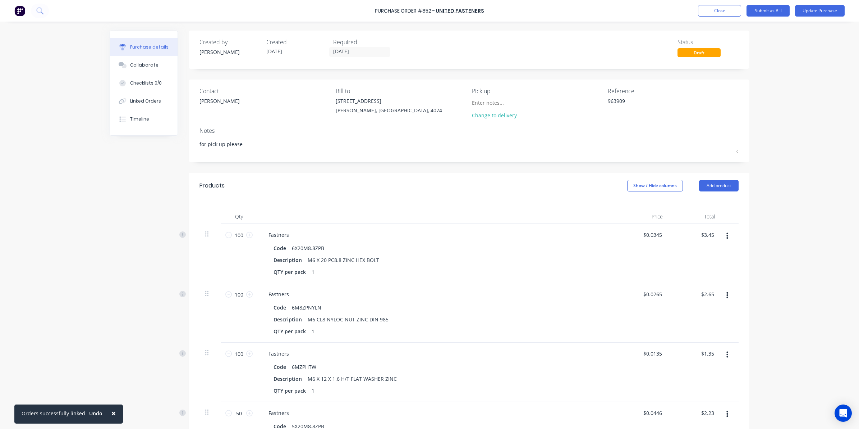
click at [755, 358] on div "× Orders successfully linked Undo Purchase Order #852 - United Fasteners Add pr…" at bounding box center [429, 214] width 859 height 429
click at [815, 11] on button "Update Purchase" at bounding box center [820, 11] width 50 height 12
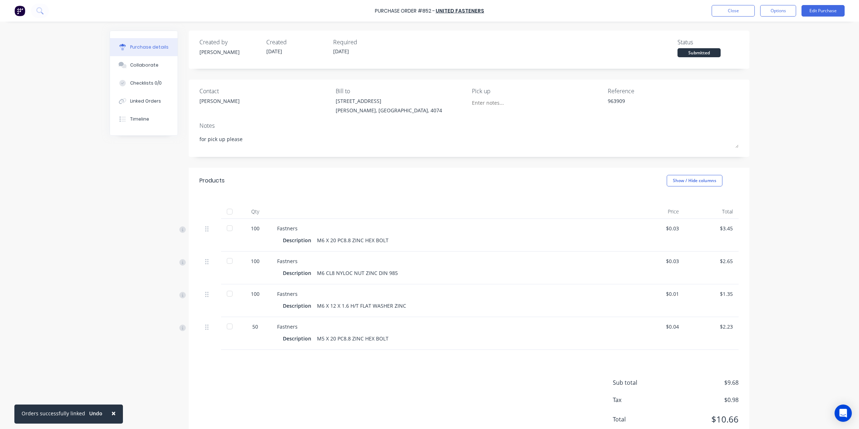
click at [777, 8] on button "Options" at bounding box center [778, 11] width 36 height 12
click at [774, 45] on div "Convert to Bill" at bounding box center [762, 43] width 55 height 10
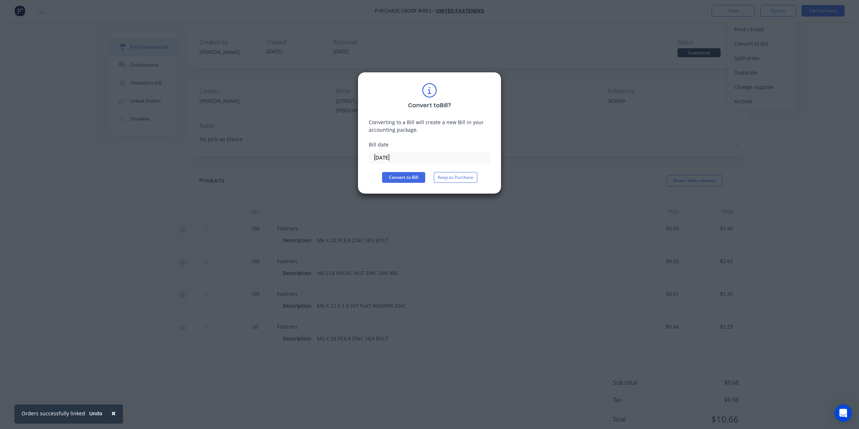
click at [415, 155] on input "02/09/25" at bounding box center [429, 157] width 121 height 11
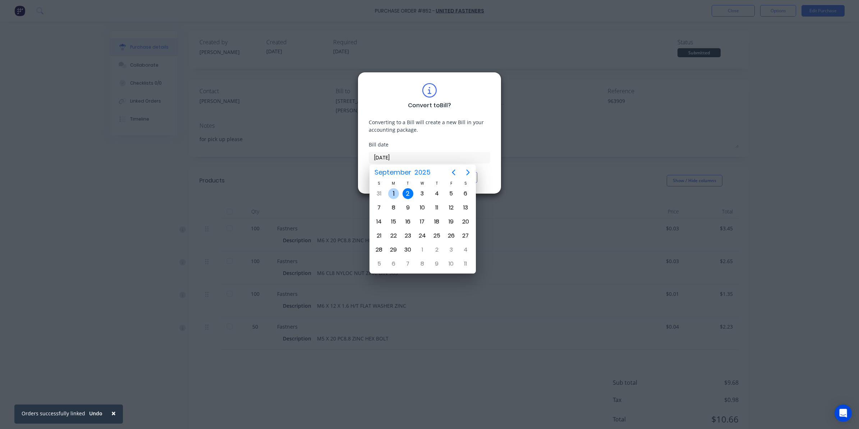
click at [397, 194] on div "1" at bounding box center [393, 193] width 11 height 11
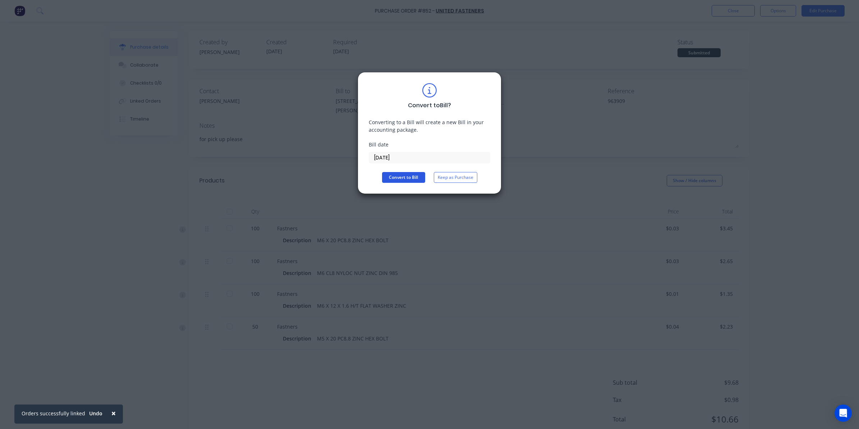
click at [388, 180] on button "Convert to Bill" at bounding box center [403, 177] width 43 height 11
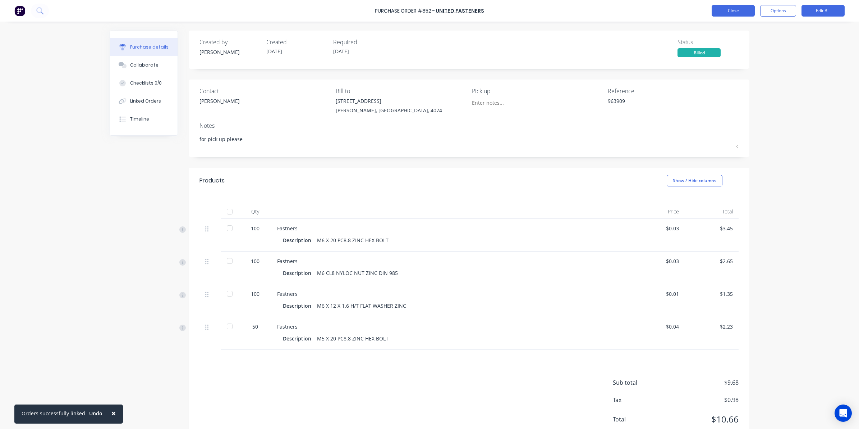
click at [735, 13] on button "Close" at bounding box center [733, 11] width 43 height 12
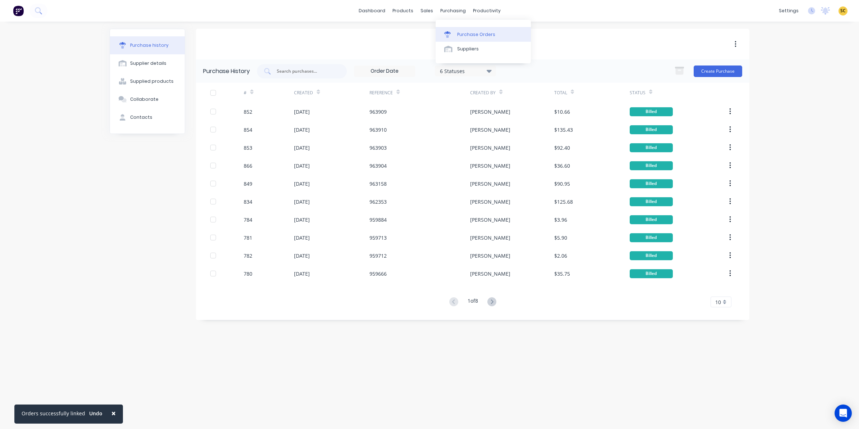
click at [459, 36] on div "Purchase Orders" at bounding box center [476, 34] width 38 height 6
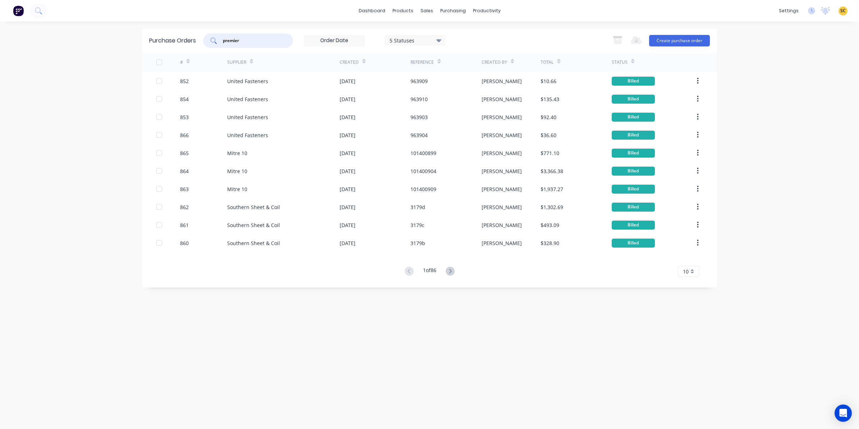
type input "premier"
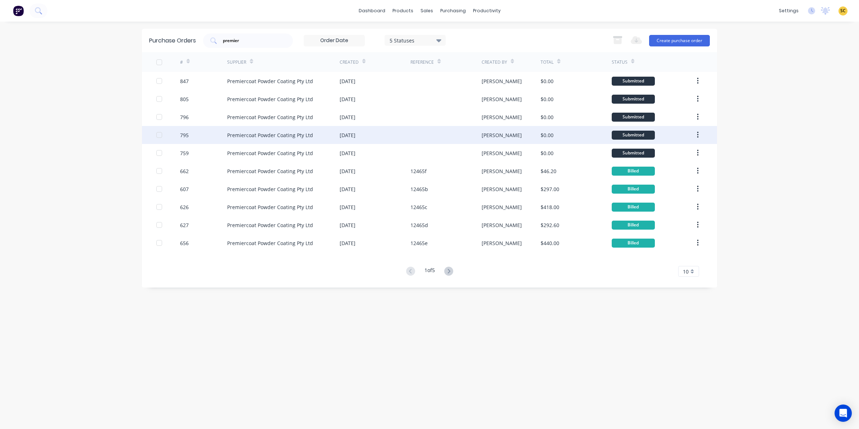
click at [279, 130] on div "Premiercoat Powder Coating Pty Ltd" at bounding box center [283, 135] width 113 height 18
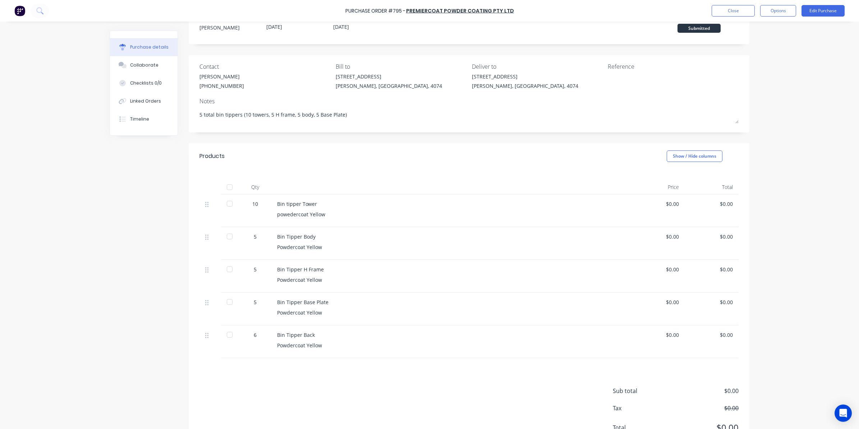
scroll to position [45, 0]
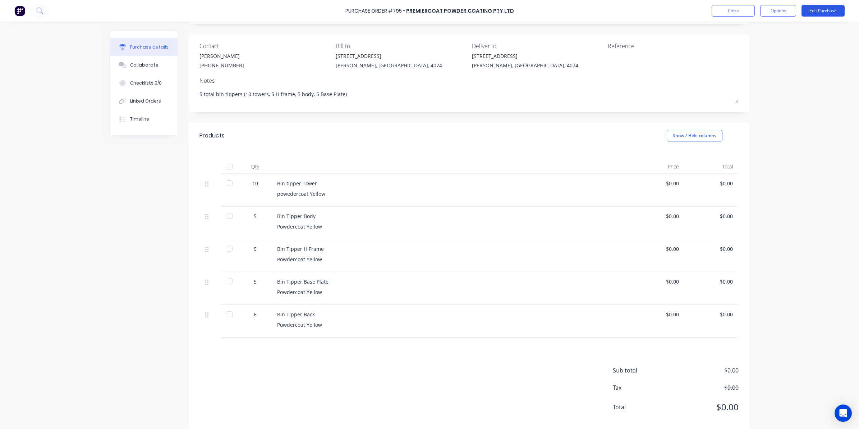
click at [819, 10] on button "Edit Purchase" at bounding box center [823, 11] width 43 height 12
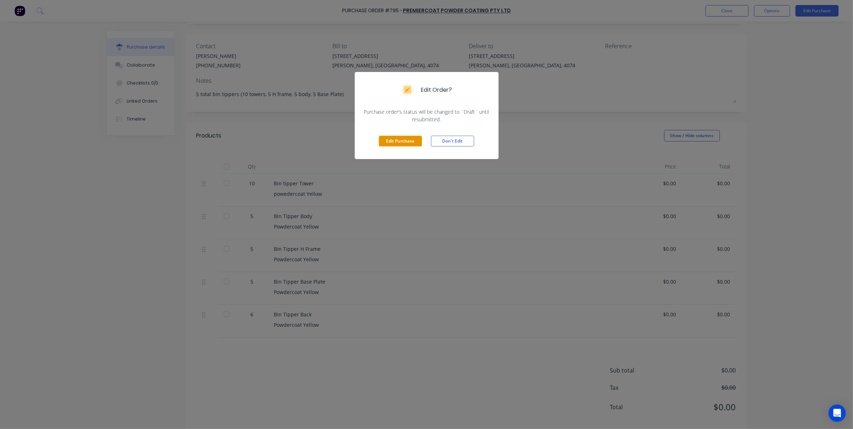
click at [410, 141] on button "Edit Purchase" at bounding box center [400, 141] width 43 height 11
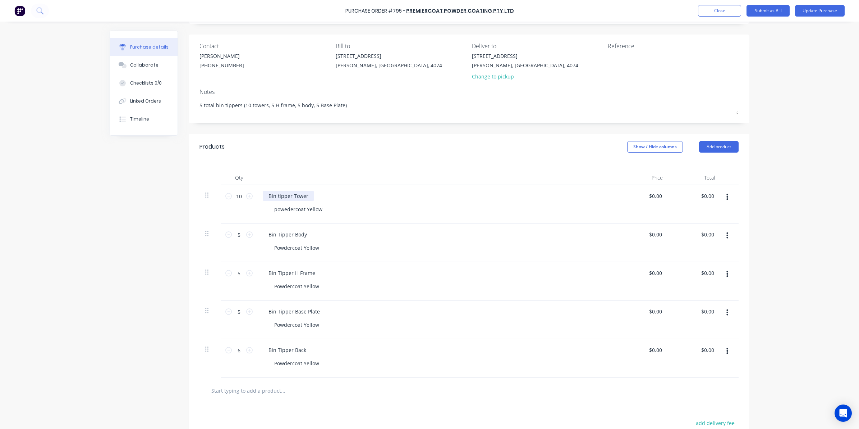
type textarea "x"
drag, startPoint x: 303, startPoint y: 195, endPoint x: 289, endPoint y: 195, distance: 13.7
click at [289, 195] on div "Bin tipper Tower" at bounding box center [288, 196] width 51 height 10
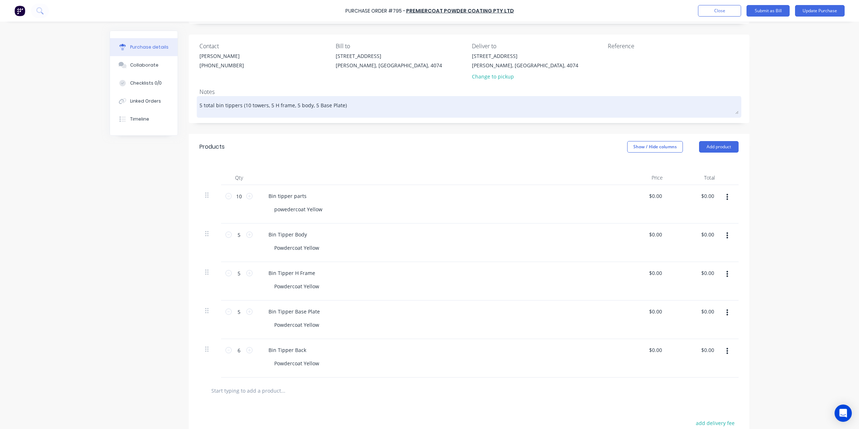
click at [340, 103] on textarea "5 total bin tippers (10 towers, 5 H frame, 5 body, 5 Base Plate)" at bounding box center [469, 106] width 539 height 16
click at [339, 104] on textarea "5 total bin tippers (10 towers, 5 H frame, 5 body, 5 Base Plate)" at bounding box center [469, 106] width 539 height 16
type textarea "x"
type textarea "5 total bin tippers (10 towers, 5 H frame, 5 body, 5 Base Plate,)"
type textarea "x"
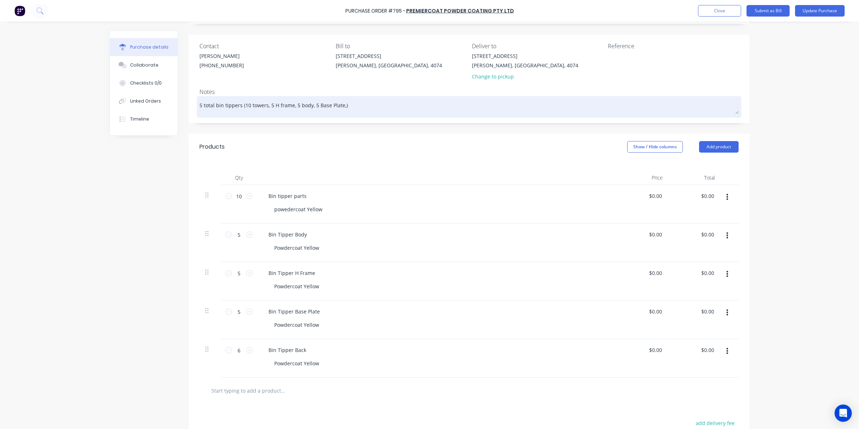
type textarea "5 total bin tippers (10 towers, 5 H frame, 5 body, 5 Base Plate, )"
type textarea "x"
type textarea "5 total bin tippers (10 towers, 5 H frame, 5 body, 5 Base Plate, 5)"
type textarea "x"
type textarea "5 total bin tippers (10 towers, 5 H frame, 5 body, 5 Base Plate, )"
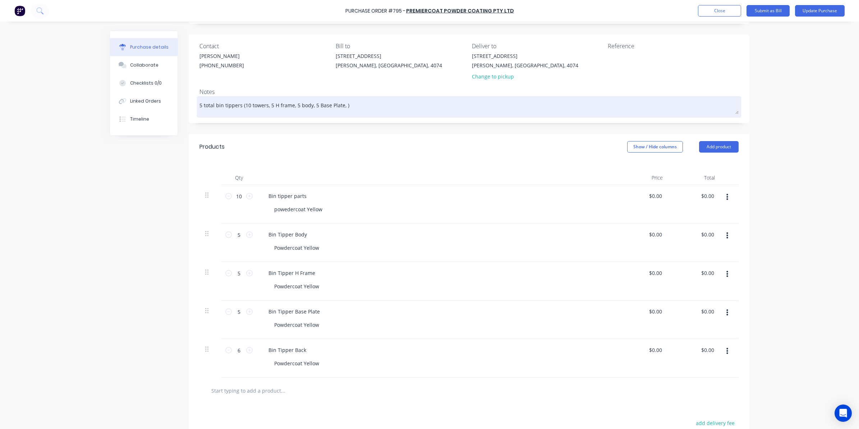
type textarea "x"
type textarea "5 total bin tippers (10 towers, 5 H frame, 5 body, 5 Base Plate, 6)"
type textarea "x"
type textarea "5 total bin tippers (10 towers, 5 H frame, 5 body, 5 Base Plate, 6 )"
type textarea "x"
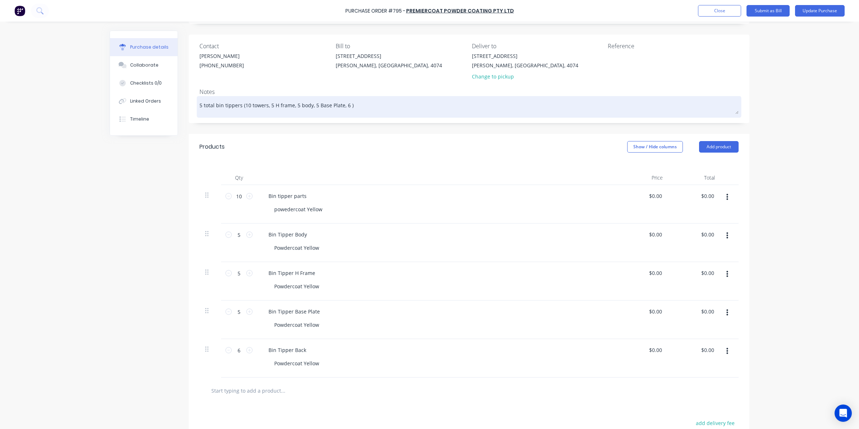
type textarea "5 total bin tippers (10 towers, 5 H frame, 5 body, 5 Base Plate, 6 b)"
type textarea "x"
type textarea "5 total bin tippers (10 towers, 5 H frame, 5 body, 5 Base Plate, 6 ba)"
type textarea "x"
type textarea "5 total bin tippers (10 towers, 5 H frame, 5 body, 5 Base Plate, 6 bac)"
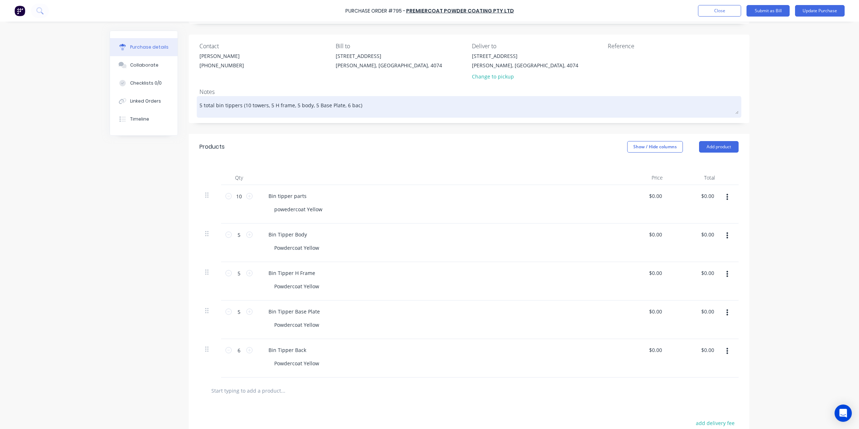
type textarea "x"
type textarea "5 total bin tippers (10 towers, 5 H frame, 5 body, 5 Base Plate, 6 back)"
type textarea "x"
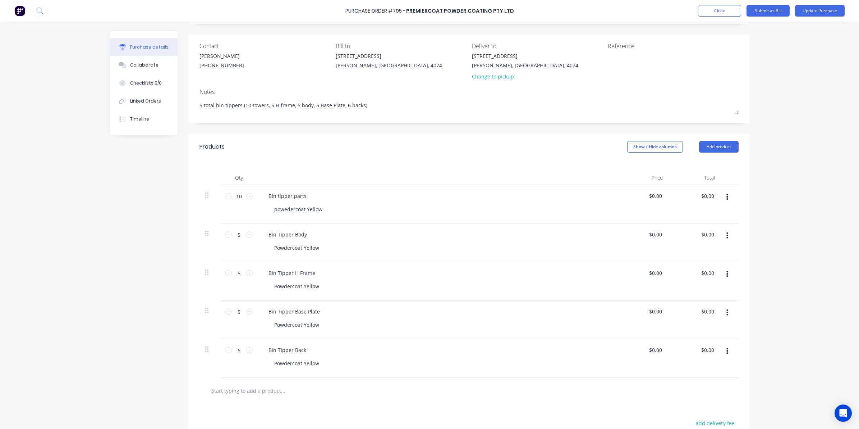
type textarea "5 total bin tippers (10 towers, 5 H frame, 5 body, 5 Base Plate, 6 backs)"
type textarea "x"
type textarea "5 total bin tippers (10 towers, 5 H frame, 5 body, 5 Base Plate, 6 backs)"
click at [832, 195] on div "Purchase Order #795 - Premiercoat Powder Coating Pty Ltd Add product Close Subm…" at bounding box center [429, 214] width 859 height 429
click at [726, 239] on button "button" at bounding box center [727, 235] width 17 height 13
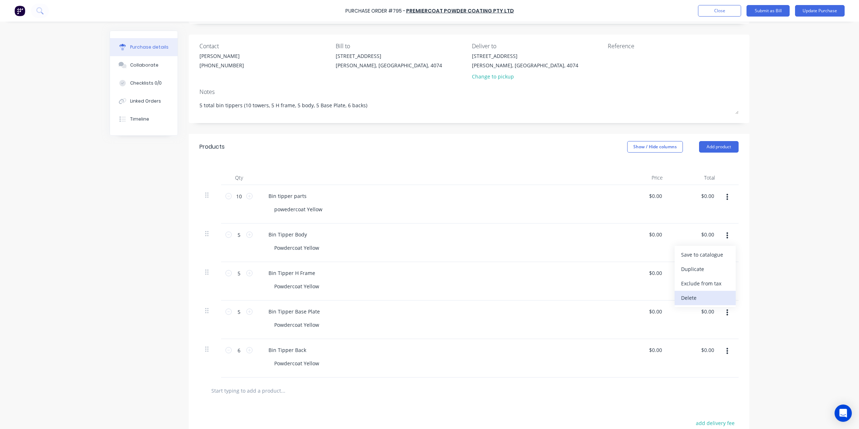
click at [693, 295] on button "Delete" at bounding box center [705, 298] width 61 height 14
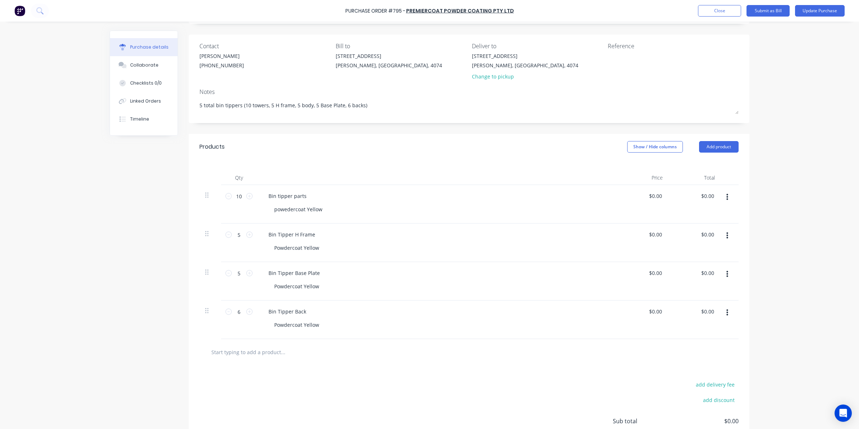
click at [727, 237] on icon "button" at bounding box center [728, 236] width 2 height 8
click at [687, 295] on button "Delete" at bounding box center [705, 298] width 61 height 14
click at [726, 238] on button "button" at bounding box center [727, 235] width 17 height 13
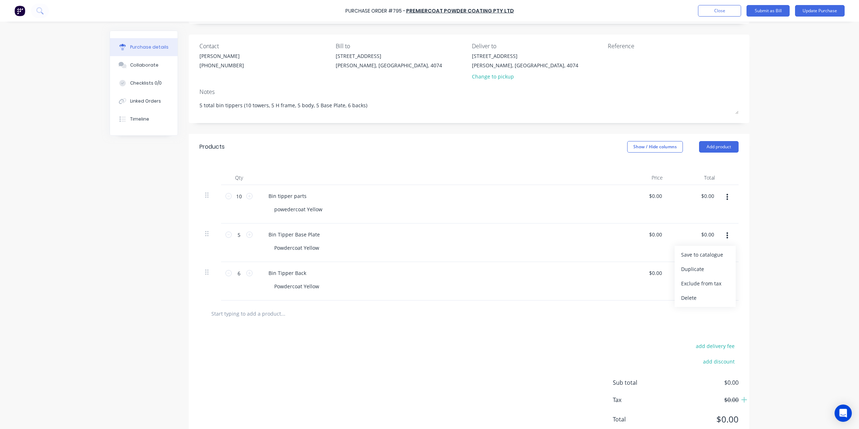
drag, startPoint x: 697, startPoint y: 293, endPoint x: 698, endPoint y: 284, distance: 9.1
click at [697, 293] on button "Delete" at bounding box center [705, 298] width 61 height 14
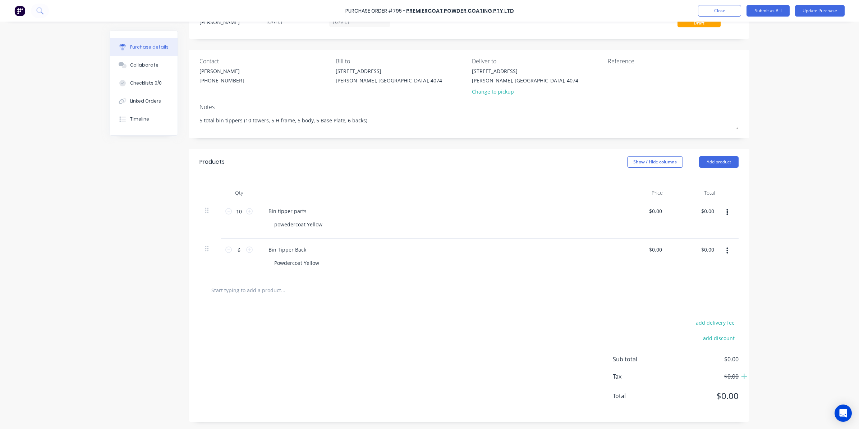
scroll to position [31, 0]
click at [727, 252] on icon "button" at bounding box center [728, 251] width 2 height 8
click at [687, 312] on button "Delete" at bounding box center [705, 313] width 61 height 14
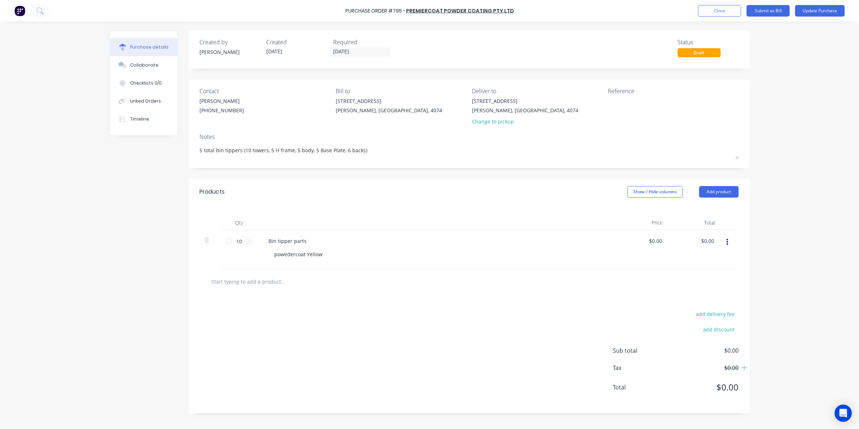
scroll to position [0, 0]
type textarea "x"
type input "0.00"
drag, startPoint x: 704, startPoint y: 240, endPoint x: 721, endPoint y: 239, distance: 16.9
click at [721, 239] on div "10 10 Bin tipper parts powedercoat Yellow $0.00 $0.00 0.00 0.00" at bounding box center [469, 249] width 539 height 38
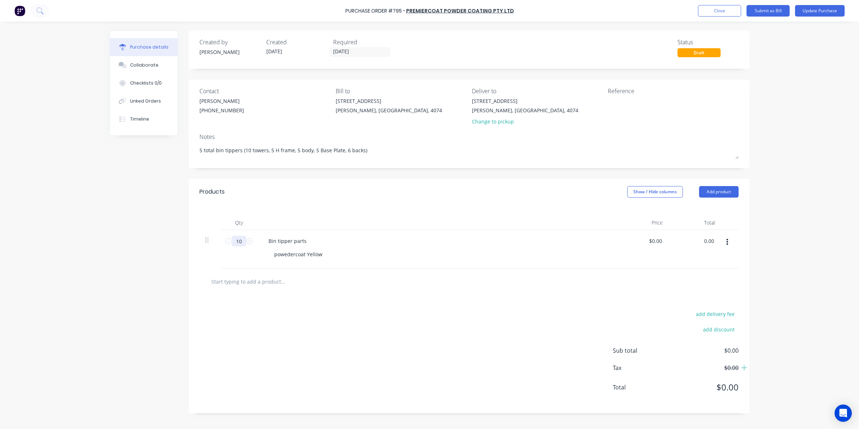
type textarea "x"
type input "$0.00"
drag, startPoint x: 242, startPoint y: 243, endPoint x: 225, endPoint y: 242, distance: 17.0
click at [230, 243] on div "10 10" at bounding box center [239, 241] width 24 height 11
type textarea "x"
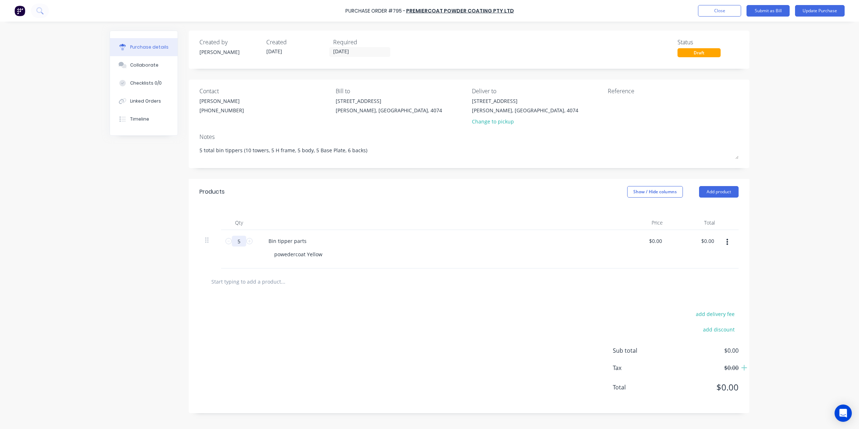
type input "5"
type textarea "x"
type input "55"
type textarea "x"
type input "55"
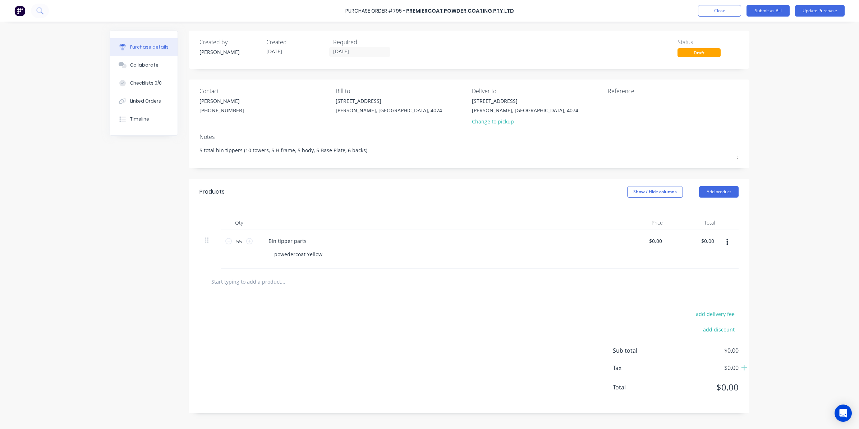
click at [563, 308] on div "add delivery fee add discount Sub total $0.00 Tax $0.00 Total $0.00" at bounding box center [469, 353] width 561 height 118
type textarea "x"
drag, startPoint x: 703, startPoint y: 240, endPoint x: 727, endPoint y: 236, distance: 24.4
click at [727, 236] on div "55 55 Bin tipper parts powedercoat Yellow $0.00 $0.00 0.00 0.00" at bounding box center [469, 249] width 539 height 38
type input "1125"
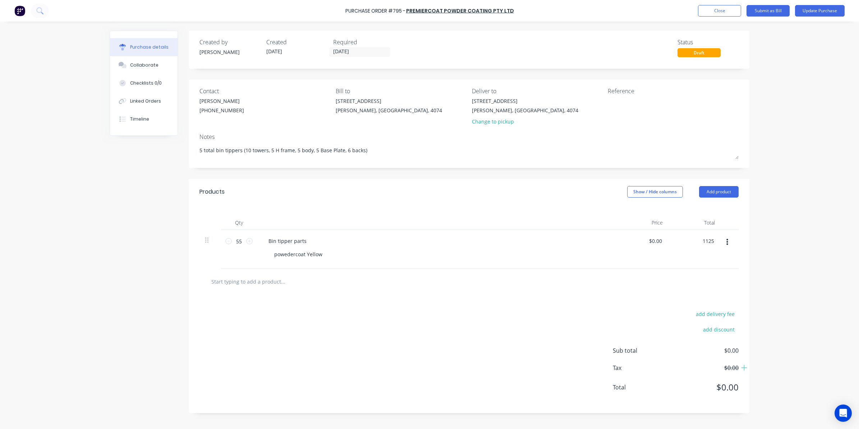
type textarea "x"
type input "$20.4545"
type input "$1,125.00"
click at [727, 236] on button "button" at bounding box center [727, 242] width 17 height 13
type textarea "x"
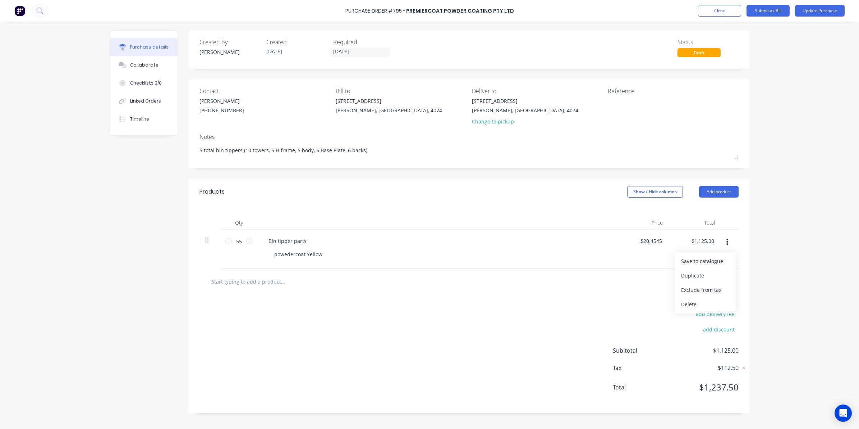
click at [622, 94] on div "Reference" at bounding box center [673, 91] width 131 height 9
click at [623, 105] on textarea at bounding box center [653, 105] width 90 height 16
type textarea "125"
type textarea "x"
type textarea "1255"
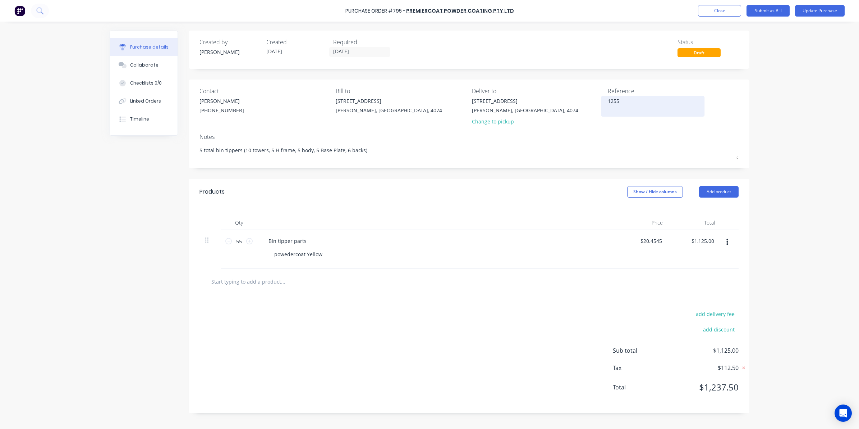
type textarea "x"
type textarea "12557"
type textarea "x"
type textarea "12557"
click at [817, 10] on button "Update Purchase" at bounding box center [820, 11] width 50 height 12
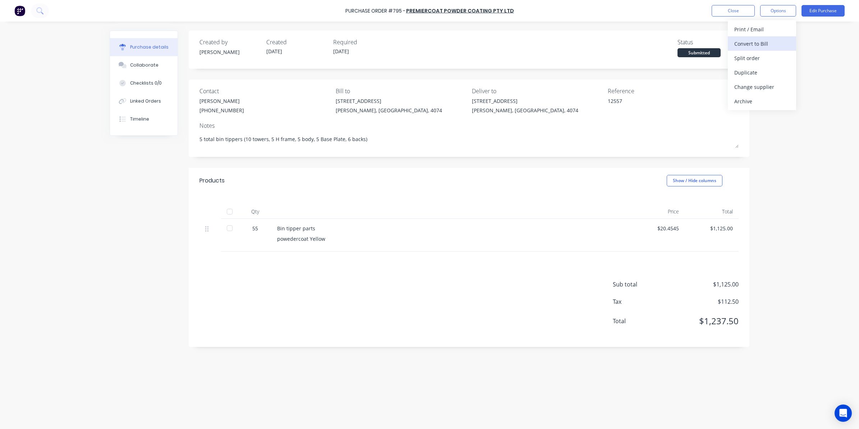
click at [764, 45] on div "Convert to Bill" at bounding box center [762, 43] width 55 height 10
type textarea "x"
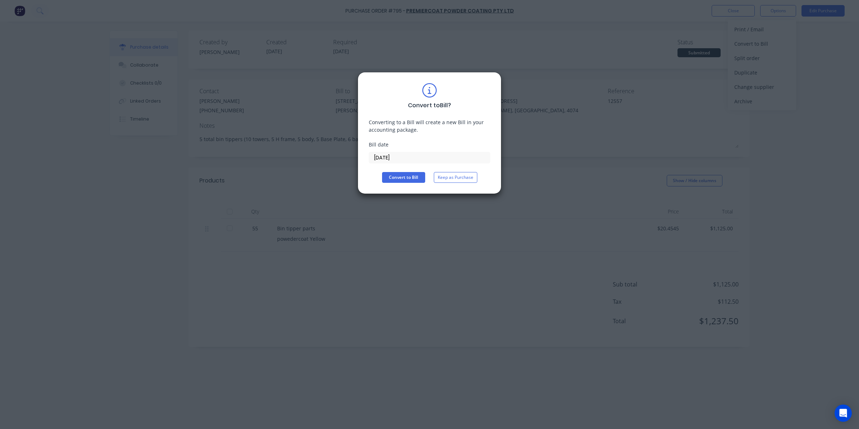
click at [388, 159] on input "[DATE]" at bounding box center [429, 157] width 121 height 11
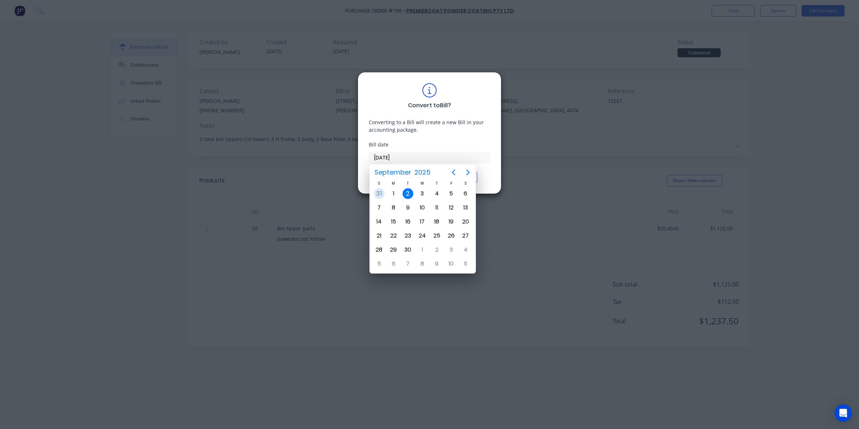
click at [382, 195] on div "31" at bounding box center [379, 193] width 11 height 11
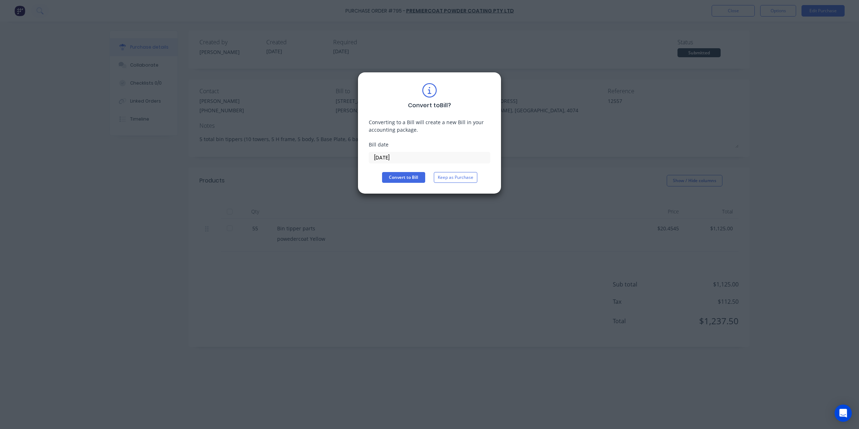
click at [407, 150] on div "Bill date 31/08/25" at bounding box center [430, 152] width 122 height 23
click at [410, 153] on input "31/08/25" at bounding box center [429, 157] width 121 height 11
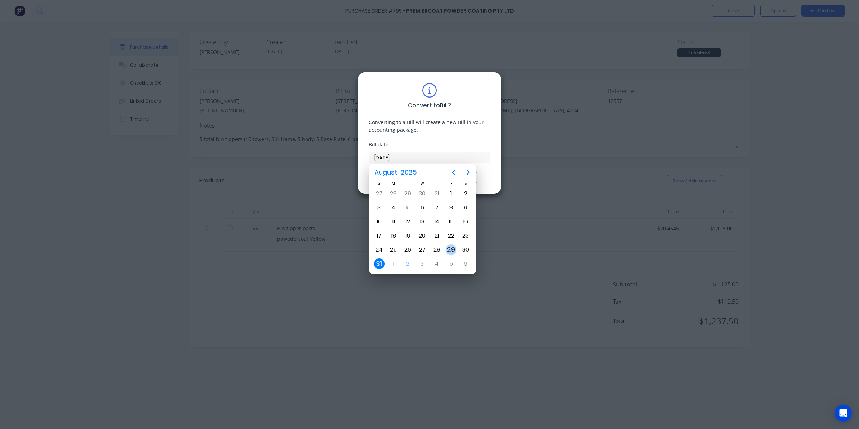
click at [448, 246] on div "29" at bounding box center [451, 249] width 11 height 11
type input "29/08/25"
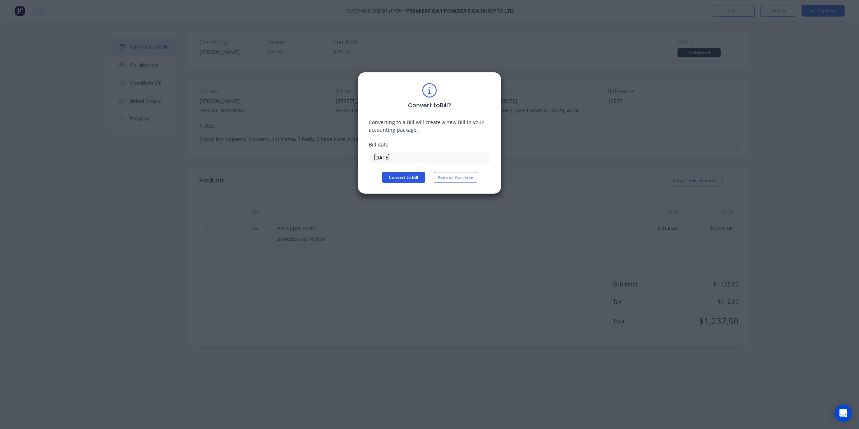
click at [411, 178] on button "Convert to Bill" at bounding box center [403, 177] width 43 height 11
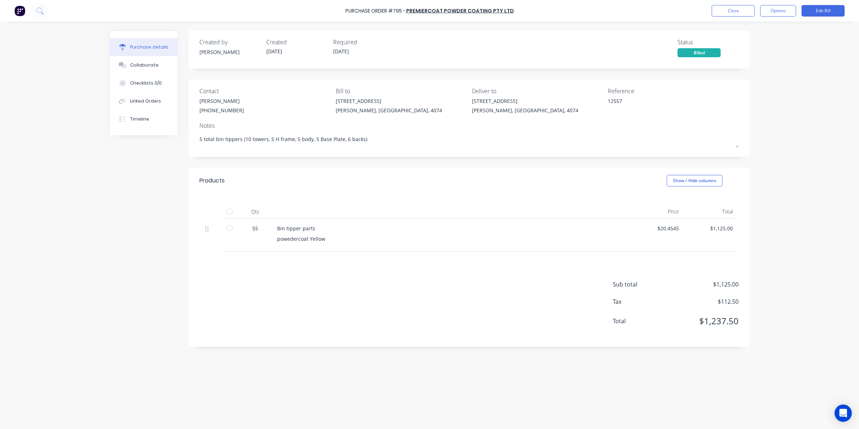
click at [232, 228] on div at bounding box center [230, 228] width 14 height 14
type textarea "x"
click at [755, 9] on div "Close Options Edit Bill" at bounding box center [778, 11] width 133 height 12
click at [748, 12] on button "Close" at bounding box center [733, 11] width 43 height 12
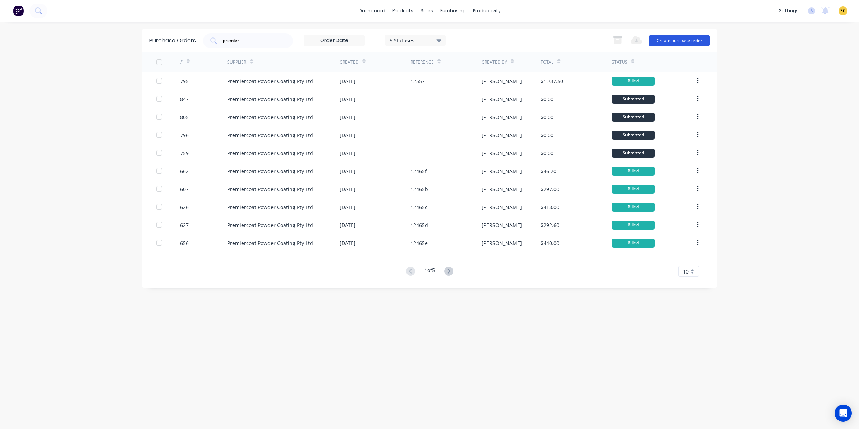
click at [673, 38] on button "Create purchase order" at bounding box center [679, 41] width 61 height 12
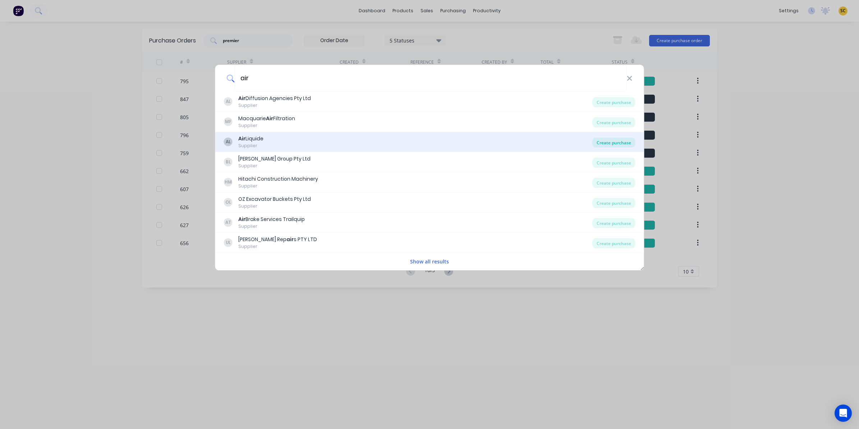
type input "air"
click at [609, 141] on div "Create purchase" at bounding box center [614, 142] width 43 height 10
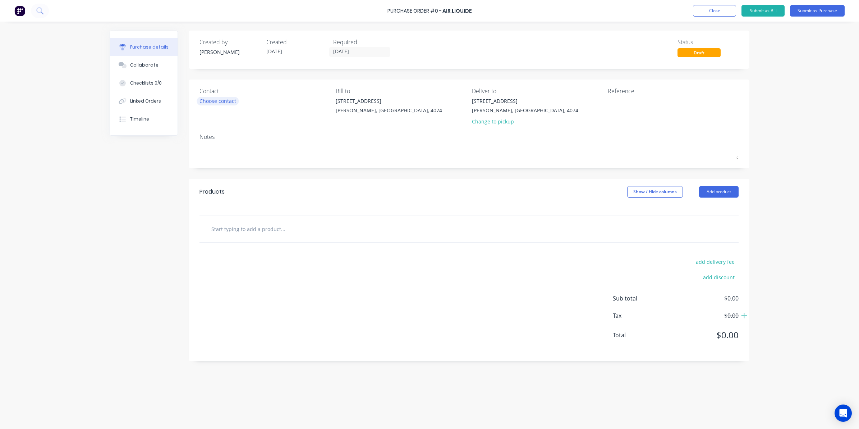
click at [221, 103] on div "Choose contact" at bounding box center [218, 101] width 37 height 8
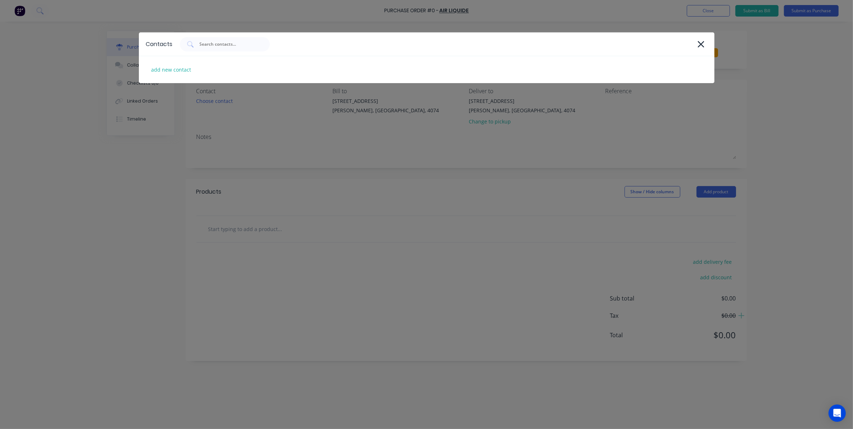
click at [581, 113] on div "Contacts add new contact" at bounding box center [426, 214] width 853 height 429
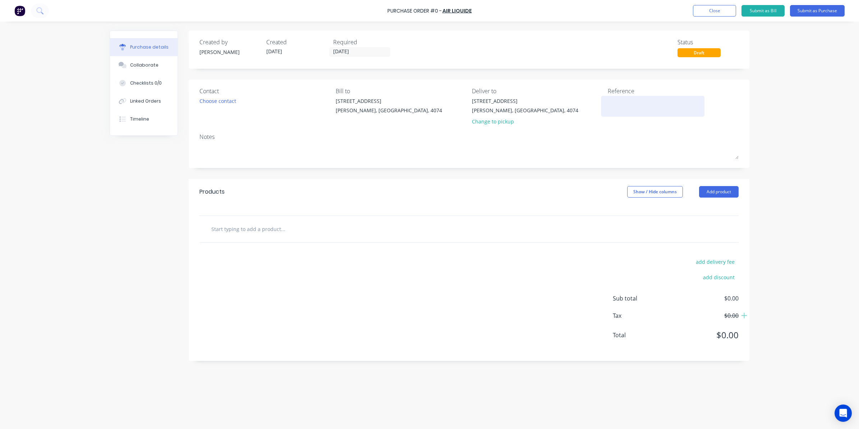
click at [617, 105] on textarea at bounding box center [653, 105] width 90 height 16
type textarea "x"
type textarea "N"
type textarea "x"
type textarea "NP"
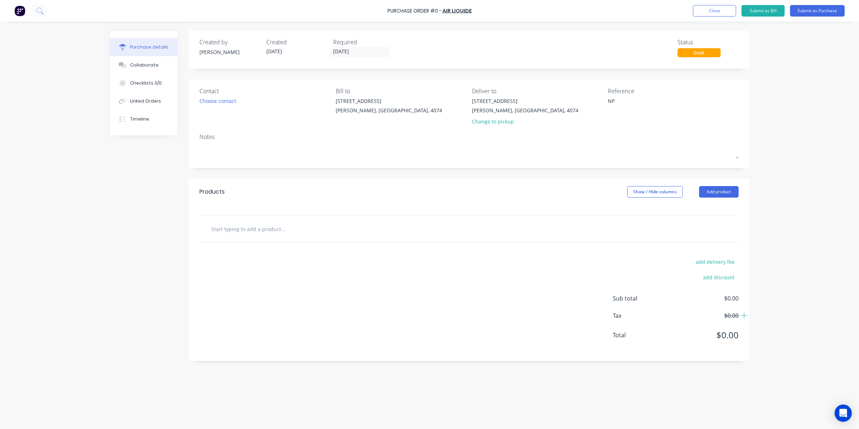
type textarea "x"
type textarea "NP3"
type textarea "x"
type textarea "NP33"
type textarea "x"
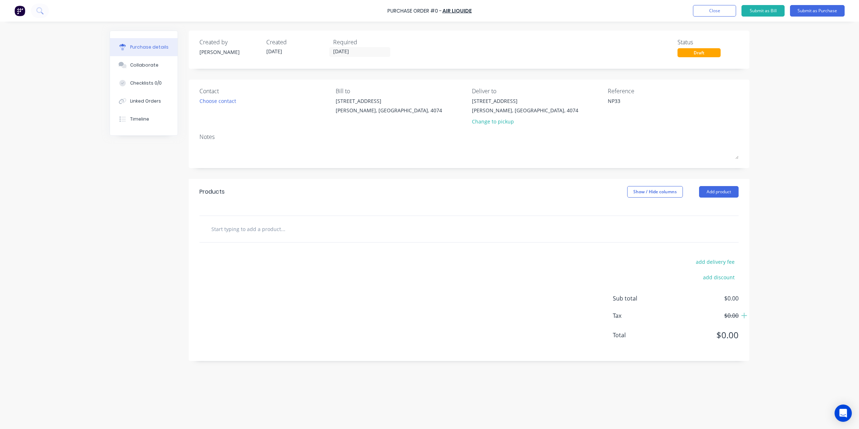
type textarea "NP336"
type textarea "x"
type textarea "NP3369"
type textarea "x"
type textarea "NP3369"
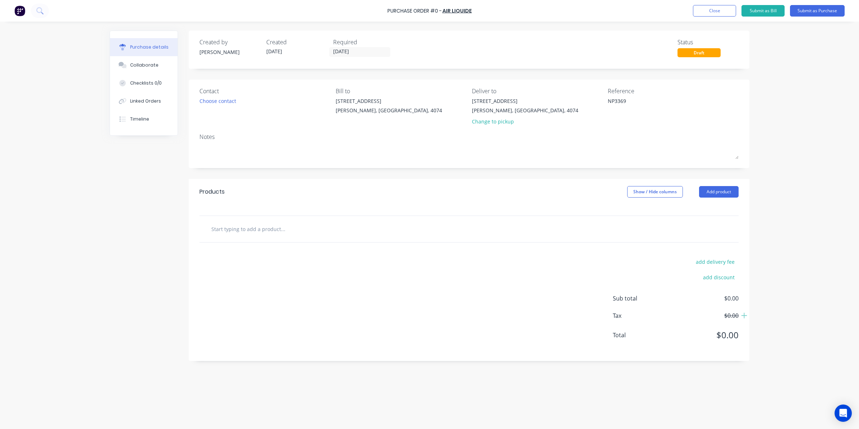
click at [266, 229] on input "text" at bounding box center [283, 228] width 144 height 14
type textarea "x"
type input "g"
type textarea "x"
type input "ga"
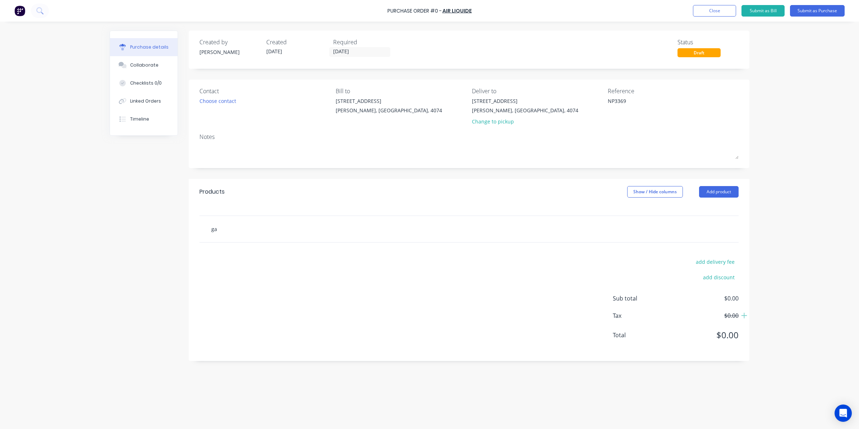
type textarea "x"
type input "gas"
type textarea "x"
type input "gas"
type textarea "x"
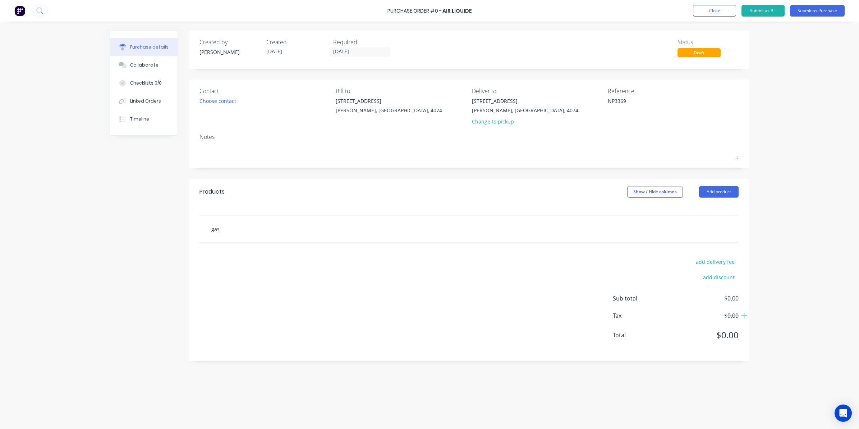
type input "gas r"
type textarea "x"
type input "gas re"
type textarea "x"
type input "gas ren"
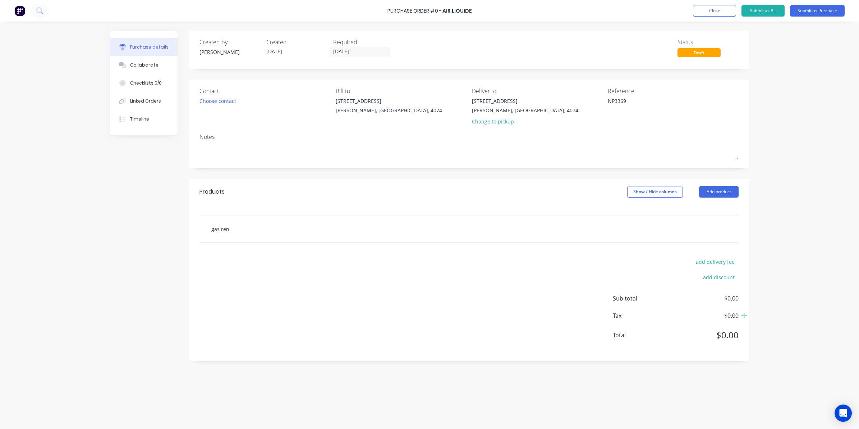
type textarea "x"
type input "gas rent"
type textarea "x"
type input "gas renta"
type textarea "x"
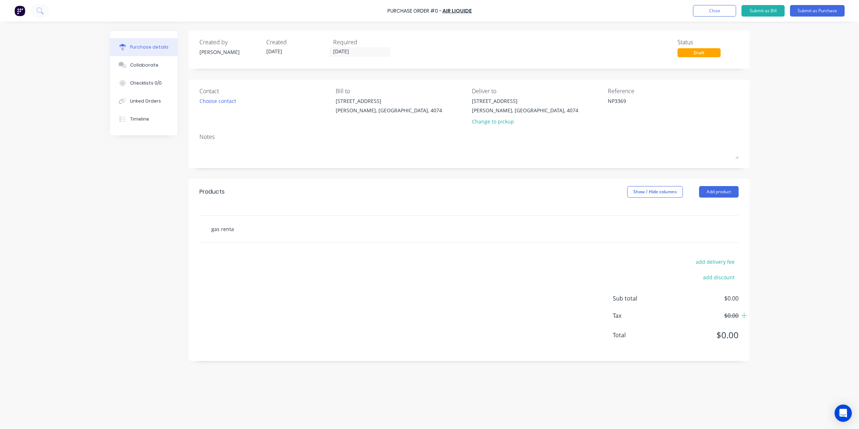
type input "gas rental"
type textarea "x"
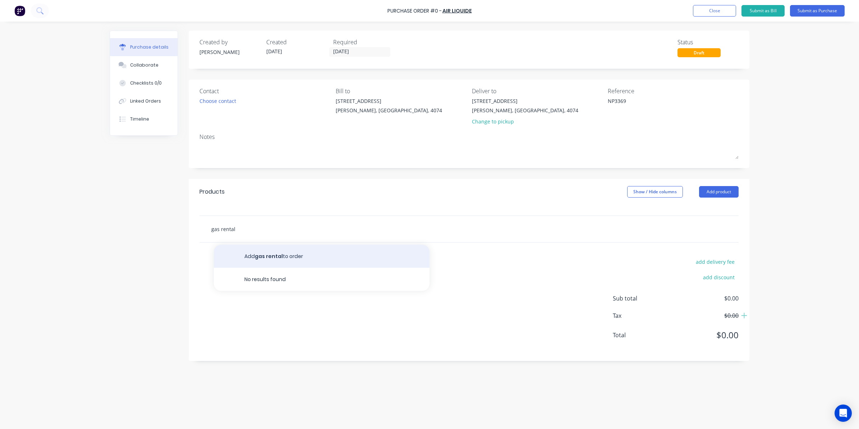
type input "gas rental"
click at [273, 250] on button "Add gas rental to order" at bounding box center [322, 255] width 216 height 23
type textarea "x"
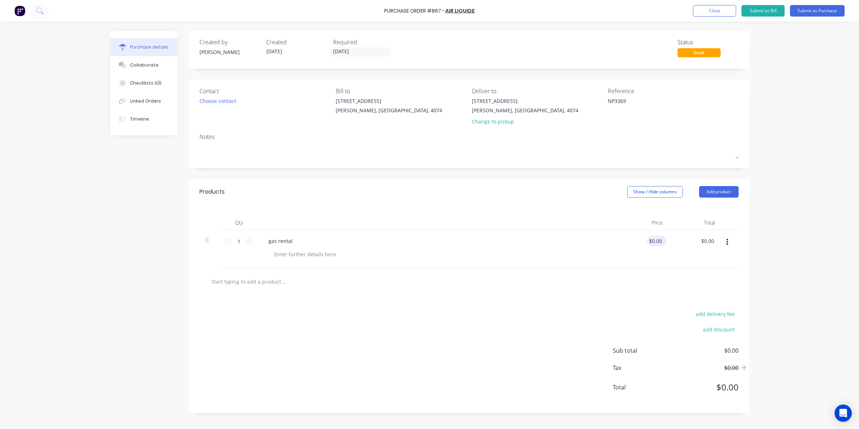
type textarea "x"
type input "0.0000"
drag, startPoint x: 648, startPoint y: 238, endPoint x: 655, endPoint y: 238, distance: 7.2
click at [655, 238] on input "0.0000" at bounding box center [653, 241] width 19 height 10
click at [661, 242] on input "0.0000" at bounding box center [653, 241] width 19 height 10
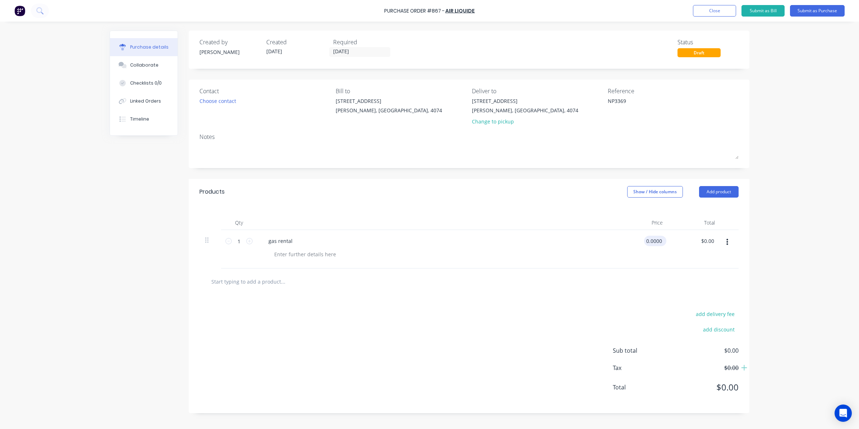
type textarea "x"
type input "$0.00"
click at [664, 242] on div "$0.00 $0.00" at bounding box center [655, 241] width 17 height 10
type textarea "x"
drag, startPoint x: 703, startPoint y: 240, endPoint x: 767, endPoint y: 237, distance: 63.7
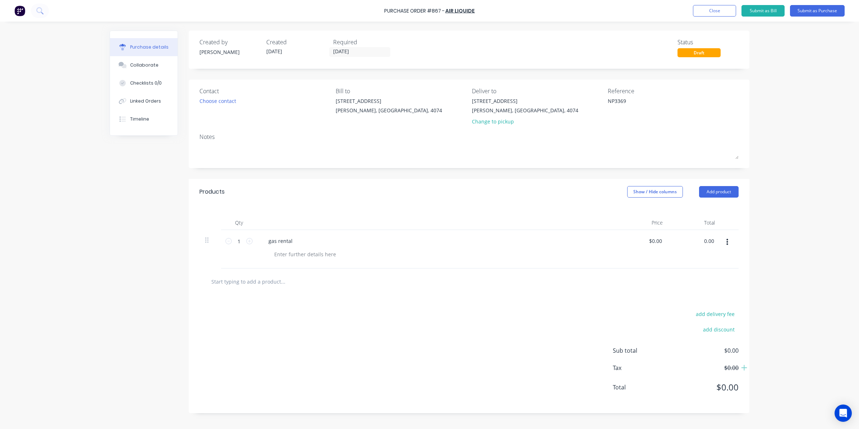
click at [767, 237] on div "Purchase Order #867 - Air Liquide Add product Close Submit as Bill Submit as Pu…" at bounding box center [429, 214] width 859 height 429
type input "1018.01"
type textarea "x"
type input "$1,018.01"
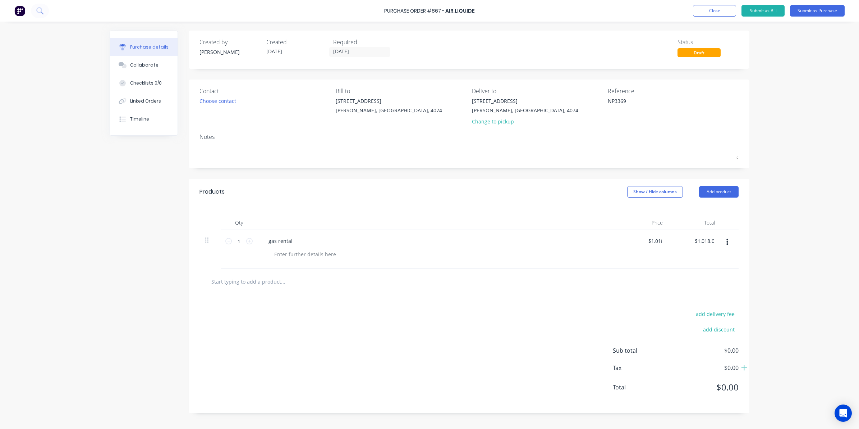
click at [752, 220] on div "Purchase details Collaborate Checklists 0/0 Linked Orders Timeline Created by S…" at bounding box center [429, 203] width 654 height 393
click at [803, 9] on button "Submit as Purchase" at bounding box center [817, 11] width 55 height 12
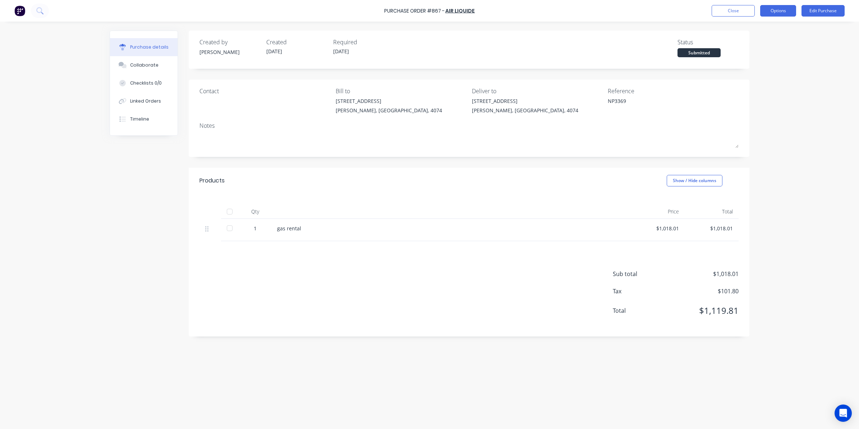
click at [781, 9] on button "Options" at bounding box center [778, 11] width 36 height 12
click at [778, 43] on div "Convert to Bill" at bounding box center [762, 43] width 55 height 10
type textarea "x"
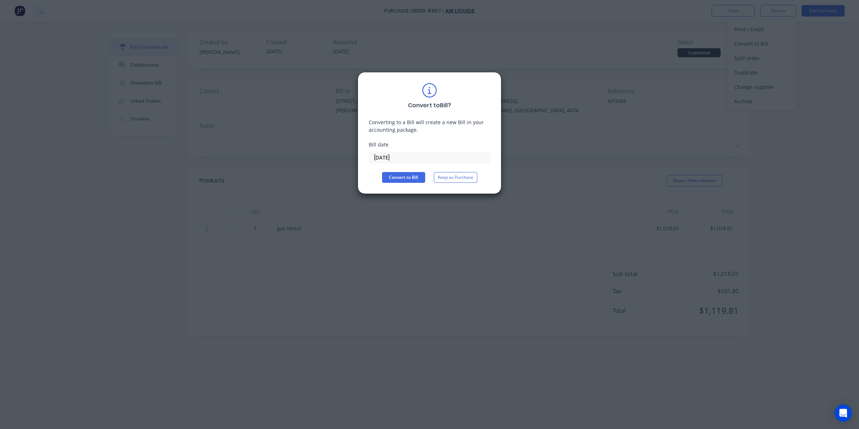
click at [416, 159] on input "[DATE]" at bounding box center [429, 157] width 121 height 11
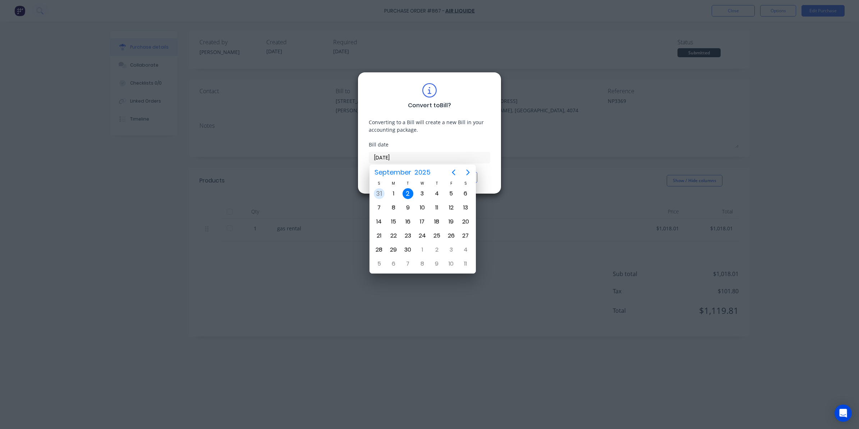
click at [376, 195] on div "31" at bounding box center [379, 193] width 11 height 11
type input "31/08/25"
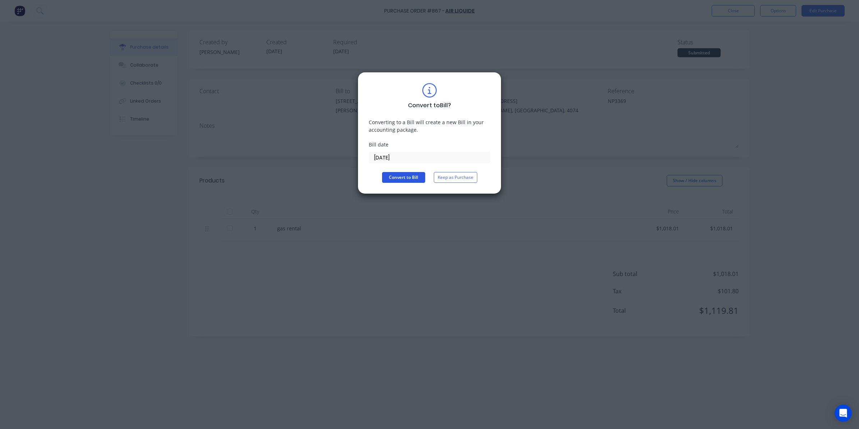
click at [405, 180] on button "Convert to Bill" at bounding box center [403, 177] width 43 height 11
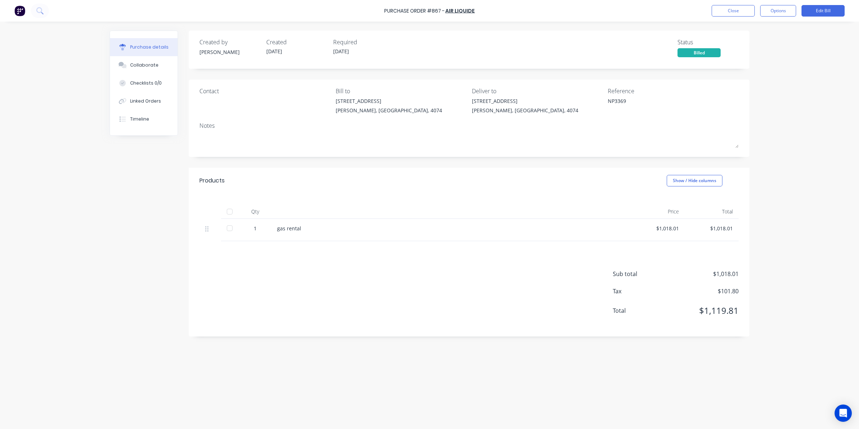
click at [232, 211] on div at bounding box center [230, 211] width 14 height 14
type textarea "x"
click at [739, 6] on button "Close" at bounding box center [733, 11] width 43 height 12
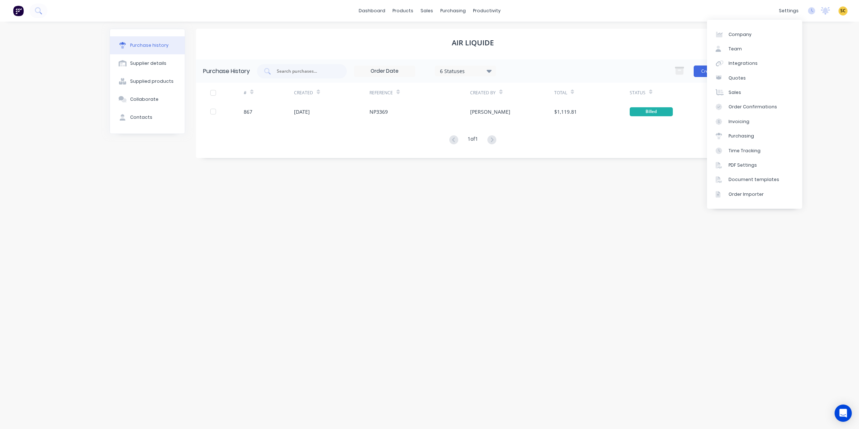
click at [592, 49] on div "Air Liquide" at bounding box center [473, 44] width 554 height 31
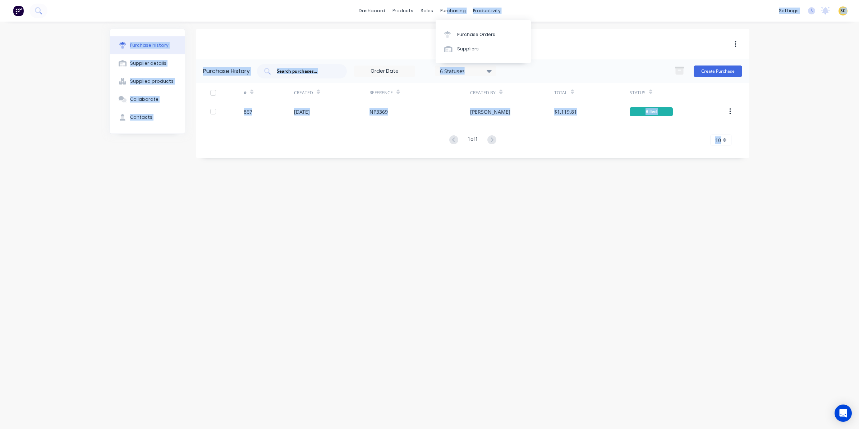
drag, startPoint x: 446, startPoint y: 9, endPoint x: 454, endPoint y: 22, distance: 15.2
click at [454, 22] on body "dashboard products sales purchasing productivity dashboard products Product Cat…" at bounding box center [429, 214] width 859 height 429
copy body "chasing productivity dashboard products Product Catalogue Materials sales Sales…"
click at [456, 36] on link "Purchase Orders" at bounding box center [483, 34] width 95 height 14
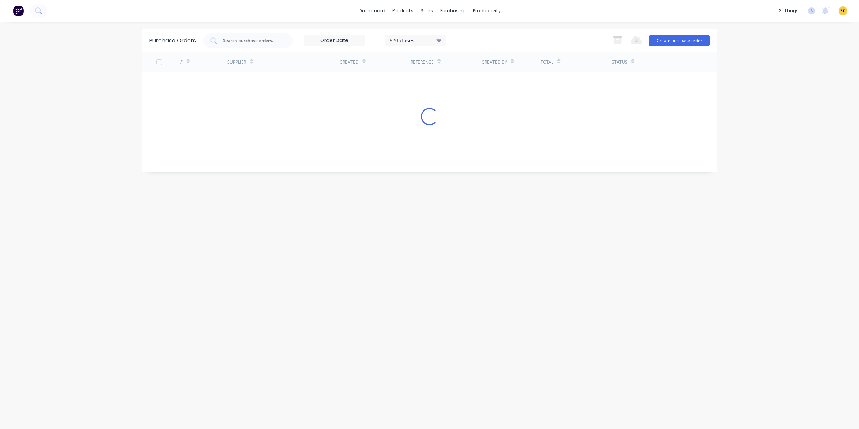
click at [682, 42] on button "Create purchase order" at bounding box center [679, 41] width 61 height 12
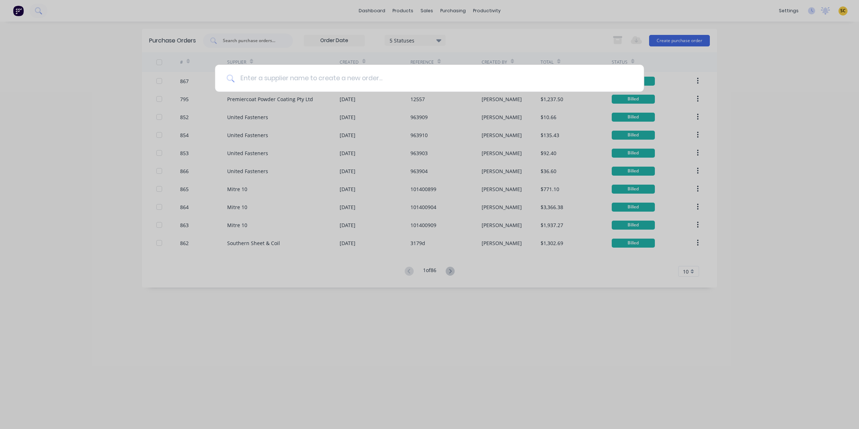
click at [367, 78] on input at bounding box center [433, 78] width 398 height 27
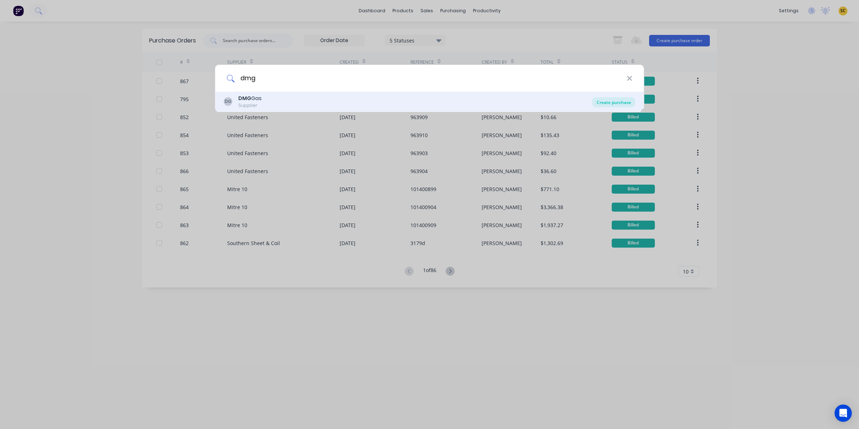
type input "dmg"
click at [610, 100] on div "Create purchase" at bounding box center [614, 102] width 43 height 10
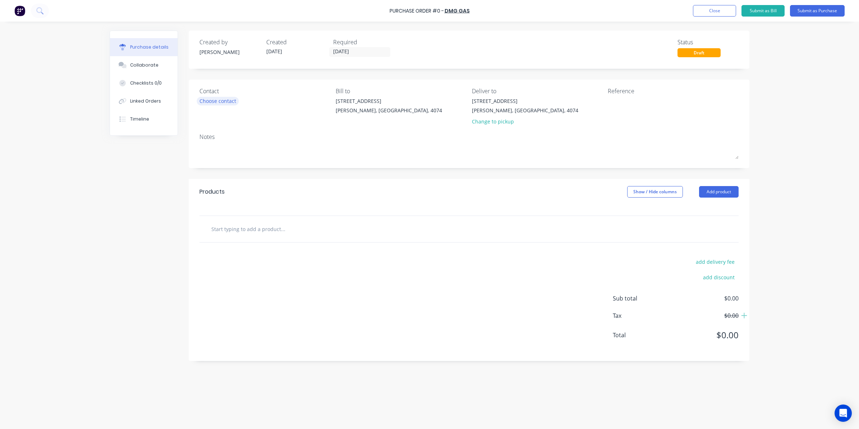
click at [227, 97] on div "Choose contact" at bounding box center [218, 101] width 37 height 8
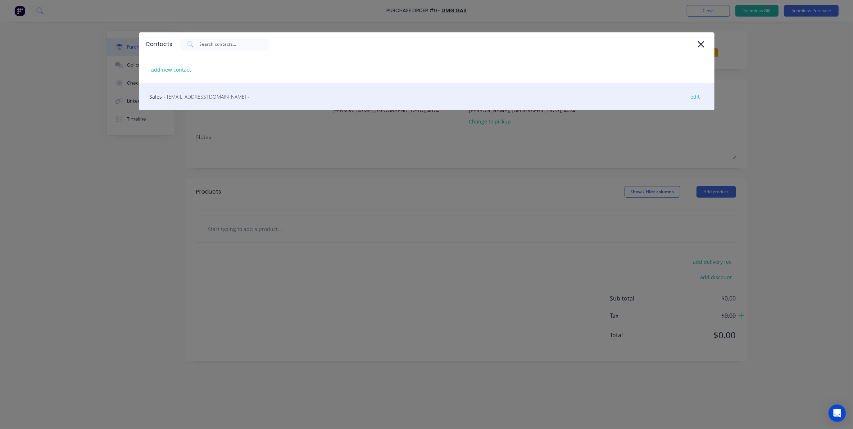
click at [255, 104] on div "Sales - [EMAIL_ADDRESS][DOMAIN_NAME] - edit" at bounding box center [426, 96] width 575 height 27
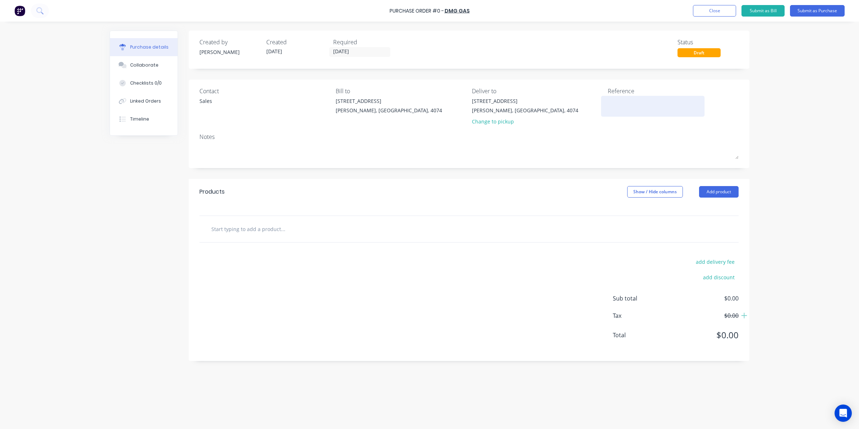
click at [629, 105] on textarea at bounding box center [653, 105] width 90 height 16
type textarea "x"
type textarea "0"
type textarea "x"
type textarea "00"
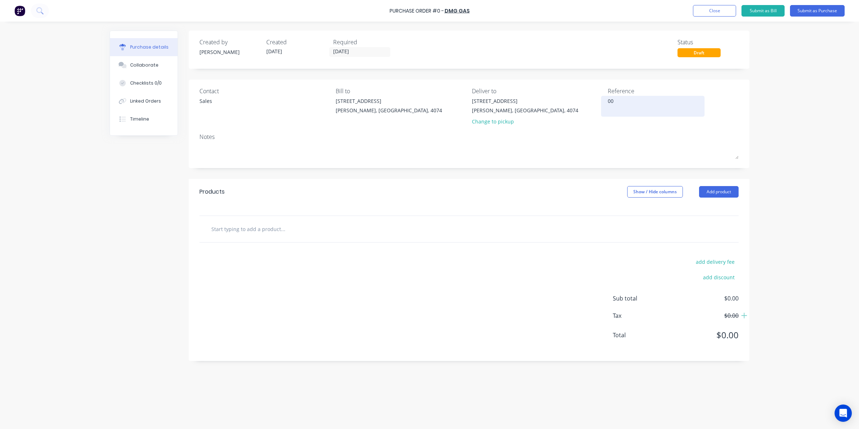
type textarea "x"
type textarea "000"
type textarea "x"
type textarea "0008"
type textarea "x"
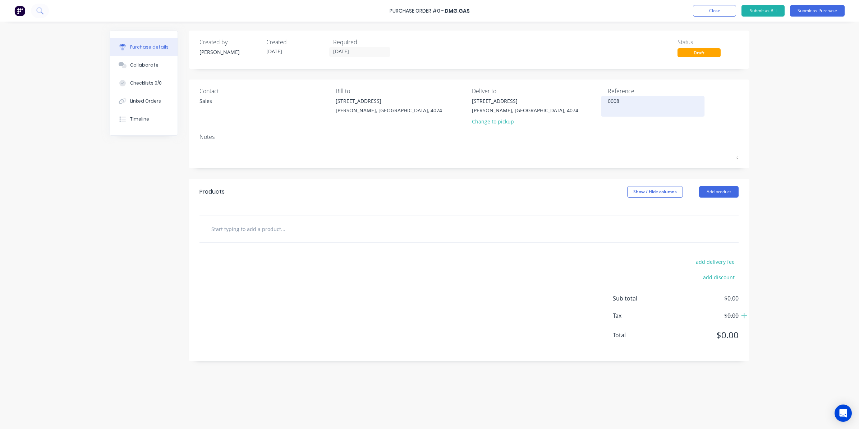
type textarea "00085"
type textarea "x"
type textarea "000855"
type textarea "x"
type textarea "0008554"
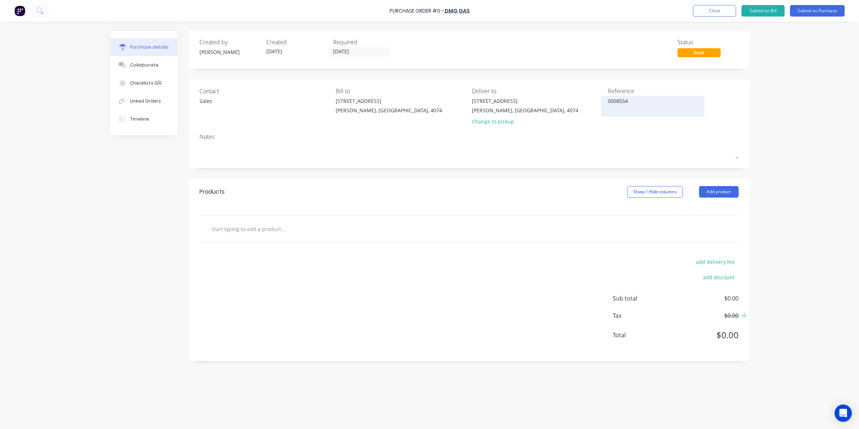
type textarea "x"
type textarea "00085547"
type textarea "x"
type textarea "00085547"
click at [236, 227] on input "text" at bounding box center [283, 228] width 144 height 14
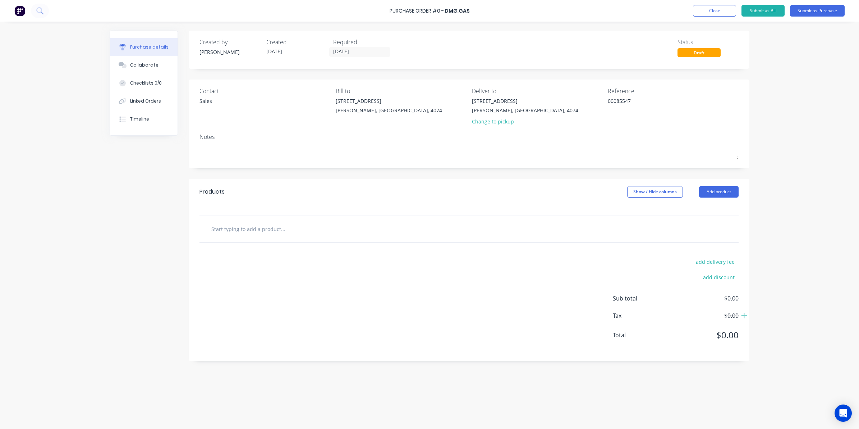
type textarea "x"
type input "m"
type textarea "x"
type input "ma"
type textarea "x"
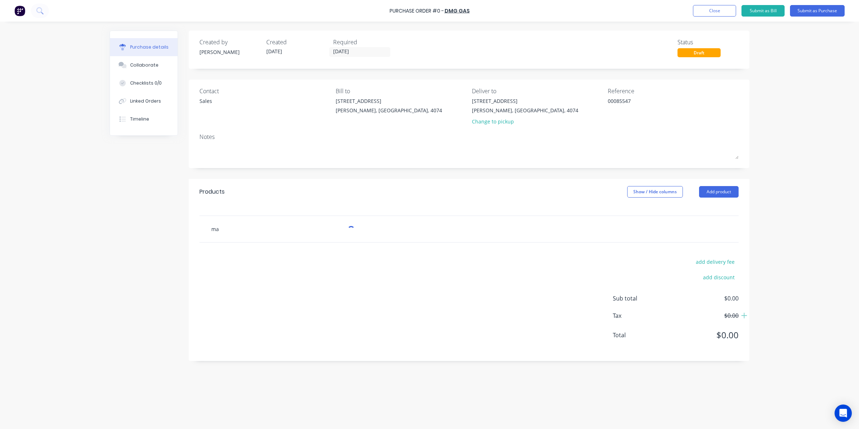
type input "m"
type textarea "x"
type input "M"
type textarea "x"
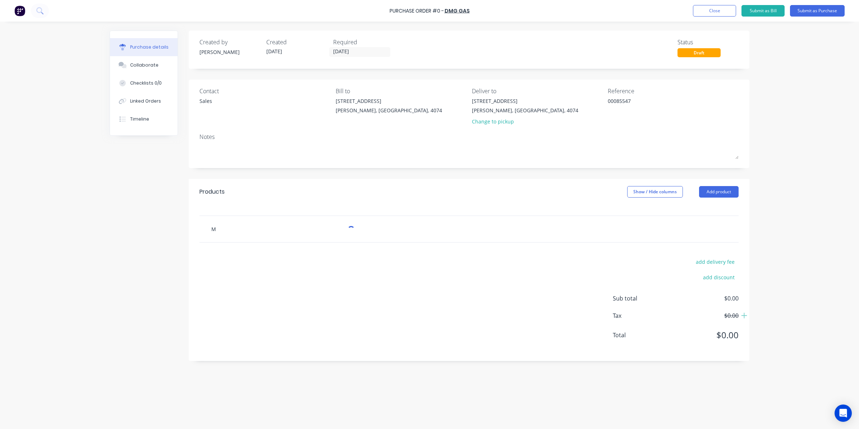
type input "MA"
type textarea "x"
type input "MA5"
type textarea "x"
type input "MA53"
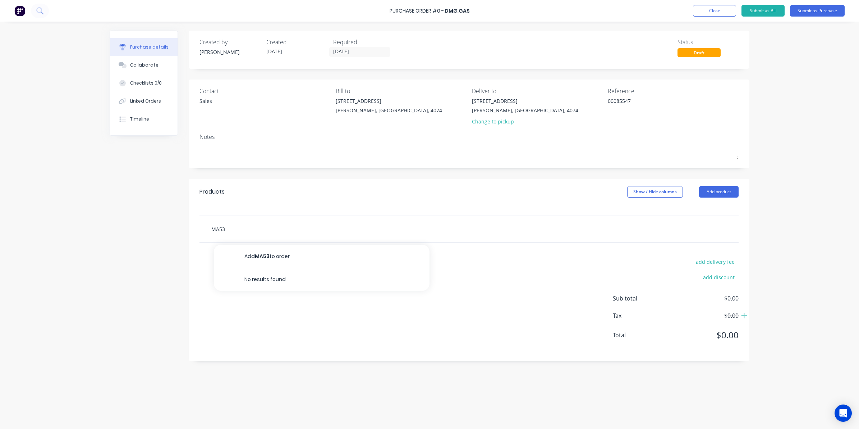
type textarea "x"
type input "MA535"
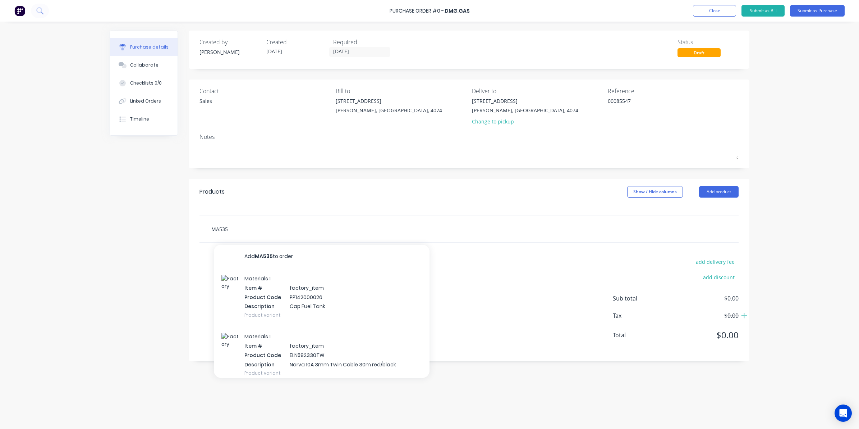
type textarea "x"
type input "MA5356"
type textarea "x"
type input "MA53561"
type textarea "x"
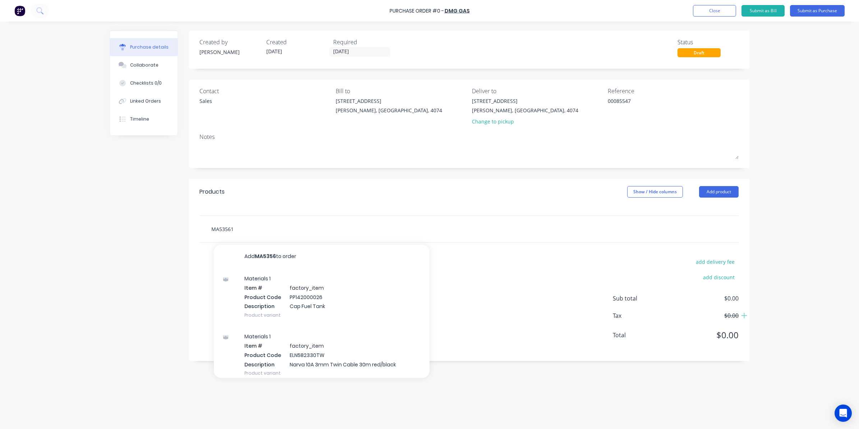
type input "MA535612"
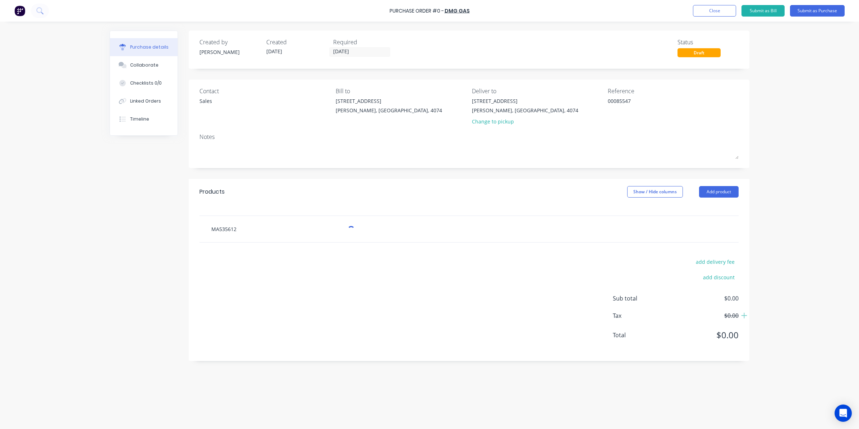
type textarea "x"
type input "MA535612S"
type textarea "x"
type input "MA535612SR"
type textarea "x"
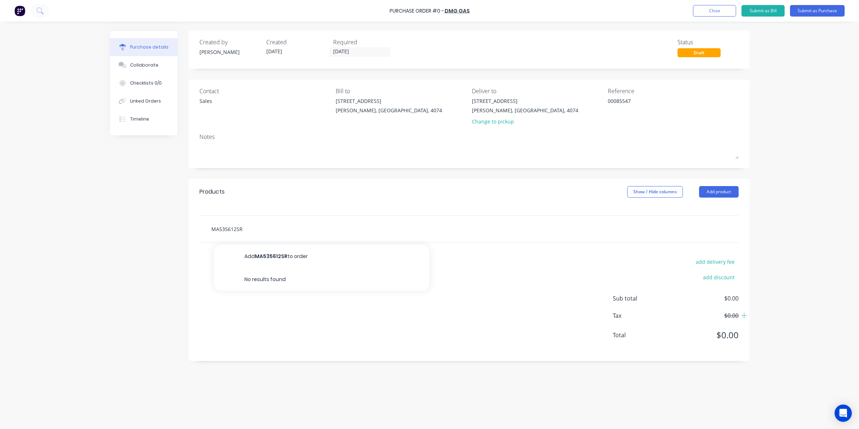
drag, startPoint x: 227, startPoint y: 226, endPoint x: 135, endPoint y: 227, distance: 92.1
click at [135, 227] on div "Created by [PERSON_NAME] Created [DATE] Required [DATE] Status Draft Contact Sa…" at bounding box center [430, 223] width 640 height 385
type input "MA535612SR"
click at [273, 234] on input "MA535612SR" at bounding box center [283, 228] width 144 height 14
type textarea "x"
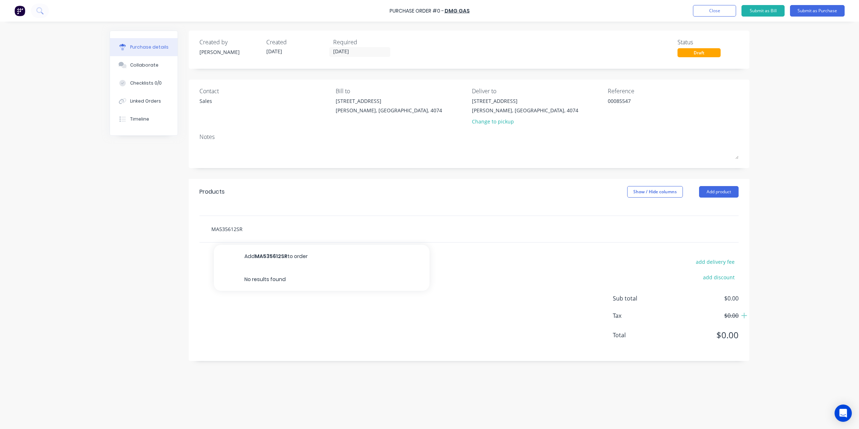
type input "MA535612S"
type textarea "x"
type input "MA535612Sr"
type textarea "x"
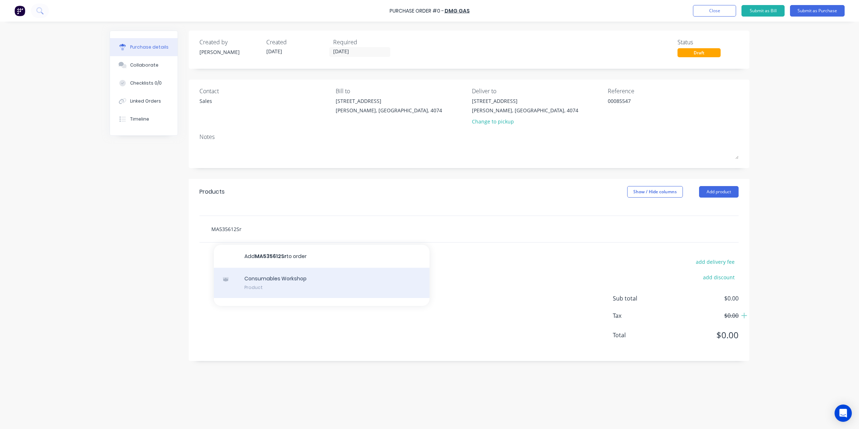
type input "MA535612Sr"
click at [272, 274] on div "Consumables Workshop Product" at bounding box center [322, 283] width 216 height 30
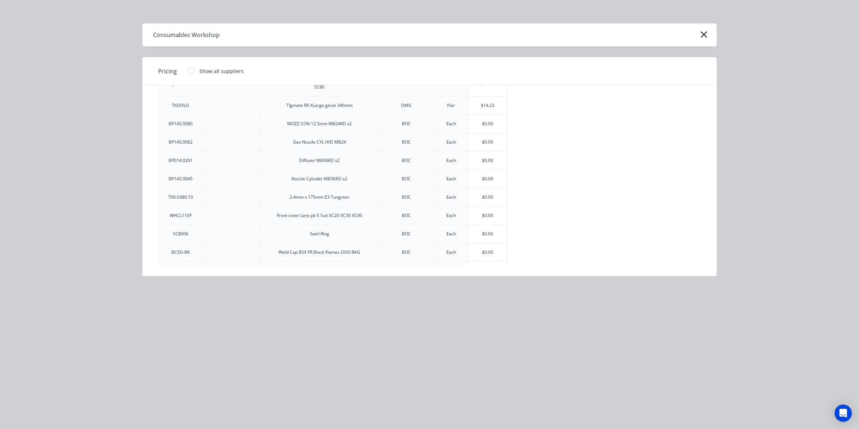
scroll to position [1301, 0]
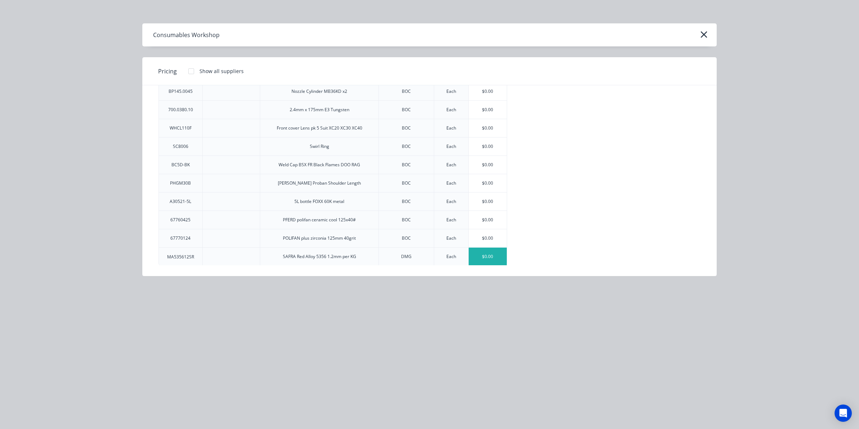
click at [493, 253] on div "$0.00" at bounding box center [488, 256] width 38 height 18
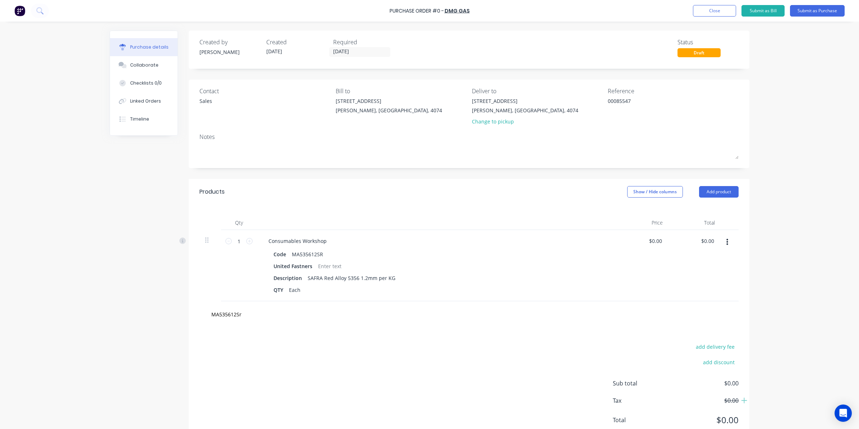
type textarea "x"
click at [234, 239] on input "1" at bounding box center [239, 241] width 14 height 11
type textarea "x"
type input "6"
type textarea "x"
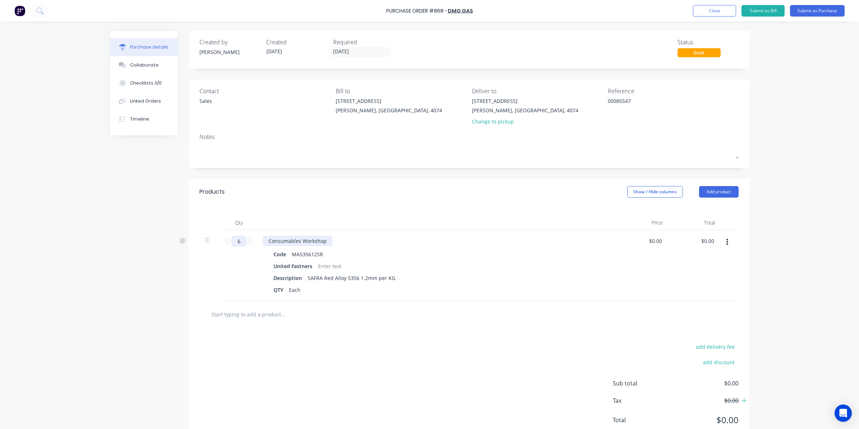
type input "6"
type textarea "x"
type input "0.0000"
drag, startPoint x: 648, startPoint y: 240, endPoint x: 695, endPoint y: 236, distance: 47.3
click at [695, 236] on div "6 6 Consumables Workshop Code MA535612SR United Fastners Description SAFRA Red …" at bounding box center [469, 265] width 539 height 71
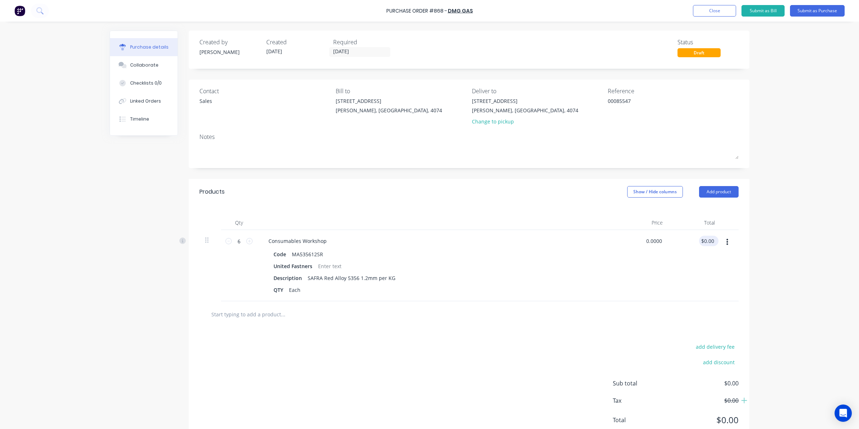
type textarea "x"
type input "$0.00"
drag, startPoint x: 699, startPoint y: 242, endPoint x: 740, endPoint y: 238, distance: 41.2
click at [740, 238] on div "Qty Price Total 6 6 Consumables Workshop Code MA535612SR United Fastners Descri…" at bounding box center [469, 253] width 561 height 96
type input "168.48"
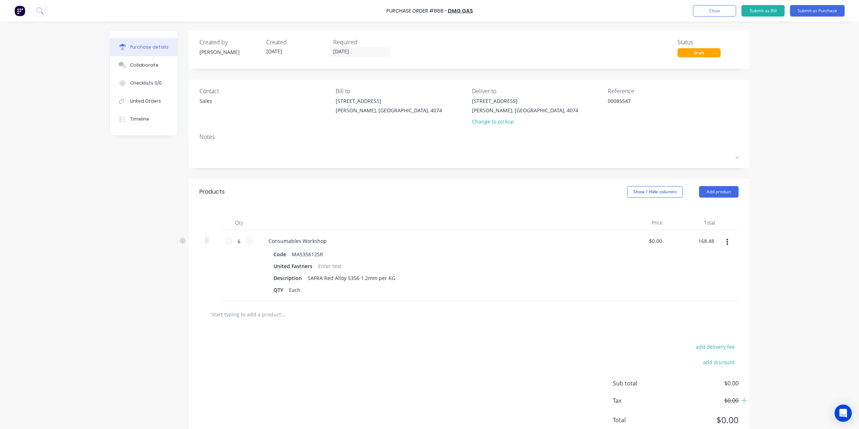
type textarea "x"
type input "$28.08"
type input "$168.48"
click at [749, 245] on div "Purchase details Collaborate Checklists 0/0 Linked Orders Timeline Created by […" at bounding box center [429, 203] width 654 height 393
click at [831, 8] on button "Submit as Purchase" at bounding box center [817, 11] width 55 height 12
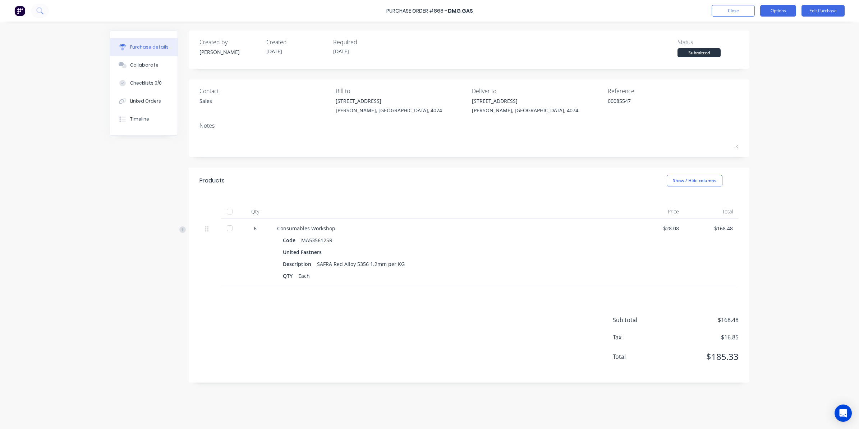
click at [786, 10] on button "Options" at bounding box center [778, 11] width 36 height 12
click at [758, 43] on div "Convert to Bill" at bounding box center [762, 43] width 55 height 10
type textarea "x"
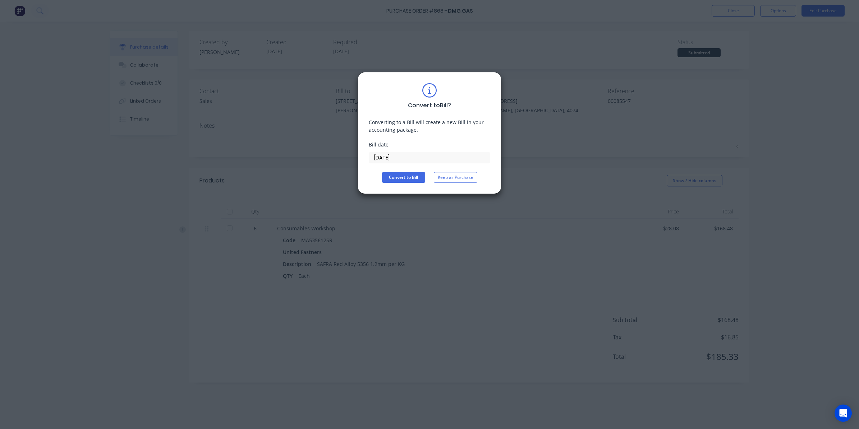
click at [440, 154] on input "[DATE]" at bounding box center [429, 157] width 121 height 11
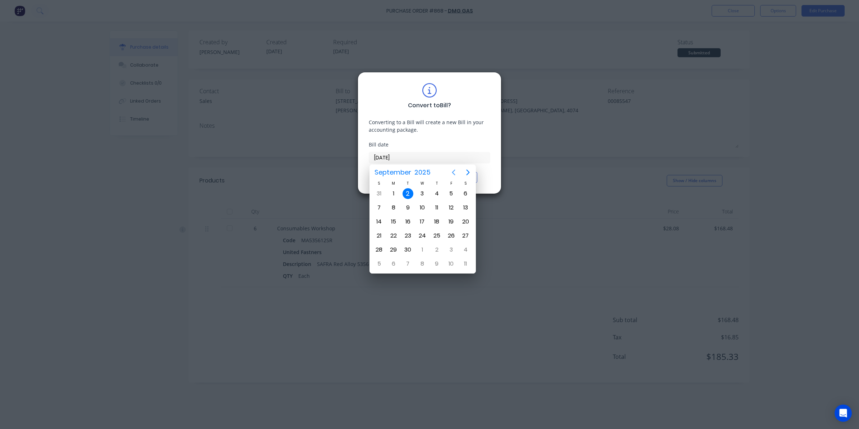
click at [452, 172] on icon "Previous page" at bounding box center [453, 172] width 9 height 9
click at [408, 250] on div "26" at bounding box center [408, 249] width 11 height 11
type input "[DATE]"
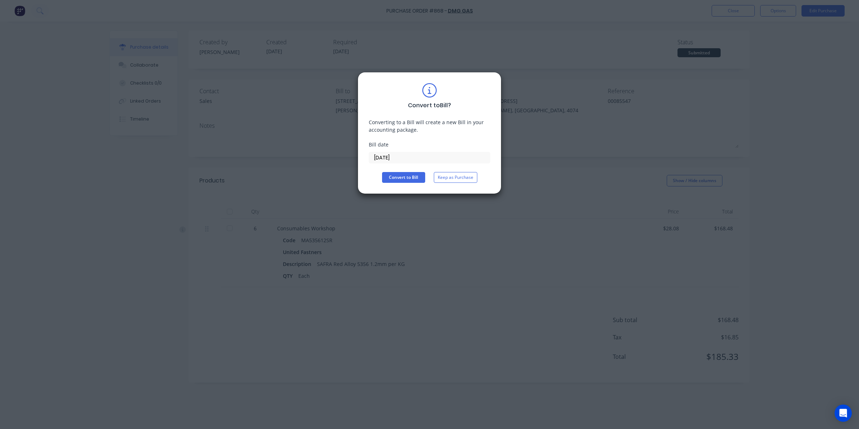
click at [399, 183] on div "Convert to Bill ? Converting to a Bill will create a new Bill in your accountin…" at bounding box center [430, 133] width 144 height 122
click at [398, 180] on button "Convert to Bill" at bounding box center [403, 177] width 43 height 11
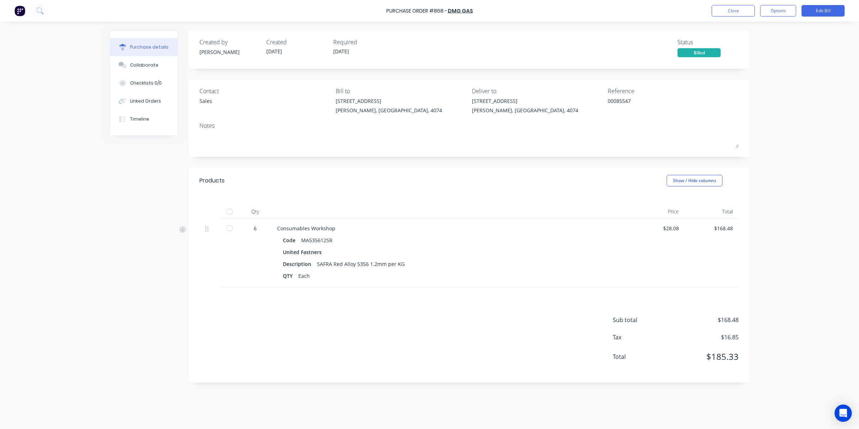
click at [225, 228] on div at bounding box center [230, 228] width 14 height 14
type textarea "x"
click at [727, 11] on button "Close" at bounding box center [733, 11] width 43 height 12
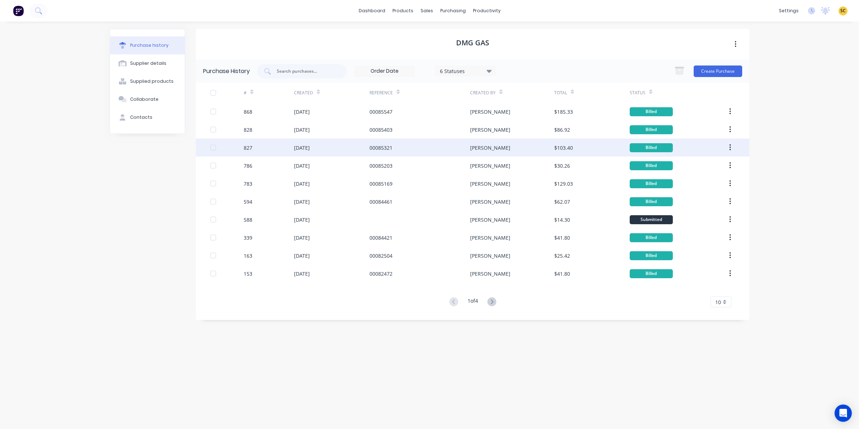
drag, startPoint x: 455, startPoint y: 143, endPoint x: 445, endPoint y: 145, distance: 9.9
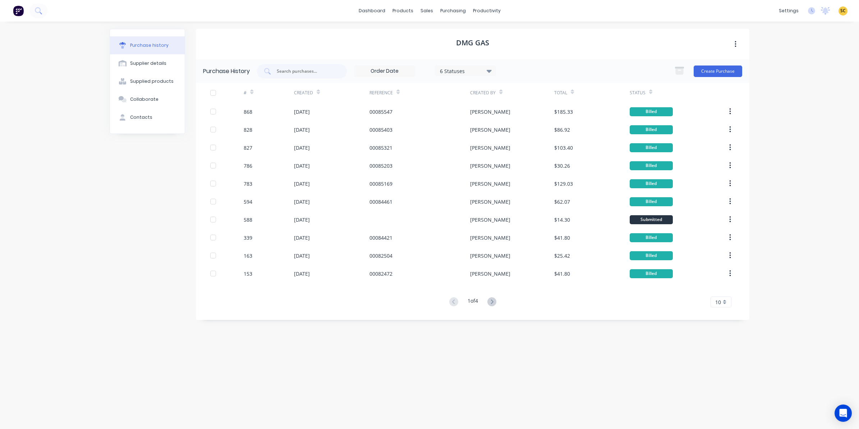
drag, startPoint x: 445, startPoint y: 145, endPoint x: 834, endPoint y: 179, distance: 390.5
click at [834, 179] on div "dashboard products sales purchasing productivity dashboard products Product Cat…" at bounding box center [429, 214] width 859 height 429
click at [457, 38] on link "Purchase Orders" at bounding box center [483, 34] width 95 height 14
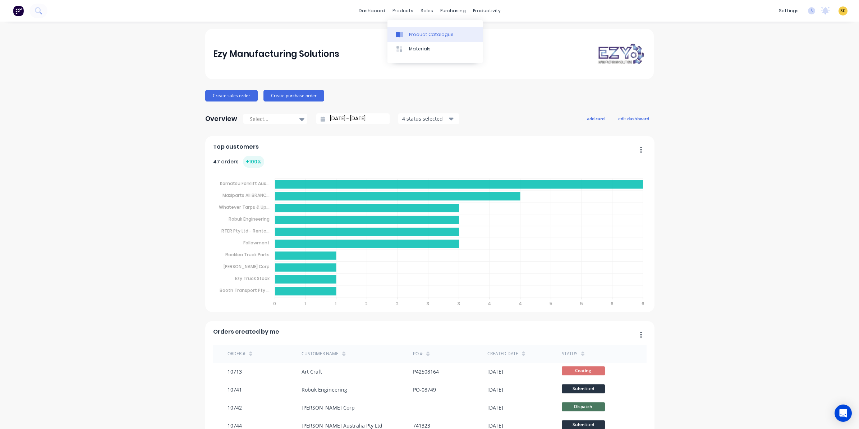
click at [414, 33] on div "Product Catalogue" at bounding box center [431, 34] width 45 height 6
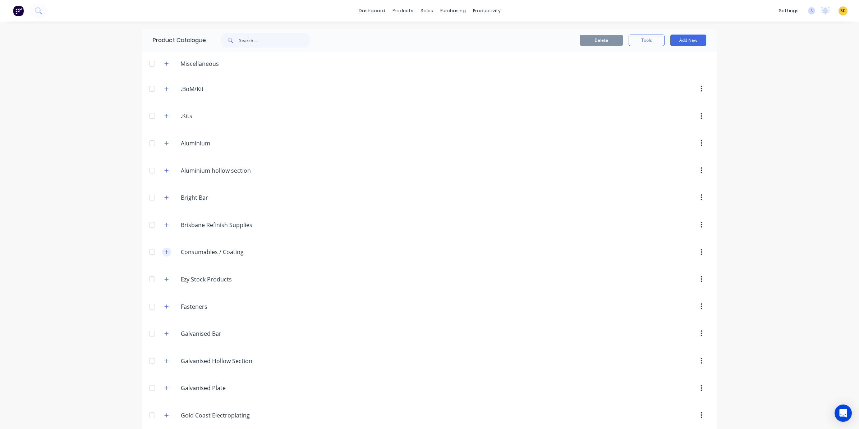
click at [164, 254] on icon "button" at bounding box center [166, 251] width 4 height 5
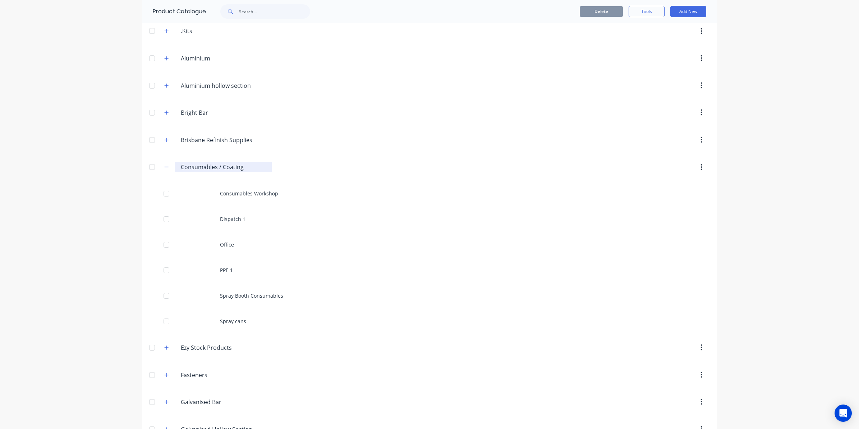
scroll to position [90, 0]
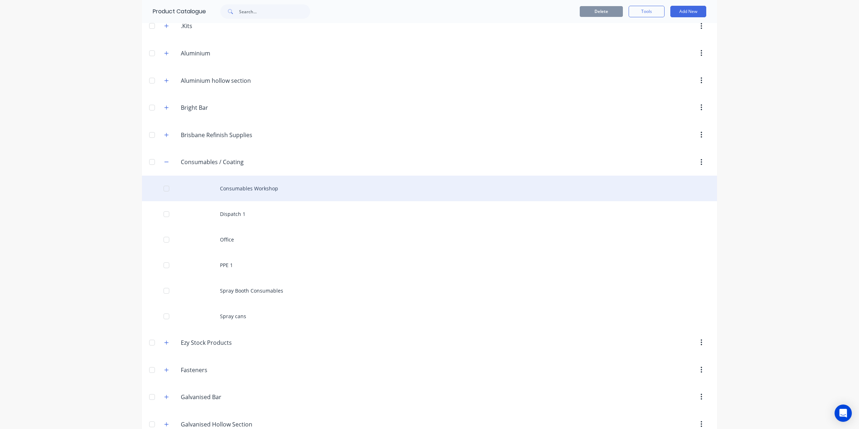
click at [252, 183] on div "Consumables Workshop" at bounding box center [429, 188] width 575 height 26
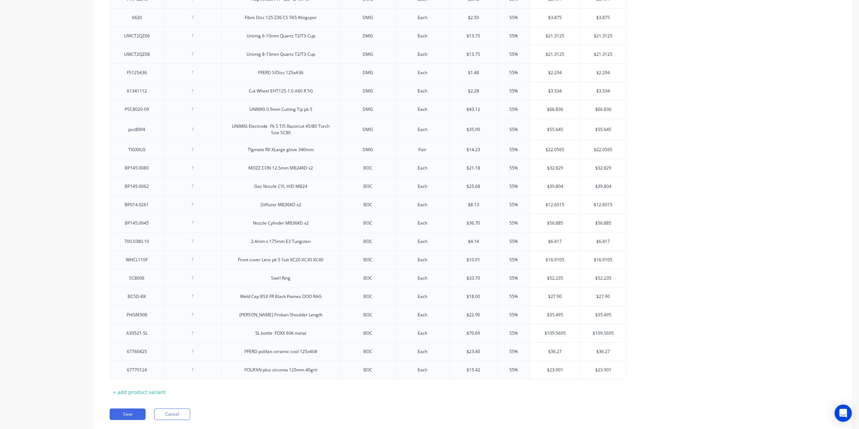
scroll to position [1238, 0]
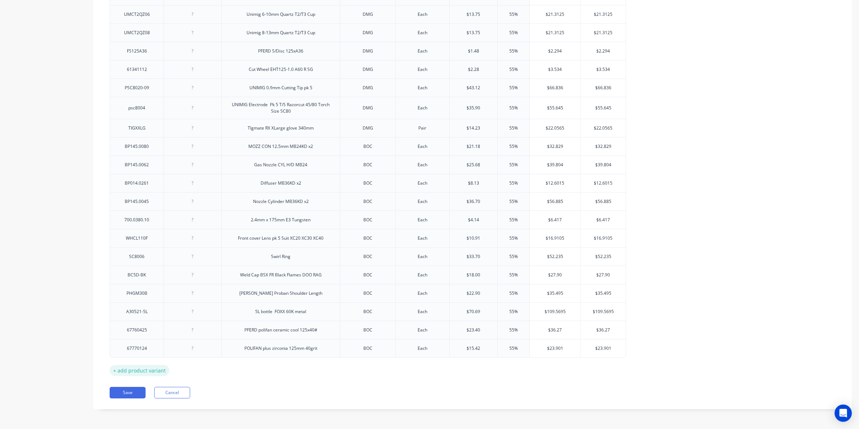
click at [155, 367] on div "+ add product variant" at bounding box center [140, 370] width 60 height 11
type textarea "x"
click at [197, 371] on div at bounding box center [193, 364] width 58 height 19
click at [133, 367] on div at bounding box center [137, 363] width 36 height 9
paste div
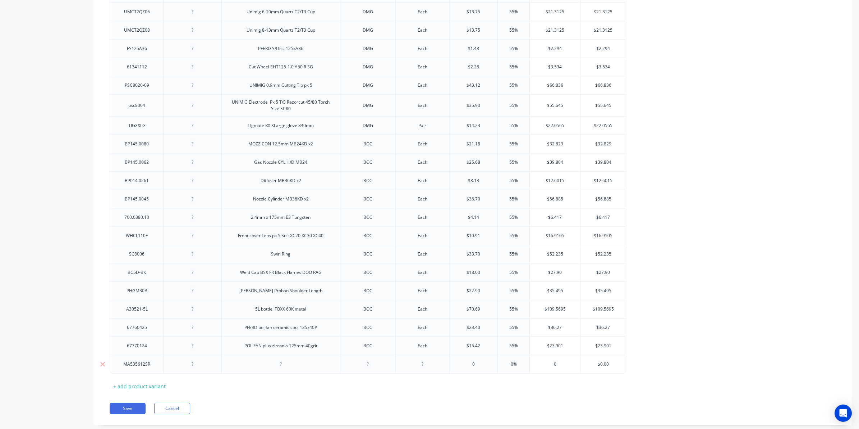
type textarea "x"
click at [267, 363] on div at bounding box center [281, 363] width 36 height 9
type textarea "x"
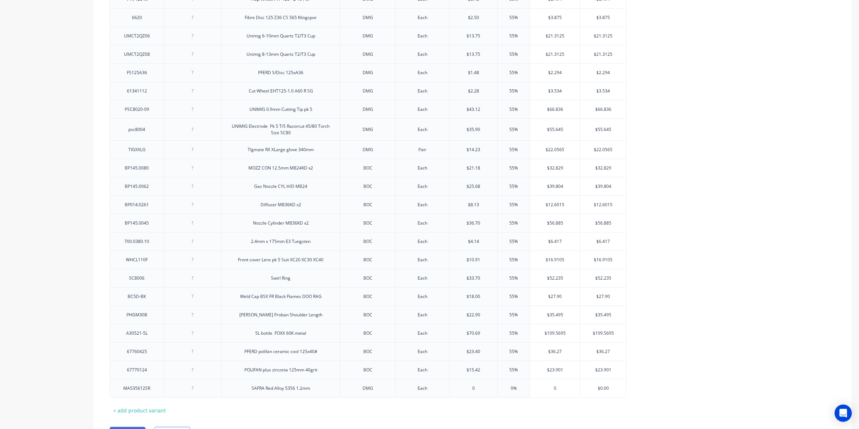
scroll to position [1256, 0]
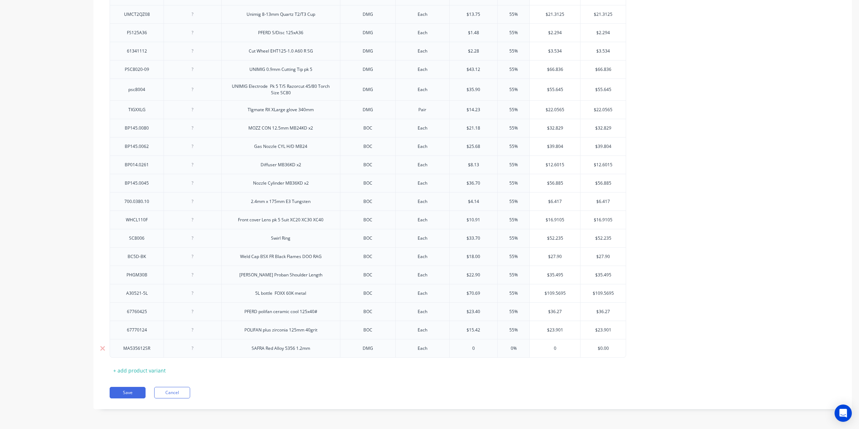
click at [477, 349] on input "text" at bounding box center [474, 348] width 48 height 6
type textarea "x"
type input "0"
click at [317, 350] on div "SAFRA Red Alloy 5356 1.2mm" at bounding box center [280, 348] width 119 height 19
click at [312, 349] on div "SAFRA Red Alloy 5356 1.2mm" at bounding box center [281, 347] width 70 height 9
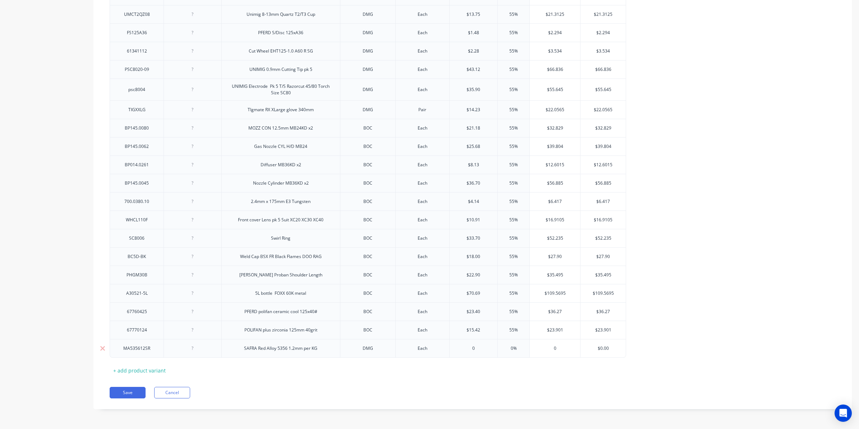
type textarea "x"
type input "28"
type textarea "x"
type input "28.0"
type textarea "x"
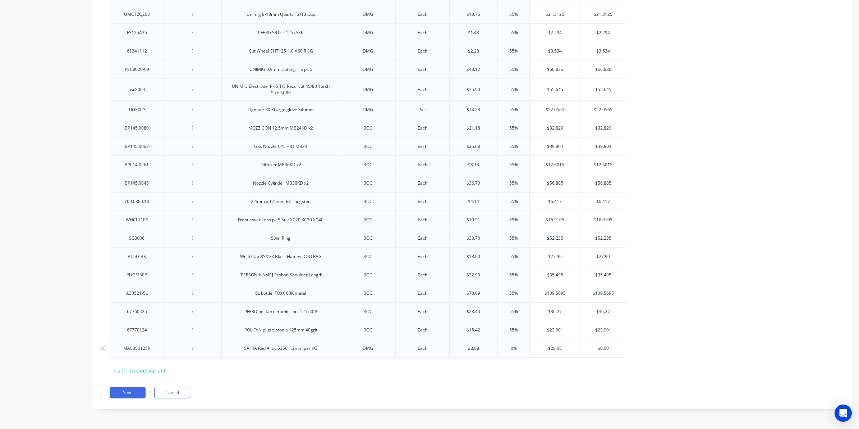
type input "28.08"
type input "0%"
type textarea "x"
type input "0%5"
type textarea "x"
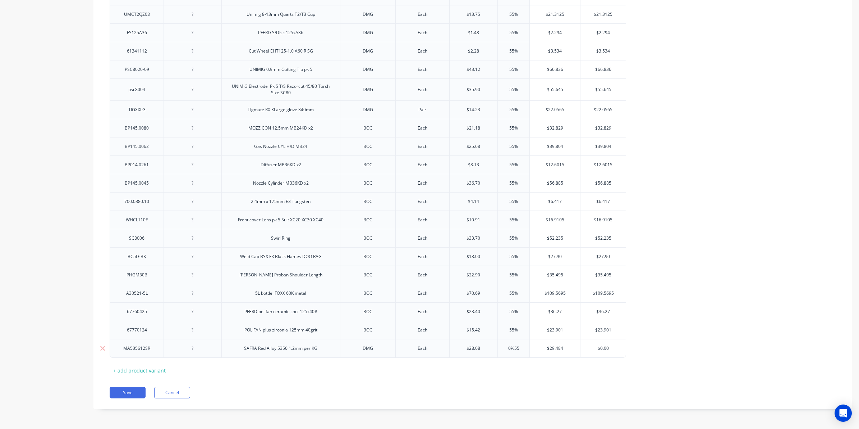
type input "0%55"
type input "$43.524"
type input "$0.00"
type textarea "x"
type input "$0.0"
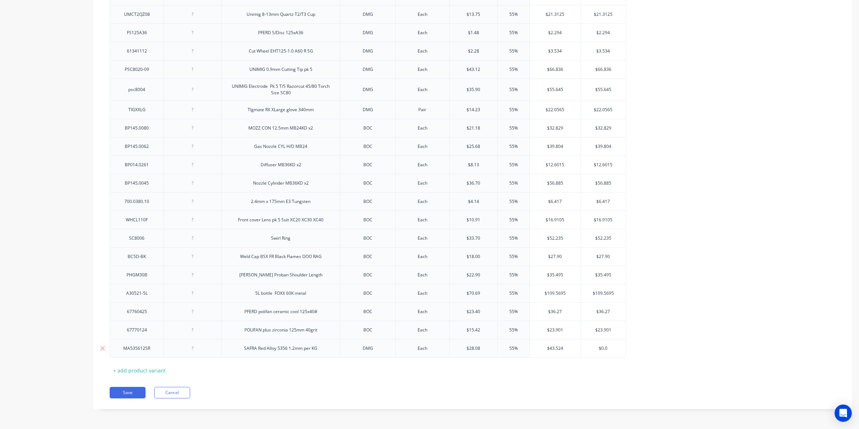
type textarea "x"
type input "$0."
type textarea "x"
type input "$0"
type textarea "x"
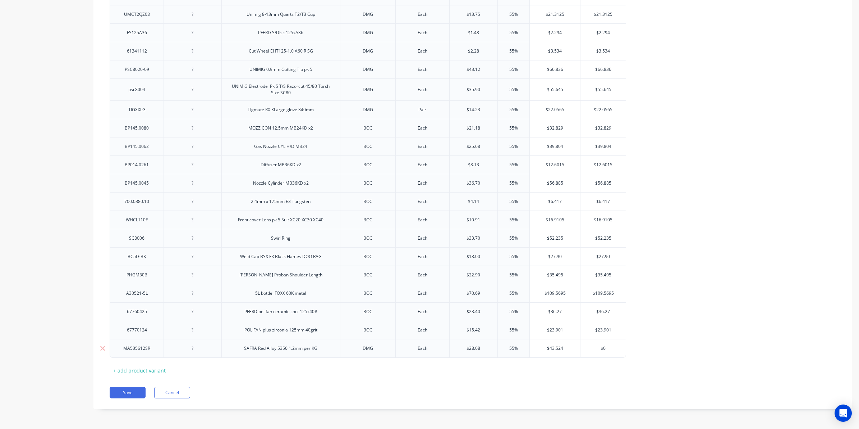
type input "$"
type textarea "x"
type input "$43"
type textarea "x"
type input "$43."
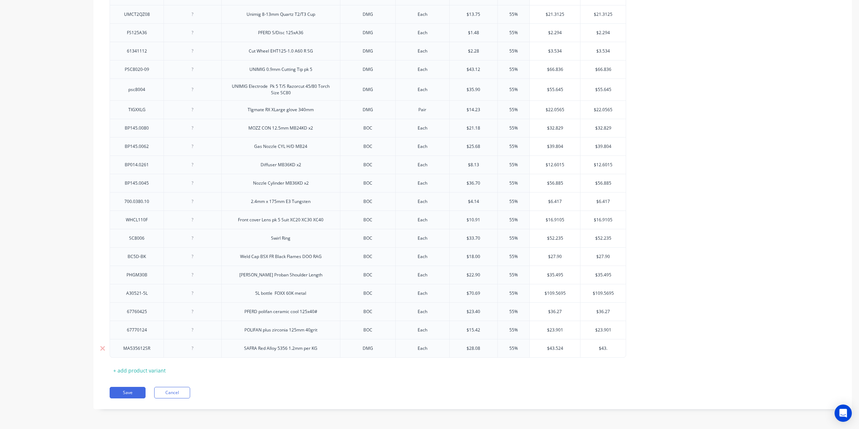
type textarea "x"
type input "$43.5"
type textarea "x"
type input "$43.524"
type textarea "x"
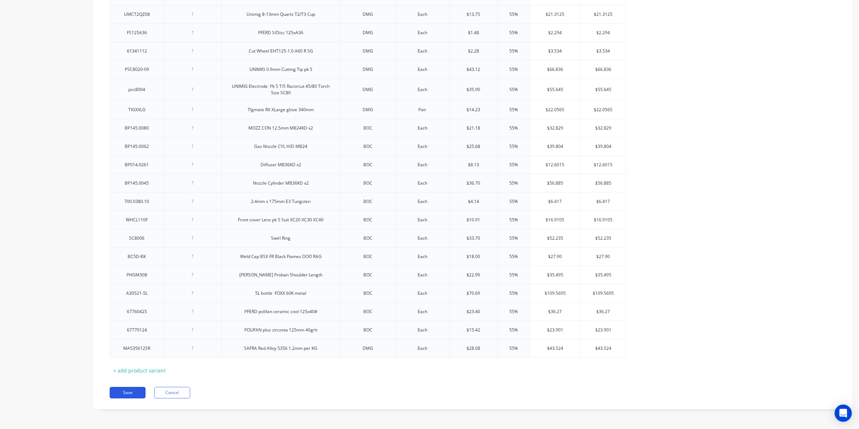
type input "$43.524"
click at [118, 394] on button "Save" at bounding box center [128, 393] width 36 height 12
type textarea "x"
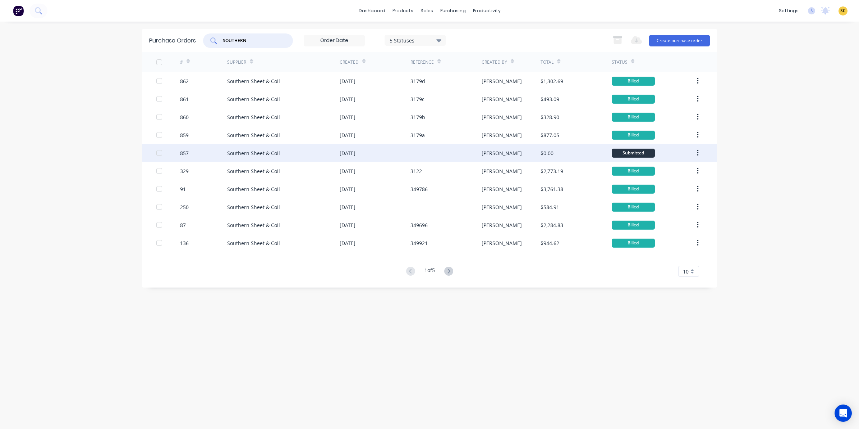
type input "SOUTHERN"
click at [372, 153] on div "[DATE]" at bounding box center [375, 153] width 71 height 18
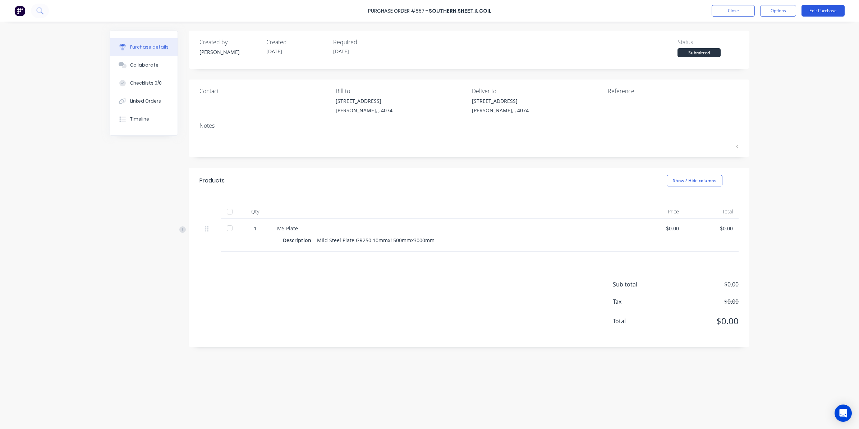
click at [818, 6] on button "Edit Purchase" at bounding box center [823, 11] width 43 height 12
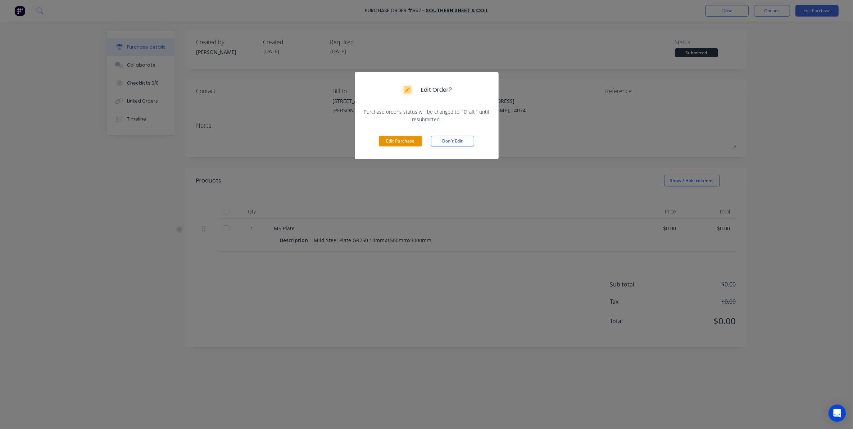
click at [412, 144] on button "Edit Purchase" at bounding box center [400, 141] width 43 height 11
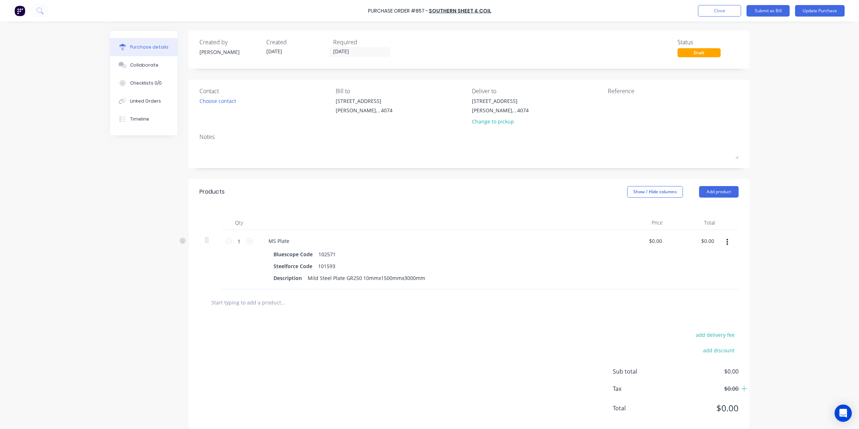
click at [217, 108] on div "Contact Choose contact" at bounding box center [265, 108] width 131 height 42
click at [215, 102] on div "Choose contact" at bounding box center [218, 101] width 37 height 8
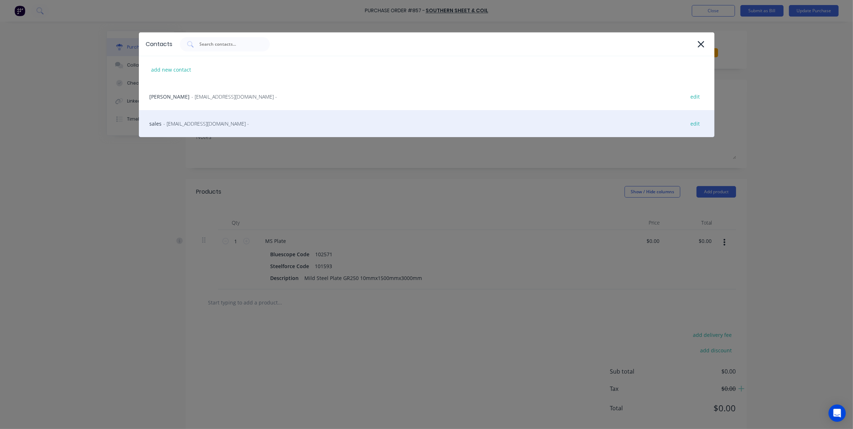
click at [213, 122] on span "- [EMAIL_ADDRESS][DOMAIN_NAME] -" at bounding box center [207, 124] width 86 height 8
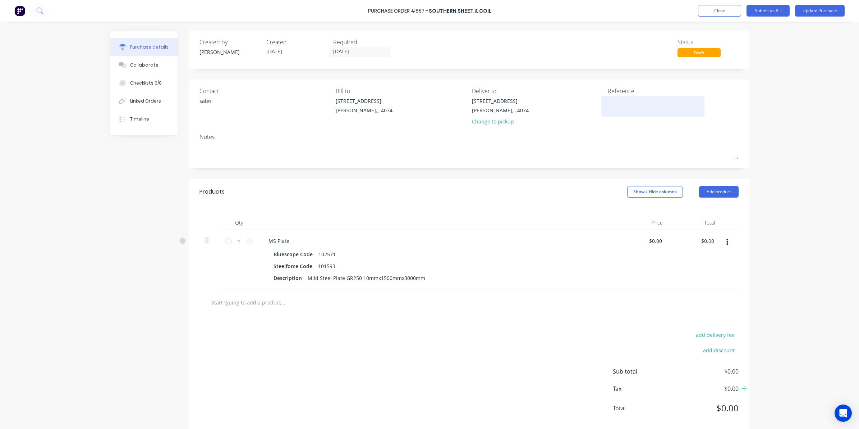
click at [621, 101] on textarea at bounding box center [653, 105] width 90 height 16
type textarea "x"
type textarea "3"
type textarea "x"
type textarea "31"
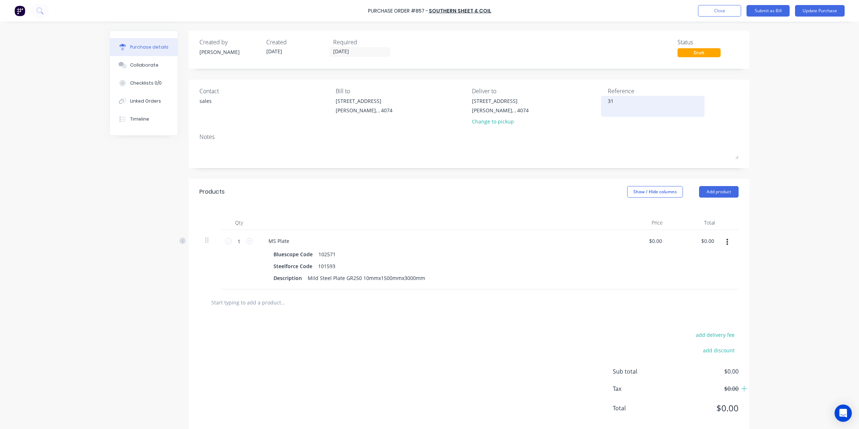
type textarea "x"
type textarea "318"
type textarea "x"
type textarea "3182"
type textarea "x"
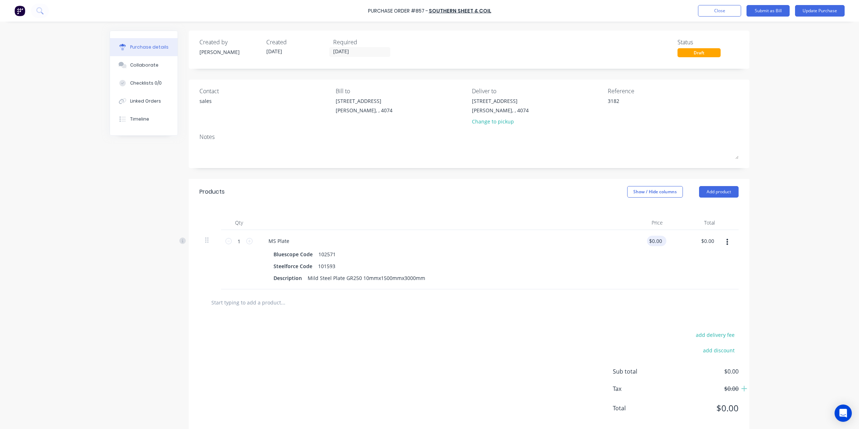
type textarea "3182"
type input "0.0000"
click at [650, 240] on input "0.0000" at bounding box center [655, 241] width 17 height 10
type textarea "x"
drag, startPoint x: 645, startPoint y: 240, endPoint x: 671, endPoint y: 240, distance: 25.5
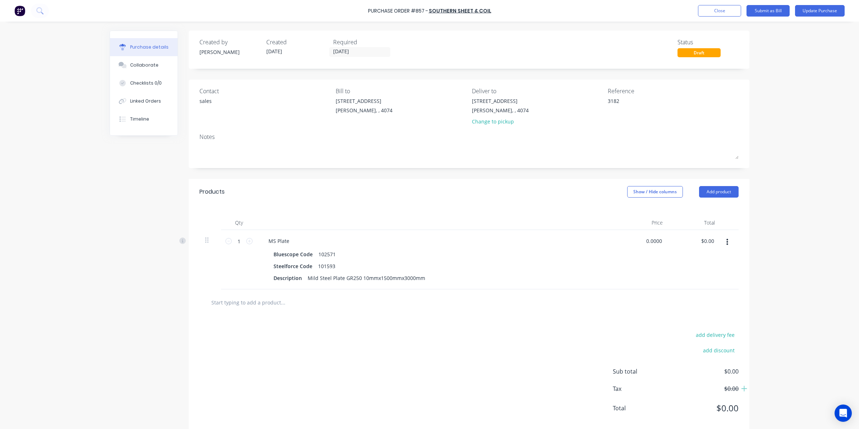
click at [671, 240] on div "1 1 MS Plate Bluescope Code 102571 Steelforce Code 101593 Description Mild Stee…" at bounding box center [469, 259] width 539 height 59
type input "0498.08"
type textarea "x"
type input "$498.08"
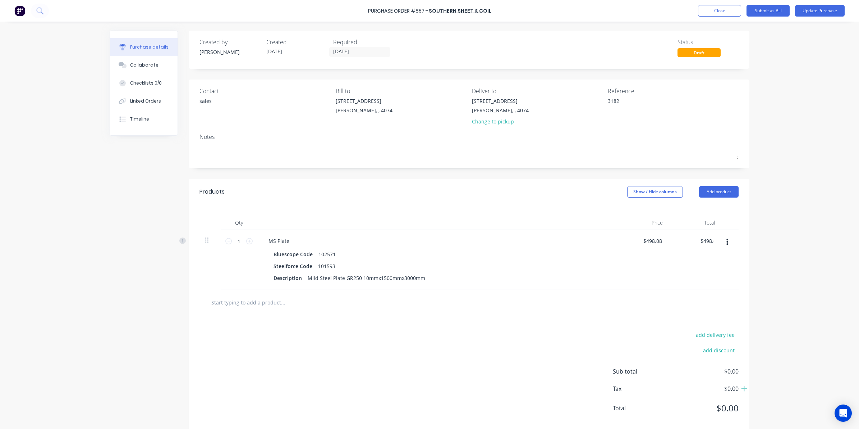
click at [756, 224] on div "Purchase Order #857 - Southern Sheet & Coil Add product Close Submit as Bill Up…" at bounding box center [429, 214] width 859 height 429
click at [819, 14] on button "Update Purchase" at bounding box center [820, 11] width 50 height 12
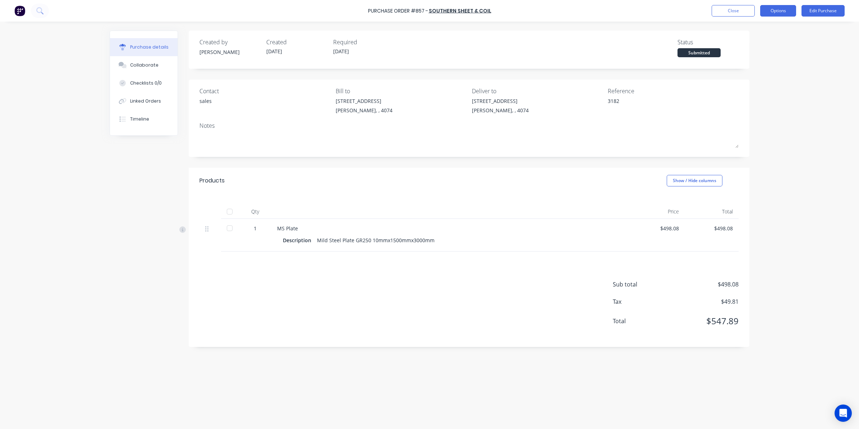
click at [782, 14] on button "Options" at bounding box center [778, 11] width 36 height 12
click at [748, 45] on div "Convert to Bill" at bounding box center [762, 43] width 55 height 10
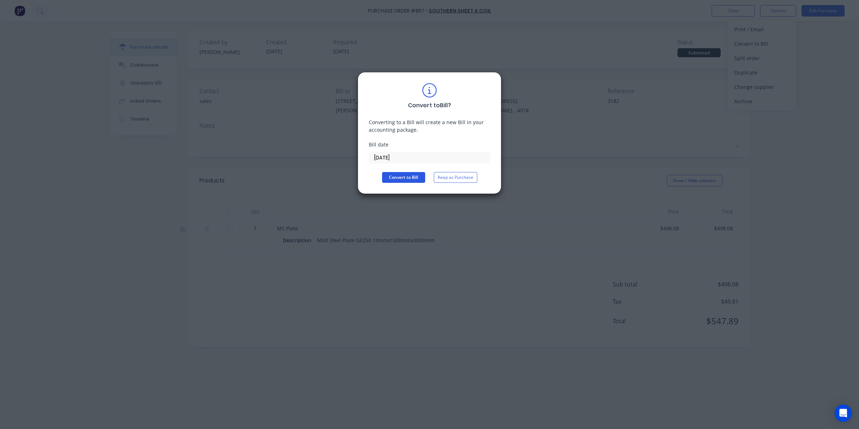
click at [399, 180] on button "Convert to Bill" at bounding box center [403, 177] width 43 height 11
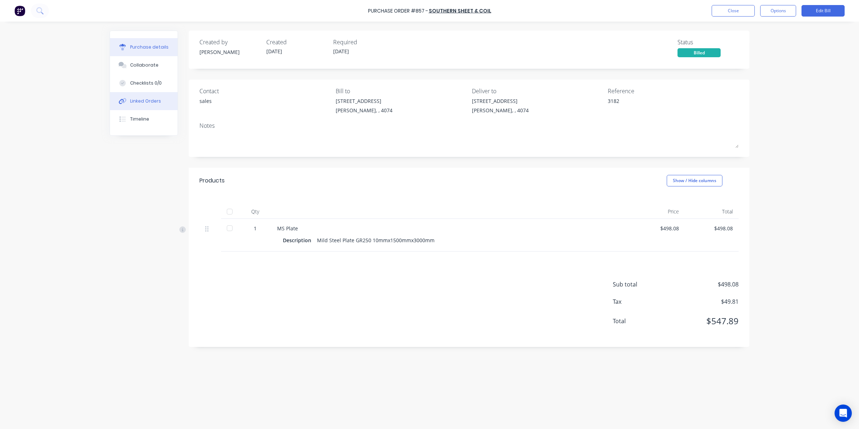
click at [144, 103] on div "Linked Orders" at bounding box center [145, 101] width 31 height 6
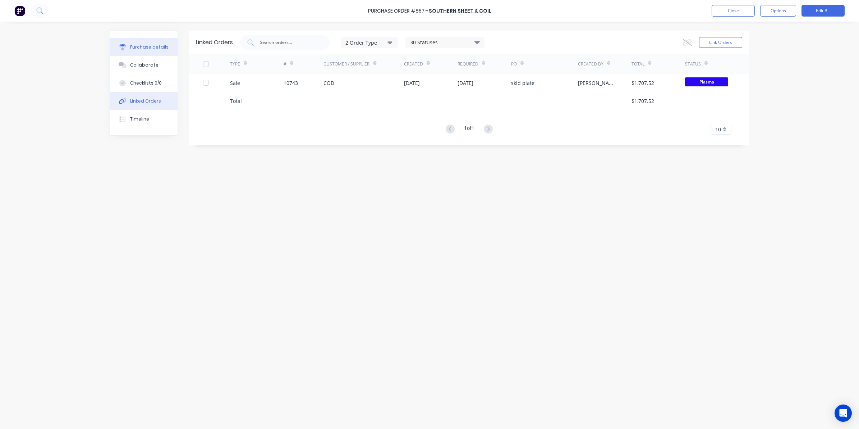
click at [142, 40] on button "Purchase details" at bounding box center [144, 47] width 68 height 18
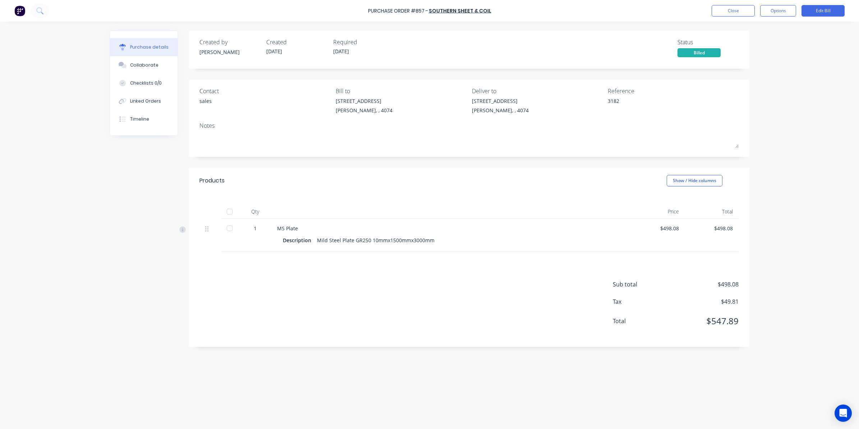
drag, startPoint x: 221, startPoint y: 220, endPoint x: 225, endPoint y: 225, distance: 6.4
click at [224, 224] on div at bounding box center [230, 235] width 18 height 33
drag, startPoint x: 228, startPoint y: 227, endPoint x: 291, endPoint y: 186, distance: 75.1
click at [229, 227] on div at bounding box center [230, 228] width 14 height 14
type textarea "x"
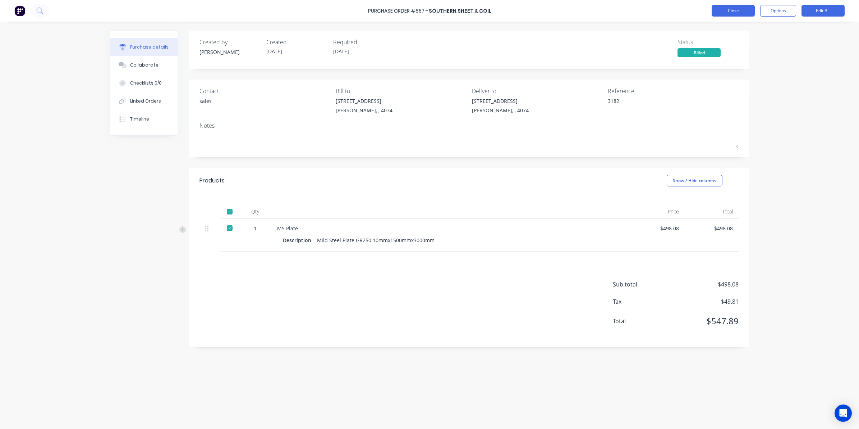
click at [725, 15] on button "Close" at bounding box center [733, 11] width 43 height 12
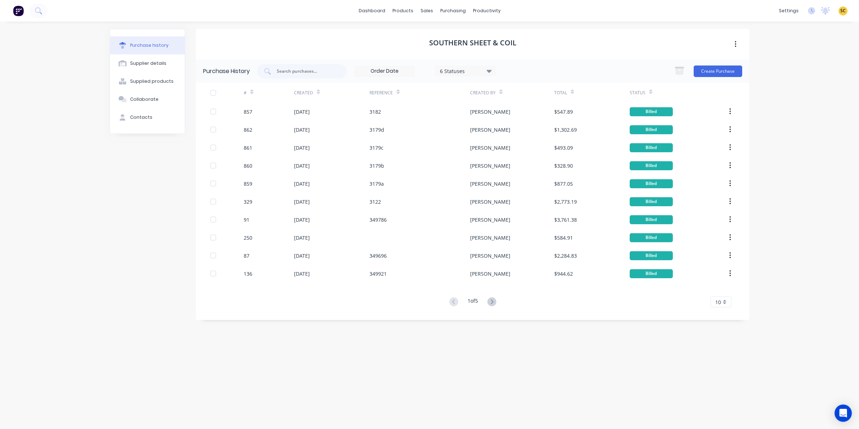
click at [183, 390] on div "Purchase history Supplier details Supplied products Collaborate Contacts" at bounding box center [148, 221] width 76 height 385
click at [17, 12] on img at bounding box center [18, 10] width 11 height 11
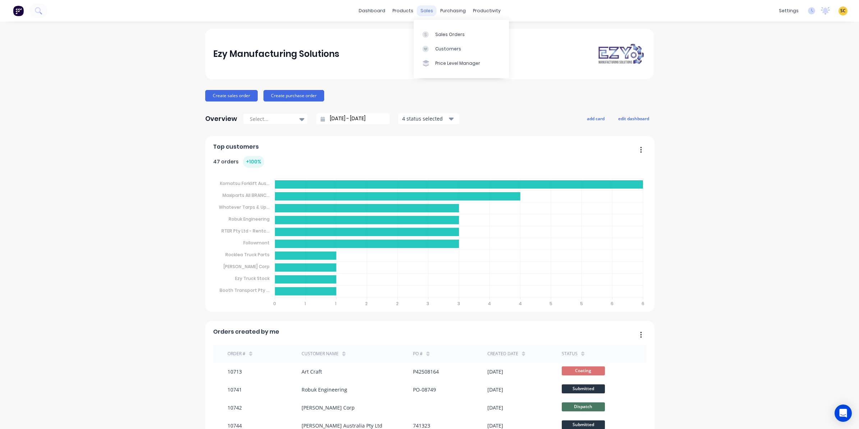
click at [428, 12] on div "sales" at bounding box center [427, 10] width 20 height 11
click at [441, 29] on link "Sales Orders" at bounding box center [461, 34] width 95 height 14
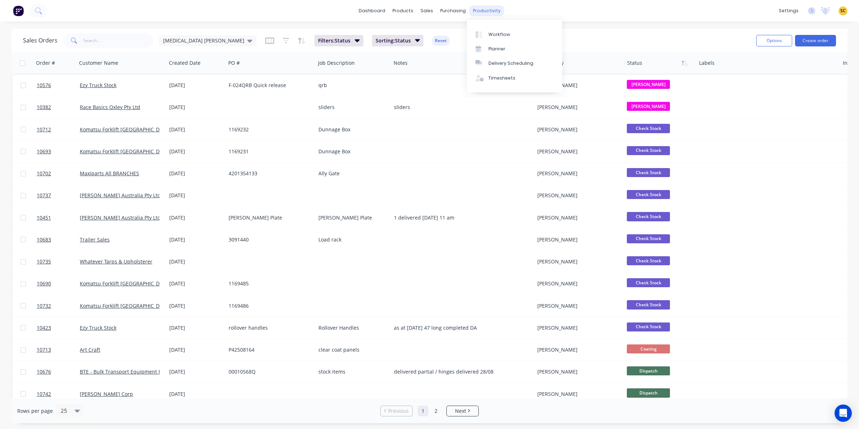
click at [492, 8] on div "productivity" at bounding box center [487, 10] width 35 height 11
click at [502, 78] on div "Timesheets" at bounding box center [502, 78] width 27 height 6
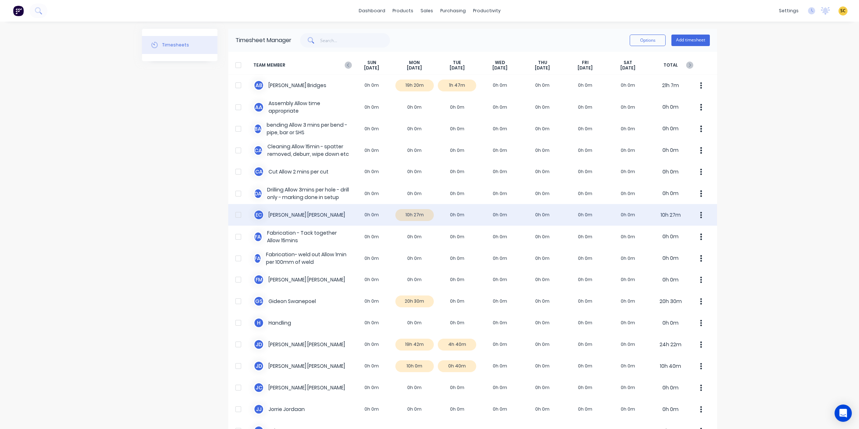
click at [460, 213] on div "E C [PERSON_NAME] 0h 0m 10h 27m 0h 0m 0h 0m 0h 0m 0h 0m 0h 0m 10h 27m" at bounding box center [472, 215] width 489 height 22
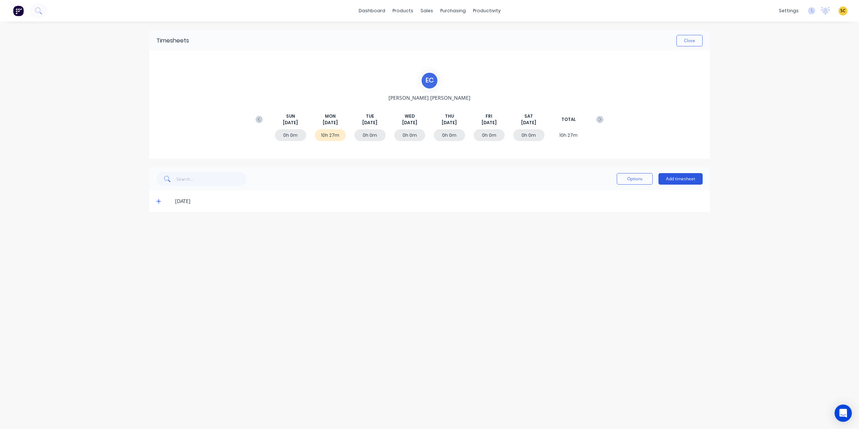
click at [684, 179] on button "Add timesheet" at bounding box center [681, 179] width 44 height 12
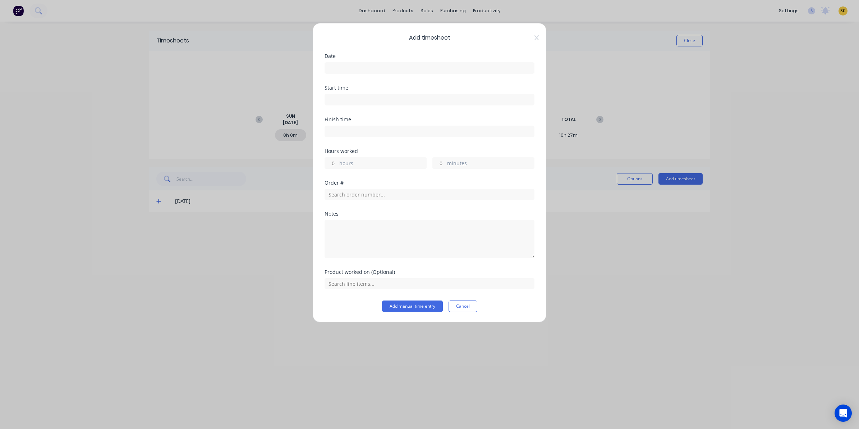
click at [343, 80] on div "Date" at bounding box center [430, 70] width 210 height 32
click at [335, 71] on input at bounding box center [429, 68] width 209 height 11
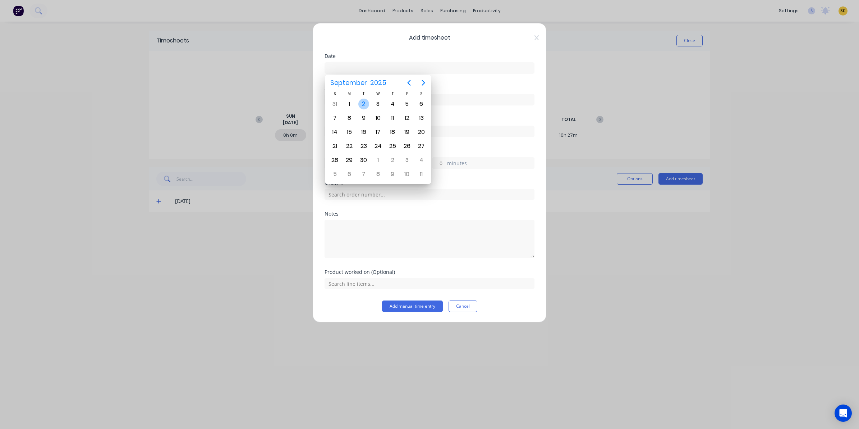
click at [357, 107] on div "2" at bounding box center [364, 104] width 14 height 14
type input "[DATE]"
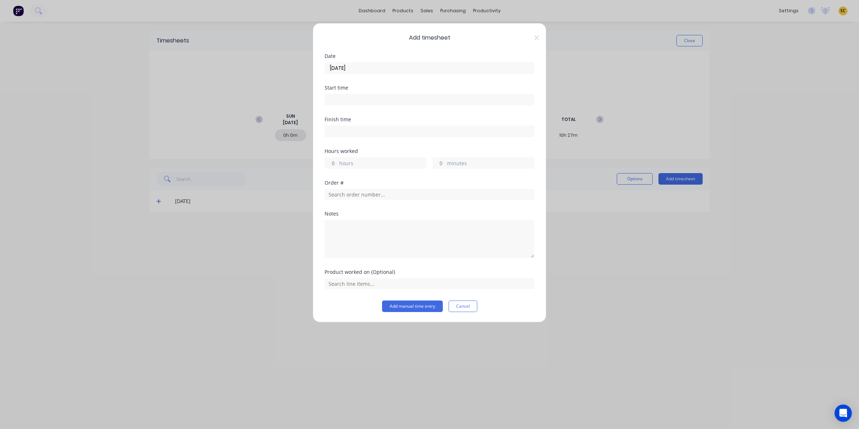
click at [349, 103] on input at bounding box center [429, 99] width 209 height 11
drag, startPoint x: 362, startPoint y: 99, endPoint x: 308, endPoint y: 105, distance: 54.3
click at [308, 105] on div "Add timesheet Date [DATE] Start time 10:43 AM Finish time Hours worked hours mi…" at bounding box center [429, 214] width 859 height 429
type input "06:00 AM"
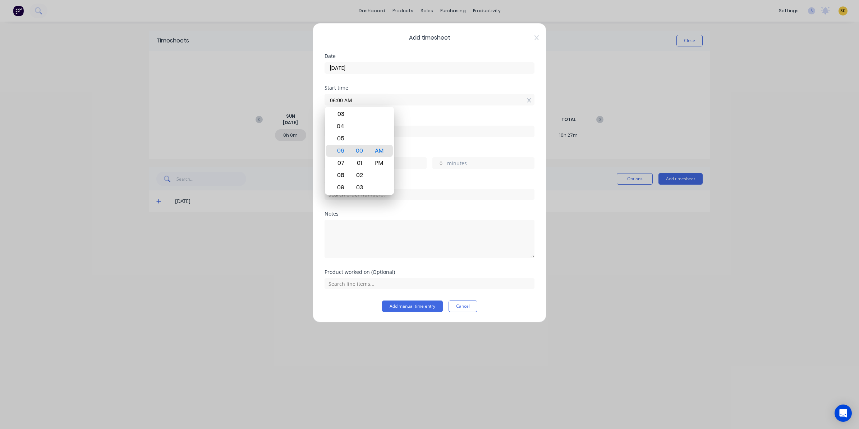
click at [430, 130] on input at bounding box center [429, 131] width 209 height 11
type input "10:43 AM"
type input "4"
type input "43"
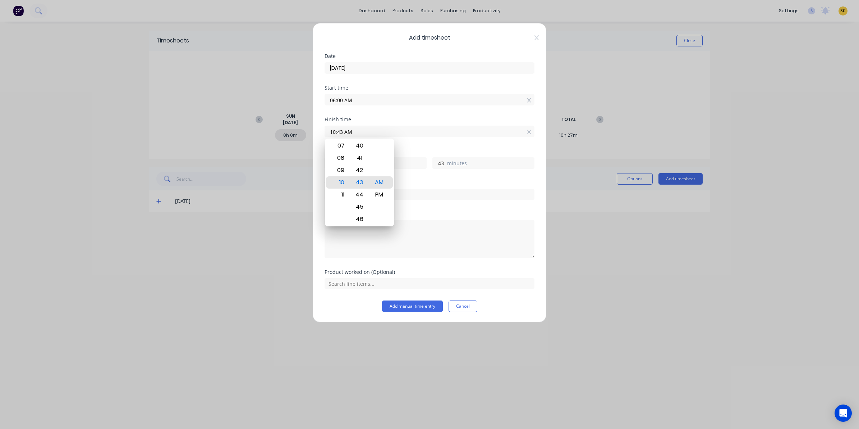
drag, startPoint x: 429, startPoint y: 132, endPoint x: 182, endPoint y: 140, distance: 247.2
click at [182, 140] on div "Add timesheet Date [DATE] Start time 06:00 AM Finish time 10:43 AM Hours worked…" at bounding box center [429, 214] width 859 height 429
type input "07:50 AM"
type input "1"
type input "50"
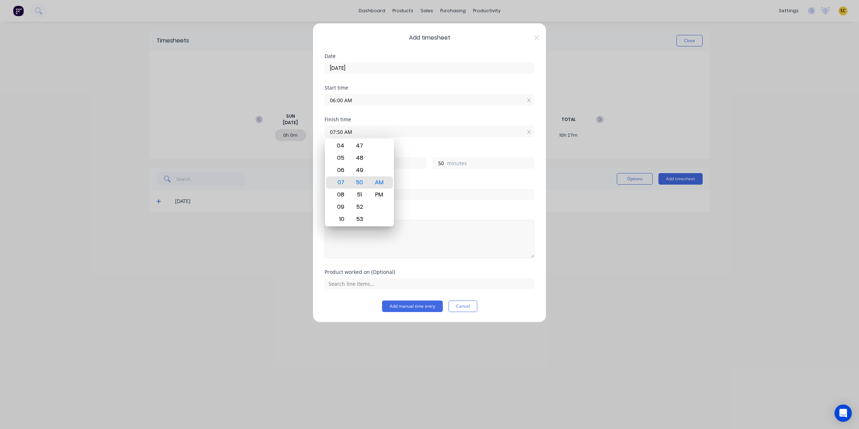
click at [517, 232] on textarea at bounding box center [430, 239] width 210 height 38
click at [432, 192] on input "text" at bounding box center [430, 194] width 210 height 11
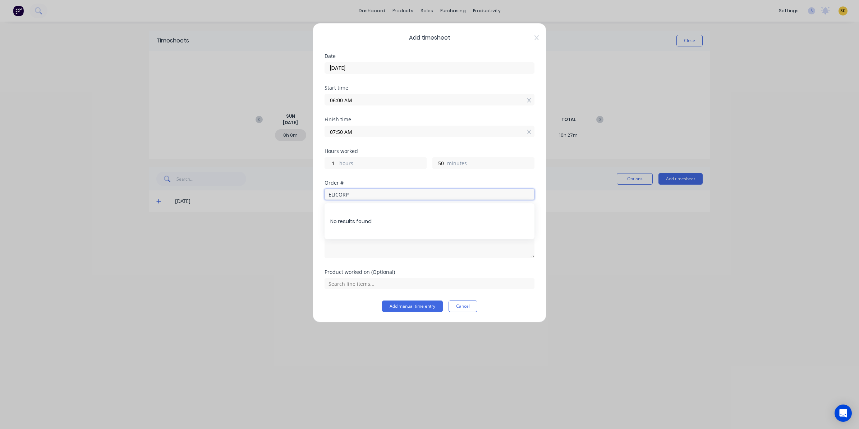
click at [336, 197] on input "ELICORP" at bounding box center [430, 194] width 210 height 11
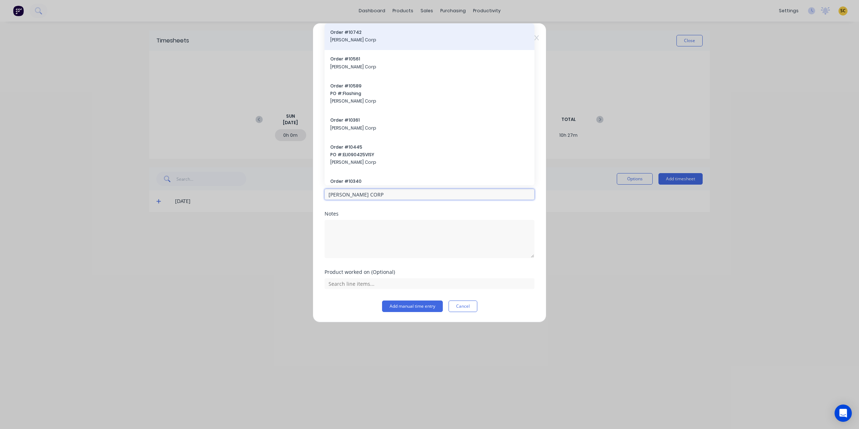
type input "[PERSON_NAME] CORP"
click at [375, 43] on span "[PERSON_NAME] Corp" at bounding box center [429, 40] width 198 height 6
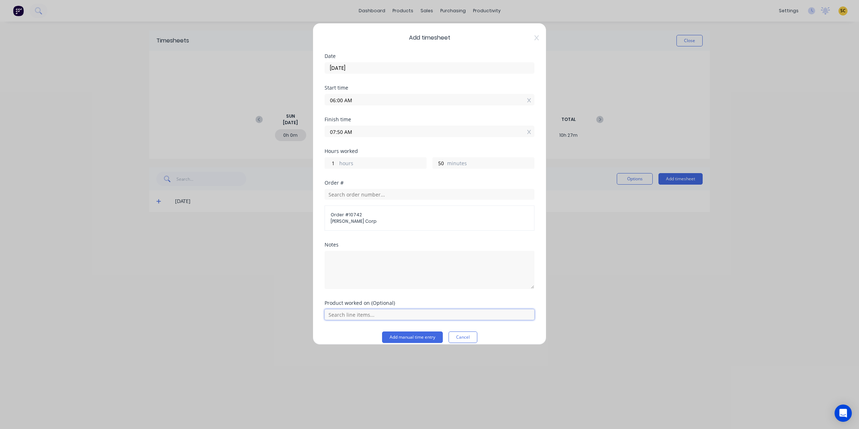
click at [392, 319] on input "text" at bounding box center [430, 314] width 210 height 11
click at [358, 300] on span "Galvanised Flashings" at bounding box center [435, 296] width 187 height 6
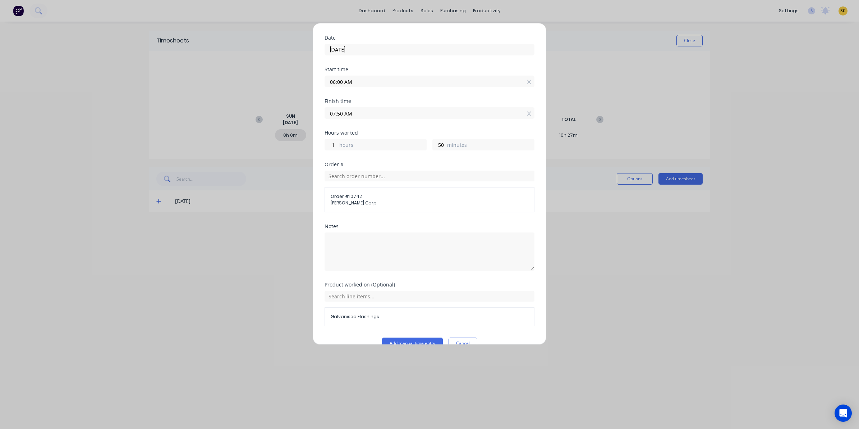
scroll to position [34, 0]
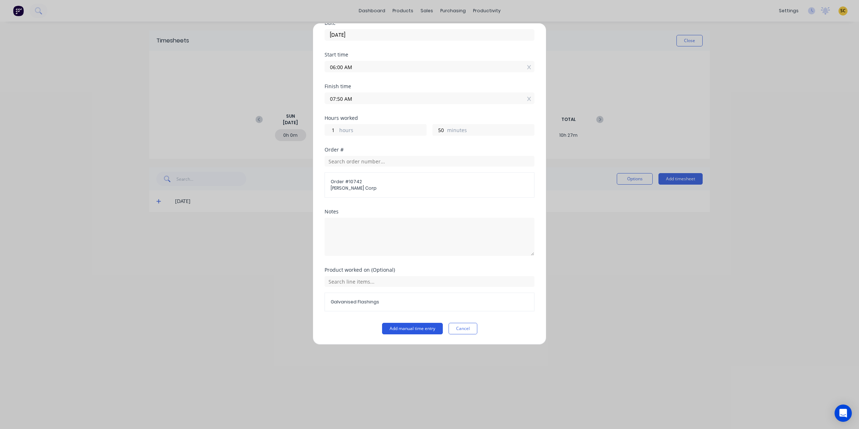
click at [389, 328] on button "Add manual time entry" at bounding box center [412, 329] width 61 height 12
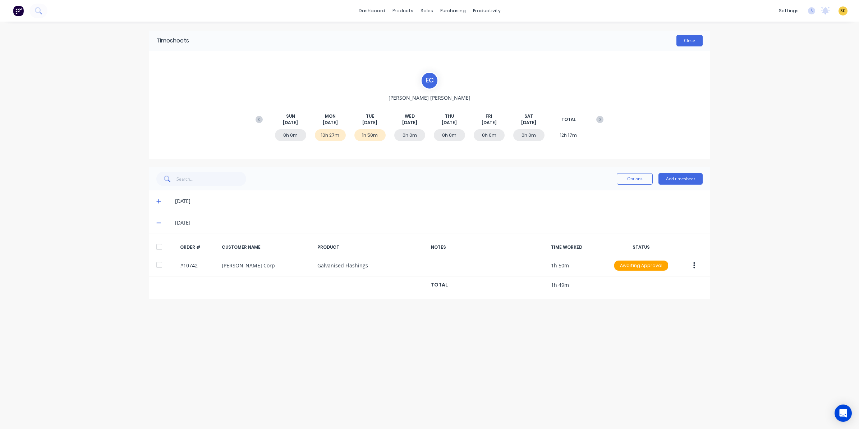
click at [691, 35] on button "Close" at bounding box center [690, 41] width 26 height 12
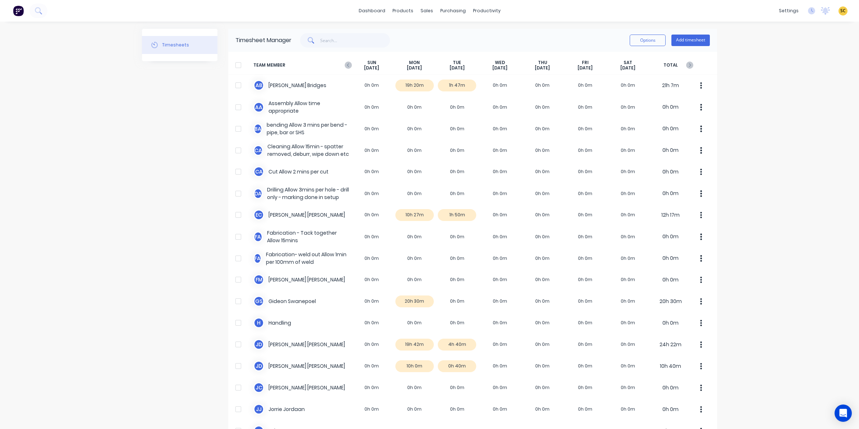
click at [778, 152] on div "dashboard products sales purchasing productivity dashboard products Product Cat…" at bounding box center [429, 214] width 859 height 429
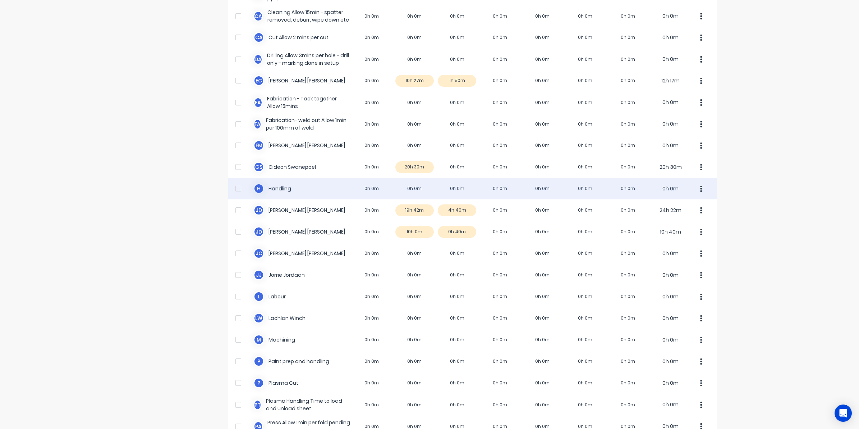
scroll to position [135, 0]
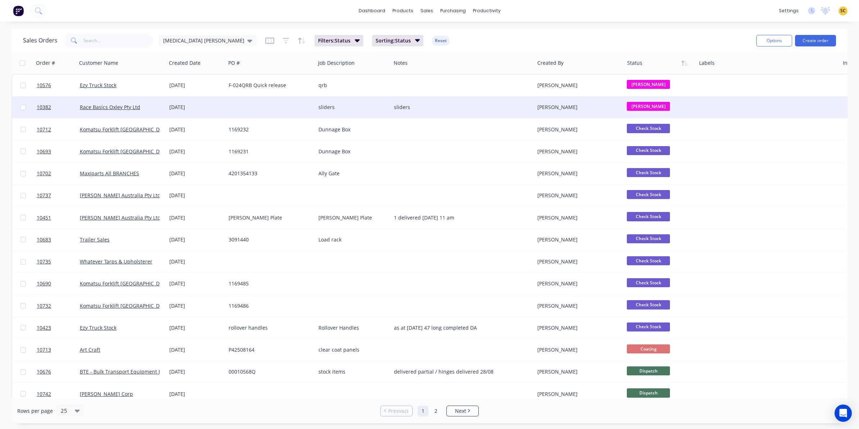
click at [240, 103] on div at bounding box center [271, 107] width 90 height 22
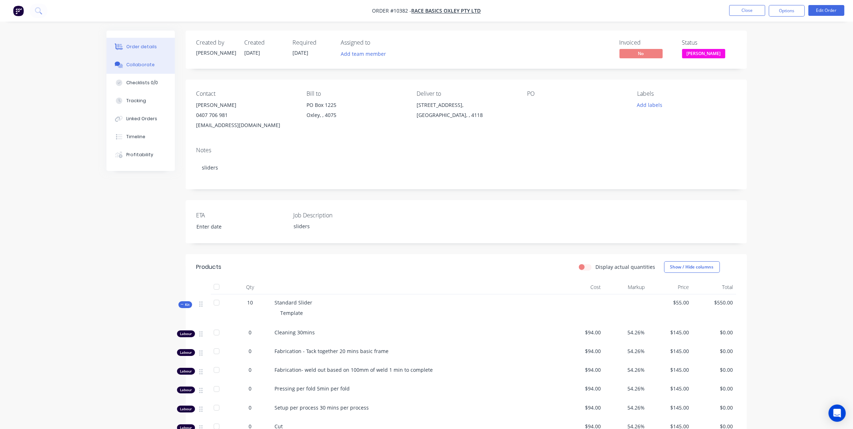
click at [142, 61] on div "Collaborate" at bounding box center [140, 64] width 28 height 6
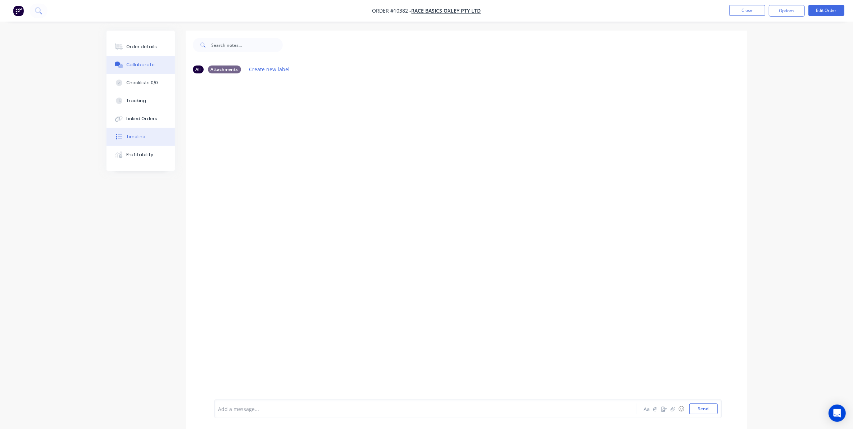
click at [141, 134] on div "Timeline" at bounding box center [135, 136] width 19 height 6
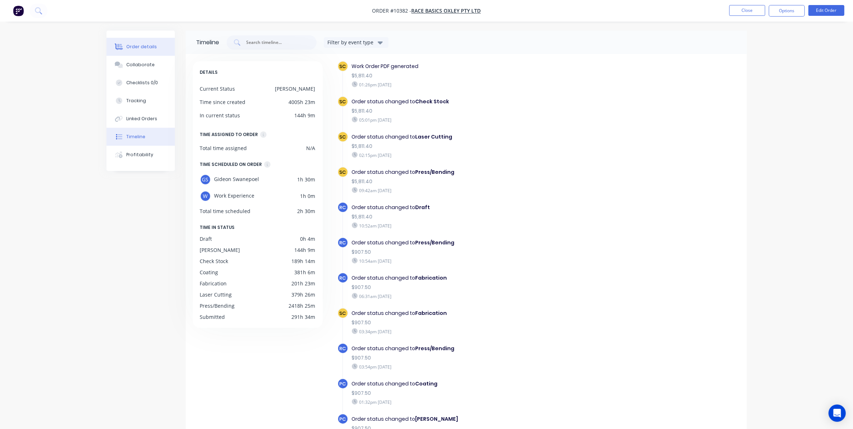
click at [127, 53] on button "Order details" at bounding box center [140, 47] width 68 height 18
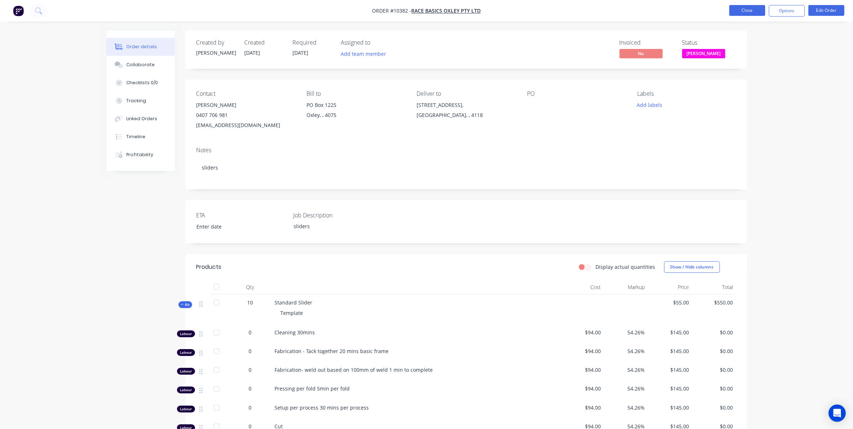
click at [749, 6] on button "Close" at bounding box center [747, 10] width 36 height 11
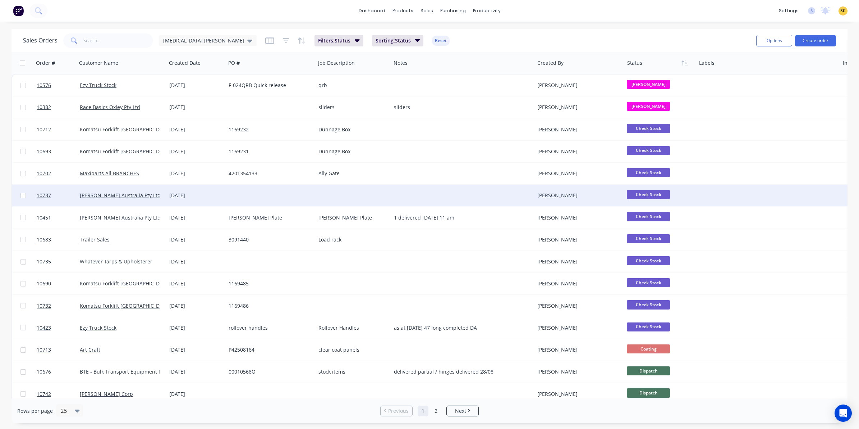
click at [180, 196] on div "28 Aug 2025" at bounding box center [196, 195] width 54 height 7
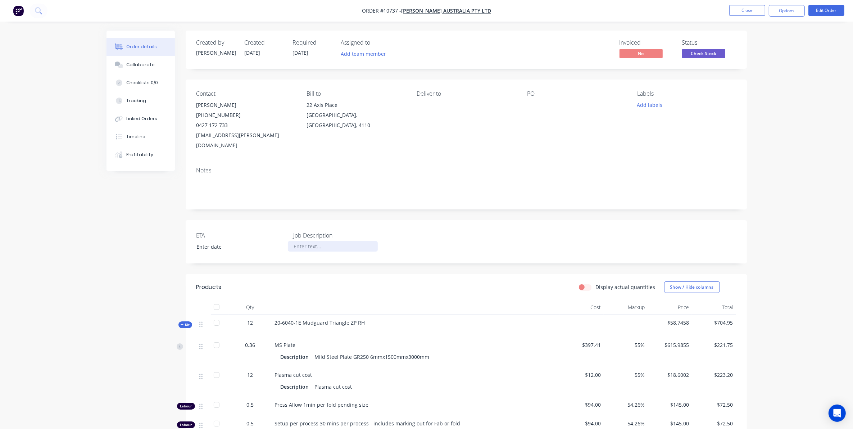
click at [311, 241] on div at bounding box center [333, 246] width 90 height 10
click at [745, 10] on button "Close" at bounding box center [747, 10] width 36 height 11
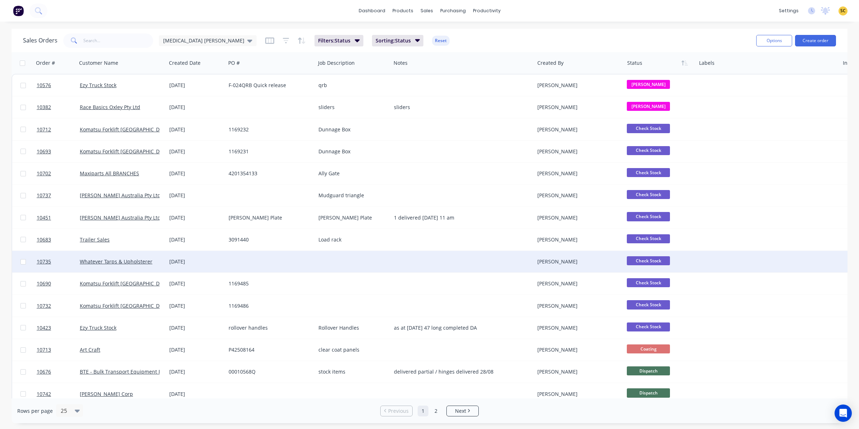
click at [182, 265] on div "27 Aug 2025" at bounding box center [195, 262] width 59 height 22
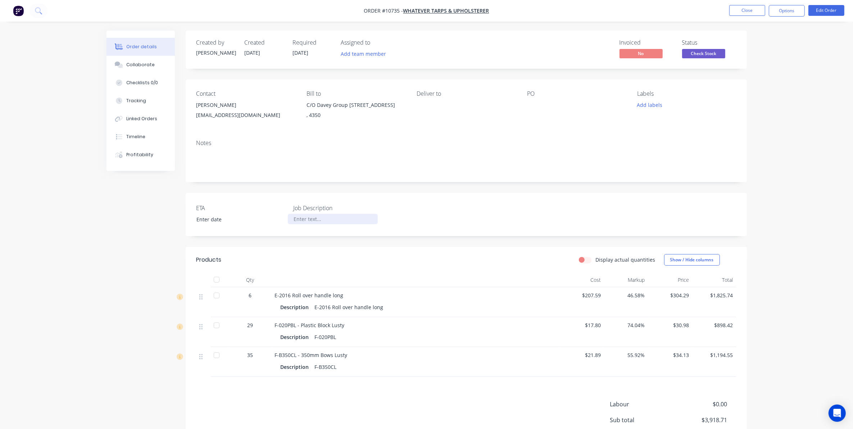
click at [304, 220] on div at bounding box center [333, 219] width 90 height 10
click at [742, 6] on button "Close" at bounding box center [747, 10] width 36 height 11
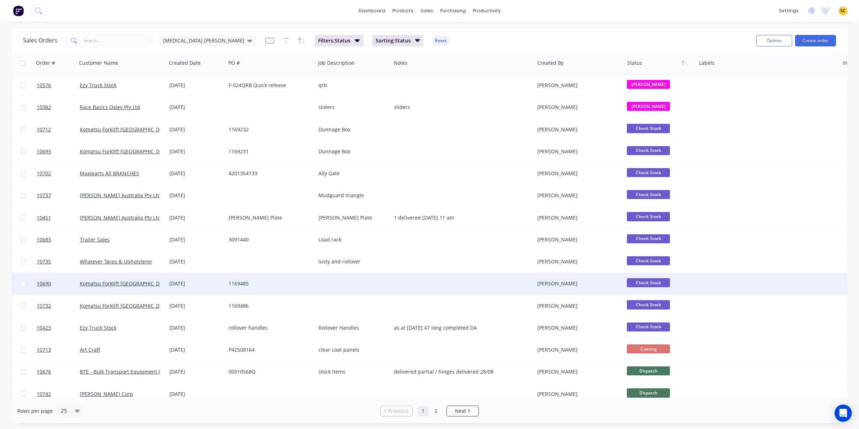
click at [290, 283] on div "1169485" at bounding box center [269, 283] width 80 height 7
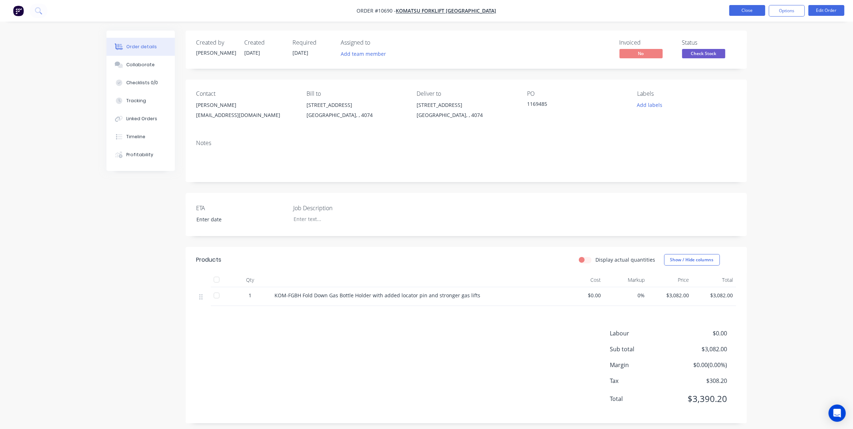
click at [741, 12] on button "Close" at bounding box center [747, 10] width 36 height 11
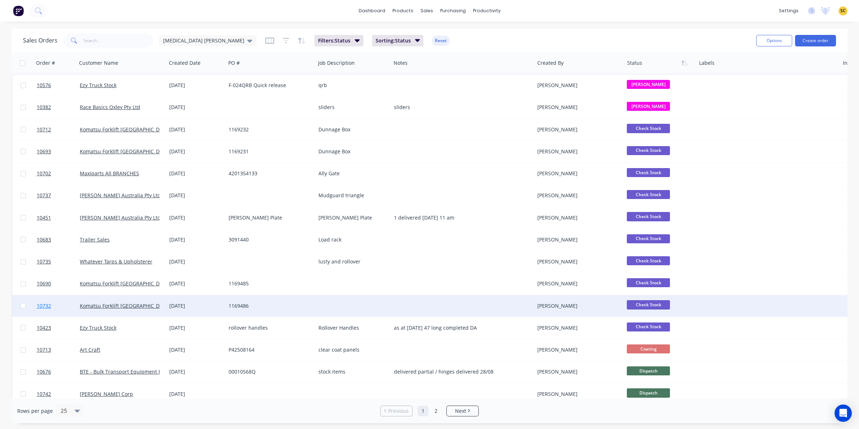
click at [59, 305] on link "10732" at bounding box center [58, 306] width 43 height 22
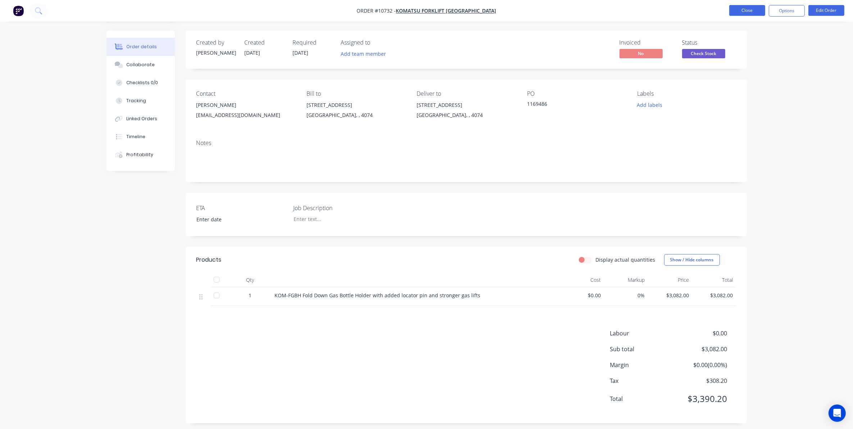
click at [757, 14] on button "Close" at bounding box center [747, 10] width 36 height 11
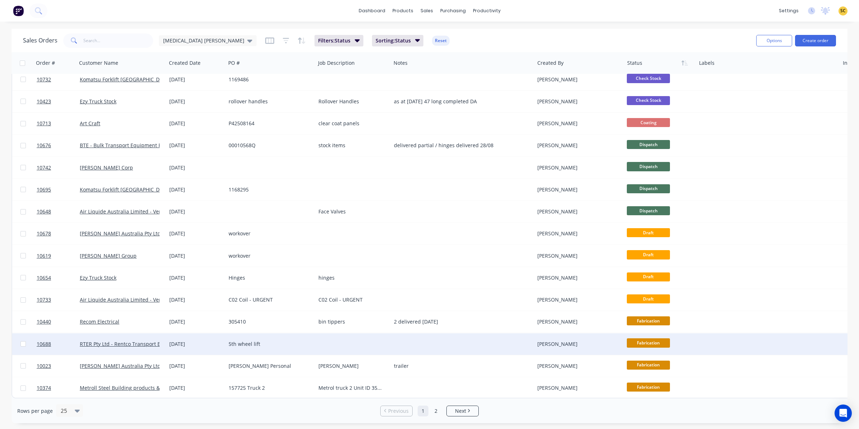
scroll to position [229, 0]
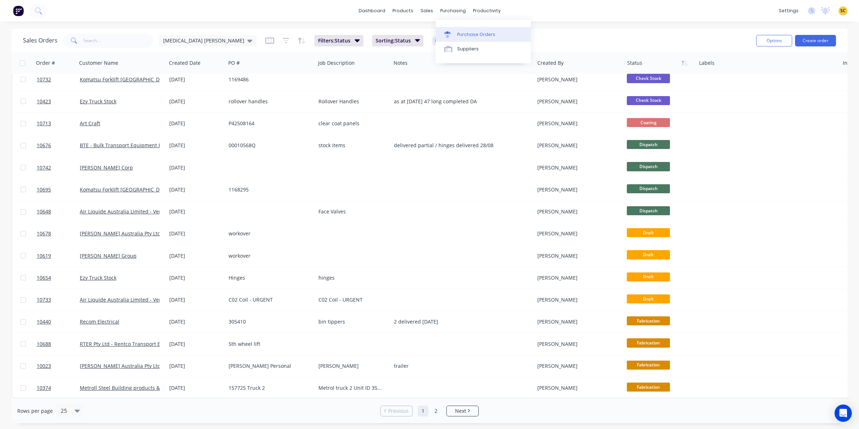
click at [462, 31] on link "Purchase Orders" at bounding box center [483, 34] width 95 height 14
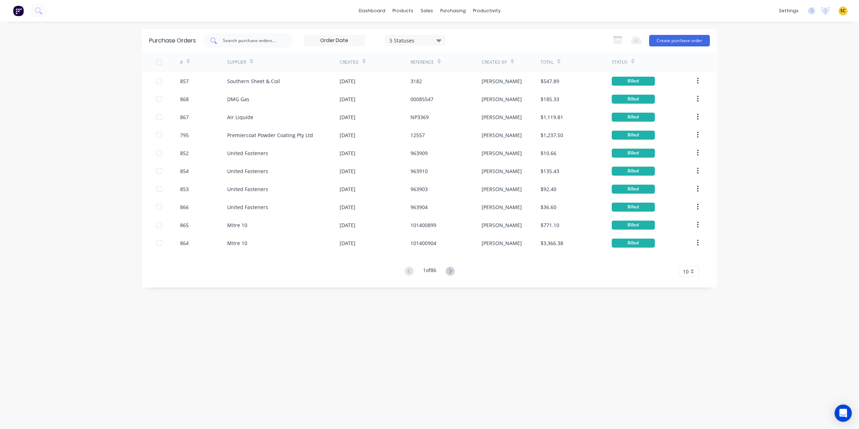
click at [248, 38] on input "text" at bounding box center [252, 40] width 60 height 7
type input "premier"
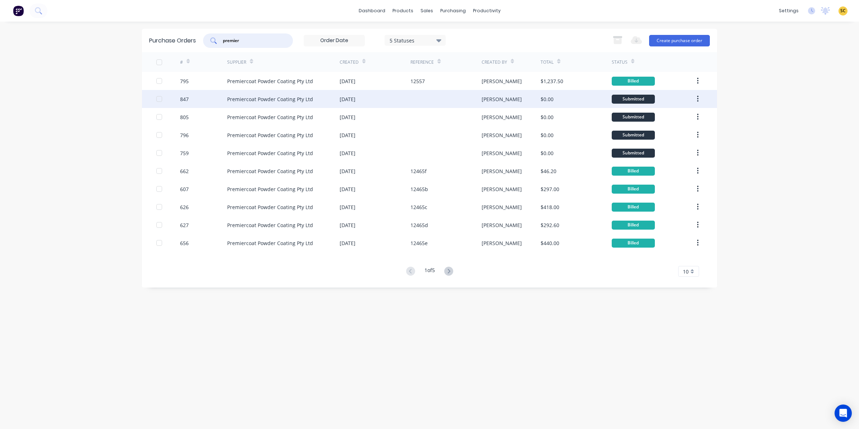
click at [250, 103] on div "Premiercoat Powder Coating Pty Ltd" at bounding box center [283, 99] width 113 height 18
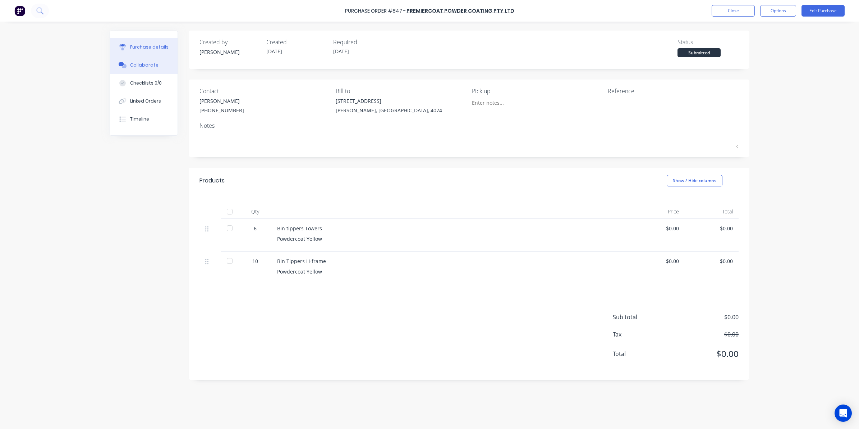
click at [141, 70] on button "Collaborate" at bounding box center [144, 65] width 68 height 18
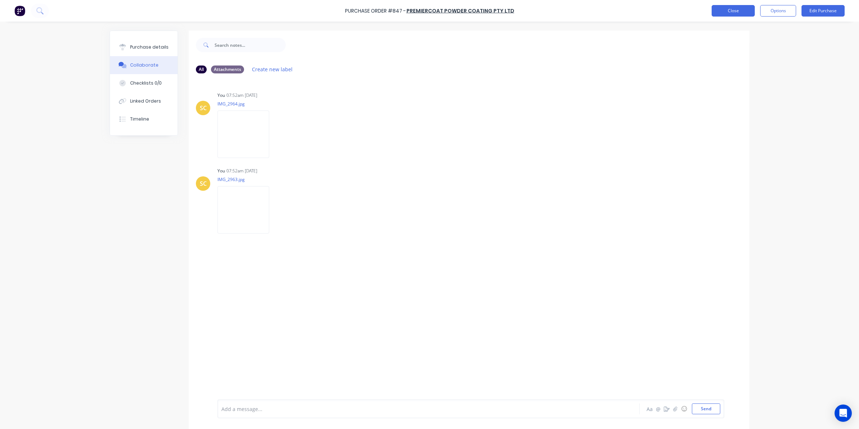
click at [740, 11] on button "Close" at bounding box center [733, 11] width 43 height 12
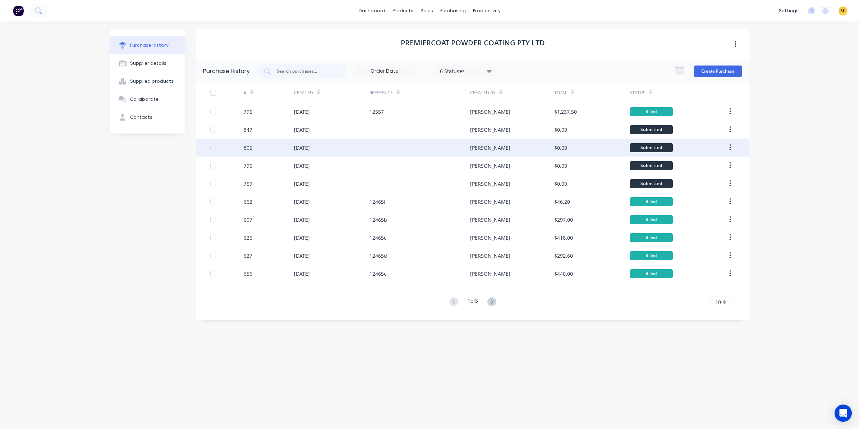
click at [400, 148] on div at bounding box center [420, 147] width 101 height 18
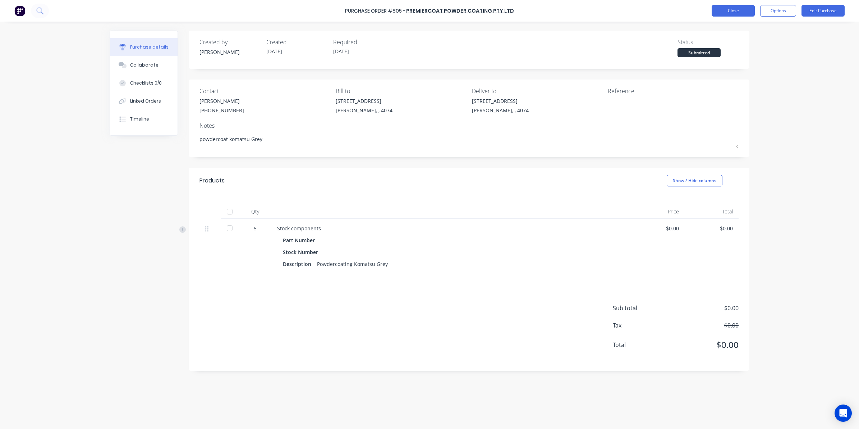
click at [718, 5] on div "Purchase Order #805 - Premiercoat Powder Coating Pty Ltd Close Options Edit Pur…" at bounding box center [429, 11] width 859 height 22
click at [723, 9] on button "Close" at bounding box center [733, 11] width 43 height 12
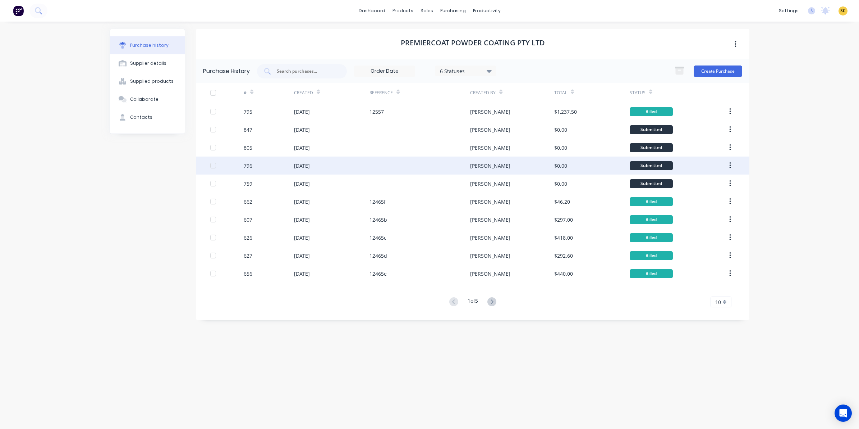
click at [304, 166] on div "[DATE]" at bounding box center [302, 166] width 16 height 8
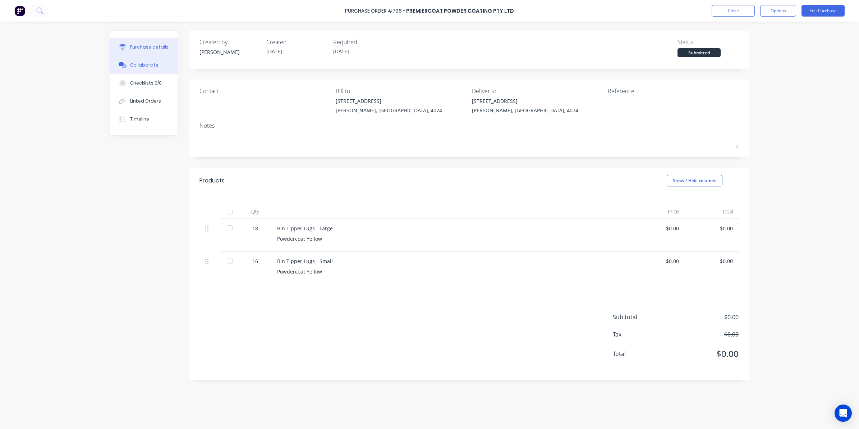
click at [143, 65] on div "Collaborate" at bounding box center [144, 65] width 28 height 6
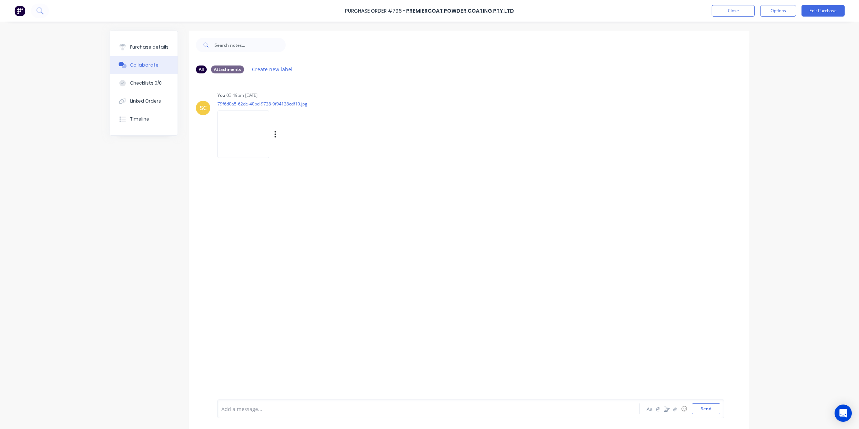
click at [229, 131] on img at bounding box center [244, 133] width 52 height 47
click at [142, 53] on button "Purchase details" at bounding box center [144, 47] width 68 height 18
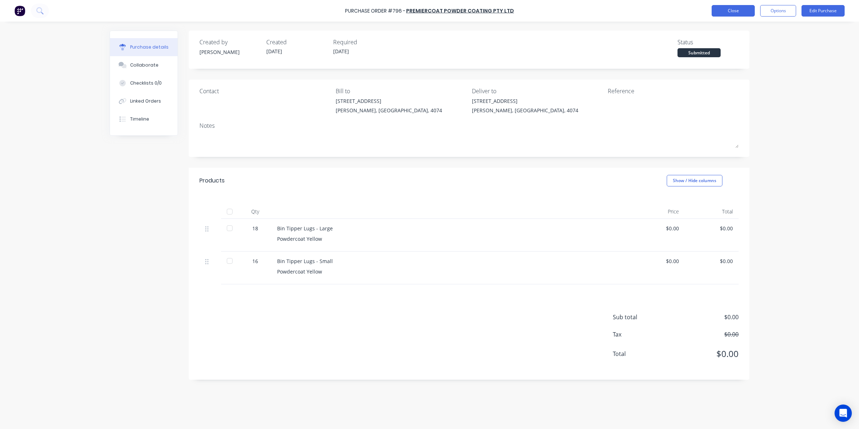
click at [734, 5] on button "Close" at bounding box center [733, 11] width 43 height 12
click at [735, 9] on button "Close" at bounding box center [733, 11] width 43 height 12
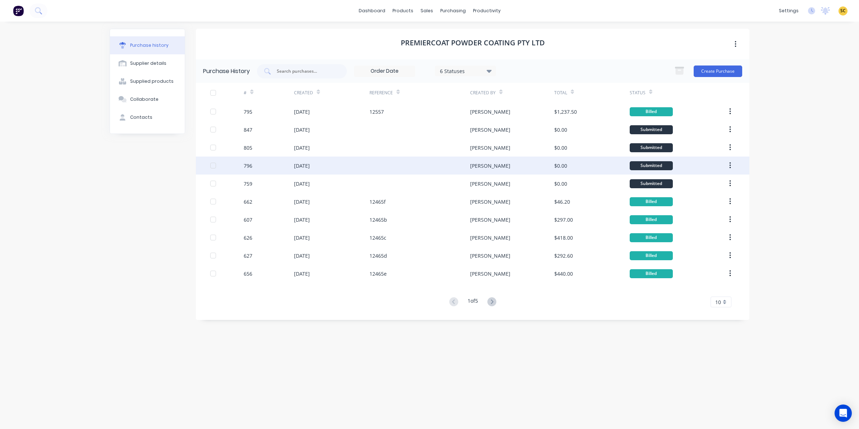
click at [486, 174] on div "[PERSON_NAME]" at bounding box center [512, 165] width 84 height 18
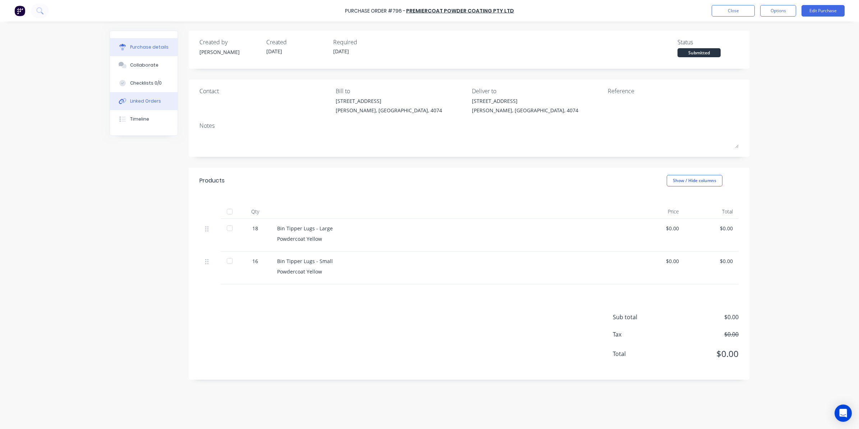
click at [147, 93] on button "Linked Orders" at bounding box center [144, 101] width 68 height 18
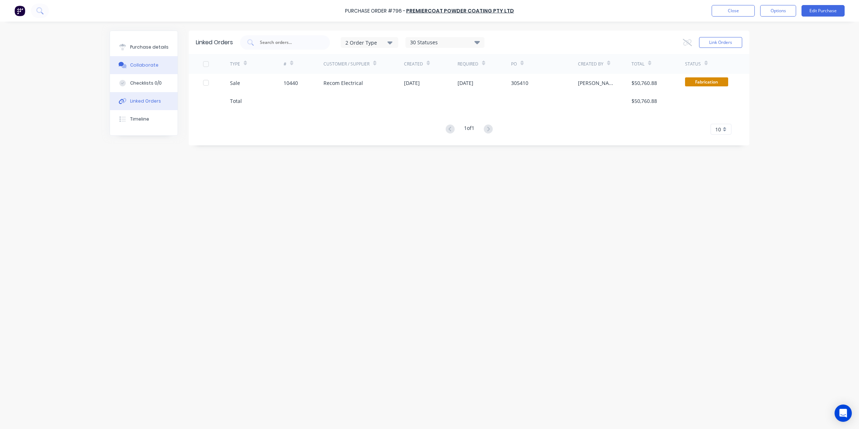
click at [133, 62] on div "Collaborate" at bounding box center [144, 65] width 28 height 6
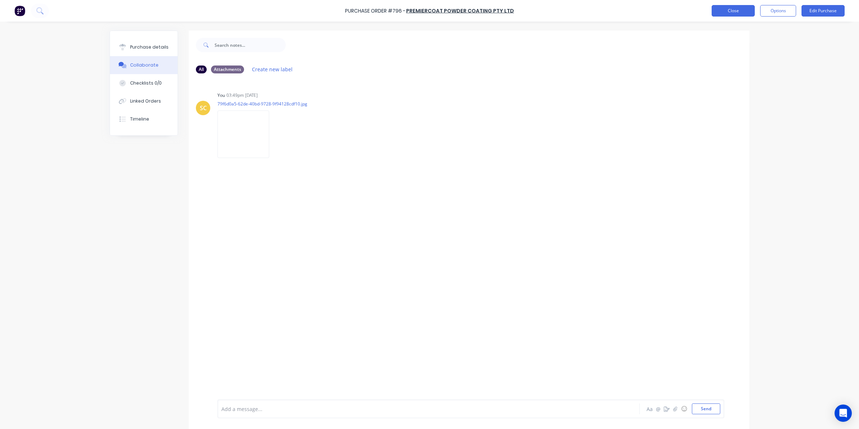
click at [718, 8] on button "Close" at bounding box center [733, 11] width 43 height 12
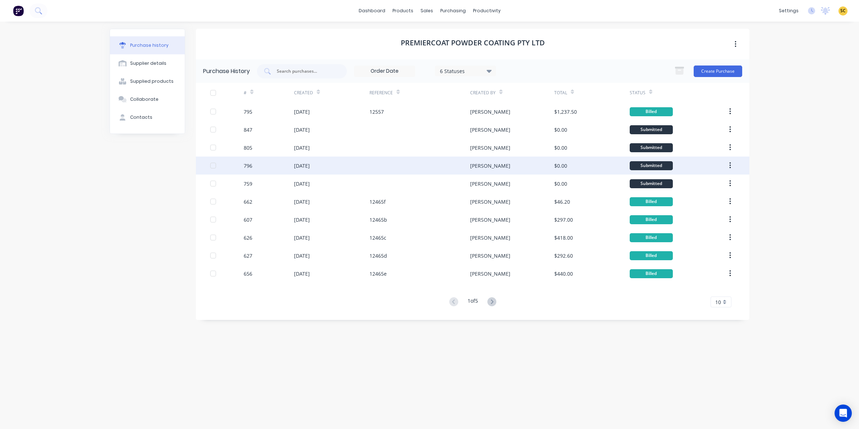
click at [482, 173] on div "[PERSON_NAME]" at bounding box center [512, 165] width 84 height 18
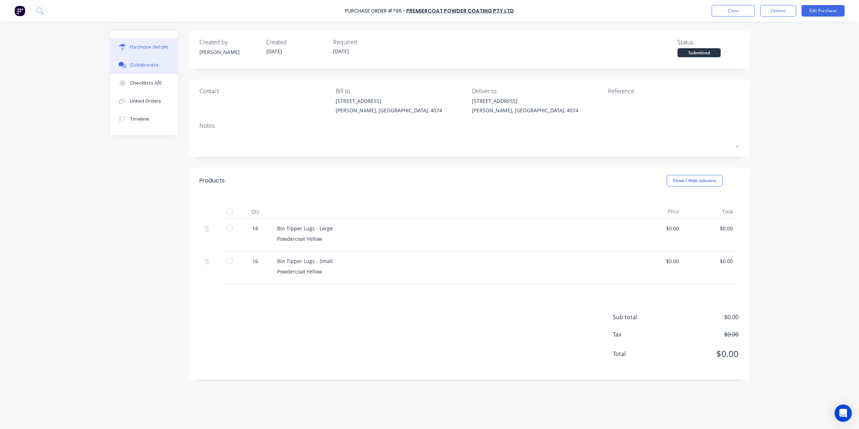
click at [136, 69] on button "Collaborate" at bounding box center [144, 65] width 68 height 18
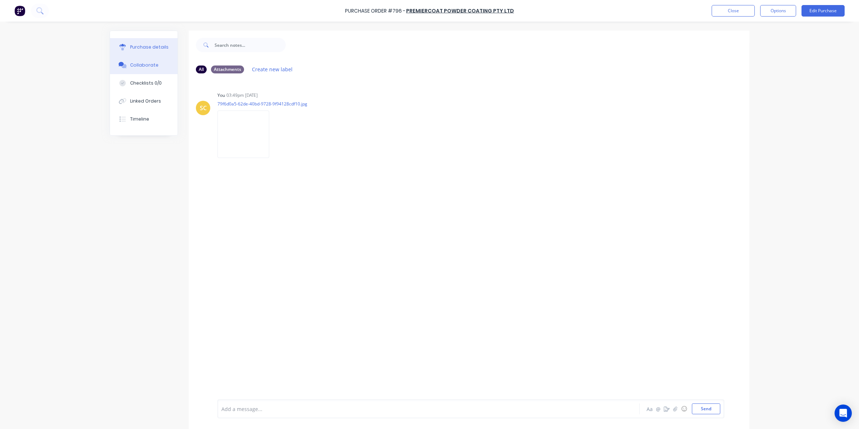
click at [152, 44] on div "Purchase details" at bounding box center [149, 47] width 38 height 6
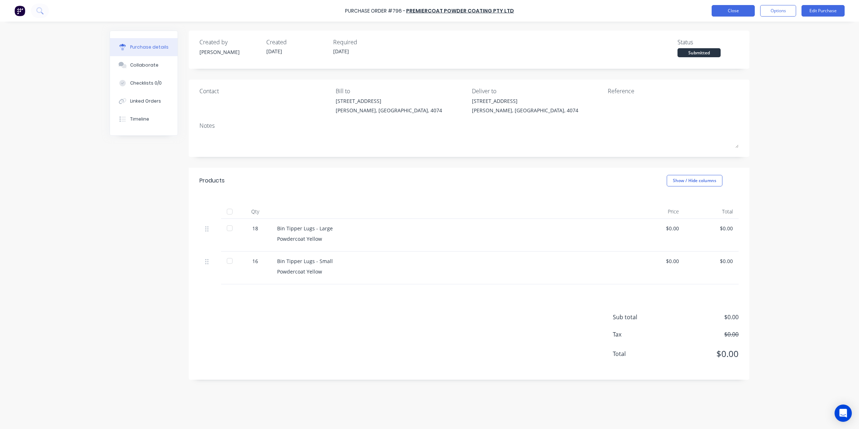
click at [733, 12] on button "Close" at bounding box center [733, 11] width 43 height 12
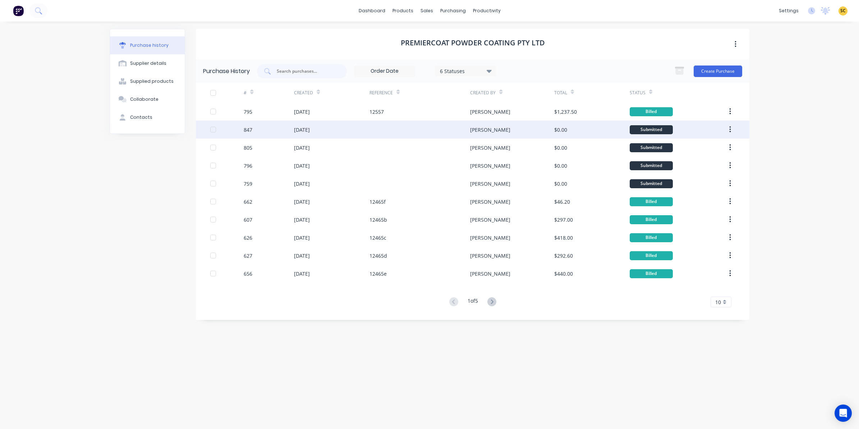
click at [339, 132] on div "[DATE]" at bounding box center [332, 129] width 76 height 18
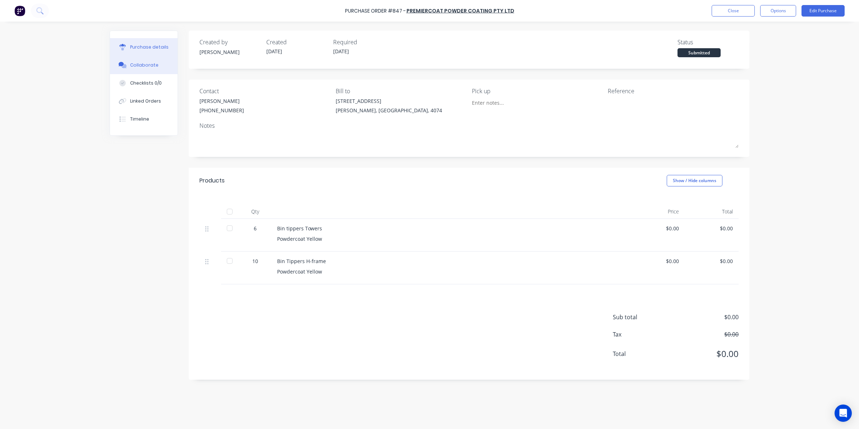
click at [151, 67] on div "Collaborate" at bounding box center [144, 65] width 28 height 6
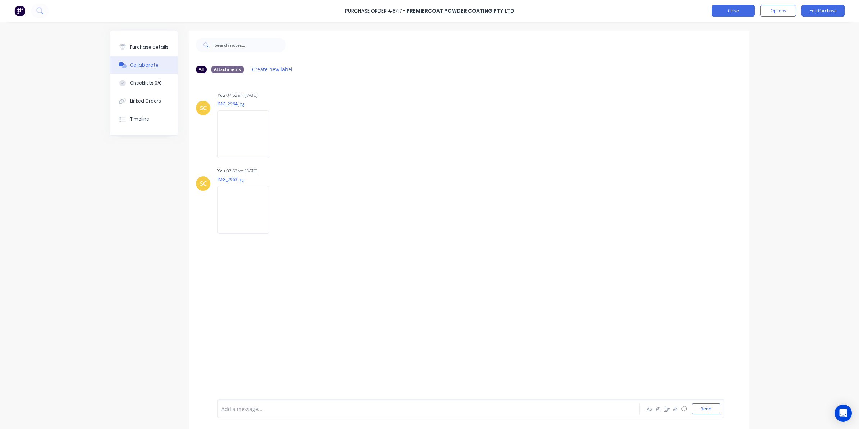
click at [724, 13] on button "Close" at bounding box center [733, 11] width 43 height 12
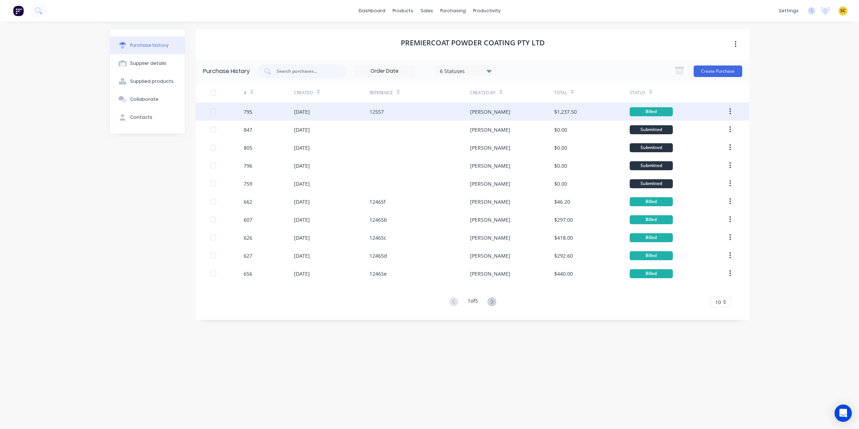
click at [444, 113] on div "12557" at bounding box center [420, 111] width 101 height 18
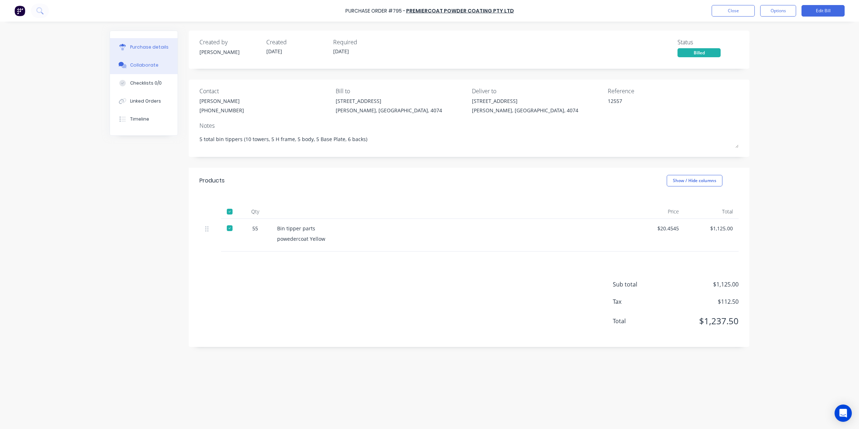
click at [147, 70] on button "Collaborate" at bounding box center [144, 65] width 68 height 18
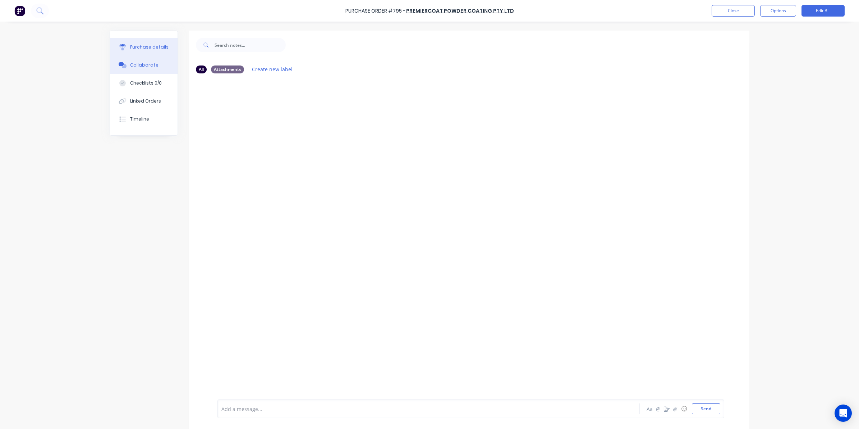
click at [146, 49] on div "Purchase details" at bounding box center [149, 47] width 38 height 6
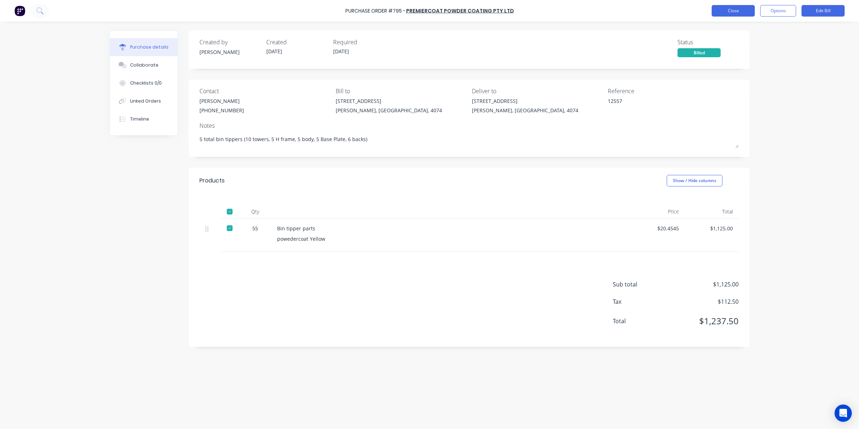
click at [723, 14] on button "Close" at bounding box center [733, 11] width 43 height 12
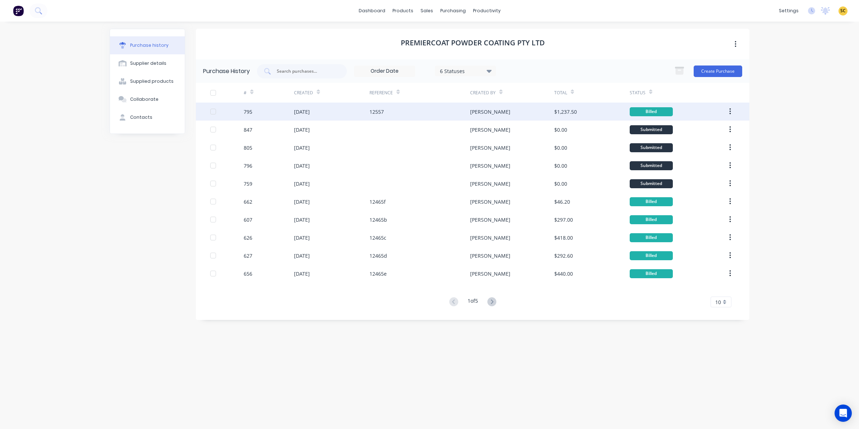
click at [347, 110] on div "05 Aug 2025" at bounding box center [332, 111] width 76 height 18
type textarea "x"
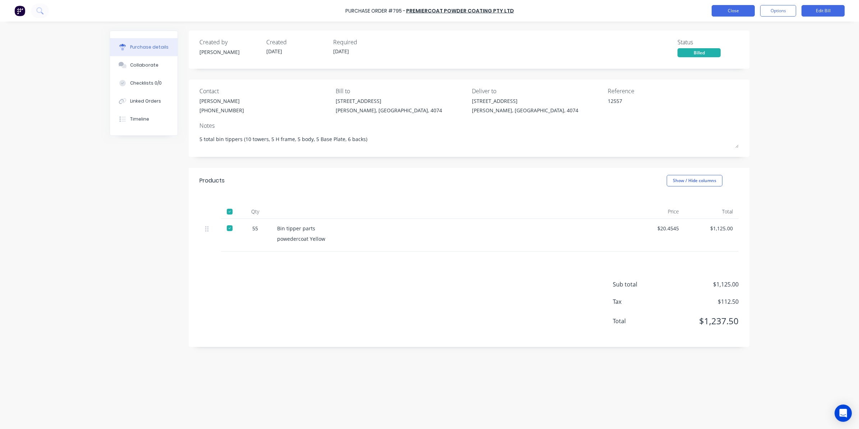
click at [730, 11] on button "Close" at bounding box center [733, 11] width 43 height 12
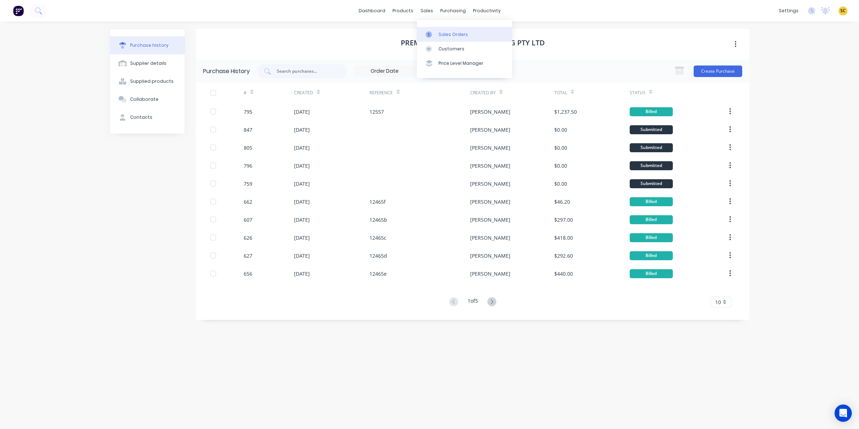
click at [434, 33] on div at bounding box center [431, 34] width 11 height 6
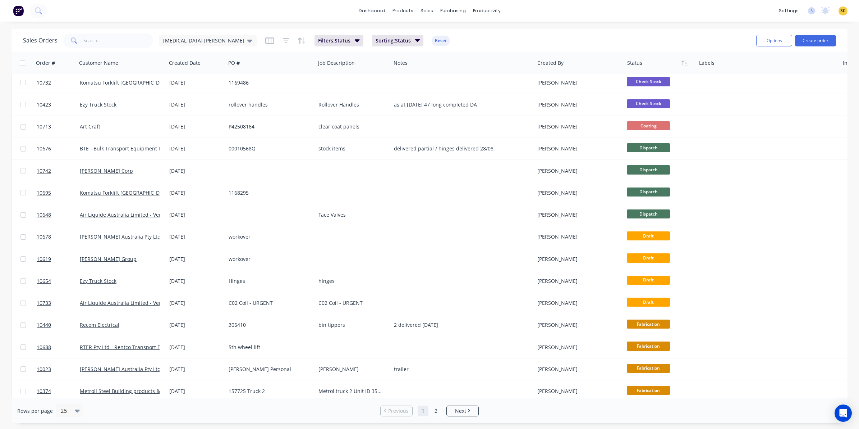
scroll to position [229, 0]
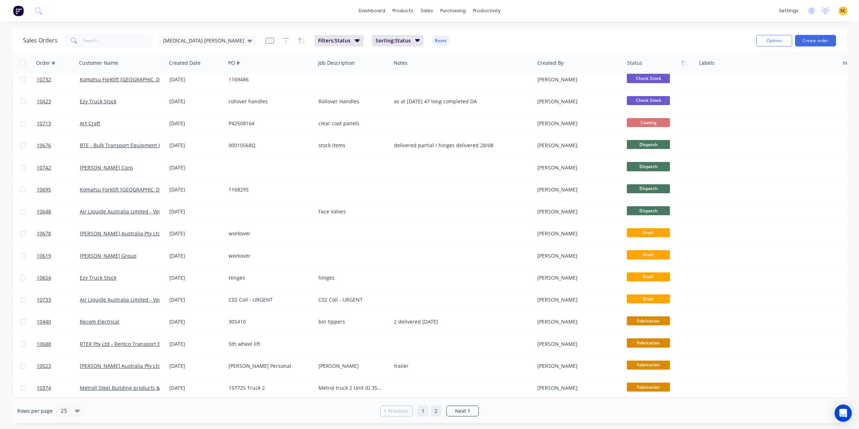
click at [437, 412] on link "2" at bounding box center [436, 410] width 11 height 11
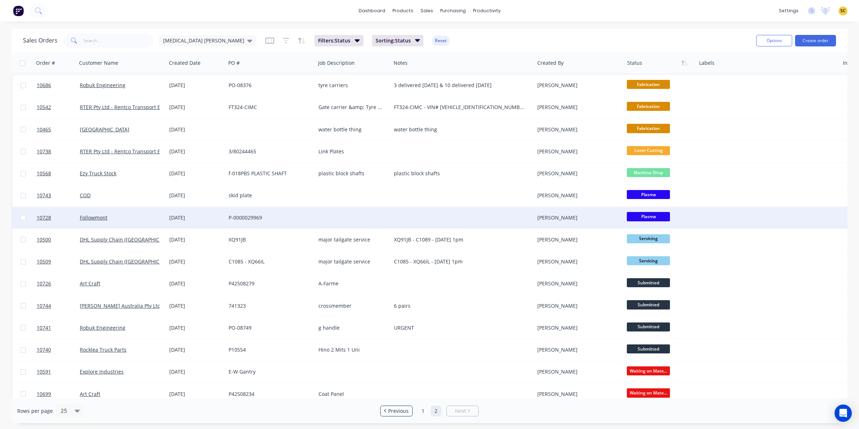
click at [159, 221] on div "Followmont" at bounding box center [122, 218] width 90 height 22
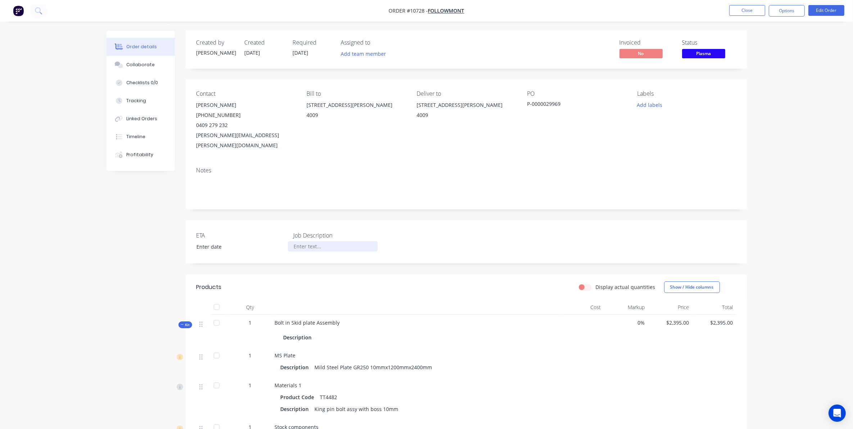
click at [310, 241] on div at bounding box center [333, 246] width 90 height 10
click at [735, 13] on button "Close" at bounding box center [747, 10] width 36 height 11
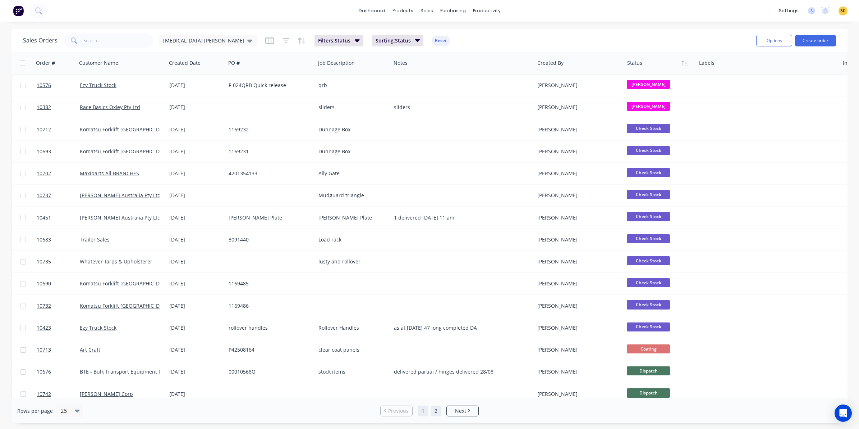
click at [433, 409] on link "2" at bounding box center [436, 410] width 11 height 11
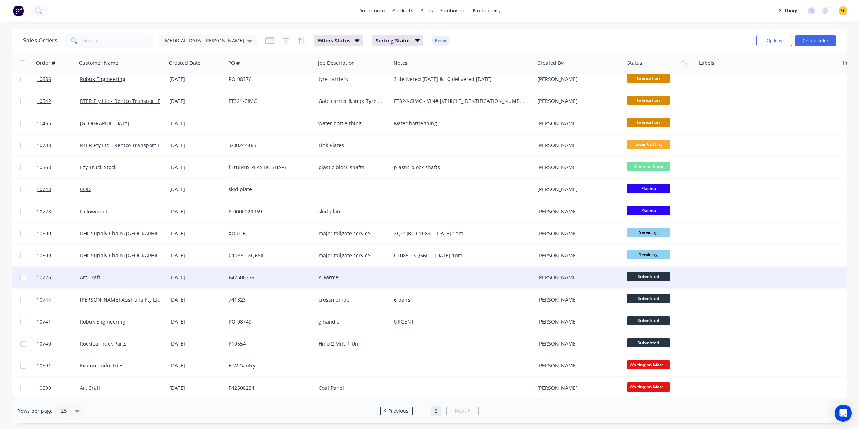
scroll to position [9, 0]
